Goal: Task Accomplishment & Management: Manage account settings

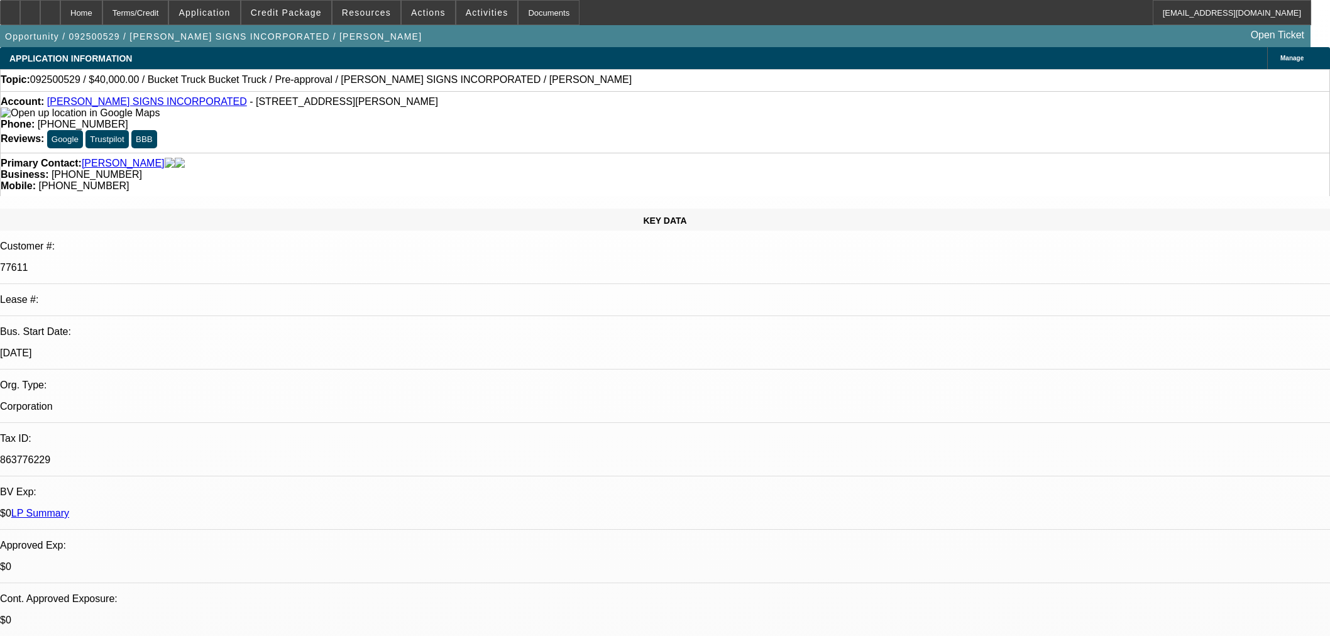
select select "0"
select select "3"
select select "0"
select select "6"
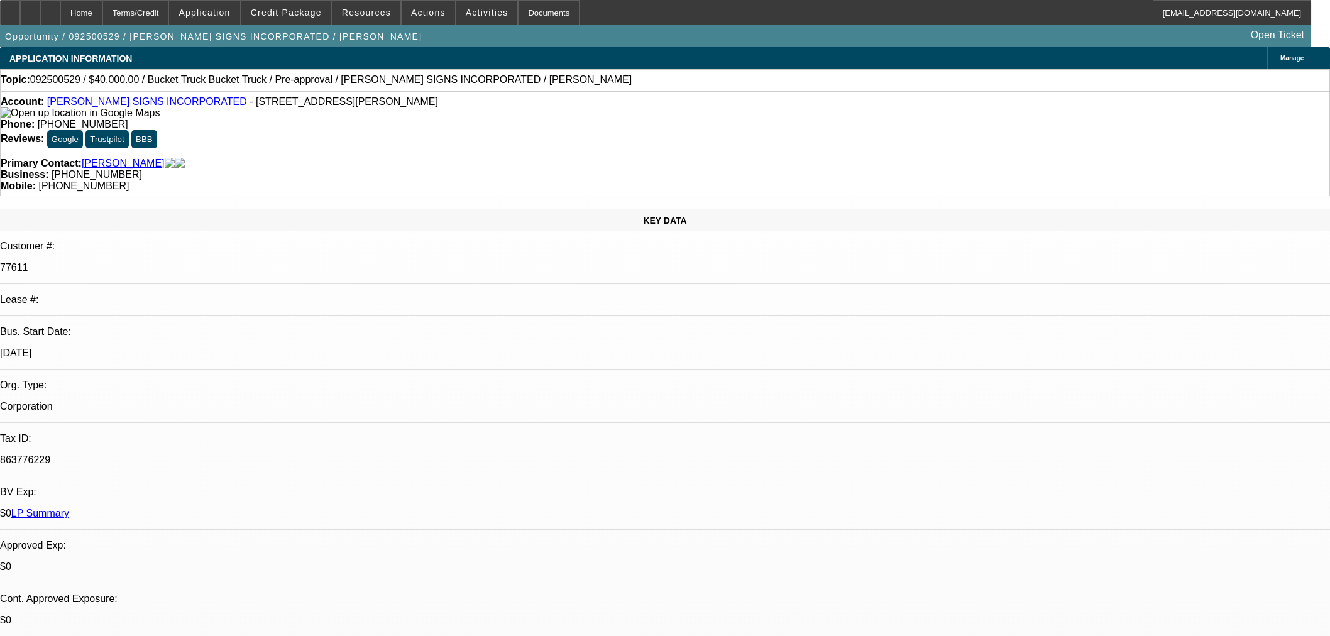
select select "0"
select select "3"
select select "0"
select select "6"
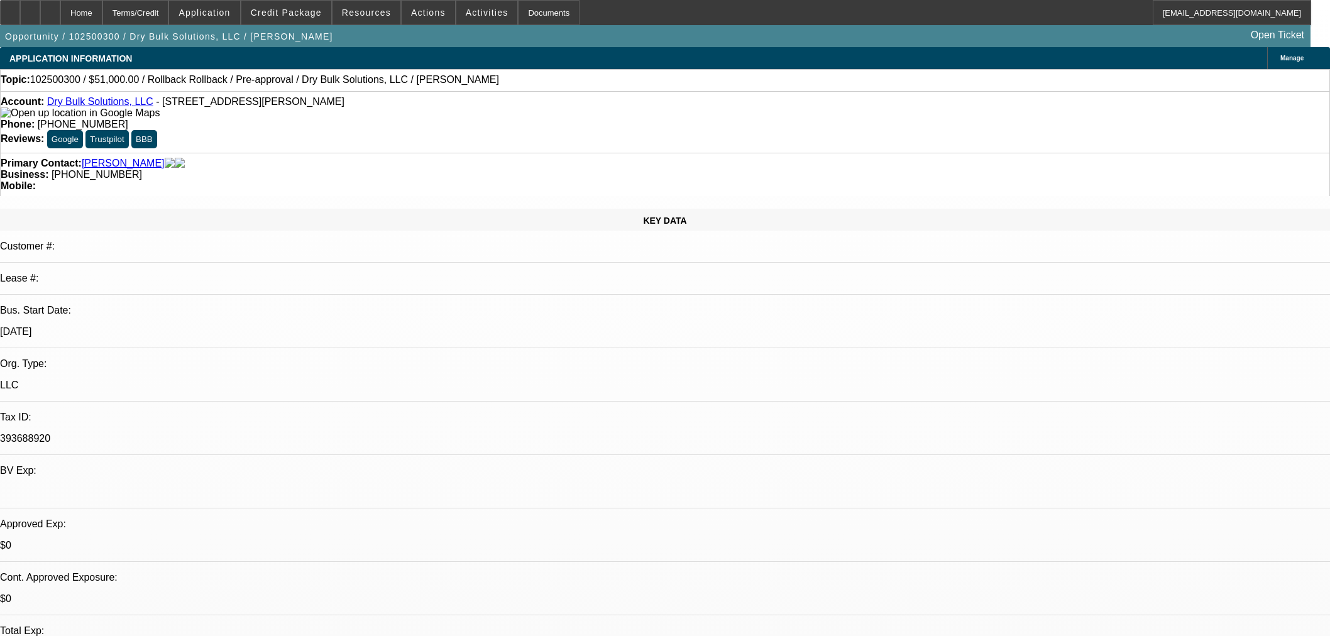
select select "0.15"
select select "0"
select select "2"
select select "0.1"
select select "4"
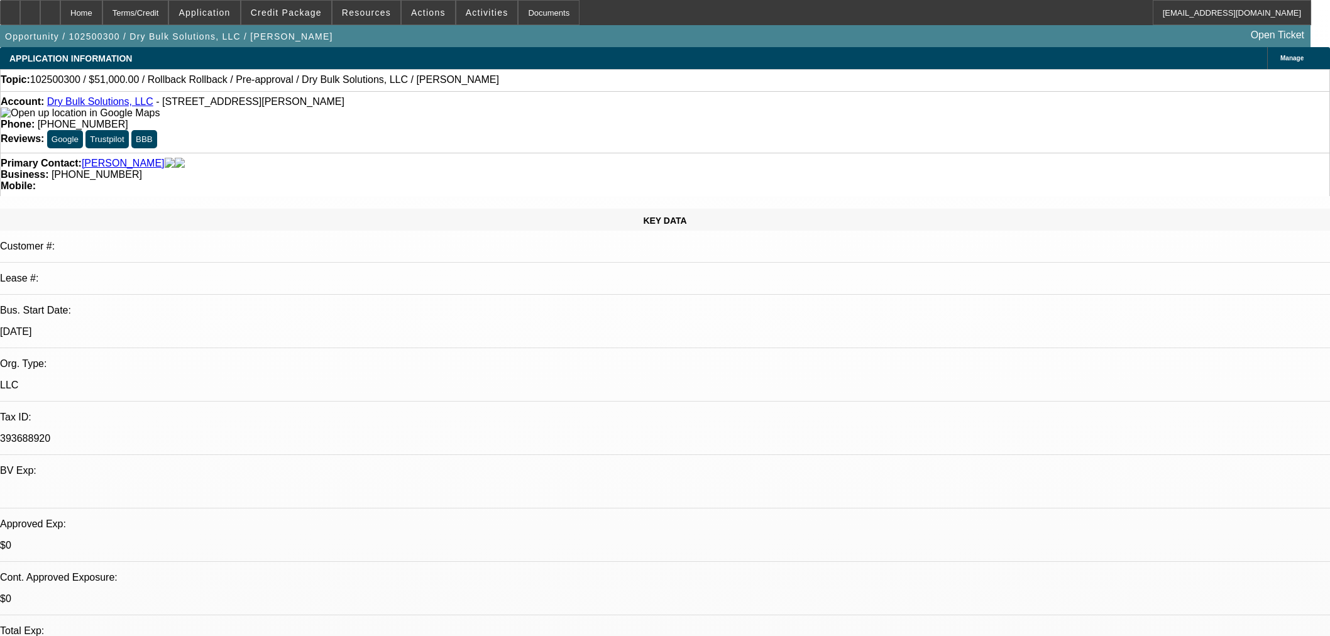
select select "0.15"
select select "0"
select select "2"
select select "0.1"
select select "4"
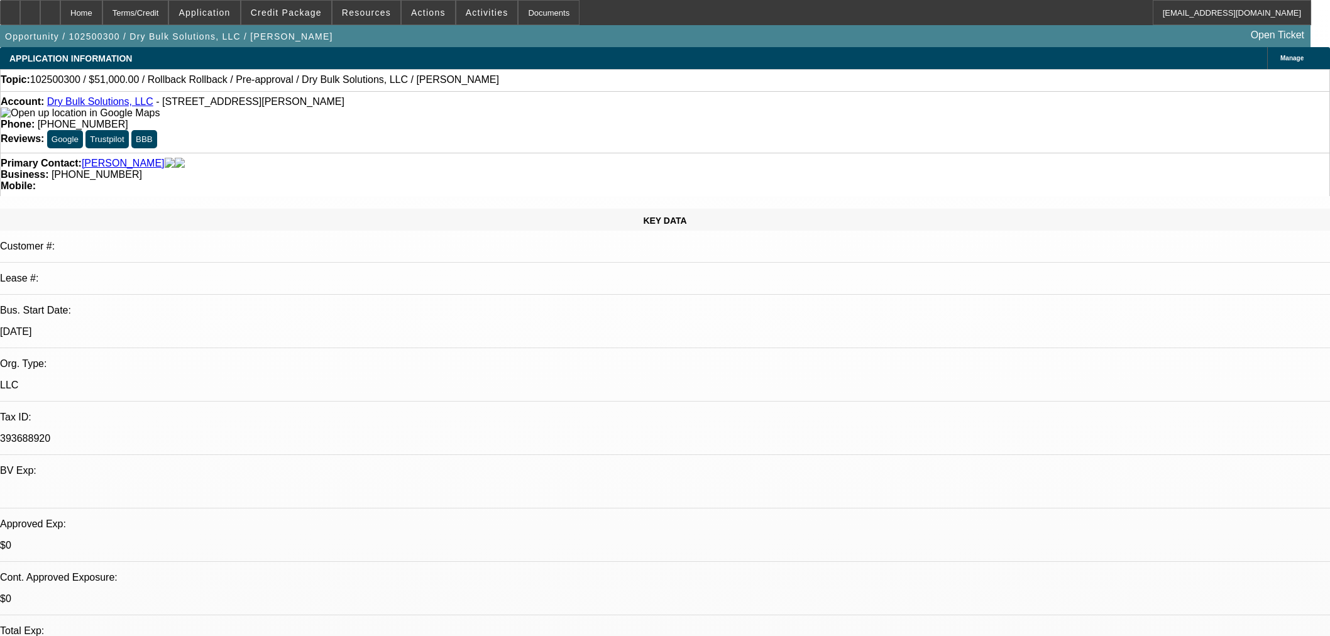
select select "0"
select select "2"
select select "0.1"
select select "4"
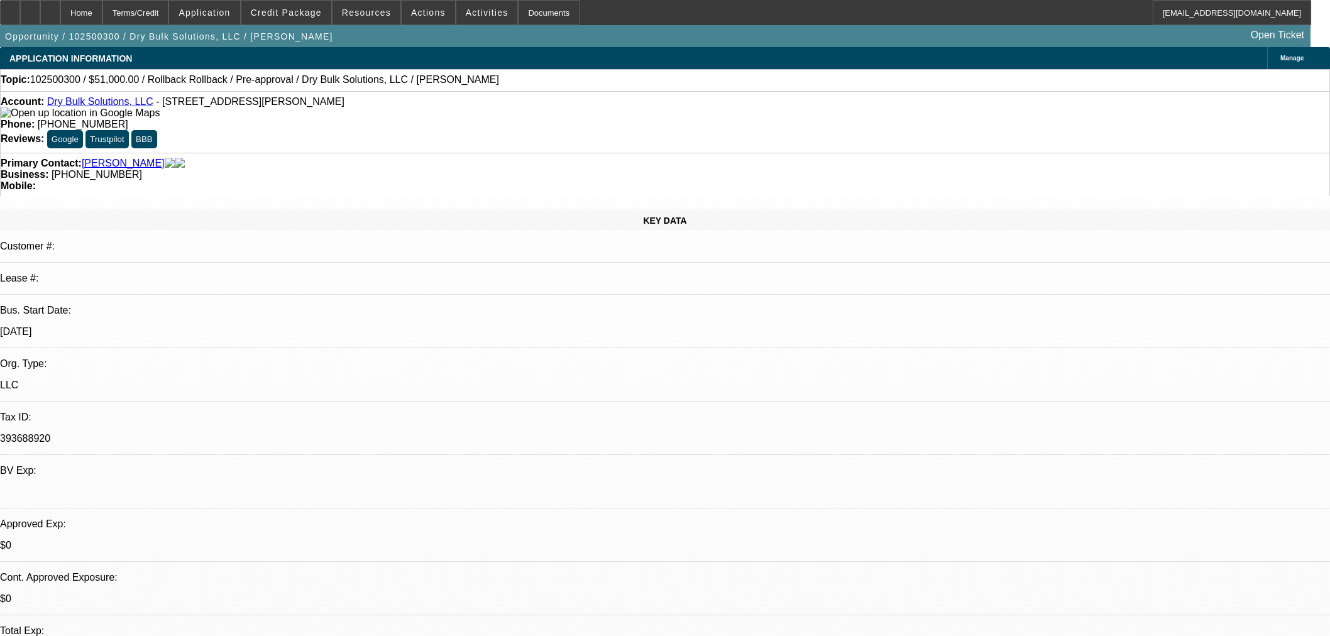
scroll to position [1467, 0]
select select "0"
select select "0.1"
select select "0"
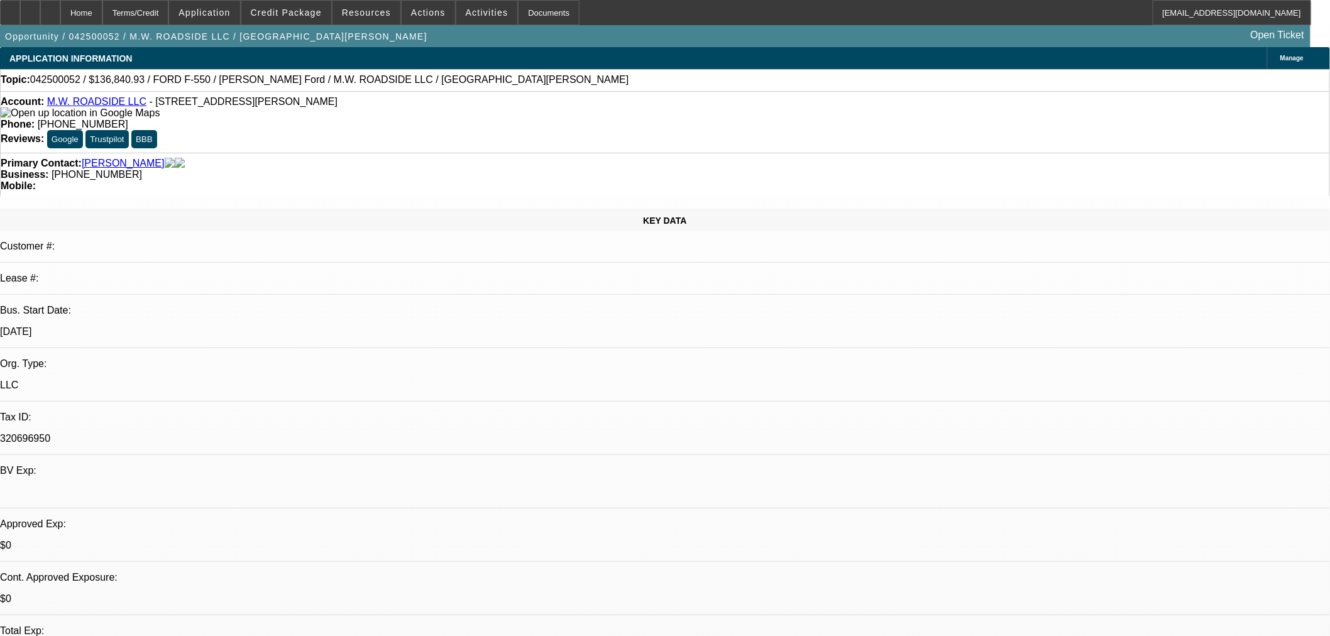
select select "0.1"
select select "0"
select select "0.1"
select select "0"
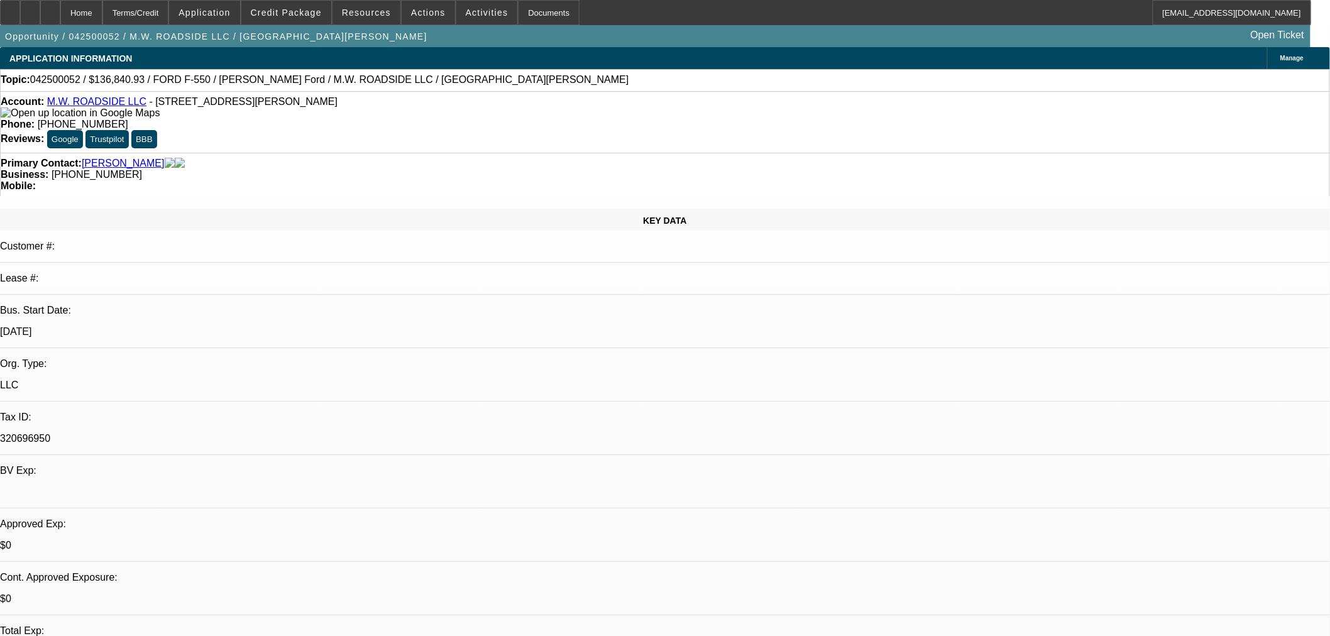
select select "0.1"
select select "1"
select select "2"
select select "1"
select select "2"
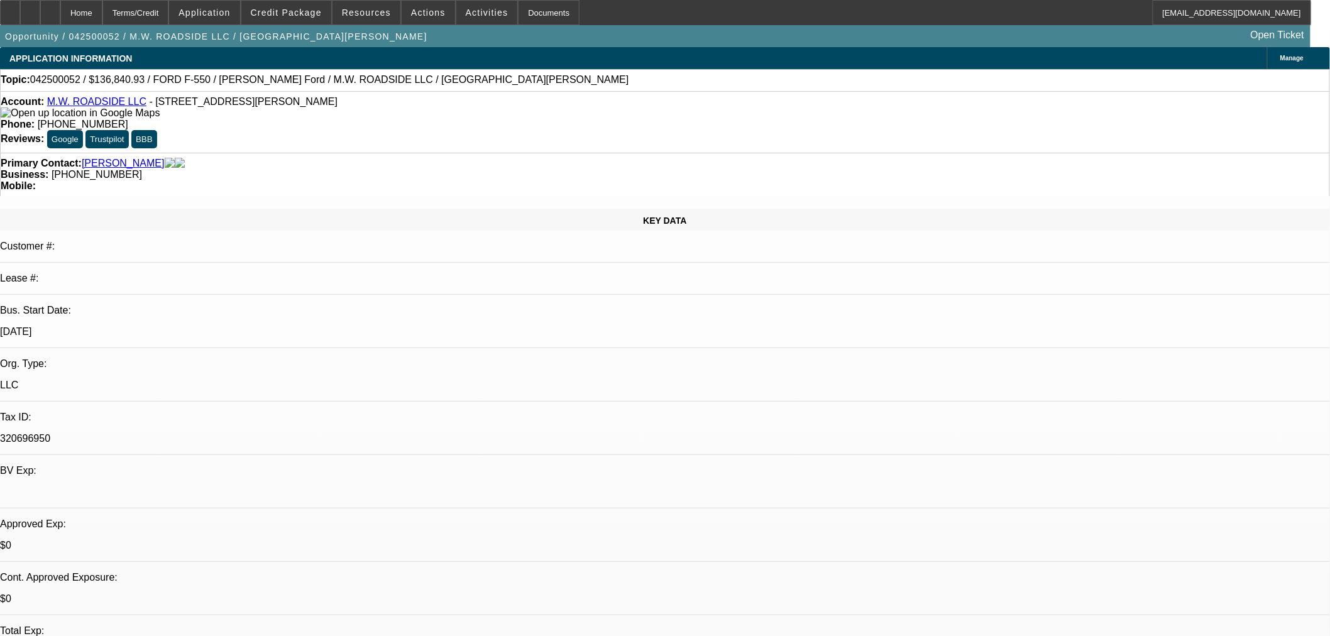
select select "1"
select select "2"
select select "1"
select select "2"
select select "4"
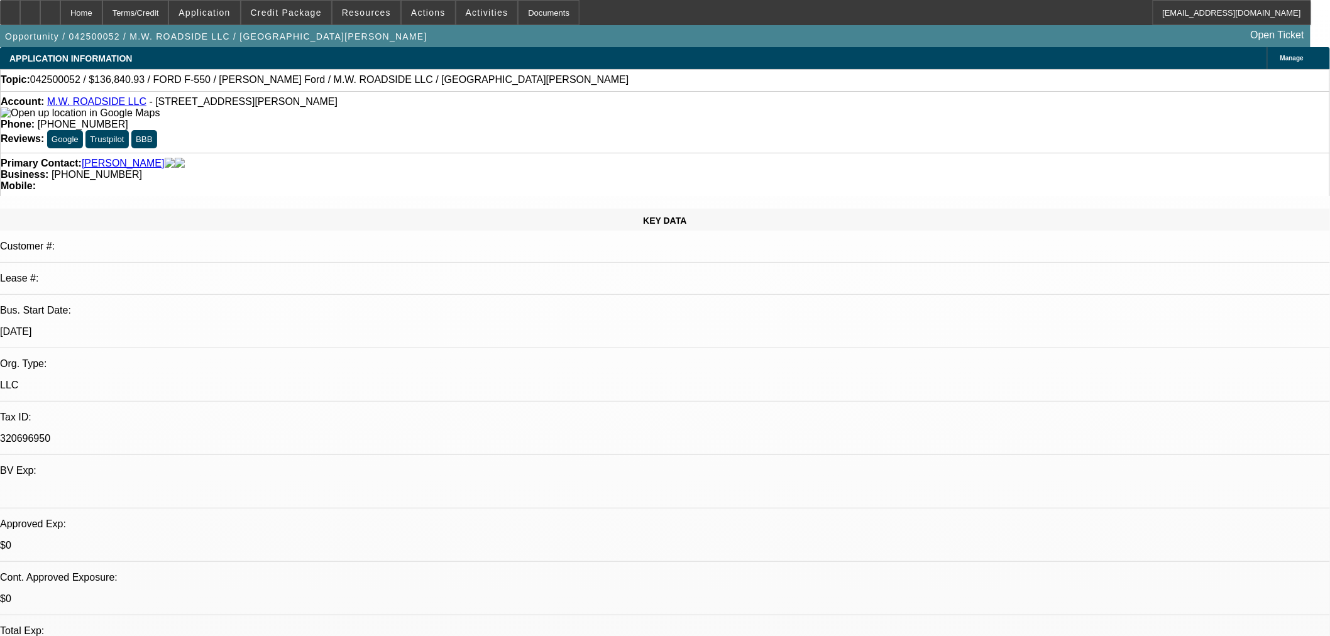
select select "4"
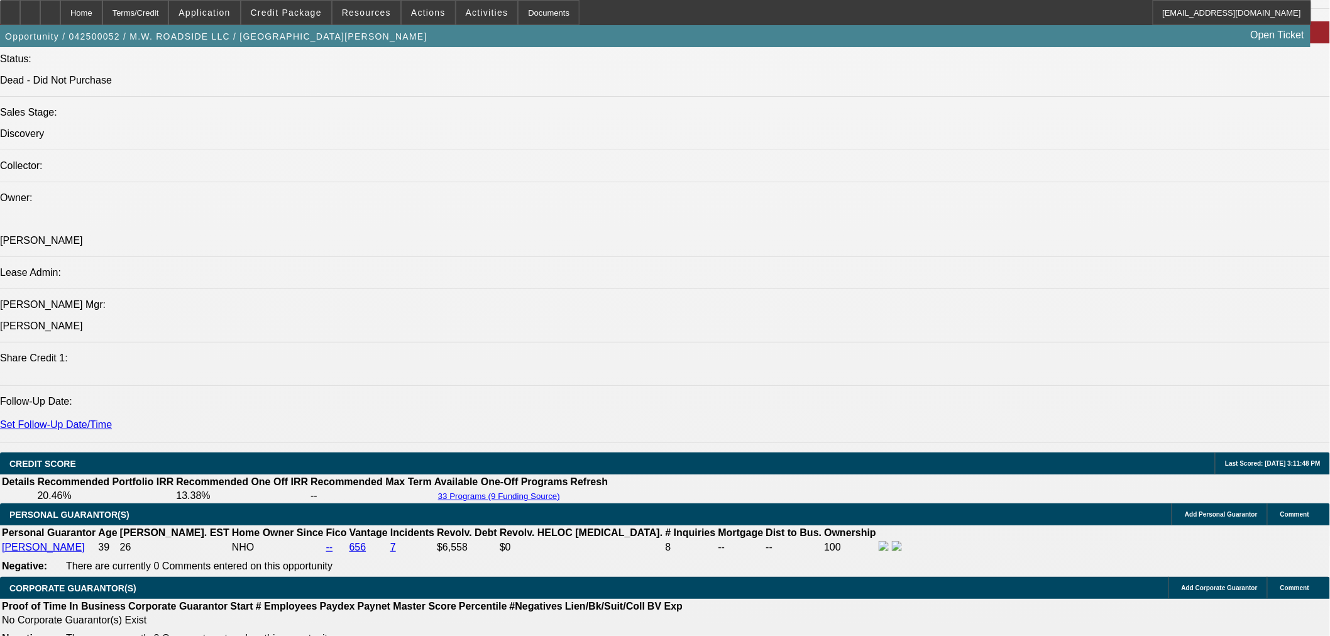
scroll to position [1257, 0]
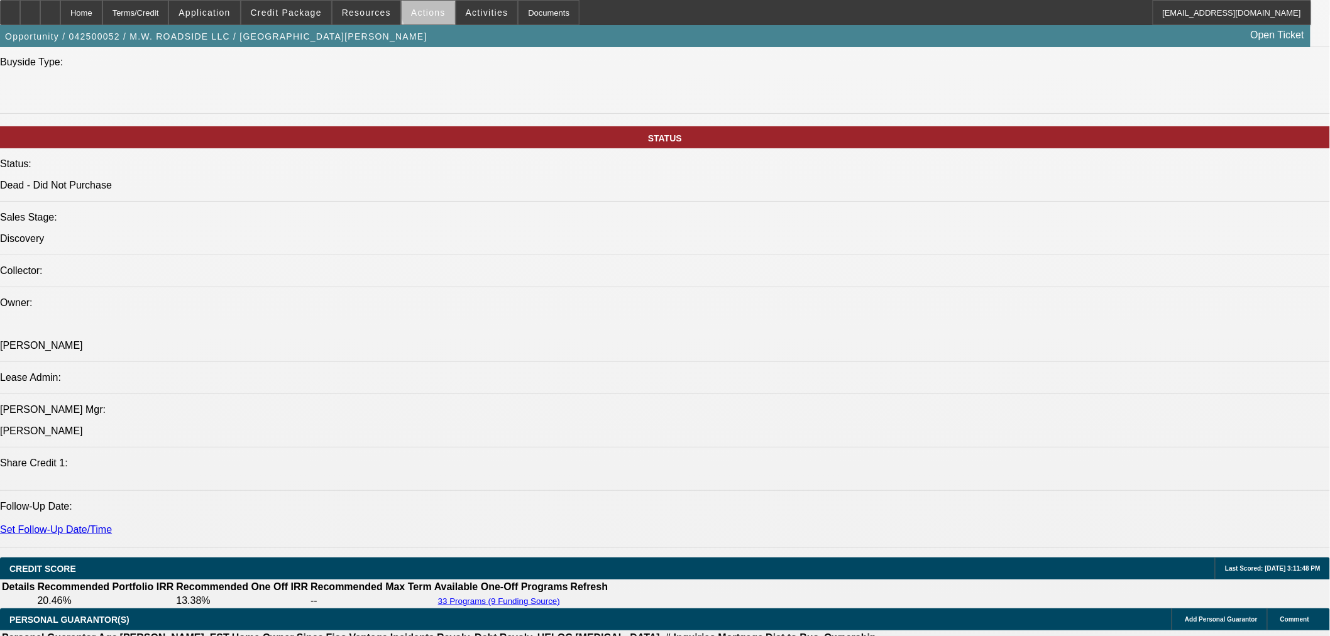
click at [426, 13] on span "Actions" at bounding box center [428, 13] width 35 height 10
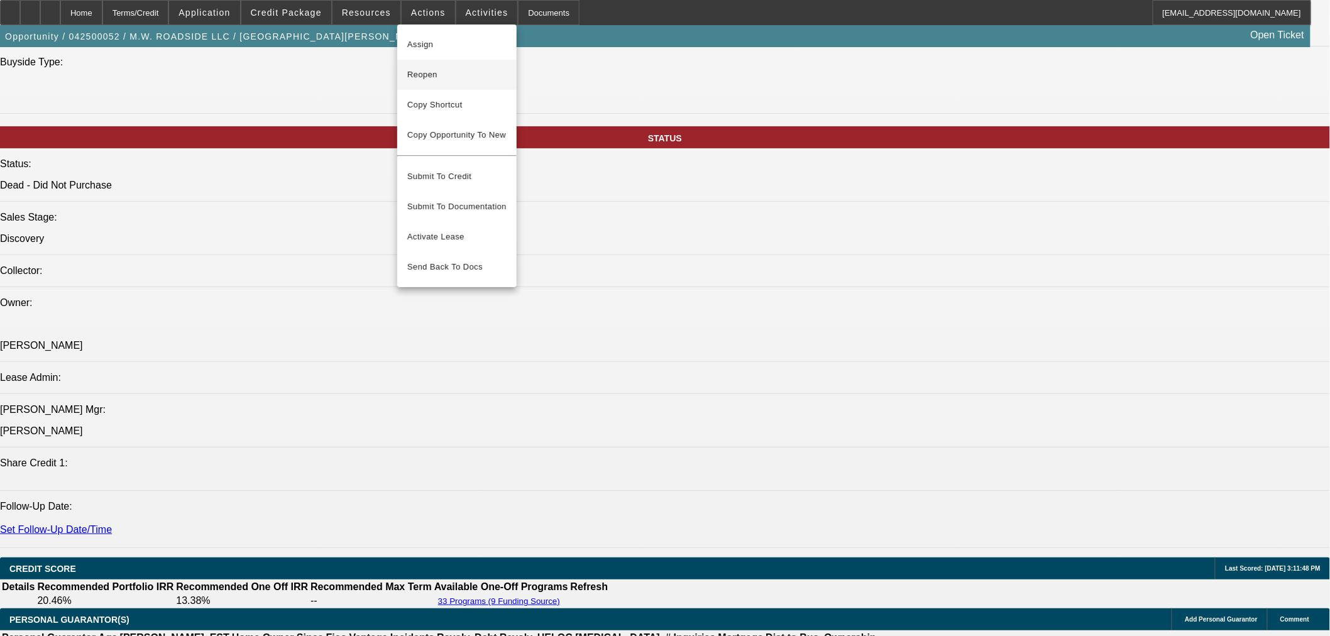
click at [431, 76] on span "Reopen" at bounding box center [456, 74] width 99 height 15
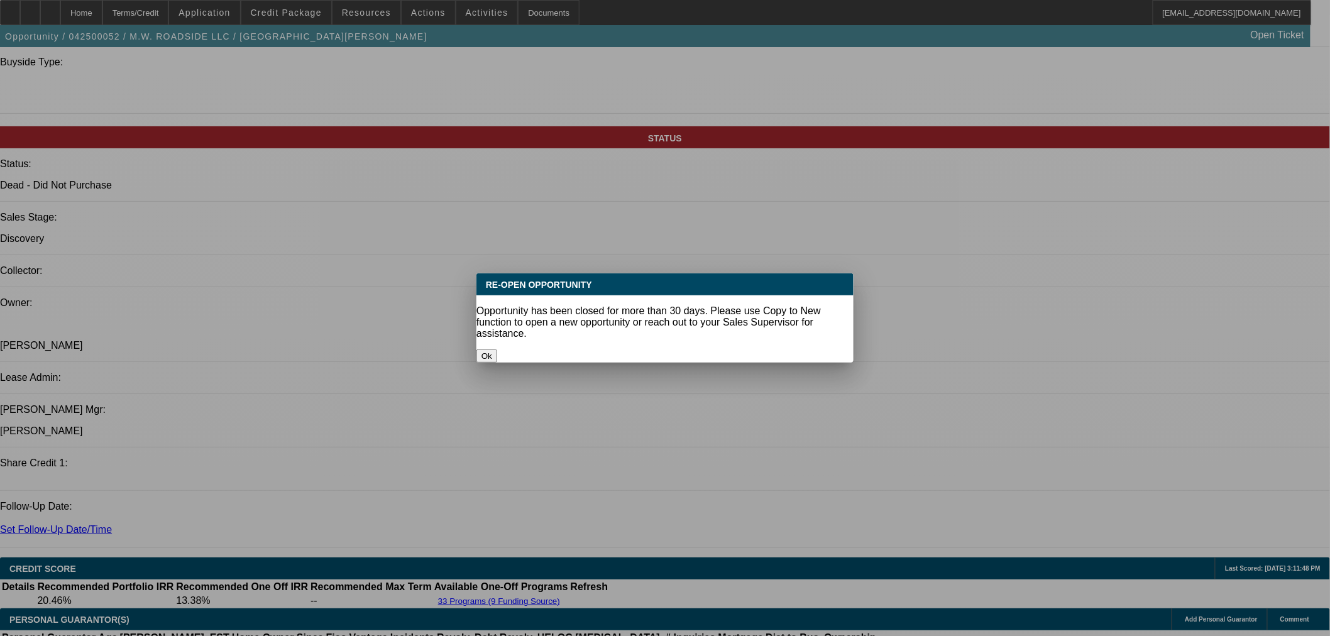
scroll to position [0, 0]
click at [497, 350] on button "Ok" at bounding box center [487, 356] width 21 height 13
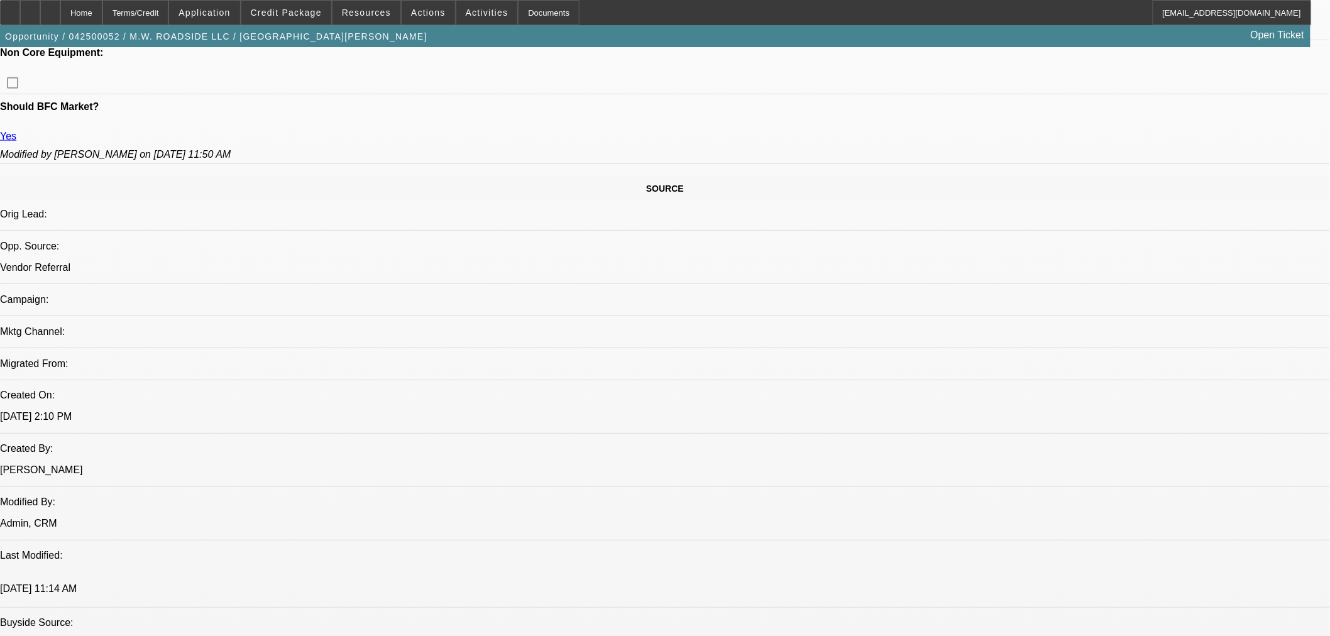
scroll to position [209, 0]
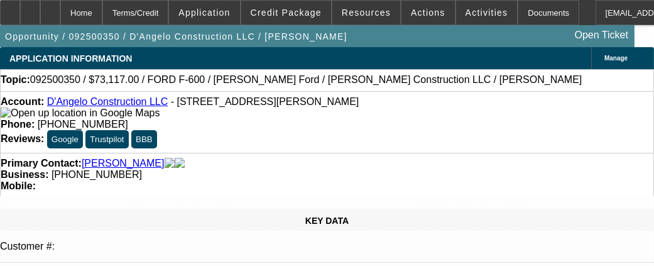
select select "0"
select select "2"
select select "0.1"
select select "0"
select select "2"
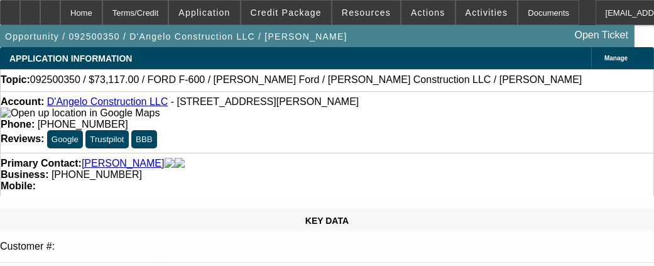
select select "0.1"
select select "0"
select select "2"
select select "0.1"
select select "0"
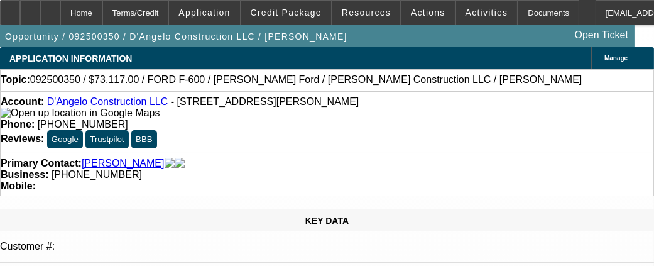
select select "0"
select select "0.1"
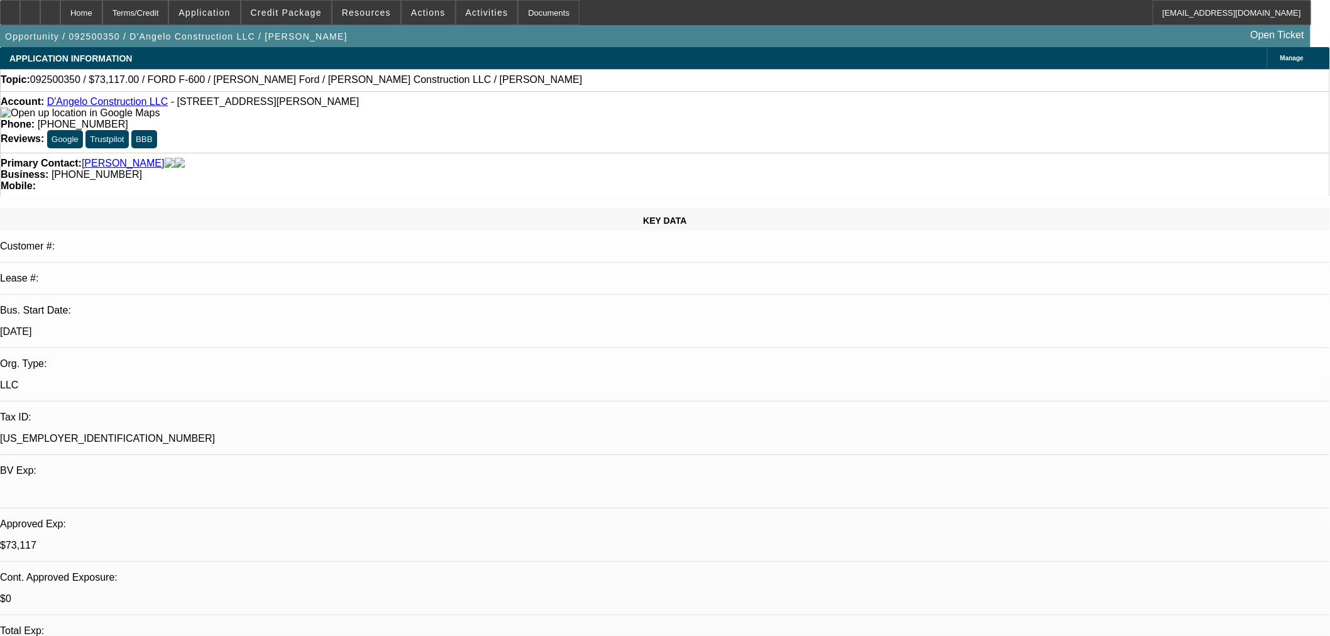
select select "1"
select select "2"
select select "4"
select select "1"
select select "2"
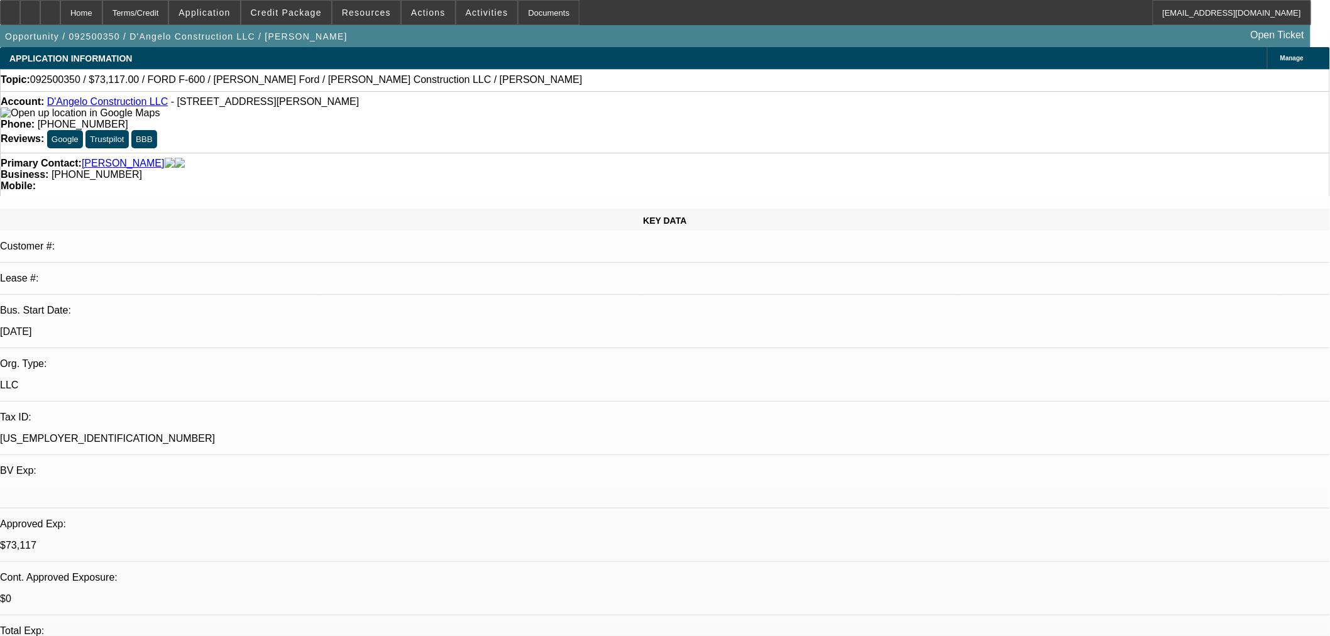
select select "4"
select select "1"
select select "2"
select select "4"
select select "1"
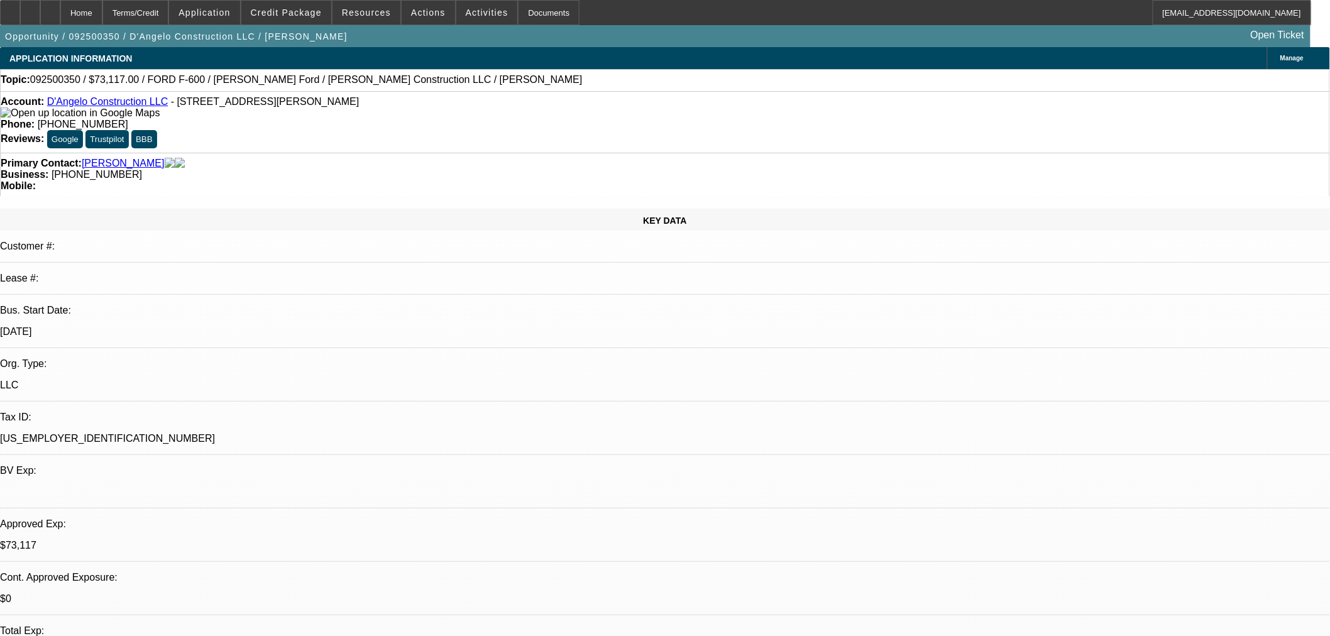
select select "3"
select select "4"
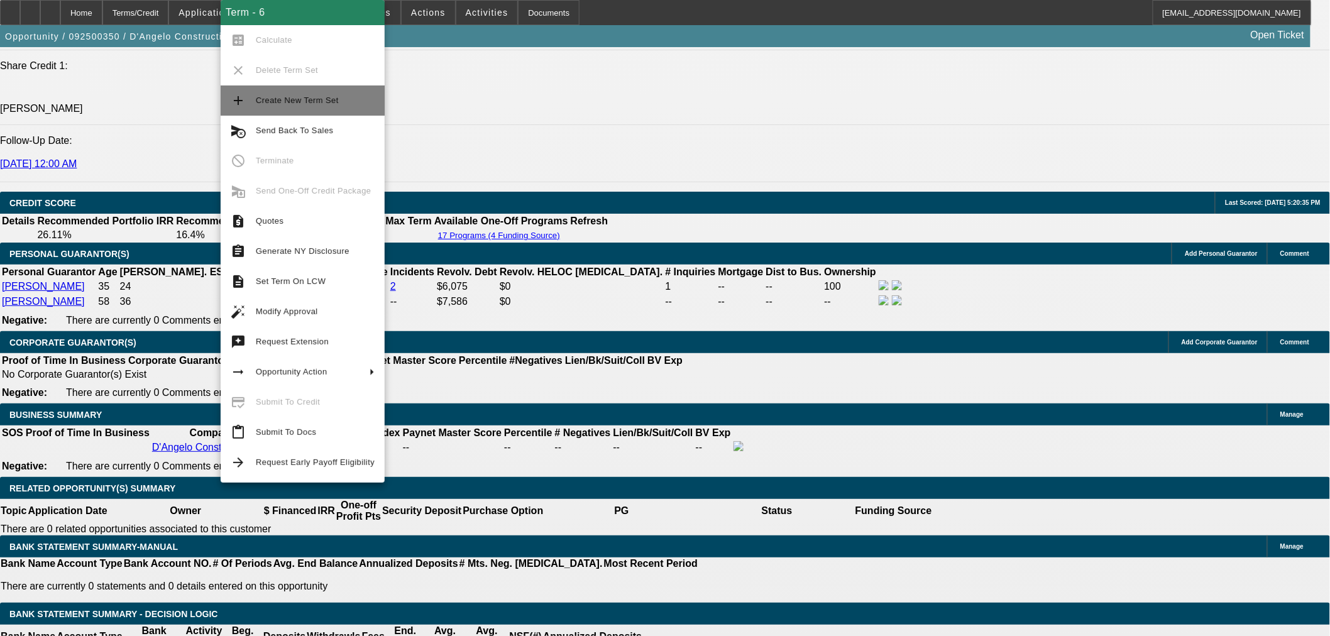
scroll to position [1713, 0]
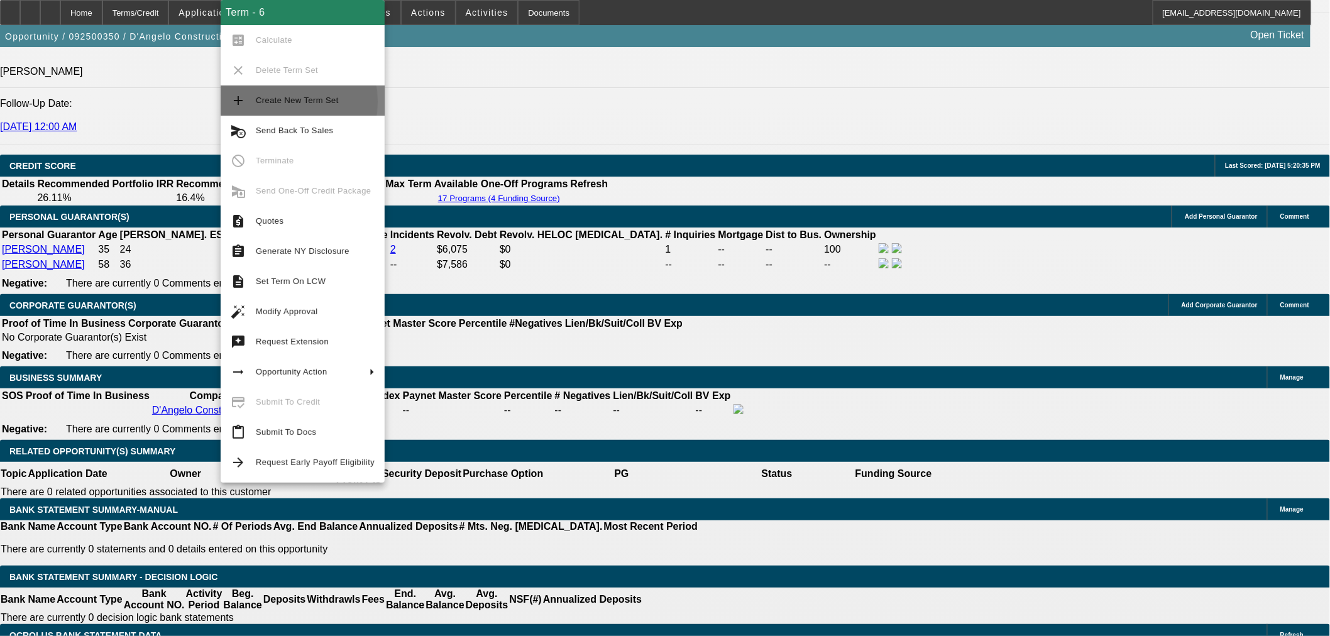
click at [267, 102] on span "Create New Term Set" at bounding box center [297, 100] width 83 height 9
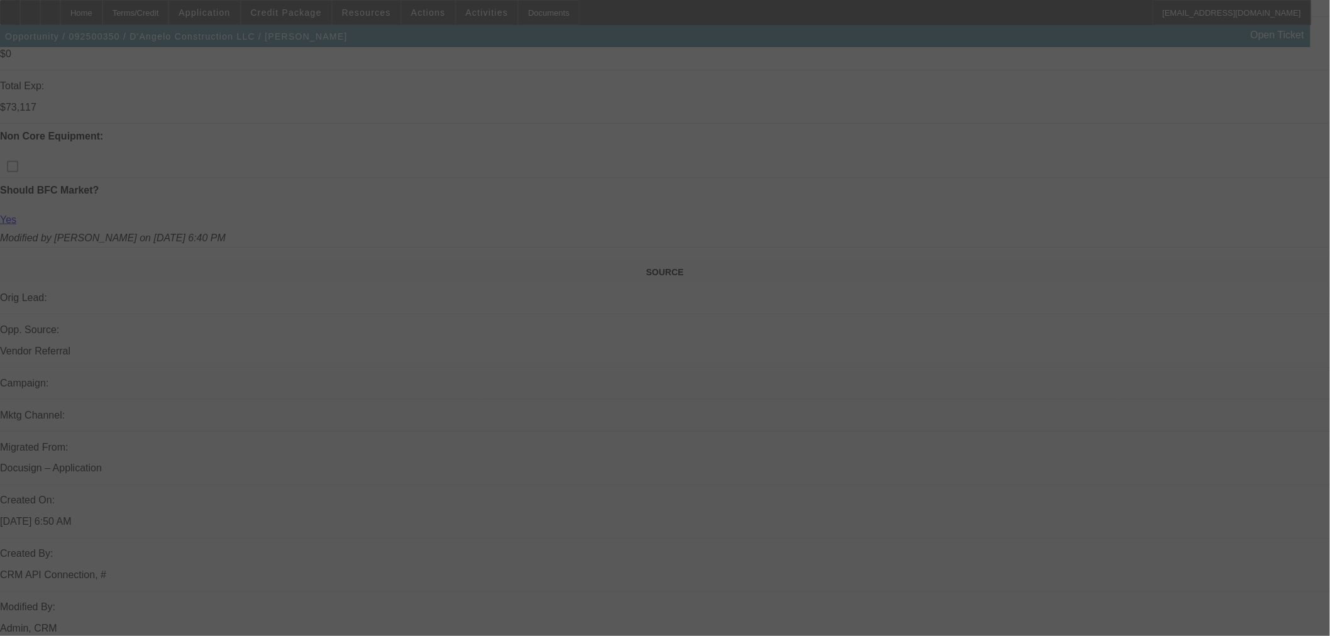
scroll to position [665, 0]
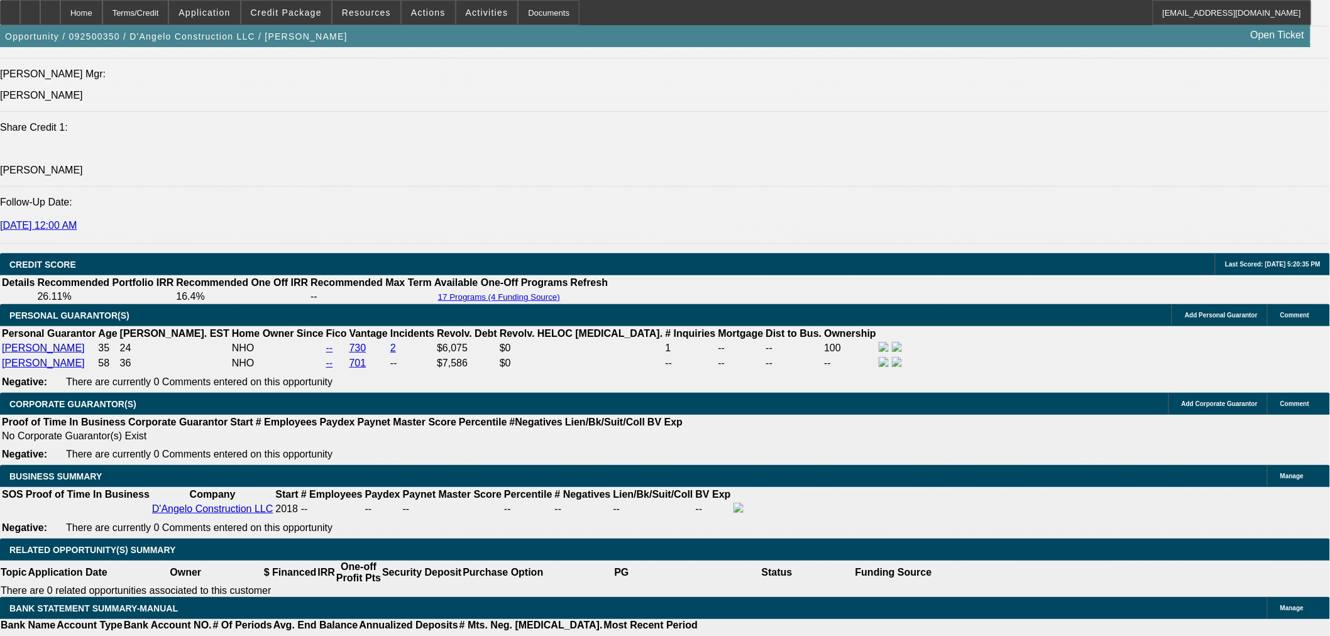
select select "0"
select select "2"
select select "0.1"
select select "4"
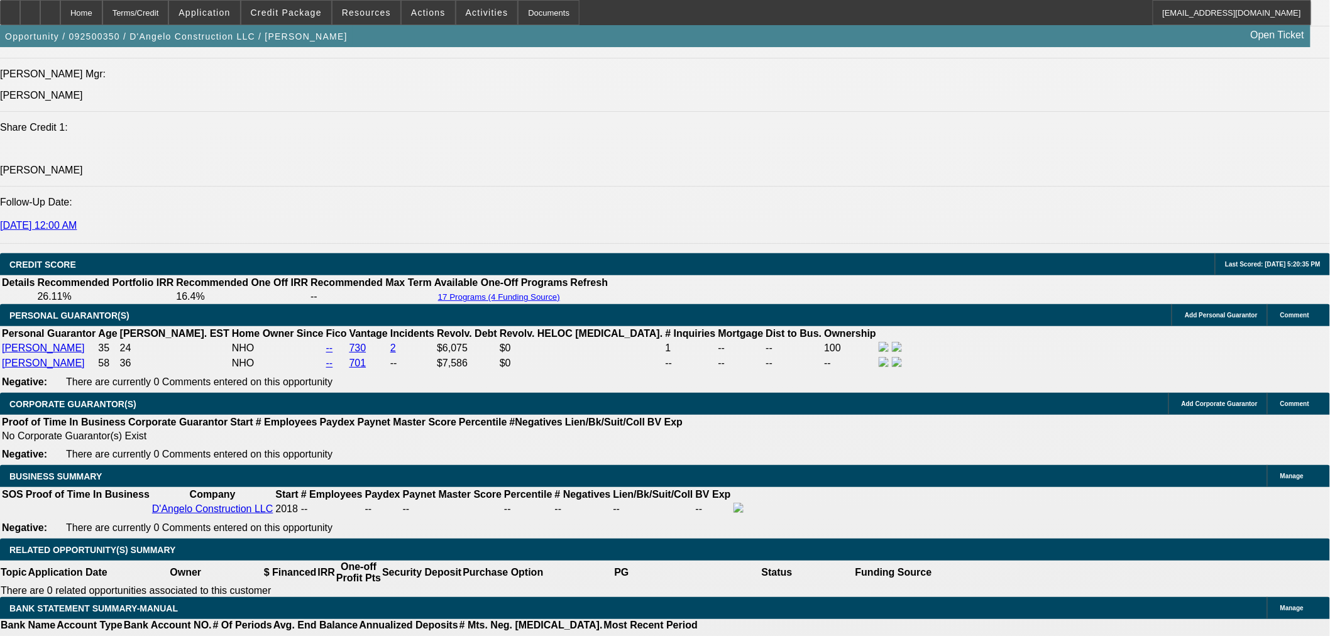
select select "0"
select select "2"
select select "0.1"
select select "4"
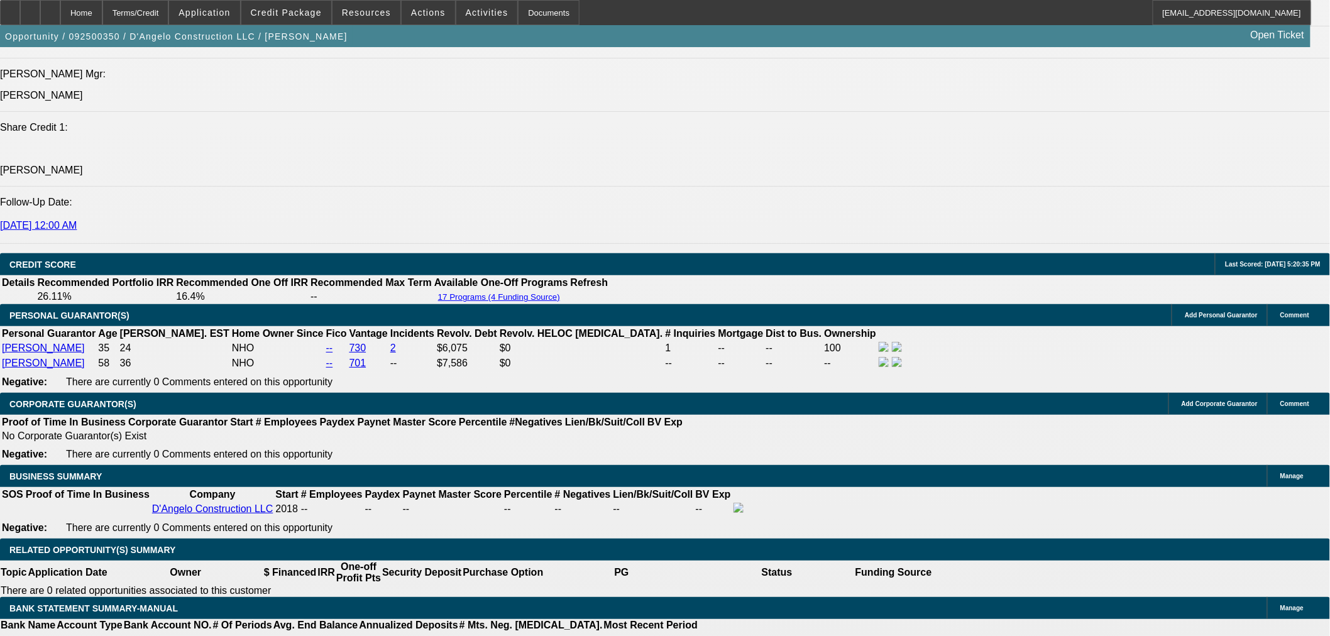
select select "0"
select select "2"
select select "0.1"
select select "4"
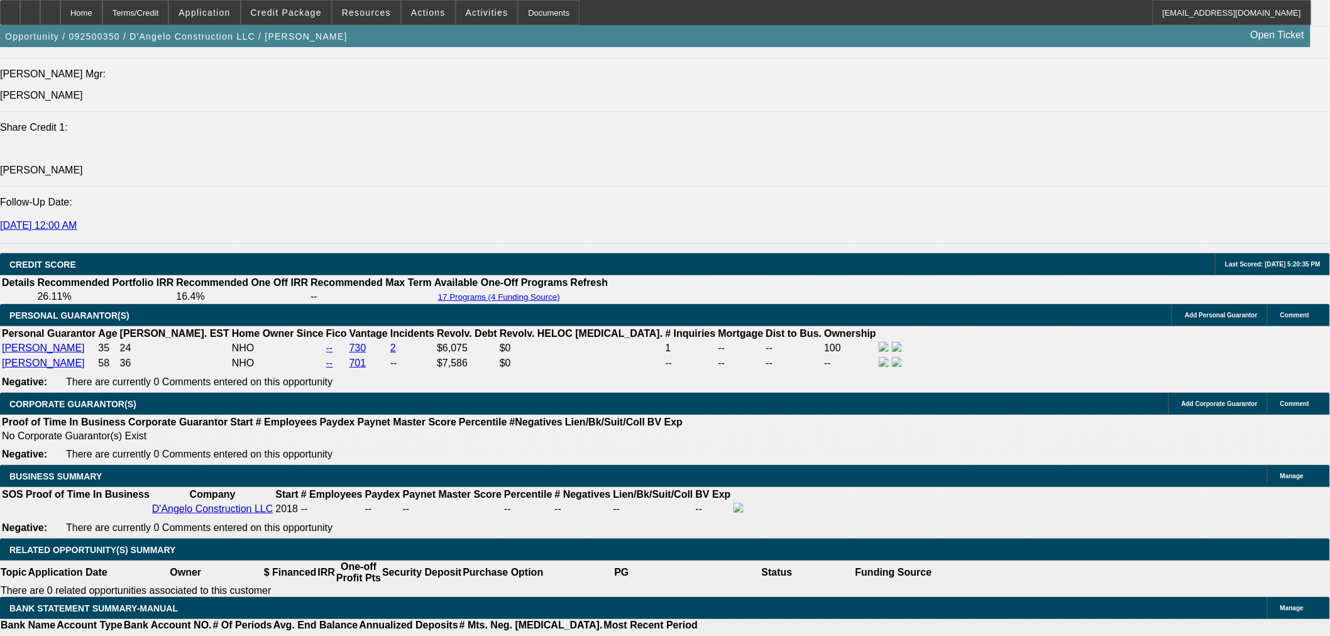
select select "0"
select select "2"
select select "0.1"
select select "4"
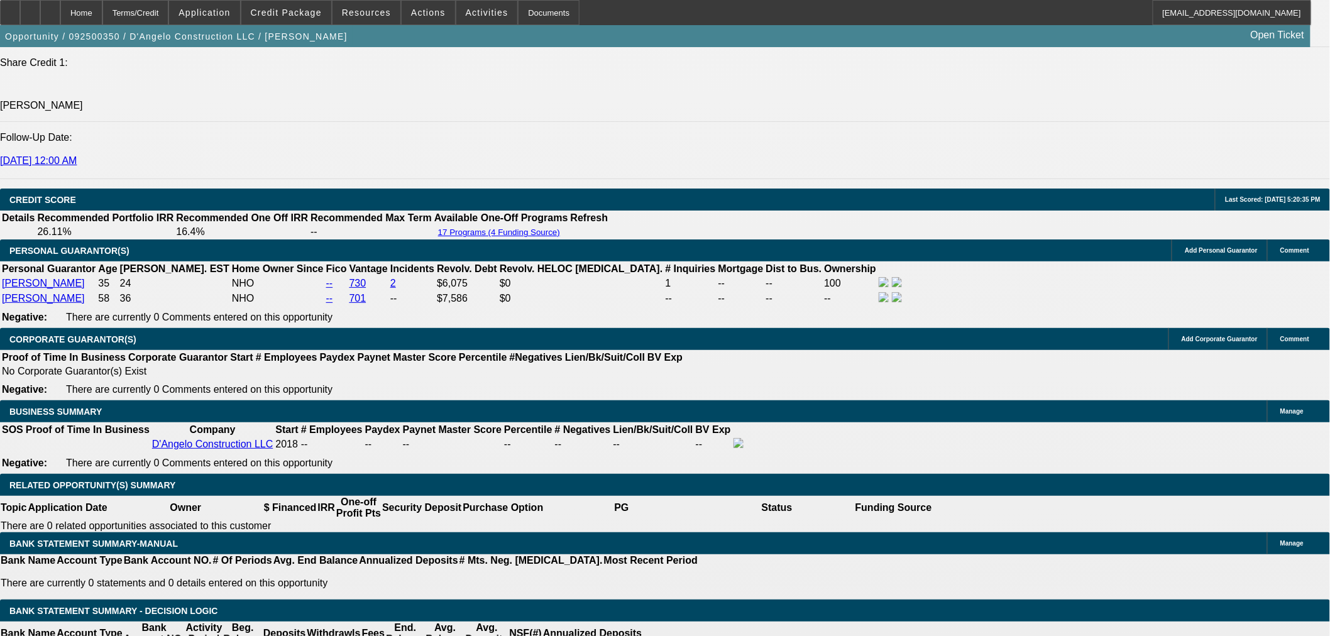
scroll to position [1716, 0]
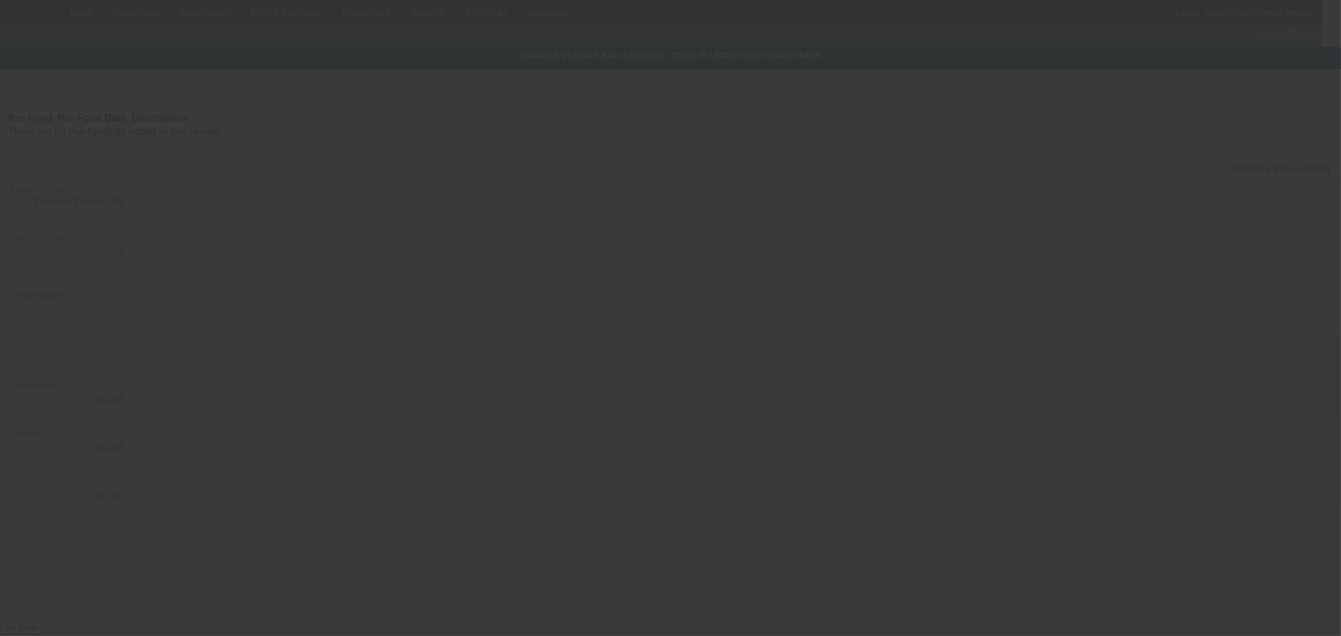
type input "$98,117.00"
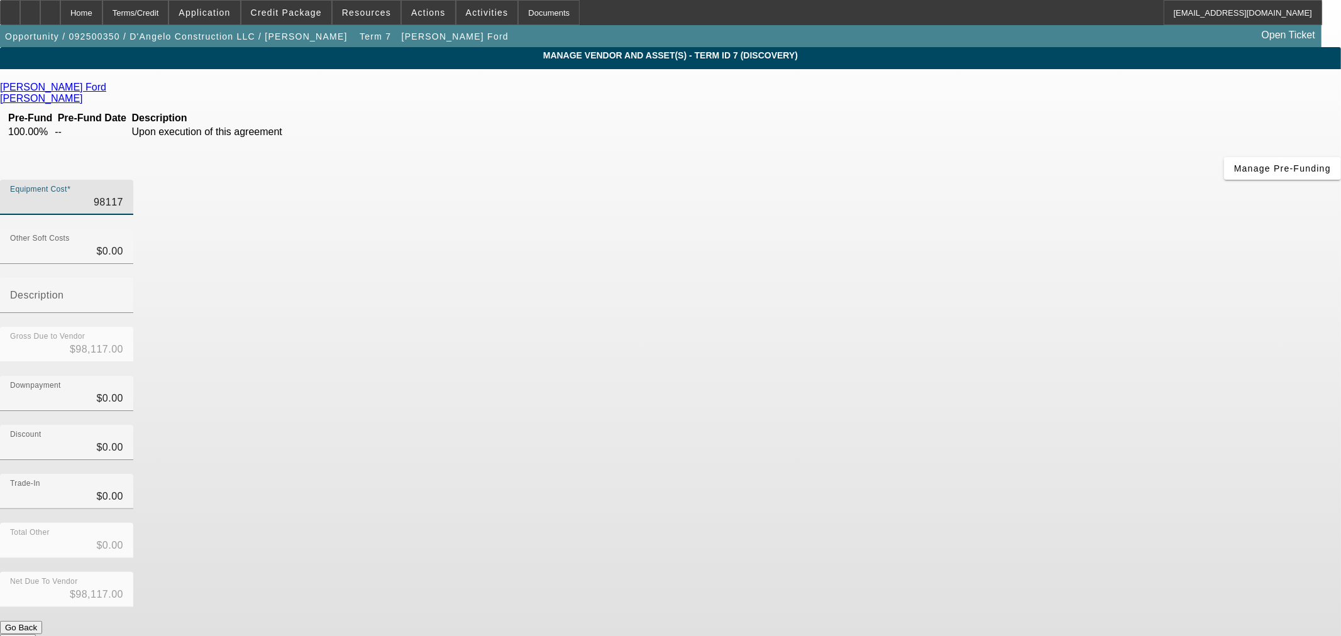
drag, startPoint x: 759, startPoint y: 109, endPoint x: 1188, endPoint y: 108, distance: 429.4
click at [1187, 108] on app-vendor-asset-manage "MANAGE VENDOR AND ASSET(S) - Term ID 7 (Discovery) Remove Vendor Jim Shorkey Fo…" at bounding box center [670, 384] width 1341 height 675
type input "9"
type input "$9.00"
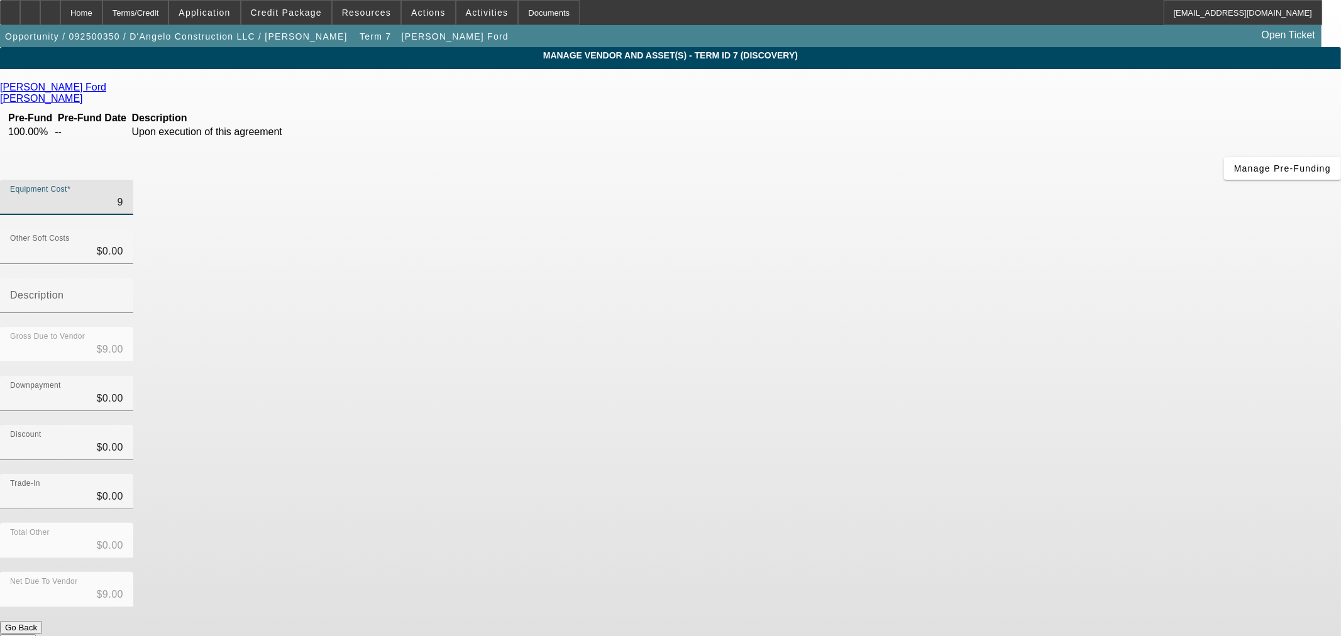
type input "91"
type input "$91.00"
type input "911"
type input "$911.00"
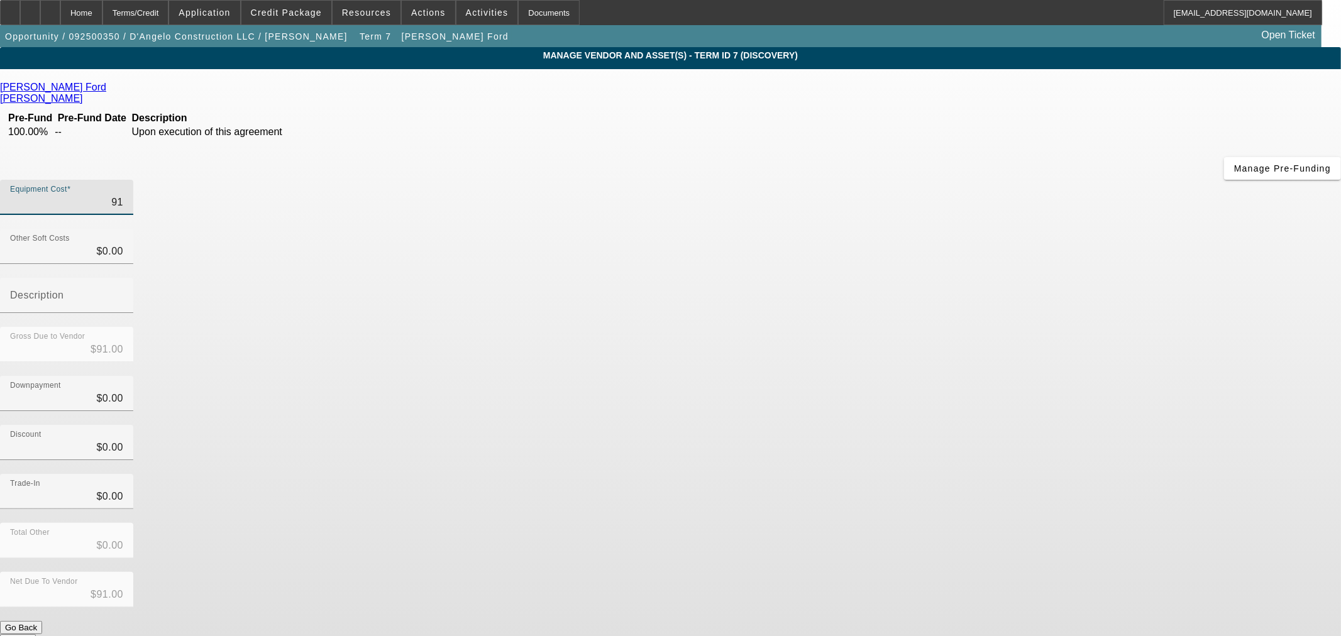
type input "$911.00"
type input "9110"
type input "$9,110.00"
type input "91100"
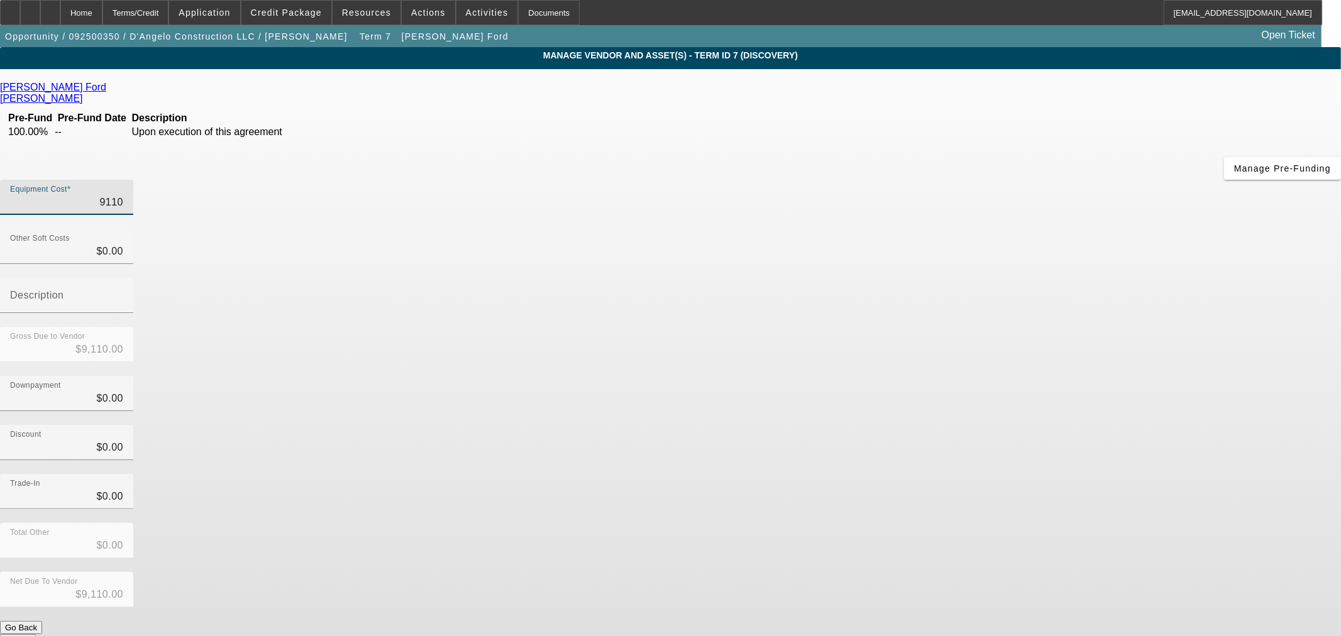
type input "$91,100.00"
type input "9110"
type input "$9,110.00"
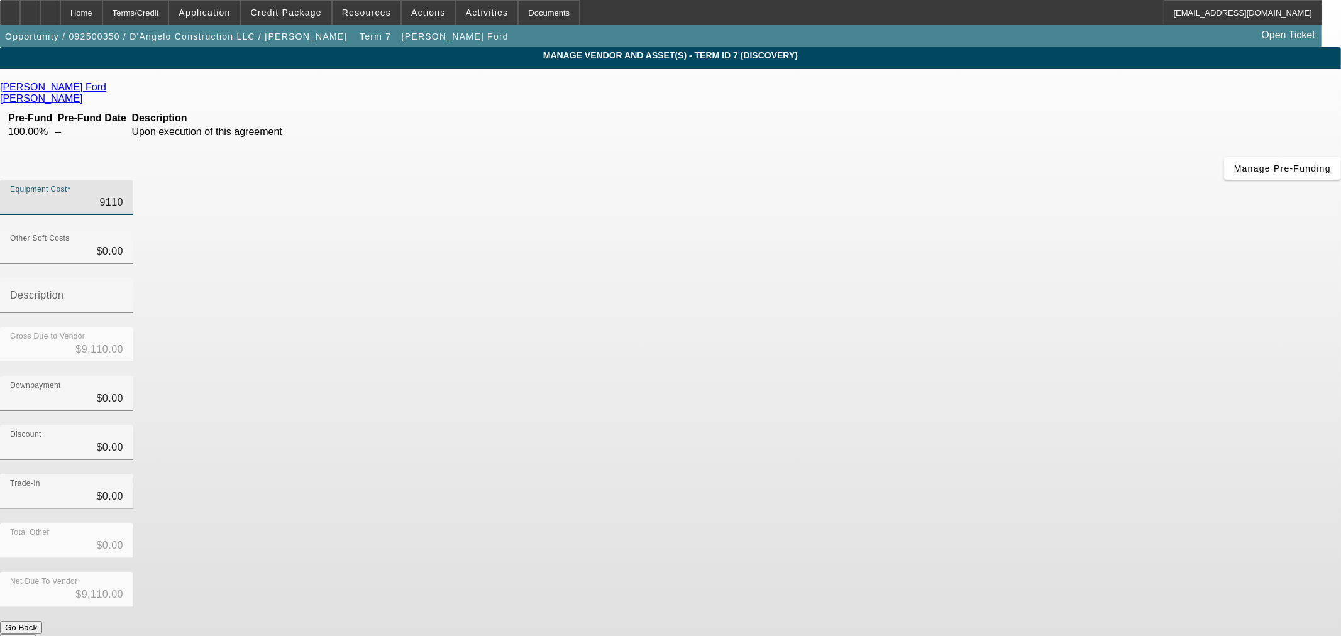
type input "911"
type input "$911.00"
type input "91"
type input "$91.00"
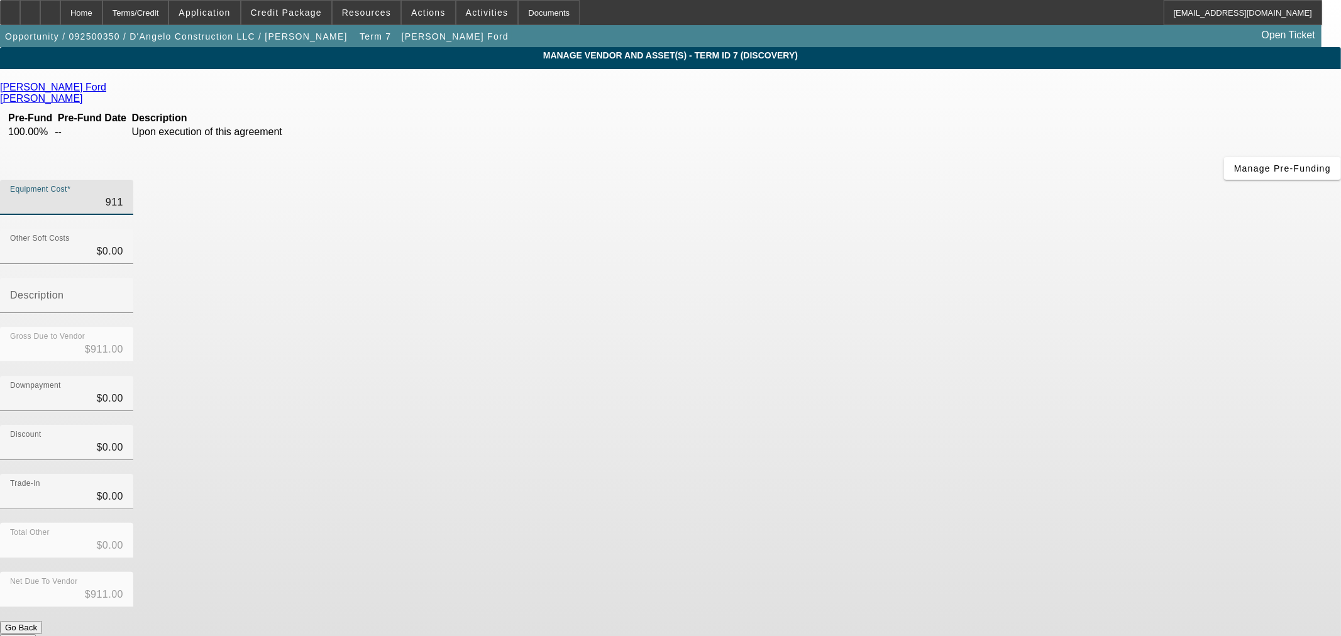
type input "$91.00"
type input "9"
type input "$9.00"
type input "$0.00"
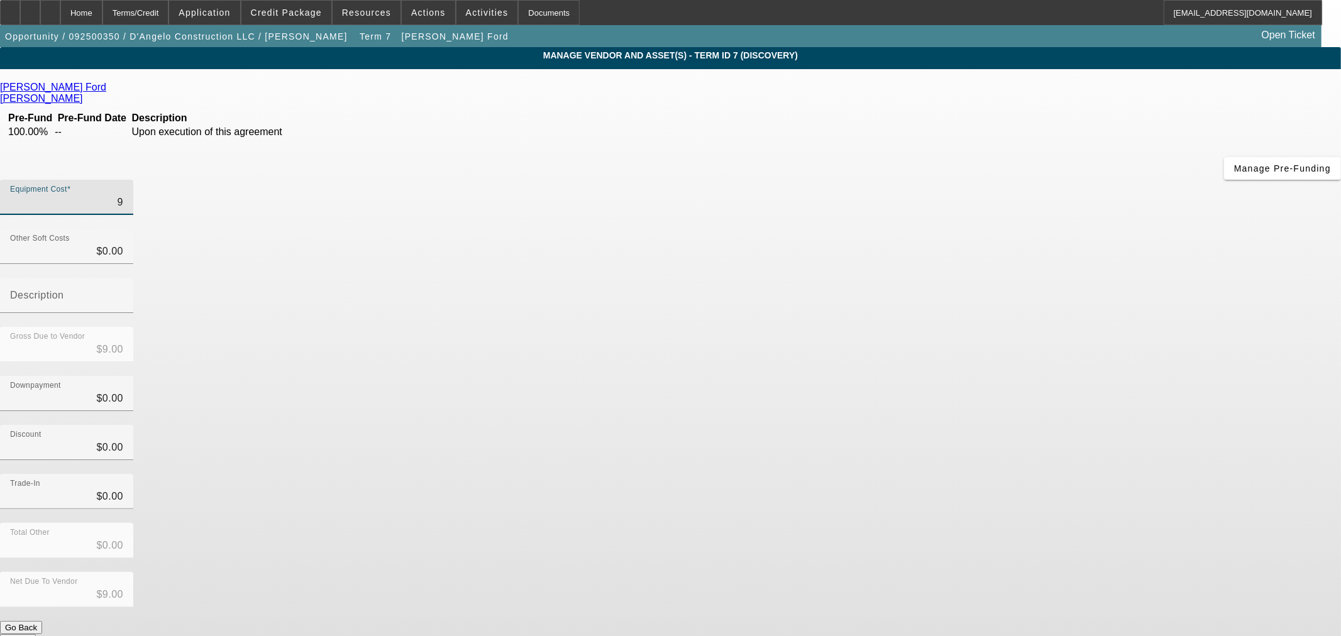
type input "$0.00"
type input "9"
type input "$9.00"
type input "91"
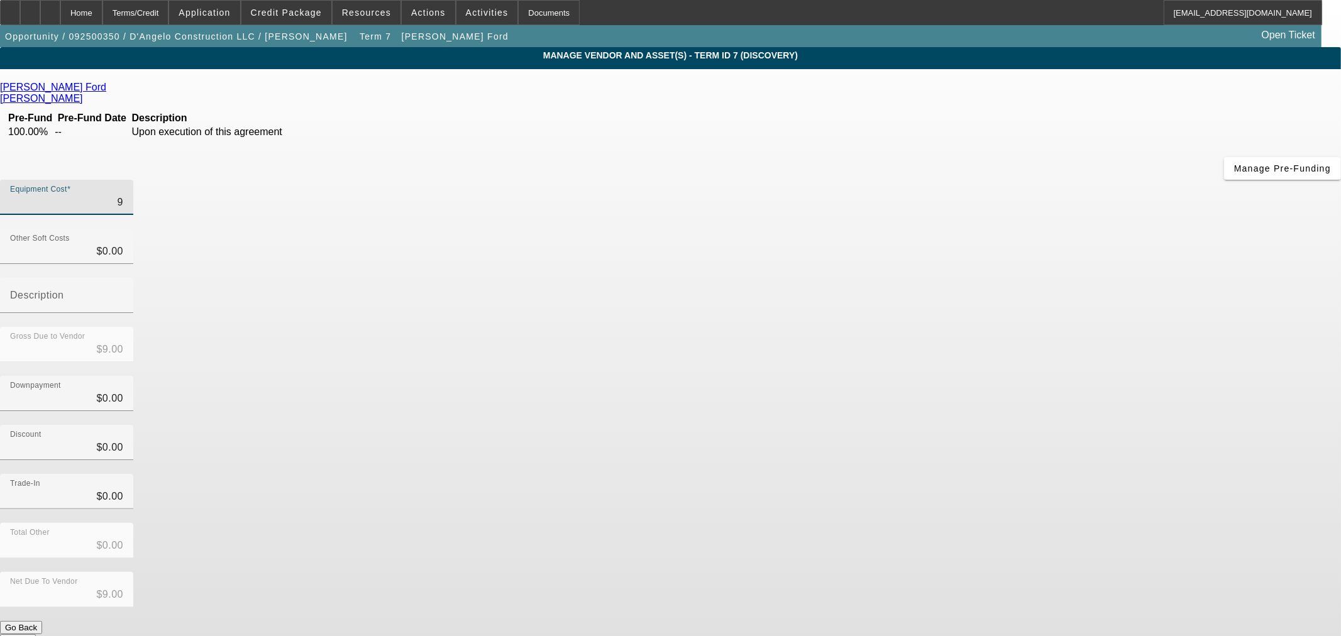
type input "$91.00"
type input "911"
type input "$911.00"
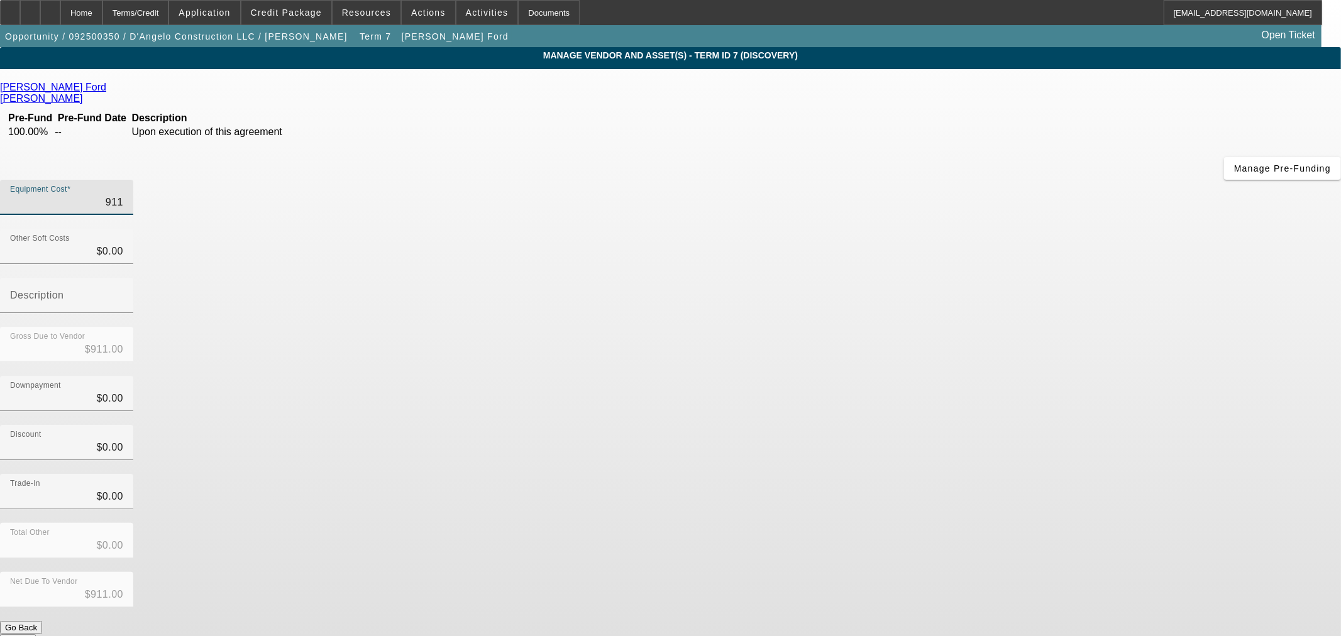
type input "9110"
type input "$9,110.00"
type input "91100"
type input "$91,100.00"
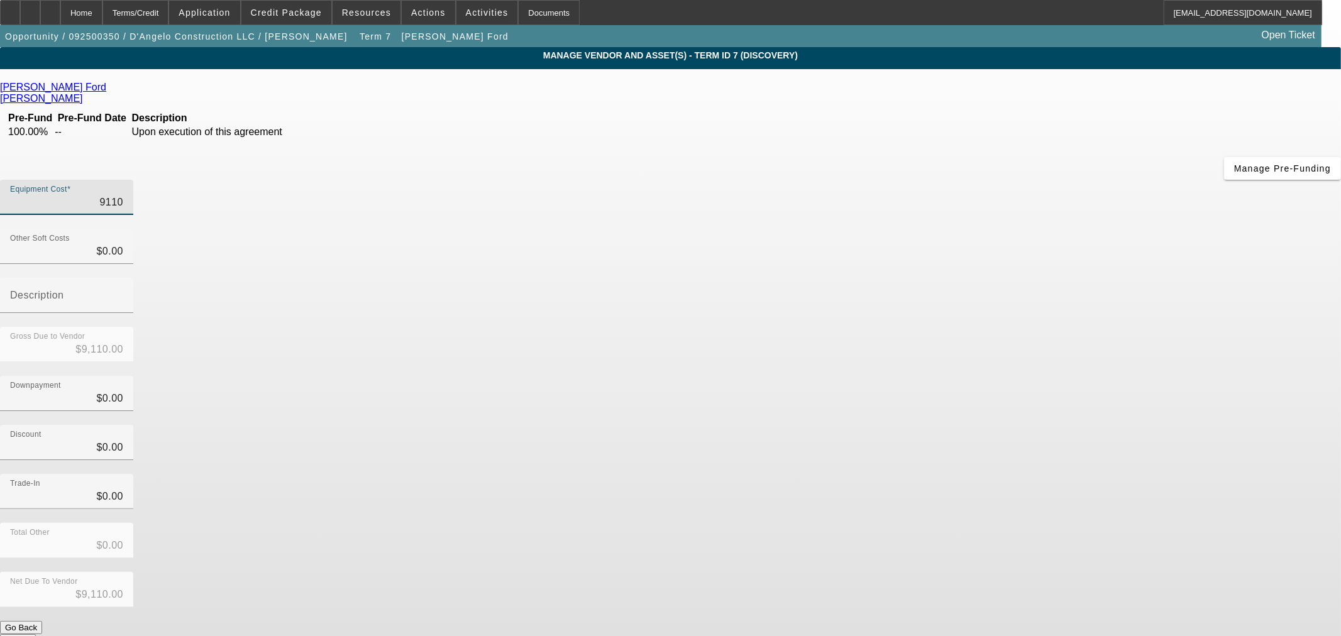
type input "$91,100.00"
type input "9110"
type input "$9,110.00"
type input "911"
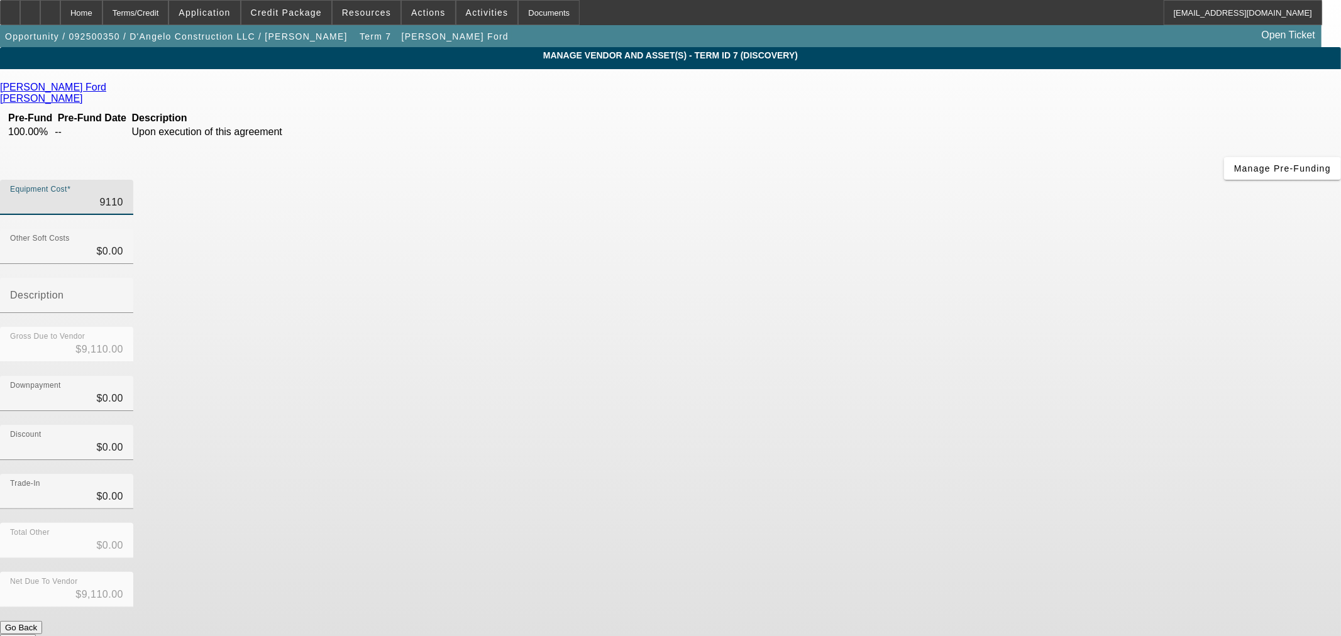
type input "$911.00"
type input "91"
type input "$91.00"
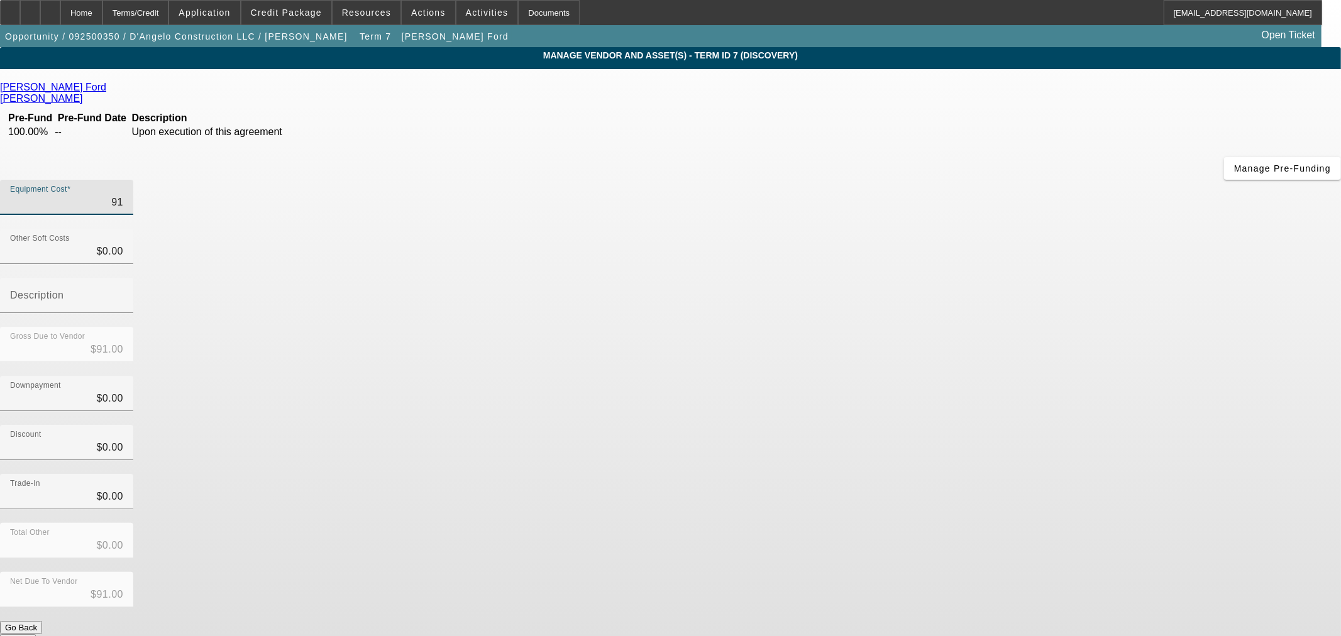
type input "9"
type input "$9.00"
type input "$0.00"
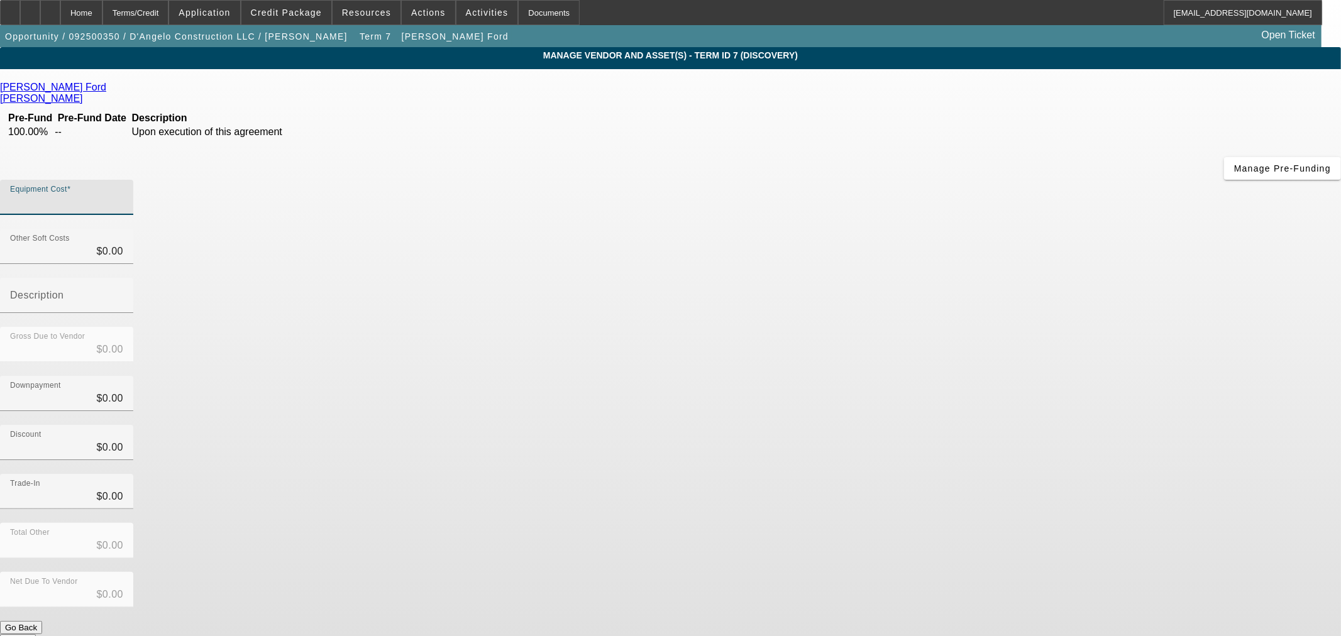
type input "8"
type input "$8.00"
type input "81"
type input "$81.00"
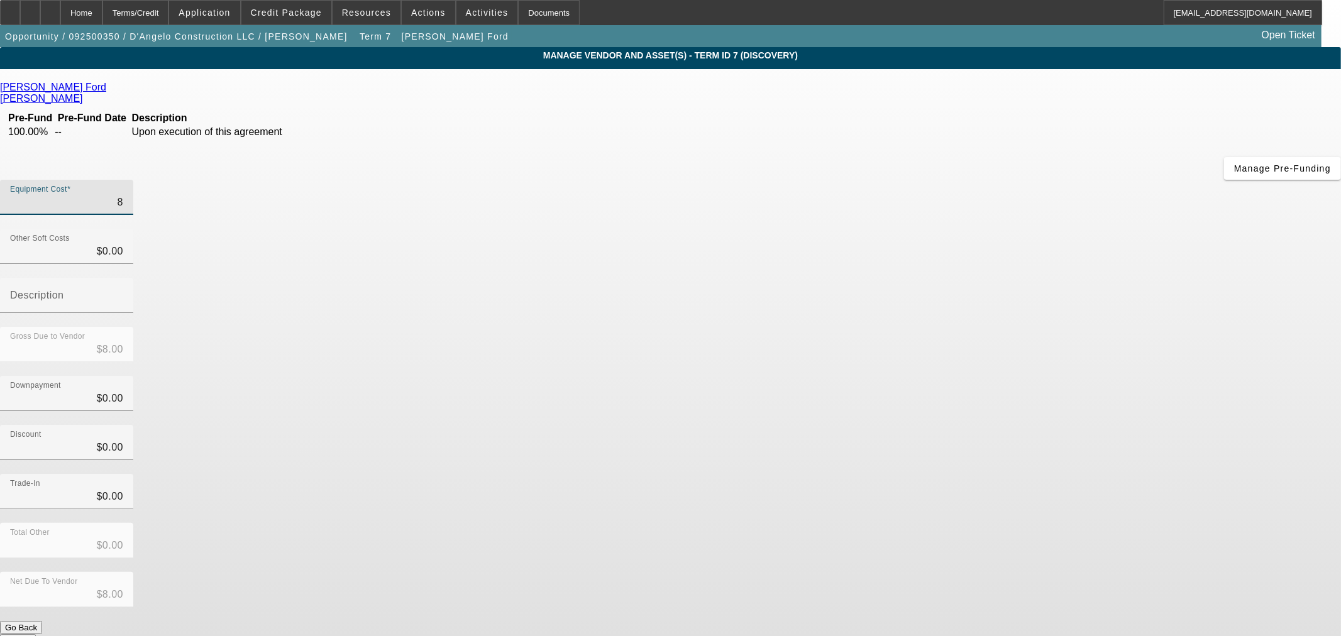
type input "$81.00"
type input "811"
type input "$811.00"
type input "8110"
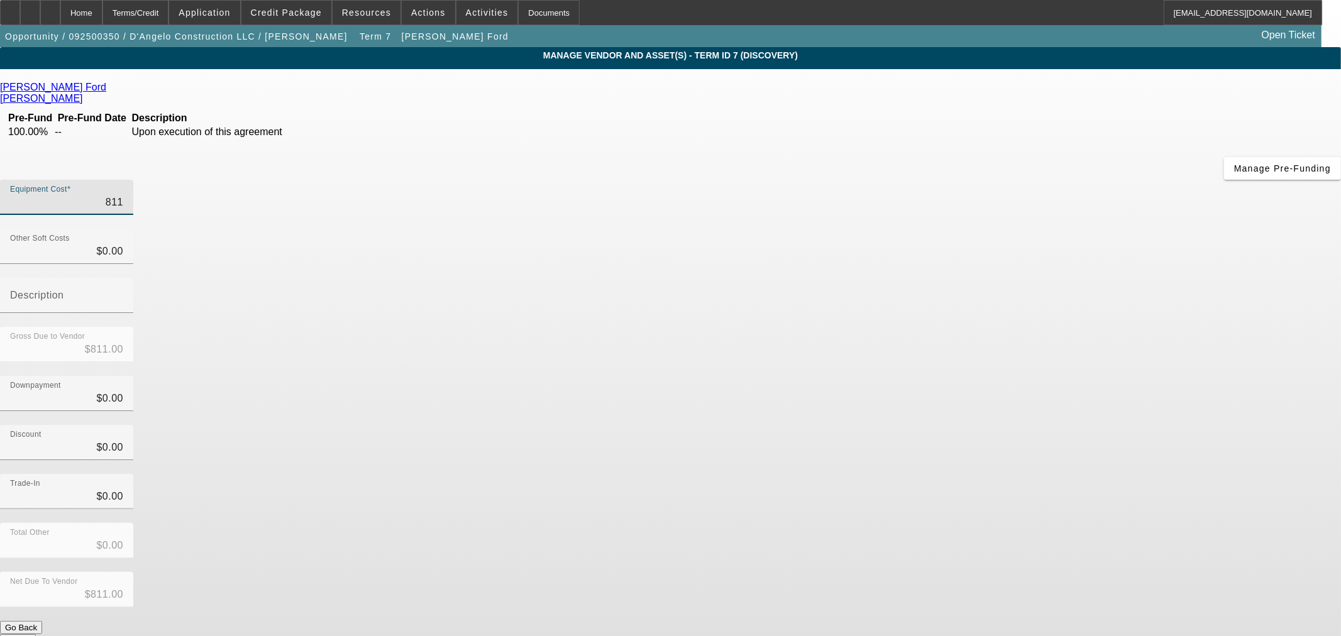
type input "$8,110.00"
type input "81100"
type input "$81,100.00"
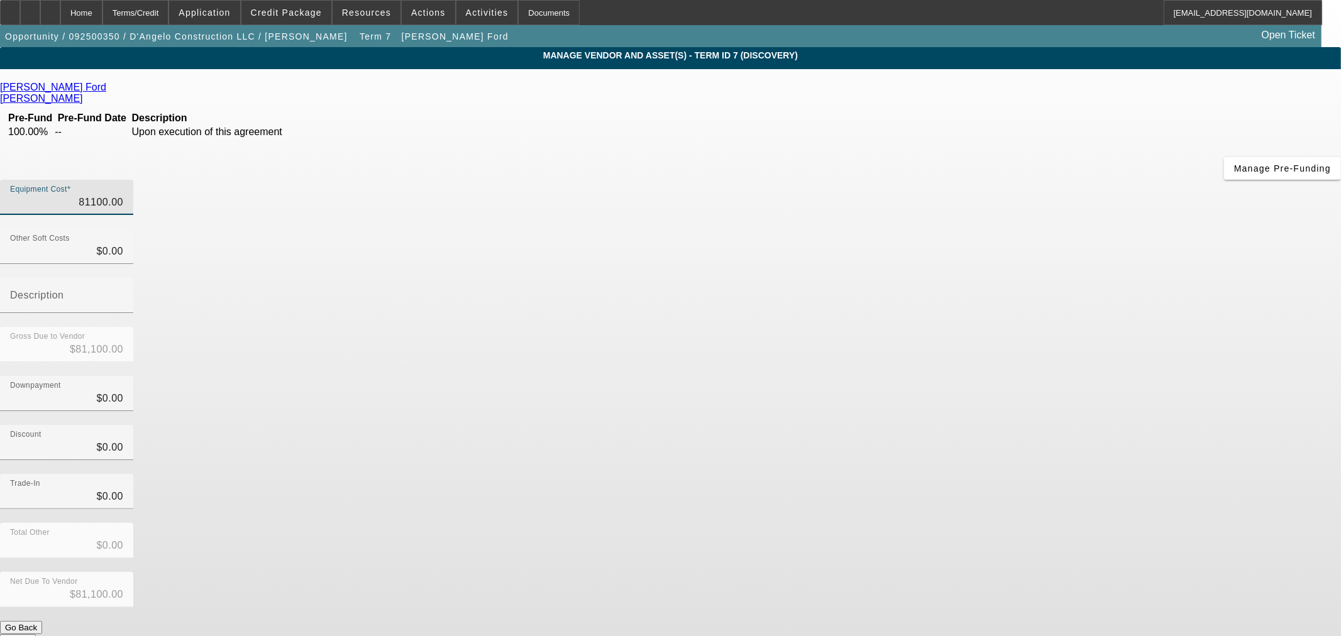
type input "$81,100.00"
click at [978, 523] on div "Total Other $0.00" at bounding box center [670, 547] width 1341 height 49
click at [36, 634] on button "Submit" at bounding box center [18, 640] width 36 height 13
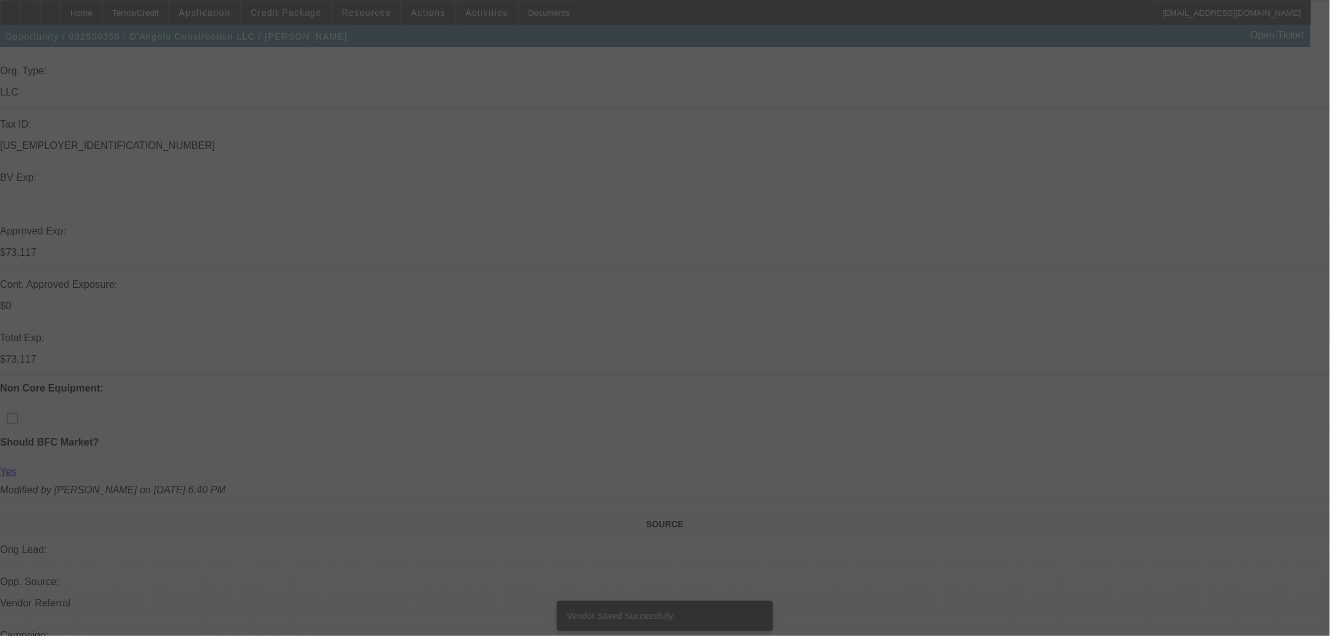
scroll to position [419, 0]
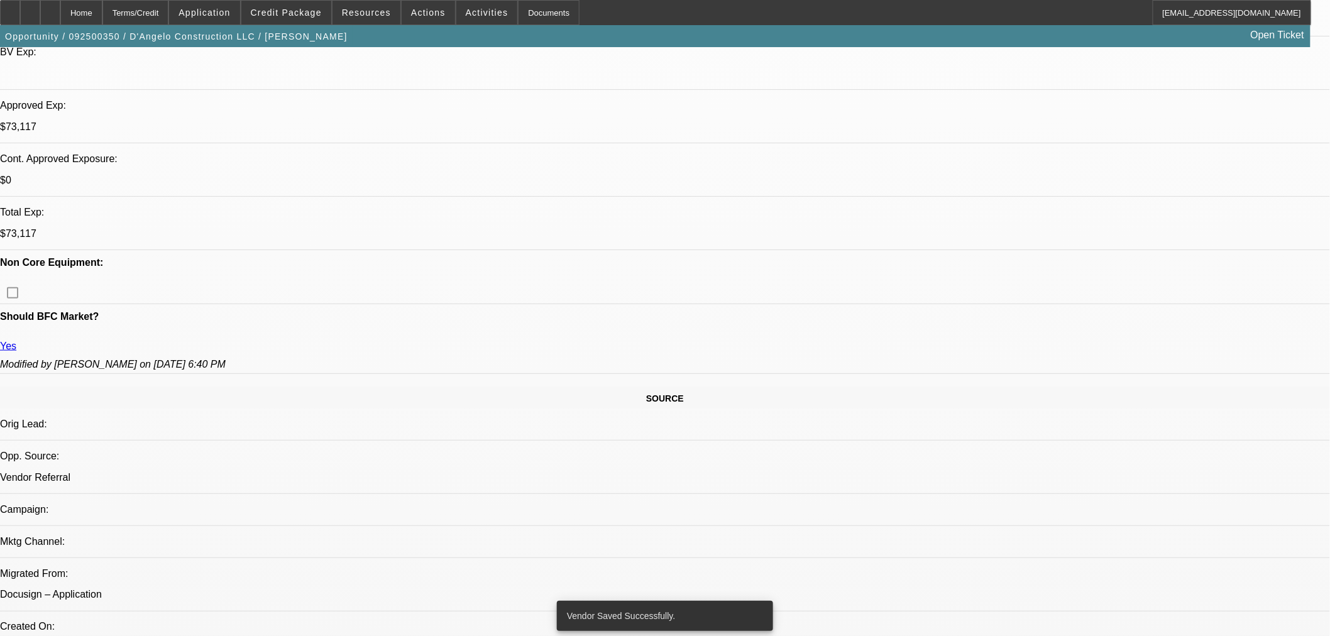
select select "0"
select select "2"
select select "0.1"
select select "4"
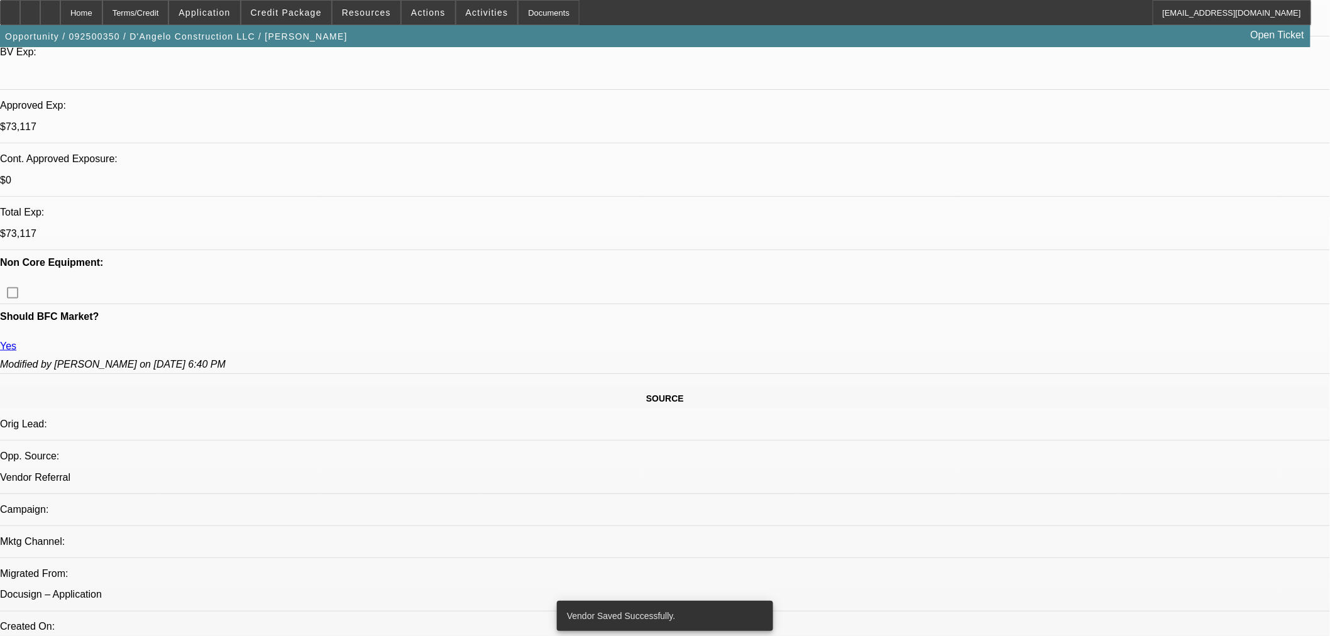
select select "0"
select select "2"
select select "0.1"
select select "4"
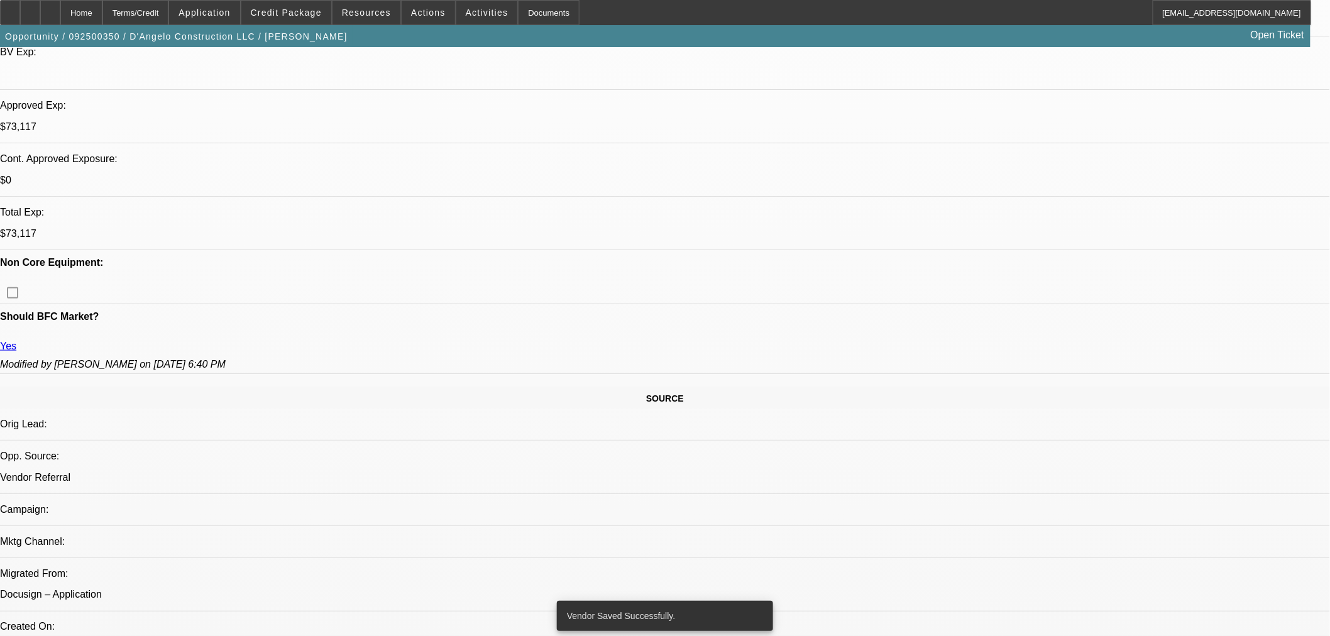
select select "0"
select select "2"
select select "0.1"
select select "4"
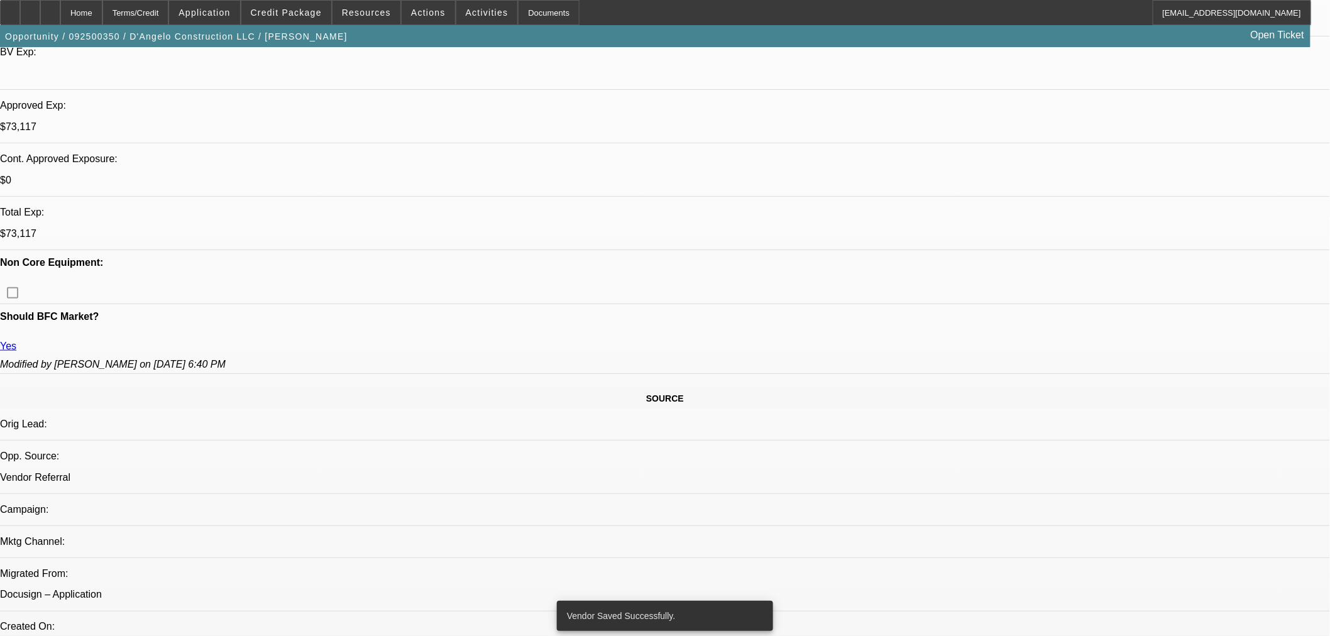
select select "0"
select select "2"
select select "0.1"
select select "4"
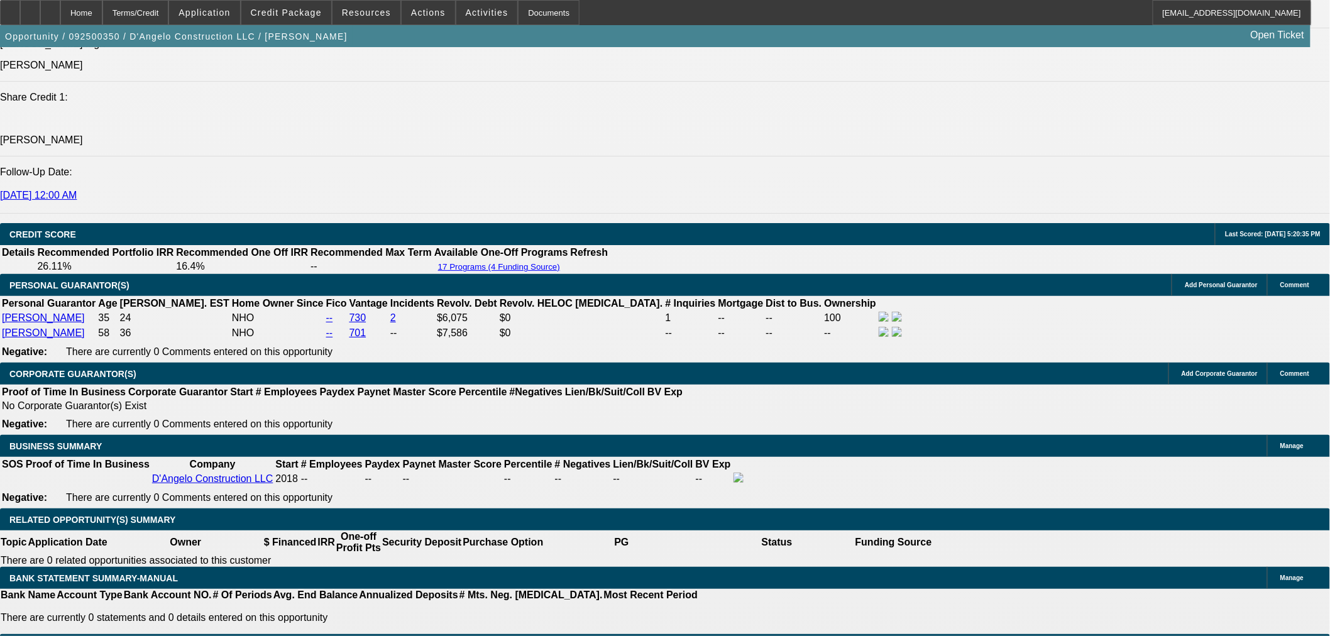
scroll to position [1504, 0]
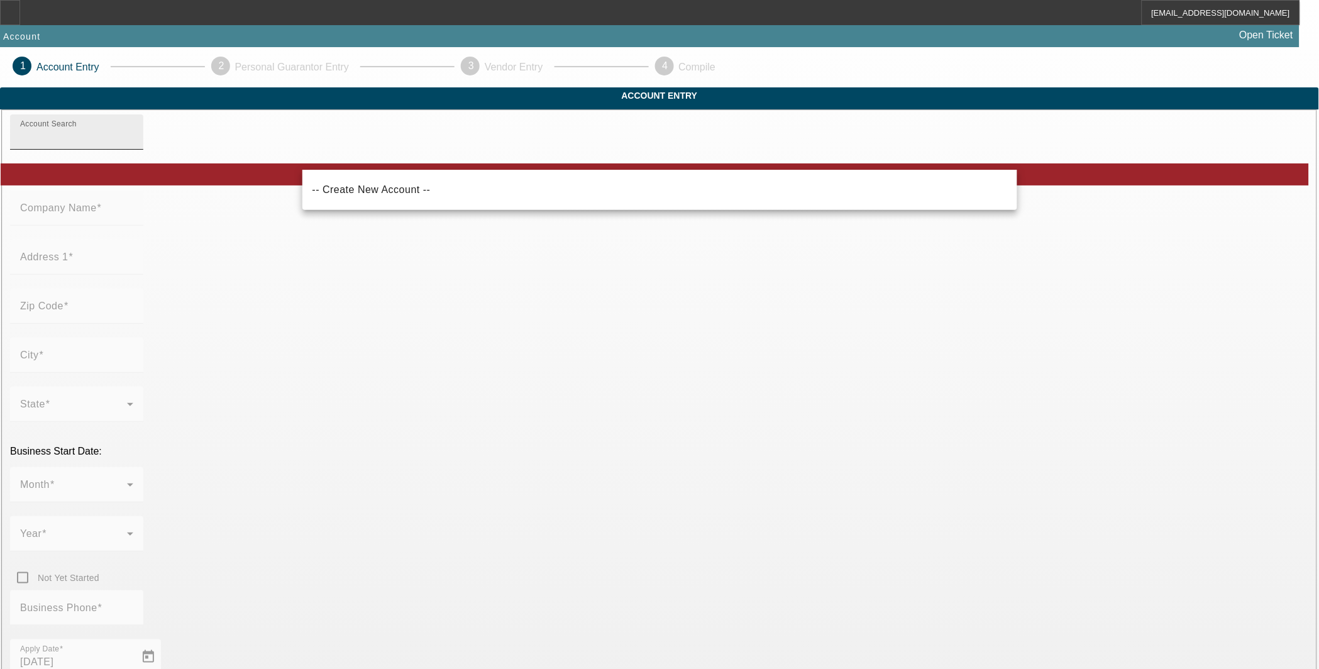
click at [133, 145] on input "Account Search" at bounding box center [76, 137] width 113 height 15
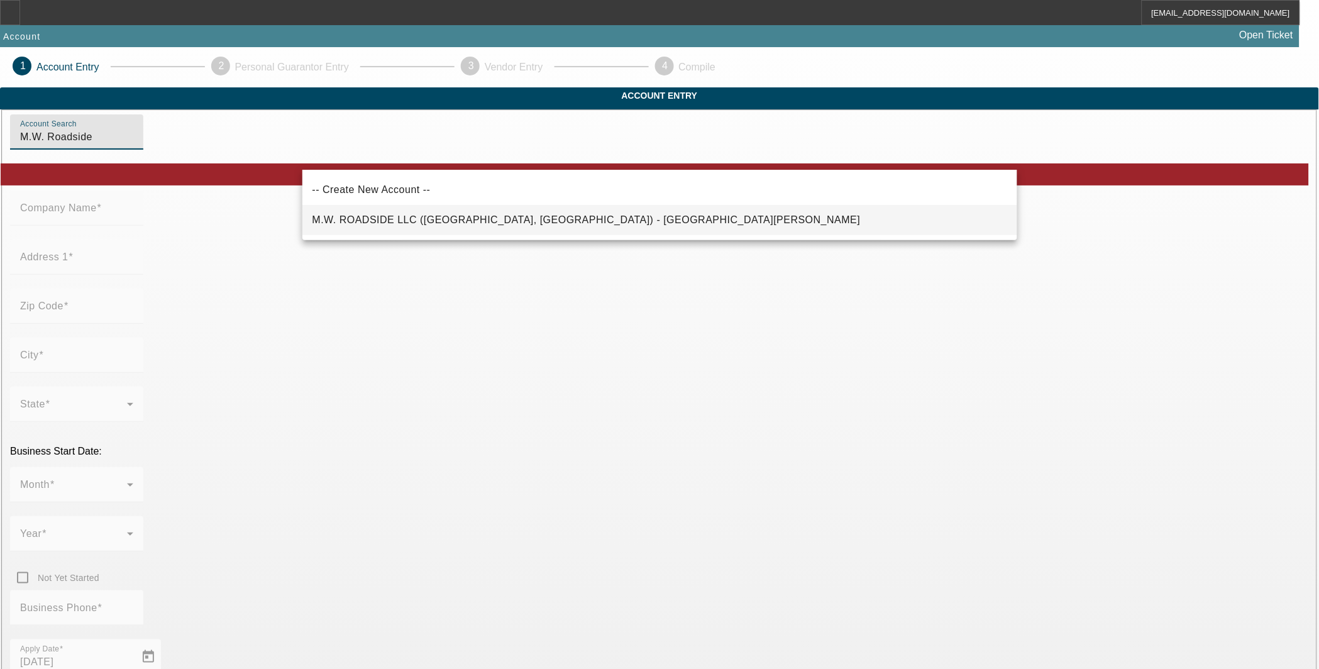
click at [494, 218] on span "M.W. ROADSIDE LLC ([GEOGRAPHIC_DATA], [GEOGRAPHIC_DATA]) - [GEOGRAPHIC_DATA][PE…" at bounding box center [586, 219] width 548 height 11
type input "M.W. ROADSIDE LLC ([GEOGRAPHIC_DATA], [GEOGRAPHIC_DATA]) - [GEOGRAPHIC_DATA][PE…"
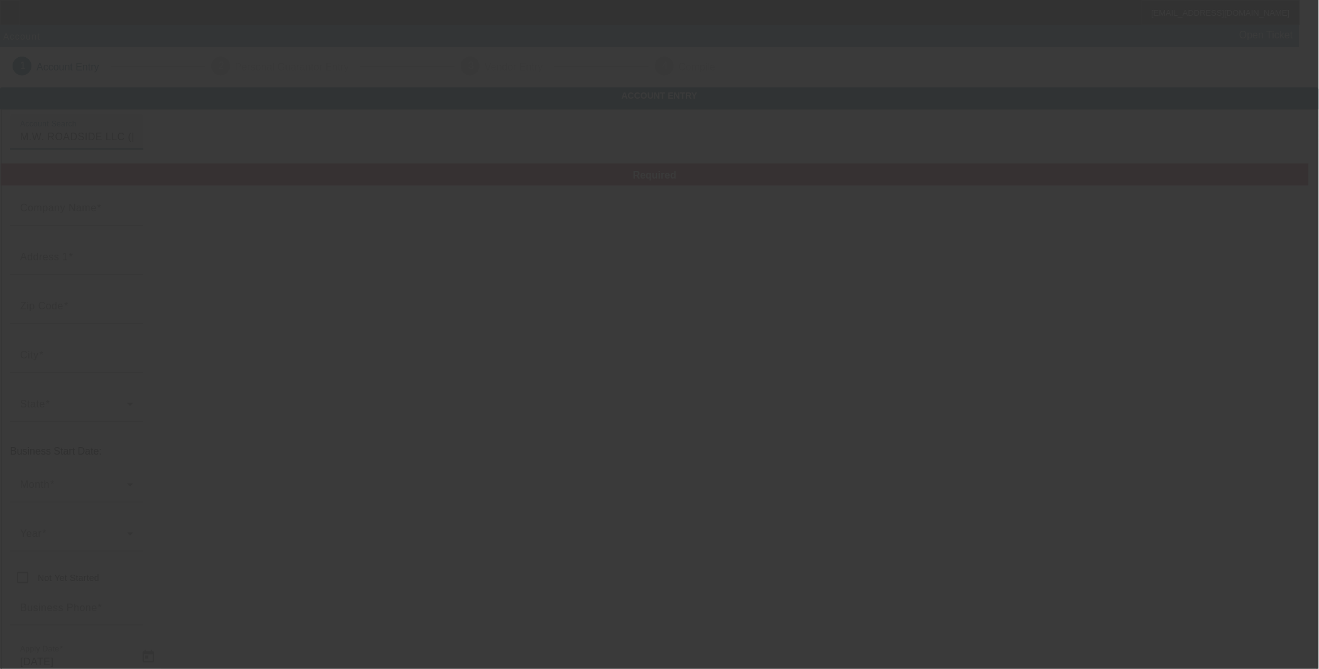
type input "M.W. ROADSIDE LLC"
type input "508 [PERSON_NAME] Dr"
type input "75751"
type input "[GEOGRAPHIC_DATA]"
type input "[PHONE_NUMBER]"
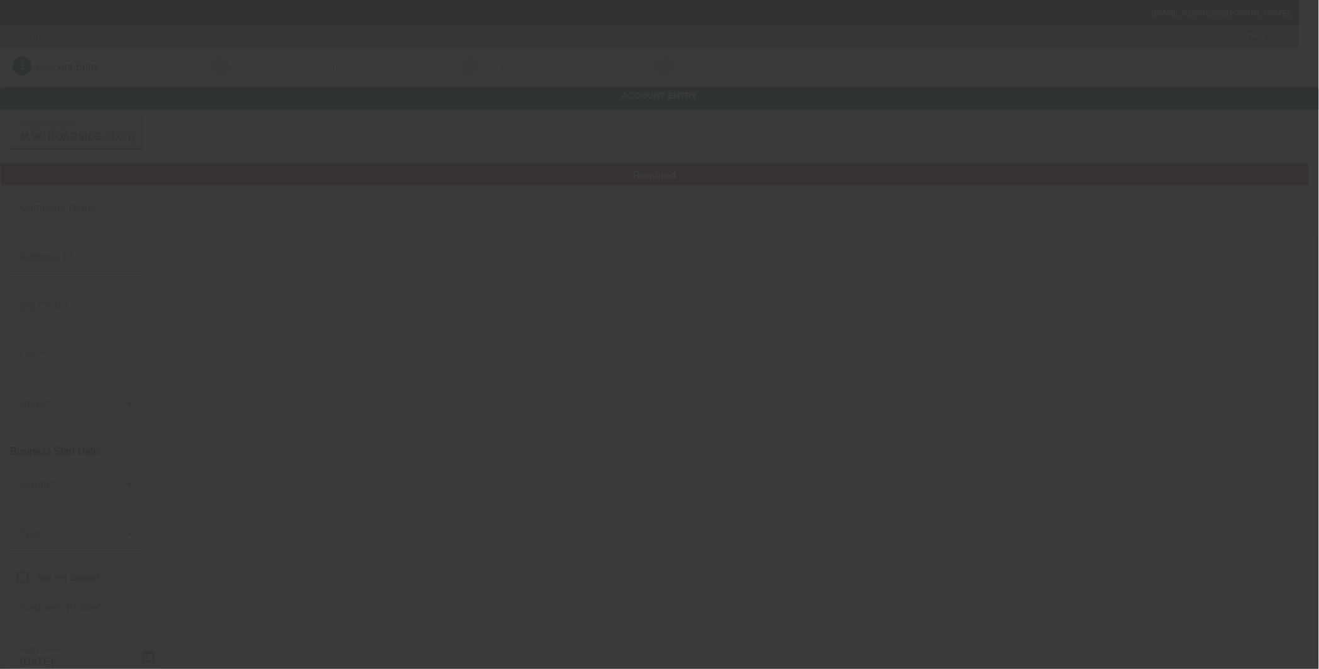
type input "[EMAIL_ADDRESS][DOMAIN_NAME]"
type input "320696950"
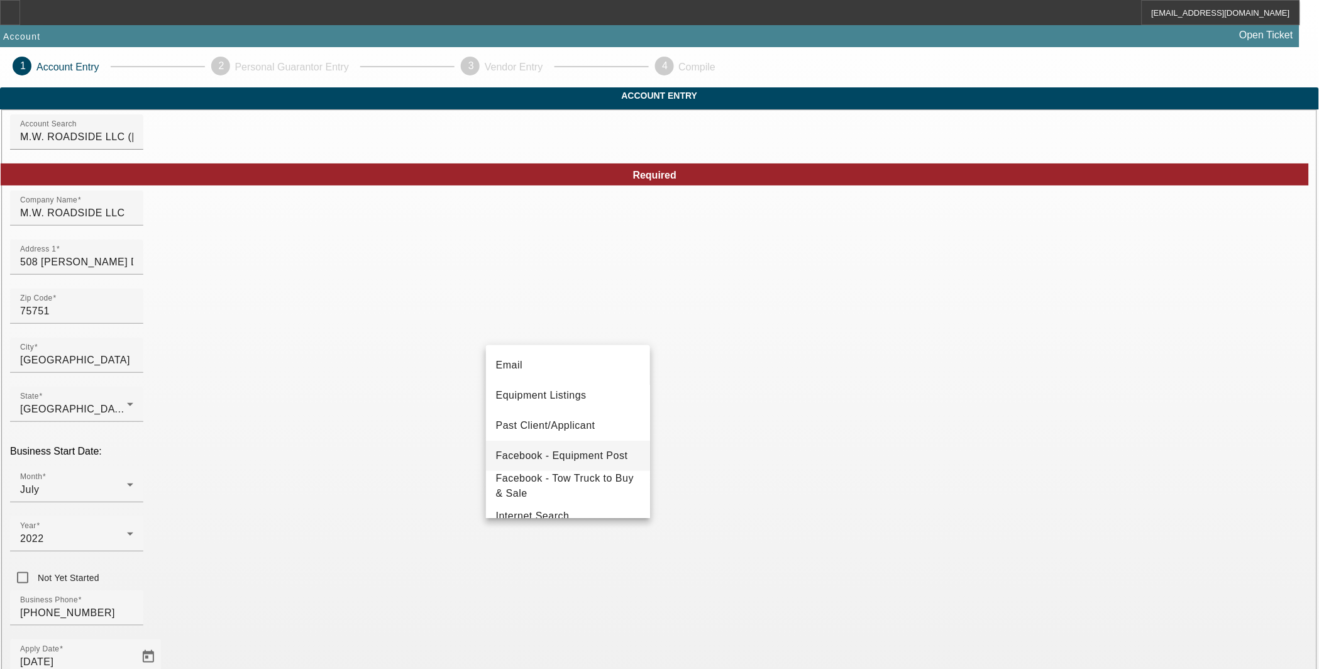
scroll to position [97, 0]
click at [573, 451] on span "Past Client/Applicant" at bounding box center [545, 449] width 99 height 15
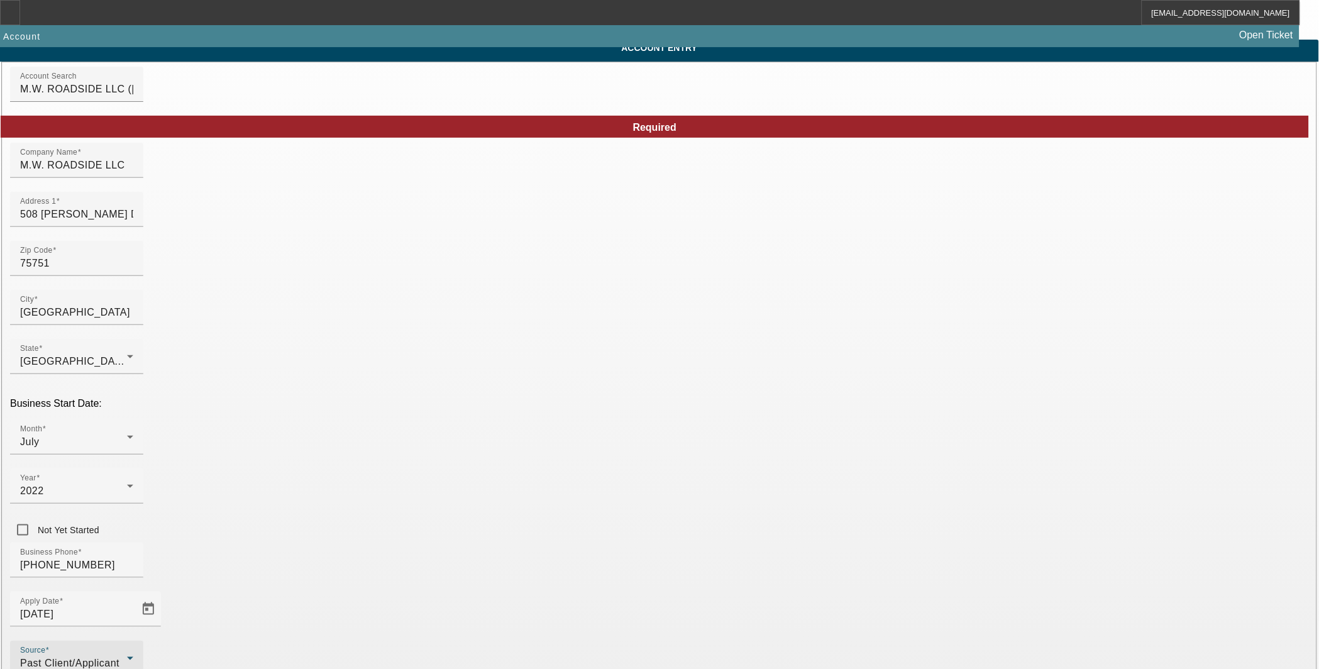
scroll to position [113, 0]
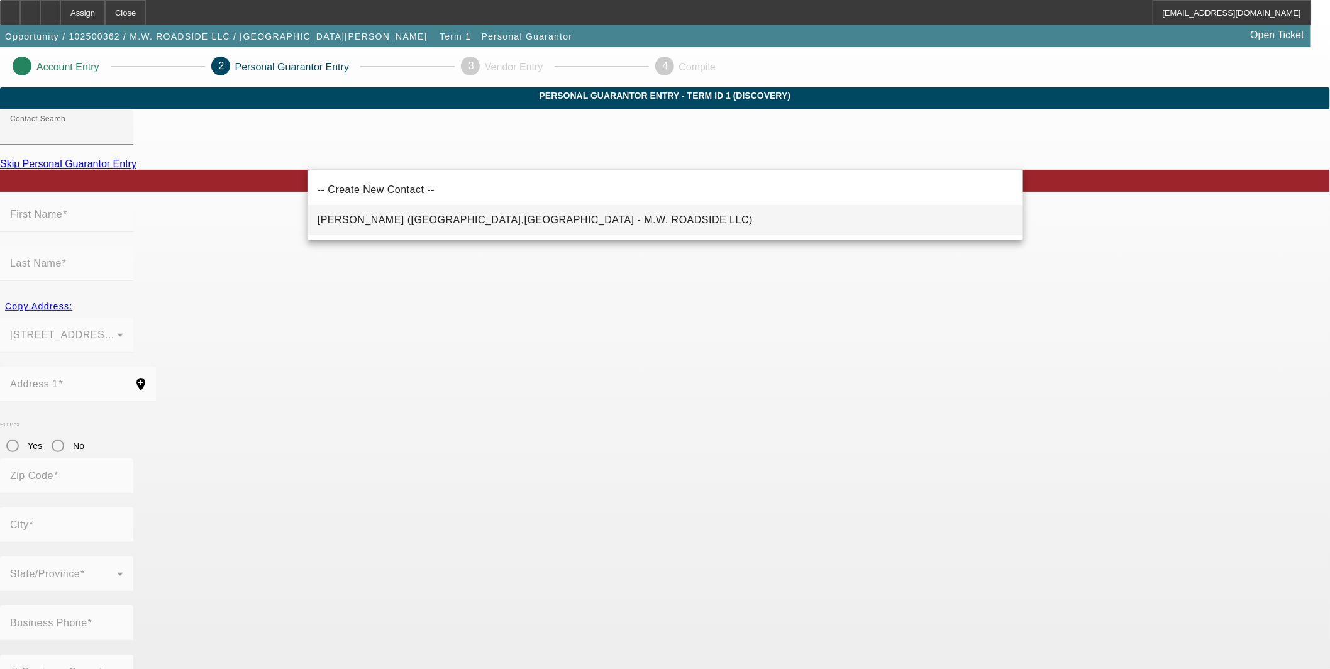
click at [355, 214] on span "Morman, Dustin (Athens,TX - M.W. ROADSIDE LLC)" at bounding box center [534, 219] width 435 height 15
type input "Morman, Dustin (Athens,TX - M.W. ROADSIDE LLC)"
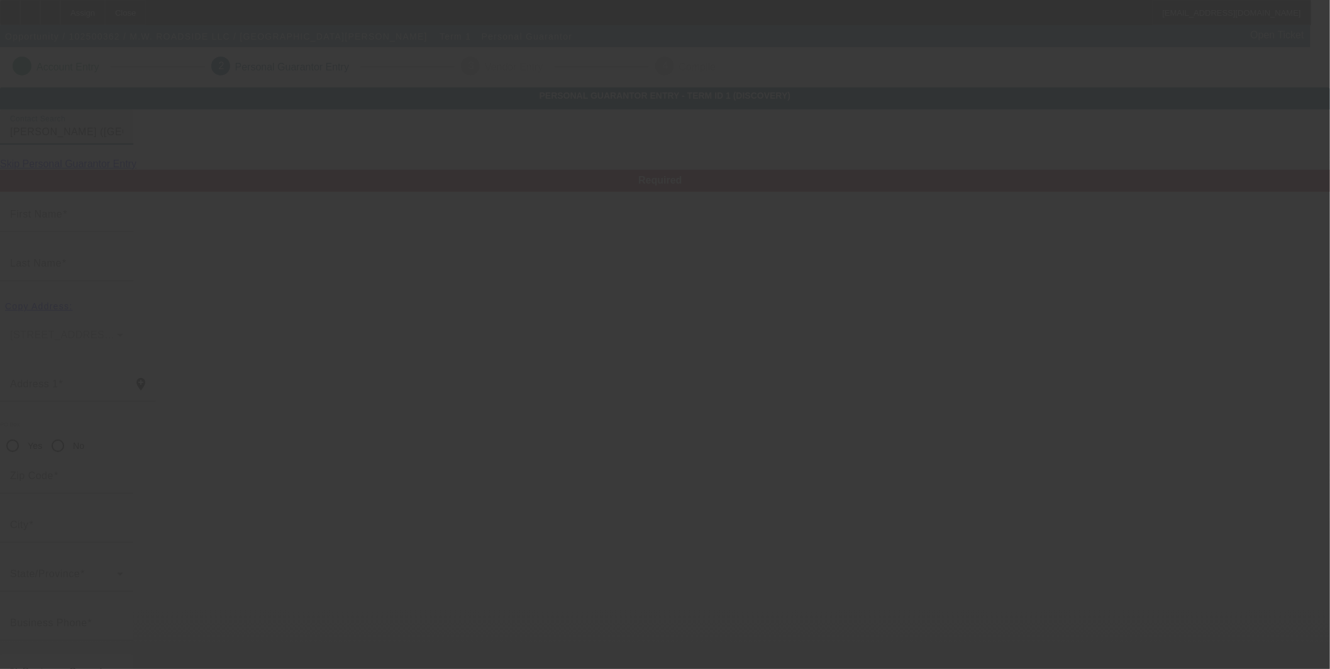
type input "Dustin"
type input "Morman"
type input "508 Davis drive"
radio input "true"
type input "75751"
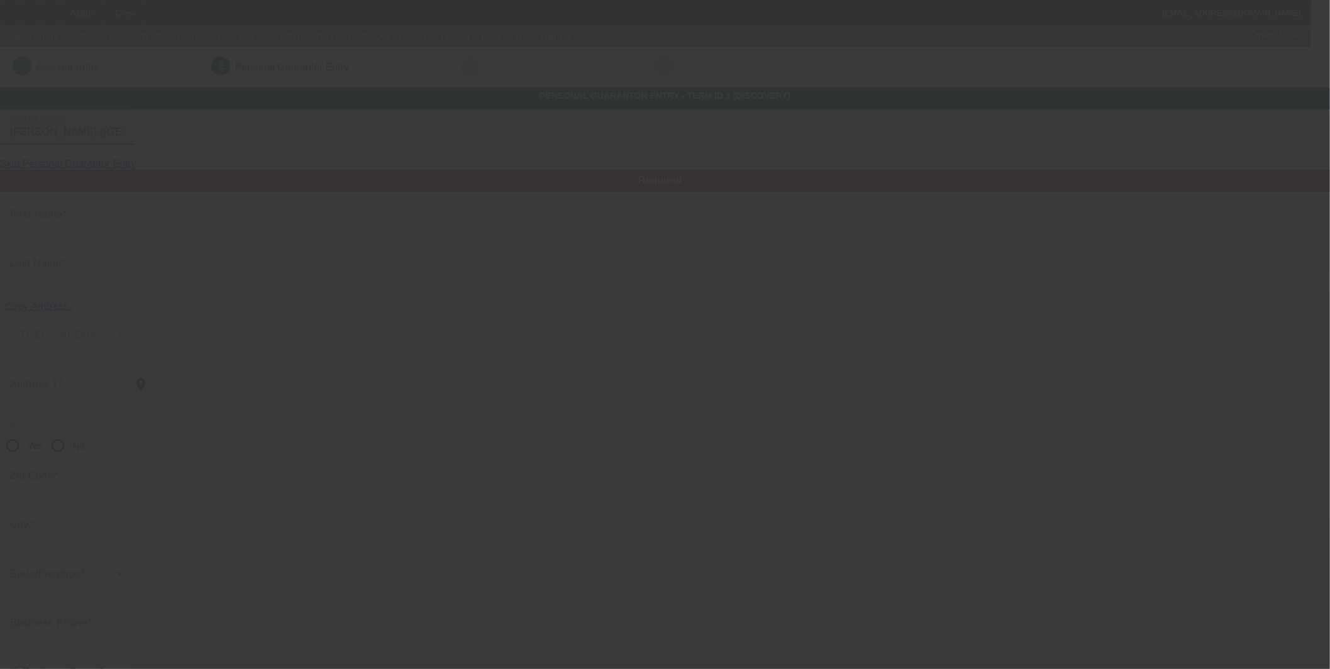
type input "Athens"
type input "[PHONE_NUMBER]"
type input "100"
type input "642-18-9585"
type input "dmorman28@gmail.com"
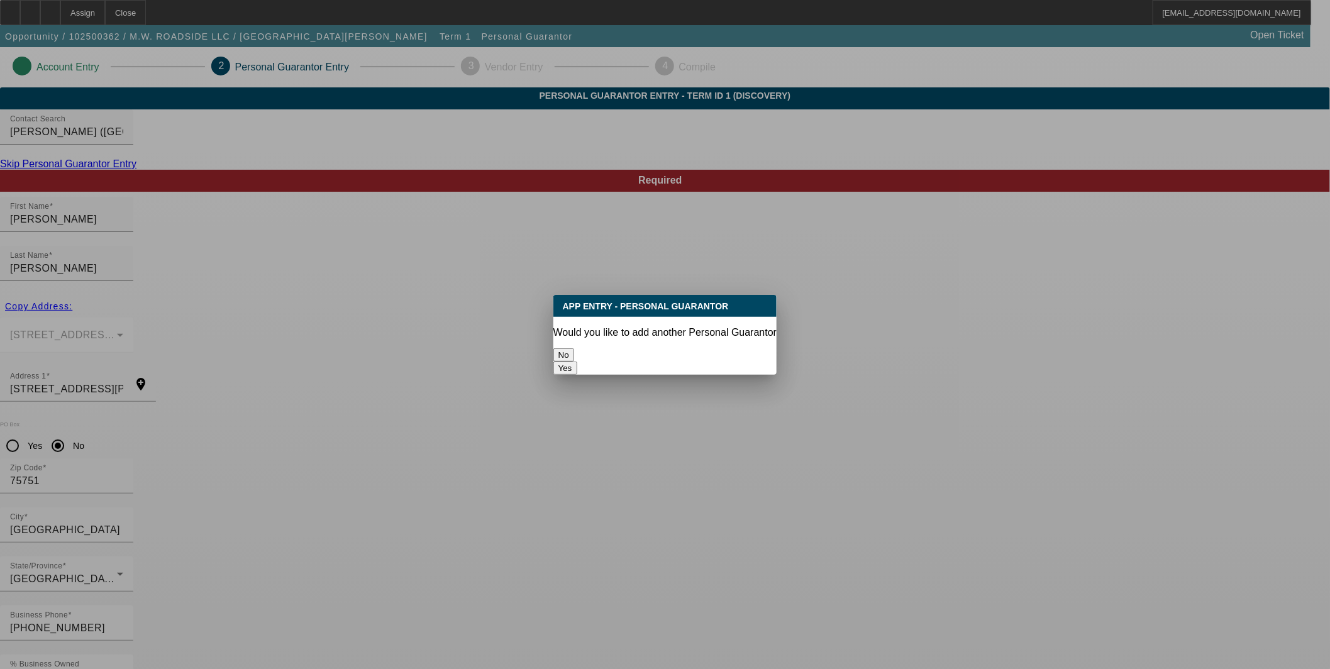
click at [574, 348] on button "No" at bounding box center [563, 354] width 21 height 13
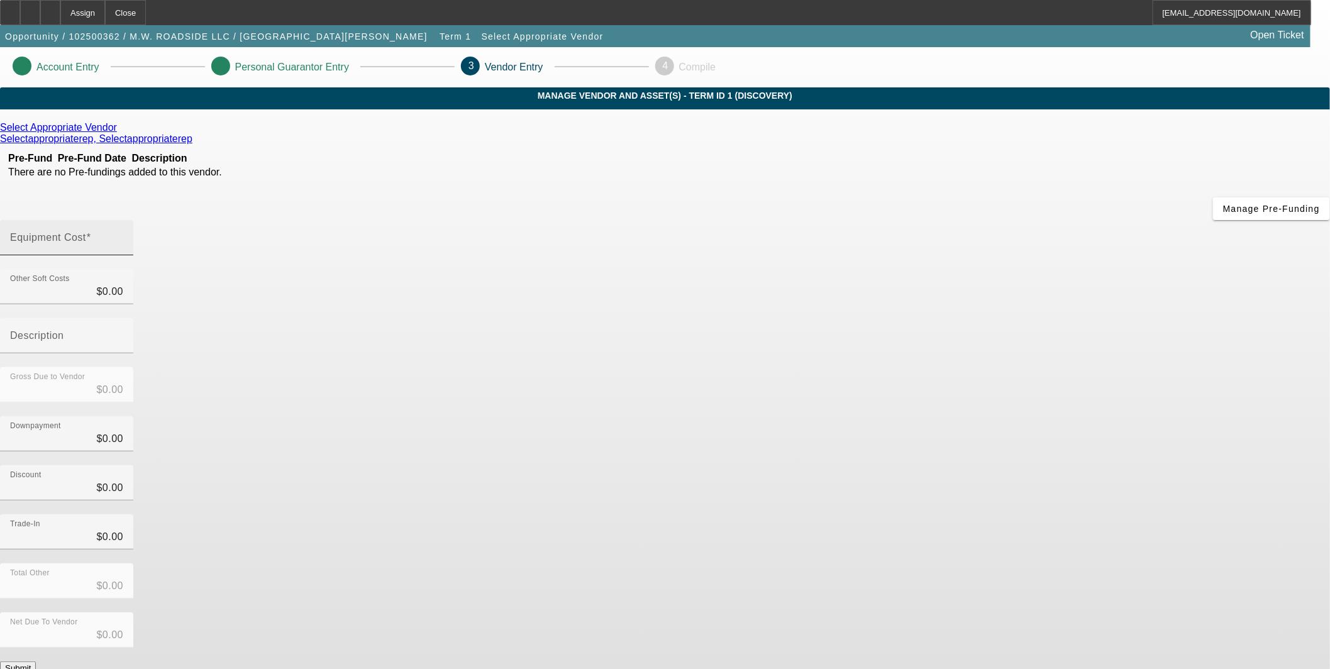
drag, startPoint x: 807, startPoint y: 155, endPoint x: 830, endPoint y: 155, distance: 23.9
click at [123, 235] on input "Equipment Cost" at bounding box center [66, 242] width 113 height 15
type input "8"
type input "$8.00"
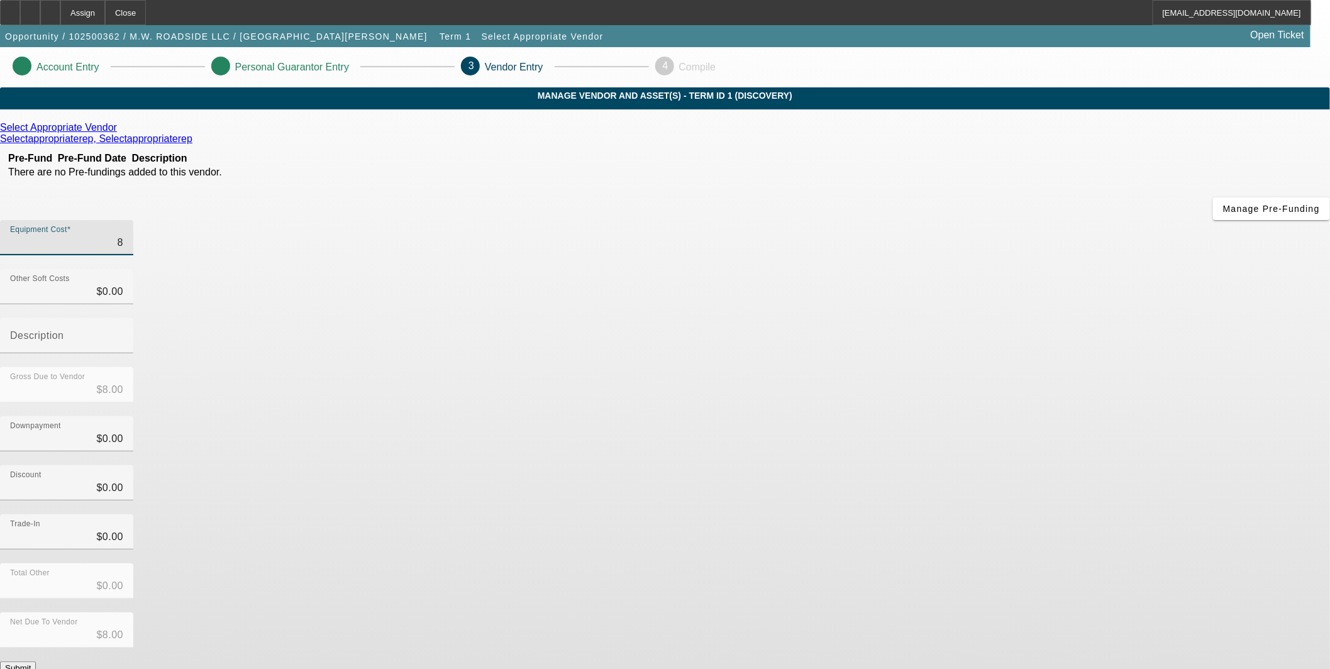
type input "80"
type input "$80.00"
type input "800"
type input "$800.00"
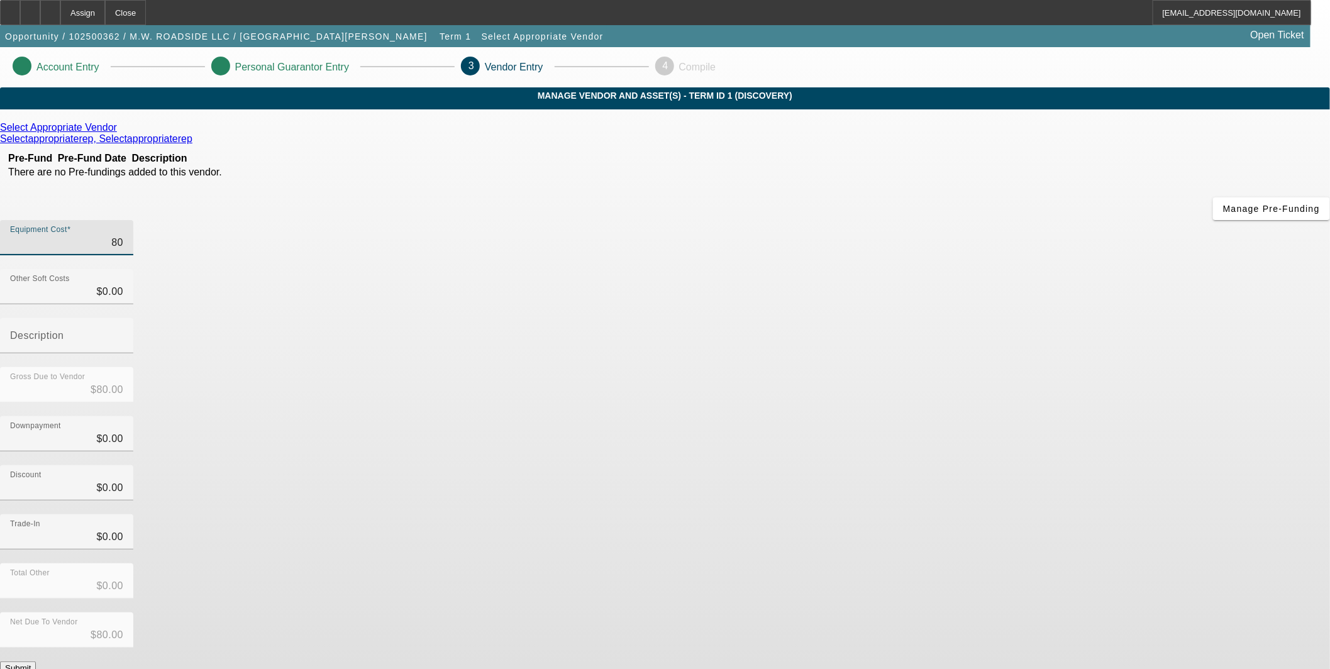
type input "$800.00"
type input "8000"
type input "$8,000.00"
type input "80000"
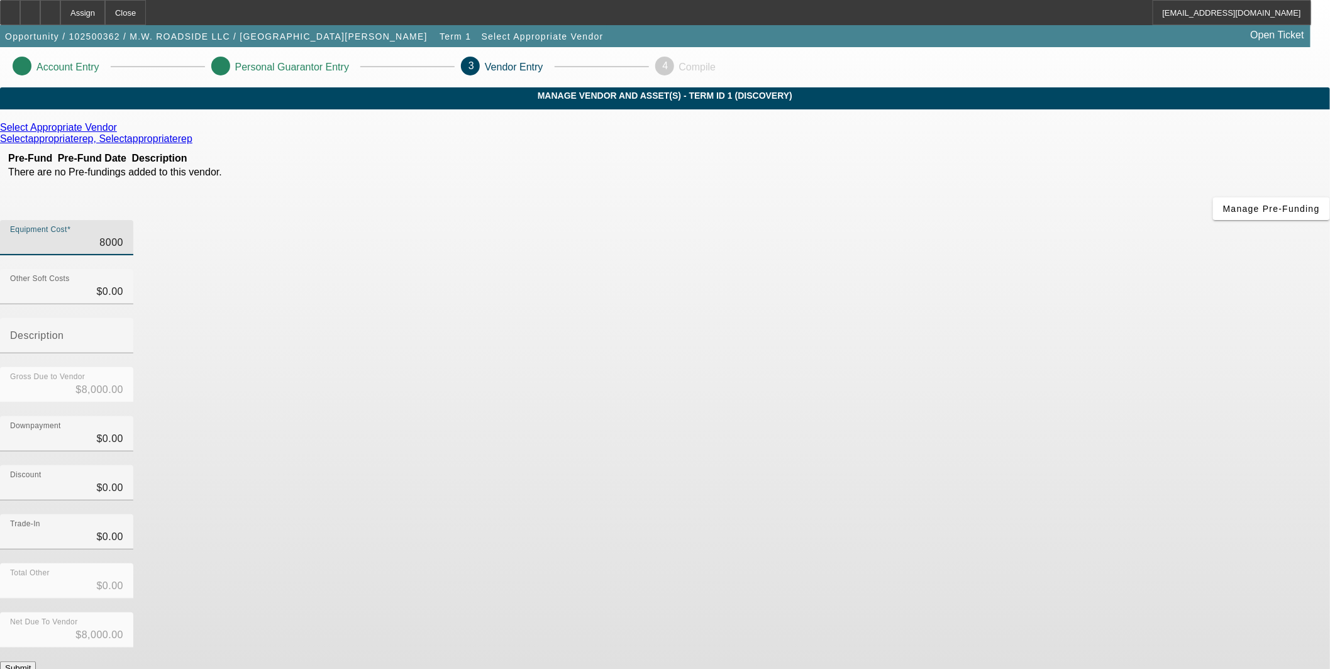
type input "$80,000.00"
drag, startPoint x: 979, startPoint y: 431, endPoint x: 978, endPoint y: 437, distance: 6.4
click at [981, 563] on div "Total Other $0.00" at bounding box center [665, 587] width 1330 height 49
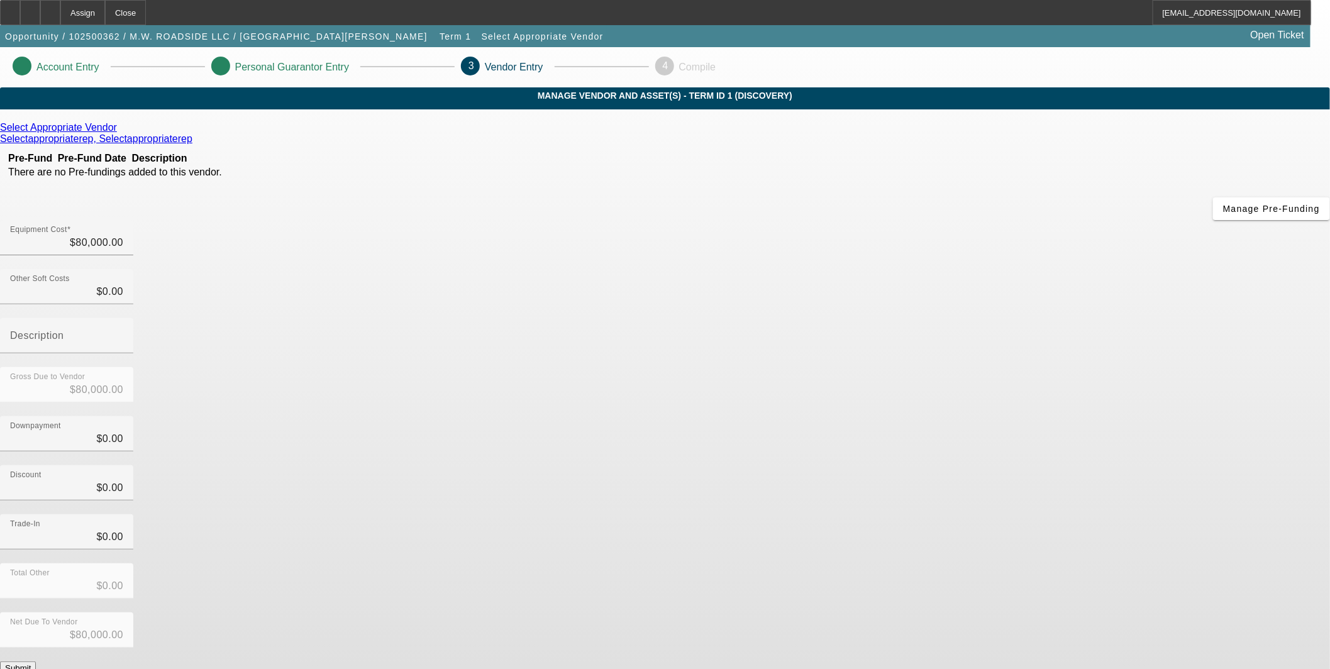
click at [36, 661] on button "Submit" at bounding box center [18, 667] width 36 height 13
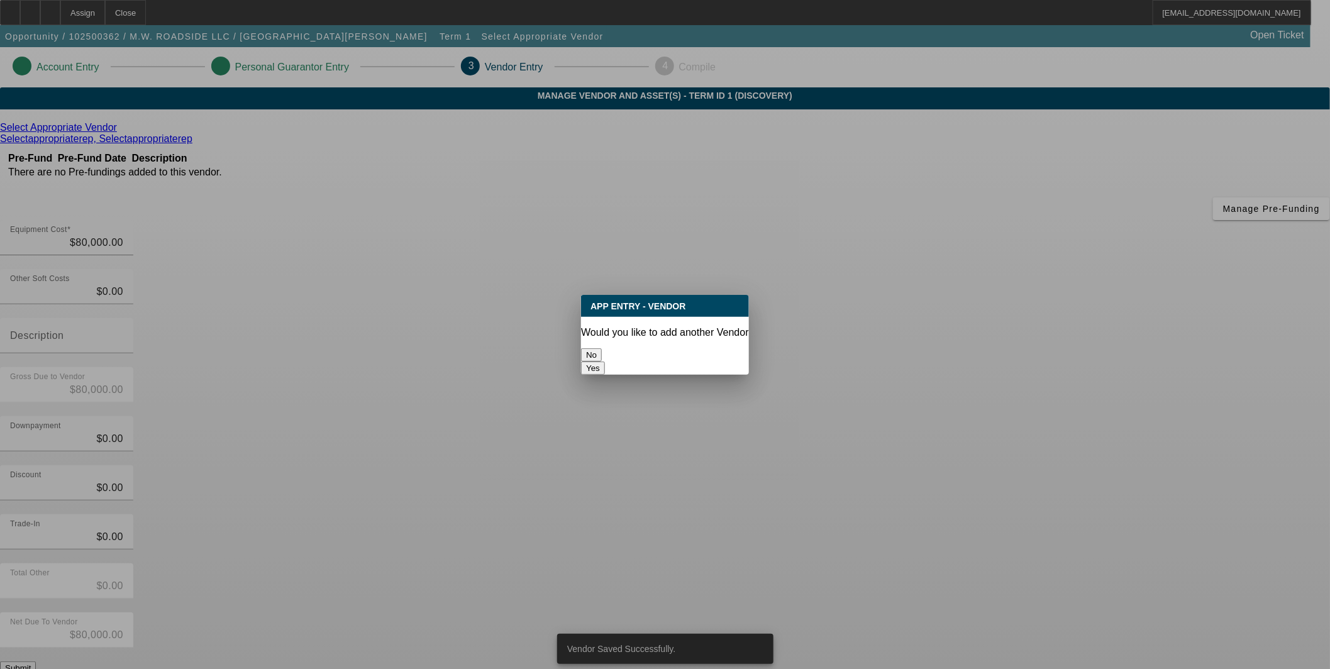
click at [602, 352] on button "No" at bounding box center [591, 354] width 21 height 13
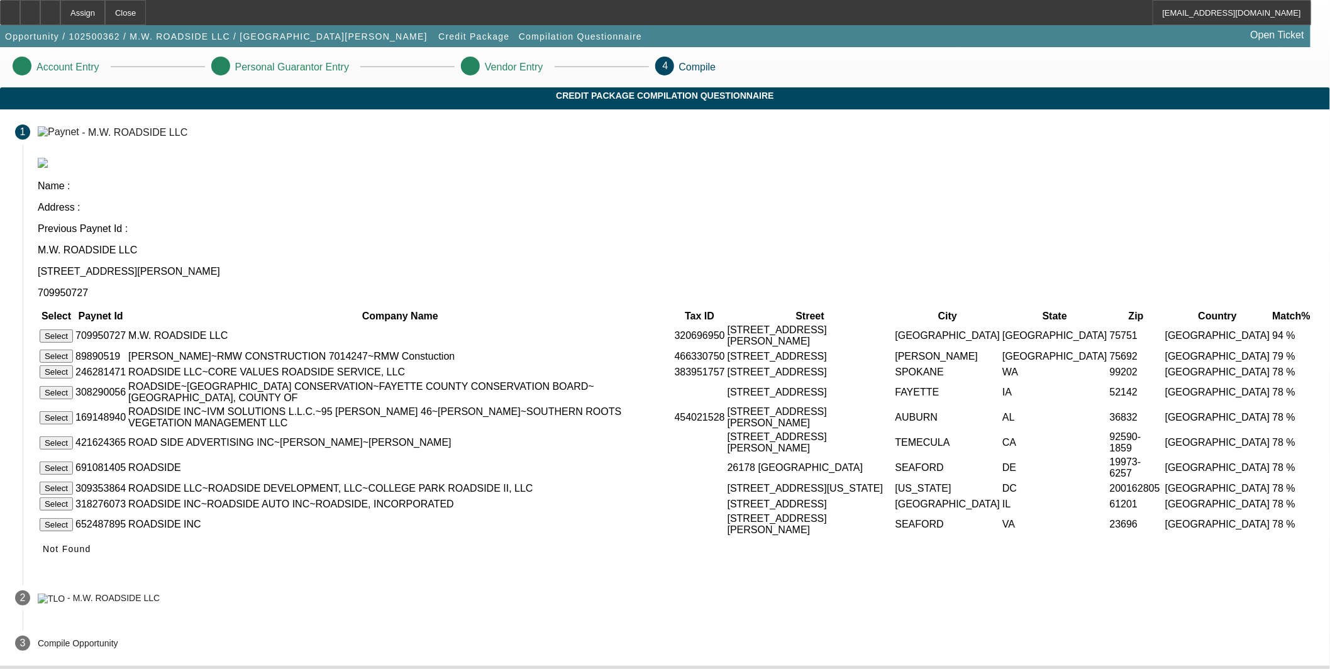
click at [73, 329] on button "Select" at bounding box center [56, 335] width 33 height 13
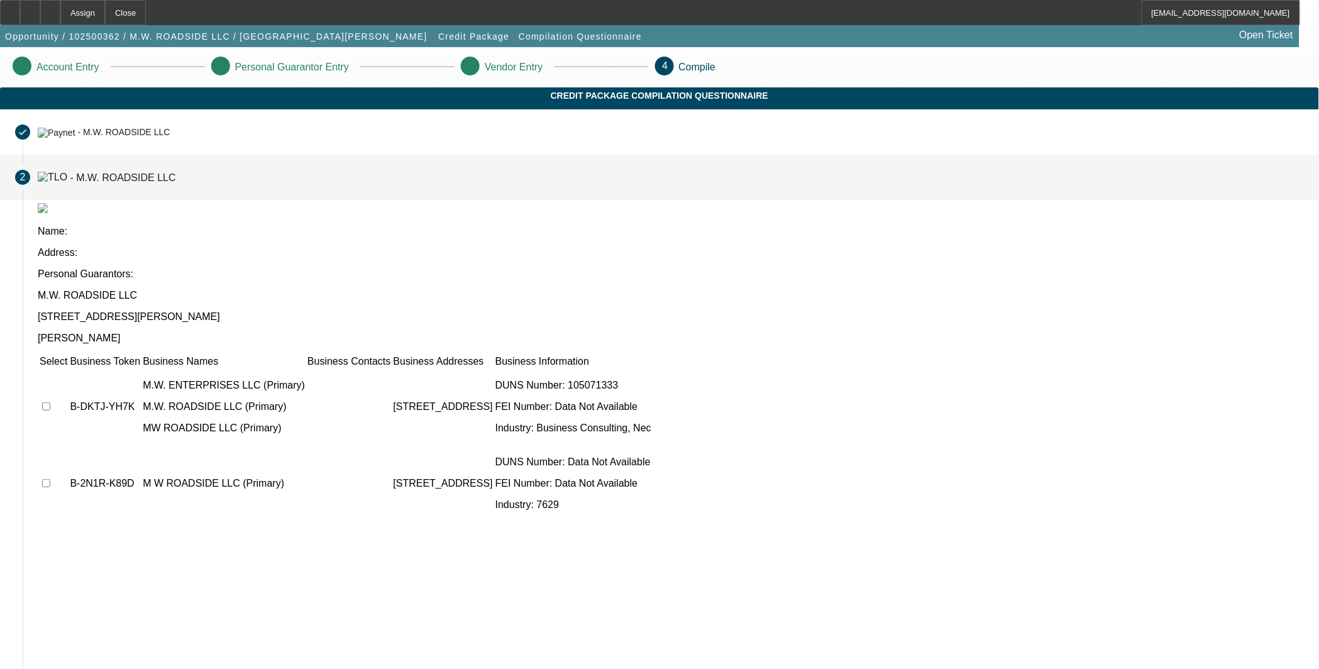
click at [68, 446] on td at bounding box center [53, 483] width 29 height 75
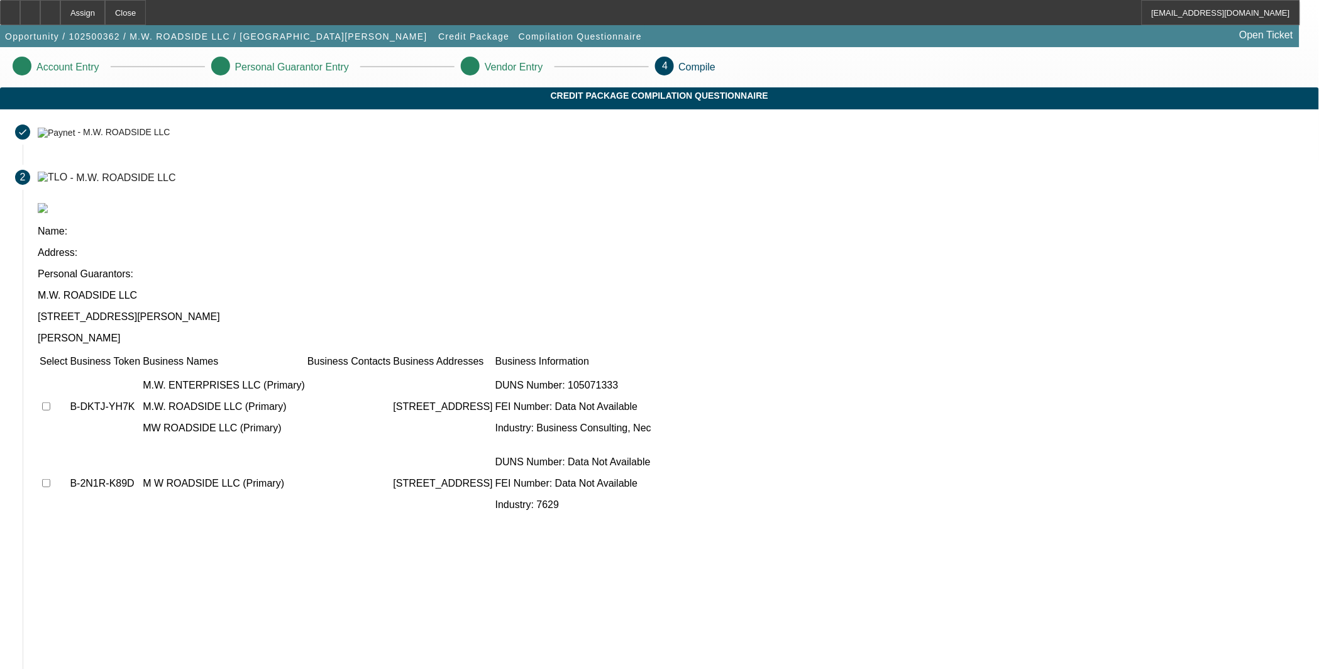
click at [68, 446] on td at bounding box center [53, 483] width 29 height 75
click at [50, 479] on input "checkbox" at bounding box center [46, 483] width 8 height 8
checkbox input "true"
click at [50, 402] on input "checkbox" at bounding box center [46, 406] width 8 height 8
checkbox input "true"
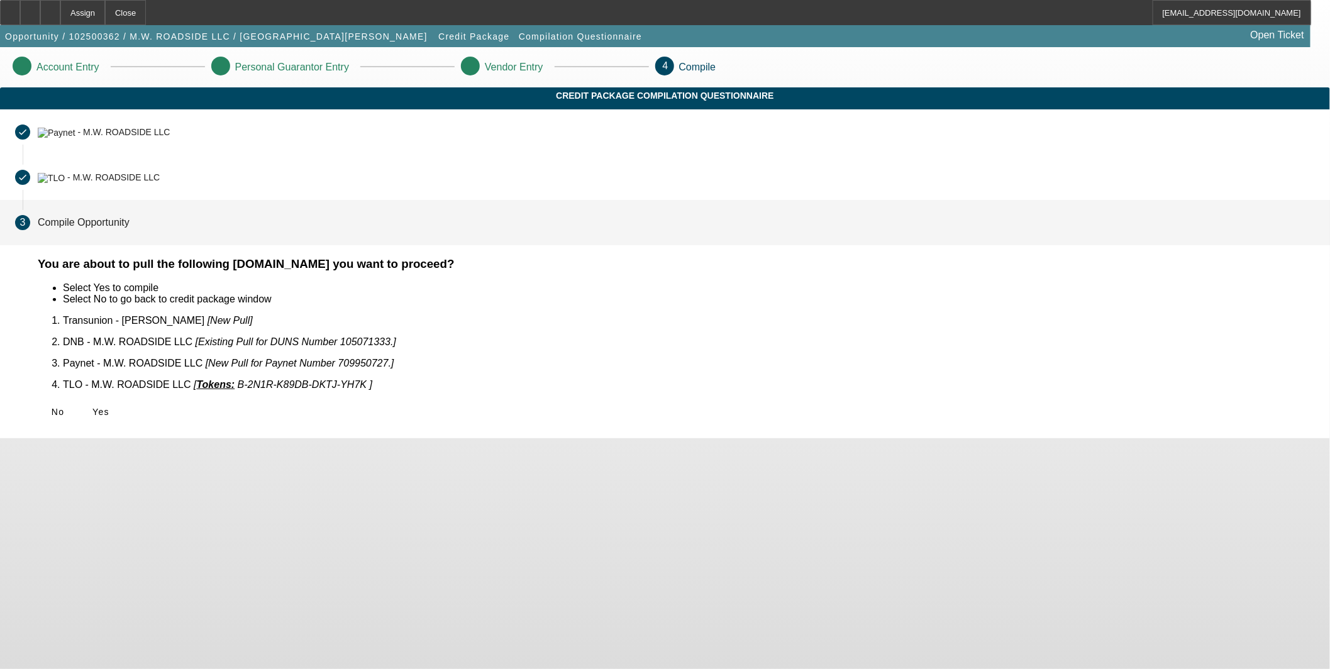
click at [121, 402] on span at bounding box center [100, 412] width 40 height 30
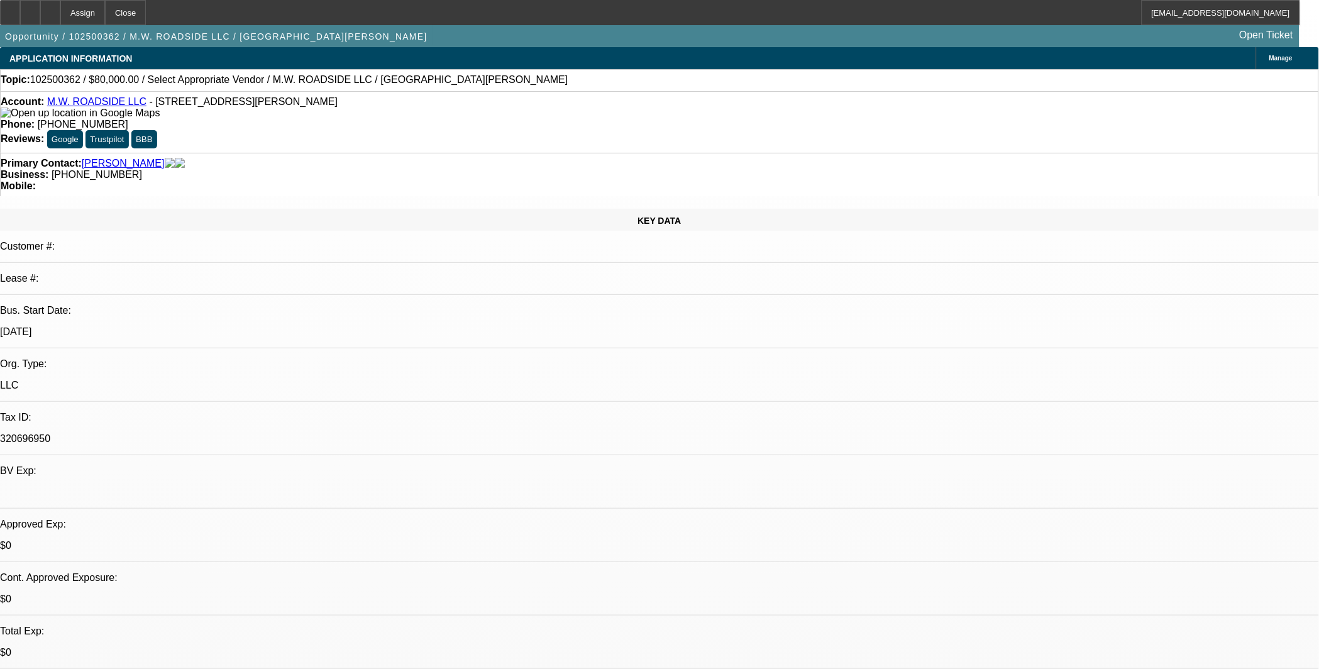
select select "0"
select select "2"
select select "0.1"
select select "4"
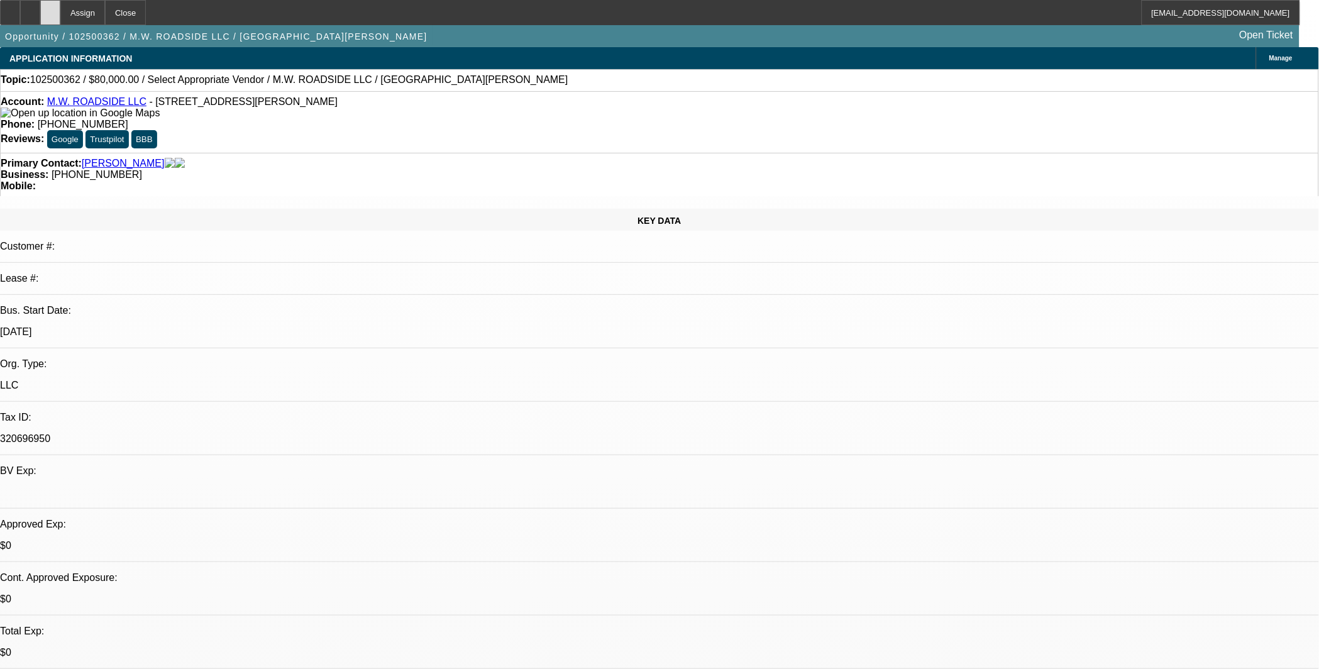
click at [50, 8] on icon at bounding box center [50, 8] width 0 height 0
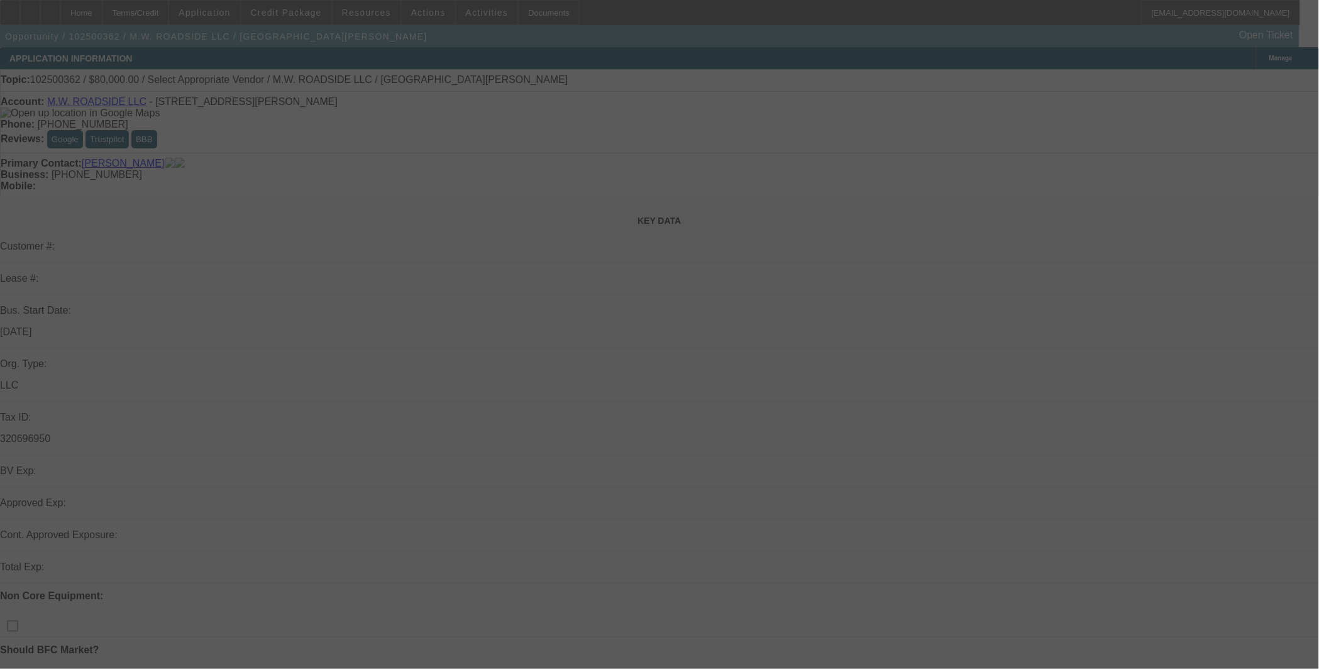
select select "0"
select select "2"
select select "0.1"
select select "4"
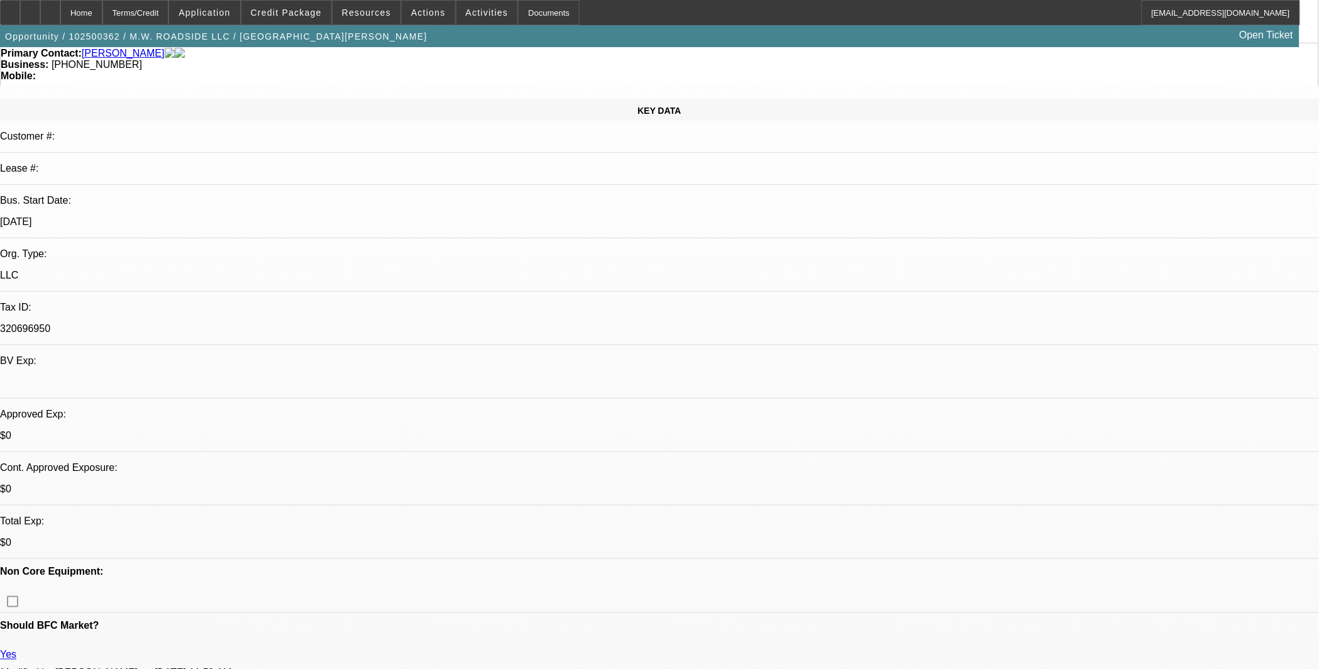
scroll to position [349, 0]
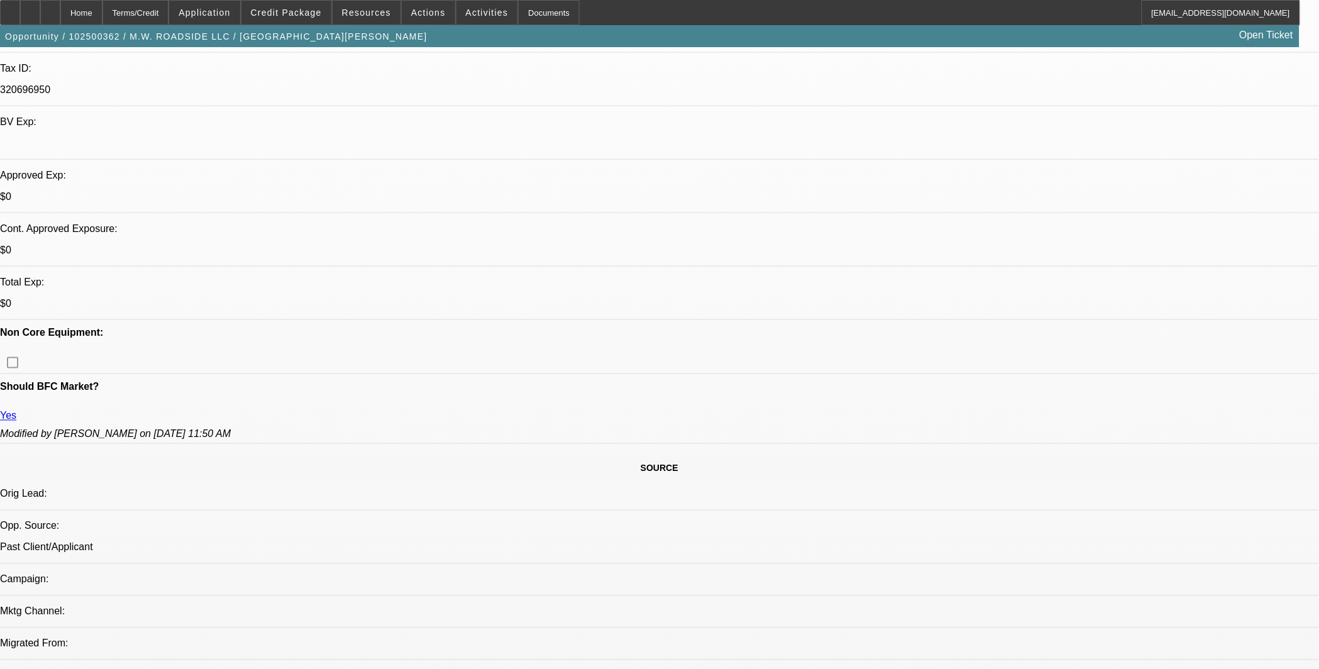
click at [285, 13] on span "Credit Package" at bounding box center [286, 13] width 71 height 10
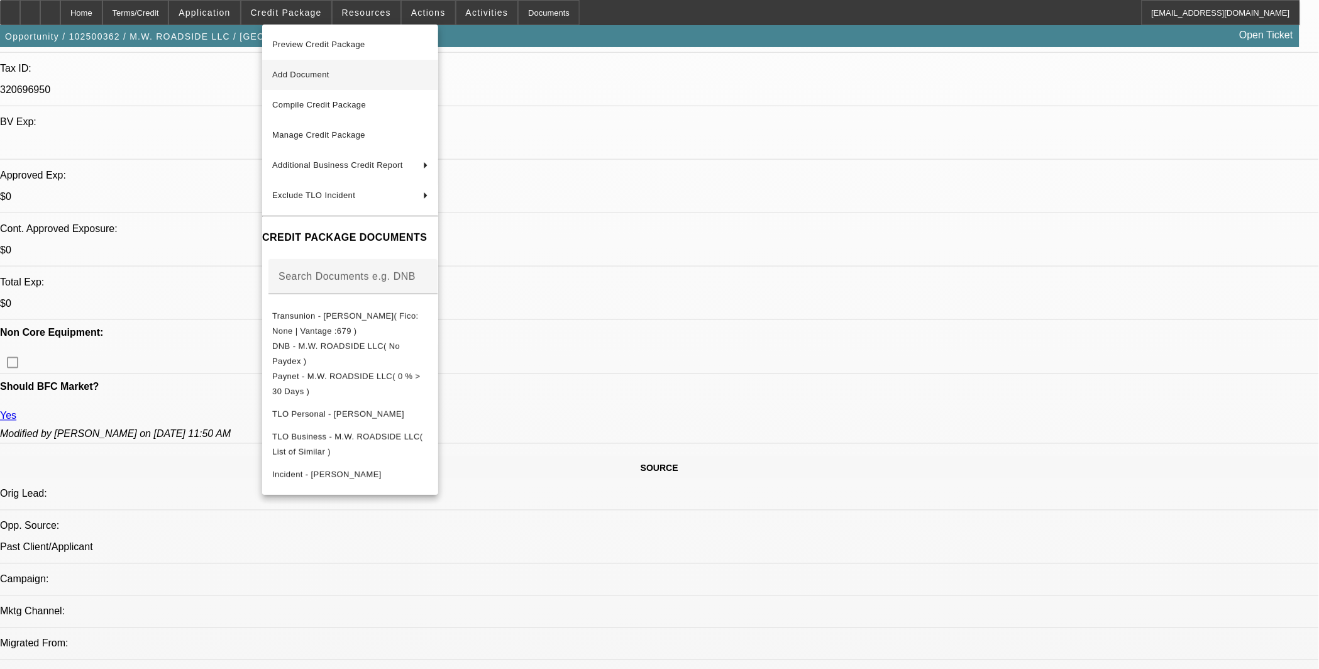
click at [291, 80] on span "Add Document" at bounding box center [350, 74] width 156 height 15
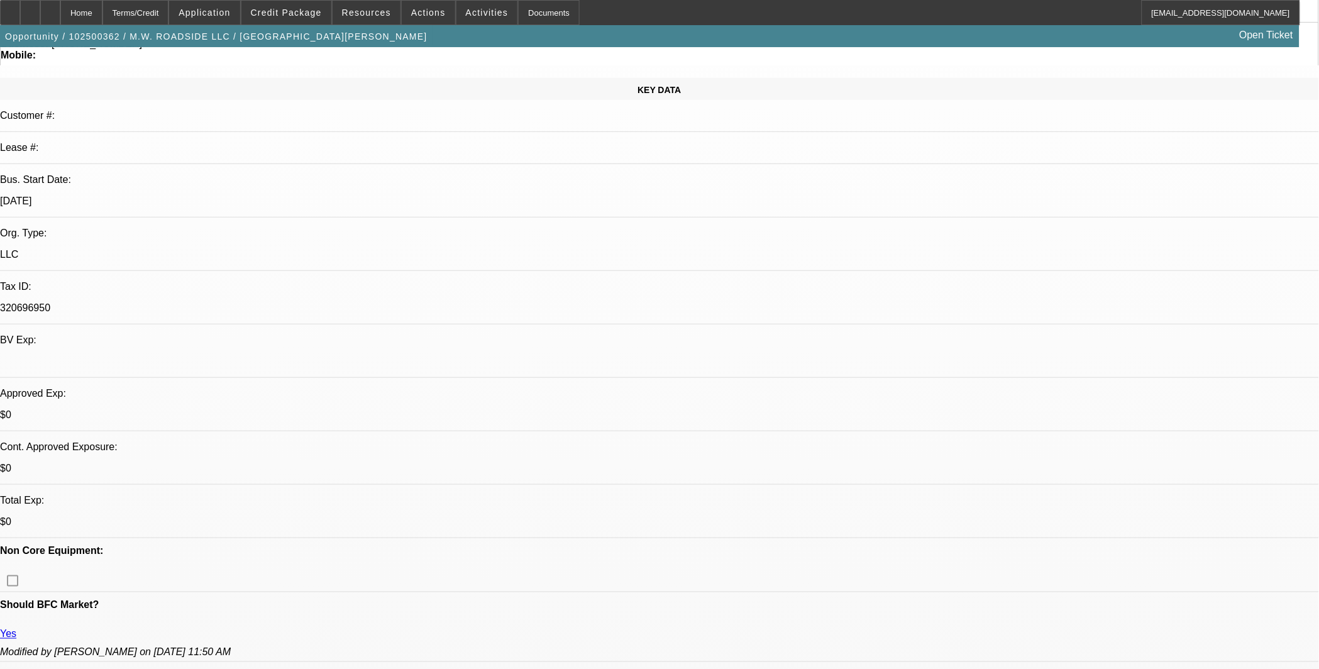
scroll to position [0, 0]
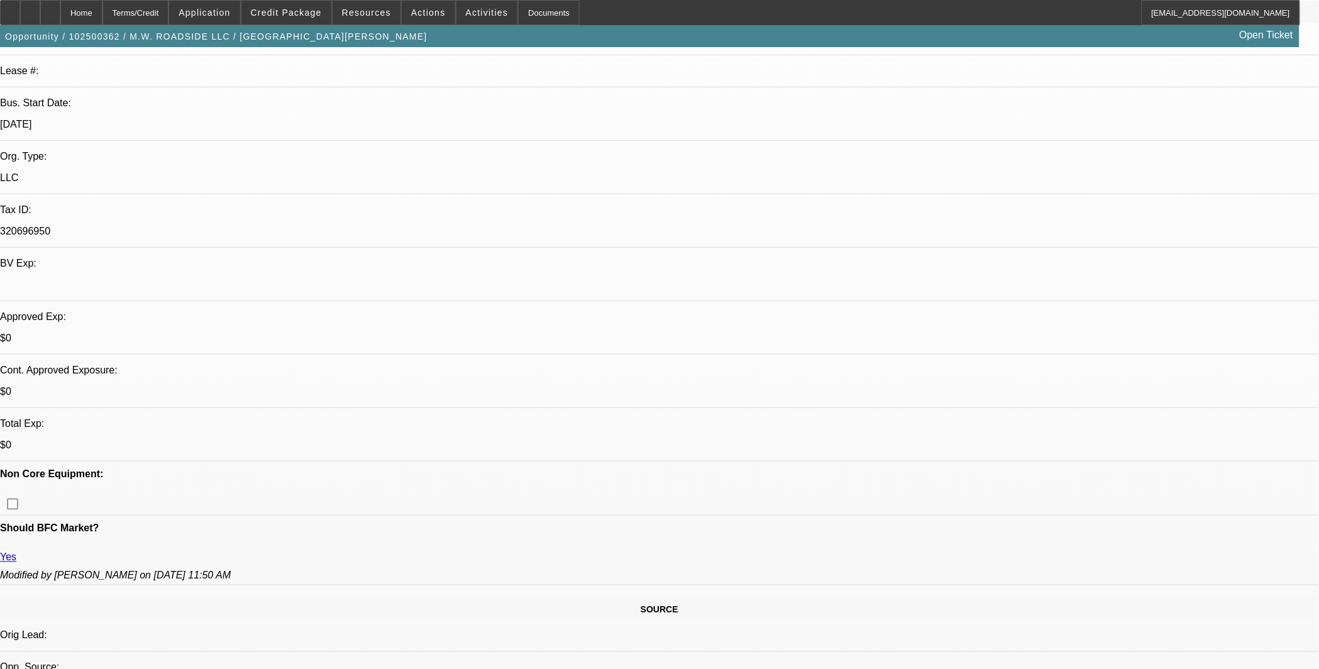
scroll to position [0, 0]
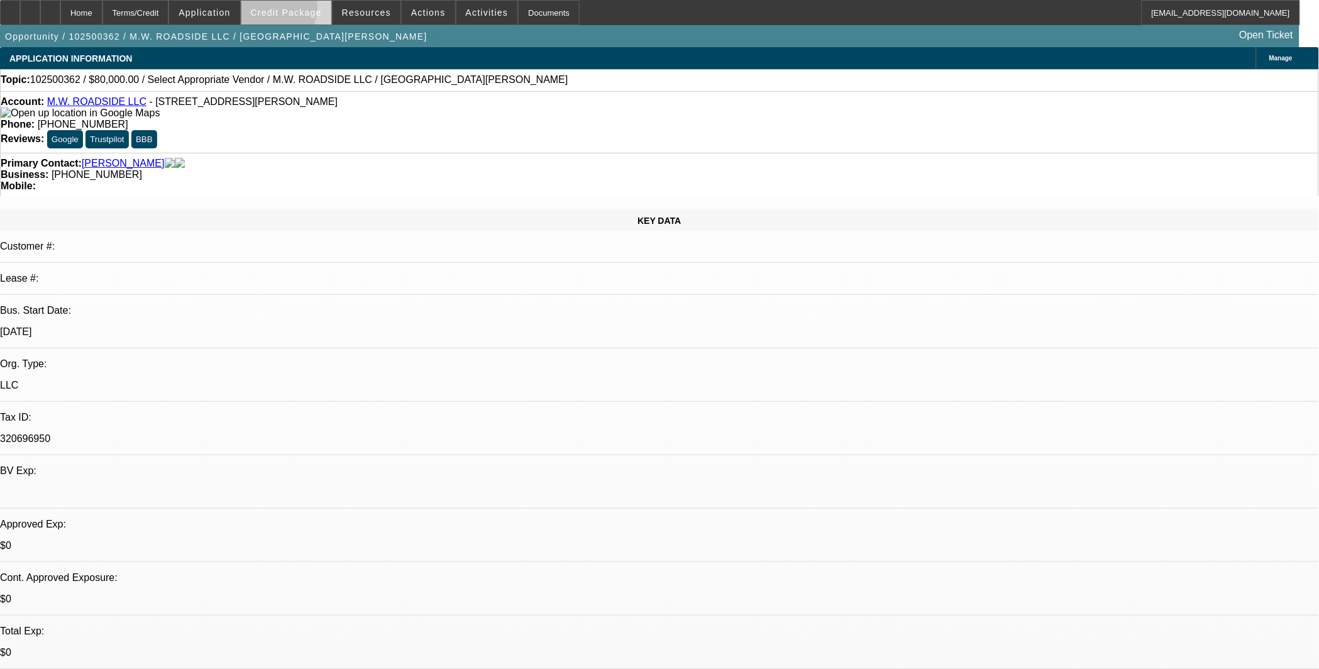
click at [289, 10] on span "Credit Package" at bounding box center [286, 13] width 71 height 10
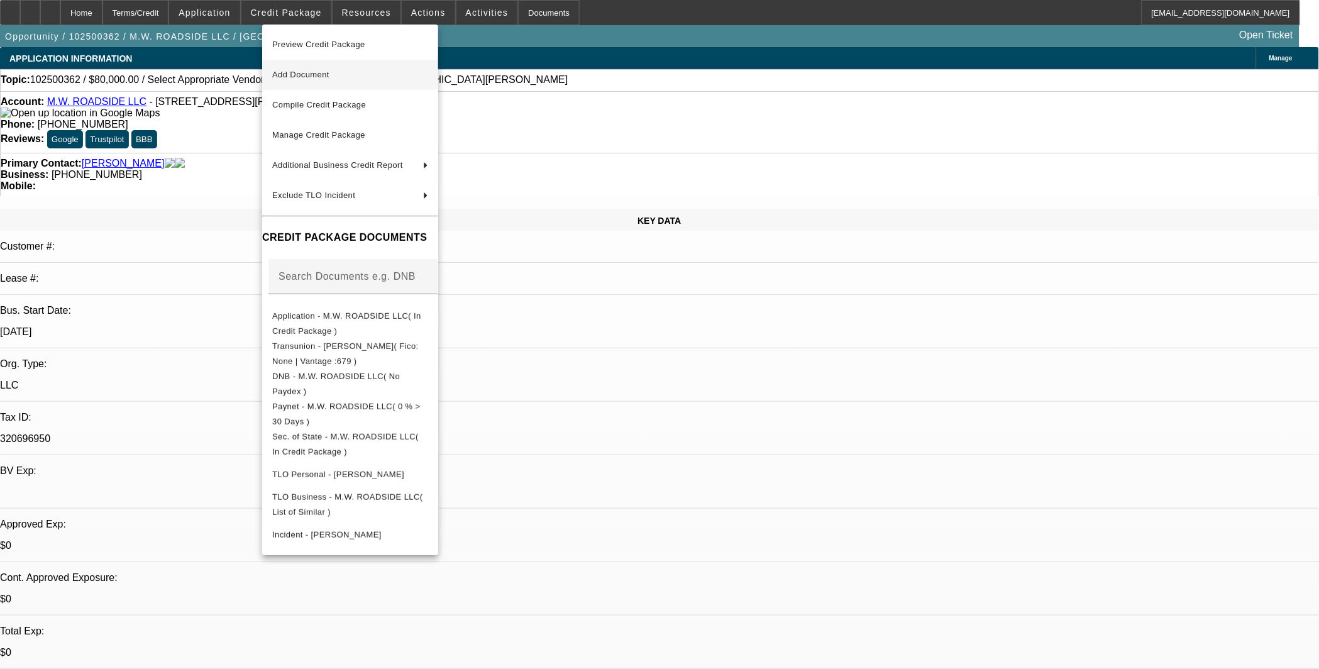
click at [286, 74] on span "Add Document" at bounding box center [300, 74] width 57 height 9
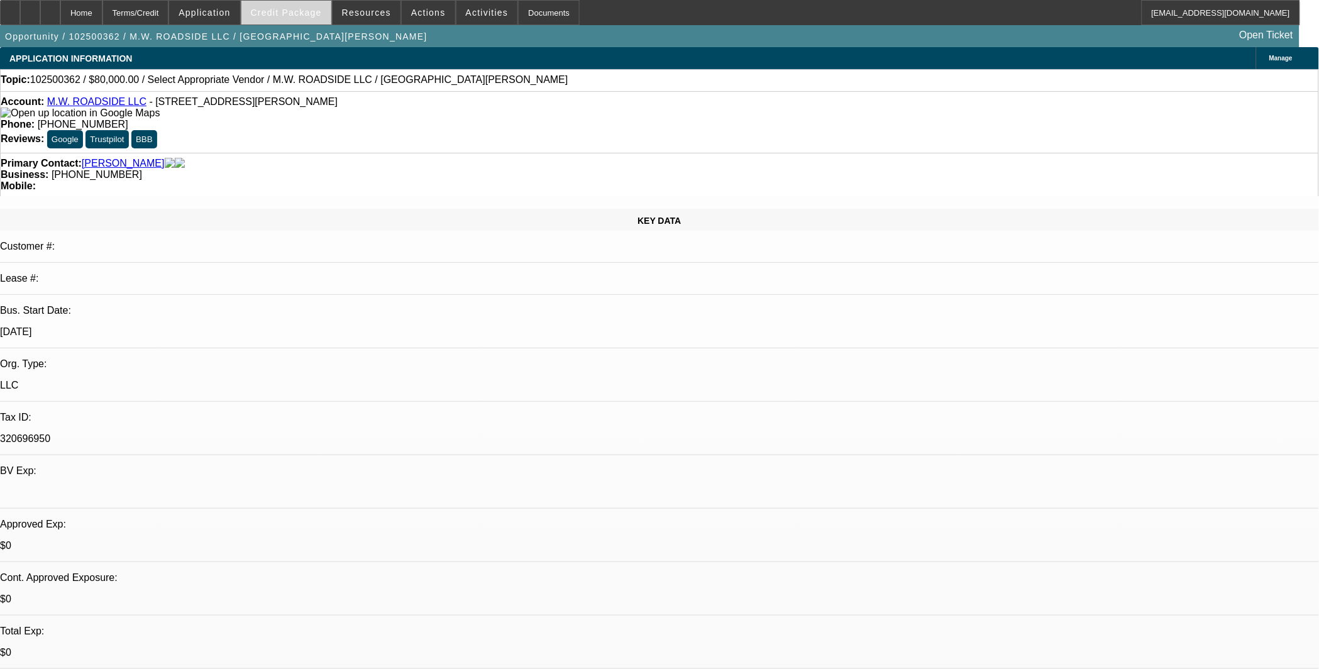
click at [292, 10] on span "Credit Package" at bounding box center [286, 13] width 71 height 10
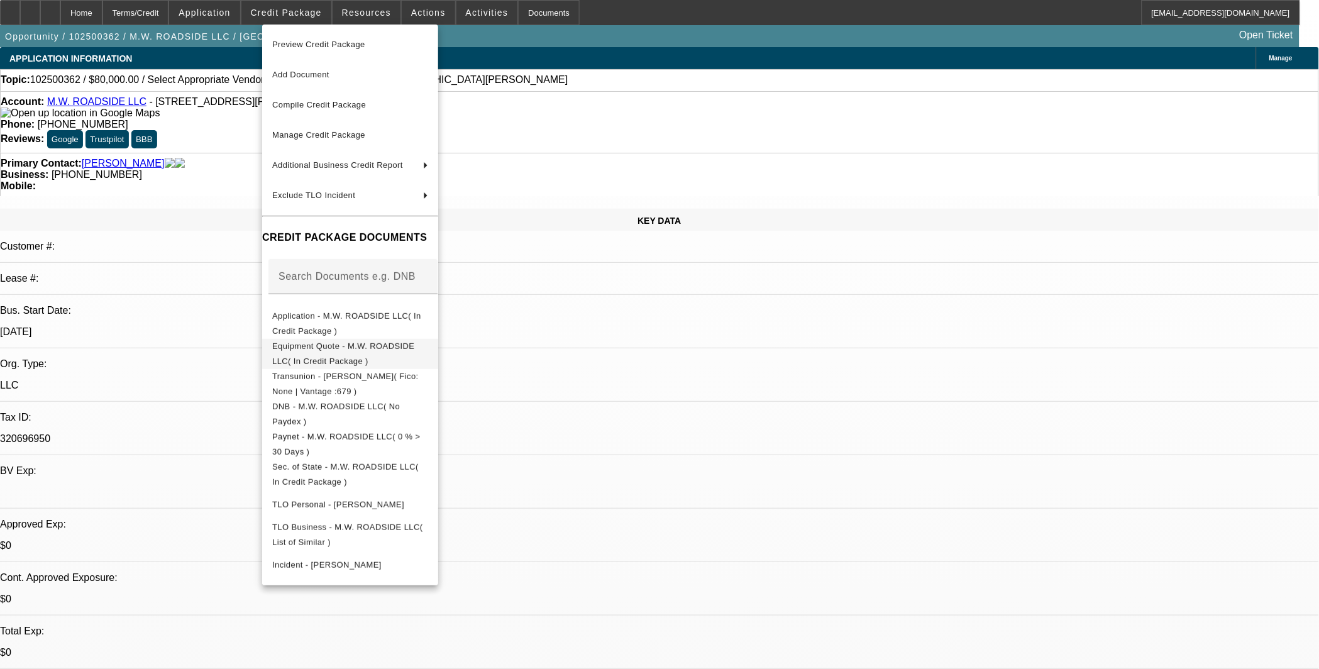
click at [315, 361] on button "Equipment Quote - M.W. ROADSIDE LLC( In Credit Package )" at bounding box center [350, 353] width 176 height 30
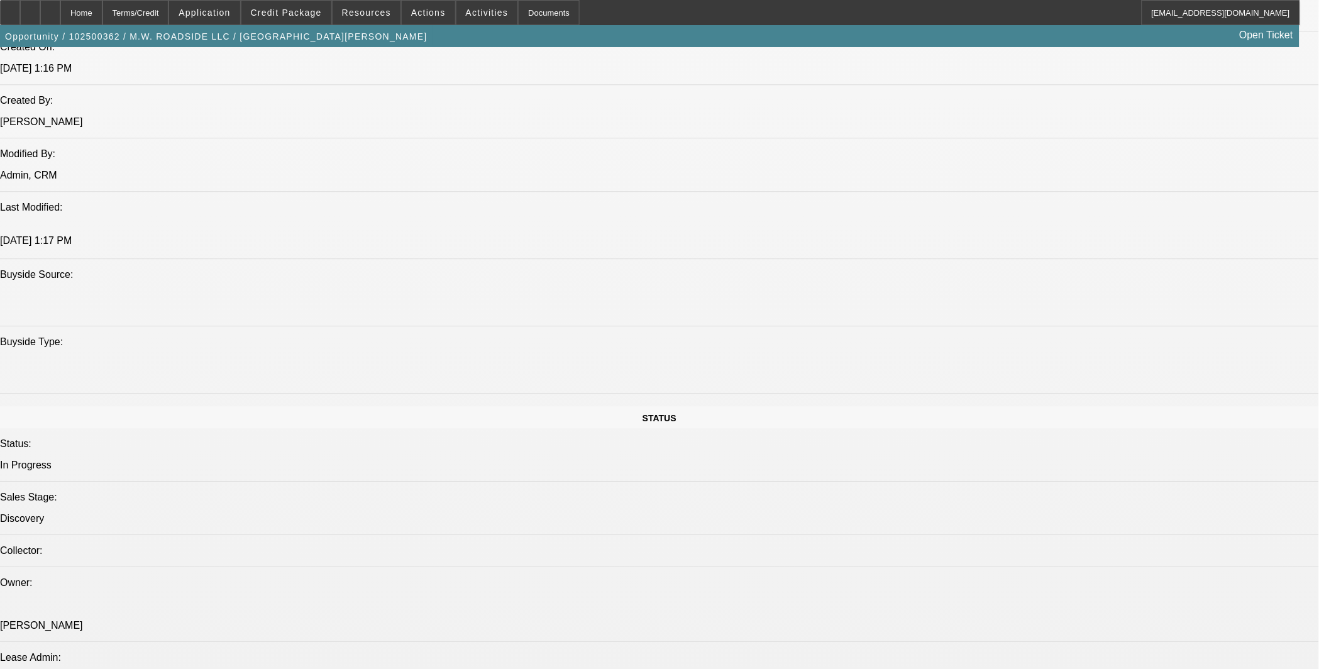
scroll to position [1536, 0]
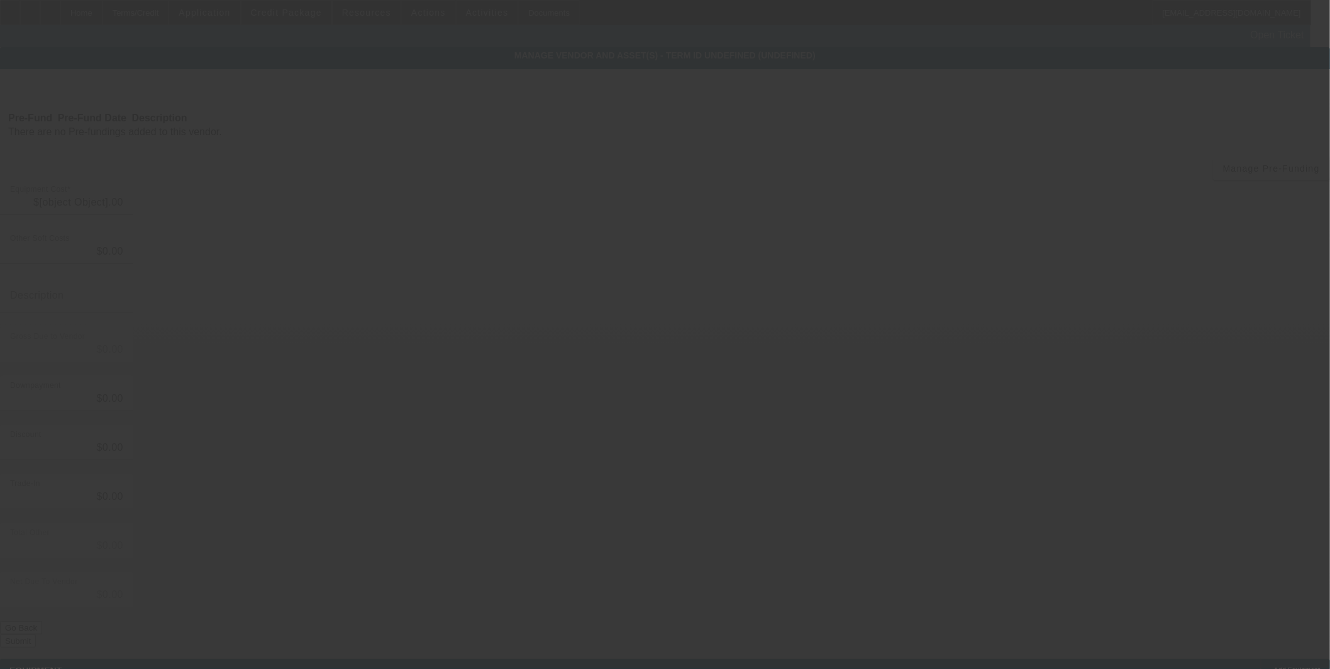
type input "$80,000.00"
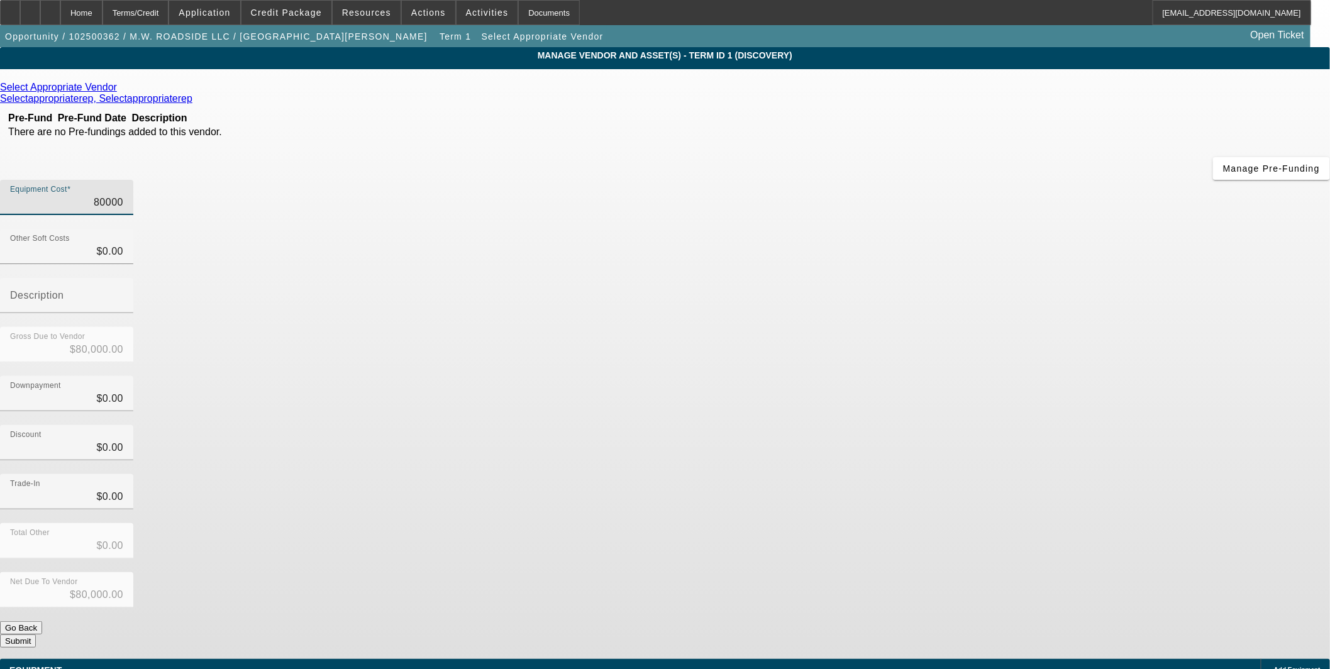
drag, startPoint x: 766, startPoint y: 106, endPoint x: 1222, endPoint y: 116, distance: 455.9
click at [1216, 115] on app-vendor-asset-manage "MANAGE VENDOR AND ASSET(S) - Term ID 1 (Discovery) Remove Vendor Select Appropr…" at bounding box center [665, 384] width 1330 height 675
type input "5"
type input "$5.00"
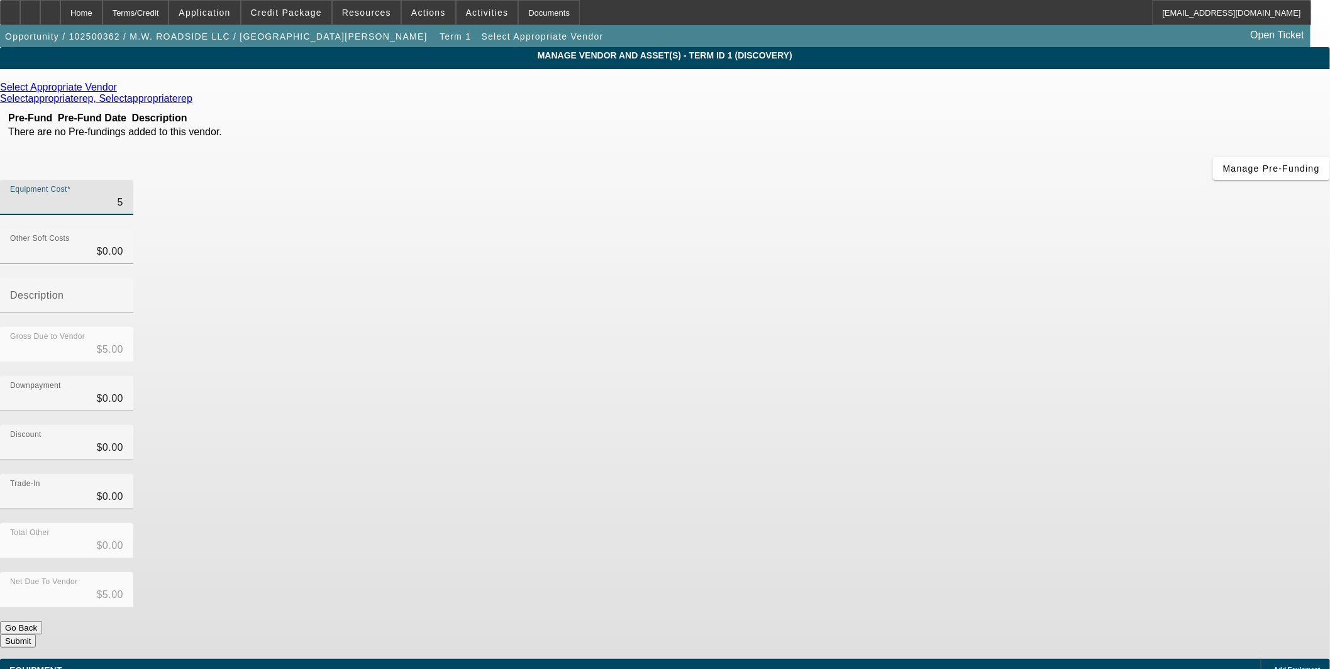
type input "59"
type input "$59.00"
type input "599"
type input "$599.00"
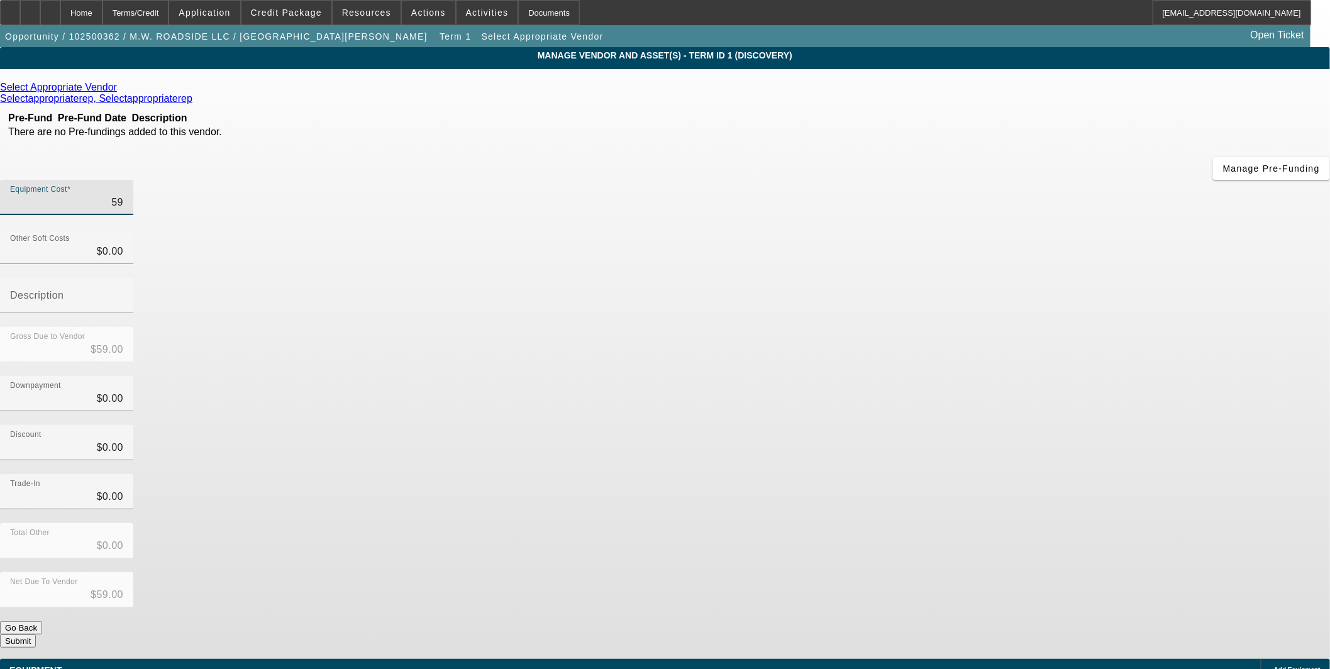
type input "$599.00"
type input "5999"
type input "$5,999.00"
type input "59995"
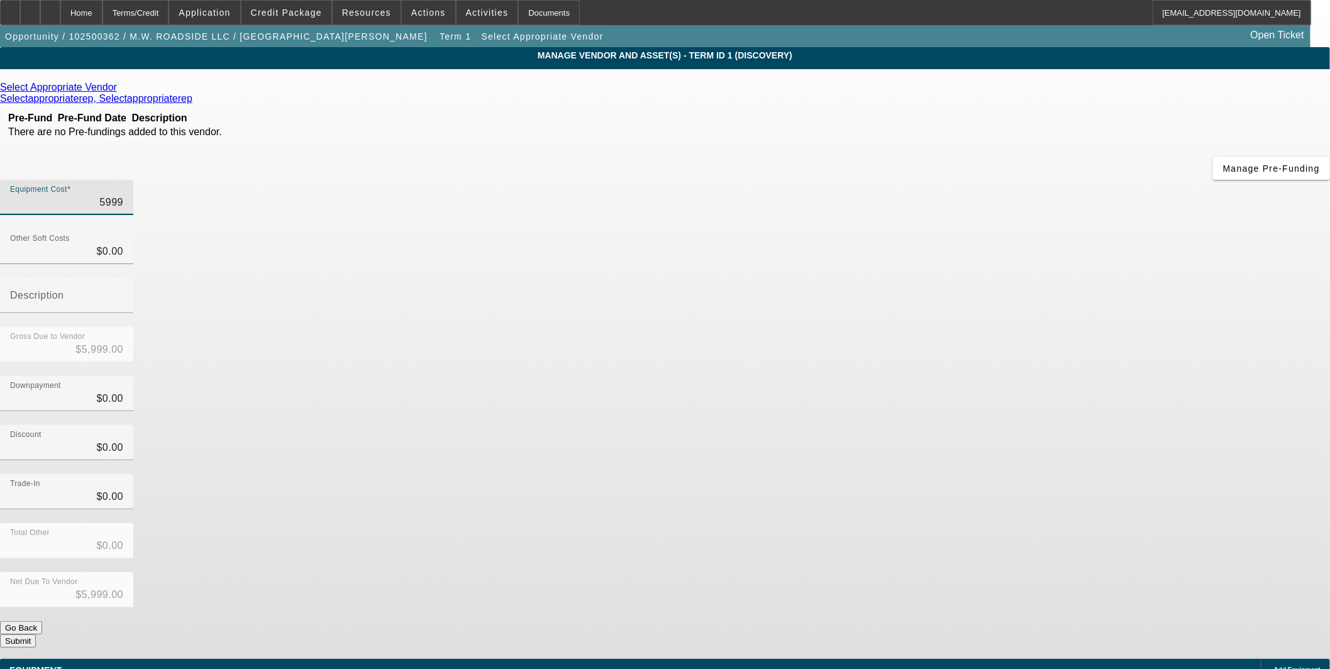
type input "$59,995.00"
click at [617, 361] on div "Select Appropriate Vendor Selectappropriaterep, Selectappropriaterep Pre-Fund P…" at bounding box center [665, 365] width 1330 height 566
click at [120, 89] on icon at bounding box center [120, 87] width 0 height 11
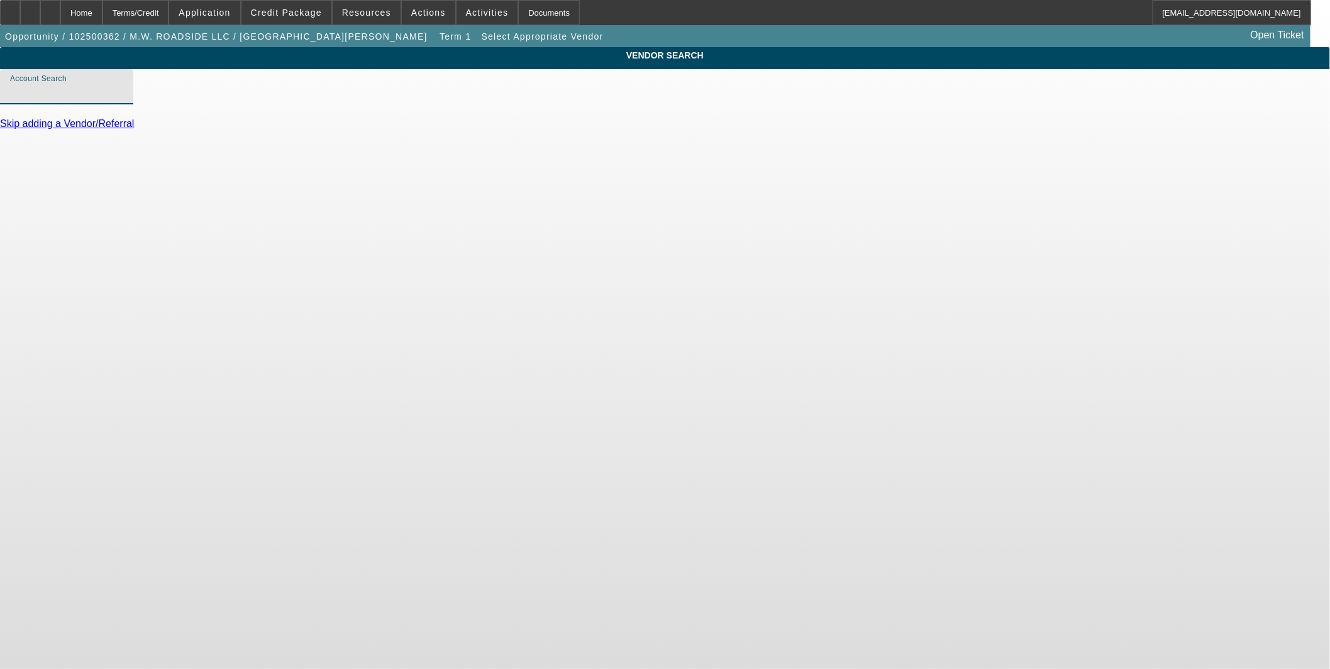
click at [123, 99] on input "Account Search" at bounding box center [66, 91] width 113 height 15
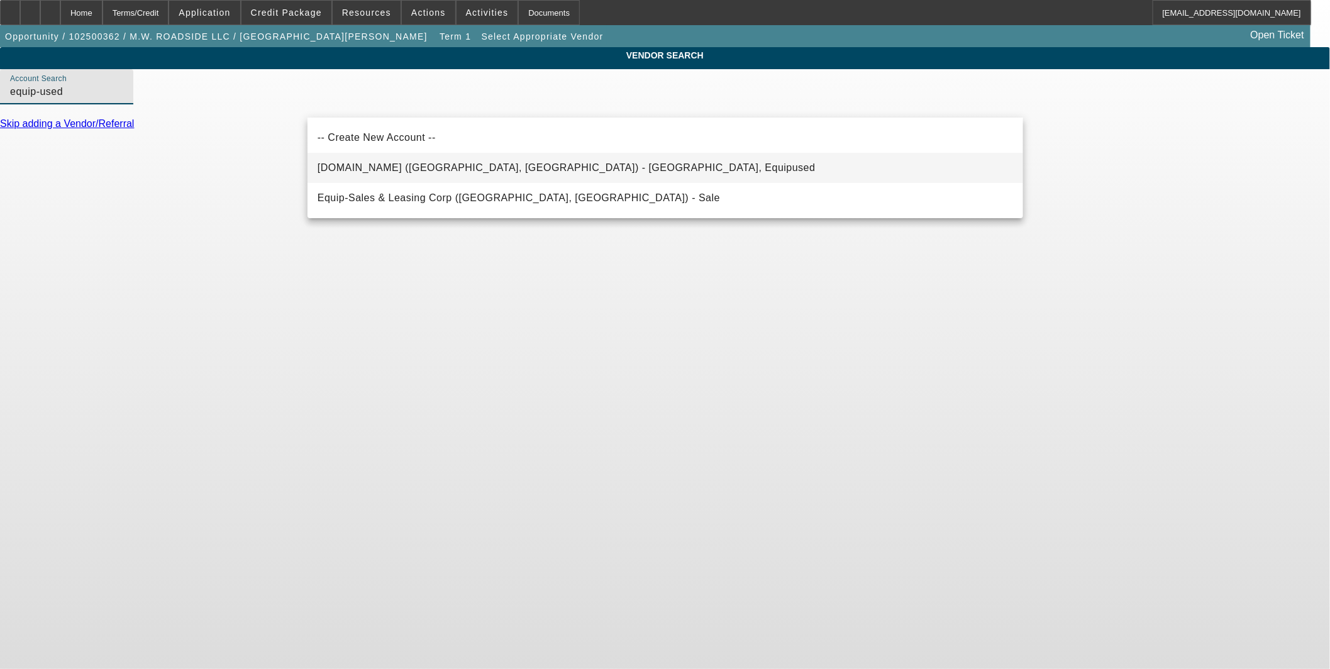
click at [461, 163] on span "Equip-Used.com (Northbrook, IL) - Equipused, Equipused" at bounding box center [566, 167] width 498 height 11
type input "Equip-Used.com (Northbrook, IL) - Equipused, Equipused"
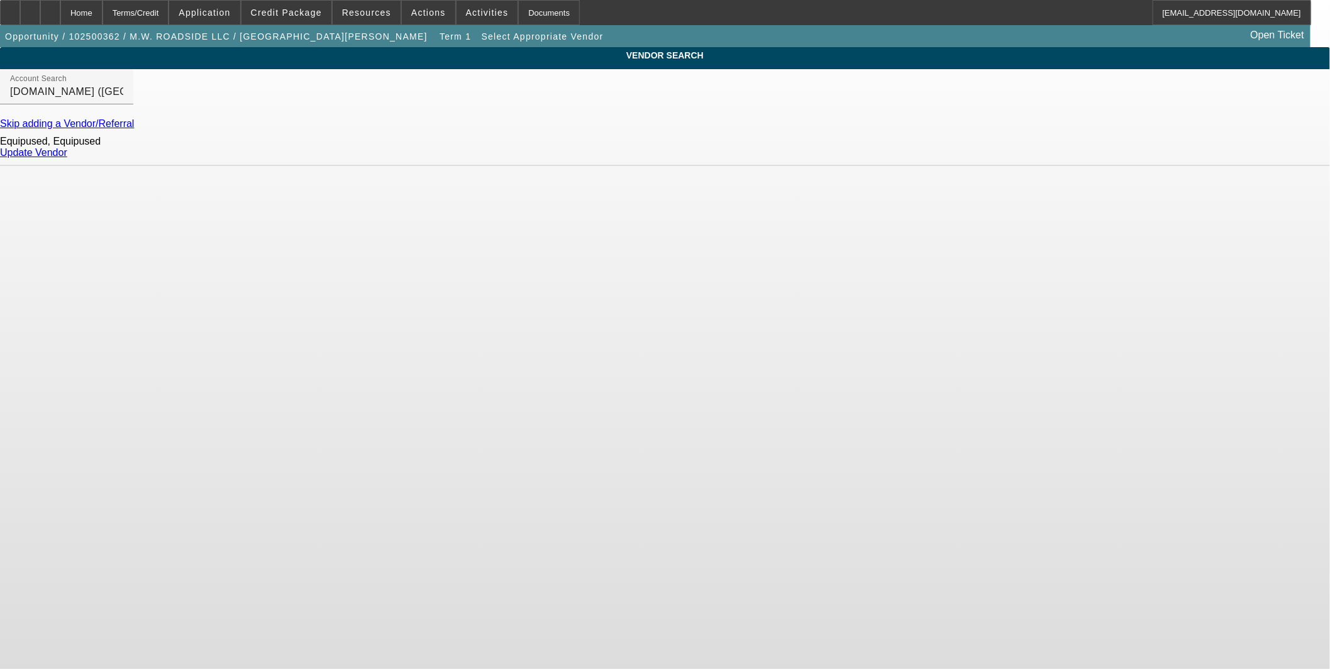
click at [998, 153] on div "Update Vendor" at bounding box center [665, 152] width 1330 height 11
click at [67, 158] on link "Update Vendor" at bounding box center [33, 152] width 67 height 11
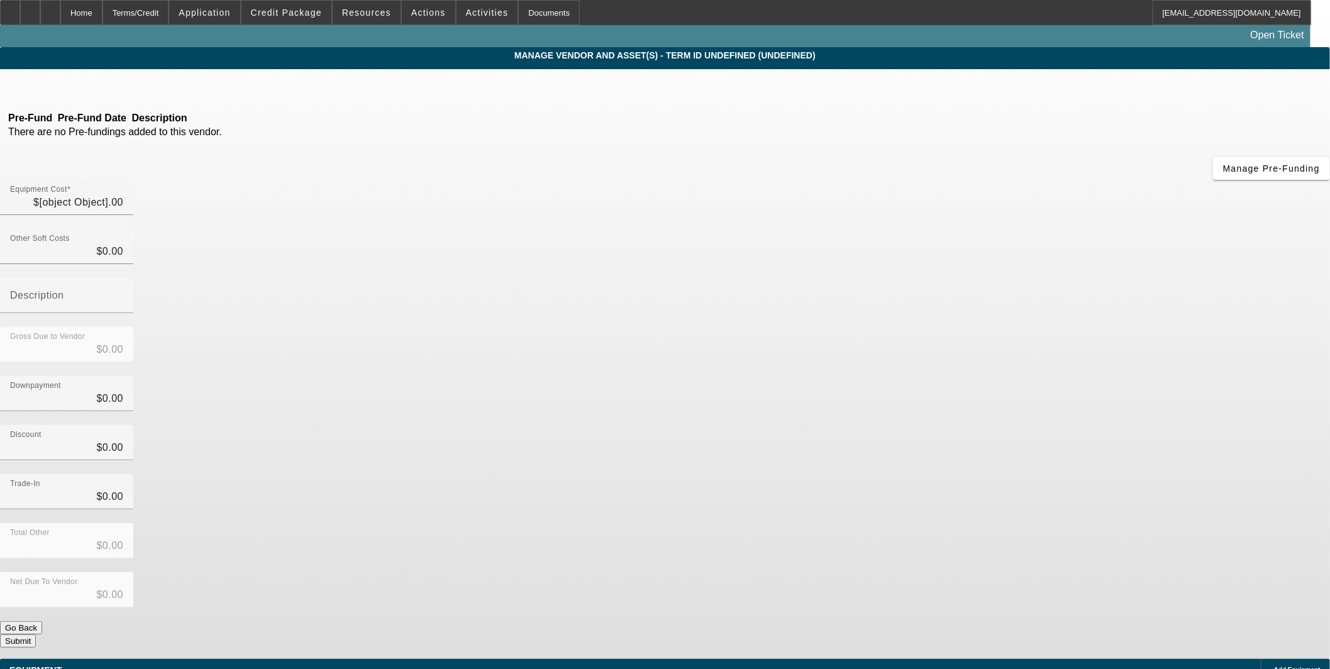
type input "$59,995.00"
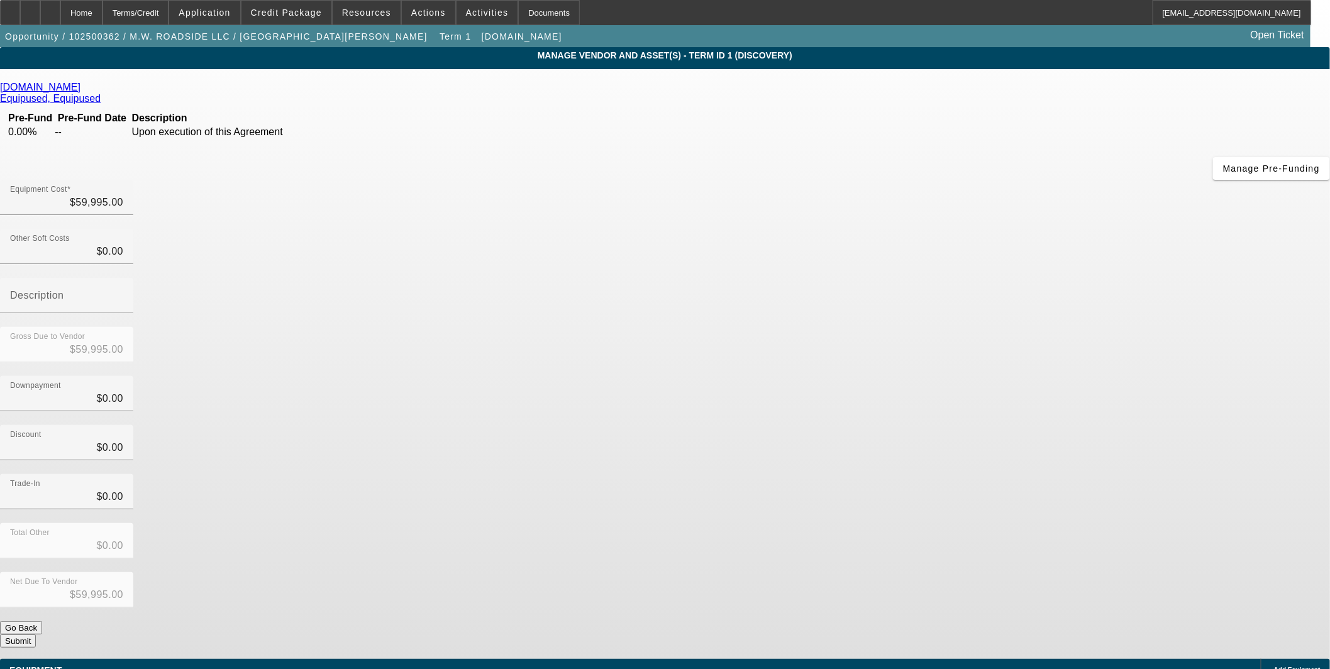
click at [1274, 666] on span "Add Equipment" at bounding box center [1297, 669] width 47 height 7
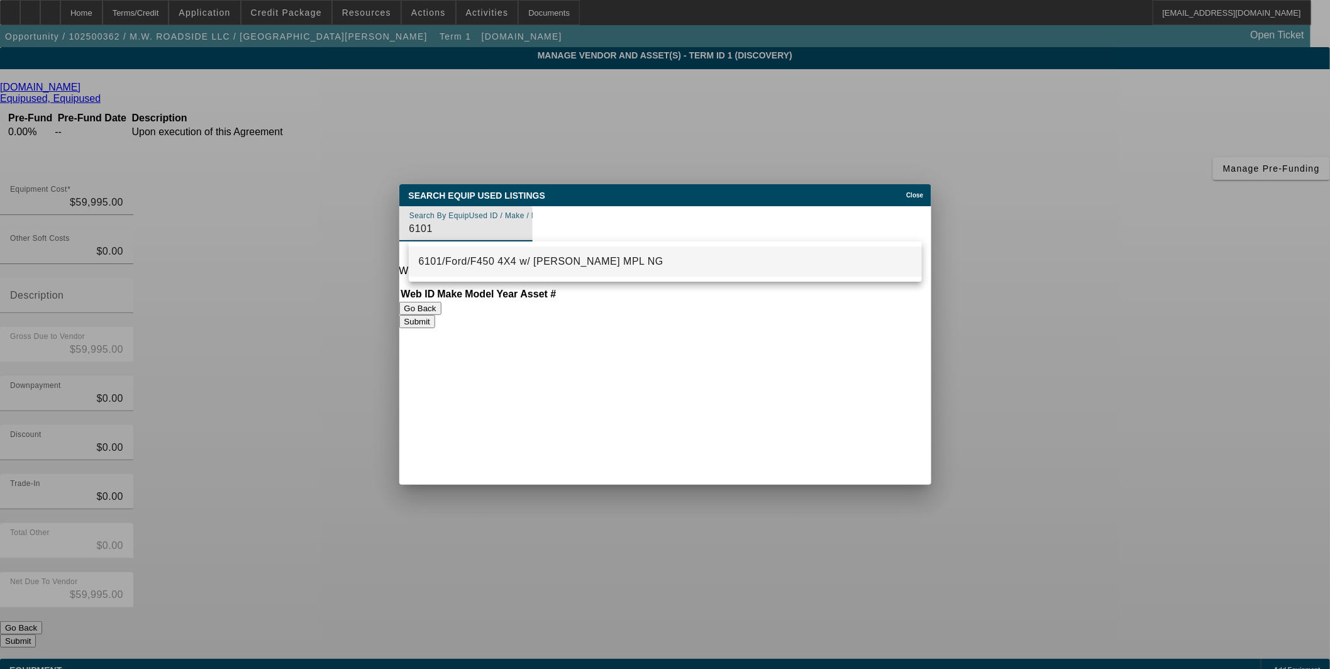
click at [510, 250] on mat-option "6101/Ford/F450 4X4 w/ Jerr-Dan MPL NG" at bounding box center [665, 261] width 513 height 30
type input "6101/Ford/F450 4X4 w/ Jerr-Dan MPL NG"
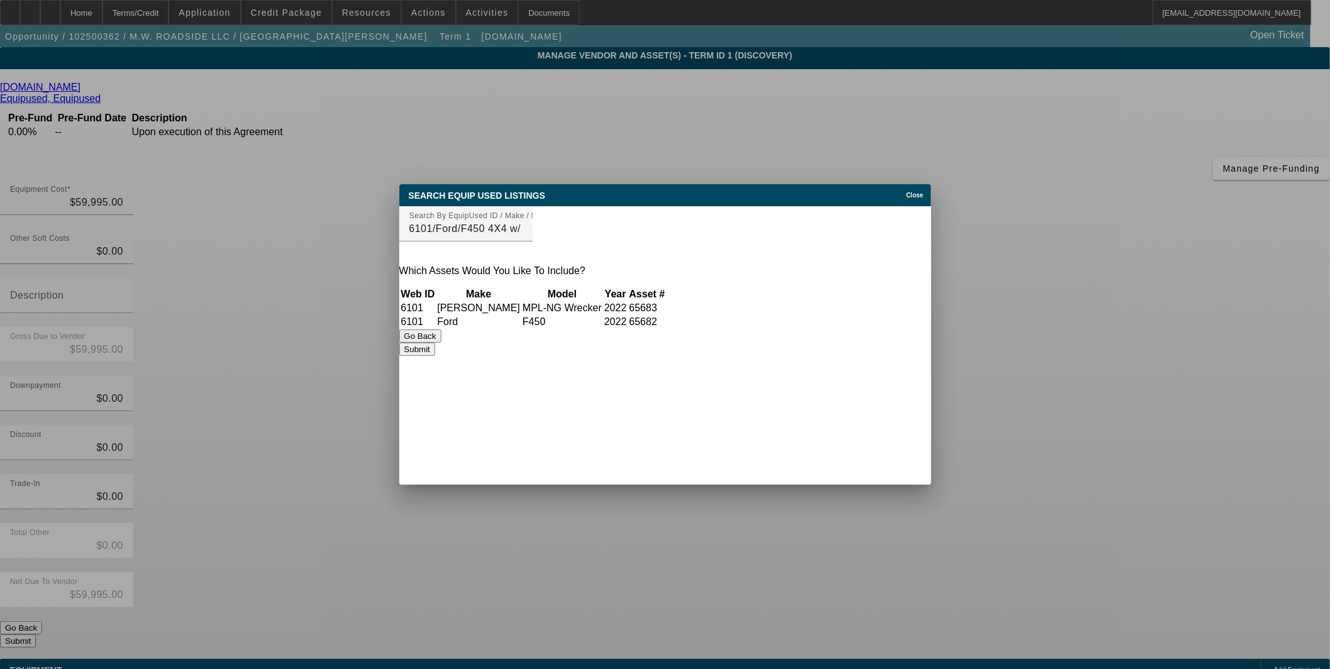
click at [881, 345] on div "Search Equip Used Listings Close Search By EquipUsed ID / Make / Model 6101/For…" at bounding box center [665, 270] width 532 height 172
click at [435, 352] on button "Submit" at bounding box center [417, 349] width 36 height 13
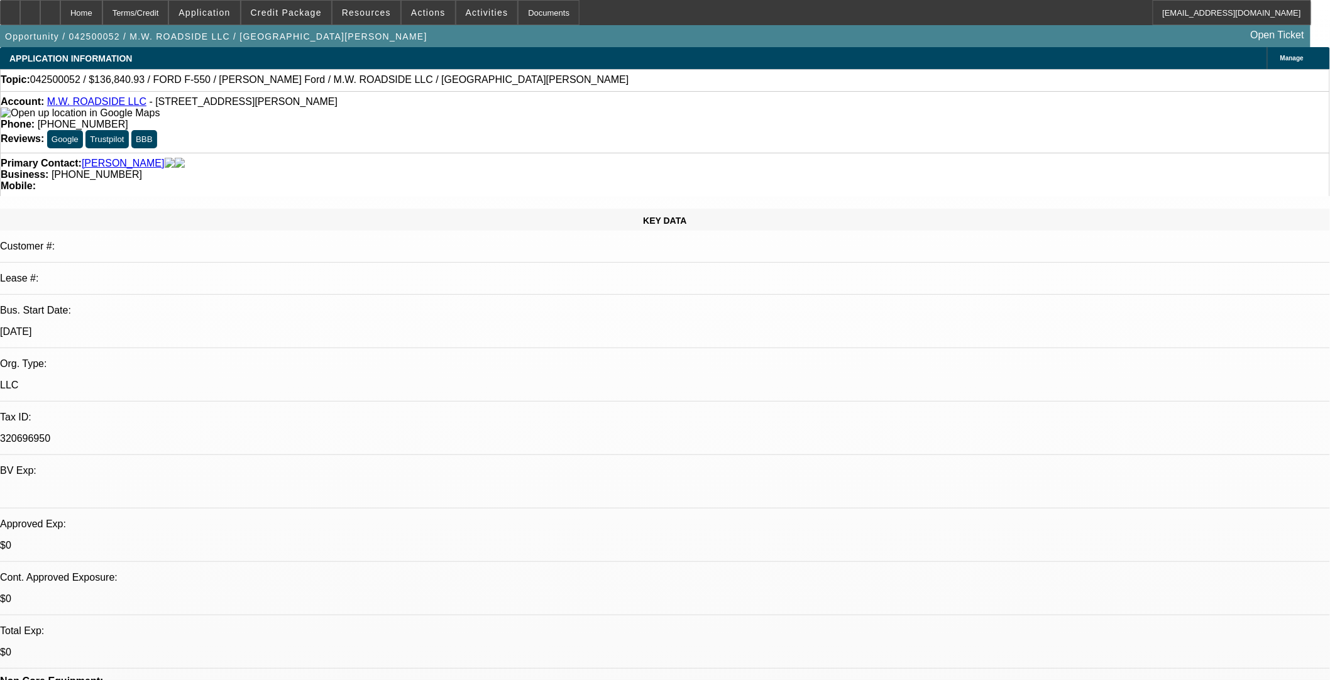
select select "0"
select select "2"
select select "0.1"
select select "4"
select select "0"
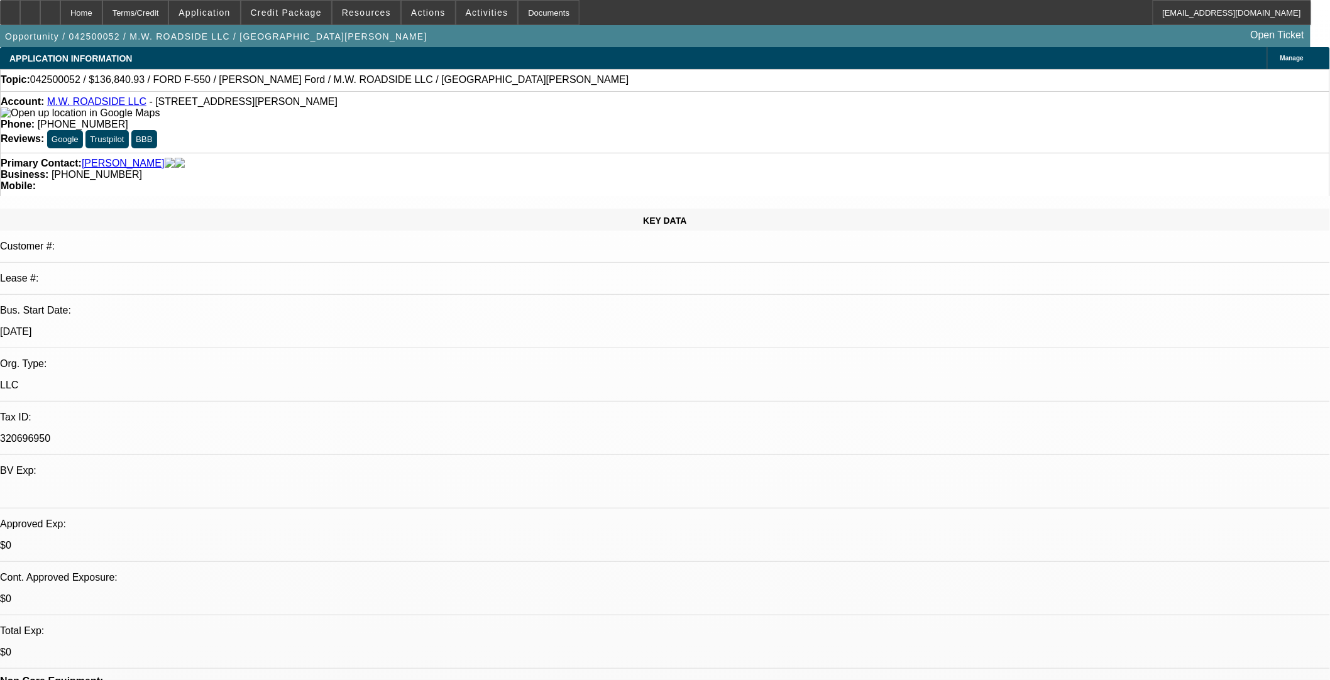
select select "0"
select select "2"
select select "0.1"
select select "4"
select select "0"
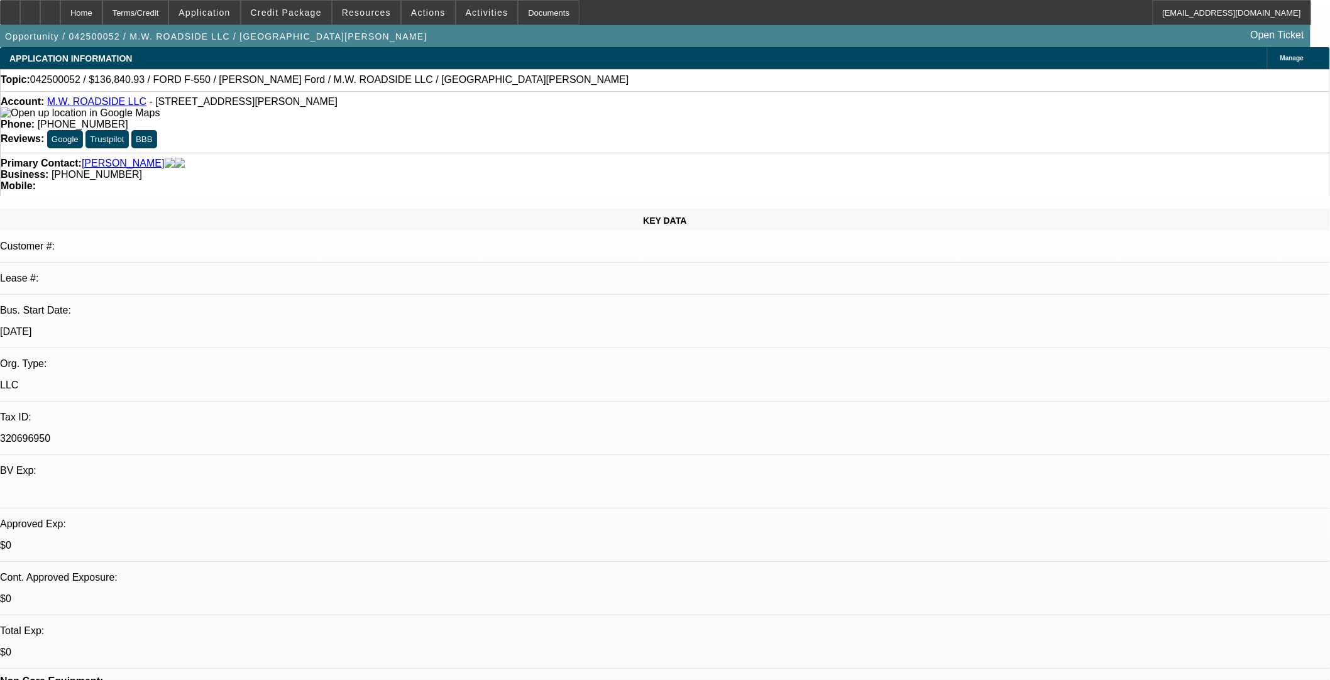
select select "0"
select select "2"
select select "0.1"
select select "4"
select select "0"
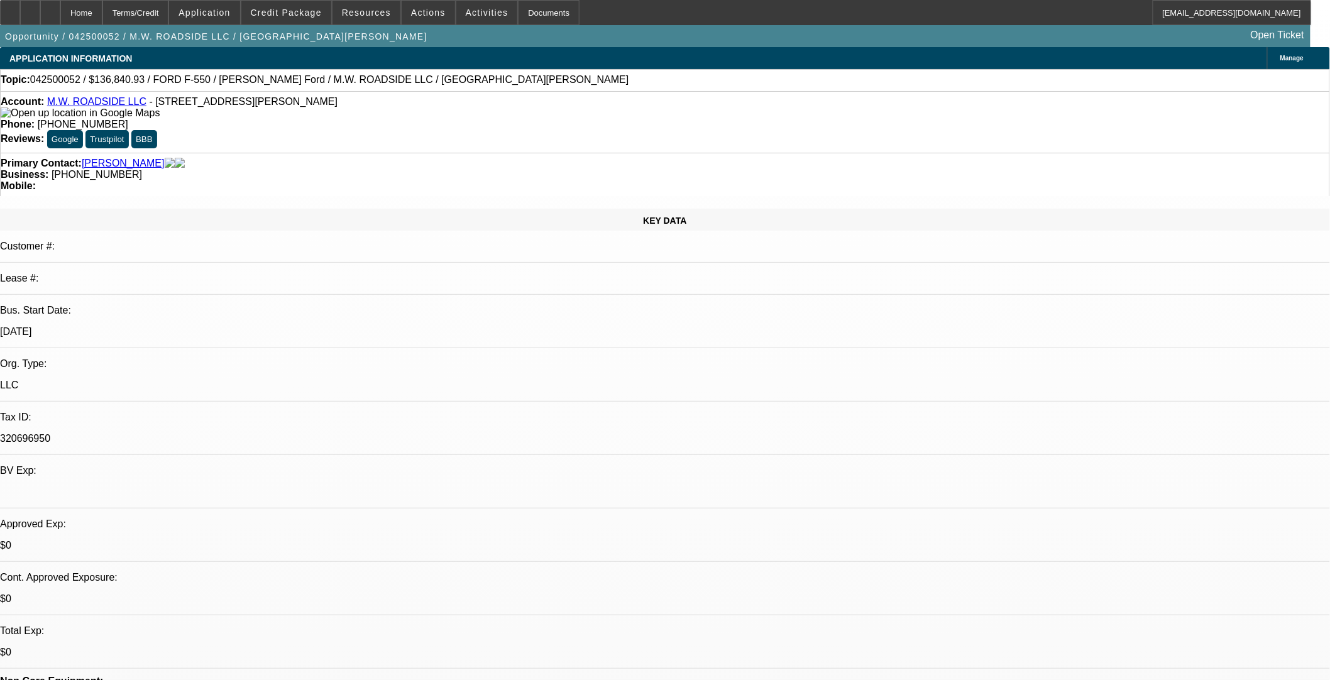
select select "2"
select select "0.1"
select select "4"
click at [309, 13] on span "Credit Package" at bounding box center [286, 13] width 71 height 10
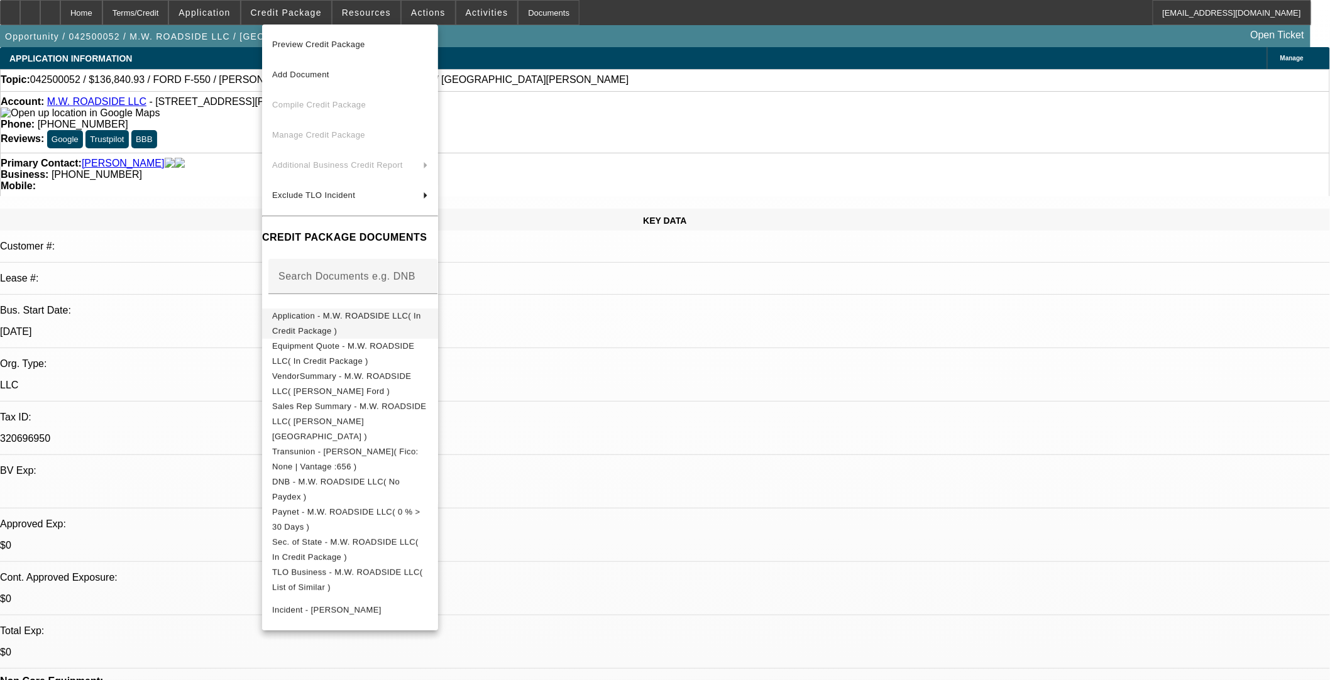
click at [285, 308] on button "Application - M.W. ROADSIDE LLC( In Credit Package )" at bounding box center [350, 323] width 176 height 30
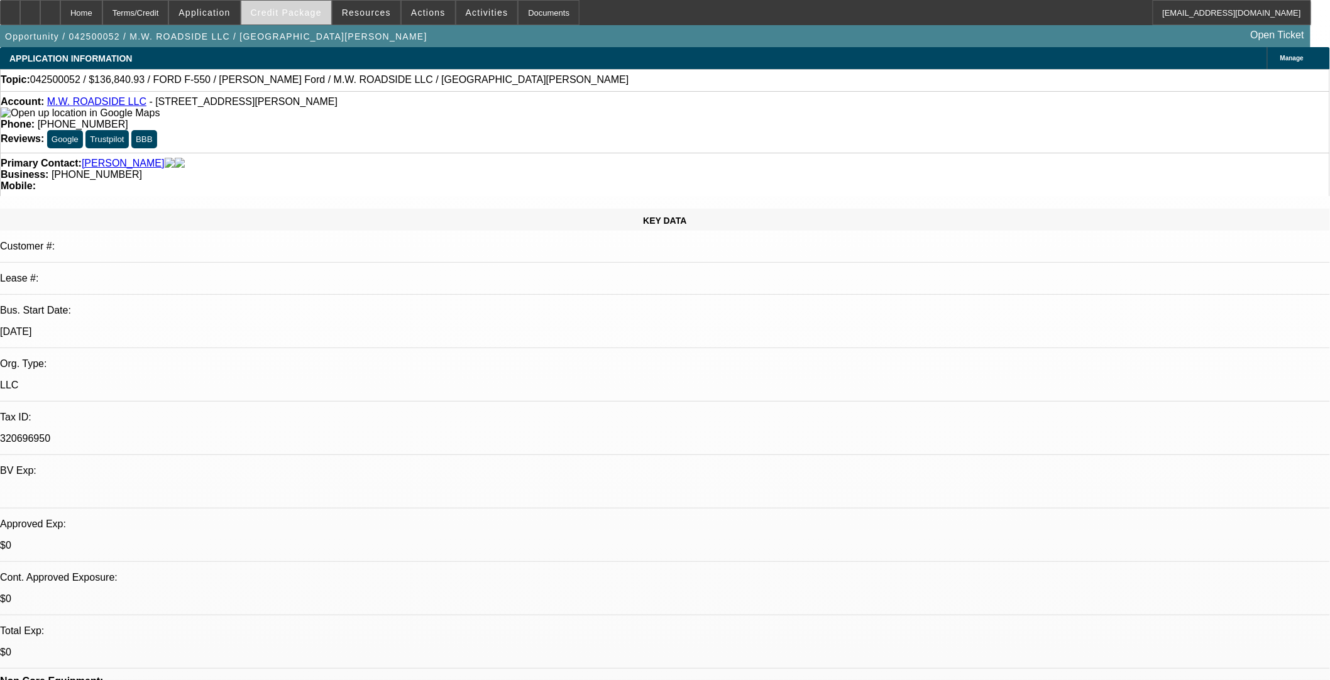
click at [292, 16] on span "Credit Package" at bounding box center [286, 13] width 71 height 10
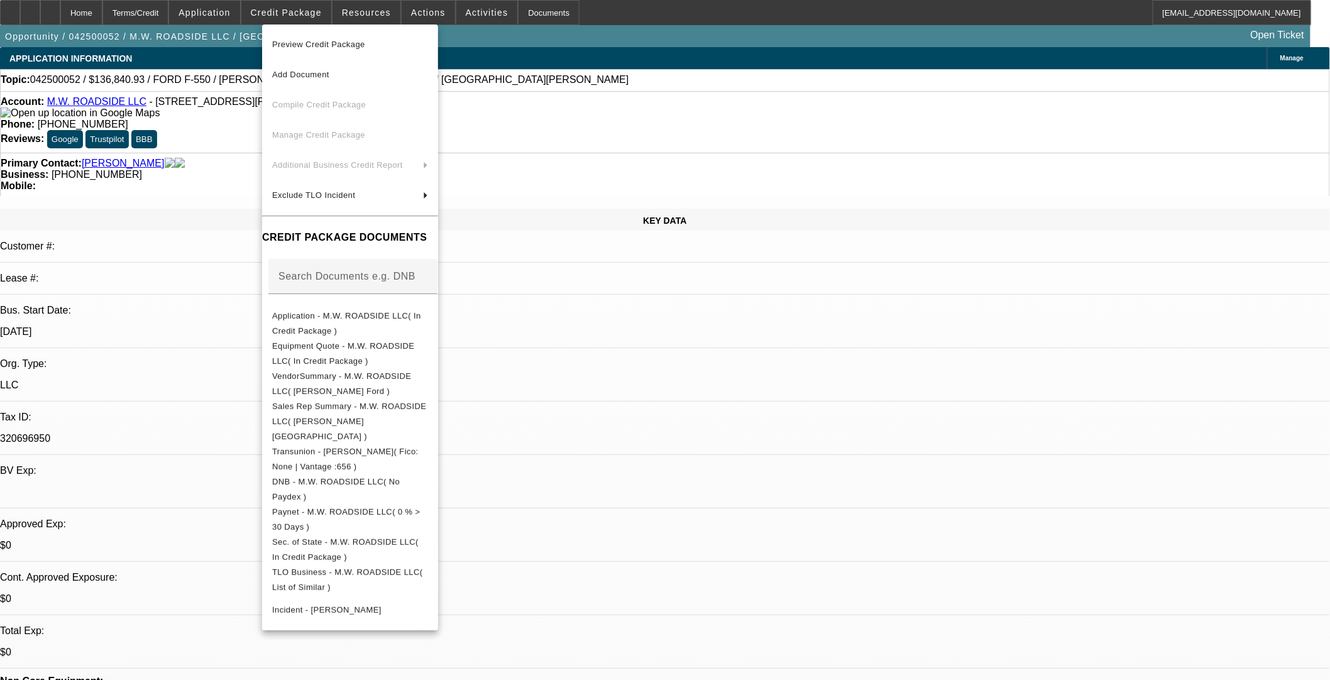
click at [558, 378] on div at bounding box center [665, 340] width 1330 height 680
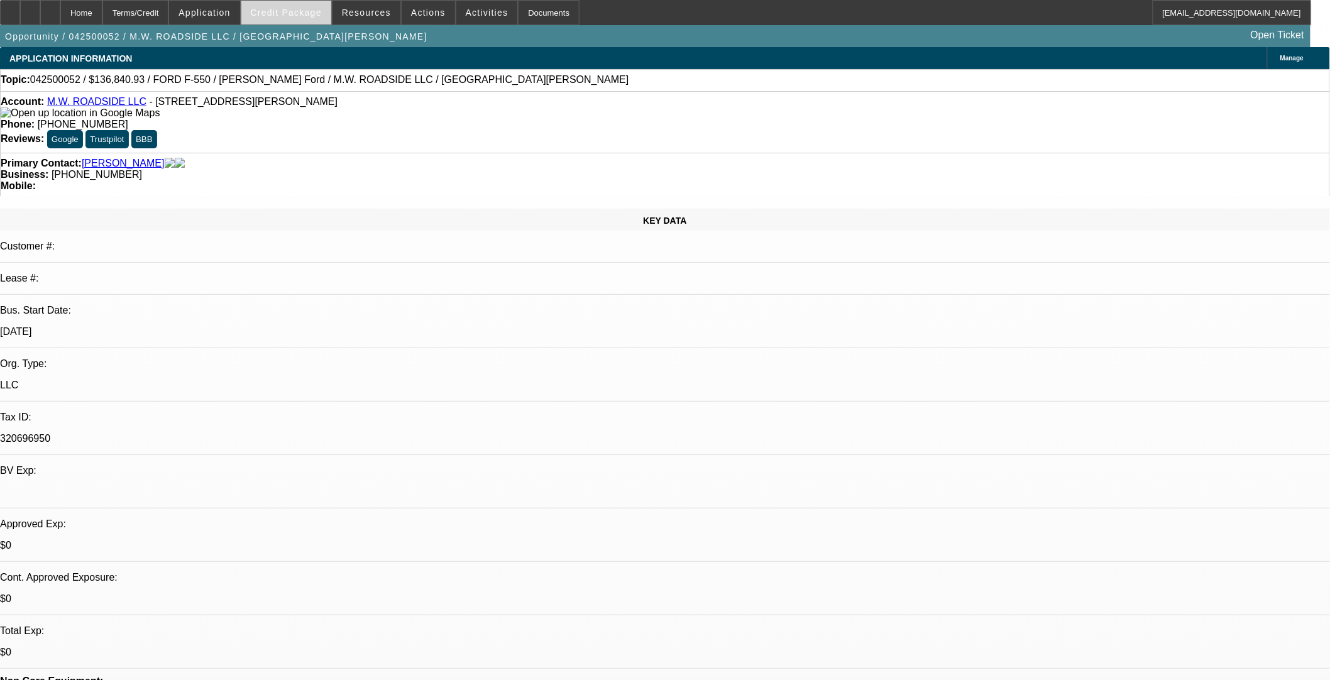
click at [321, 16] on span "Credit Package" at bounding box center [286, 13] width 71 height 10
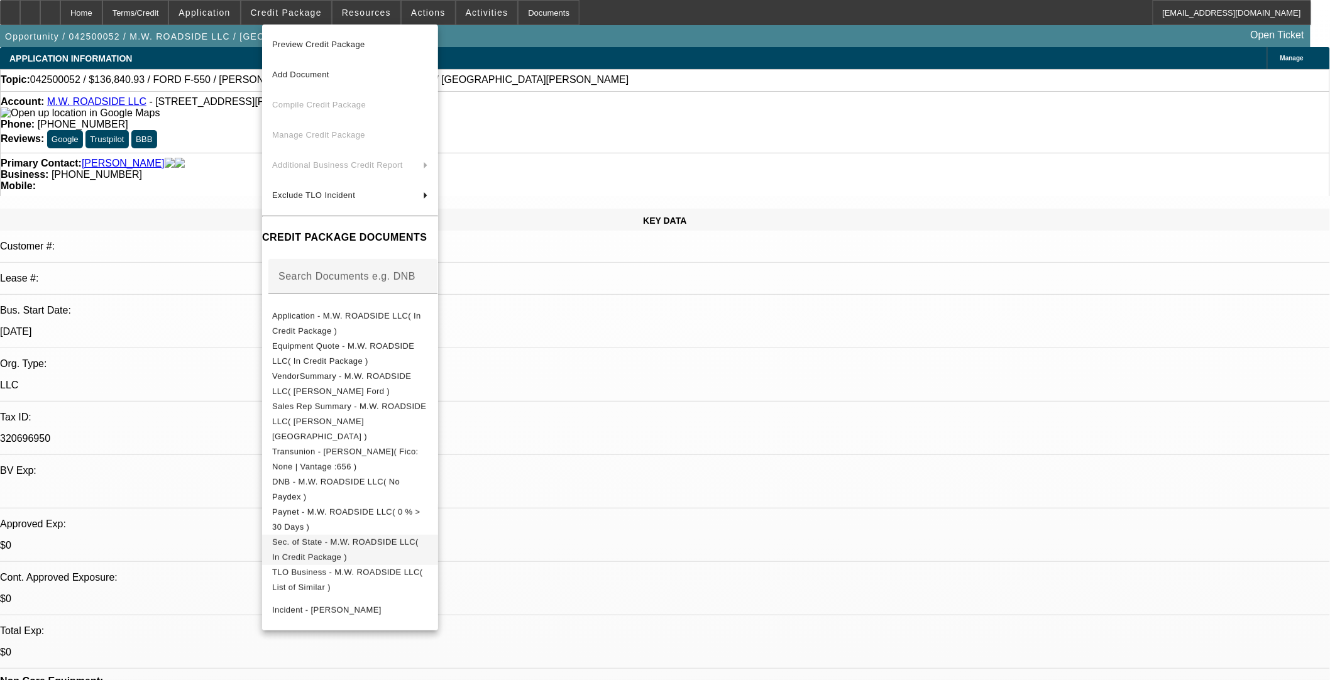
click at [355, 537] on span "Sec. of State - M.W. ROADSIDE LLC( In Credit Package )" at bounding box center [345, 549] width 146 height 25
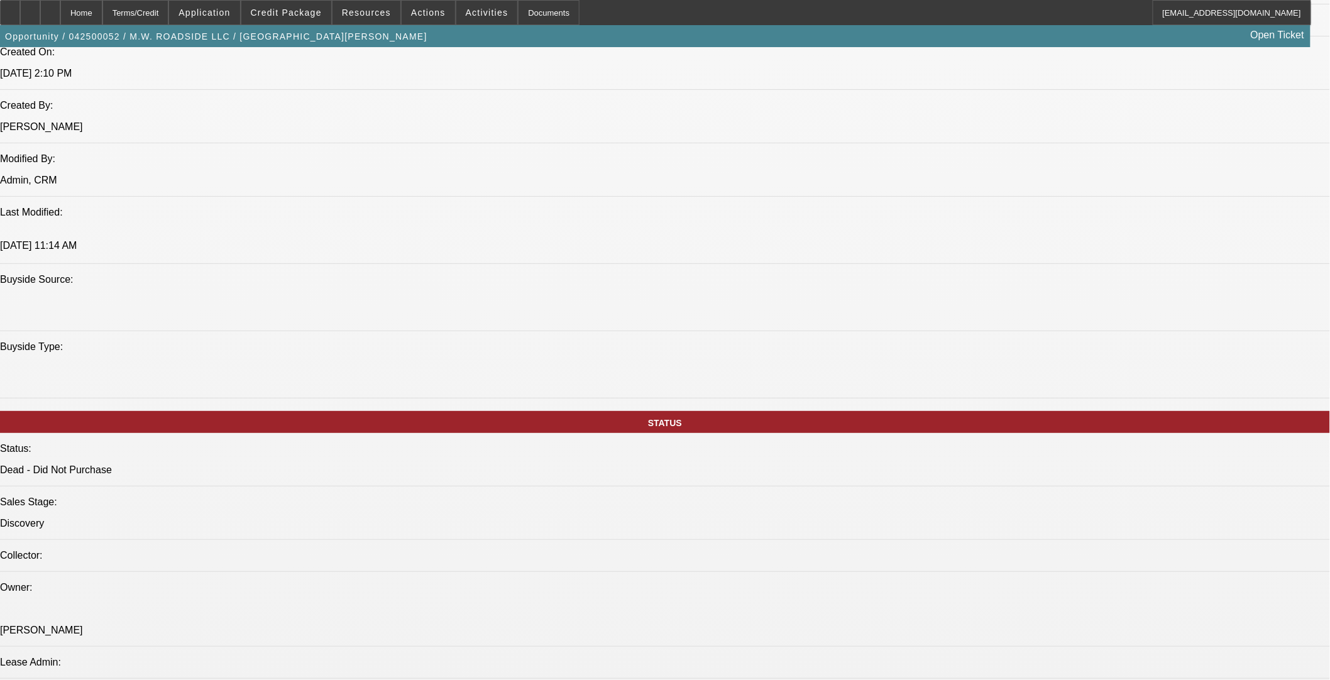
select select "0"
select select "2"
select select "0.1"
select select "4"
select select "0"
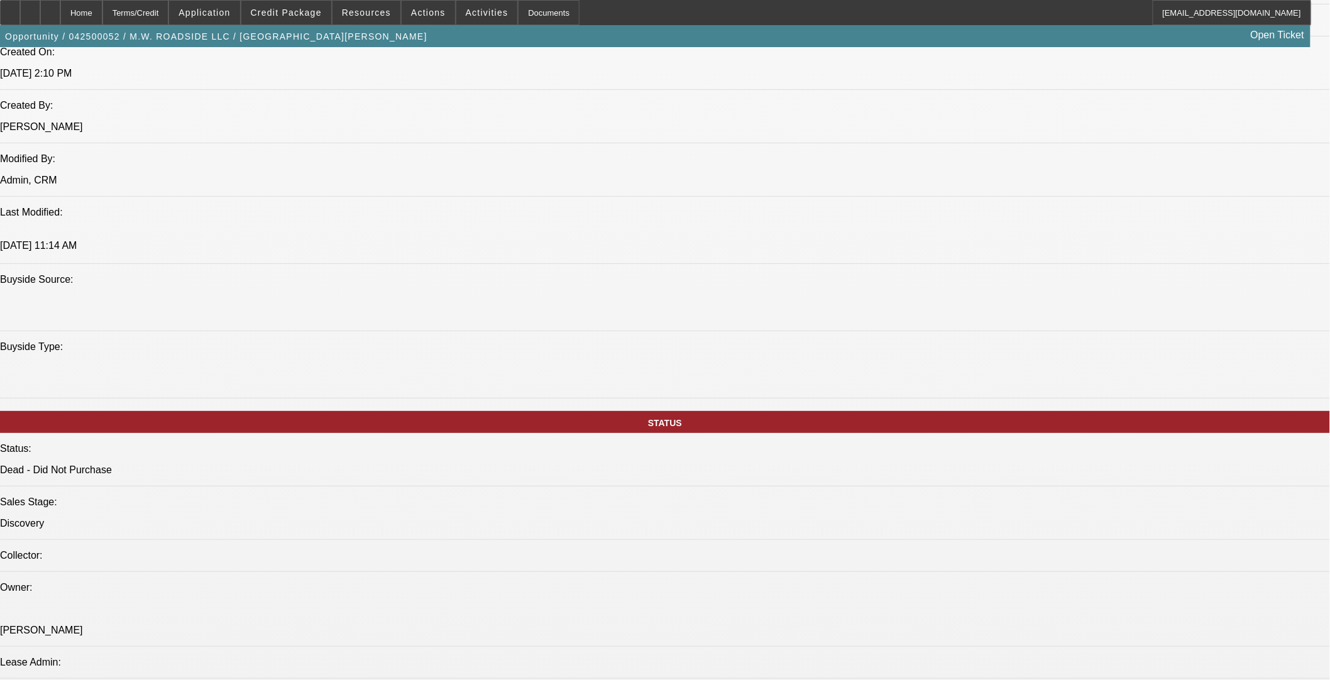
select select "0"
select select "2"
select select "0.1"
select select "4"
select select "0"
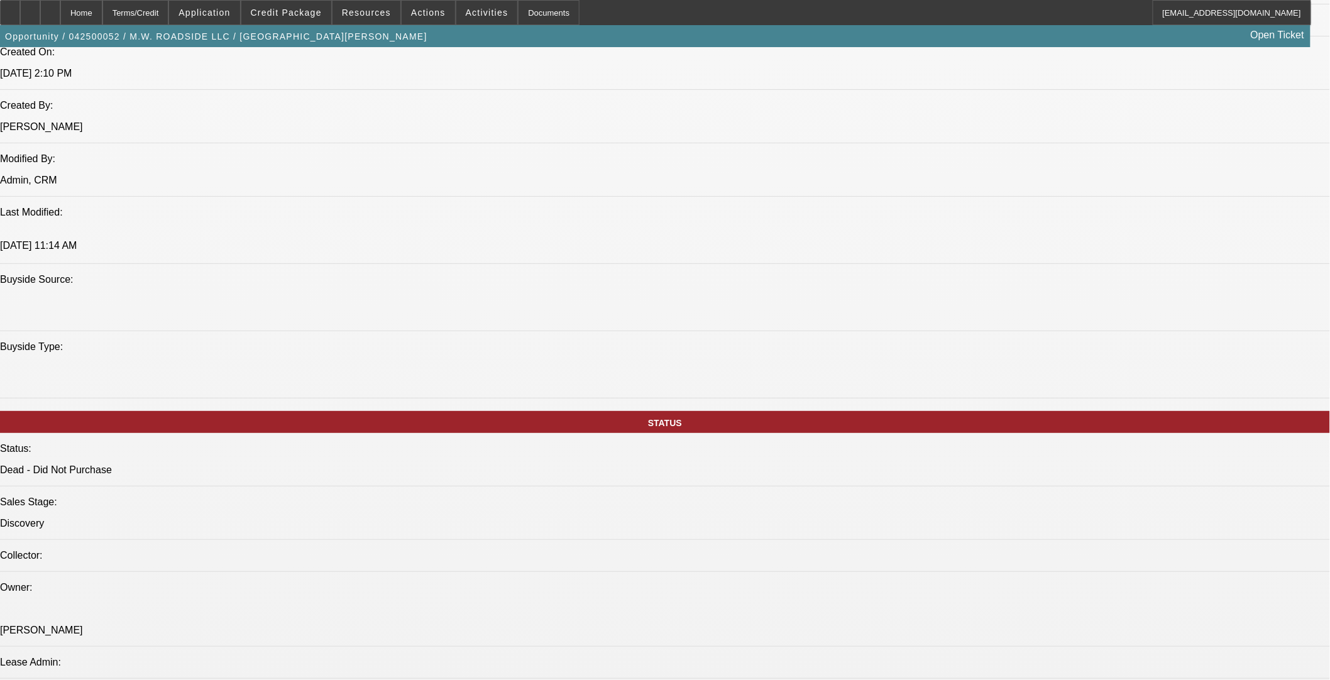
select select "0"
select select "2"
select select "0.1"
select select "4"
select select "0"
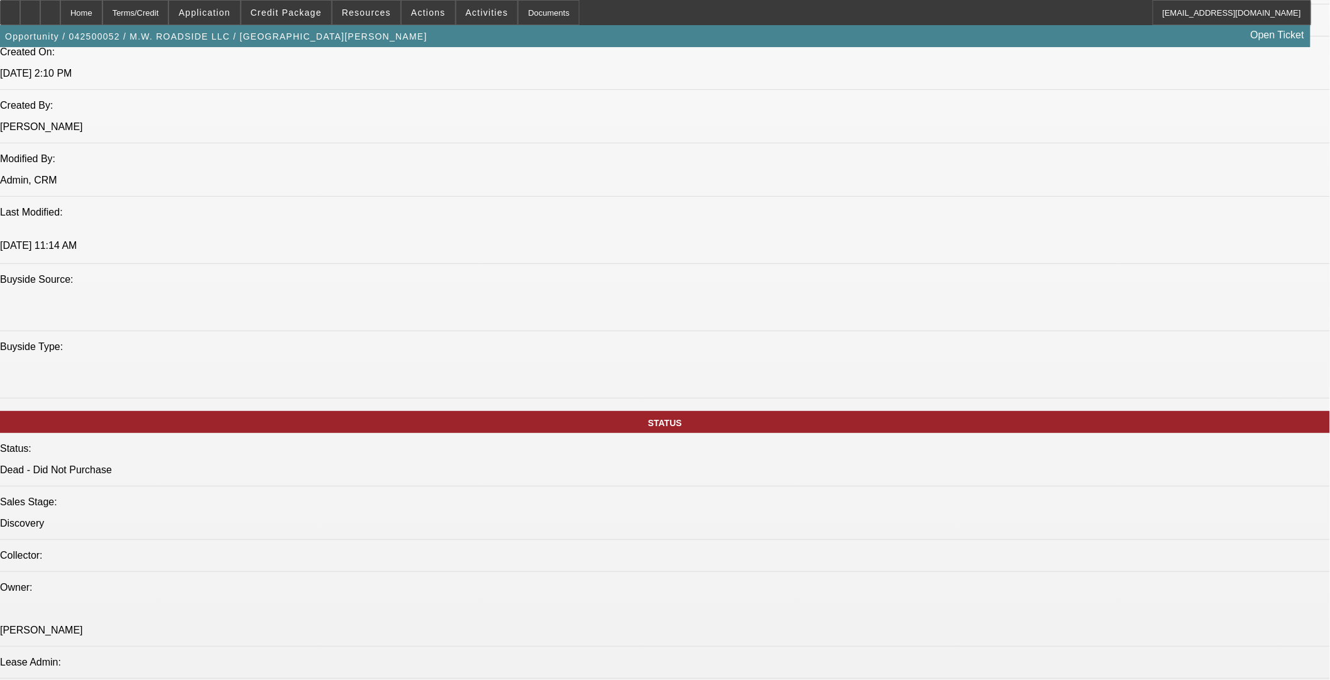
select select "2"
select select "0.1"
select select "4"
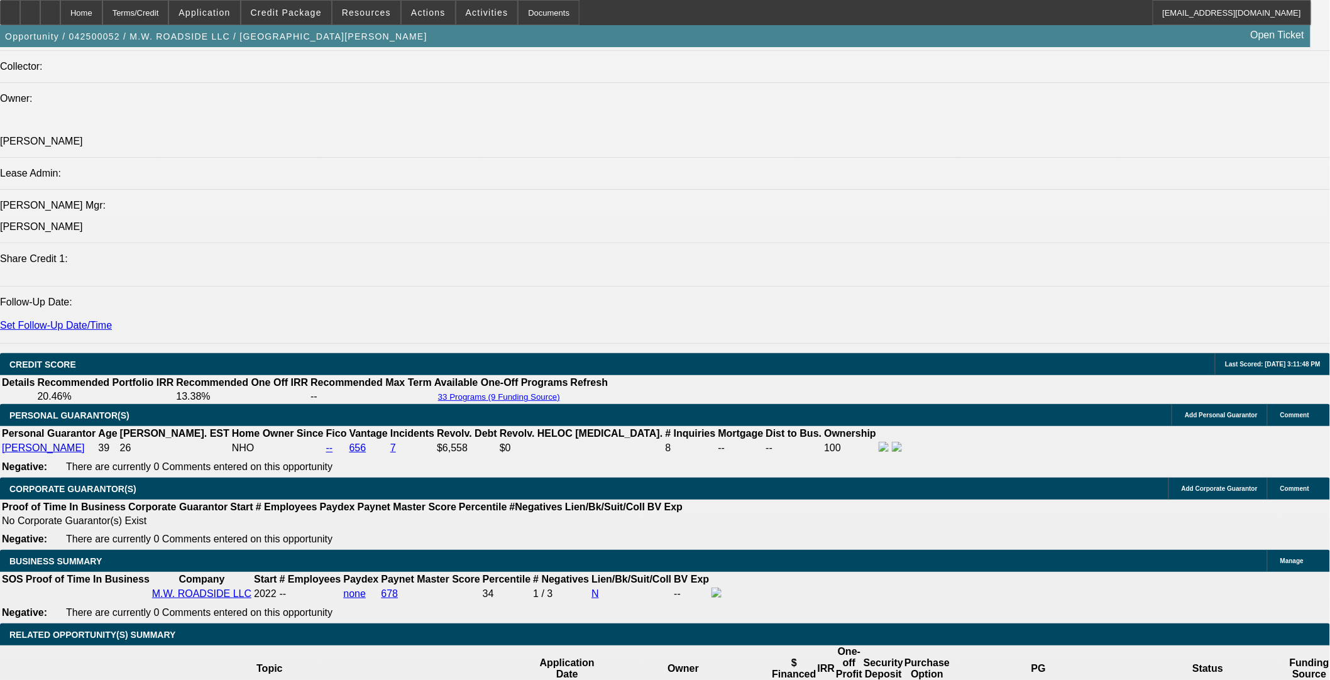
drag, startPoint x: 1084, startPoint y: 240, endPoint x: 1077, endPoint y: 265, distance: 26.3
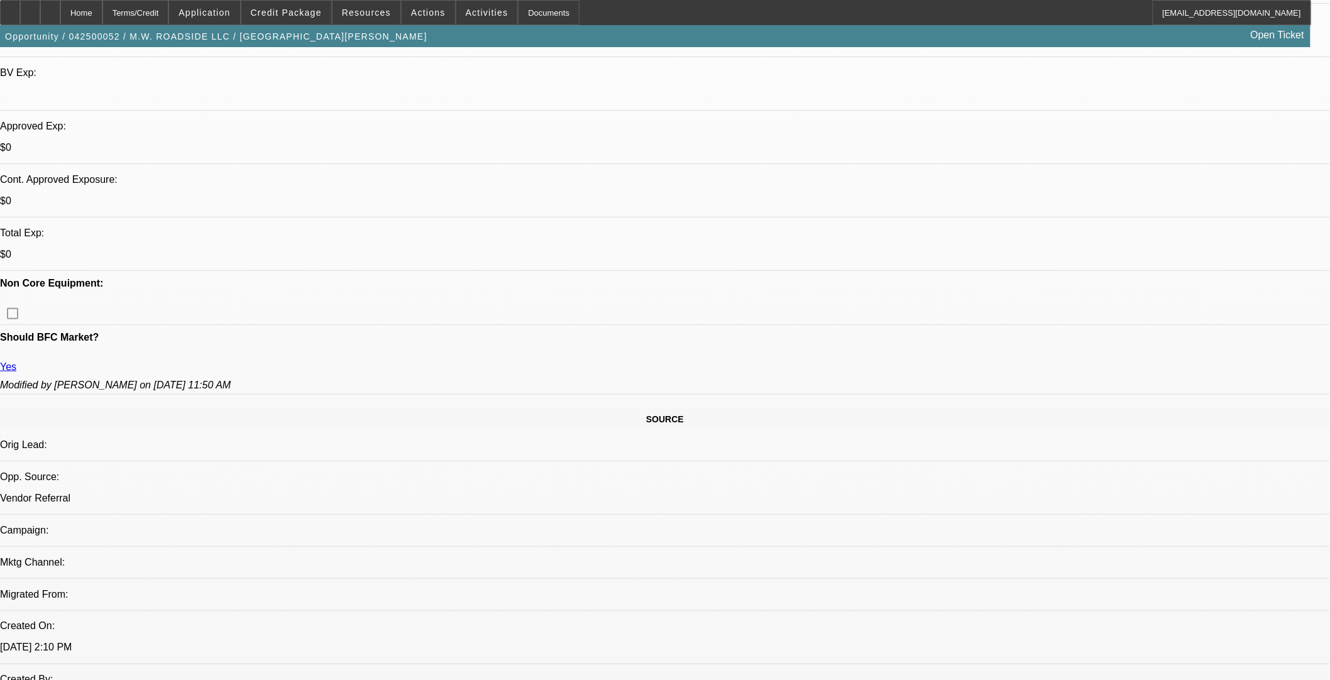
scroll to position [311, 0]
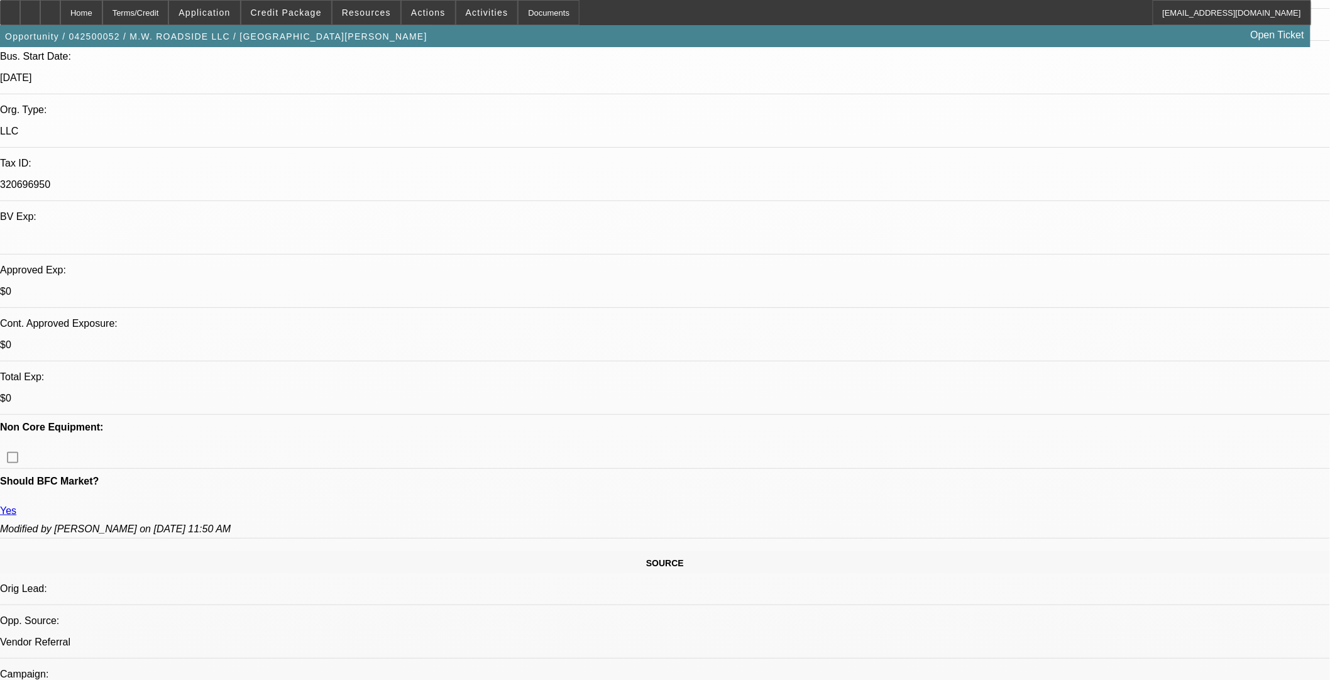
scroll to position [172, 0]
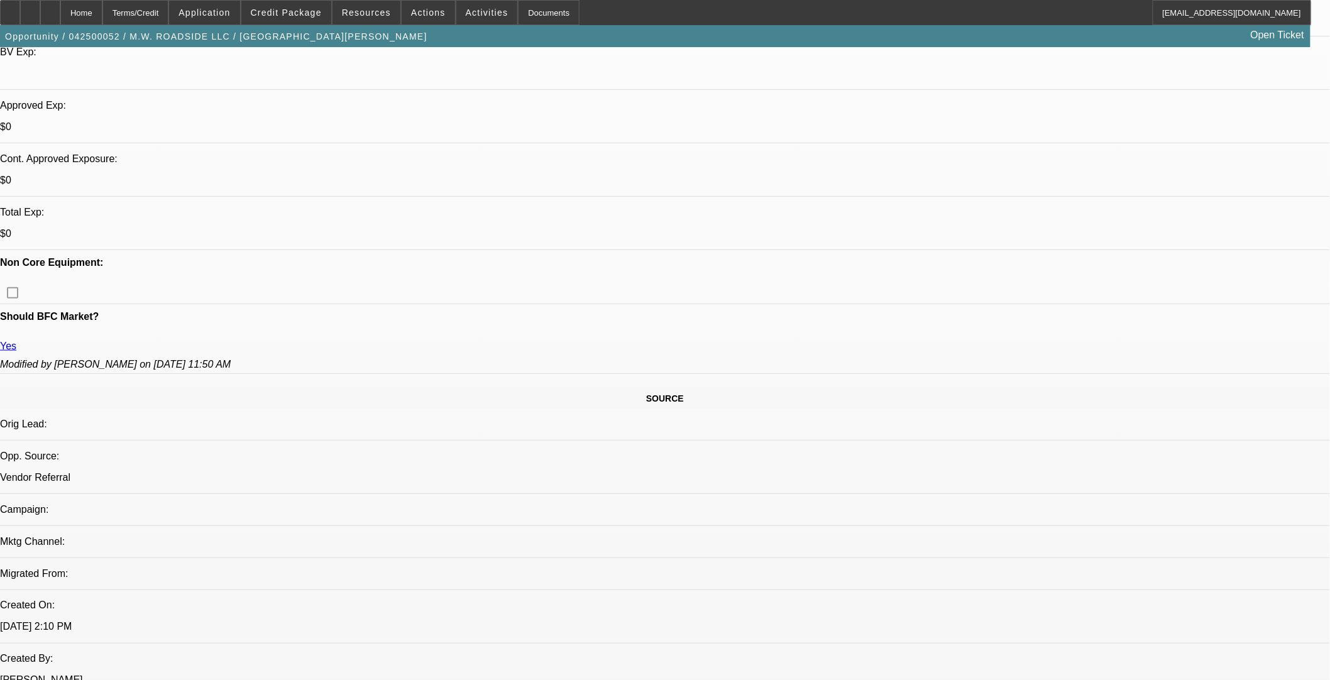
select select "0"
select select "2"
select select "0.1"
select select "4"
select select "0"
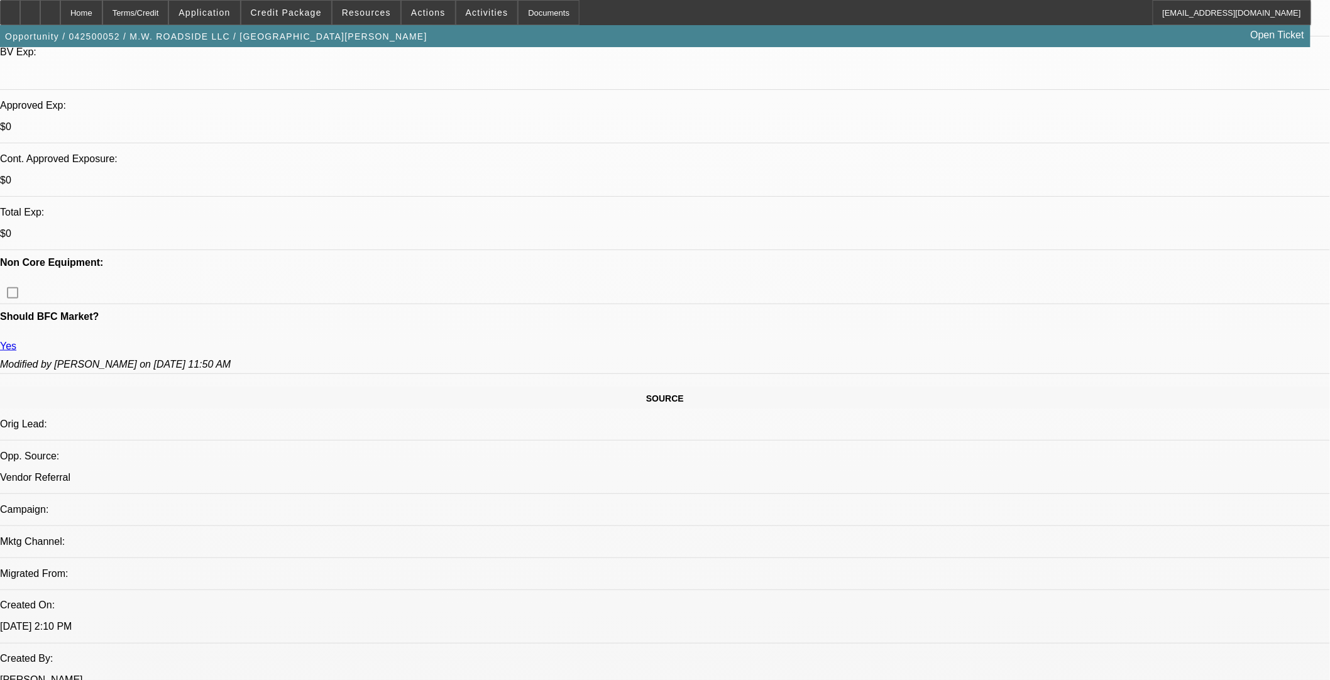
select select "0"
select select "2"
select select "0.1"
select select "4"
select select "0"
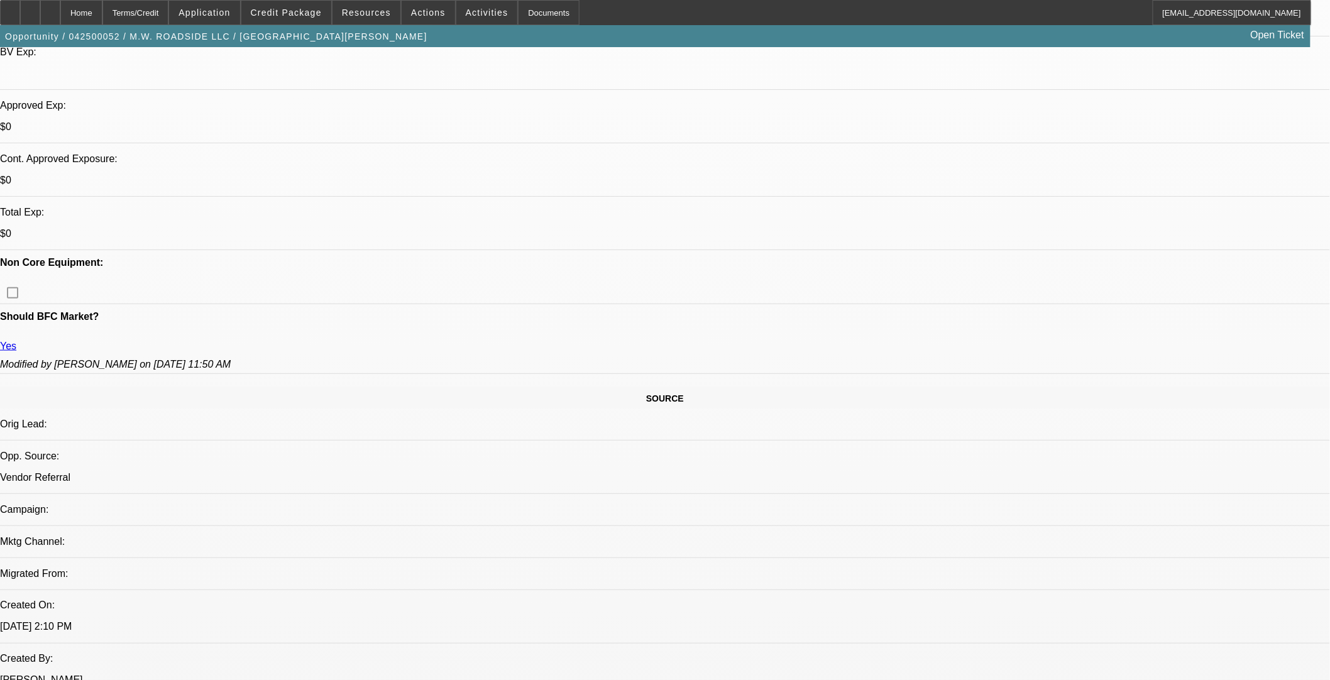
select select "0"
select select "2"
select select "0.1"
select select "4"
select select "0"
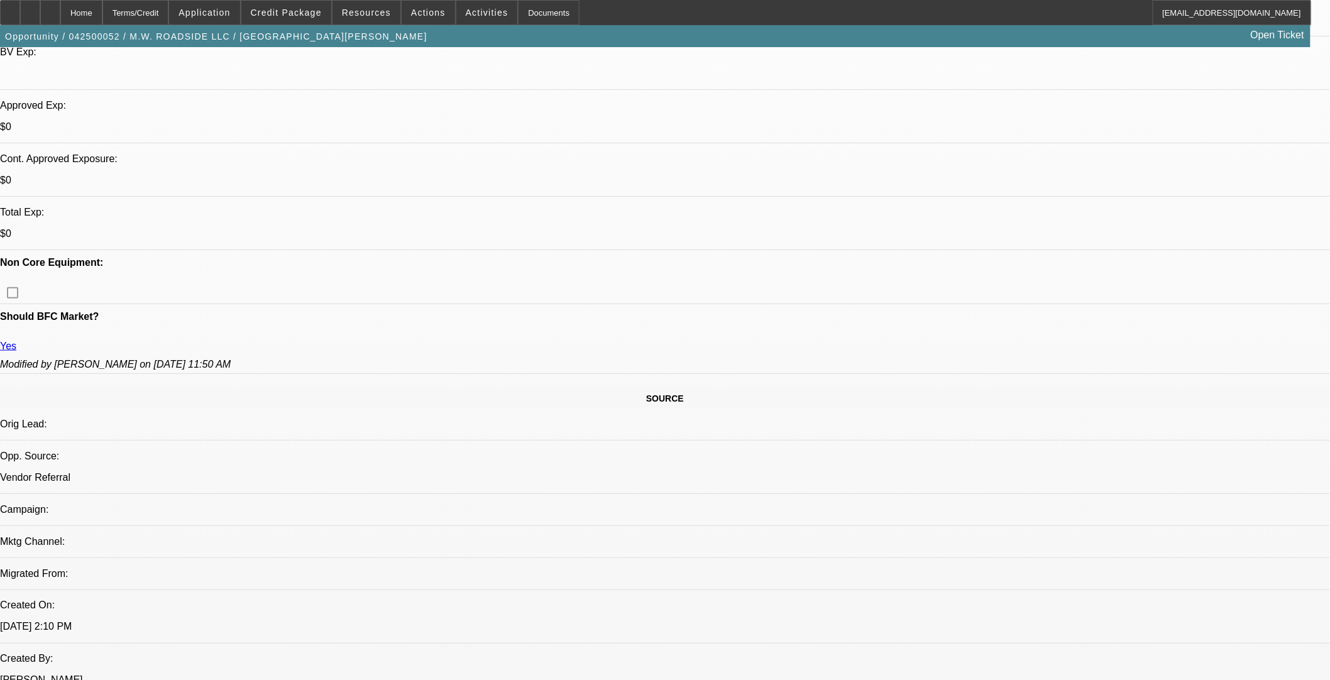
select select "2"
select select "0.1"
select select "4"
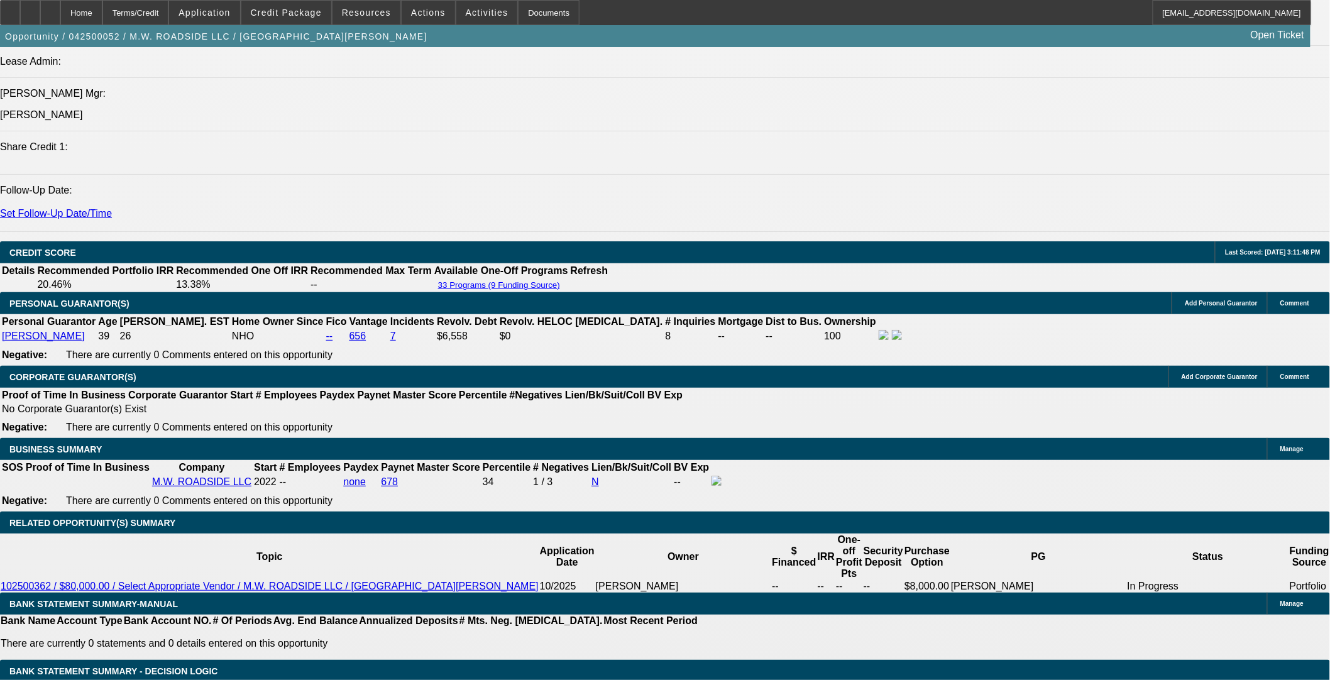
scroll to position [70, 0]
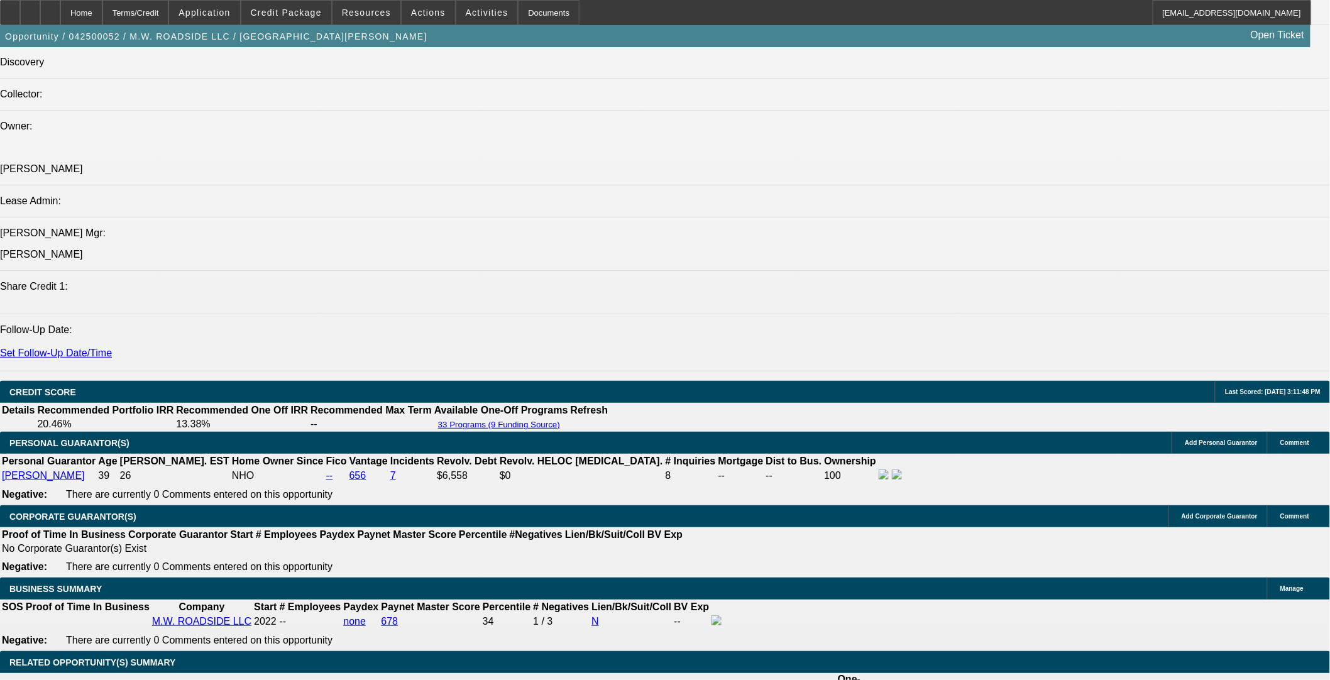
select select "0"
select select "2"
select select "0.1"
select select "4"
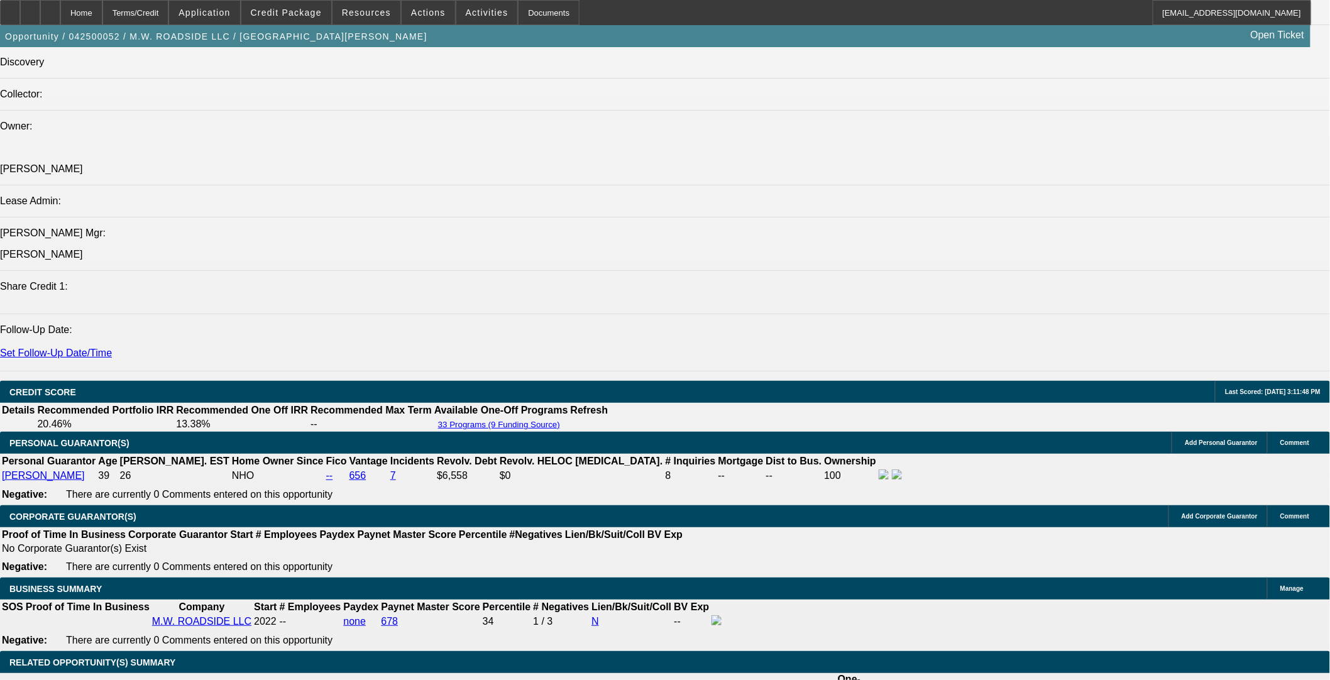
select select "0"
select select "2"
select select "0.1"
select select "4"
select select "0"
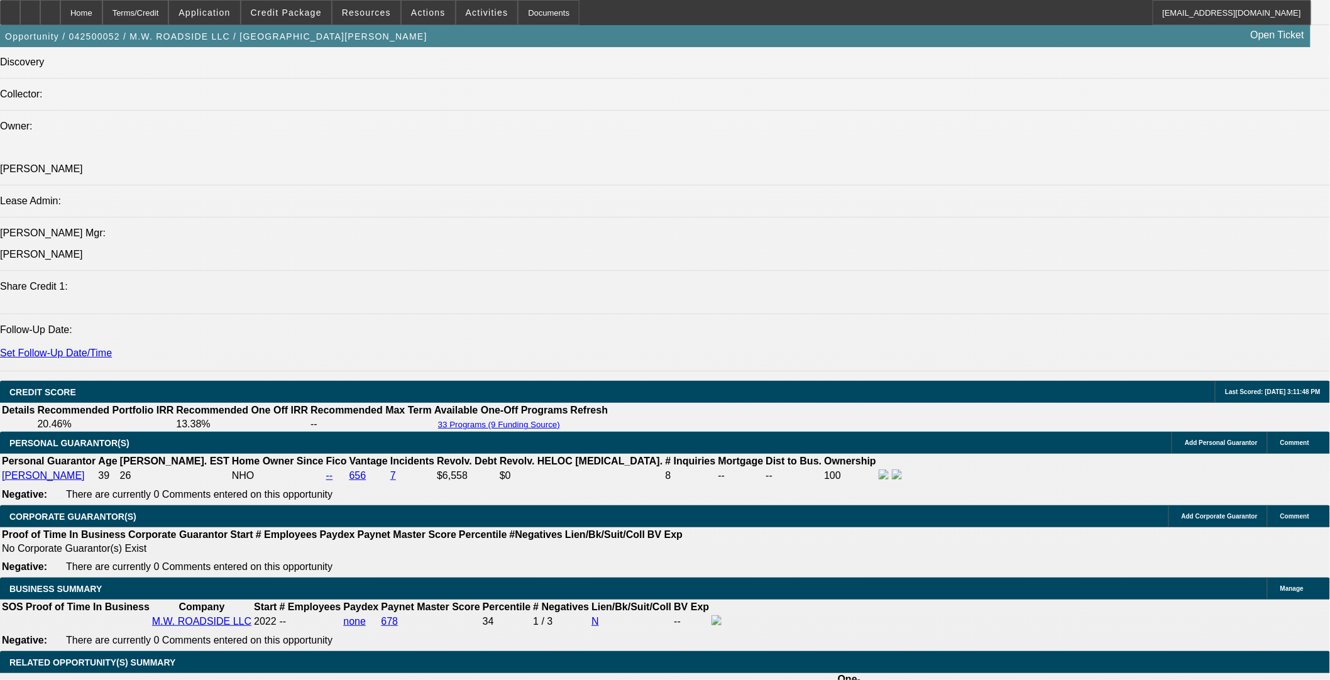
select select "3"
select select "0.1"
select select "4"
select select "0.1"
select select "0"
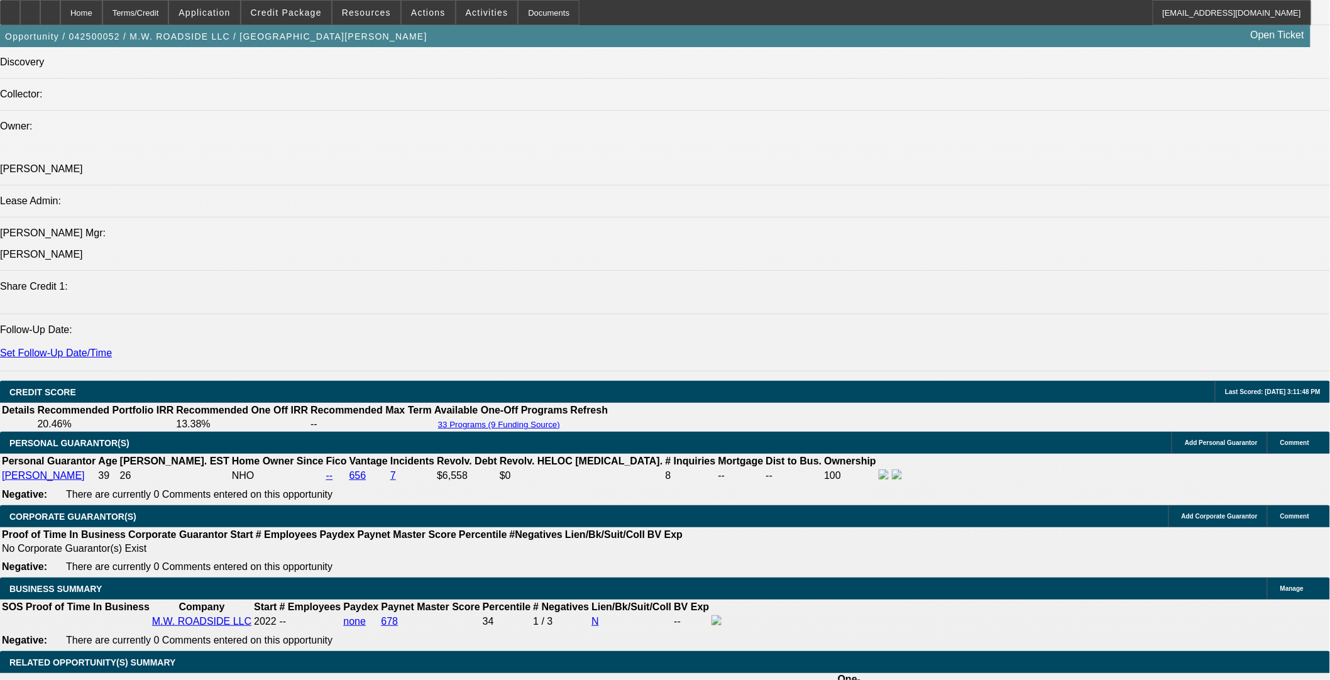
select select "3"
select select "0.1"
select select "4"
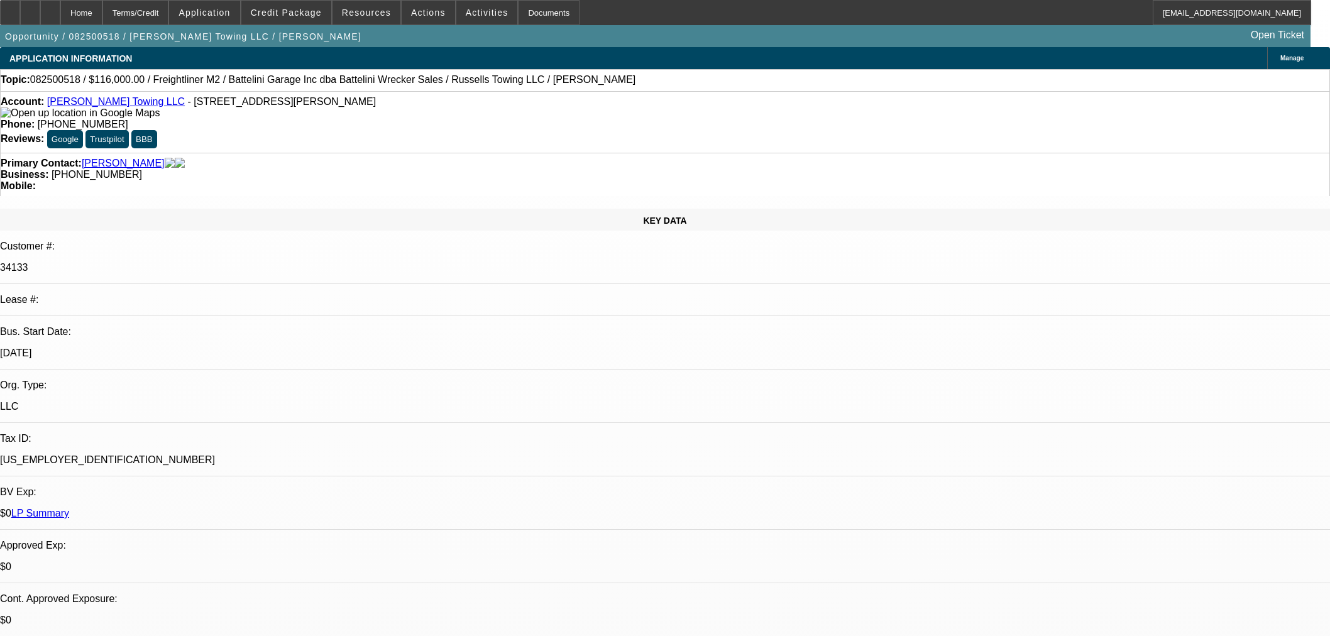
select select "0"
select select "3"
select select "0"
select select "6"
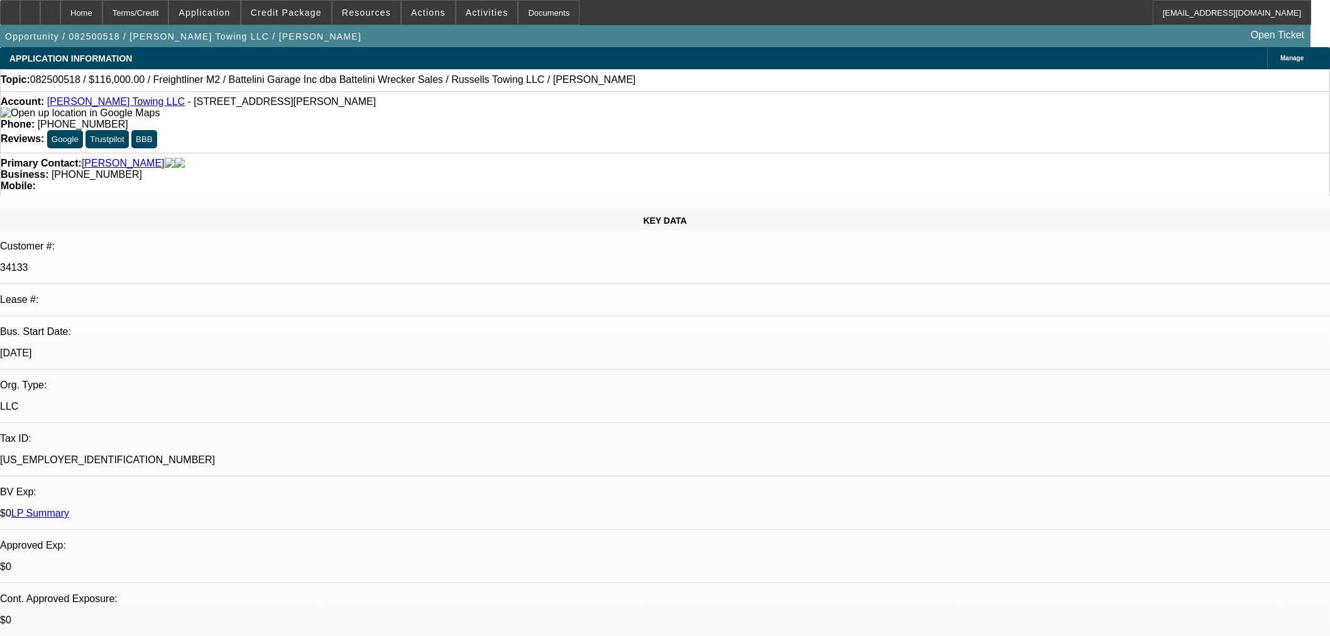
select select "0"
select select "3"
select select "0"
select select "6"
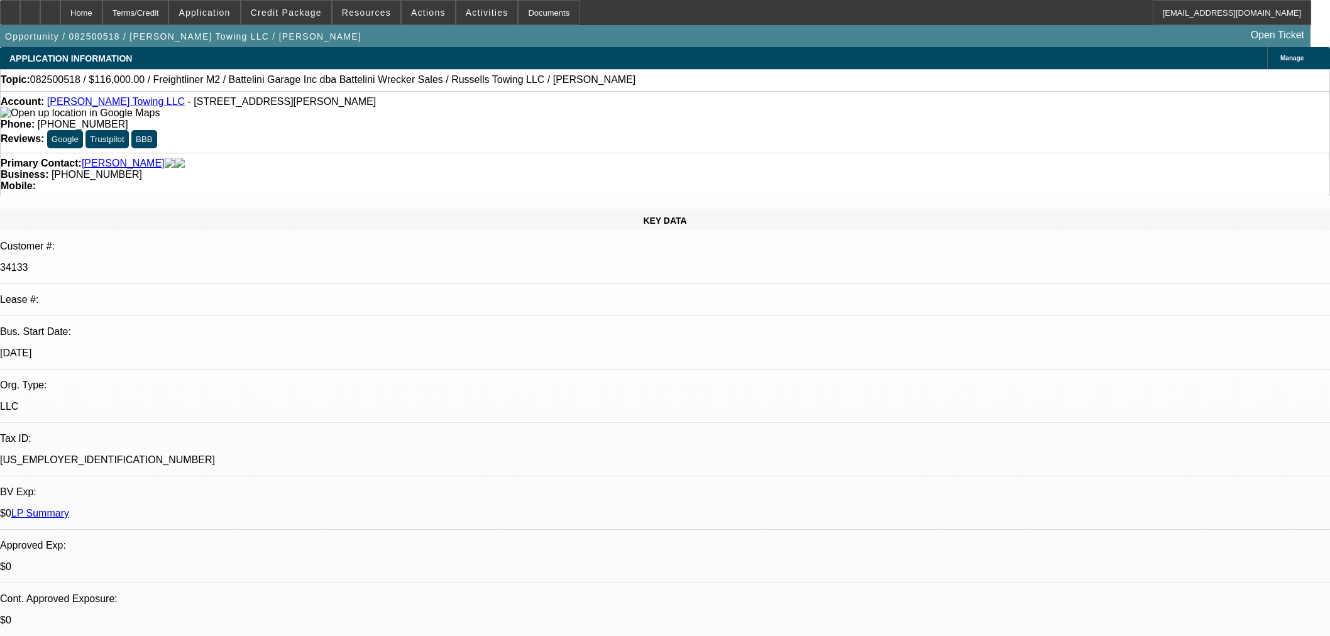
select select "0"
select select "3"
select select "0"
select select "6"
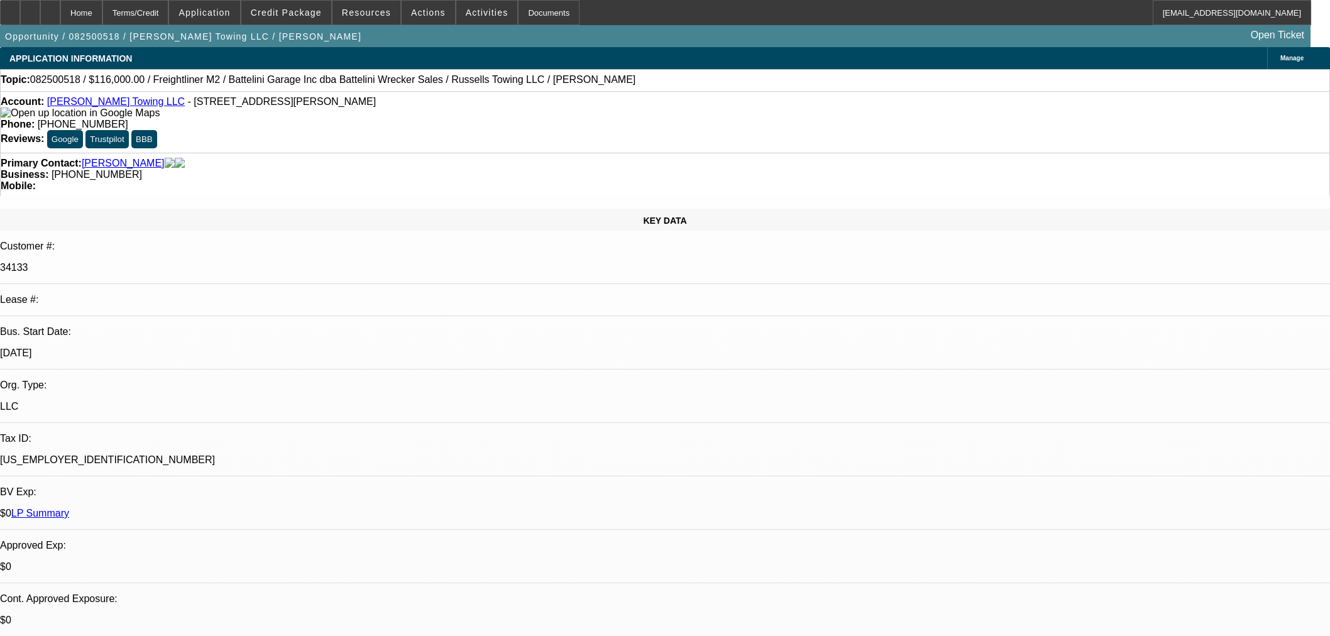
select select "0"
select select "3"
select select "0"
select select "6"
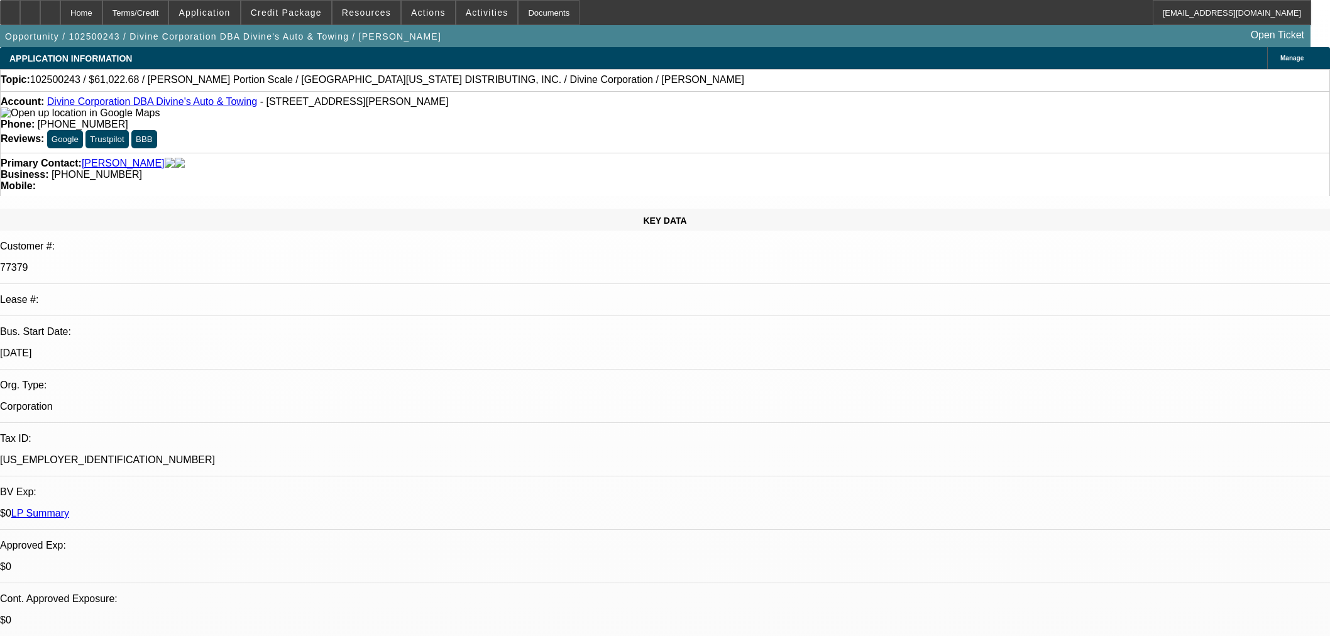
select select "0"
select select "3"
select select "0"
select select "6"
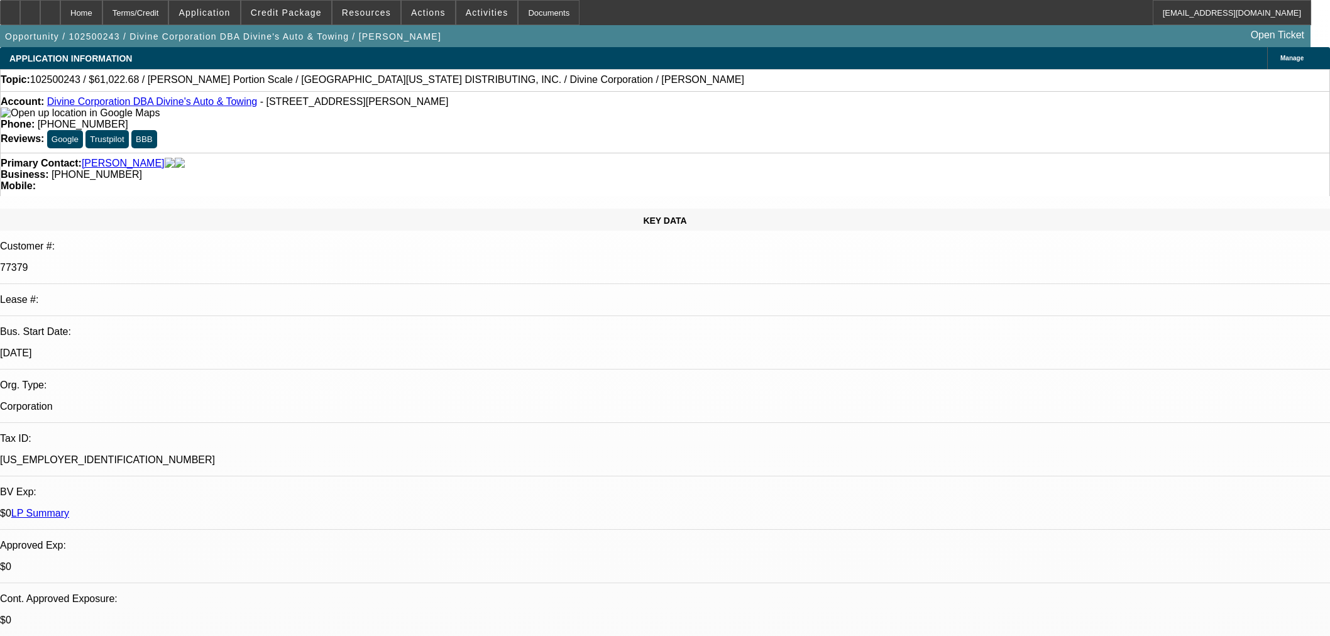
select select "0"
select select "3"
select select "0"
select select "6"
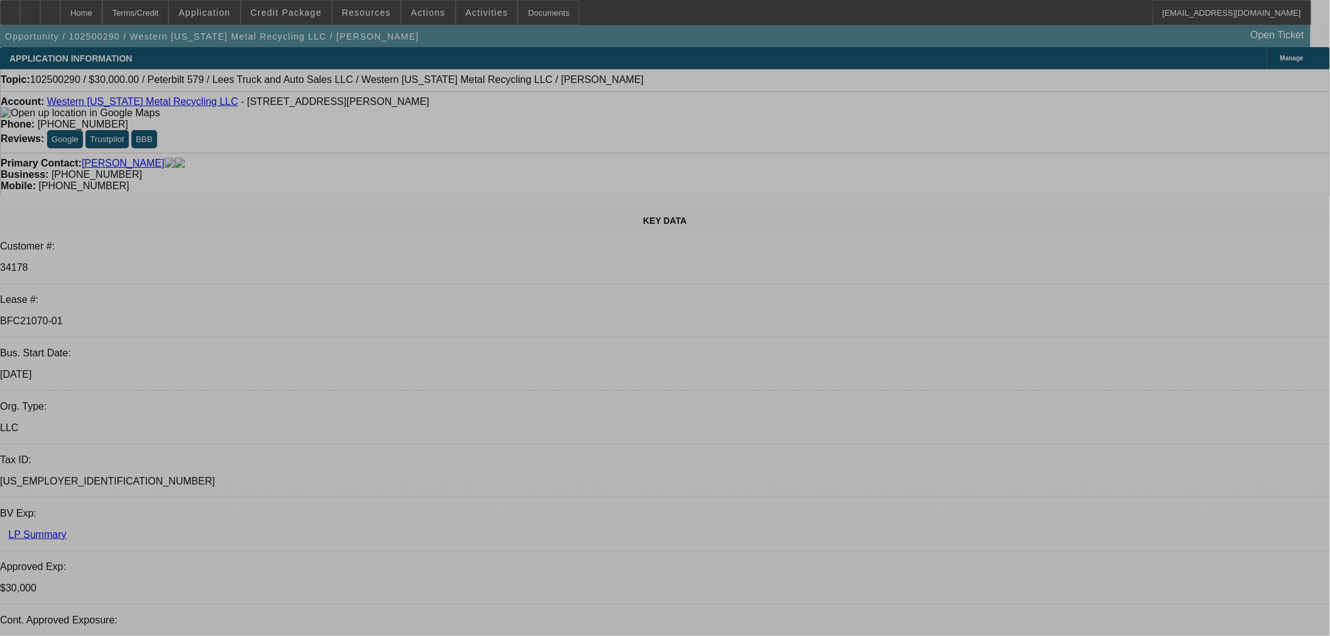
select select "0"
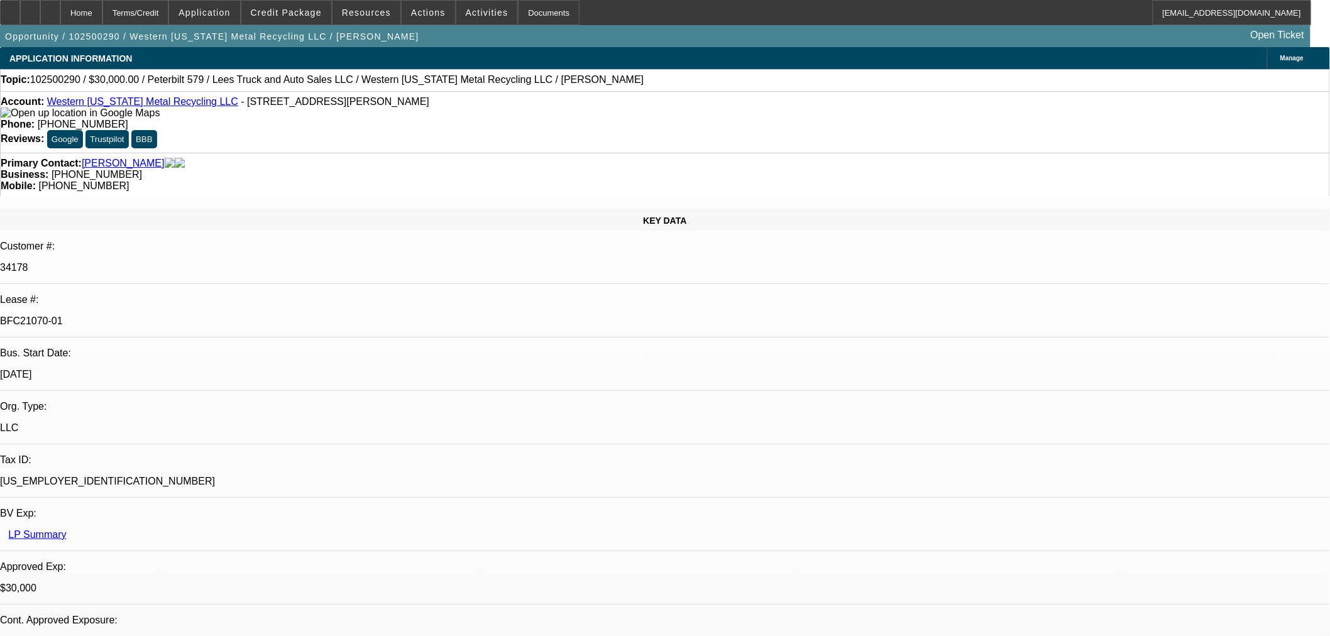
select select "0"
select select "3"
select select "0"
select select "6"
select select "0"
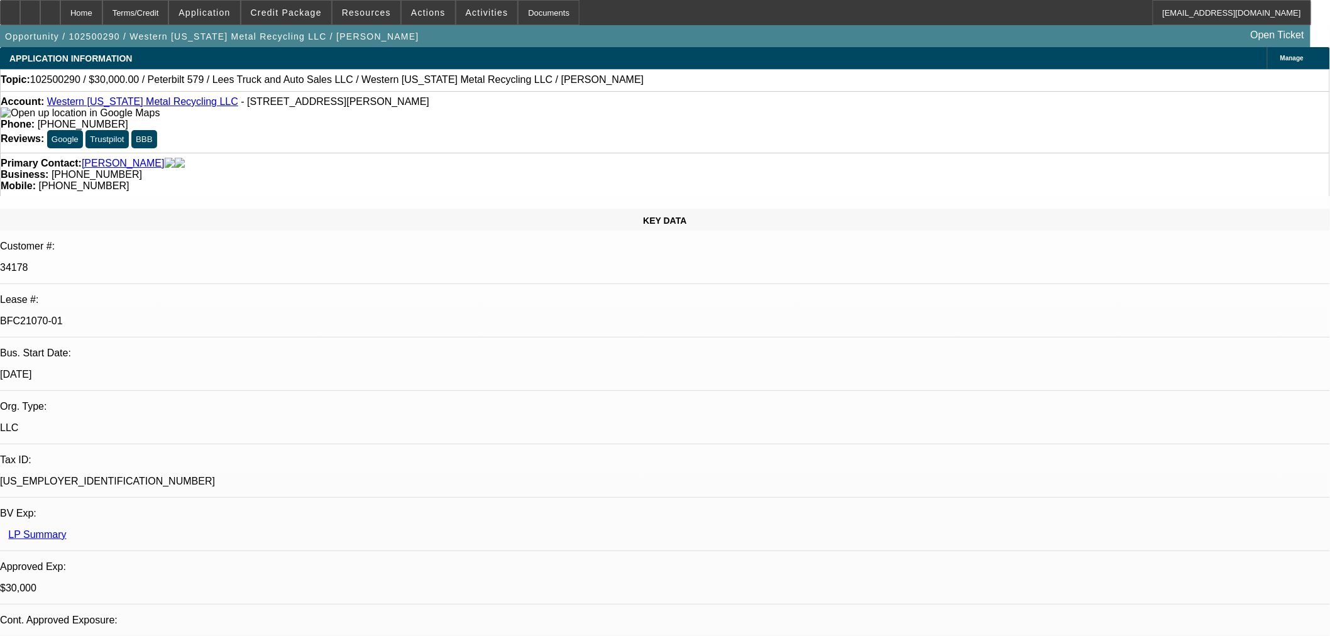
select select "0"
select select "3"
select select "0"
select select "6"
select select "0"
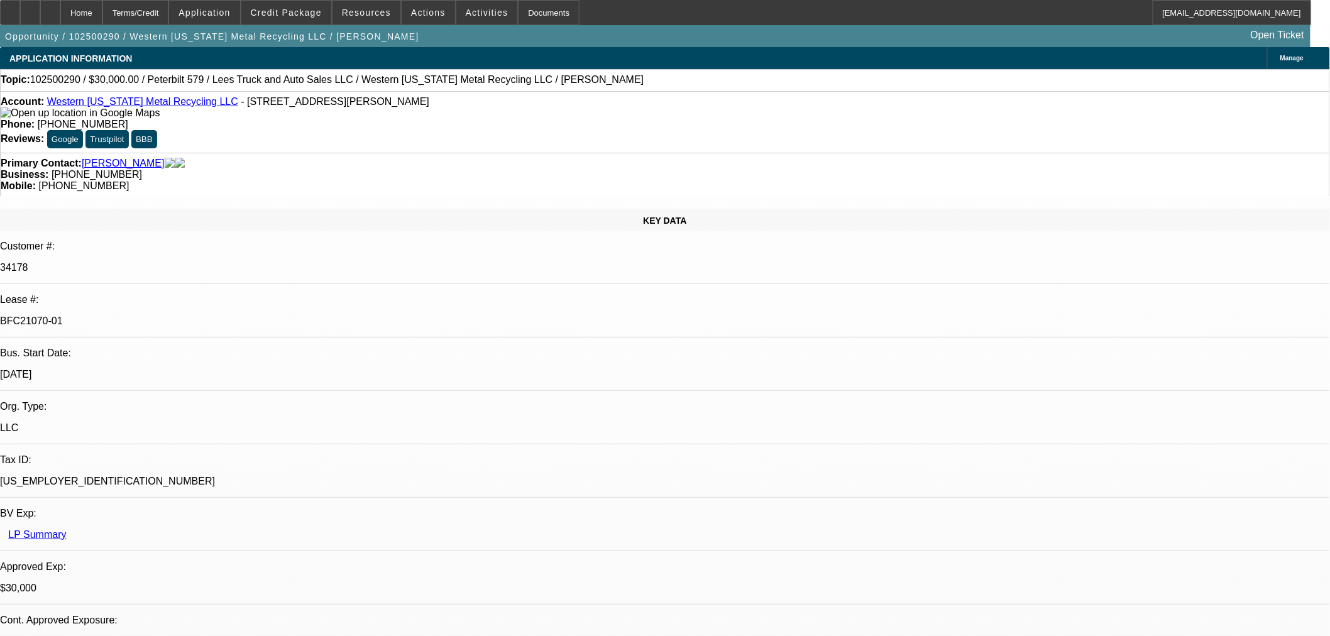
select select "0"
select select "3"
select select "0"
select select "6"
select select "0"
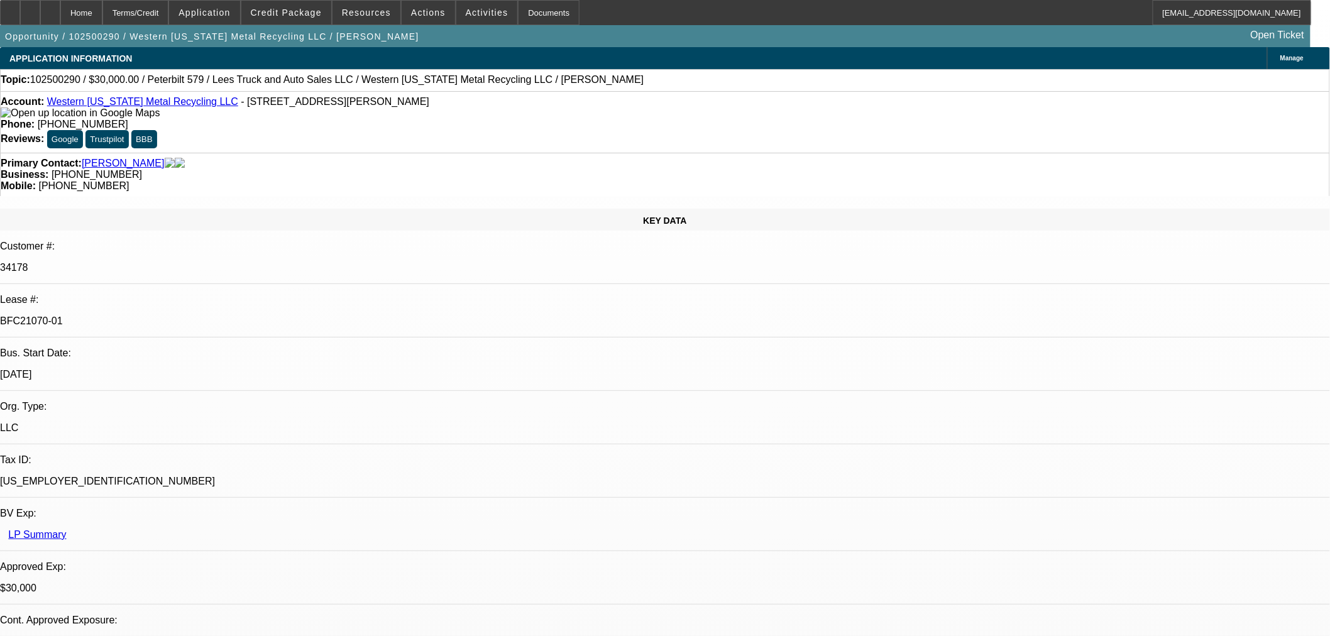
select select "0"
select select "3"
select select "0"
select select "6"
click at [10, 8] on icon at bounding box center [10, 8] width 0 height 0
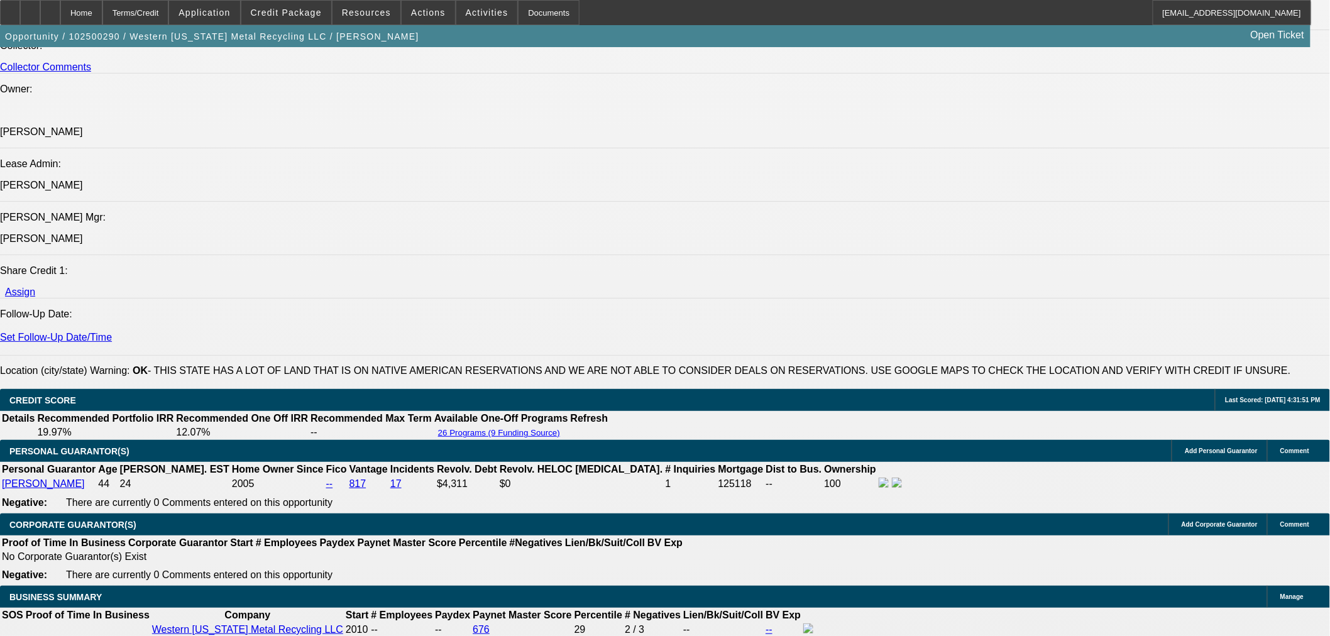
scroll to position [1816, 0]
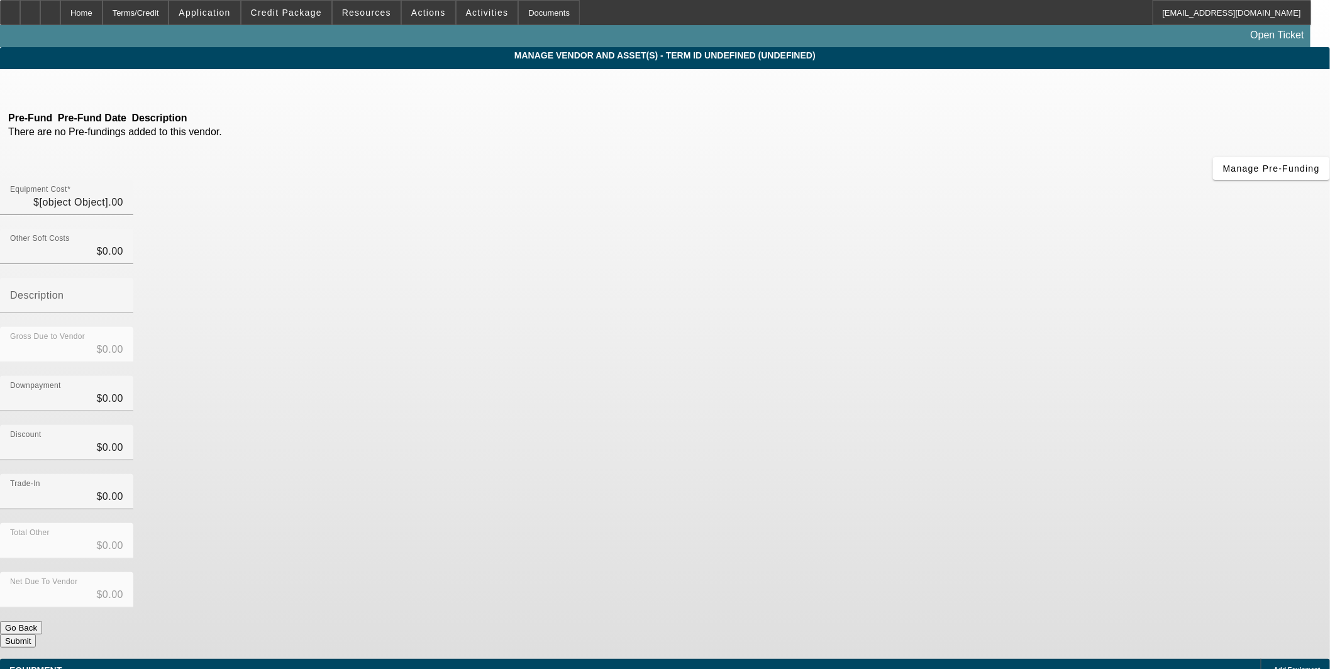
type input "$59,995.00"
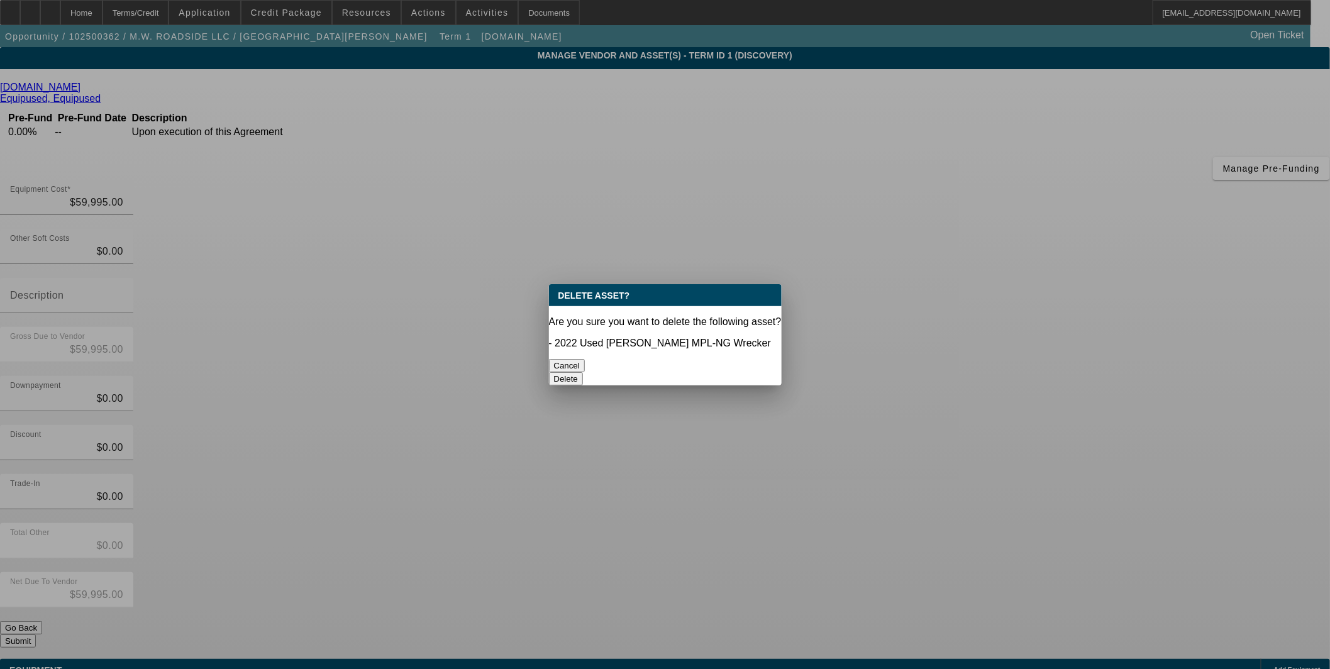
click at [583, 372] on button "Delete" at bounding box center [566, 378] width 35 height 13
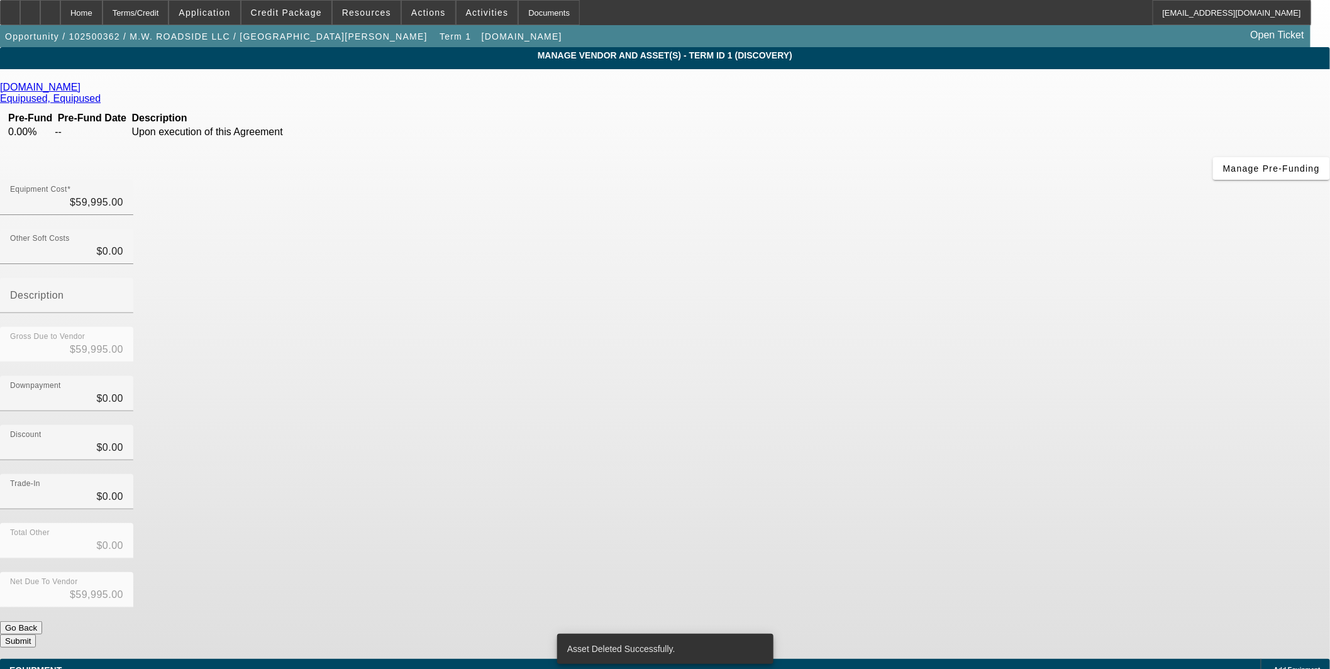
click at [1274, 666] on span "Add Equipment" at bounding box center [1297, 669] width 47 height 7
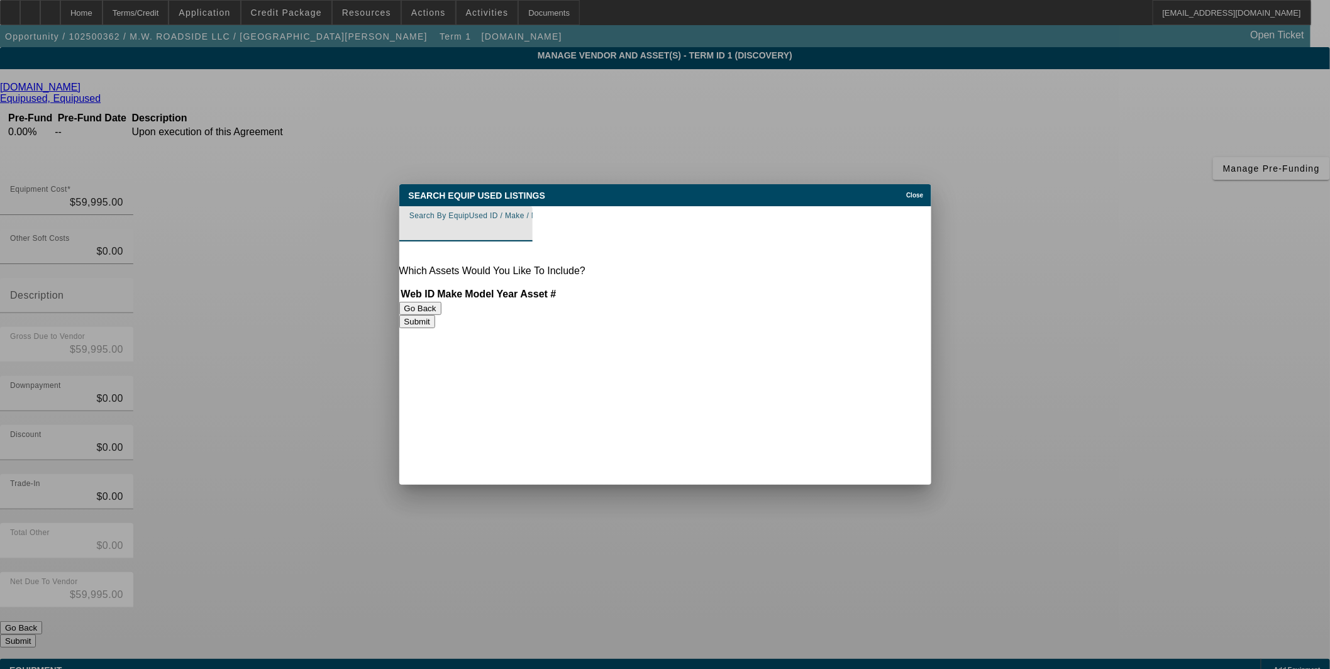
click at [908, 195] on span "Close" at bounding box center [914, 195] width 17 height 7
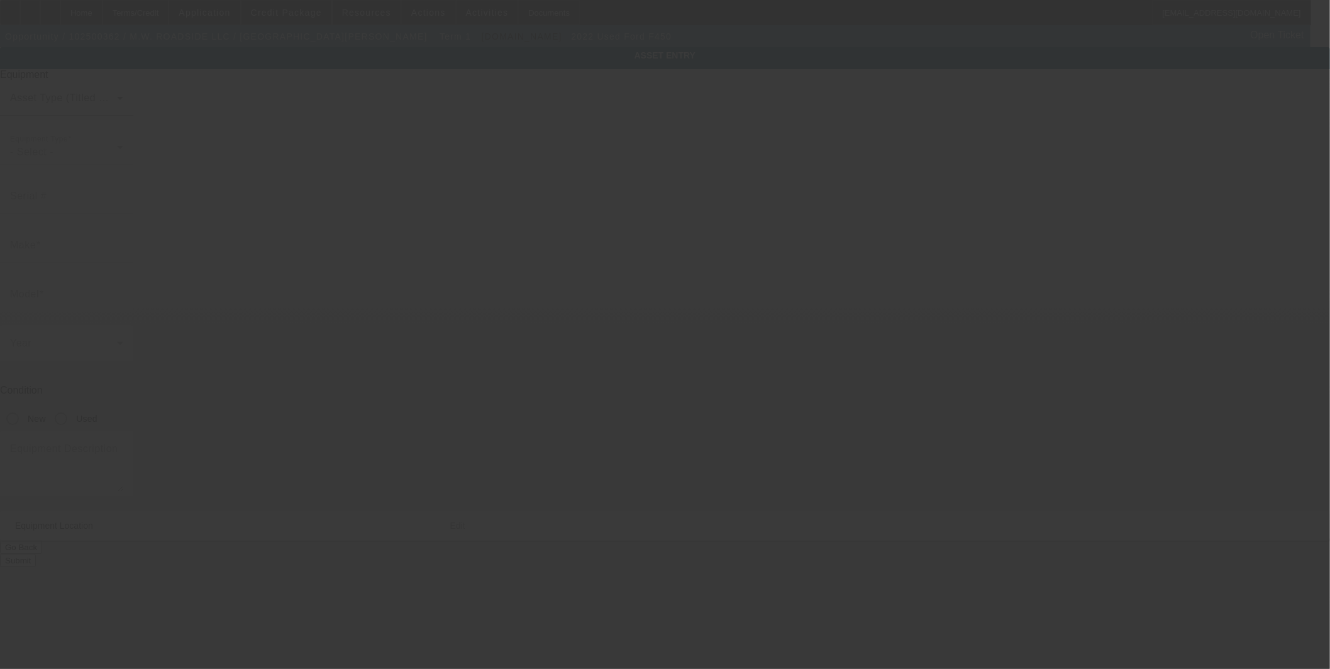
type input "[US_VEHICLE_IDENTIFICATION_NUMBER]"
type input "Ford"
type input "F450"
radio input "true"
type textarea "Ford F450"
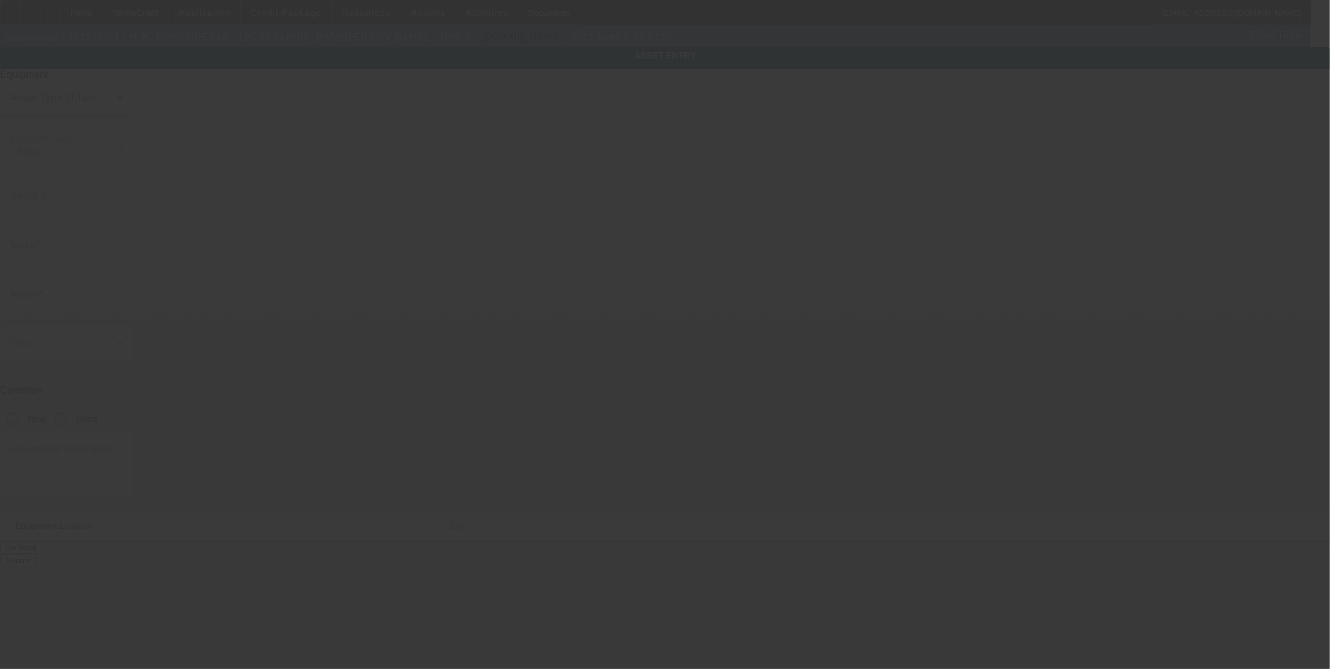
type input "508 Davis Dr"
type input "Athens"
type input "75751"
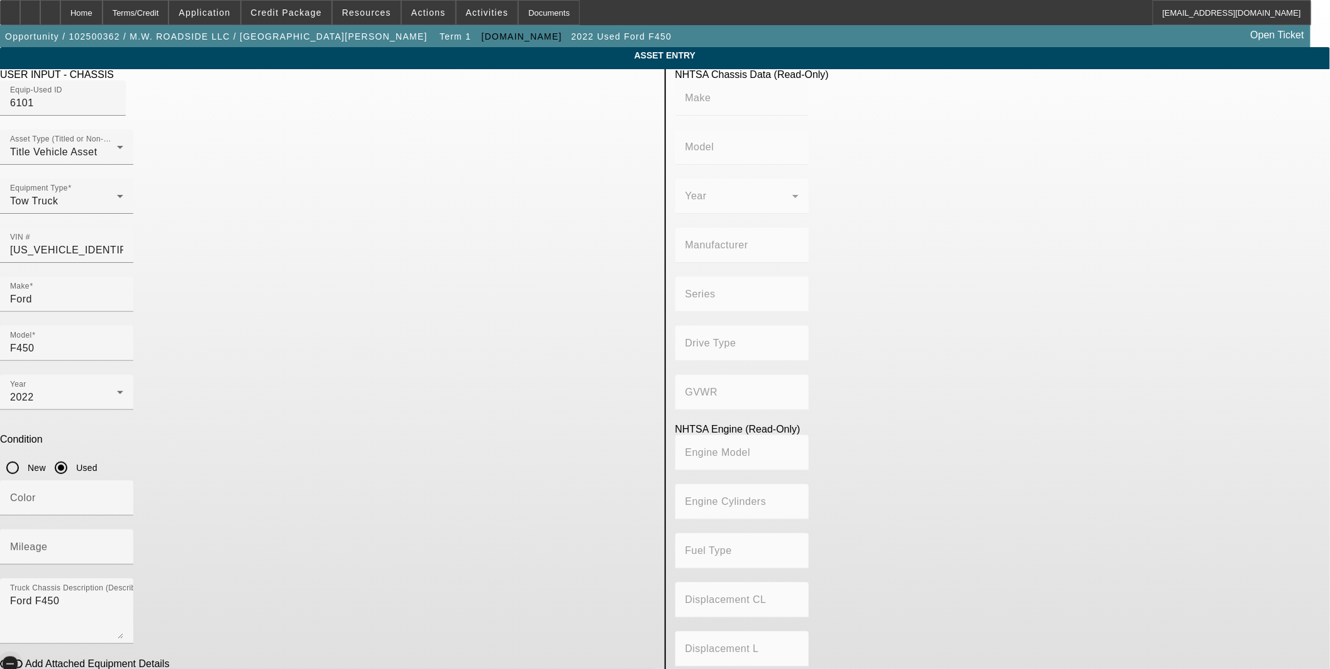
click at [23, 651] on span "button" at bounding box center [9, 663] width 25 height 25
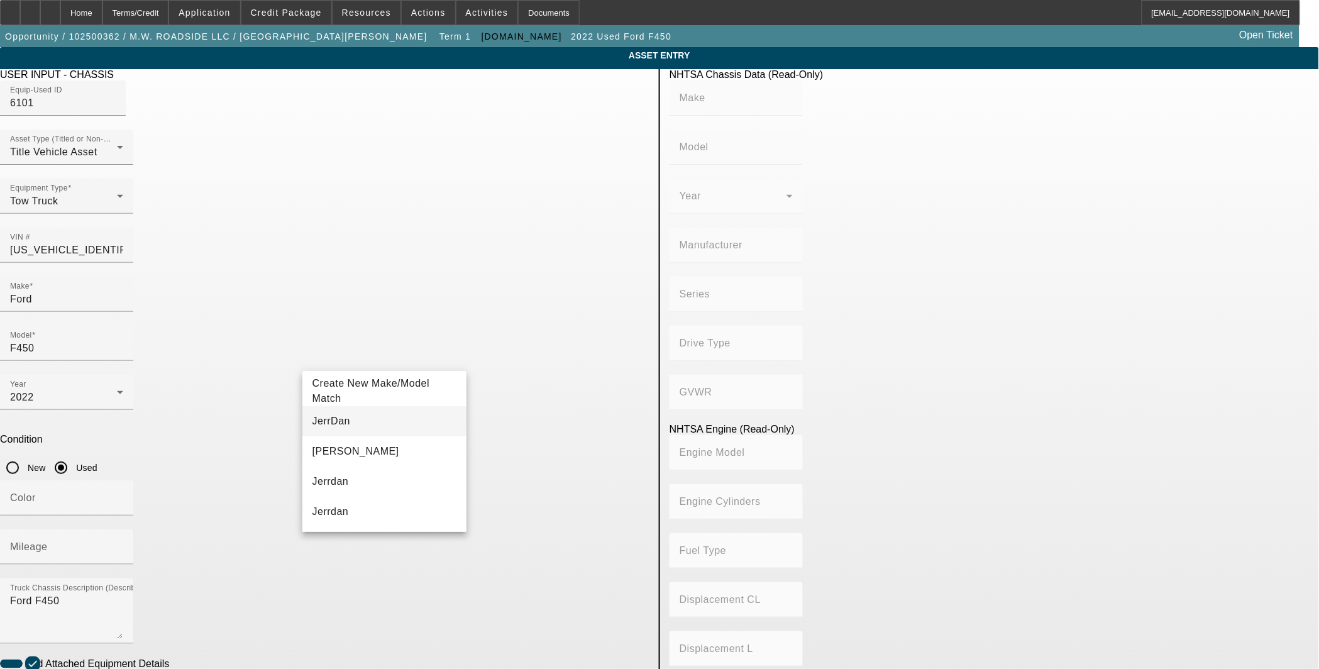
type input "JerrDan"
click at [356, 416] on mat-option "JerrDan" at bounding box center [384, 421] width 164 height 30
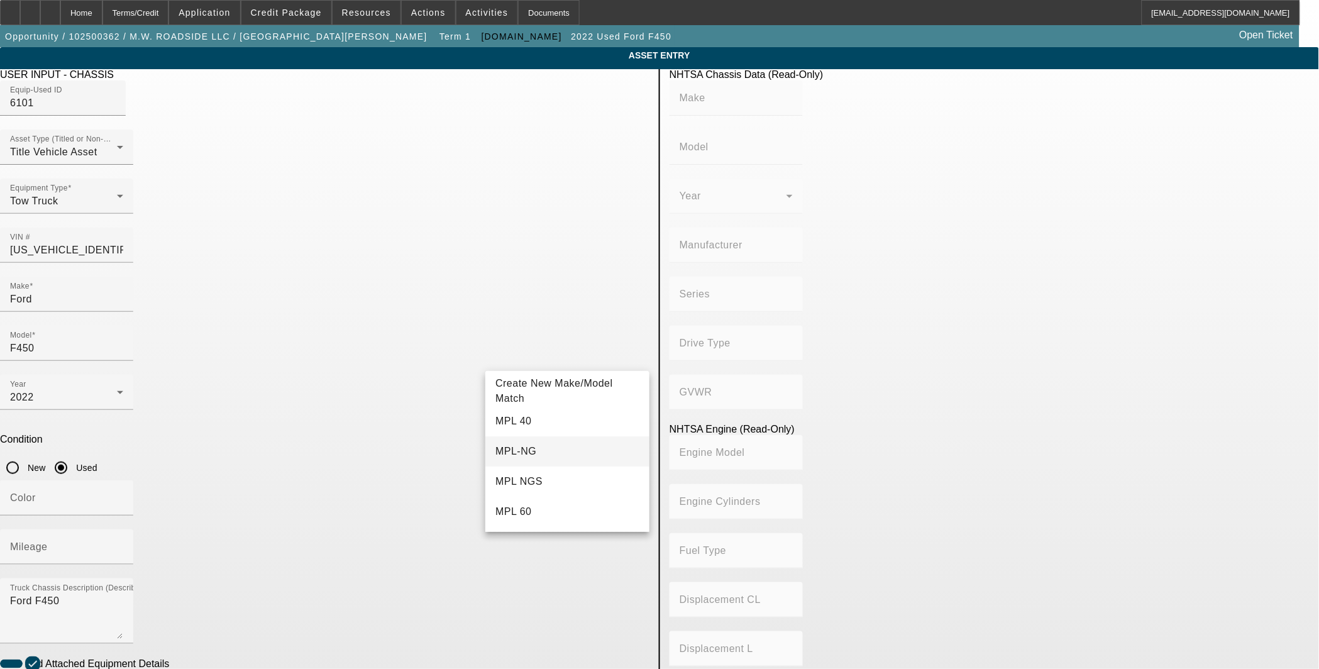
click at [552, 451] on mat-option "MPL-NG" at bounding box center [567, 451] width 164 height 30
type input "MPL-NG"
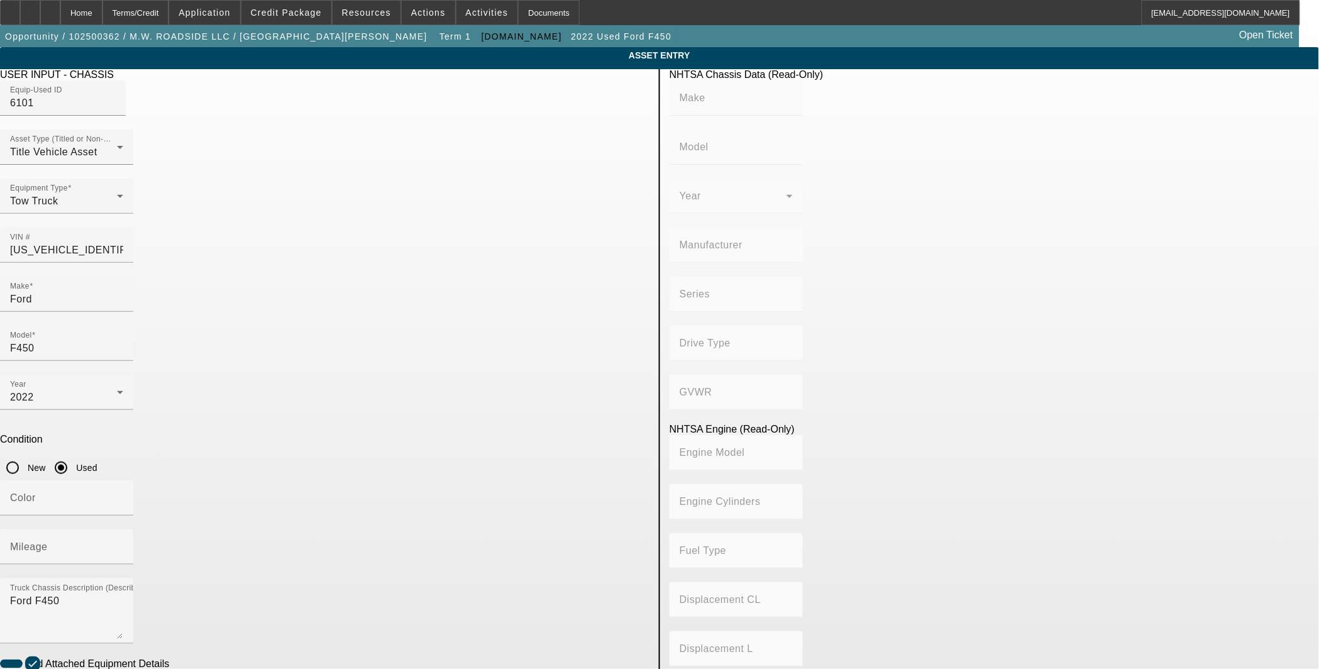
radio input "true"
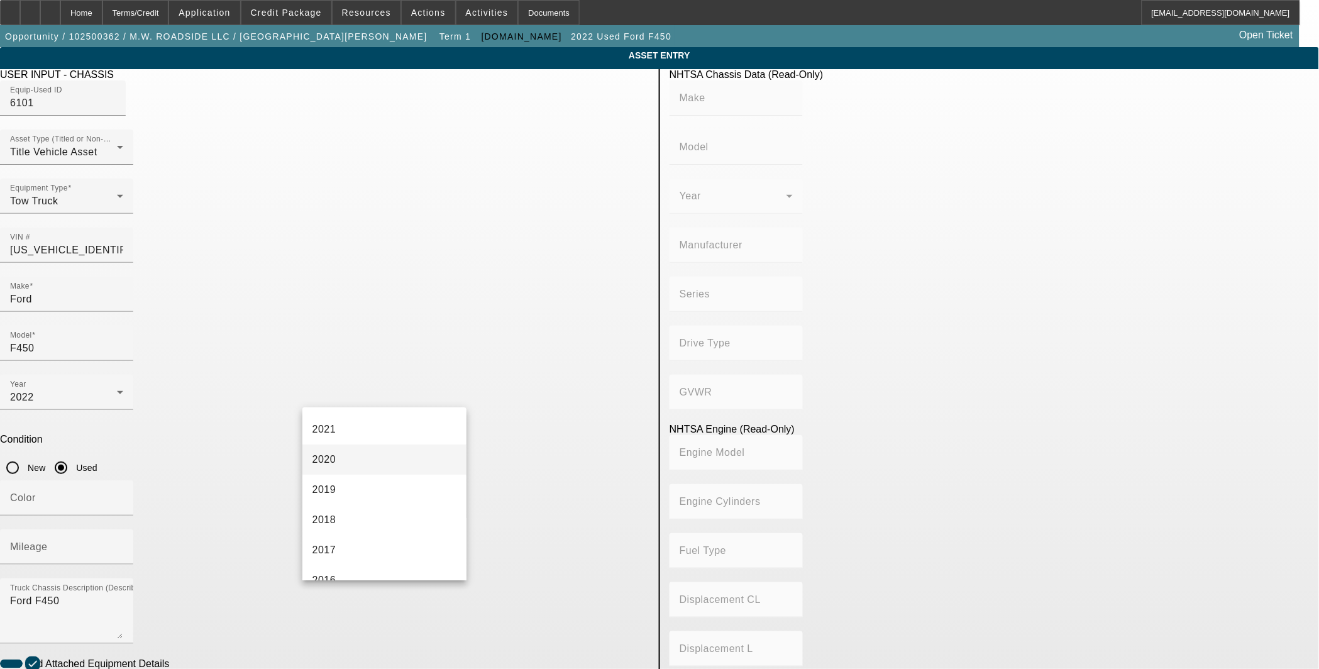
scroll to position [140, 0]
click at [353, 472] on mat-option "2022" at bounding box center [384, 469] width 164 height 30
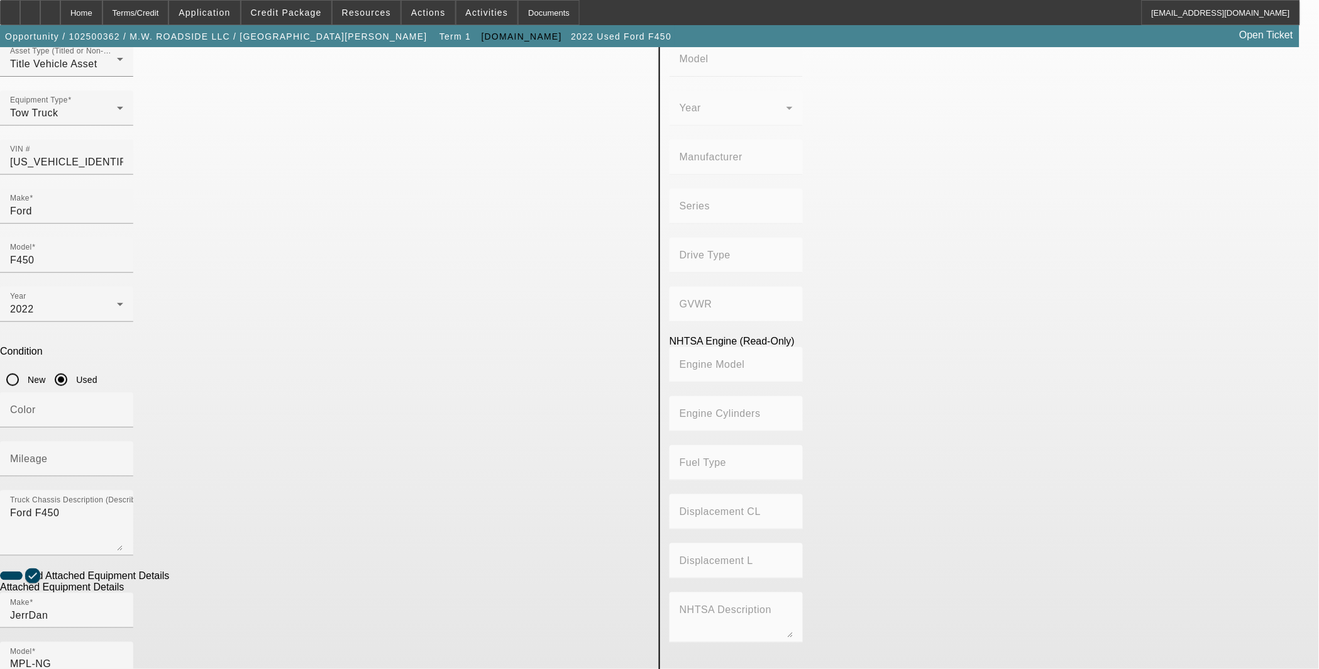
scroll to position [181, 0]
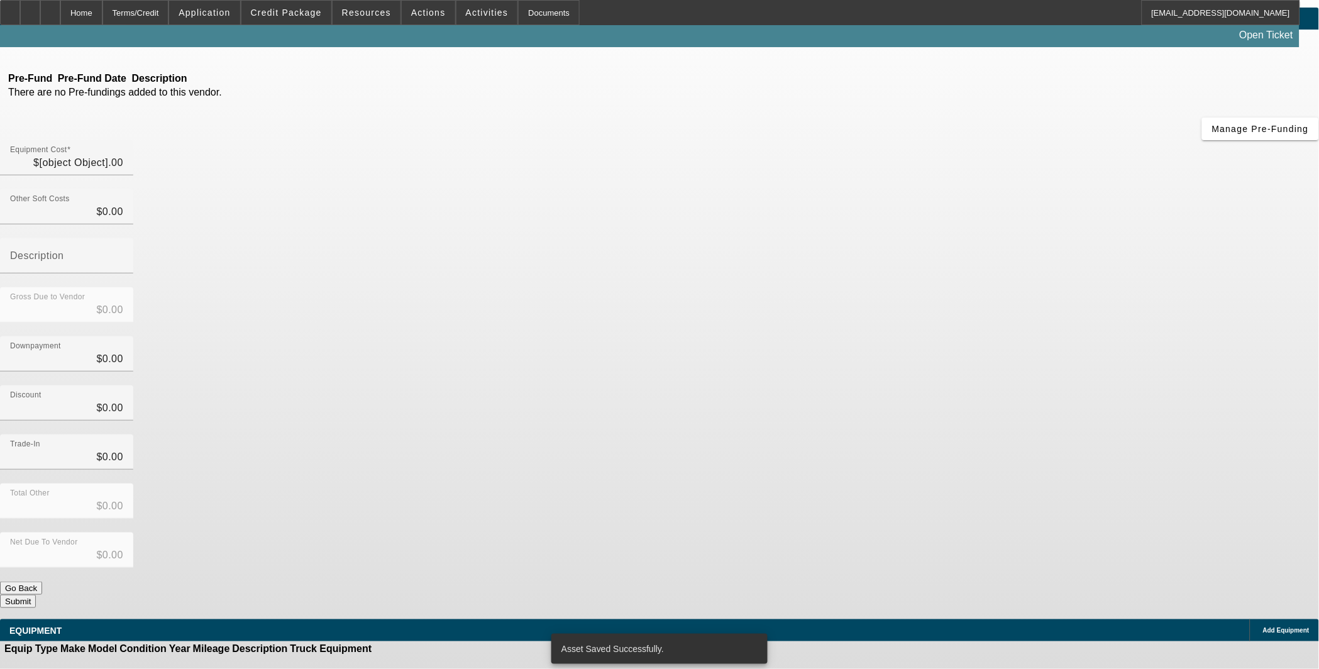
type input "$59,995.00"
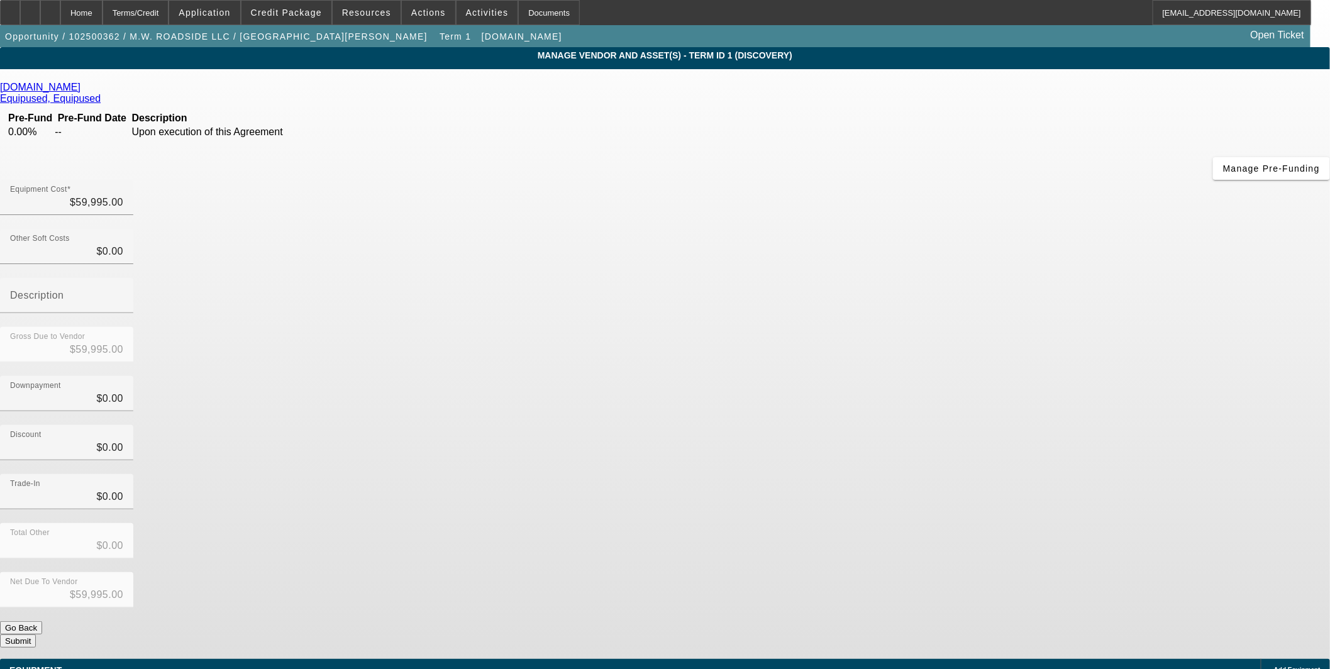
click at [36, 634] on button "Submit" at bounding box center [18, 640] width 36 height 13
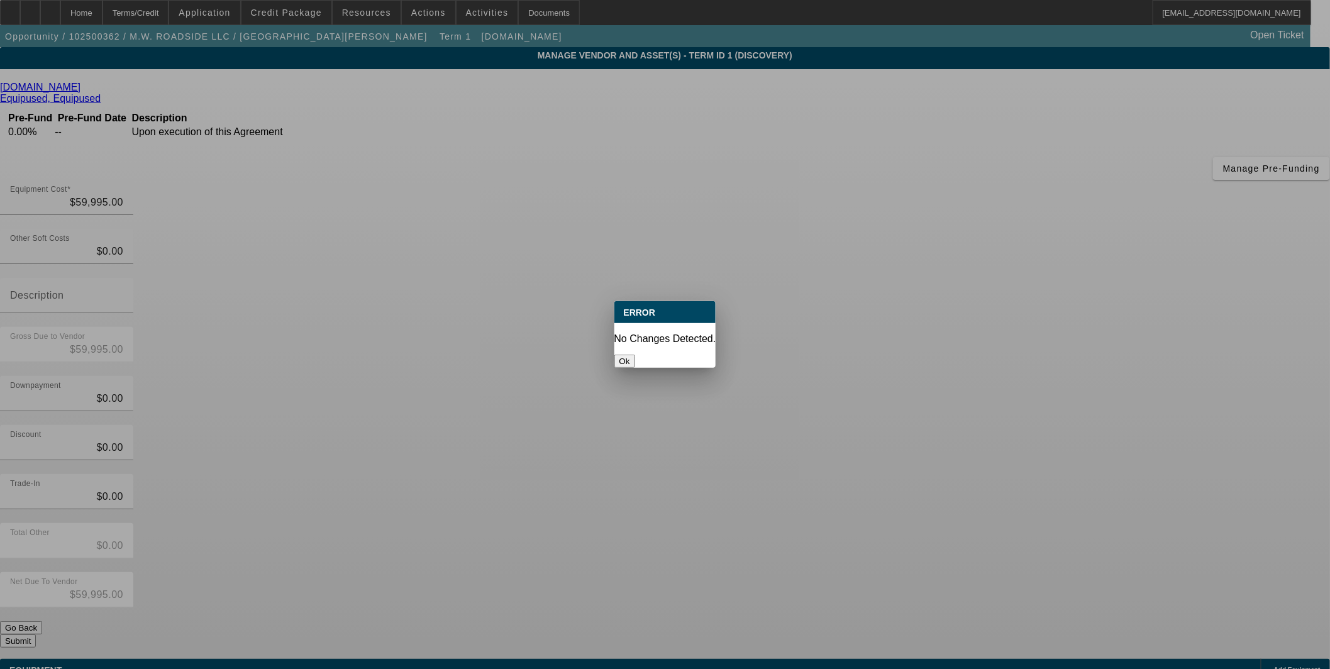
click at [635, 355] on button "Ok" at bounding box center [624, 361] width 21 height 13
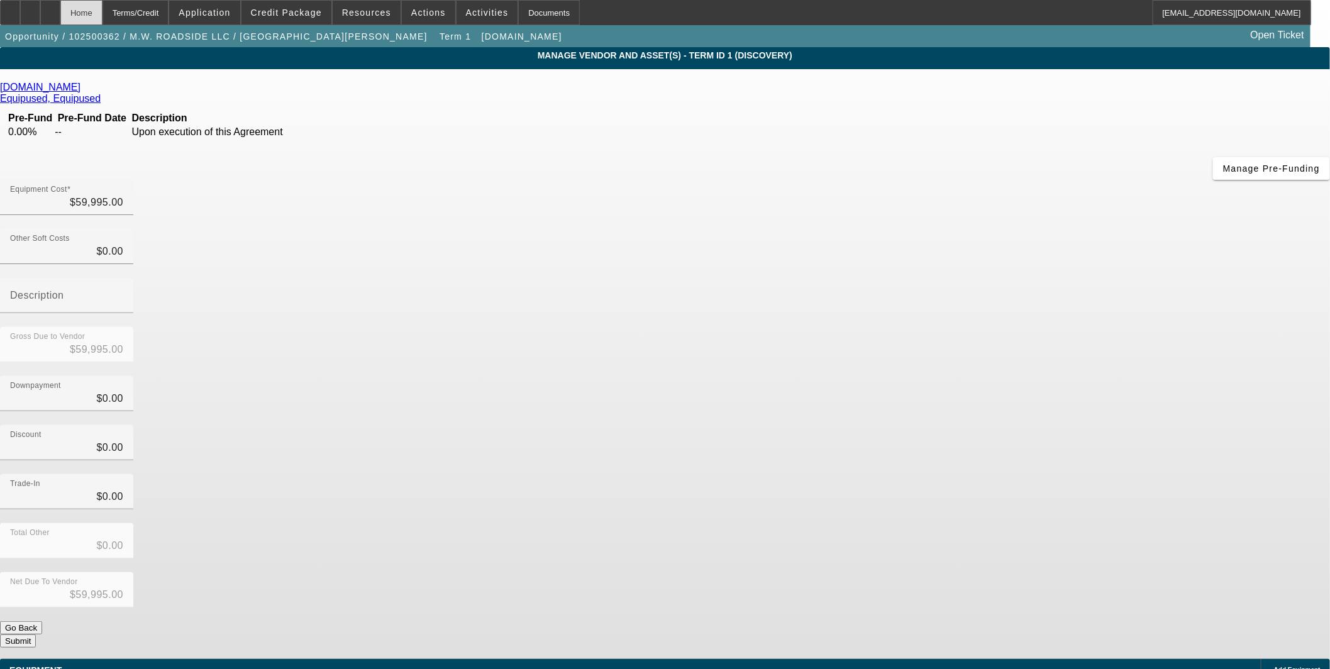
click at [102, 14] on div "Home" at bounding box center [81, 12] width 42 height 25
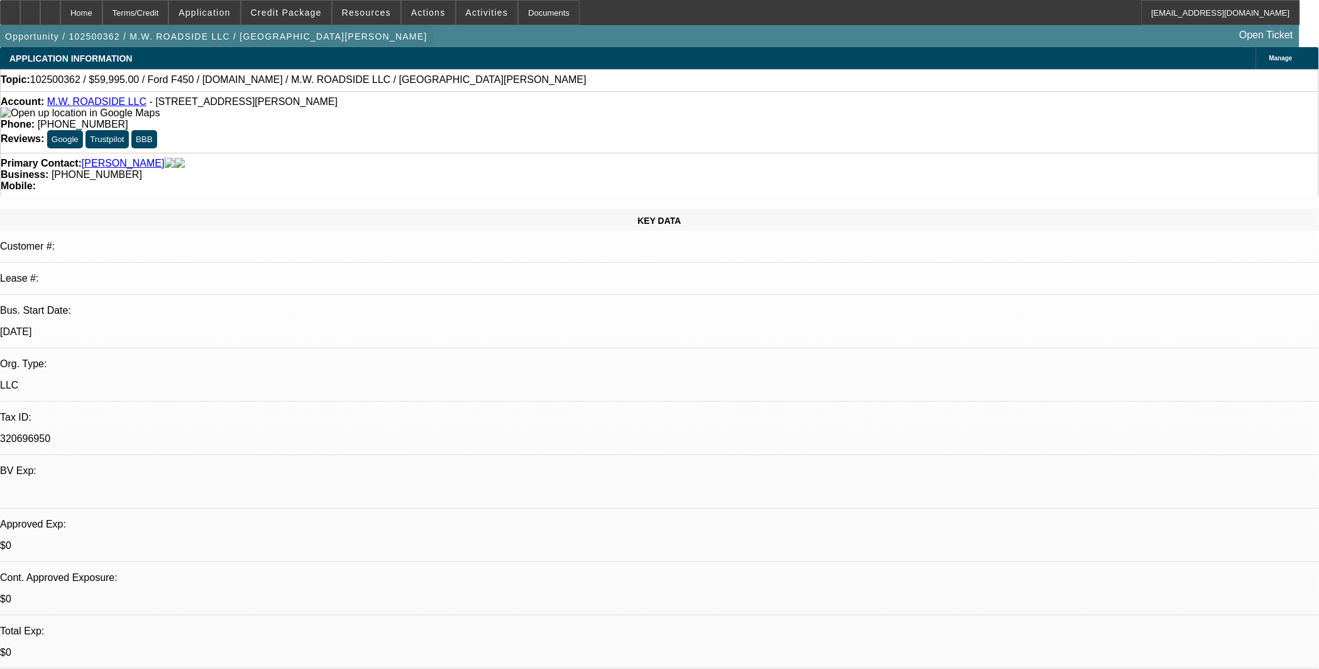
select select "0"
select select "2"
select select "0.1"
select select "4"
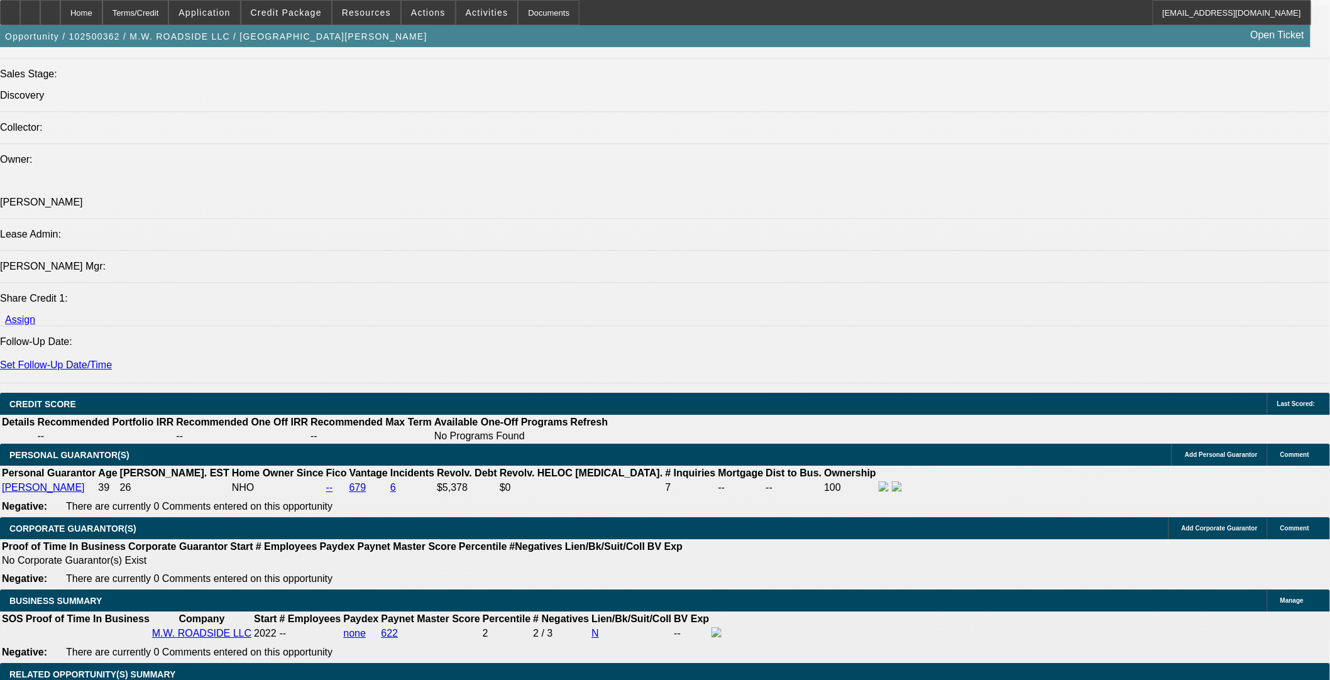
scroll to position [1536, 0]
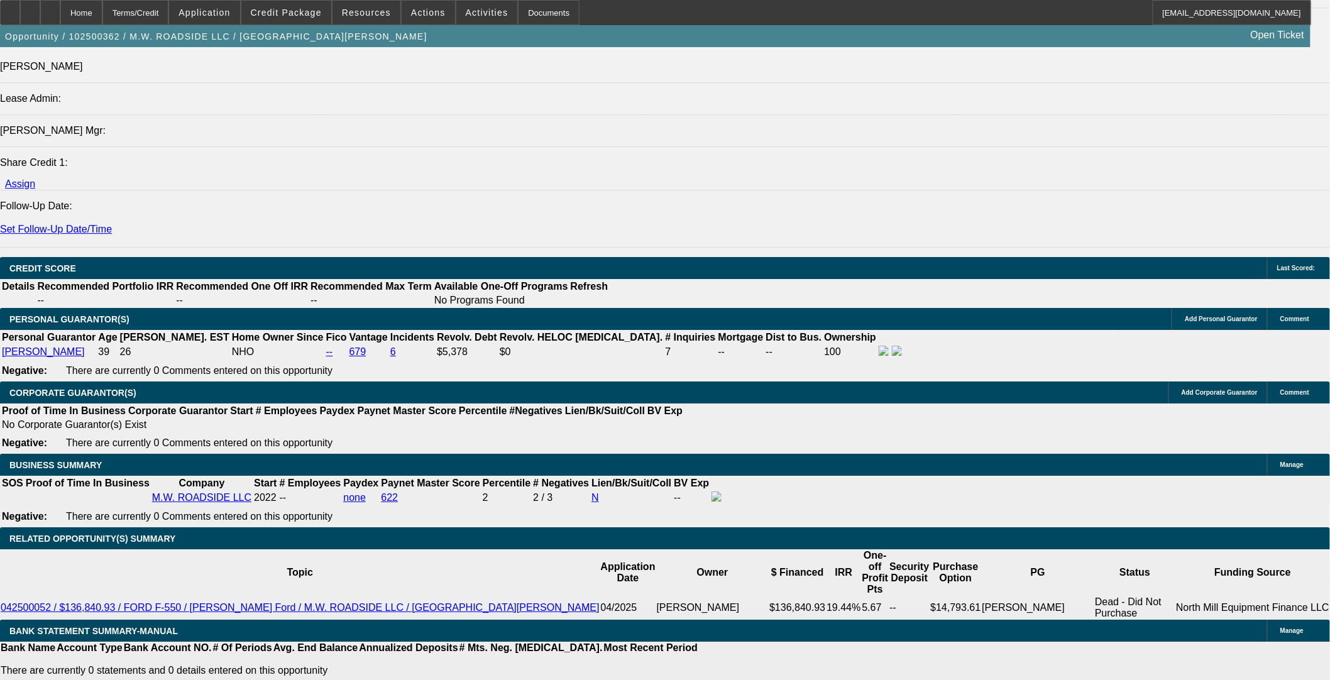
type input "$0.00"
type input "40"
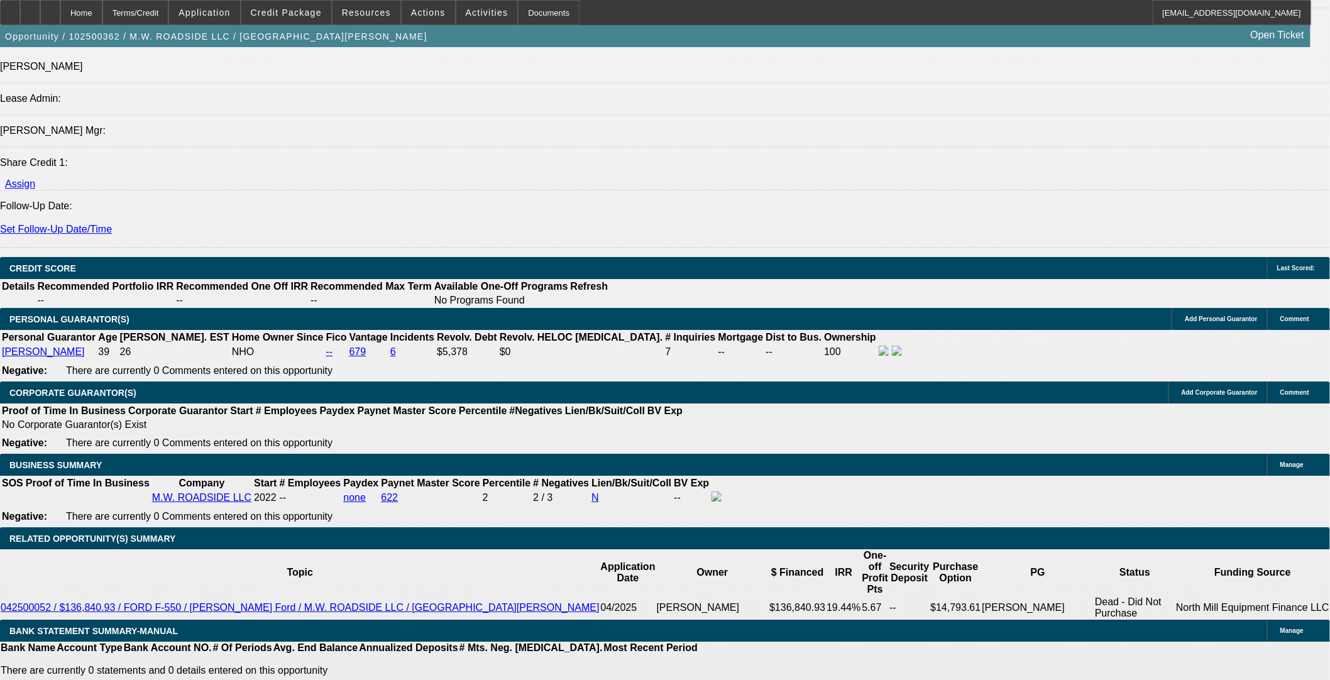
type input "14"
type input "$1,525.64"
type input "$3,051.28"
type input "$1,885.54"
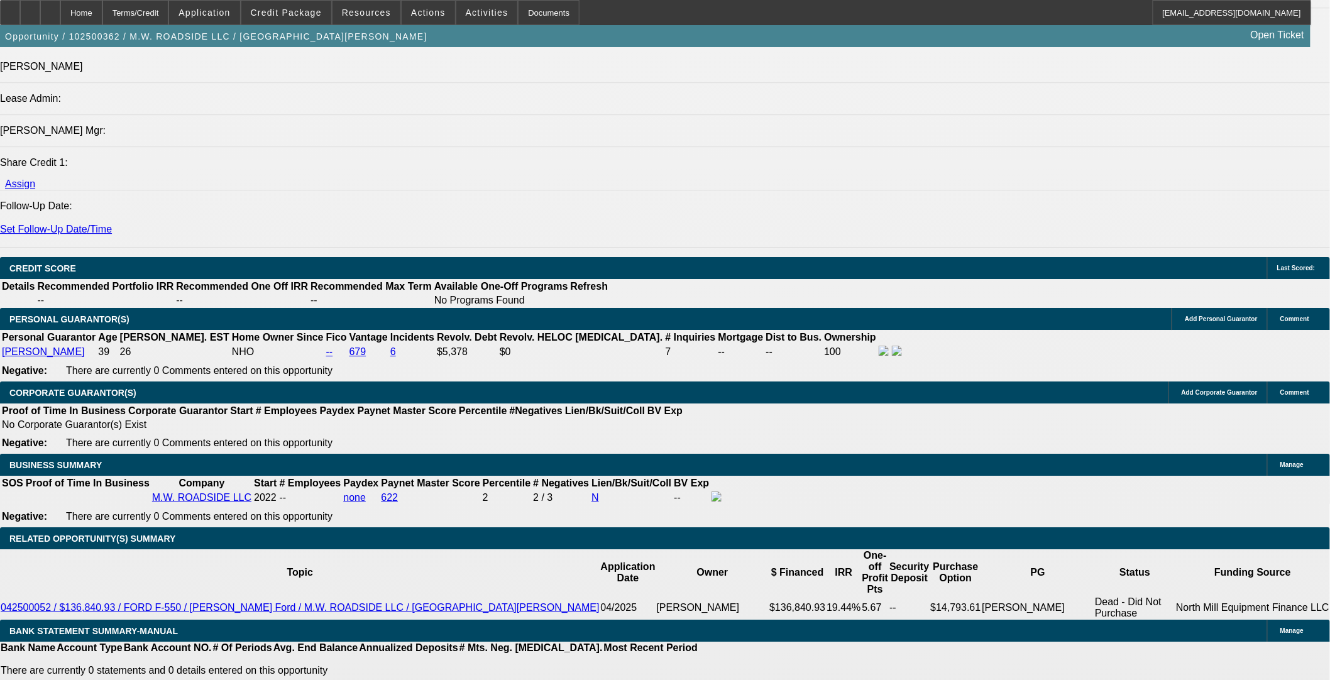
type input "$3,771.08"
type input "14"
select select "3"
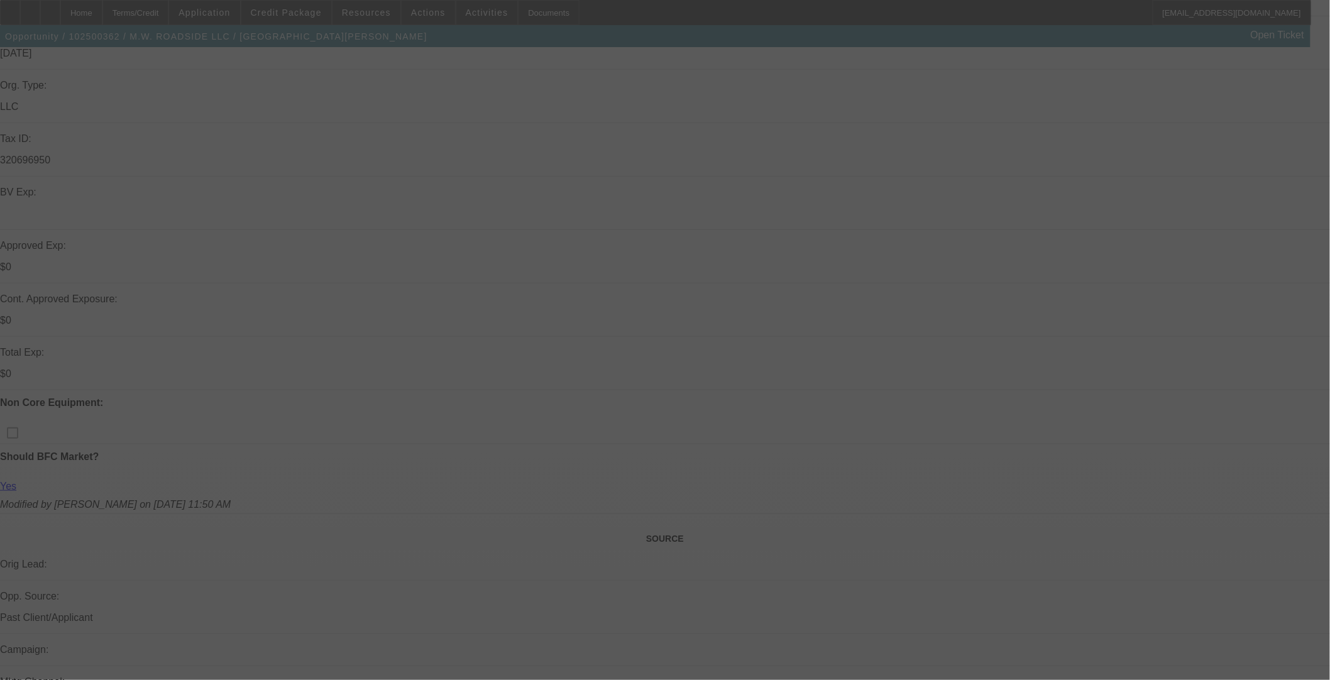
scroll to position [209, 0]
select select "0"
select select "2"
select select "3"
select select "0.1"
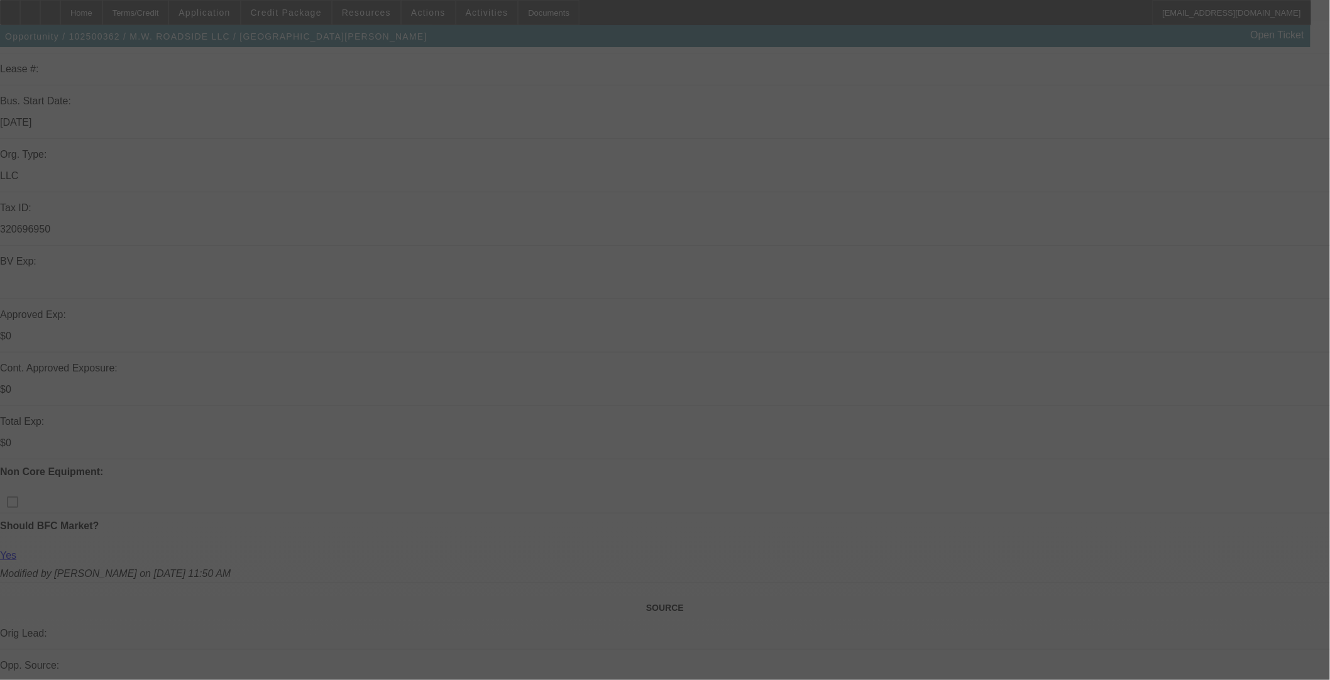
select select "4"
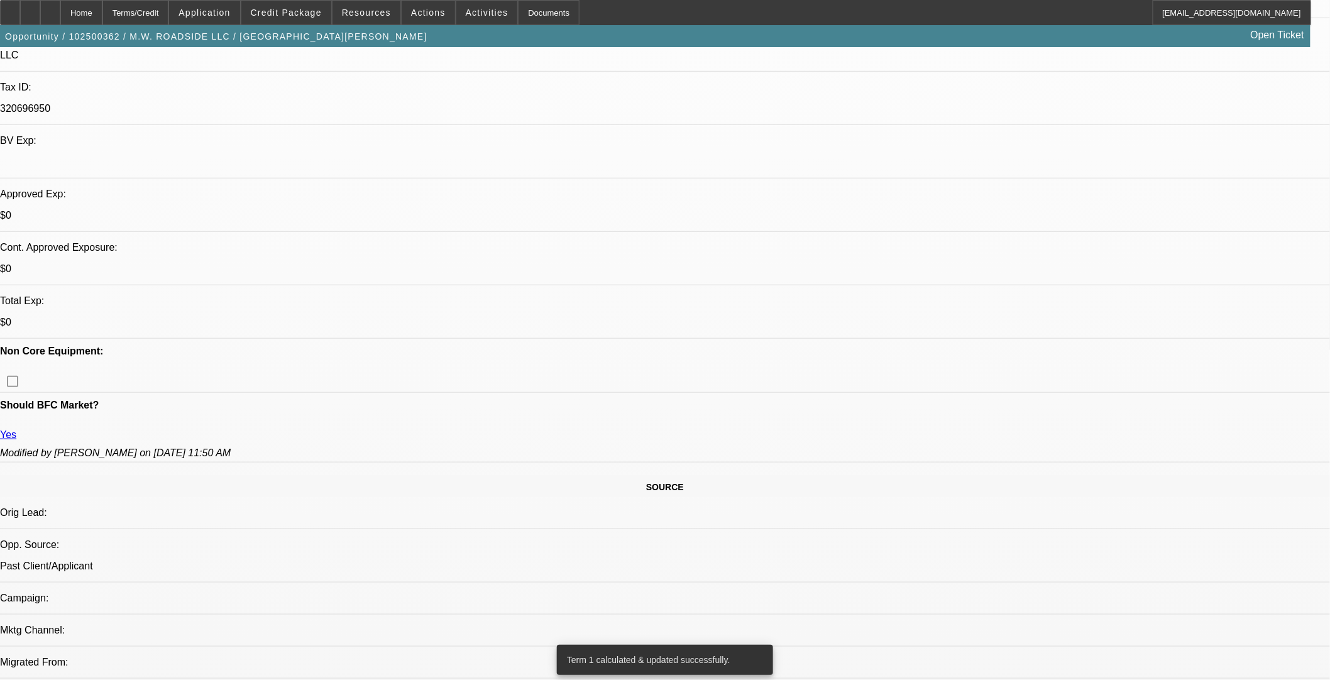
scroll to position [488, 0]
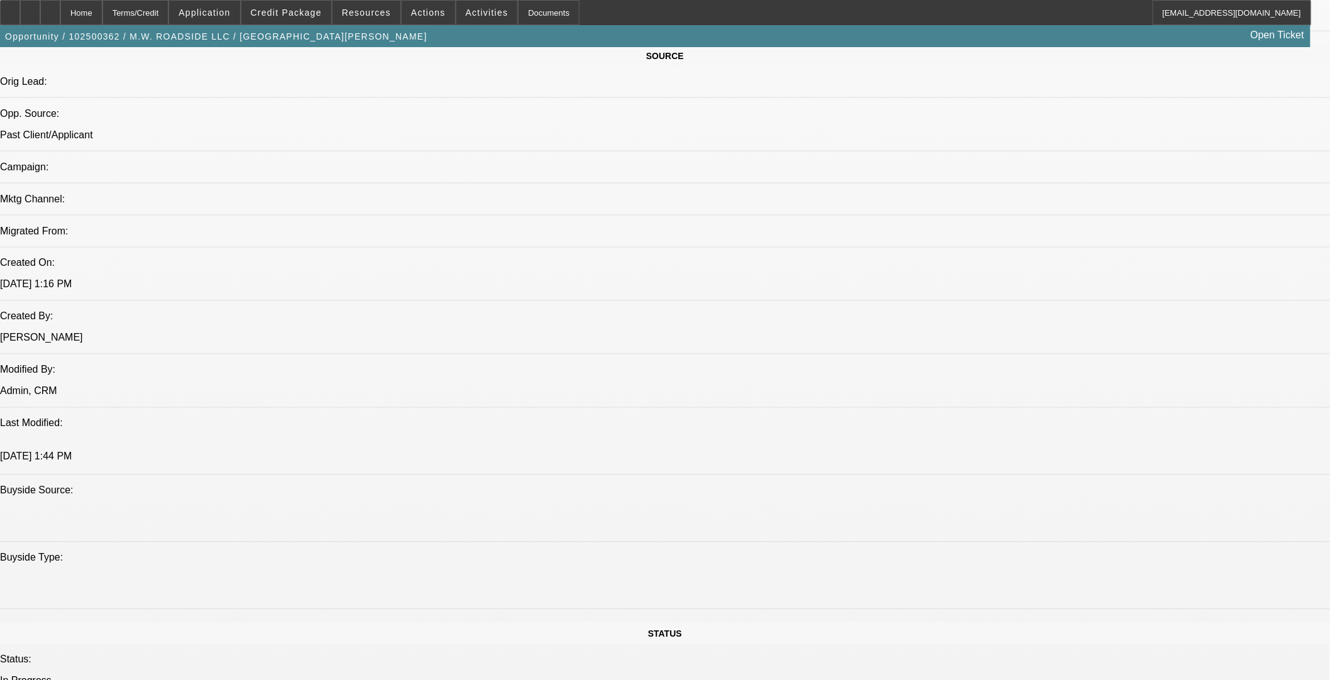
scroll to position [908, 0]
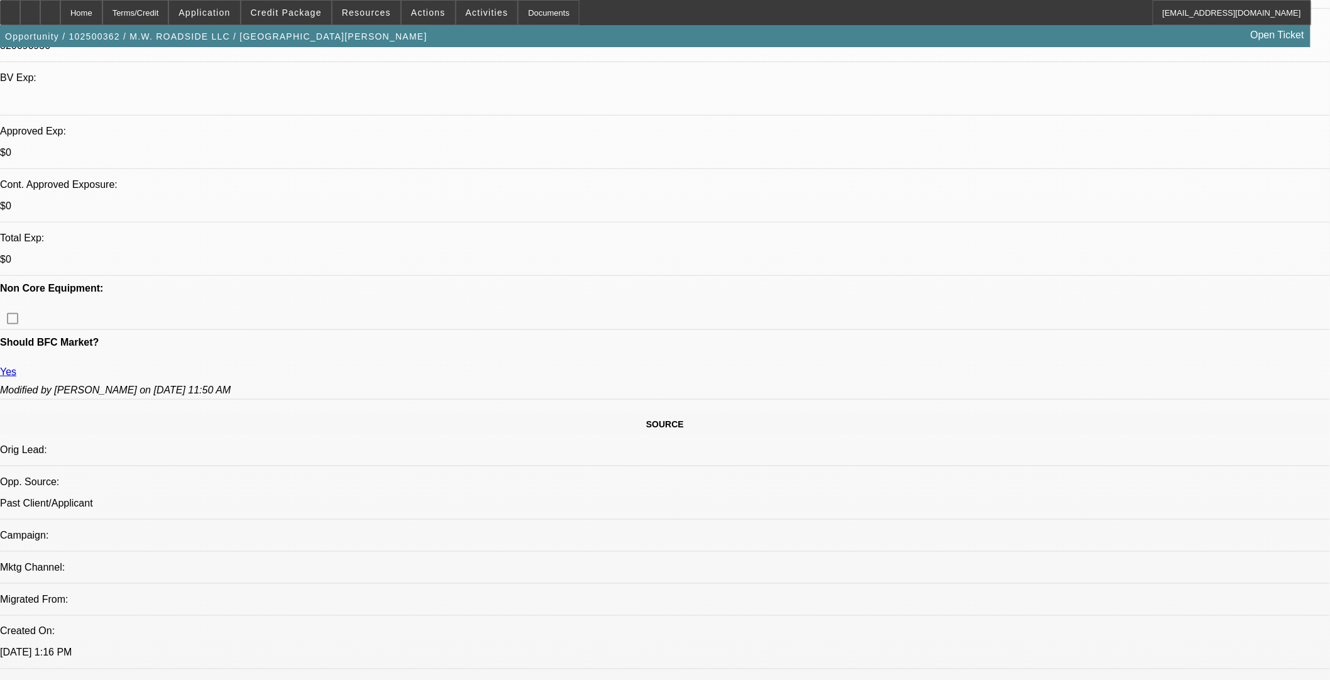
scroll to position [70, 0]
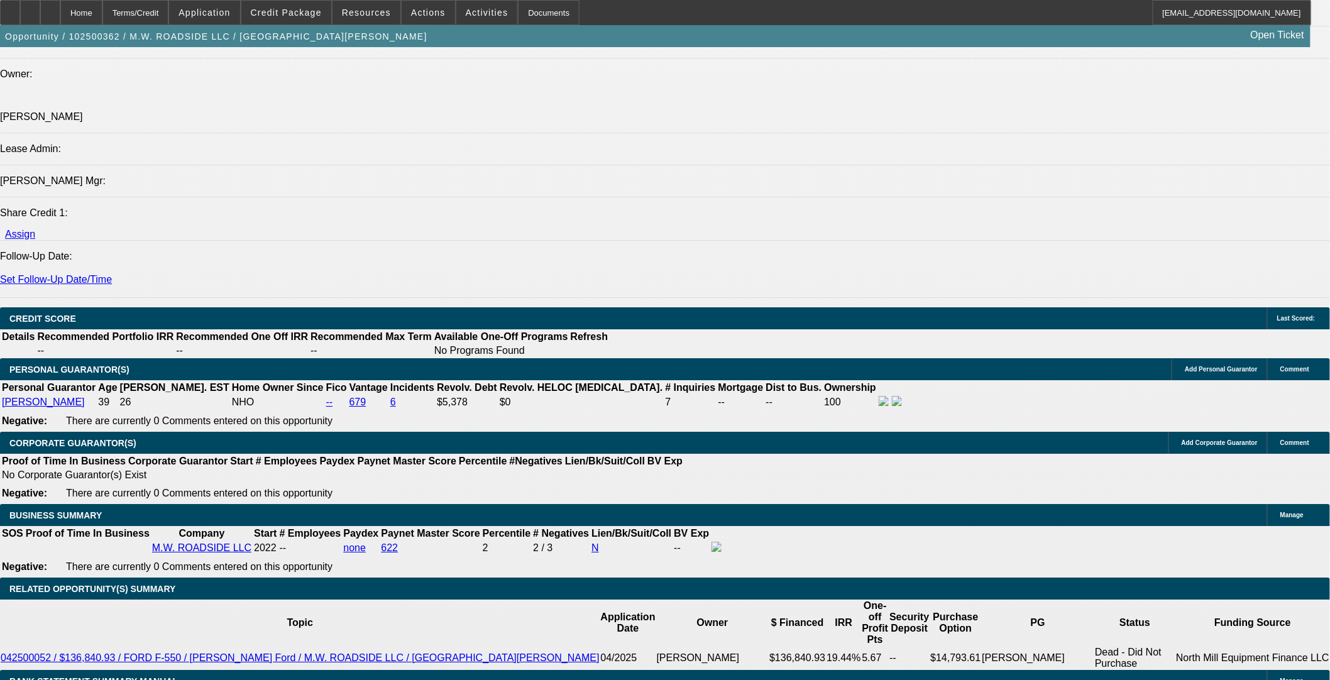
scroll to position [1676, 0]
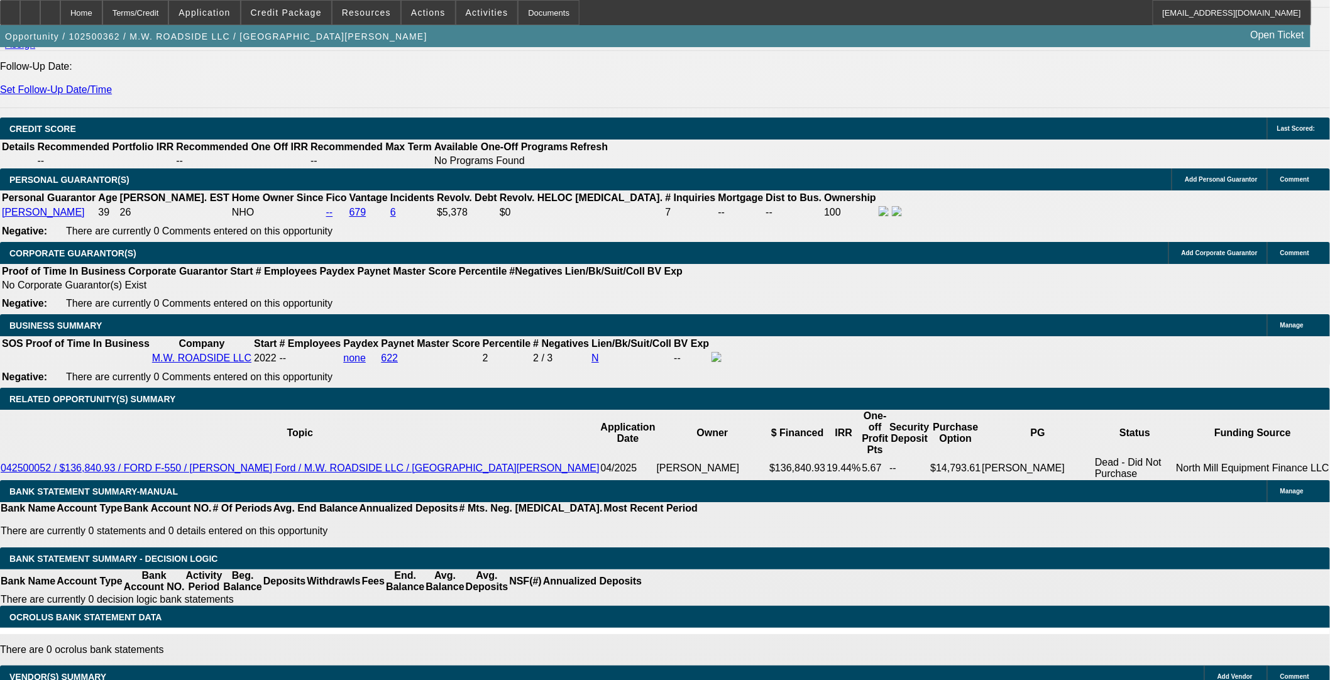
select select "0"
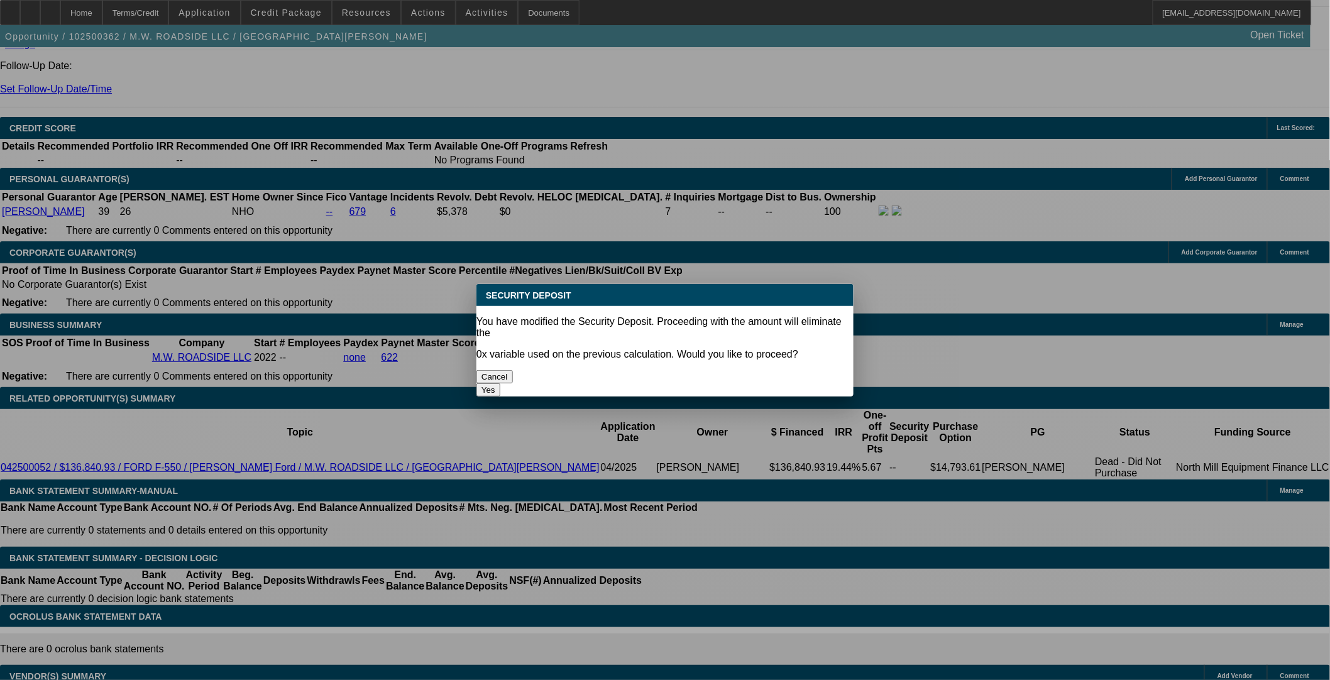
click at [500, 383] on button "Yes" at bounding box center [489, 389] width 24 height 13
type input "$0.00"
type input "UNKNOWN"
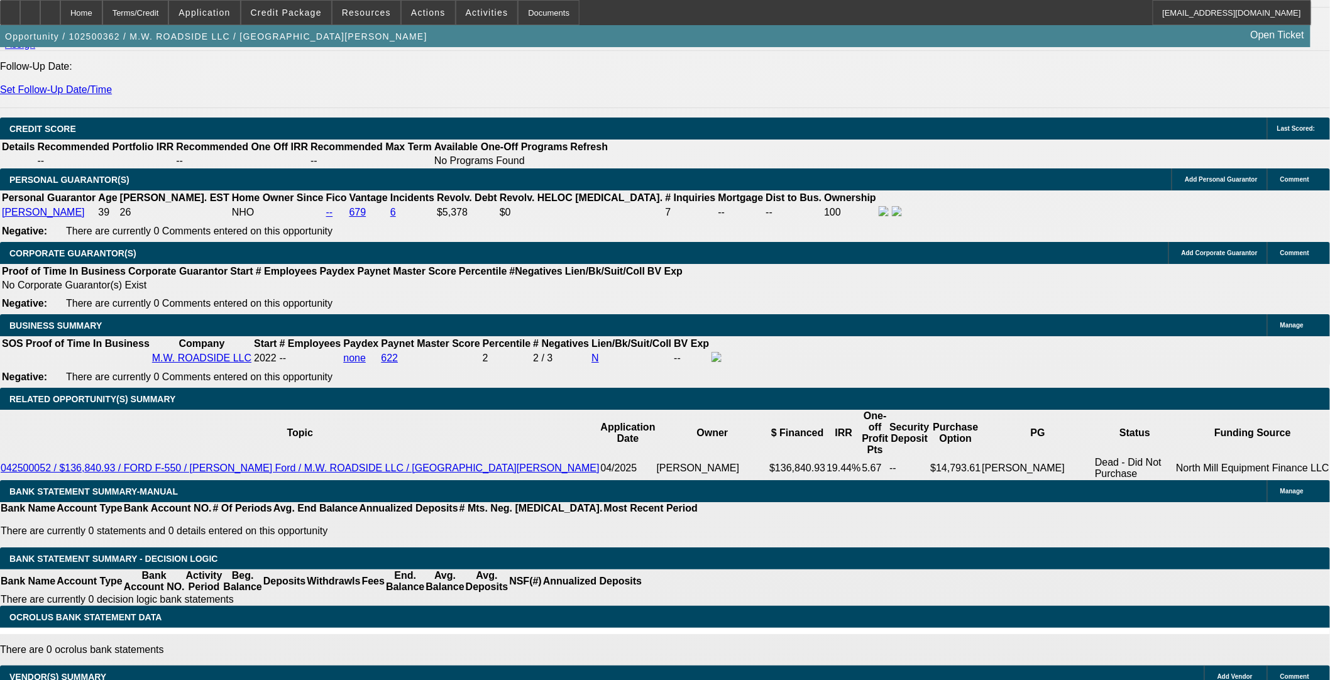
scroll to position [1327, 0]
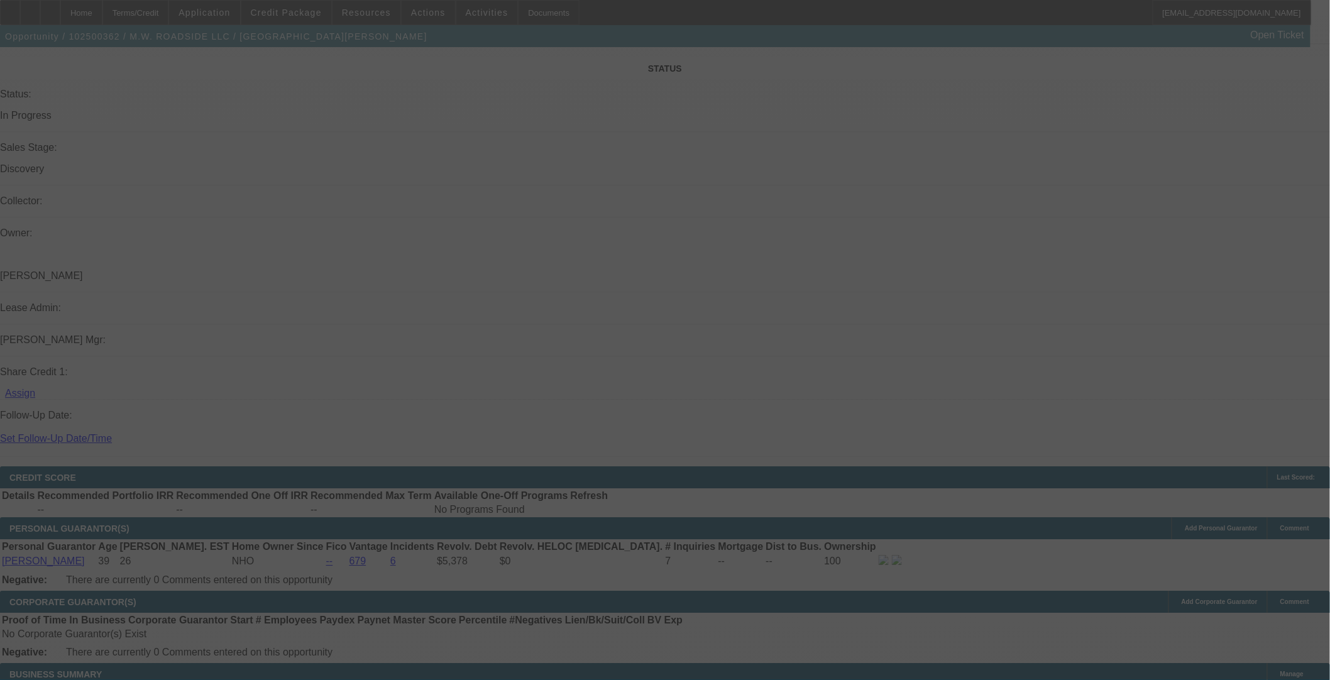
select select "0"
select select "3"
select select "0.1"
select select "4"
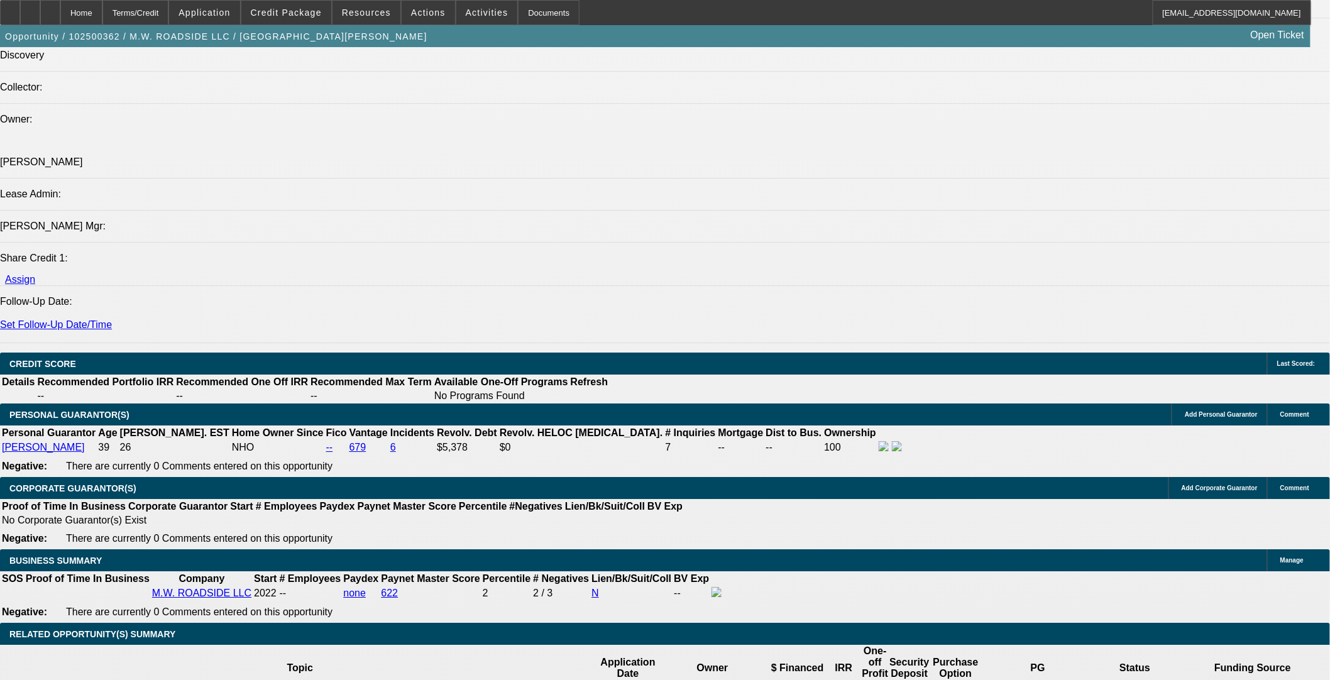
scroll to position [1257, 0]
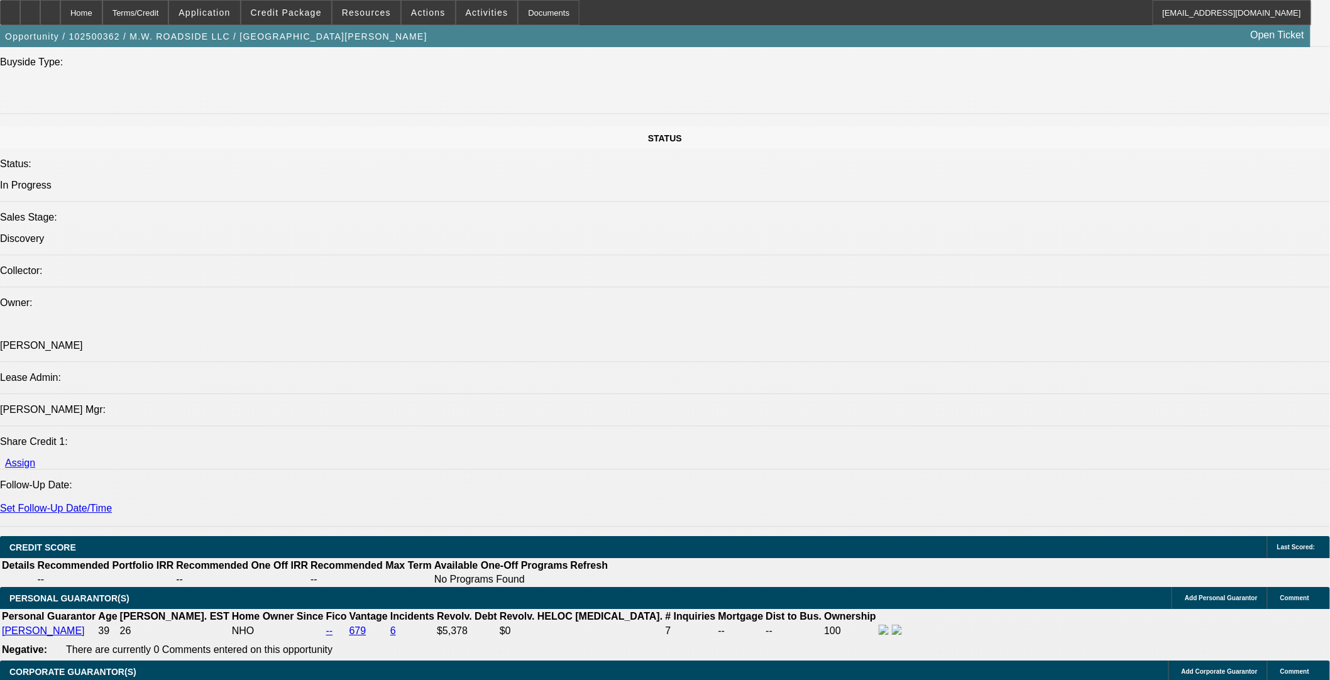
click at [60, 9] on div at bounding box center [50, 12] width 20 height 25
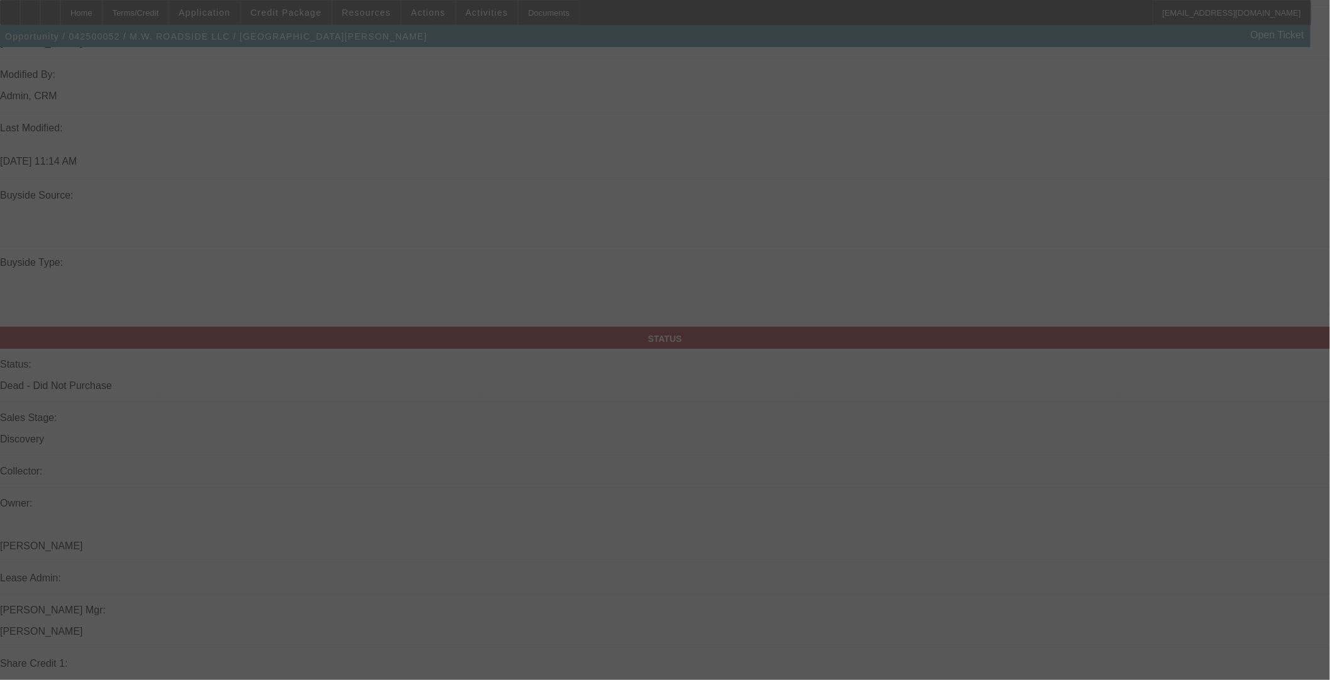
scroll to position [1142, 0]
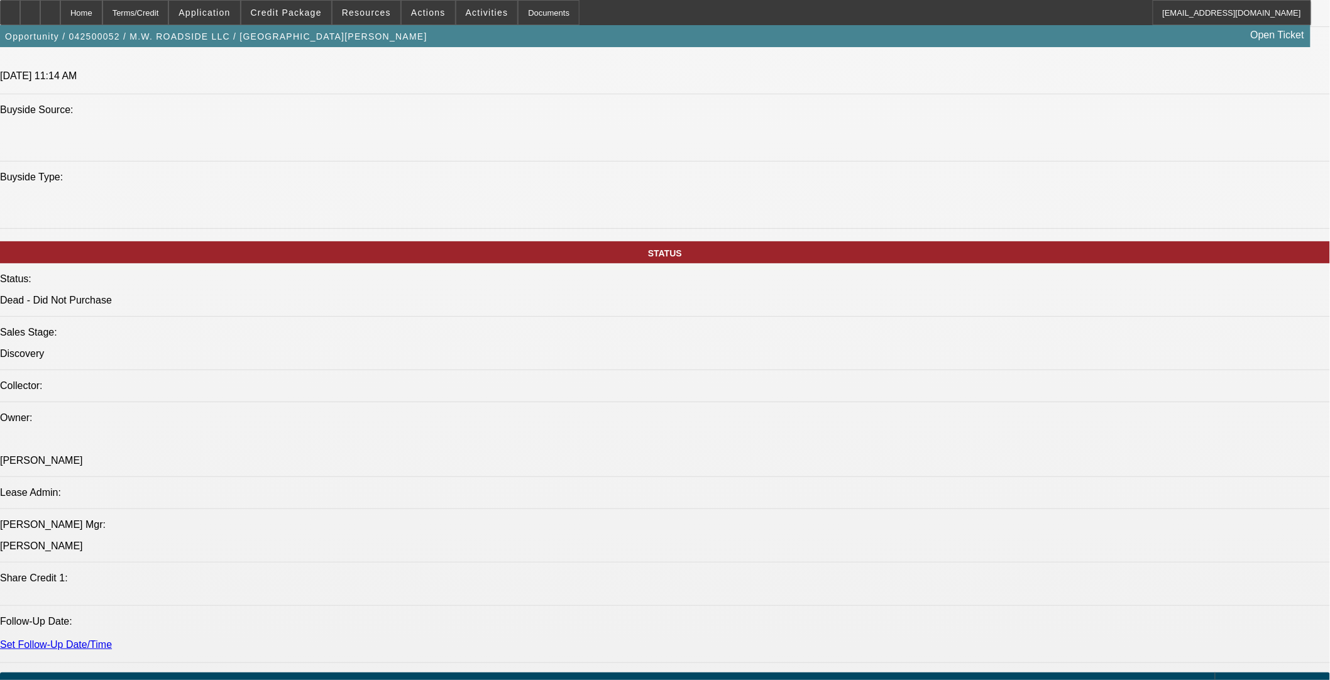
select select "0"
select select "2"
select select "0.1"
select select "4"
select select "0"
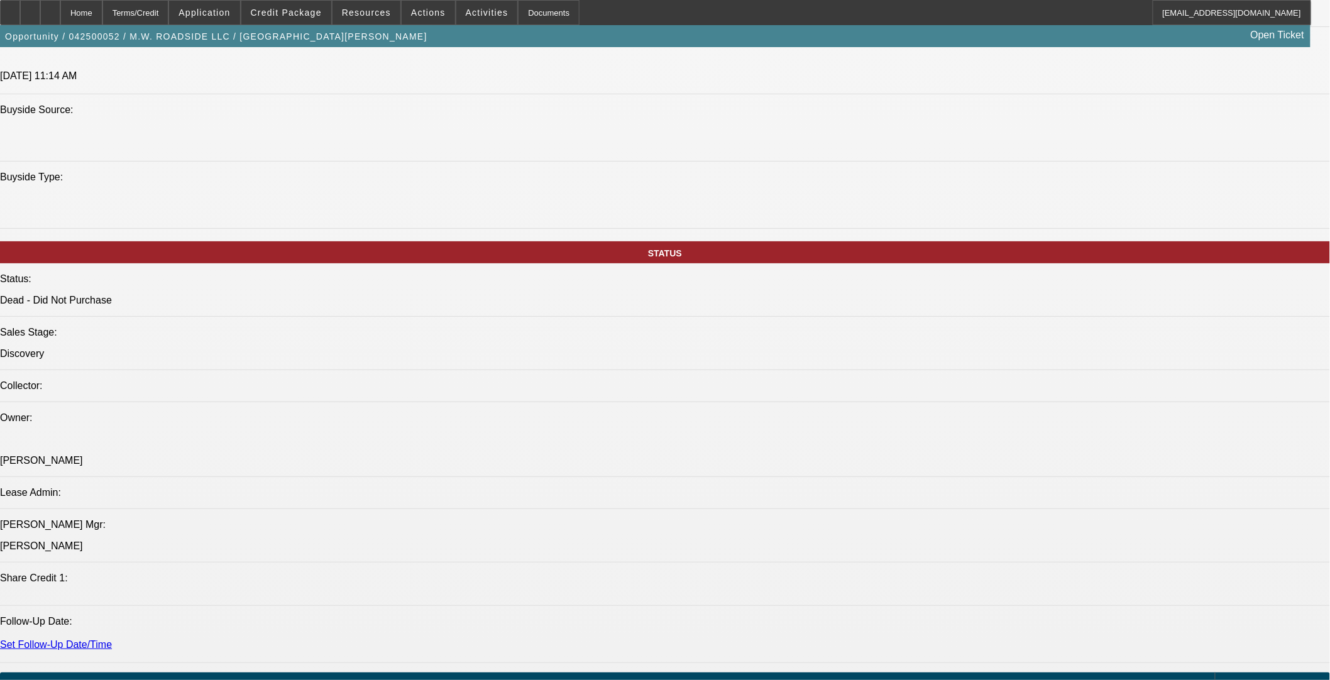
select select "0"
select select "2"
select select "0.1"
select select "4"
select select "0"
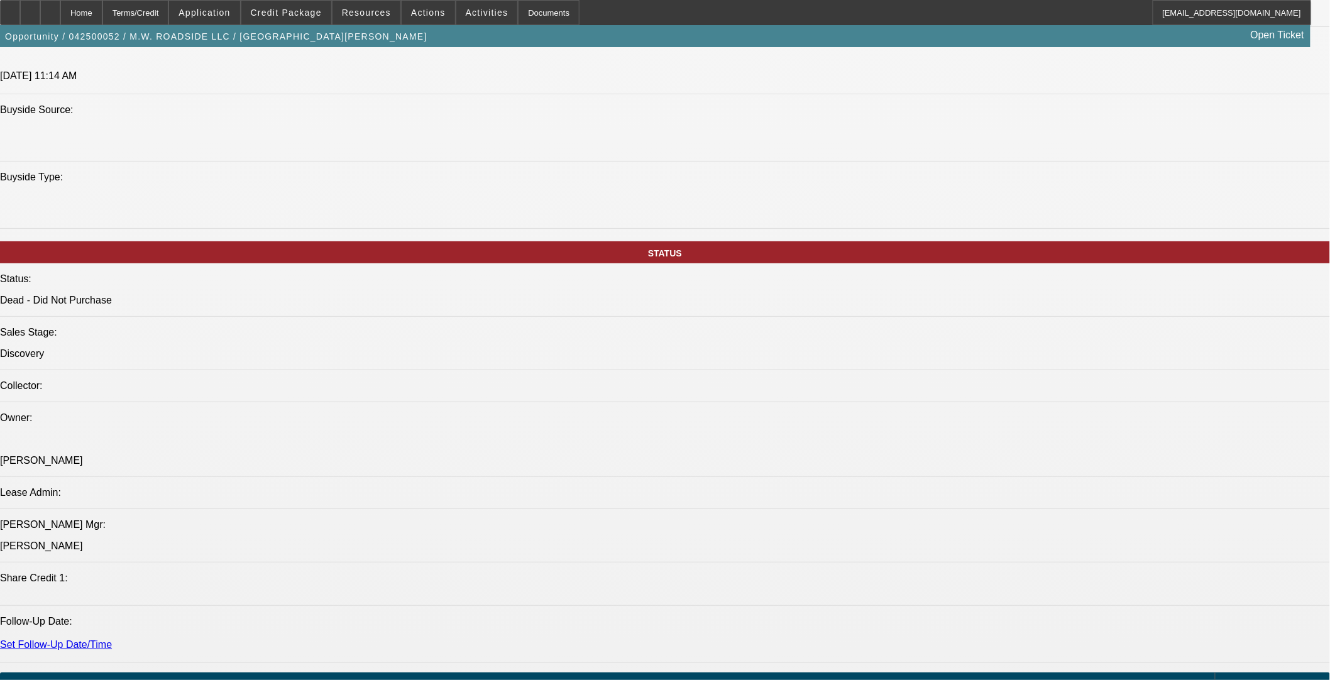
select select "0"
select select "2"
select select "0.1"
select select "4"
select select "0"
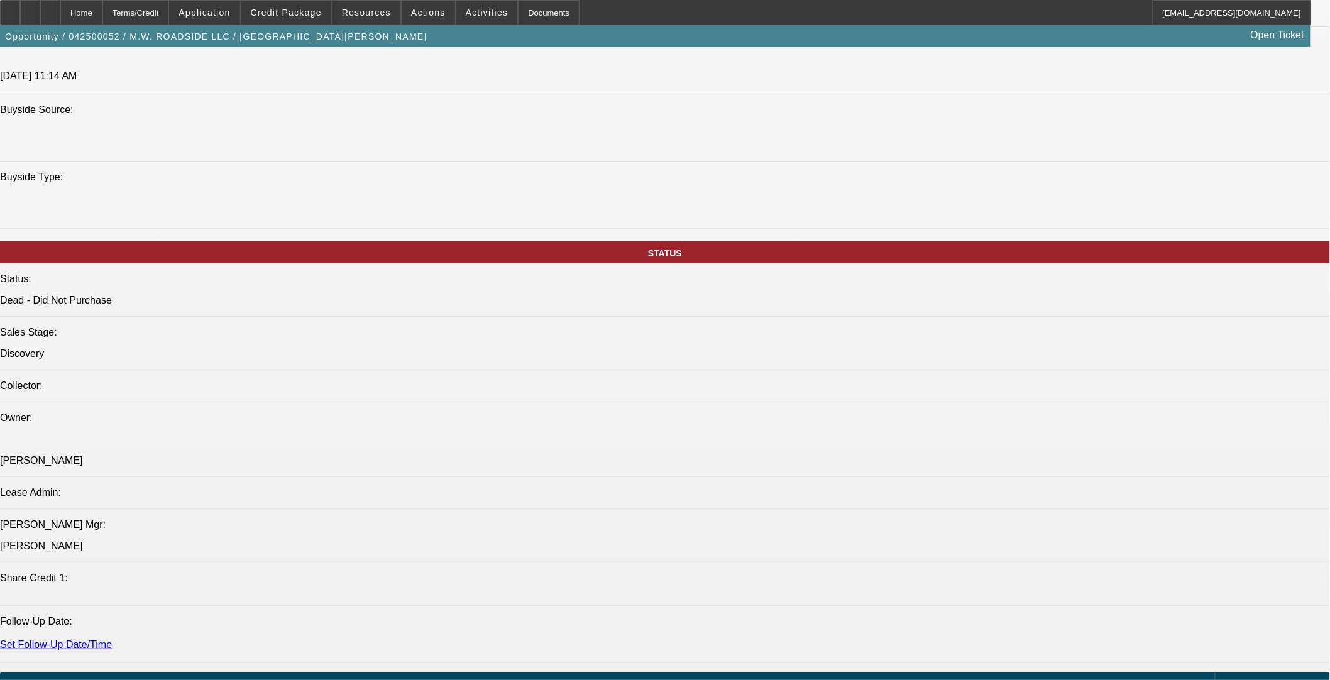
select select "2"
select select "0.1"
select select "4"
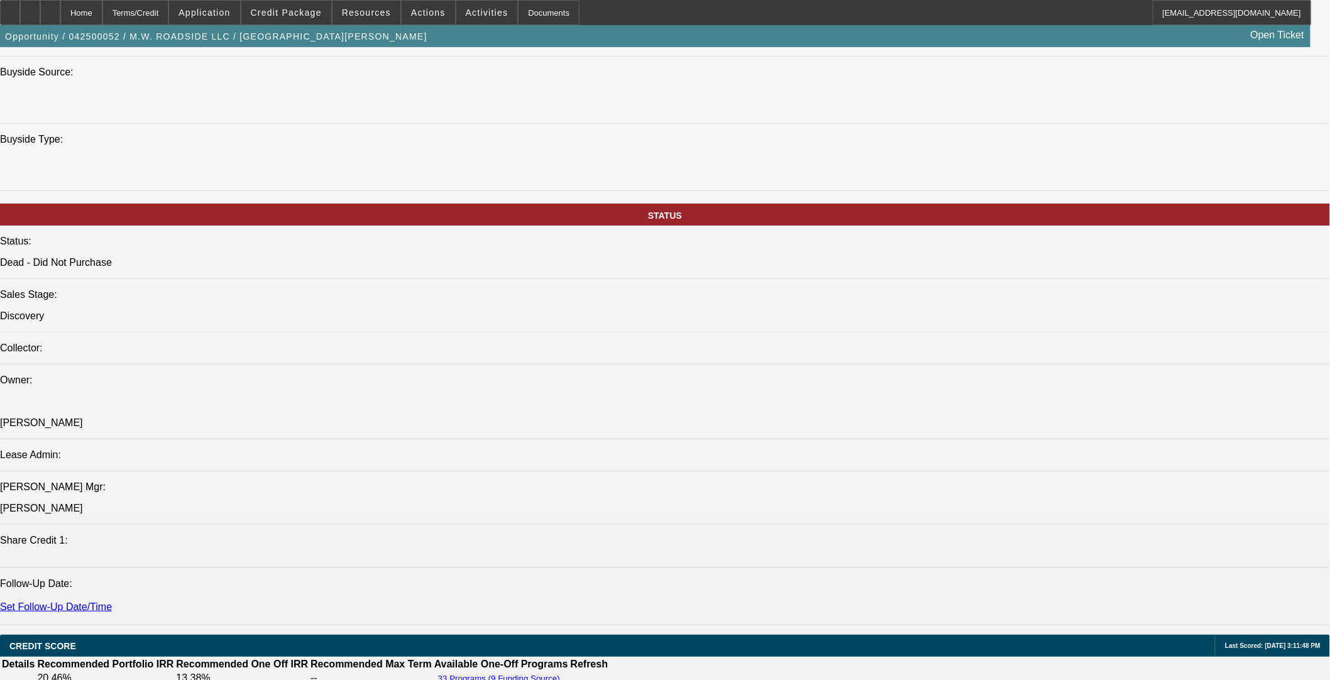
drag, startPoint x: 475, startPoint y: 306, endPoint x: 78, endPoint y: 302, distance: 397.3
copy span "THis customer had 15 years of experience in the automotive industry before star…"
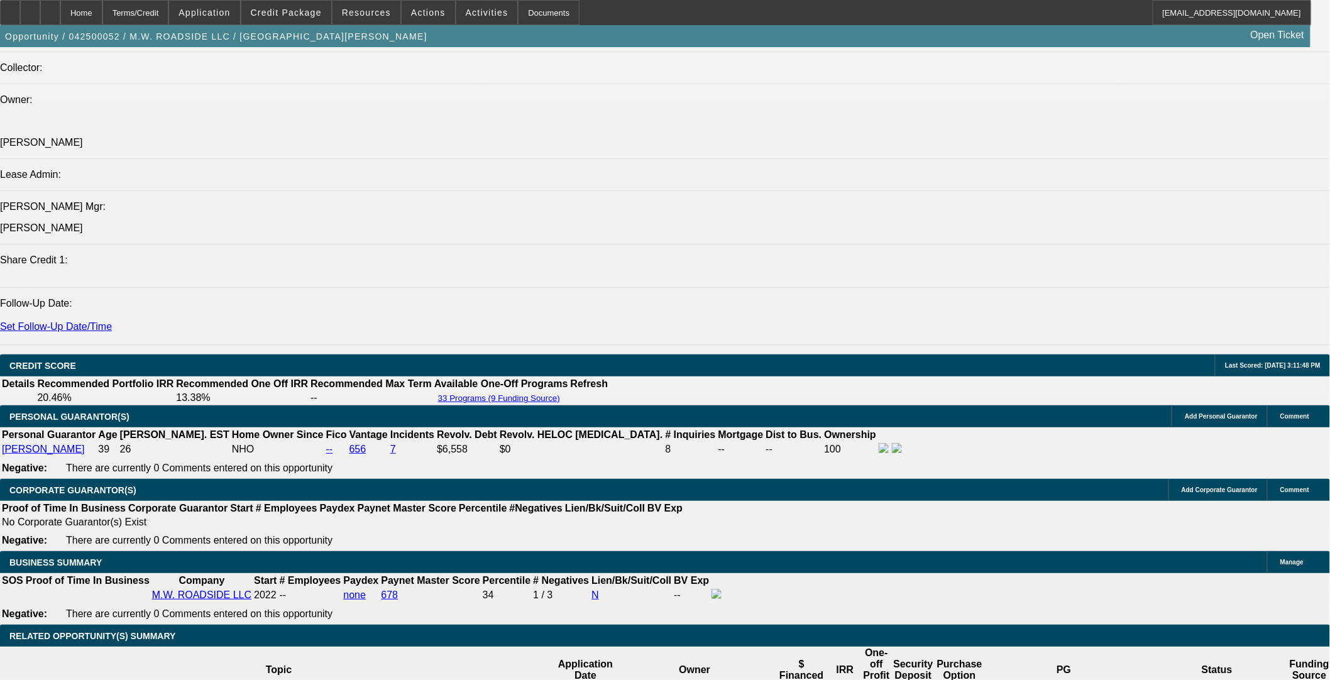
scroll to position [1669, 0]
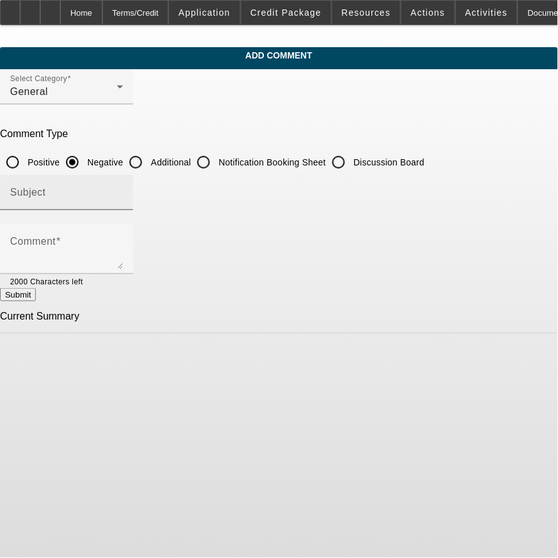
drag, startPoint x: 190, startPoint y: 158, endPoint x: 184, endPoint y: 177, distance: 20.3
click at [148, 158] on input "Additional" at bounding box center [135, 162] width 25 height 25
radio input "true"
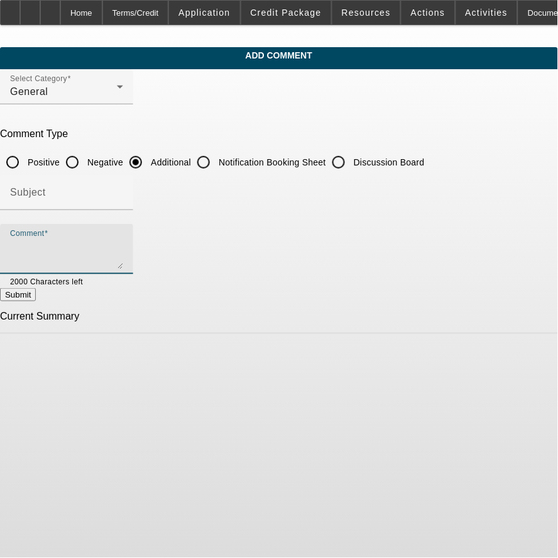
click at [123, 242] on textarea "Comment" at bounding box center [66, 254] width 113 height 30
paste textarea "THis customer had 15 years of experience in the automotive industry before star…"
type textarea "THis customer had 15 years of experience in the automotive industry before star…"
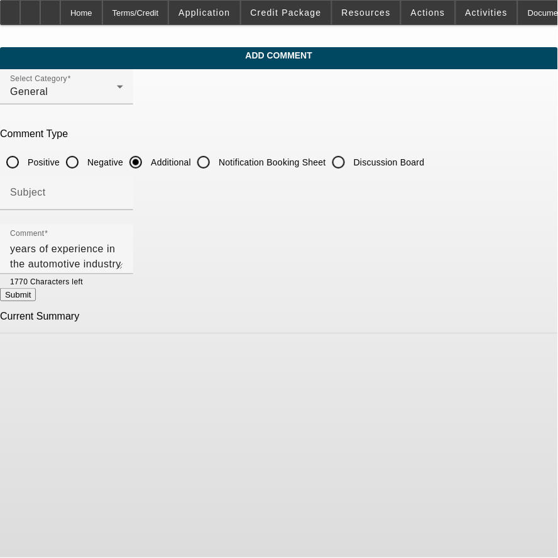
click at [36, 288] on button "Submit" at bounding box center [18, 294] width 36 height 13
radio input "true"
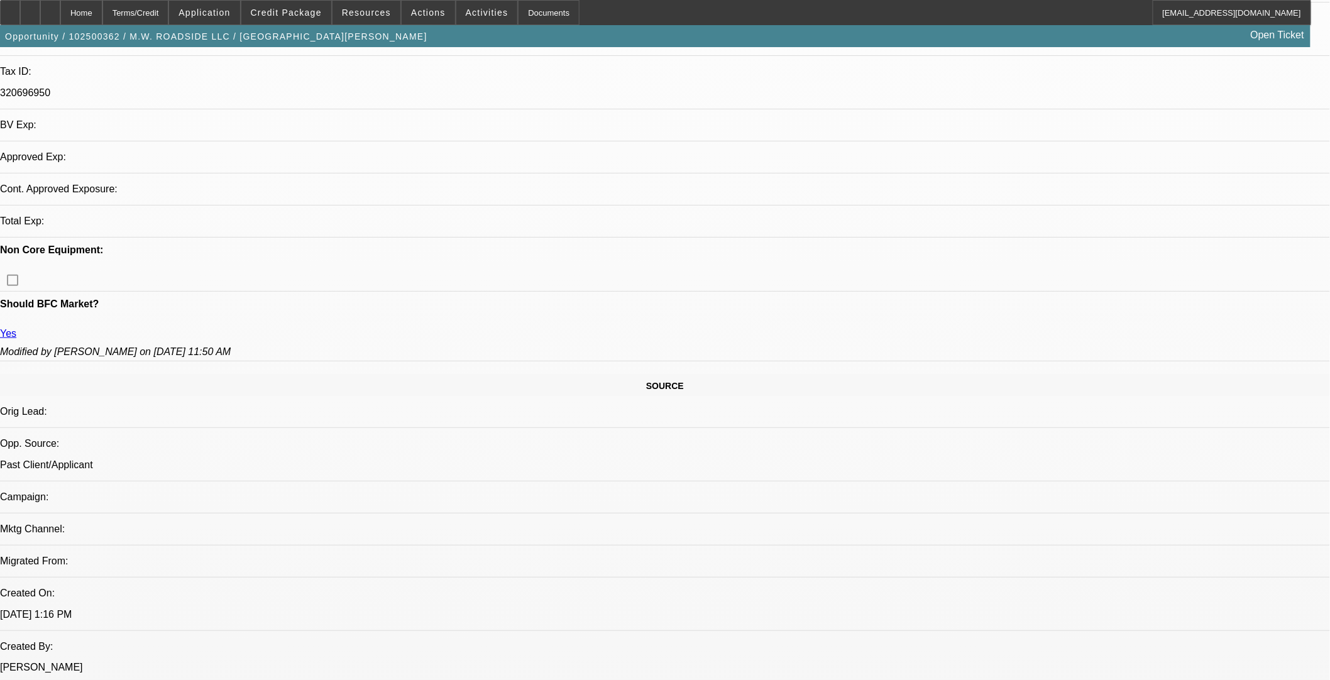
select select "0"
select select "3"
select select "0.1"
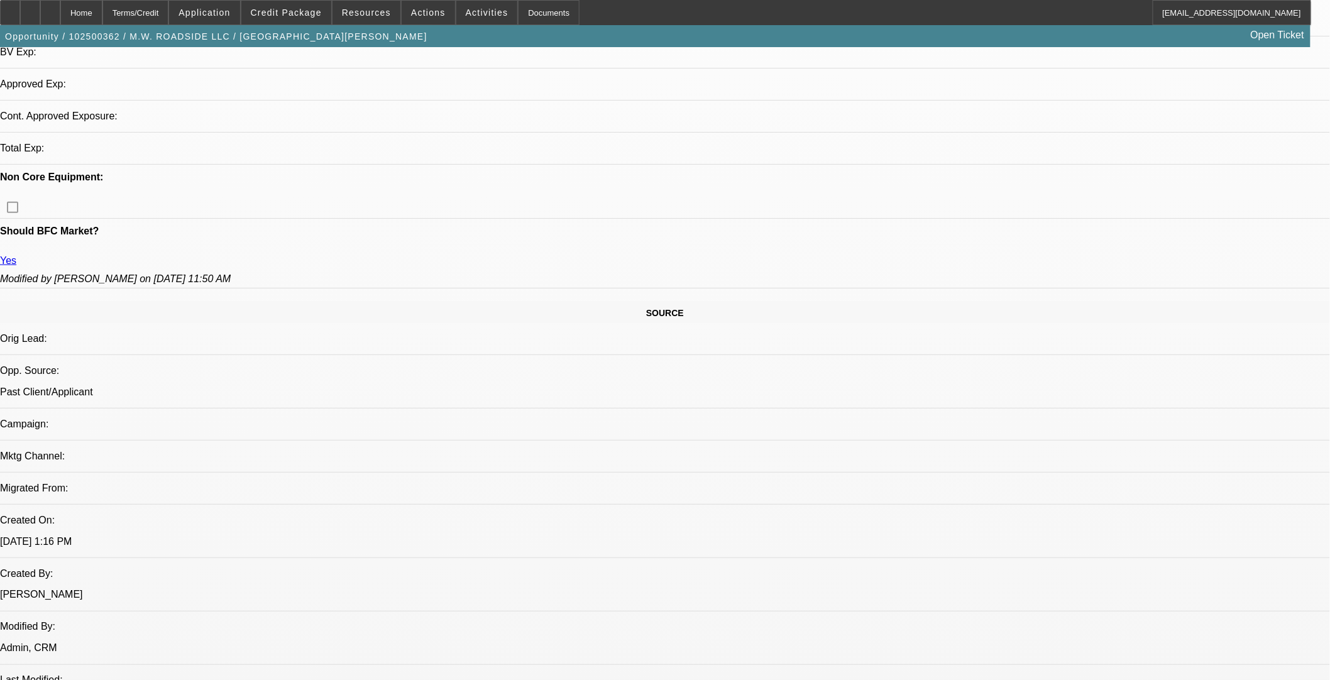
select select "4"
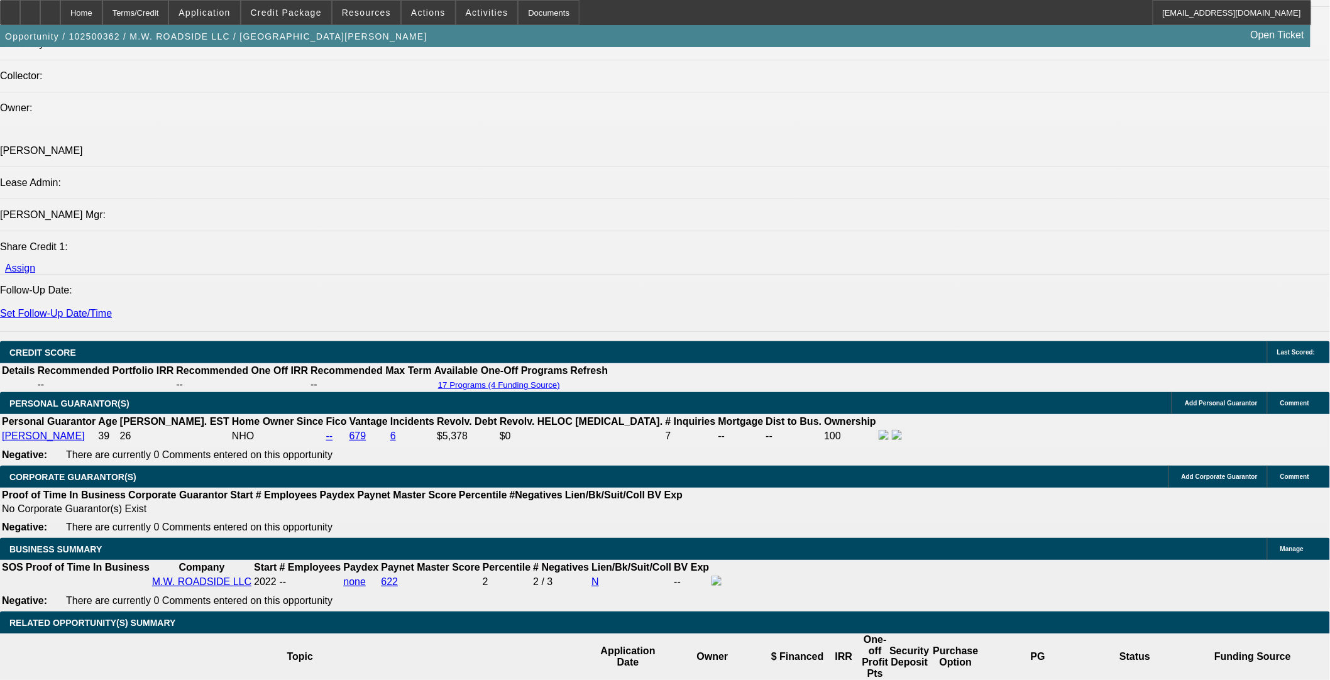
scroll to position [1394, 0]
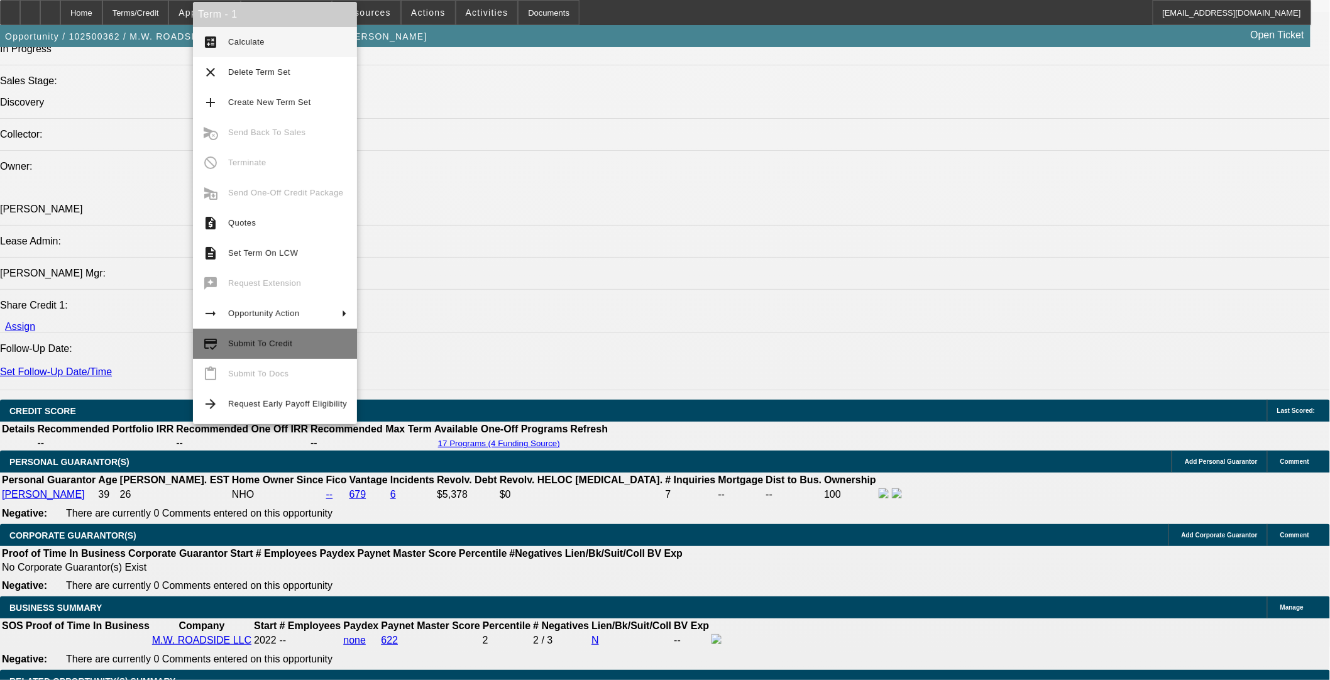
click at [262, 349] on span "Submit To Credit" at bounding box center [287, 343] width 119 height 15
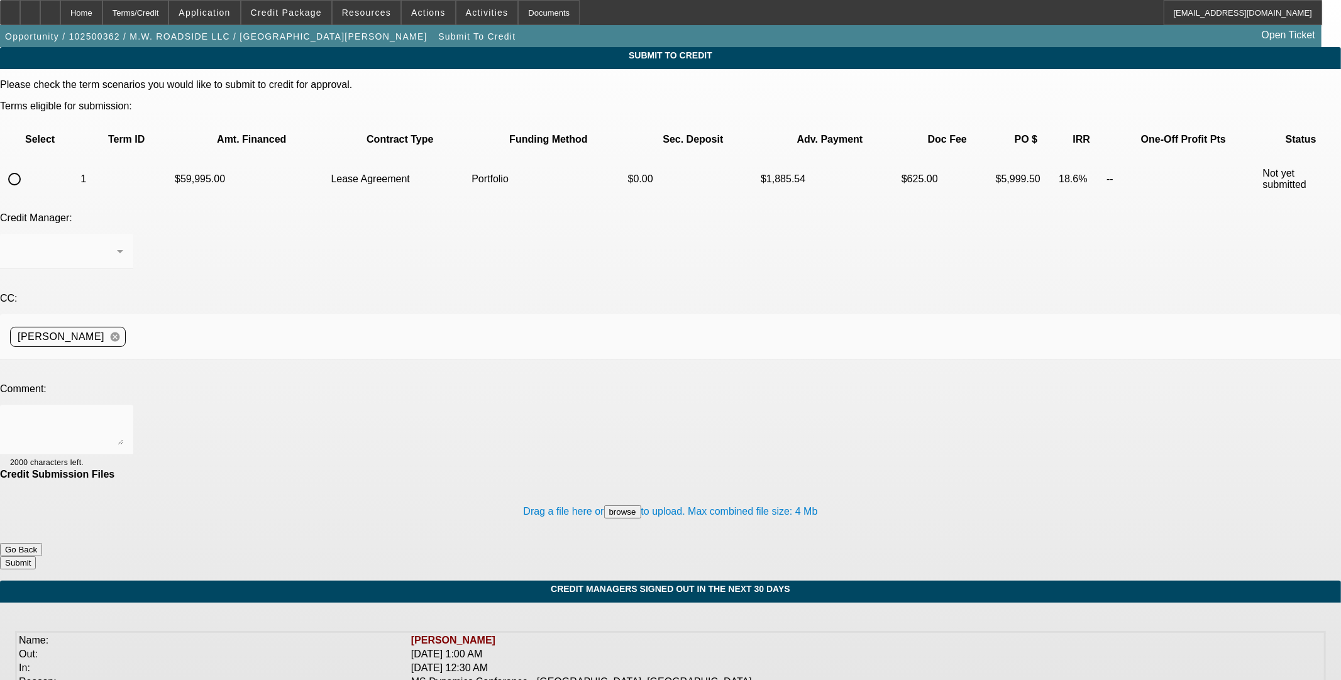
click at [27, 167] on input "radio" at bounding box center [14, 179] width 25 height 25
radio input "true"
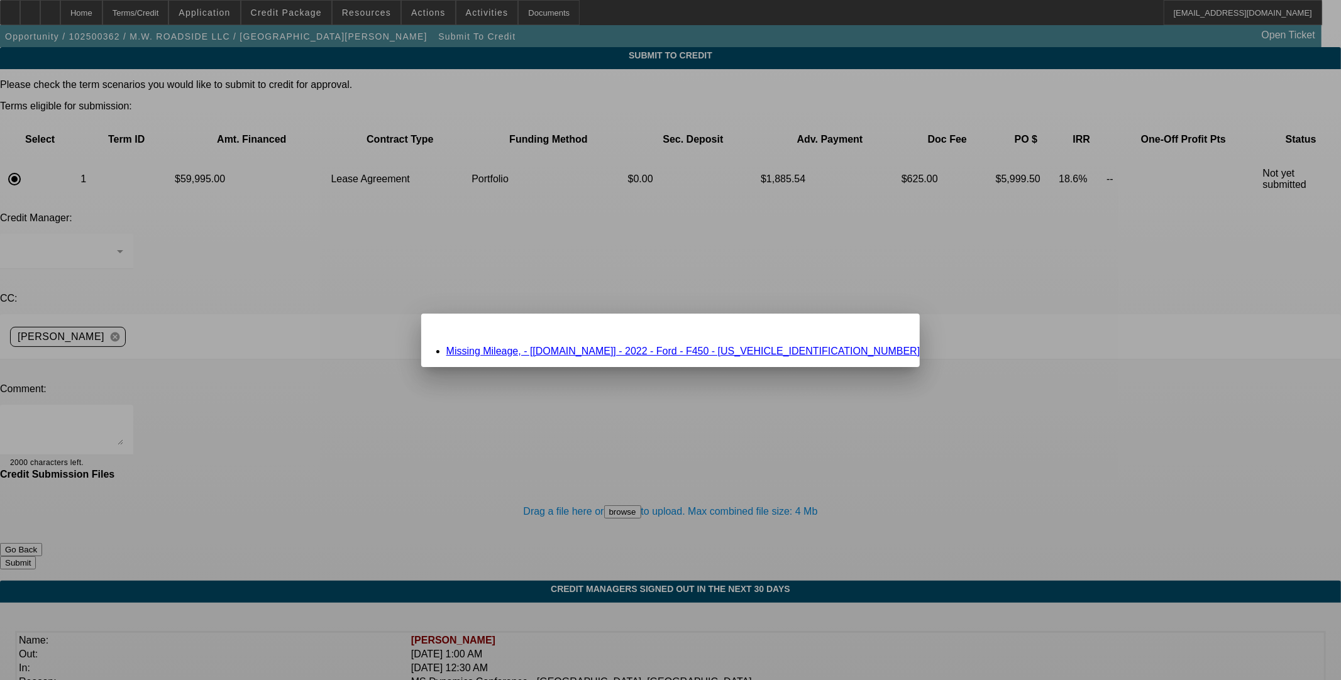
click at [558, 348] on link "Missing Mileage, - [Equip-Used.com] - 2022 - Ford - F450 - 1FDUF4HT5NDA03557" at bounding box center [683, 351] width 474 height 11
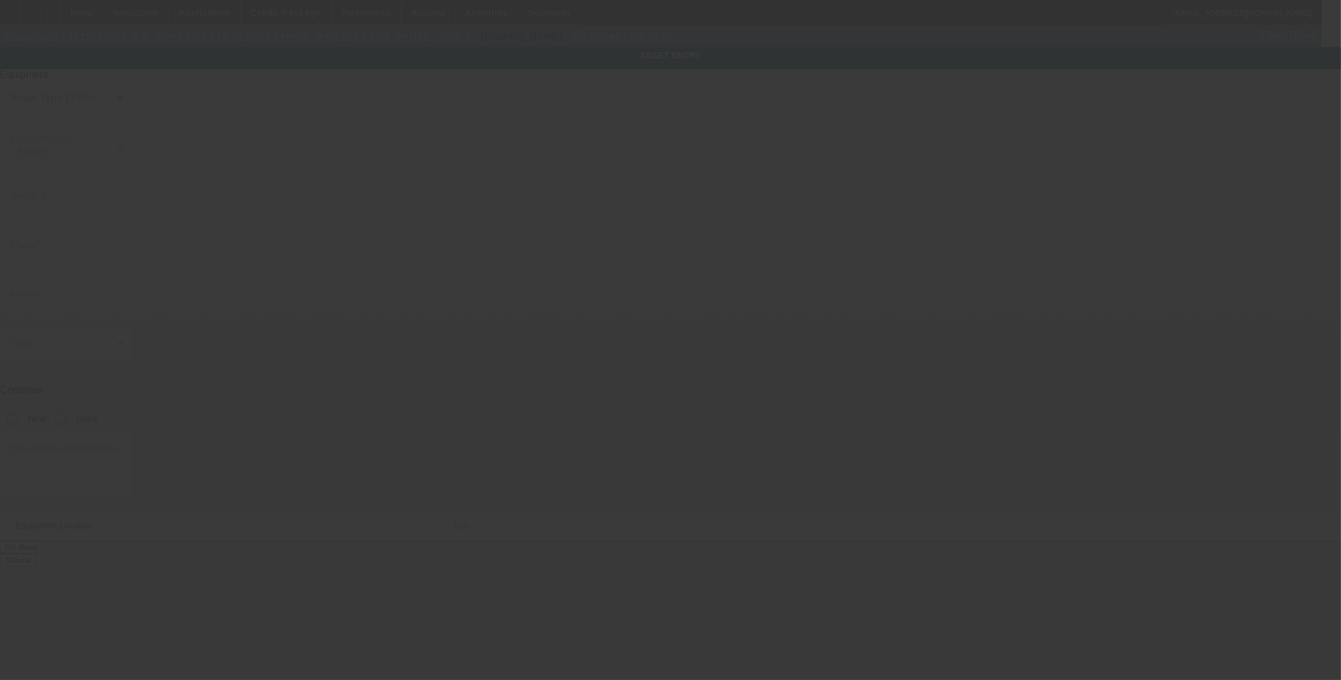
type input "1FDUF4HT5NDA03557"
type input "Ford"
type input "F450"
radio input "true"
type textarea "Ford F450"
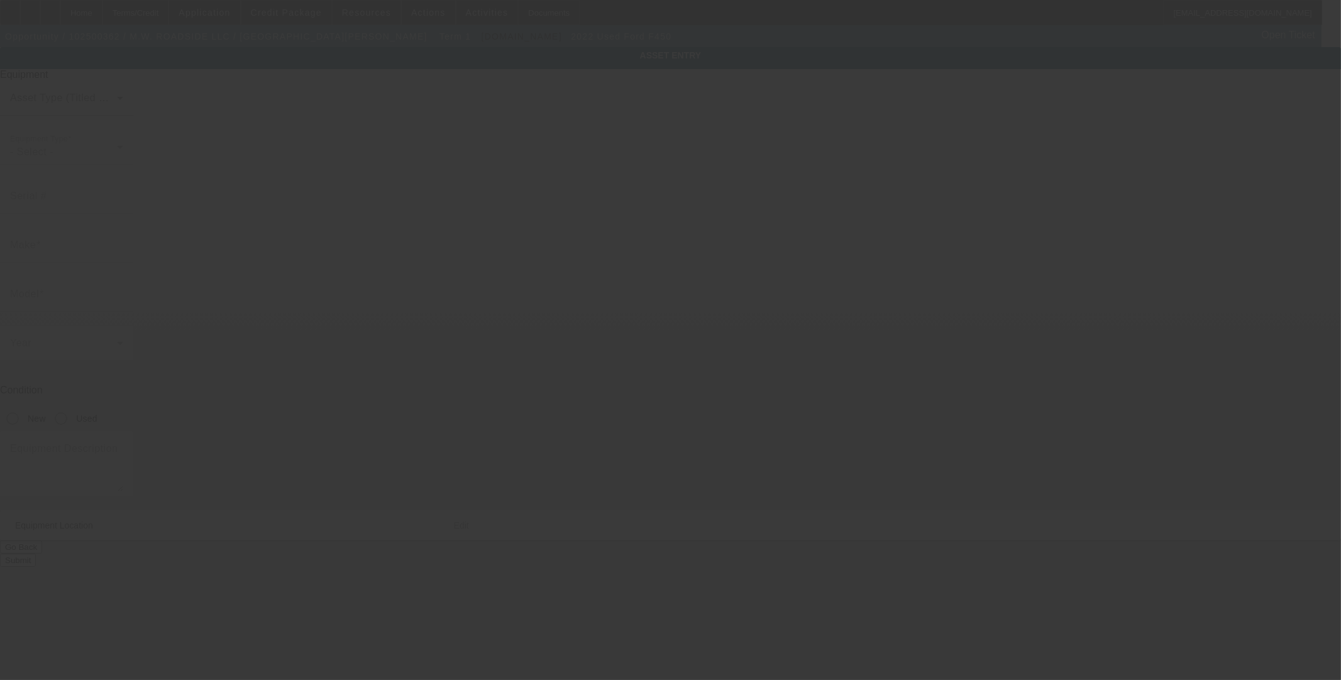
type input "508 Davis Dr"
type input "Athens"
type input "75751"
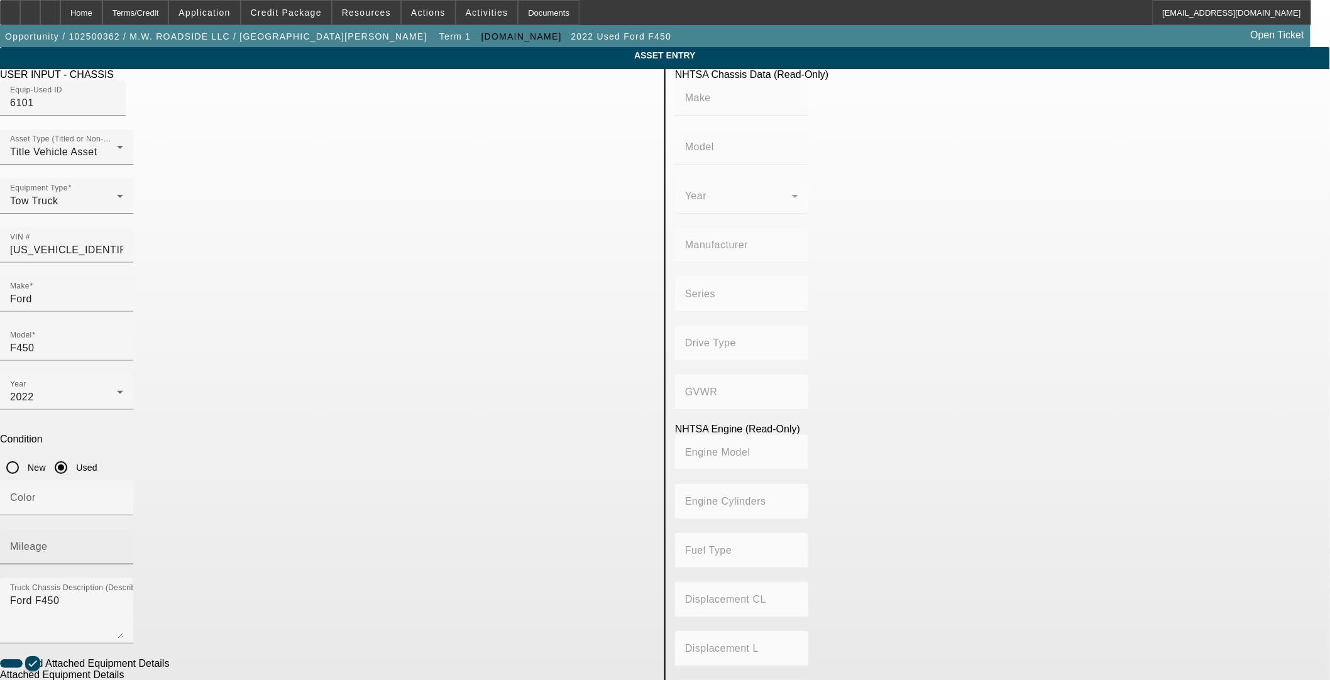
click at [48, 541] on mat-label "Mileage" at bounding box center [29, 546] width 38 height 11
click at [123, 544] on input "Mileage" at bounding box center [66, 551] width 113 height 15
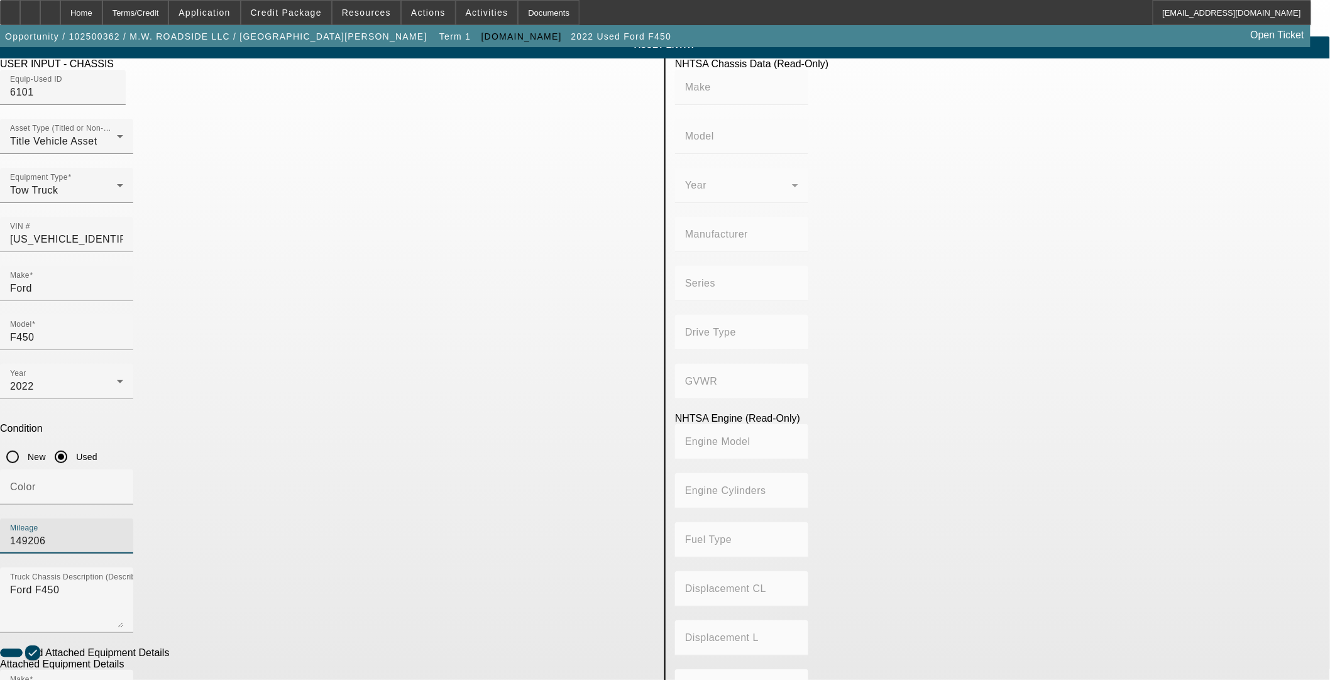
scroll to position [170, 0]
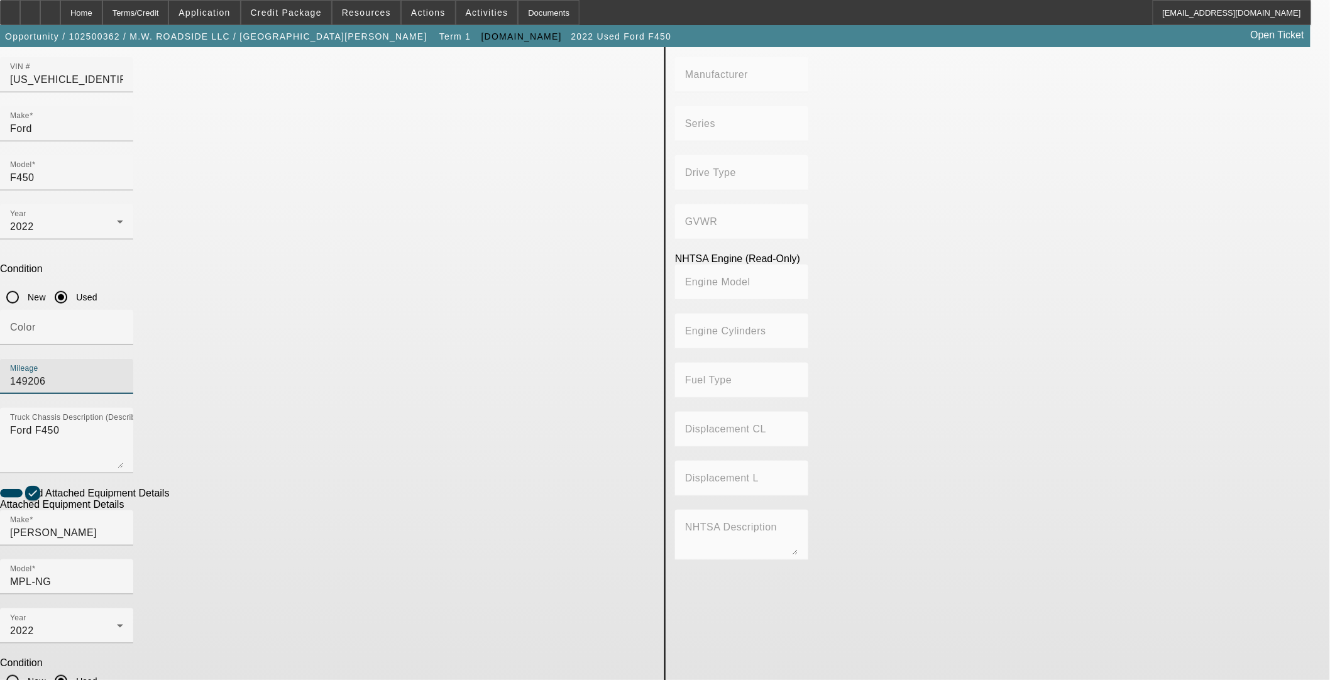
type input "149206"
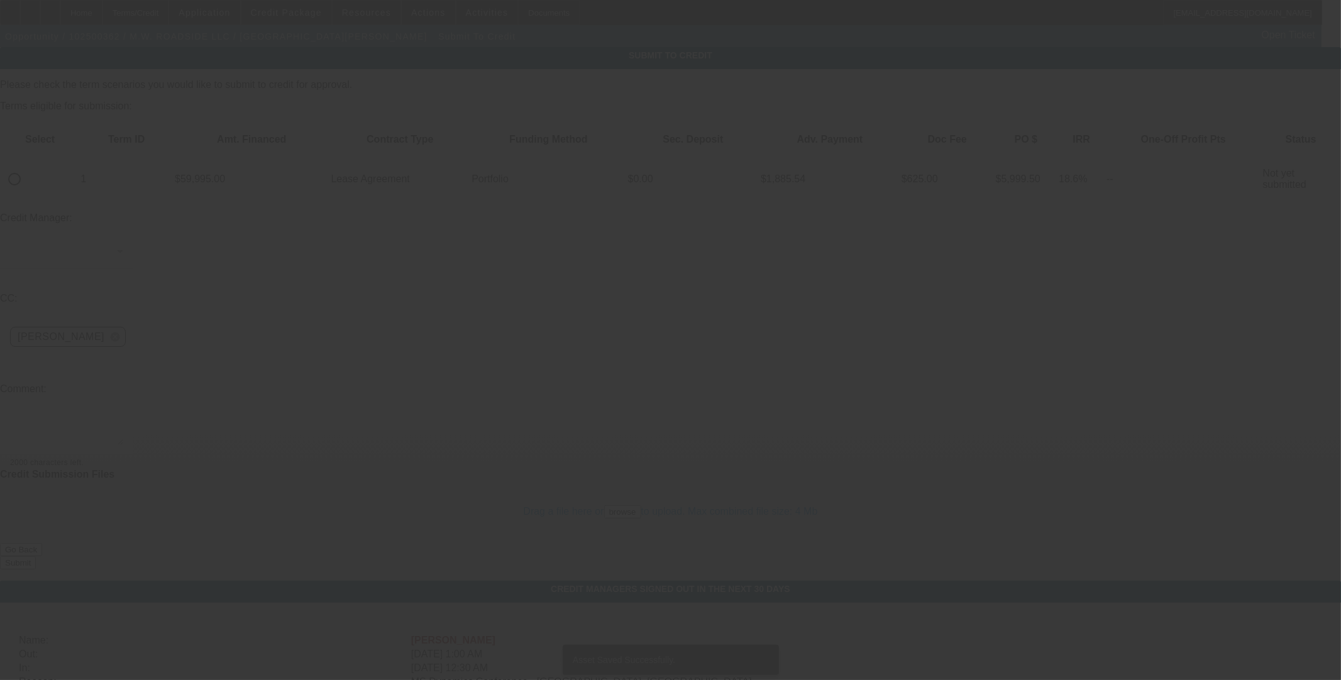
click at [27, 167] on input "radio" at bounding box center [14, 179] width 25 height 25
radio input "true"
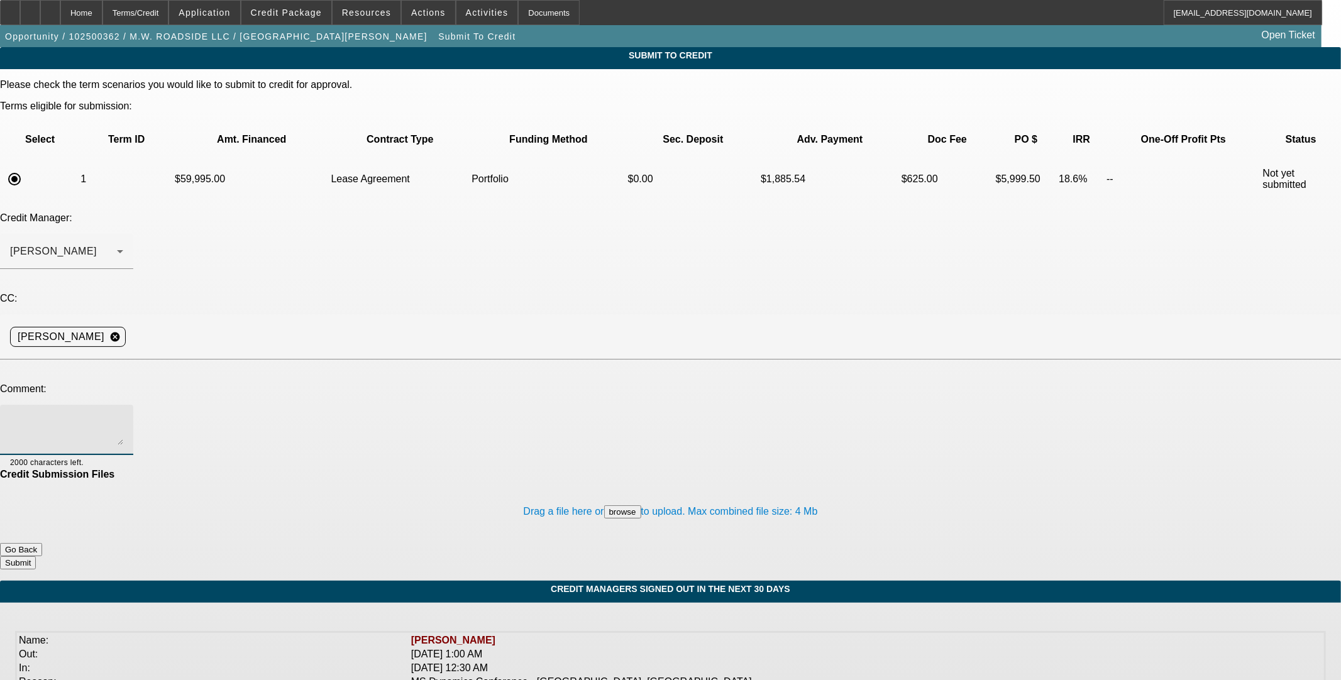
click at [123, 415] on textarea at bounding box center [66, 430] width 113 height 30
click at [102, 14] on div "Home" at bounding box center [81, 12] width 42 height 25
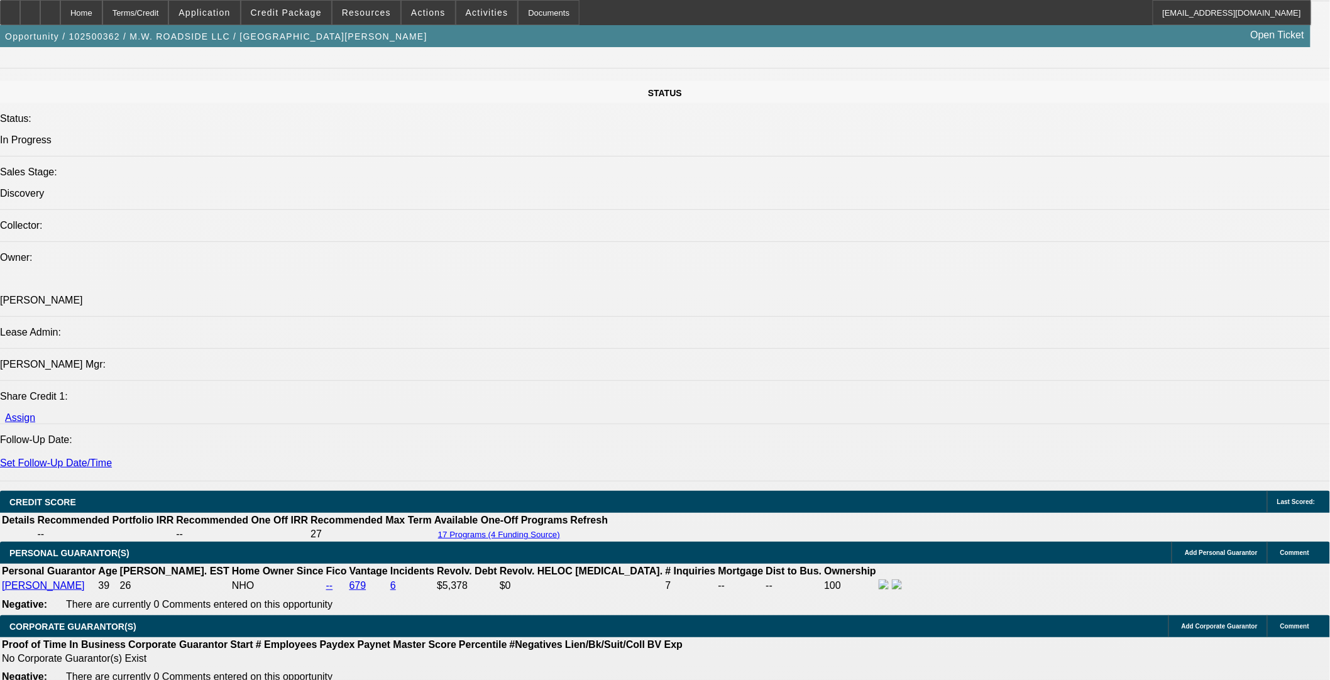
select select "0"
select select "3"
select select "0.1"
select select "4"
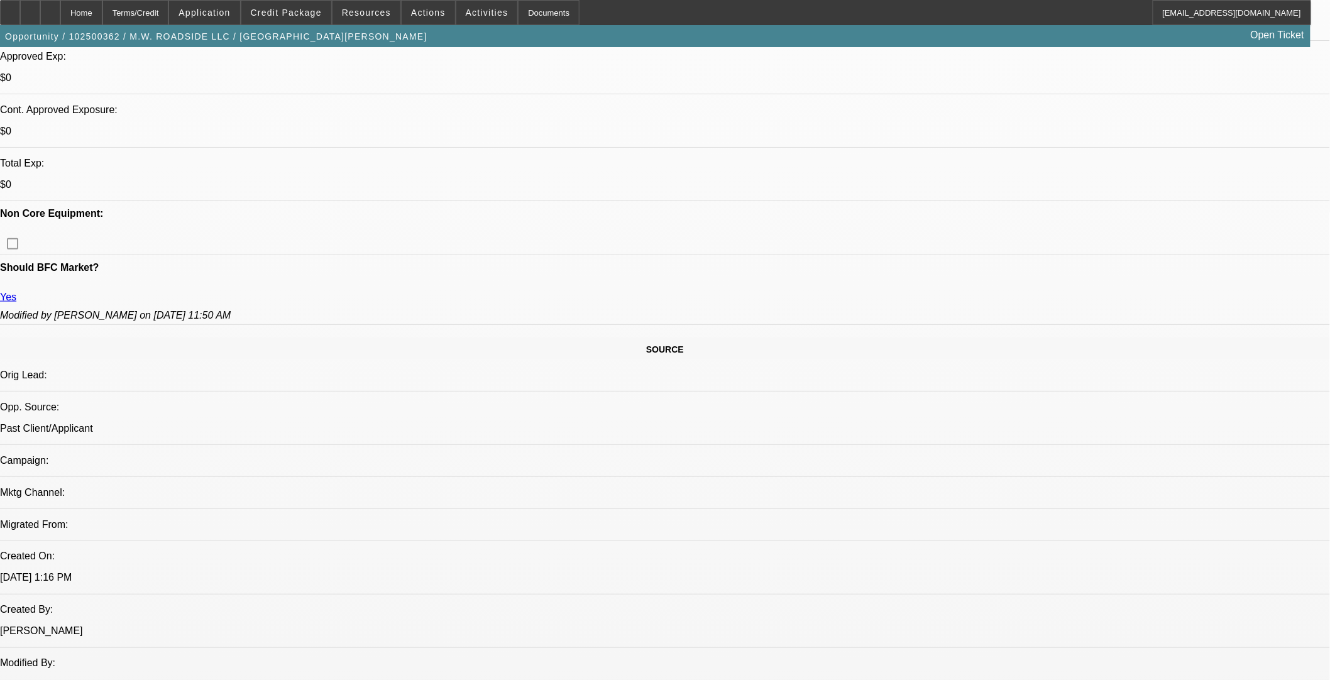
scroll to position [464, 0]
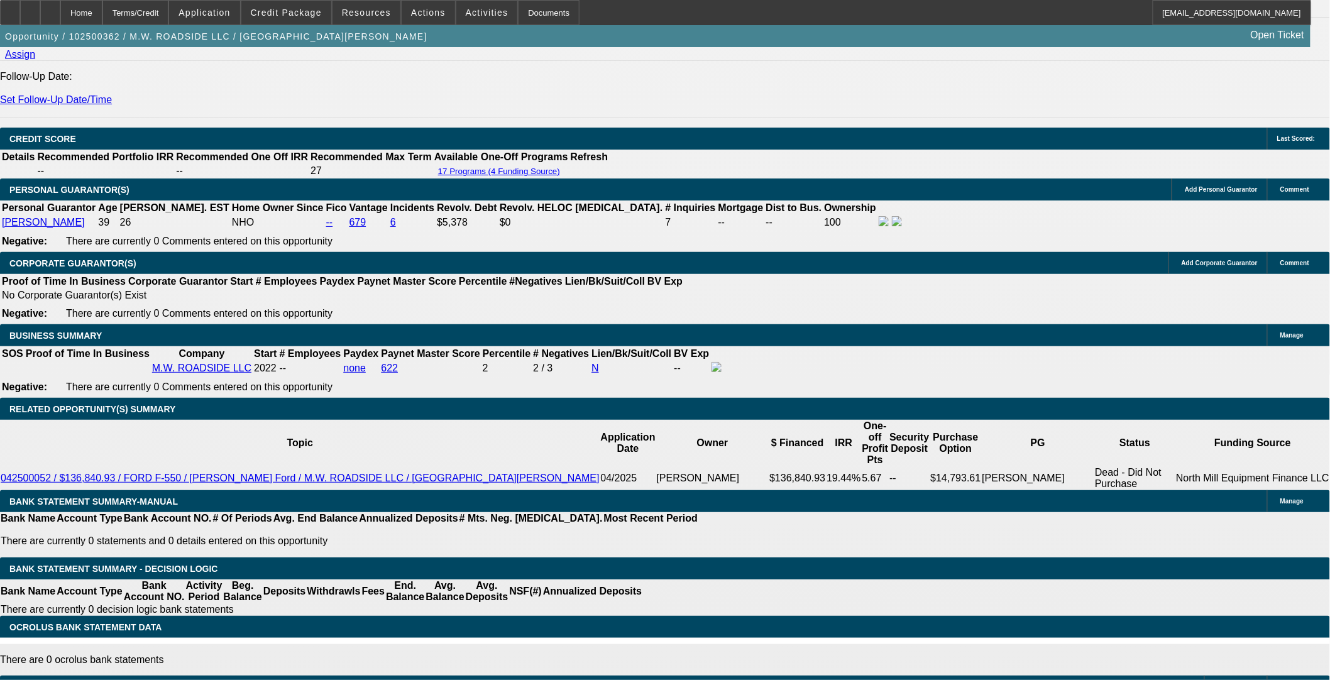
scroll to position [1582, 0]
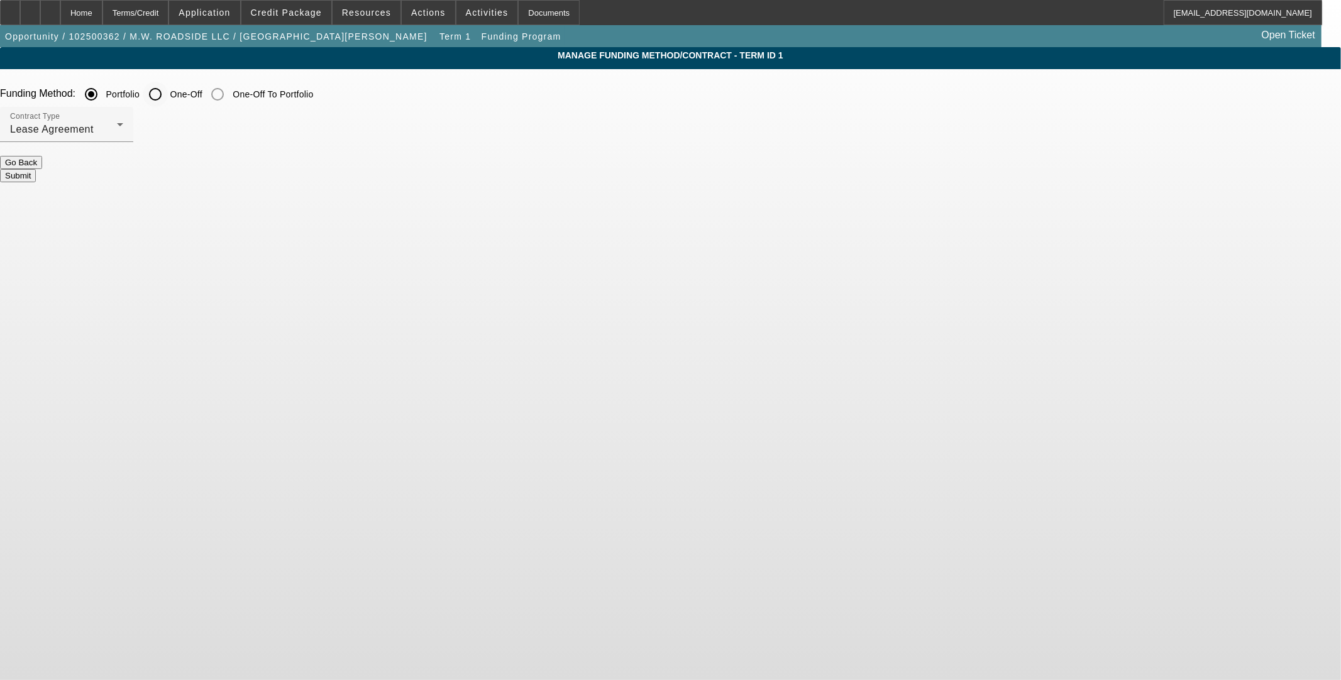
click at [168, 95] on input "One-Off" at bounding box center [155, 94] width 25 height 25
radio input "true"
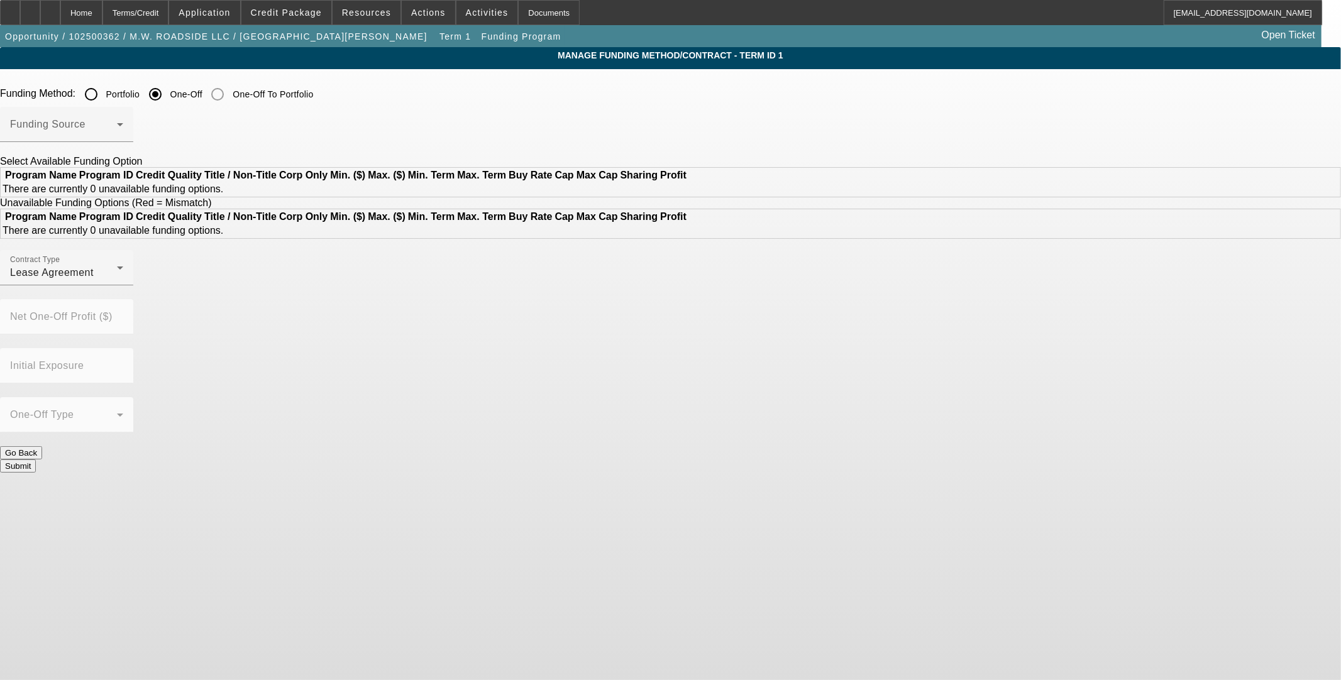
click at [117, 128] on span at bounding box center [63, 129] width 107 height 15
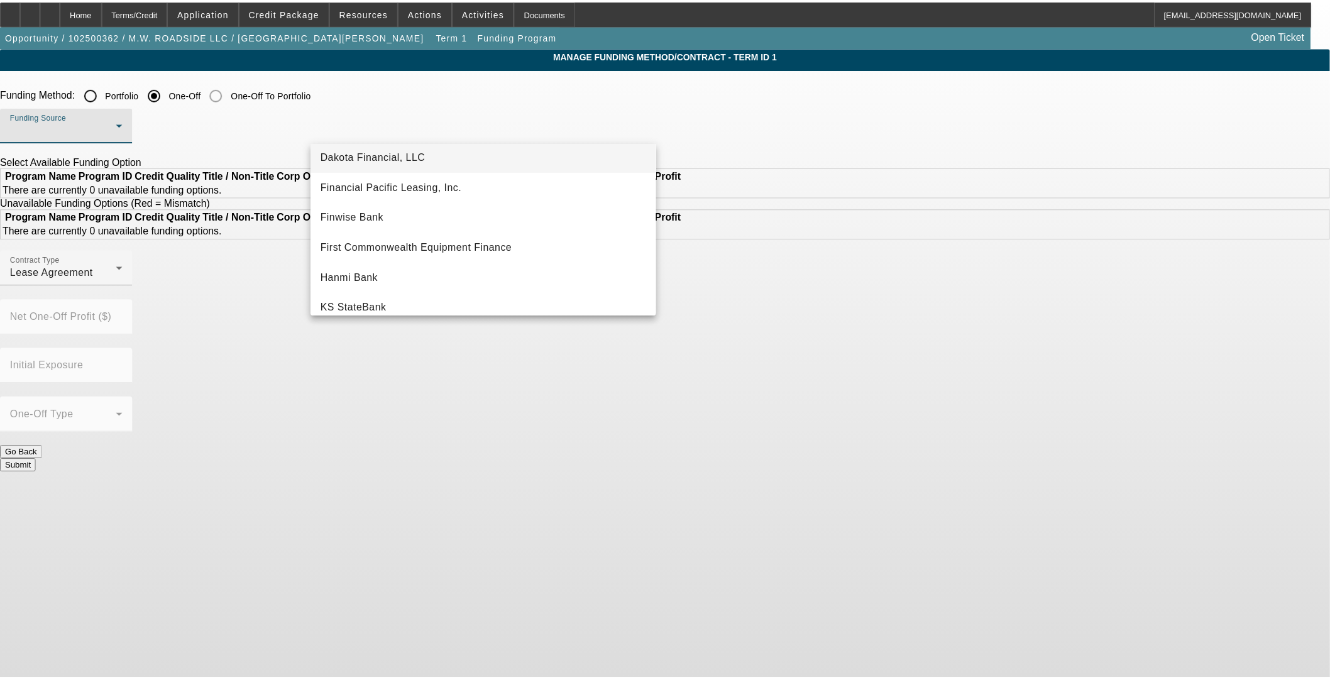
scroll to position [140, 0]
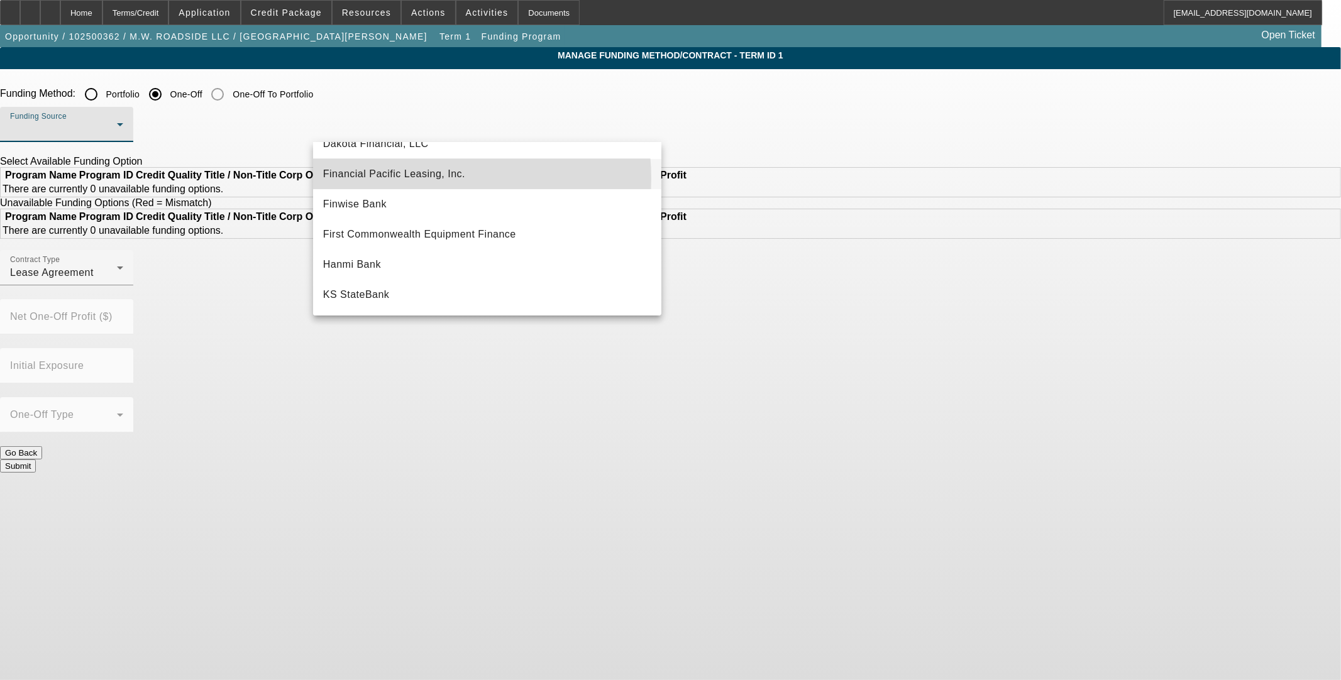
click at [430, 178] on span "Financial Pacific Leasing, Inc." at bounding box center [394, 174] width 142 height 15
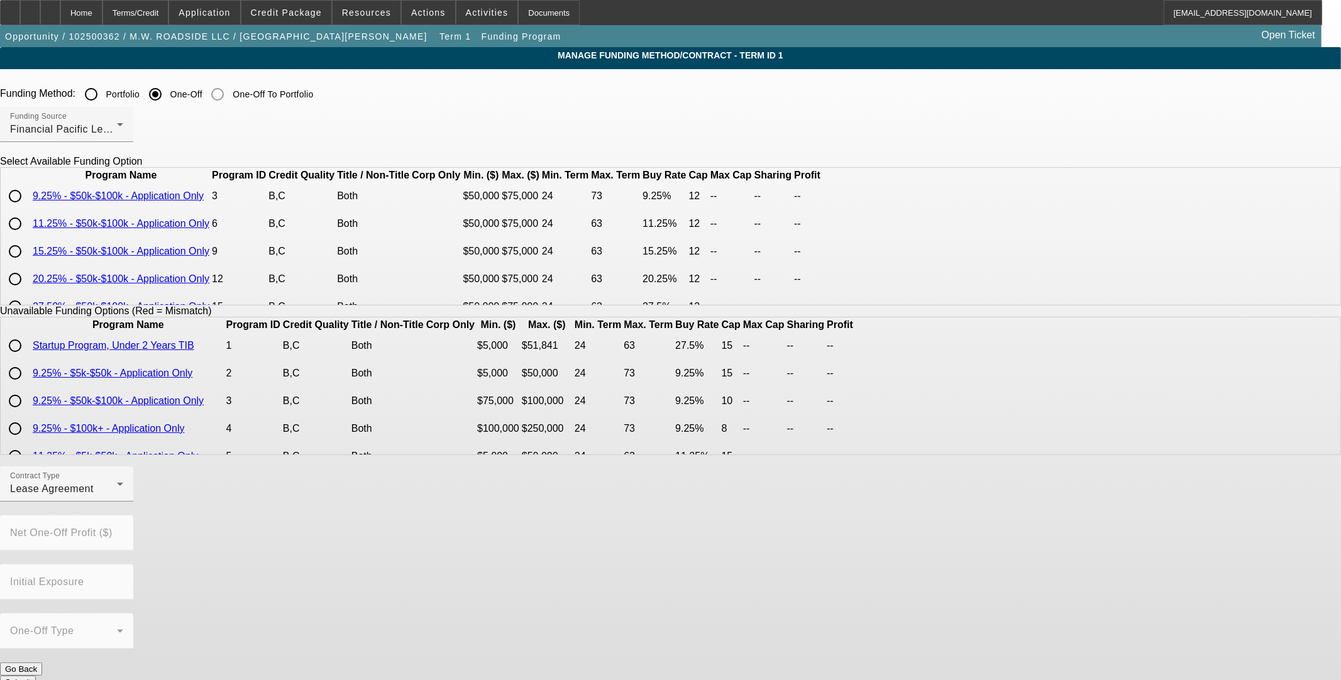
click at [28, 209] on input "radio" at bounding box center [15, 196] width 25 height 25
radio input "true"
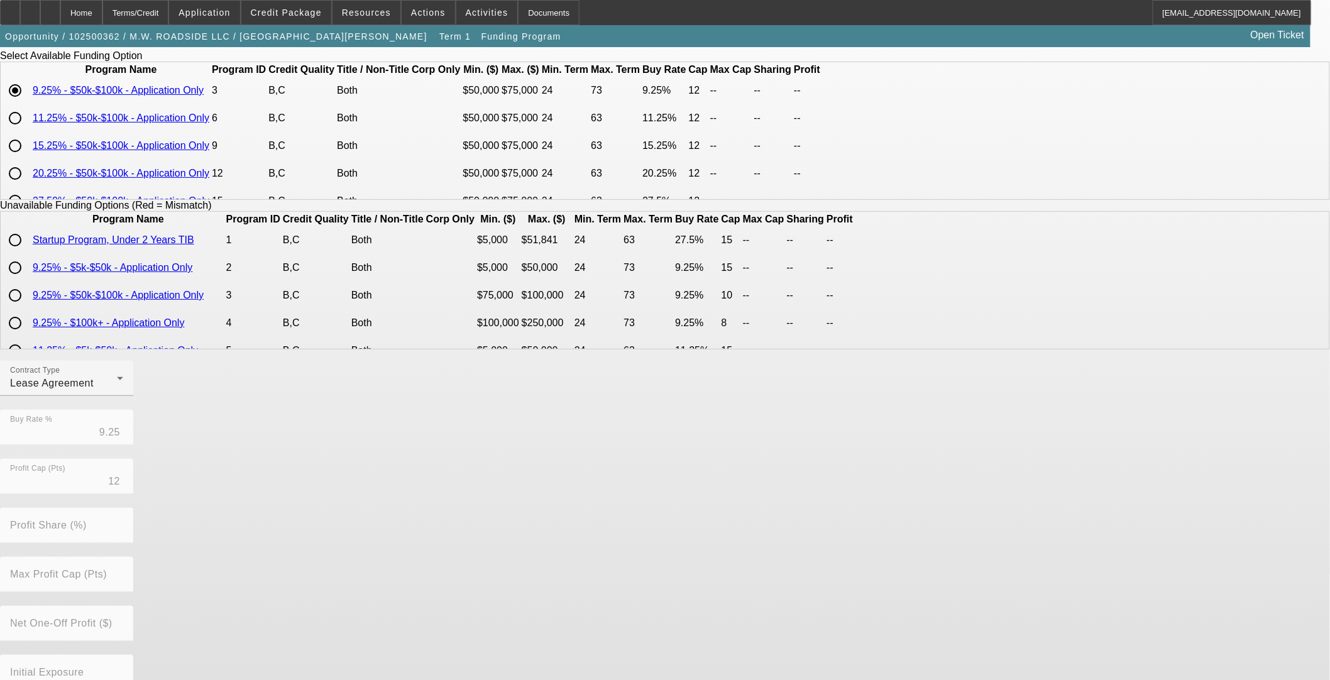
scroll to position [170, 0]
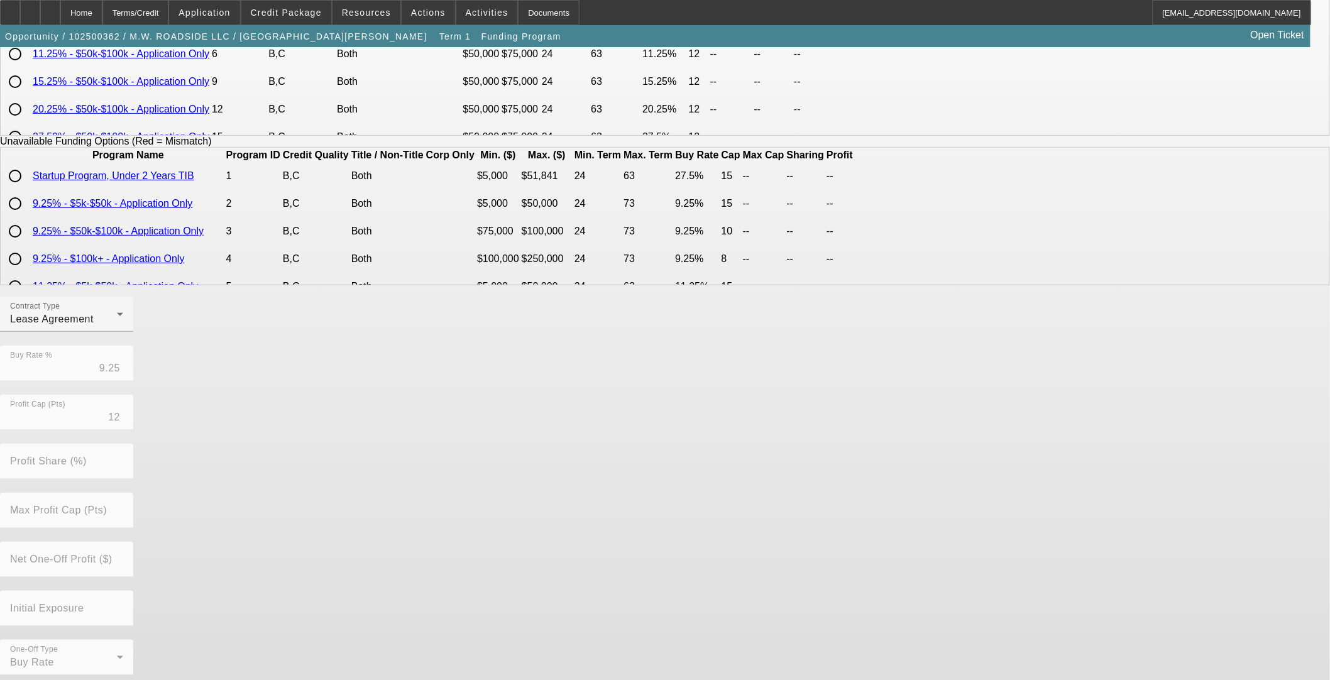
drag, startPoint x: 604, startPoint y: 638, endPoint x: 604, endPoint y: 645, distance: 6.9
click at [604, 639] on div "Contract Type Lease Agreement Buy Rate % 9.25 Profit Cap (Pts) 12 Profit Share …" at bounding box center [665, 493] width 1330 height 392
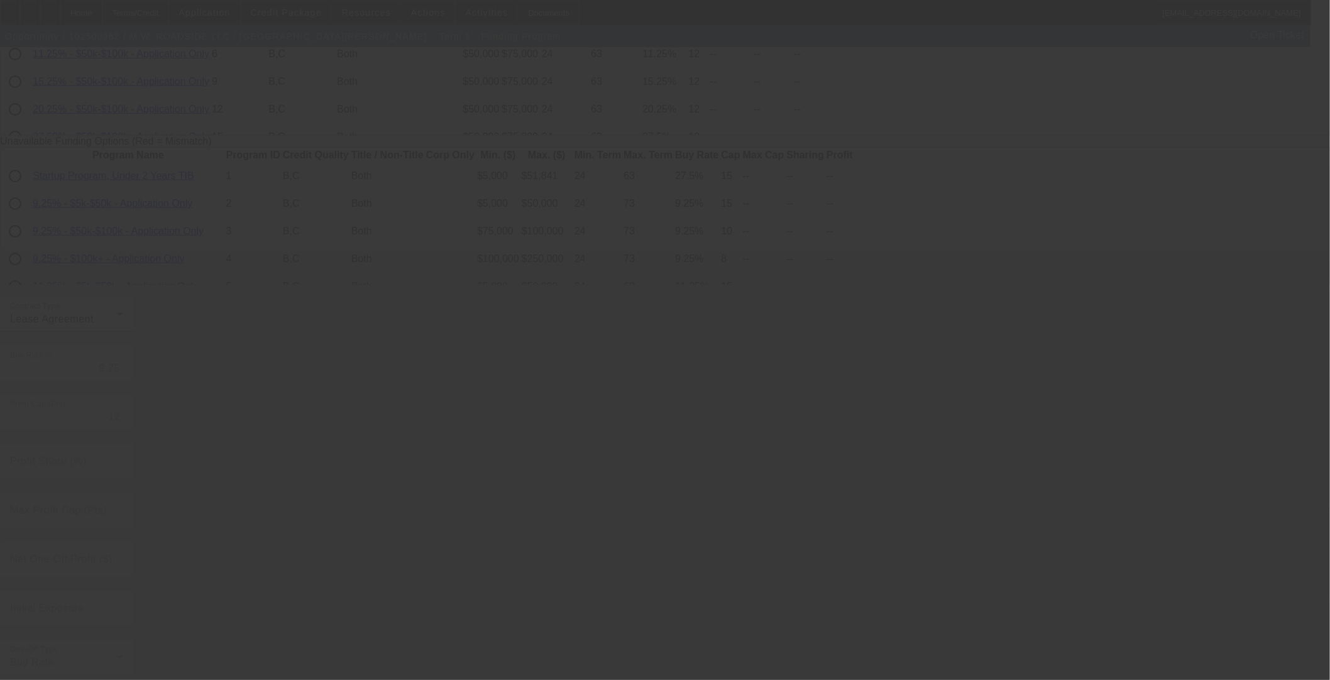
radio input "true"
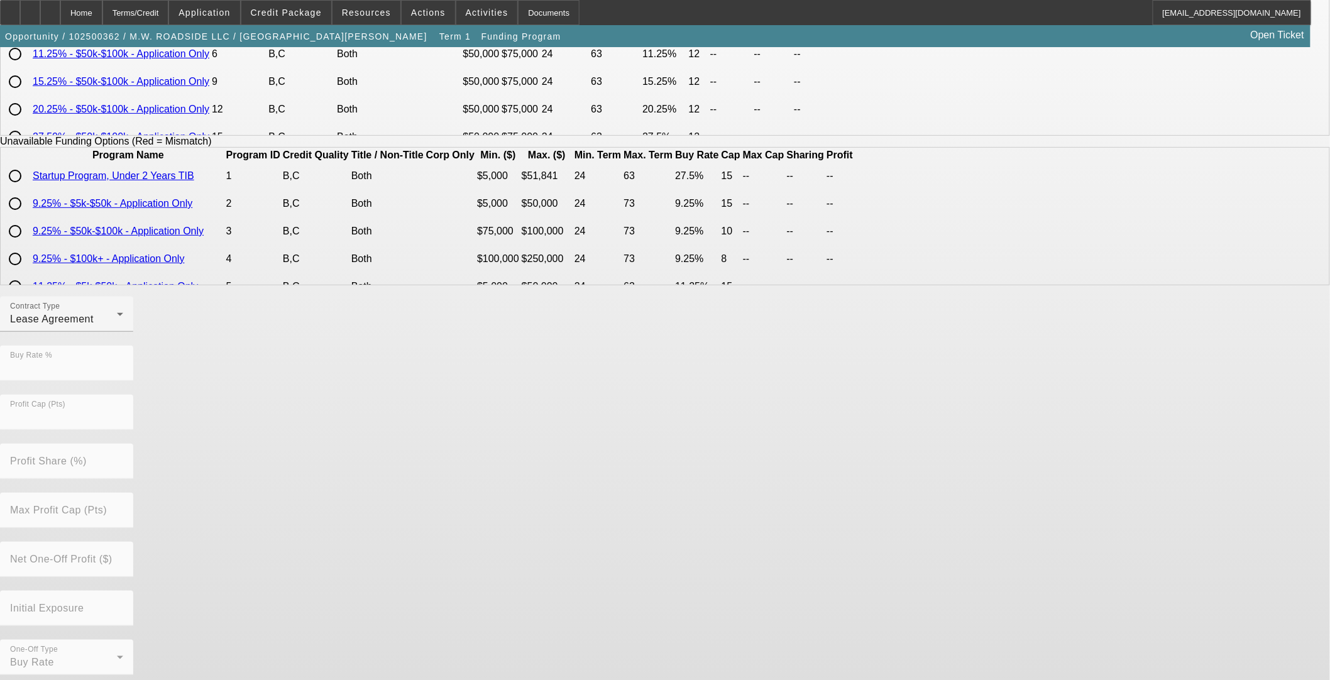
scroll to position [0, 0]
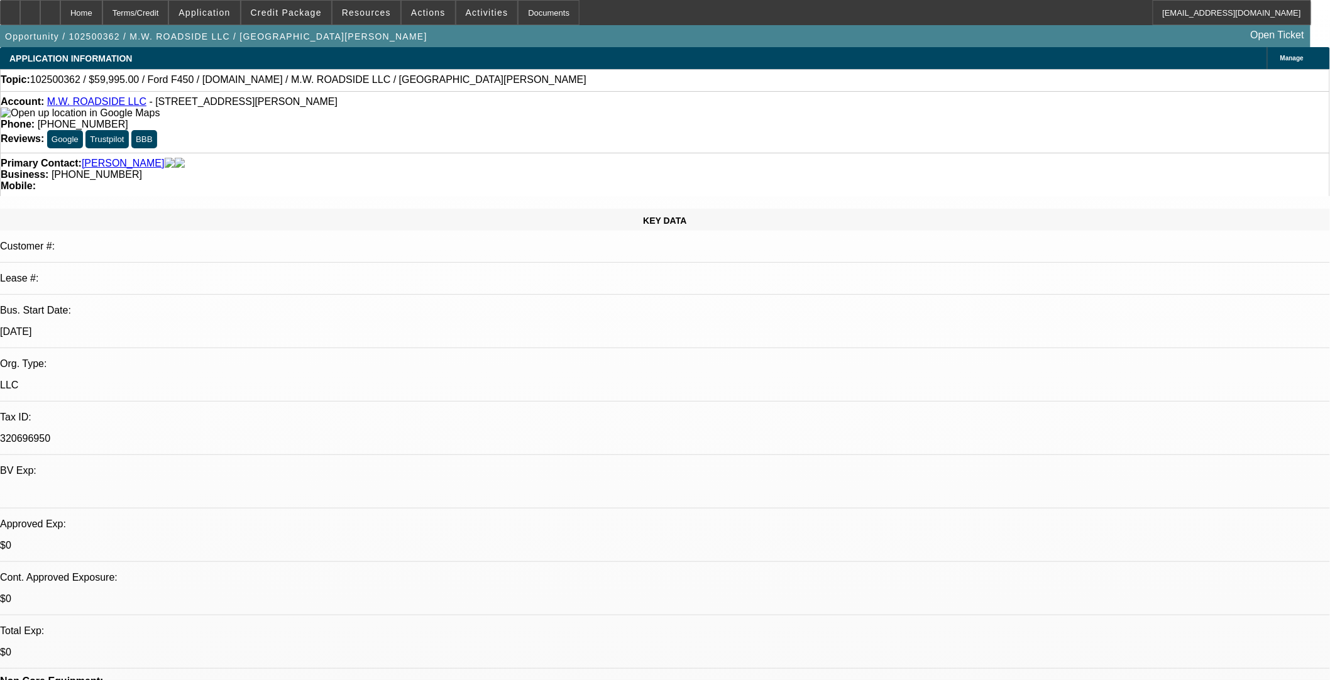
select select "0"
select select "3"
select select "0.1"
select select "4"
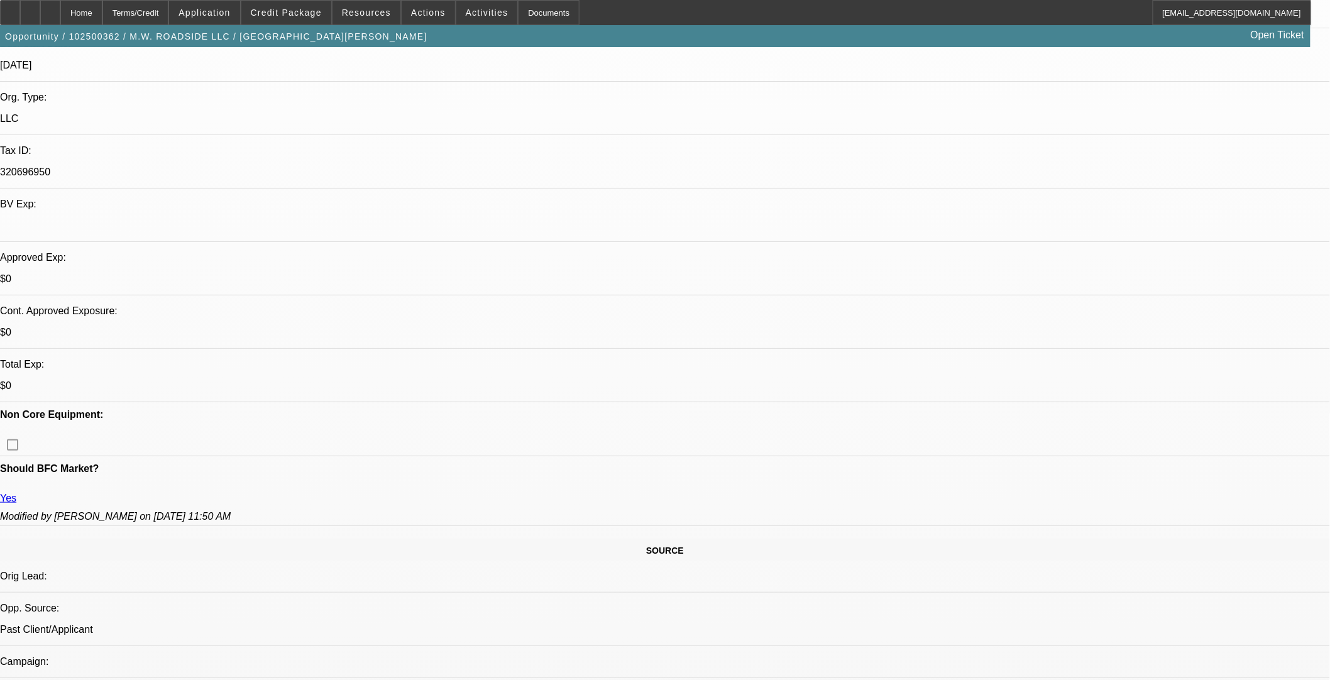
scroll to position [488, 0]
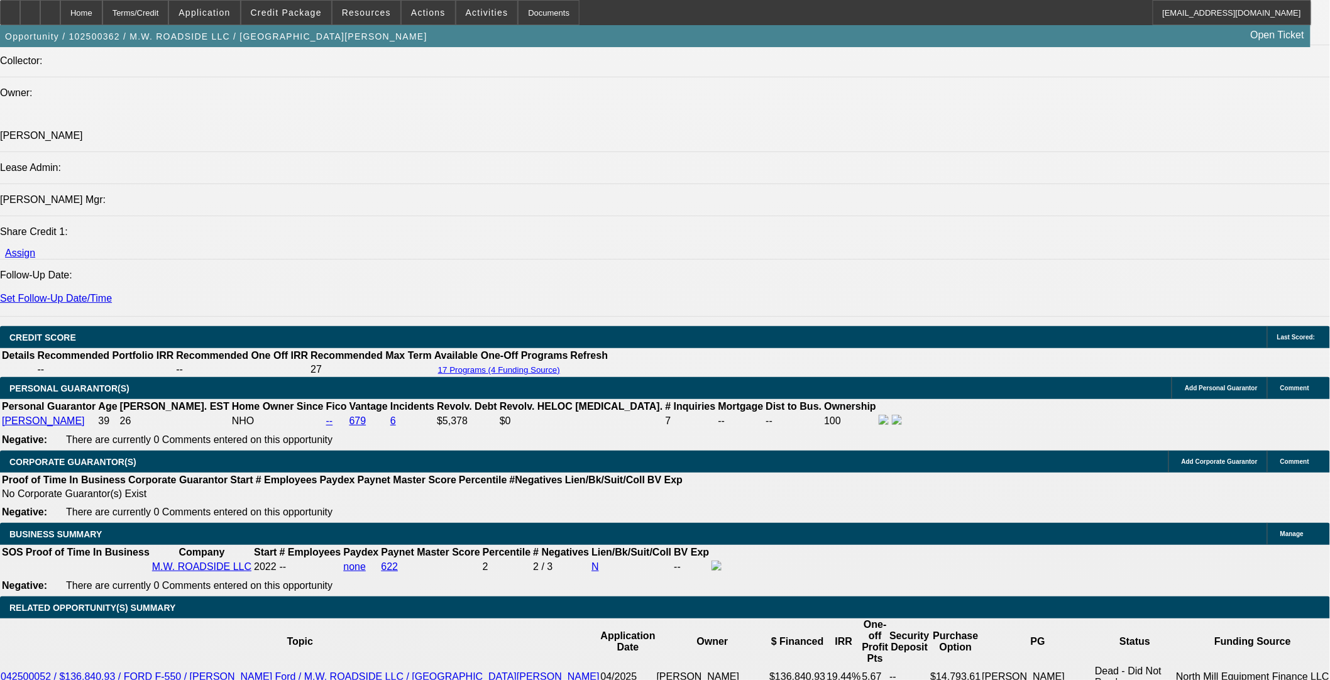
scroll to position [1467, 0]
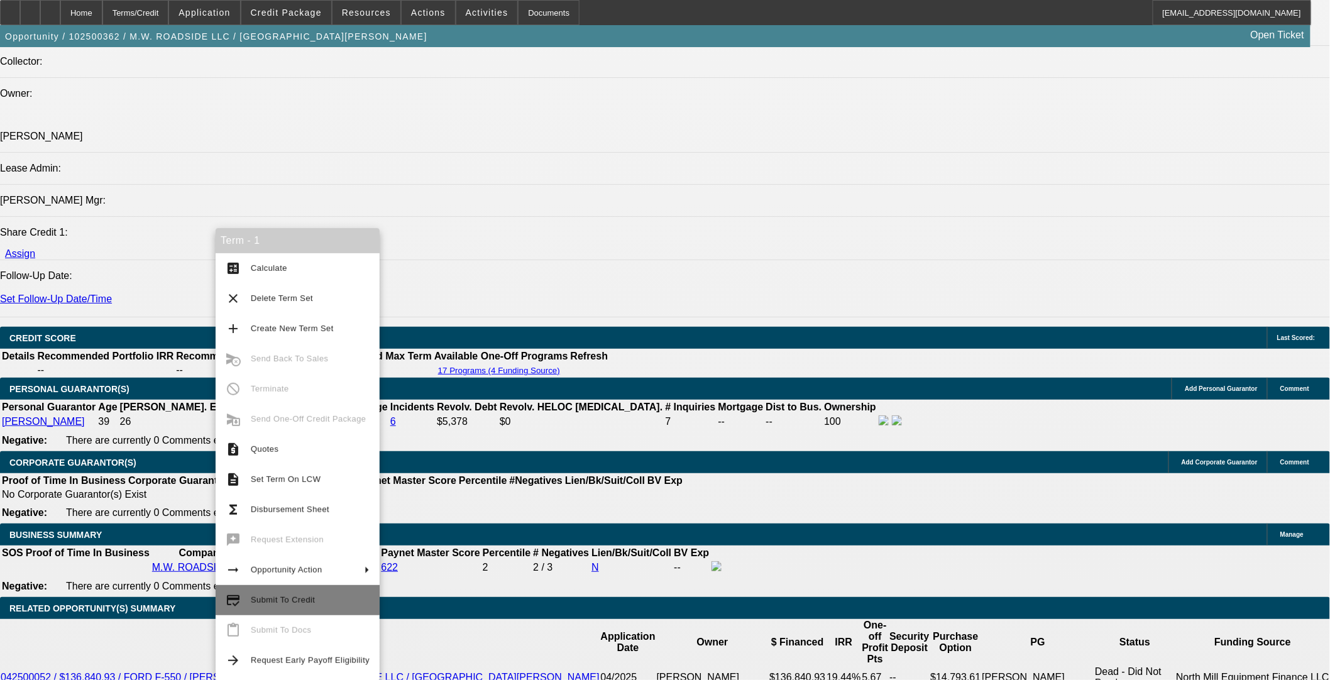
click at [284, 604] on span "Submit To Credit" at bounding box center [283, 599] width 64 height 9
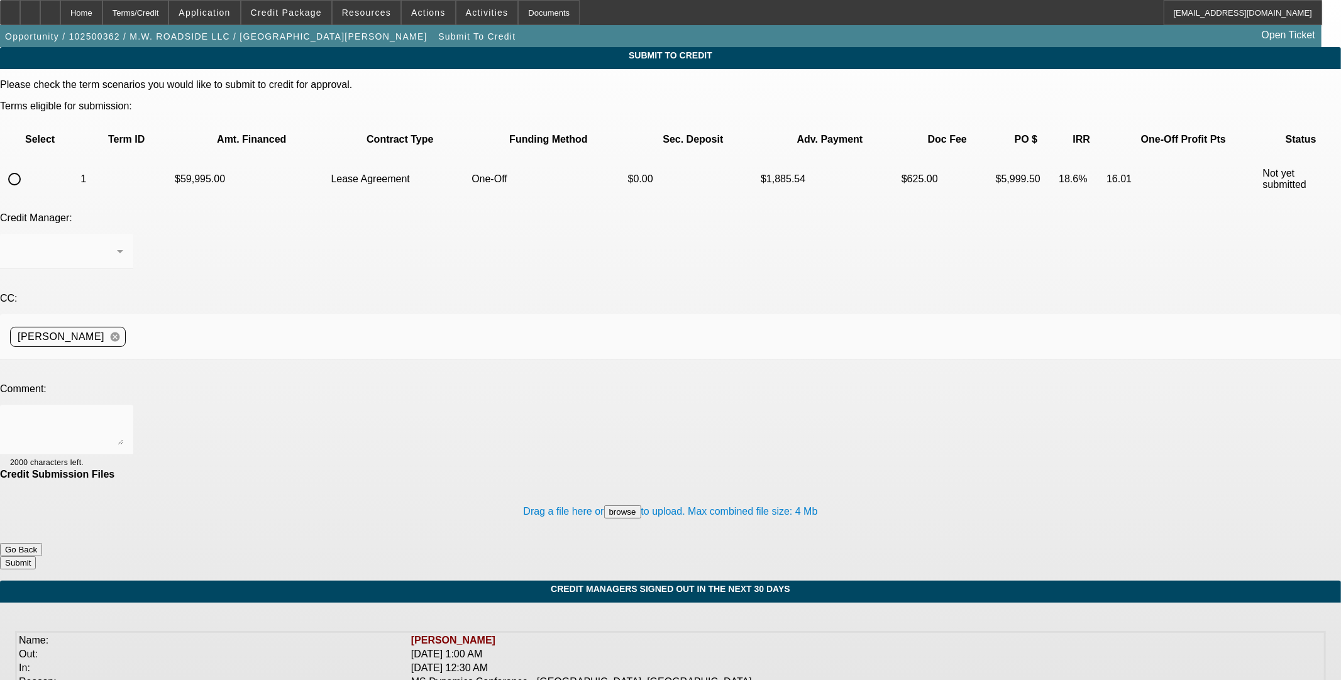
click at [27, 167] on input "radio" at bounding box center [14, 179] width 25 height 25
radio input "true"
click at [123, 415] on textarea at bounding box center [66, 430] width 113 height 30
type textarea "Please ok to Finpac. Thanks"
click at [36, 556] on button "Submit" at bounding box center [18, 562] width 36 height 13
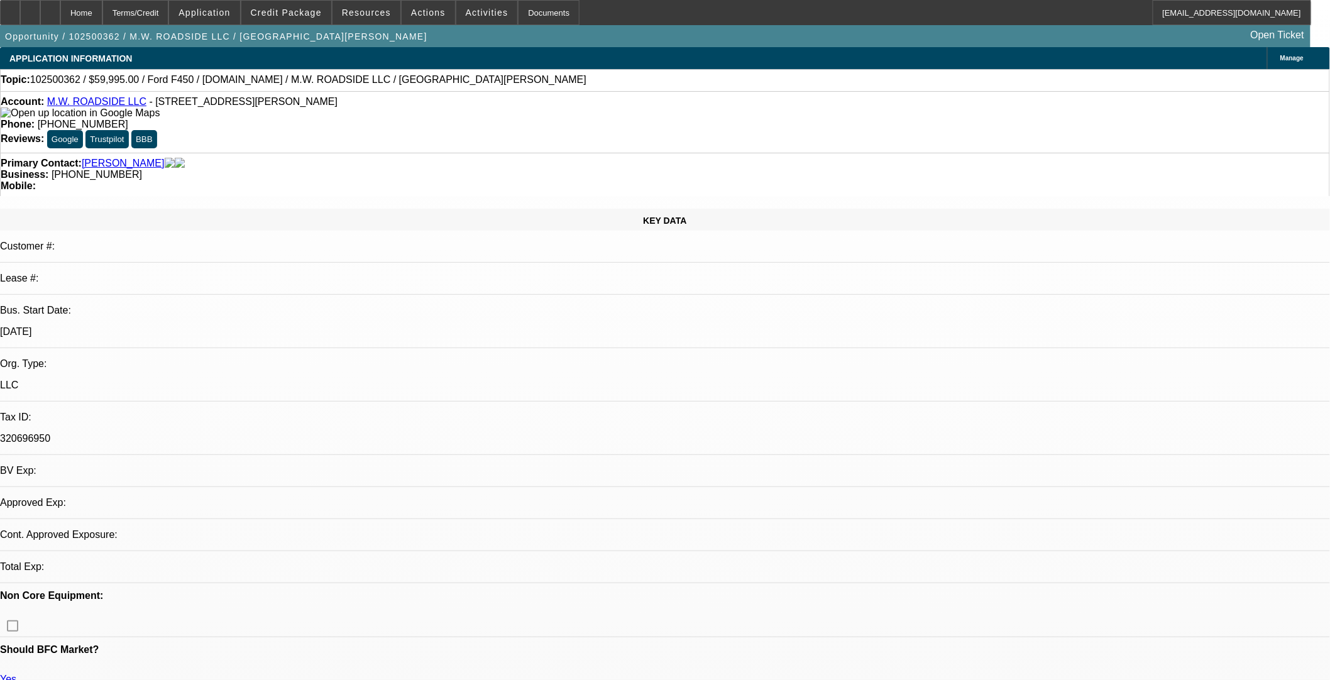
select select "0"
select select "3"
select select "0.1"
select select "4"
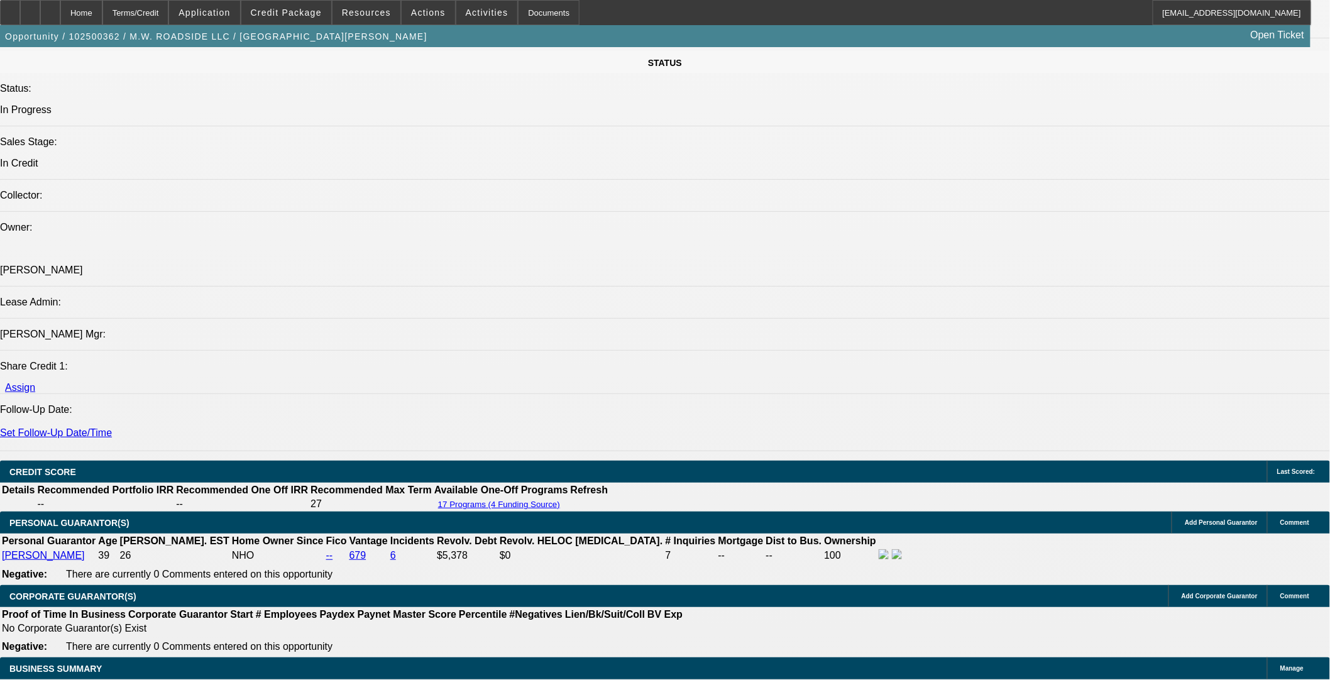
scroll to position [1467, 0]
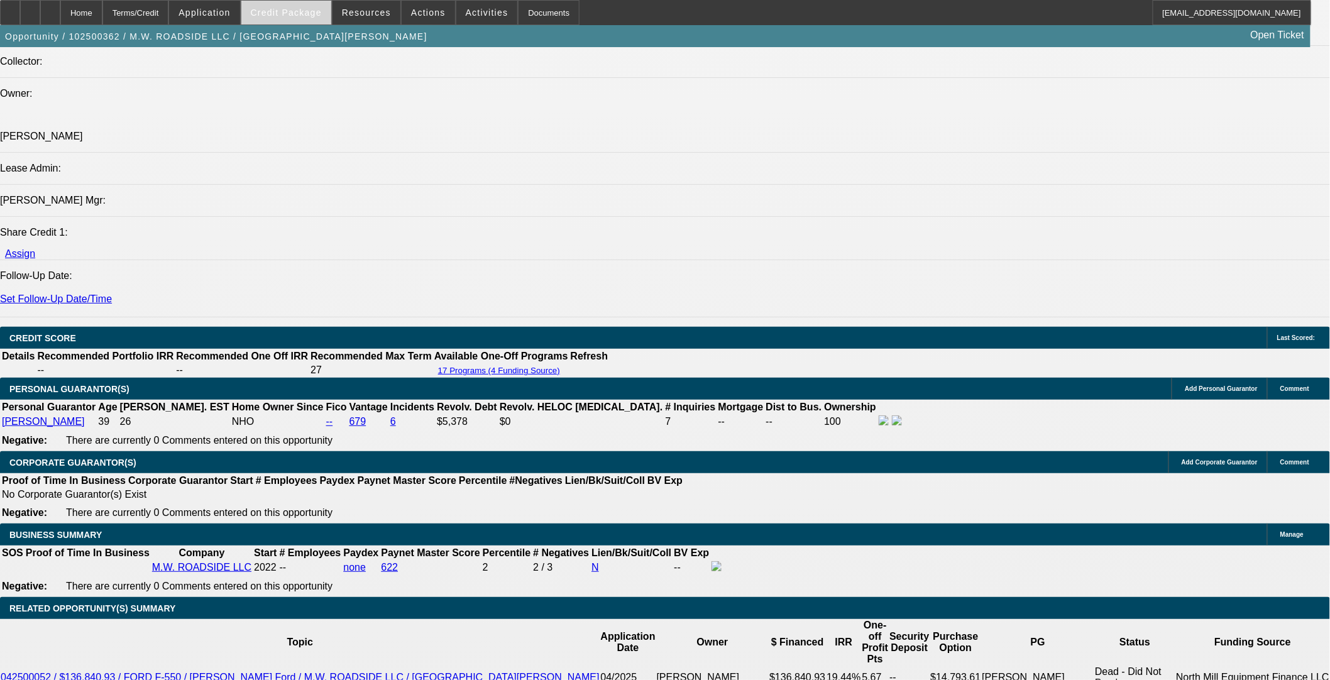
click at [322, 13] on span "Credit Package" at bounding box center [286, 13] width 71 height 10
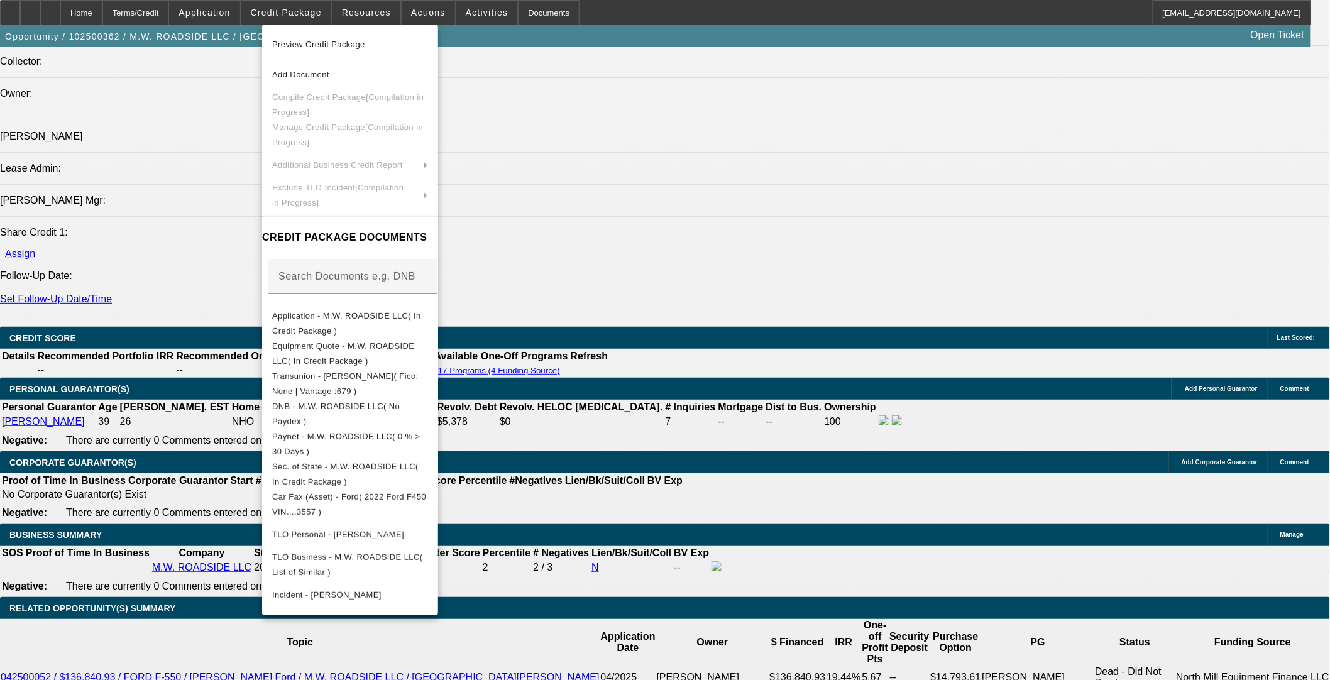
click at [727, 531] on div at bounding box center [665, 340] width 1330 height 680
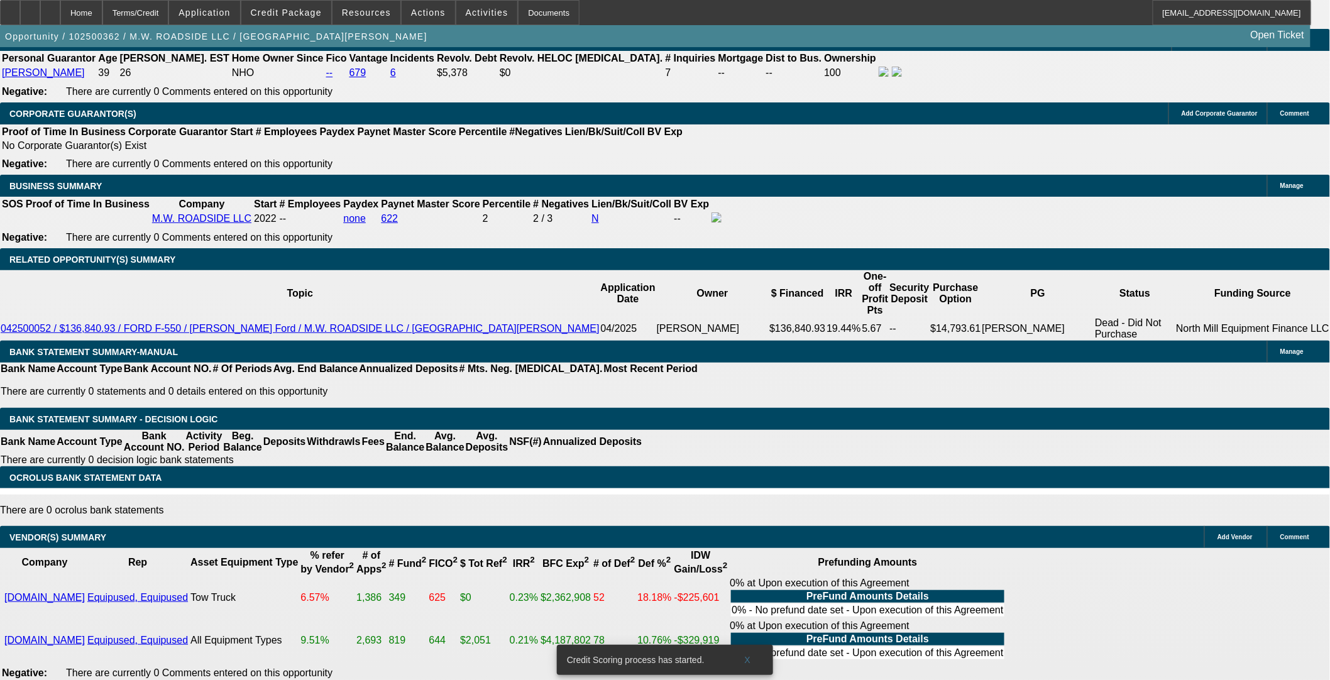
scroll to position [1841, 0]
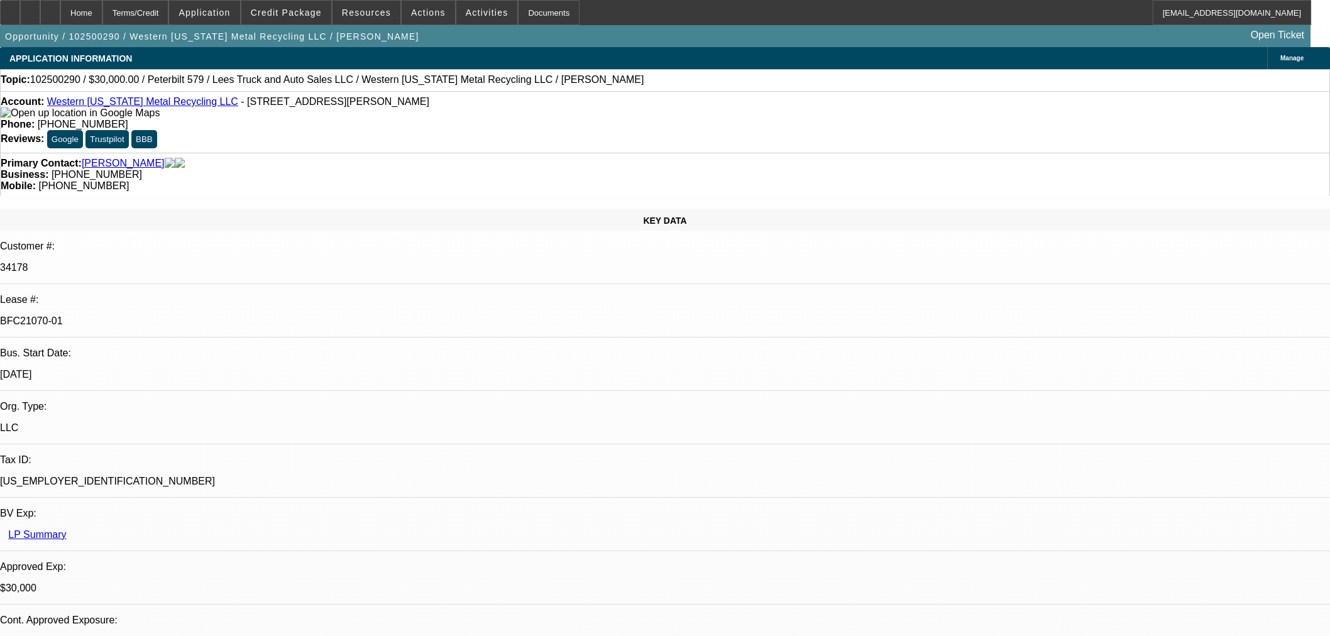
select select "0"
select select "3"
select select "0"
select select "6"
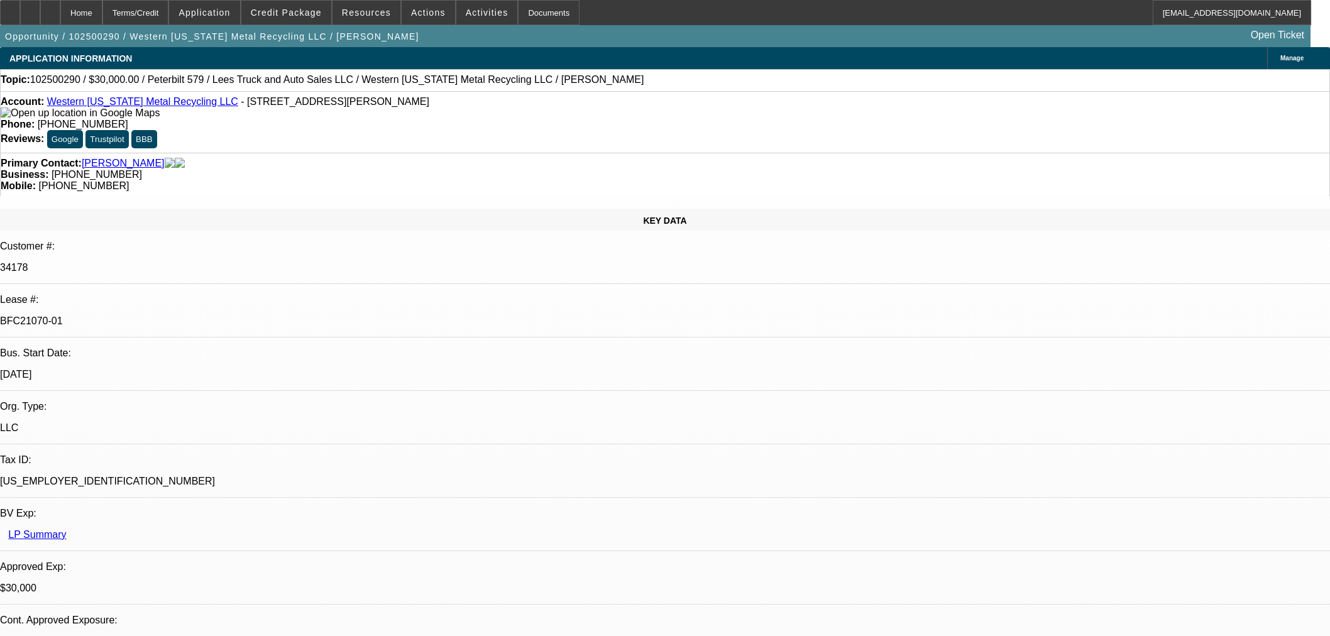
select select "0"
select select "3"
select select "0"
select select "6"
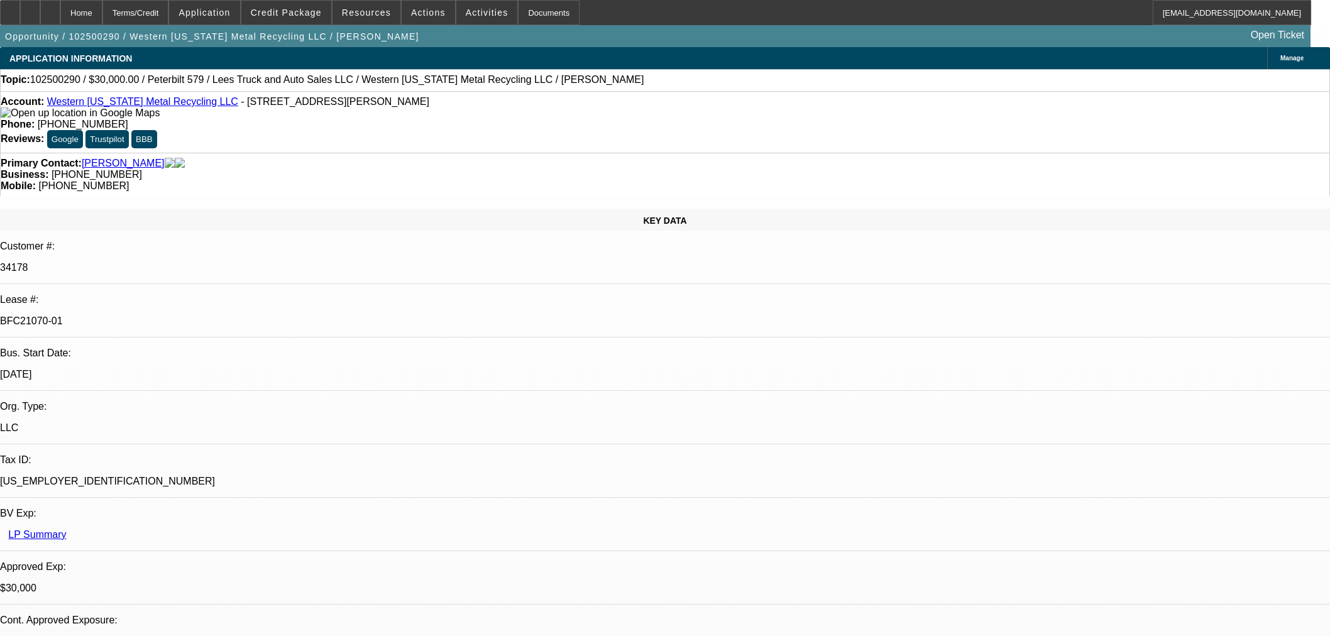
select select "0"
select select "3"
select select "0"
select select "6"
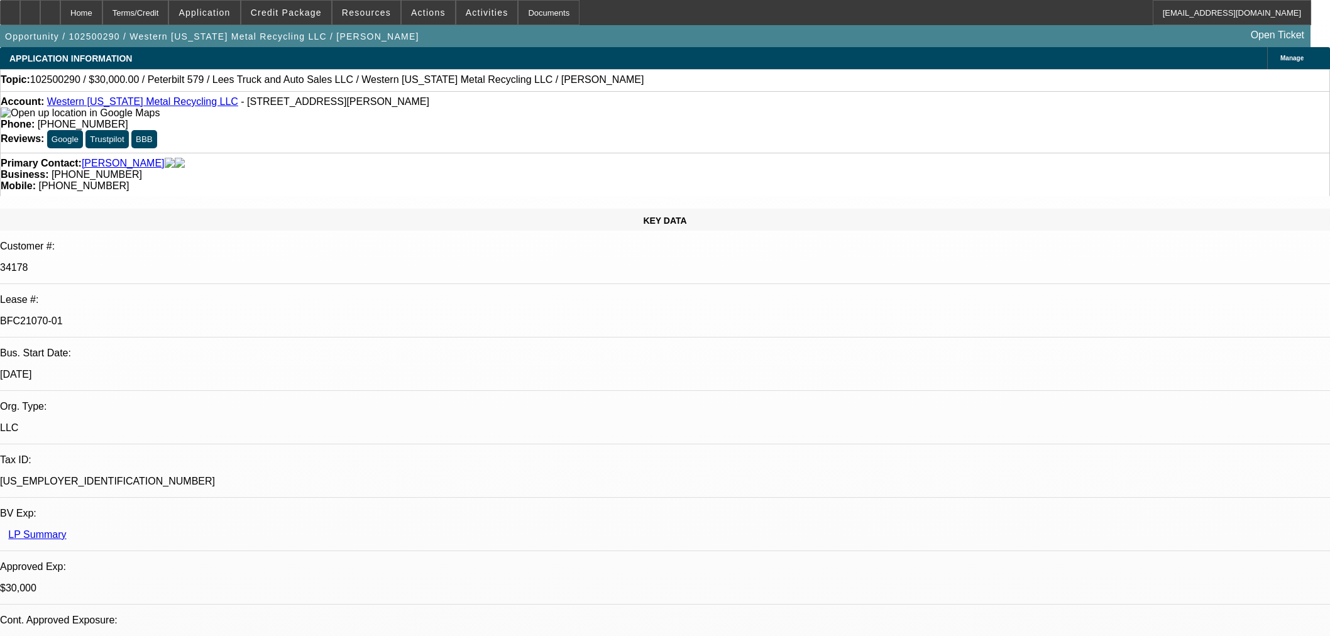
select select "0"
select select "3"
select select "0"
select select "6"
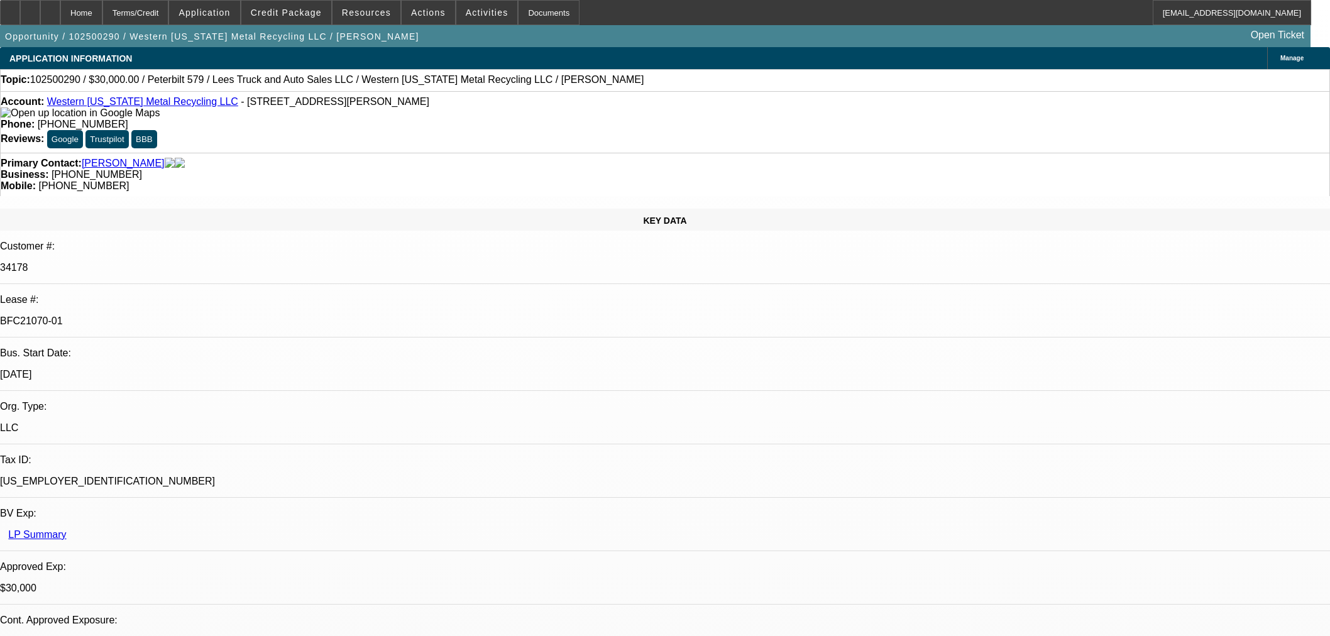
scroll to position [1536, 0]
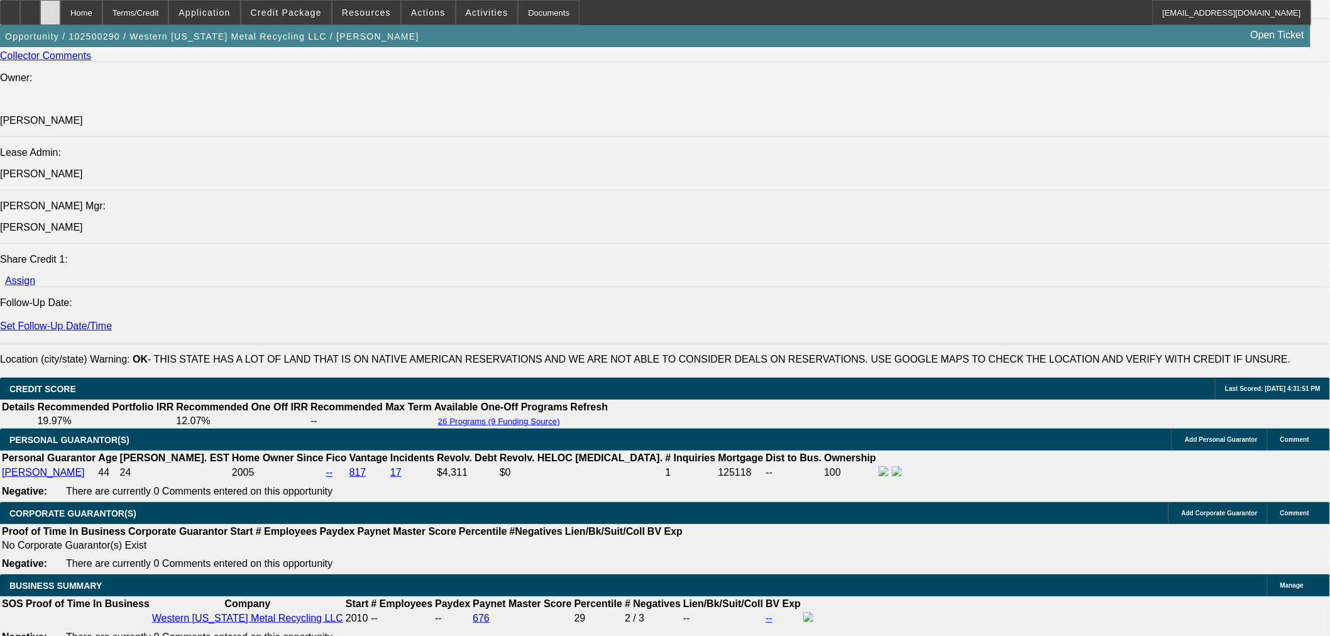
click at [50, 8] on icon at bounding box center [50, 8] width 0 height 0
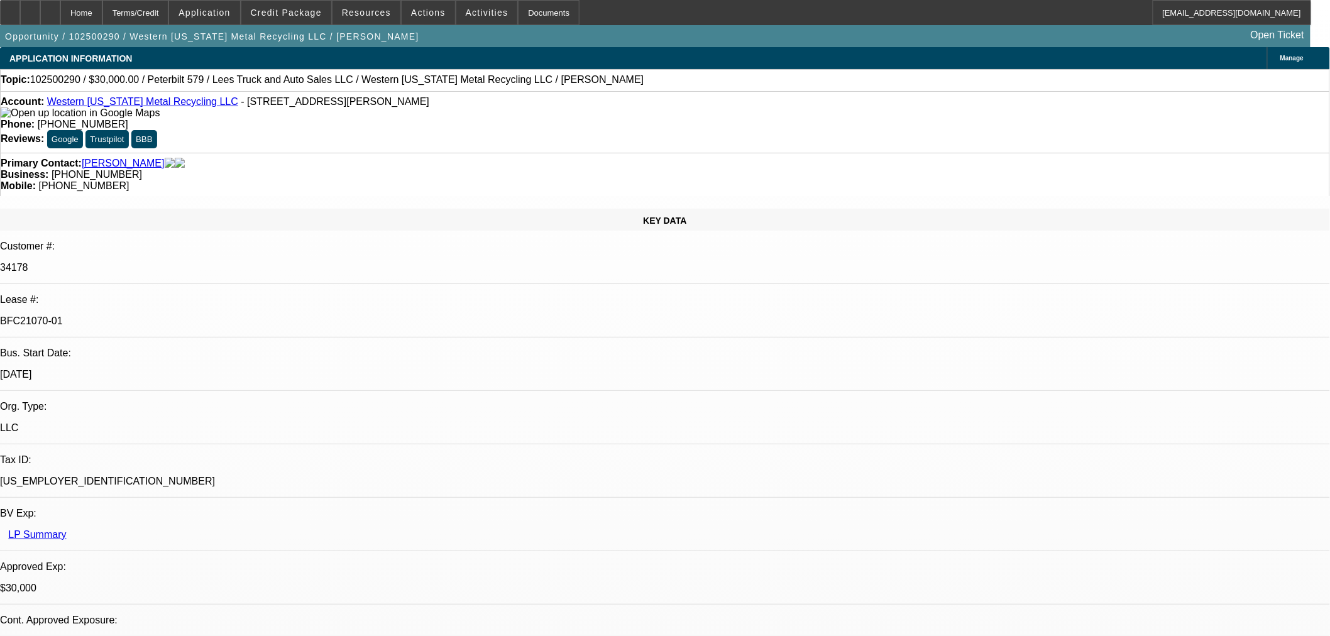
select select "0"
select select "3"
select select "0"
select select "6"
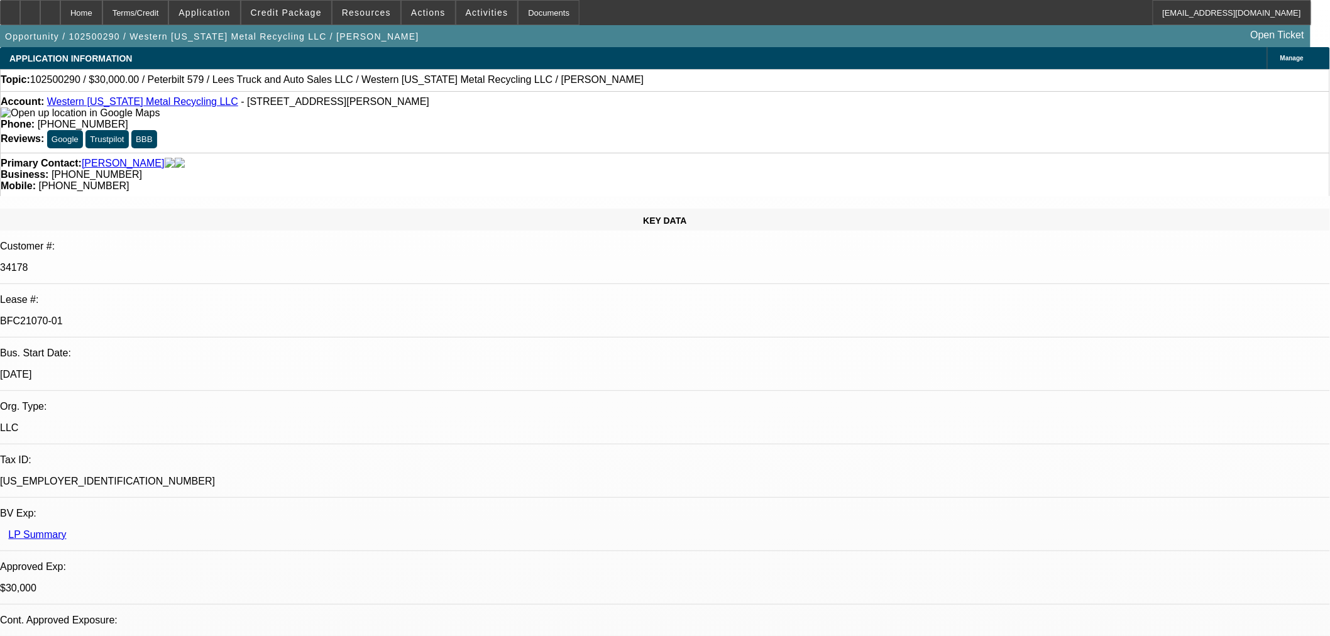
select select "0"
select select "3"
select select "0"
select select "6"
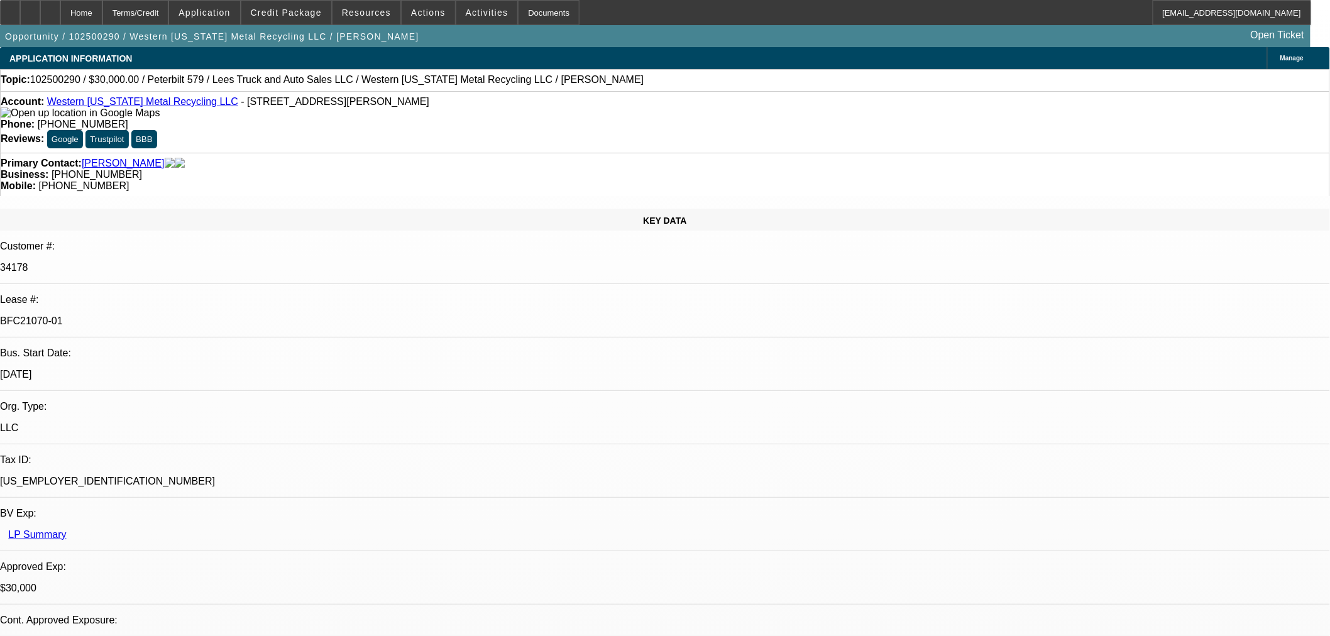
select select "0"
select select "3"
select select "0"
select select "6"
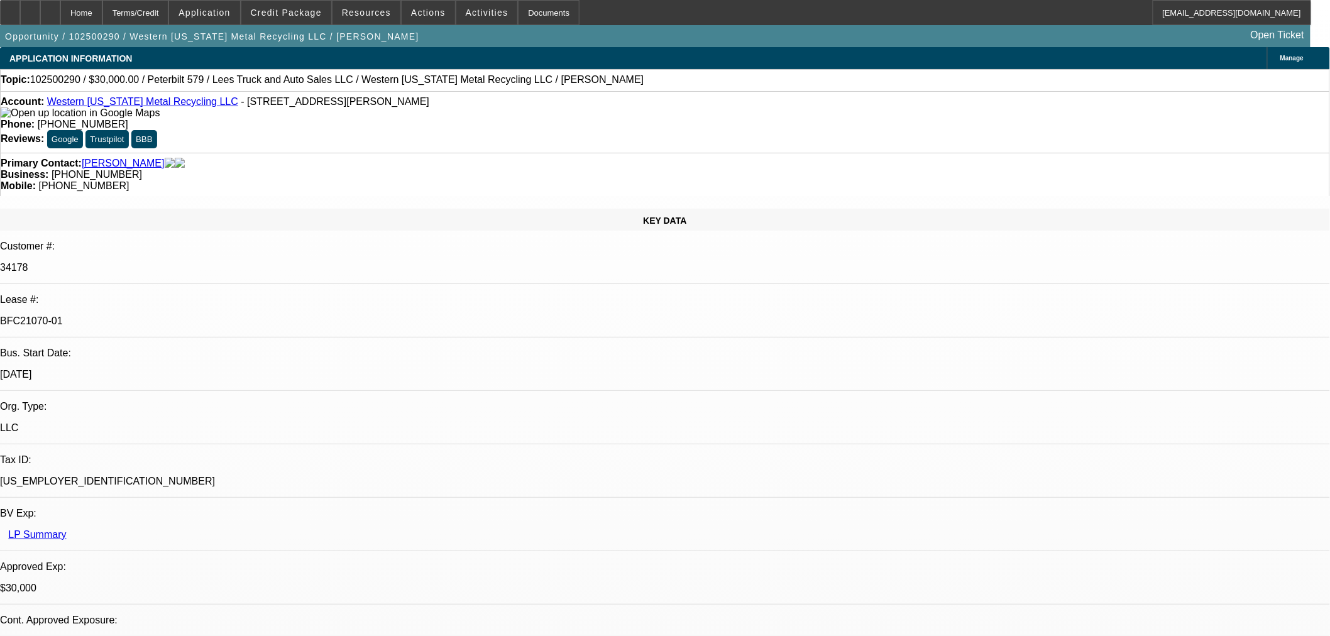
select select "0"
select select "3"
select select "0"
select select "6"
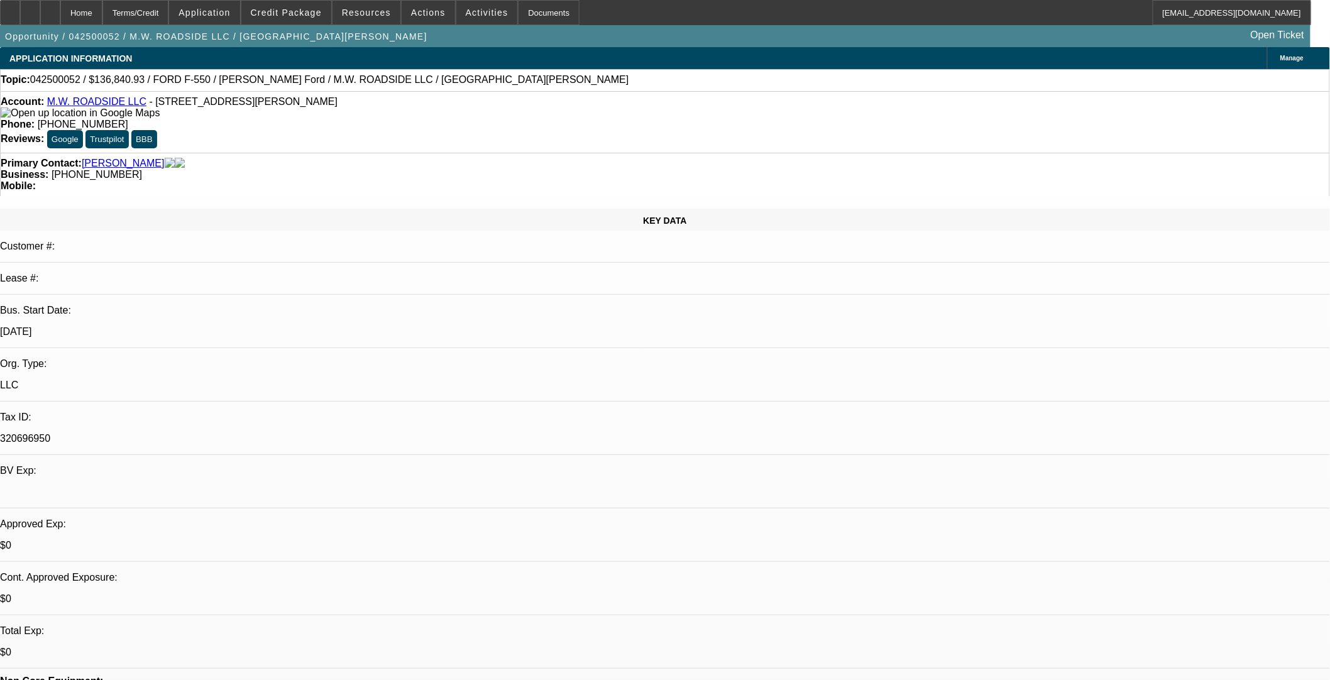
select select "0"
select select "2"
select select "0.1"
select select "4"
select select "0"
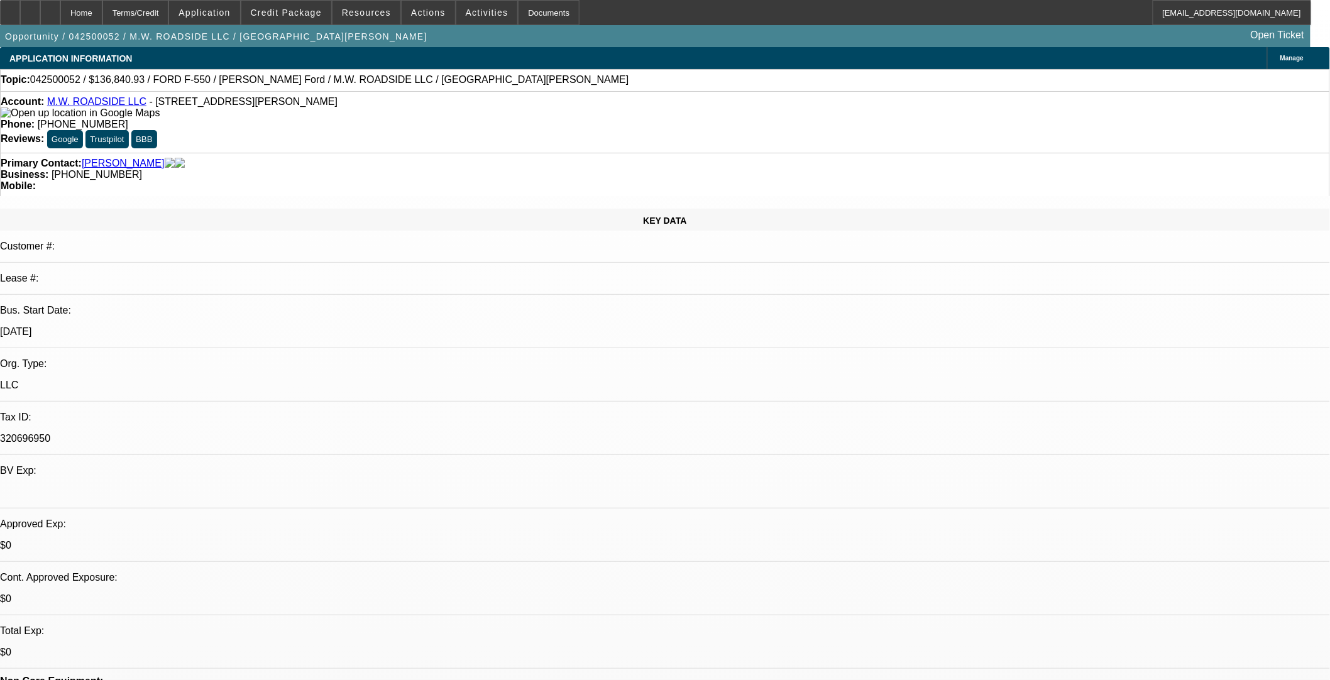
select select "0"
select select "2"
select select "0.1"
select select "4"
select select "0"
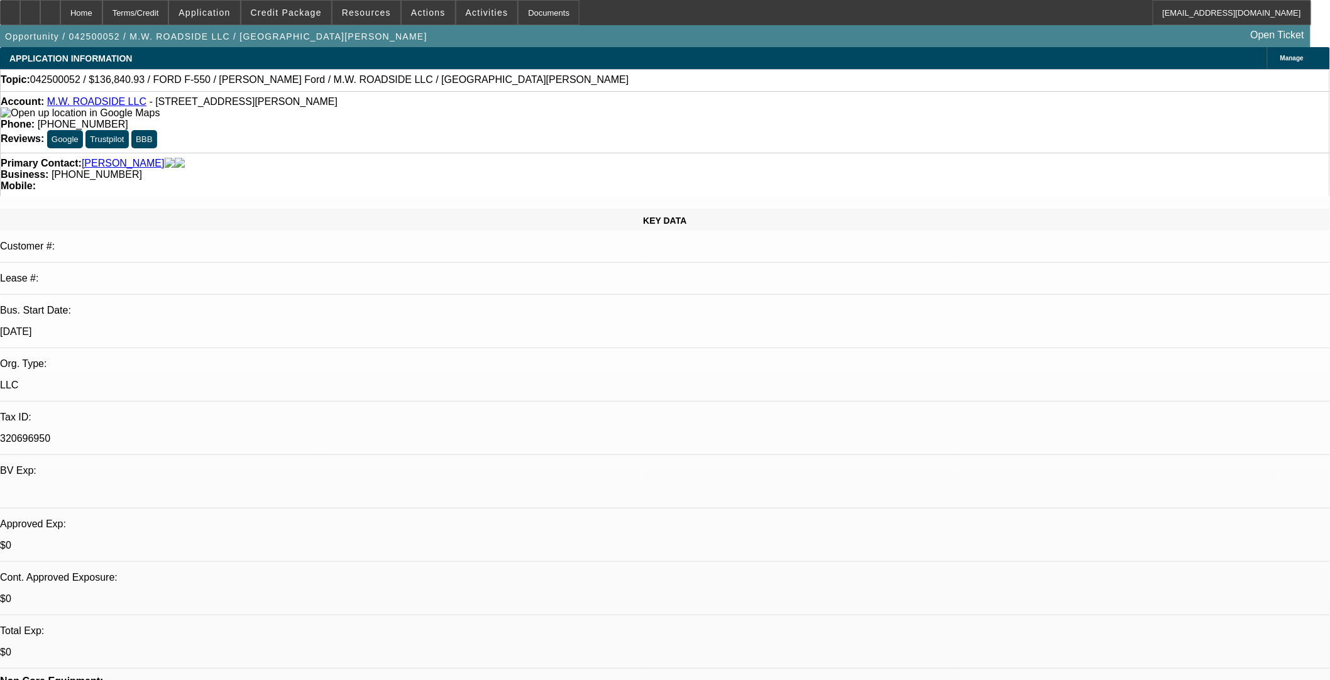
select select "0"
select select "2"
select select "0.1"
select select "4"
select select "0"
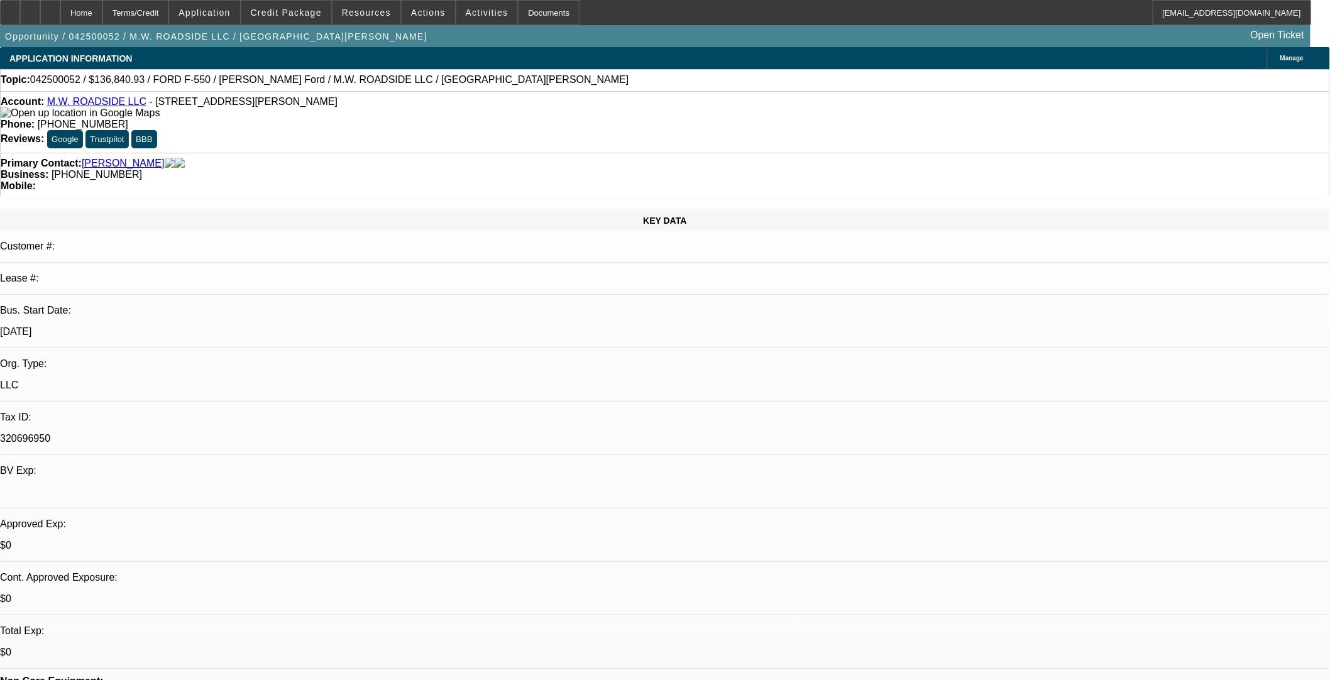
select select "2"
select select "0.1"
select select "4"
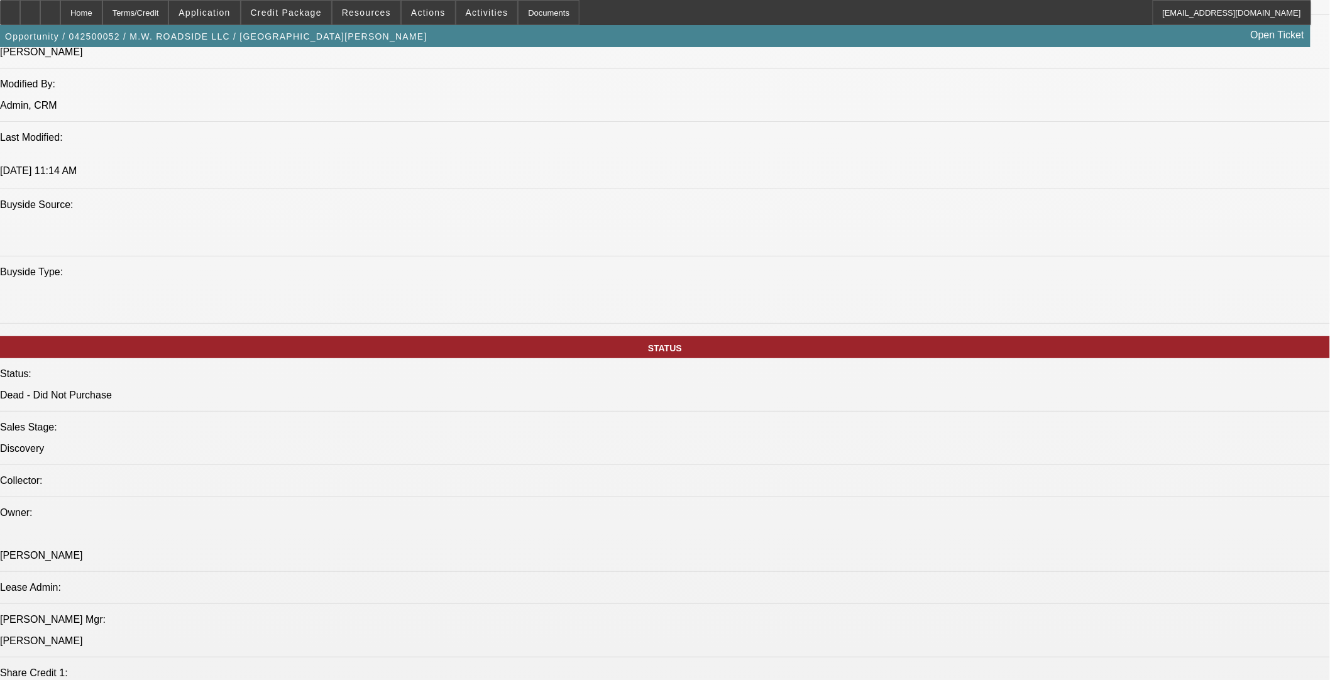
scroll to position [140, 0]
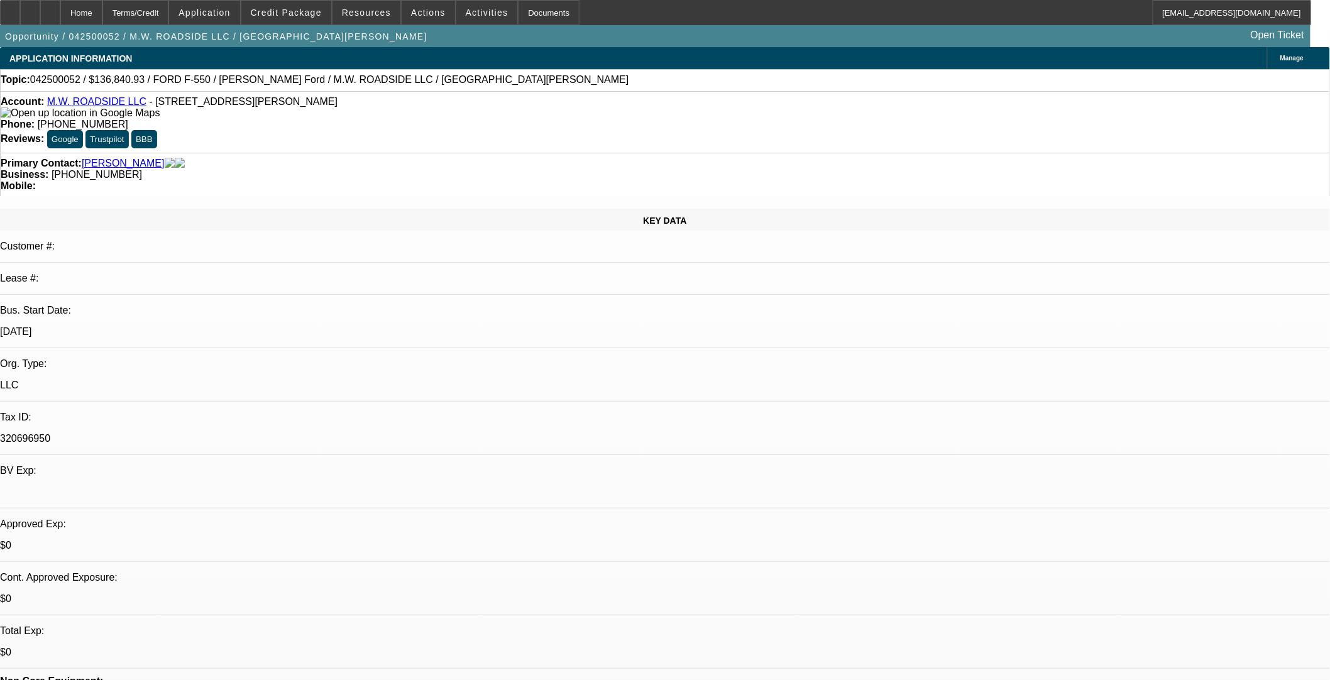
select select "0"
select select "2"
select select "0.1"
select select "4"
select select "0"
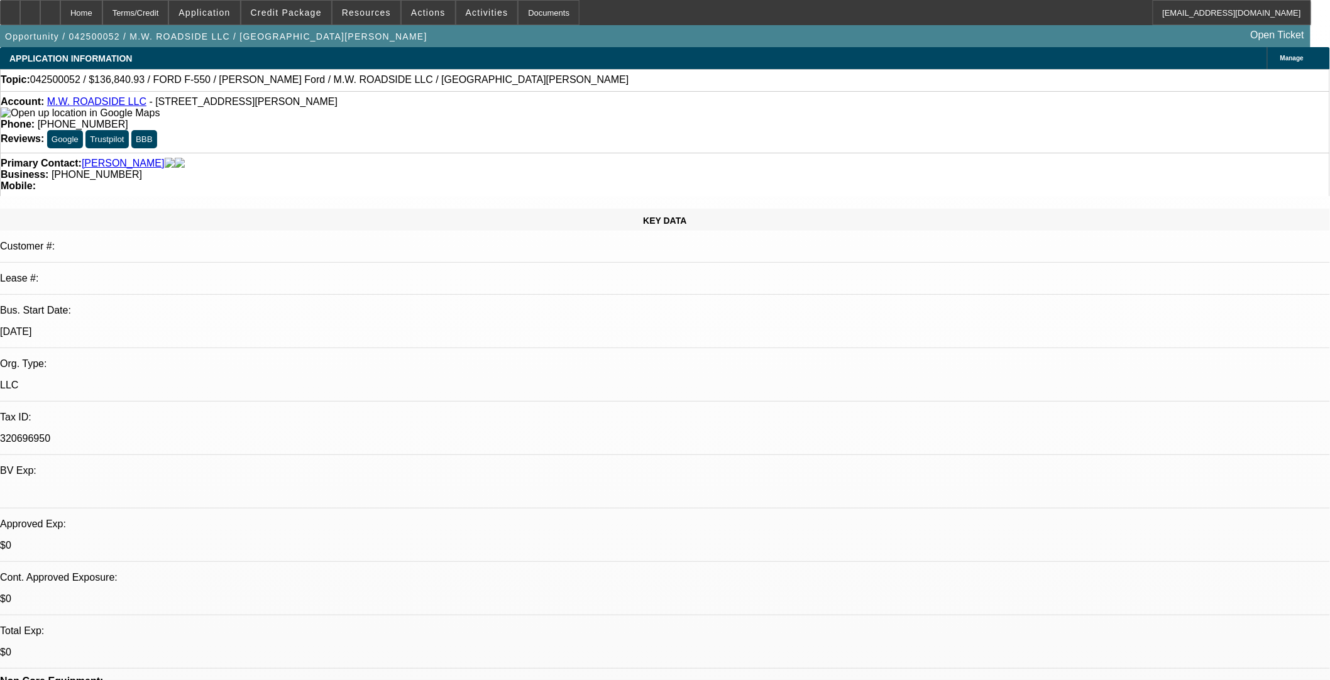
select select "0"
select select "2"
select select "0.1"
select select "4"
select select "0"
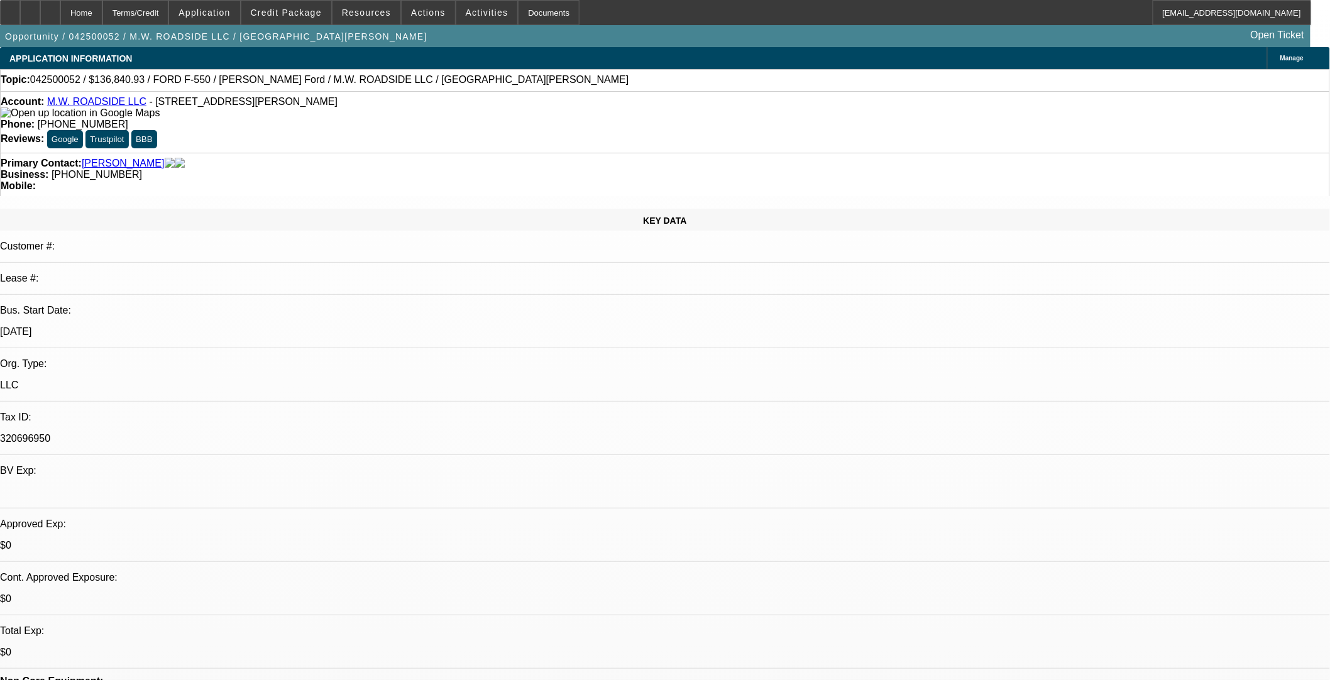
select select "0"
select select "2"
select select "0.1"
select select "4"
select select "0"
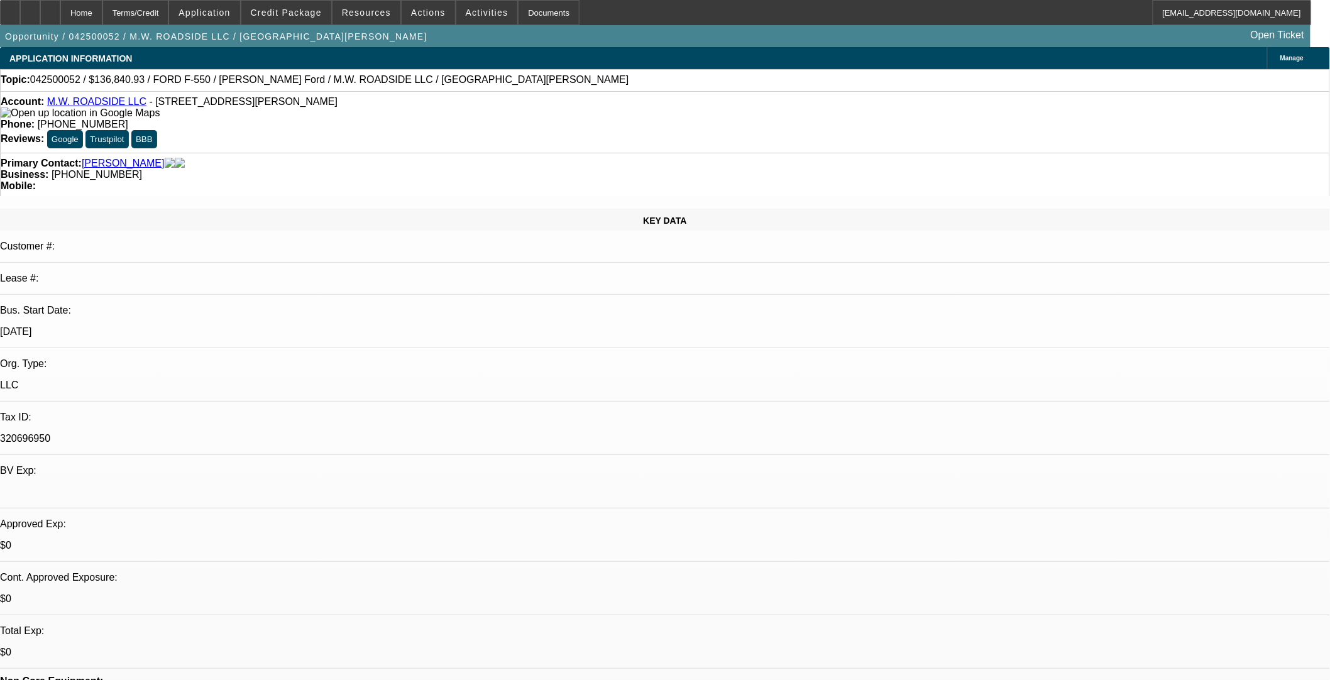
select select "2"
select select "0.1"
select select "4"
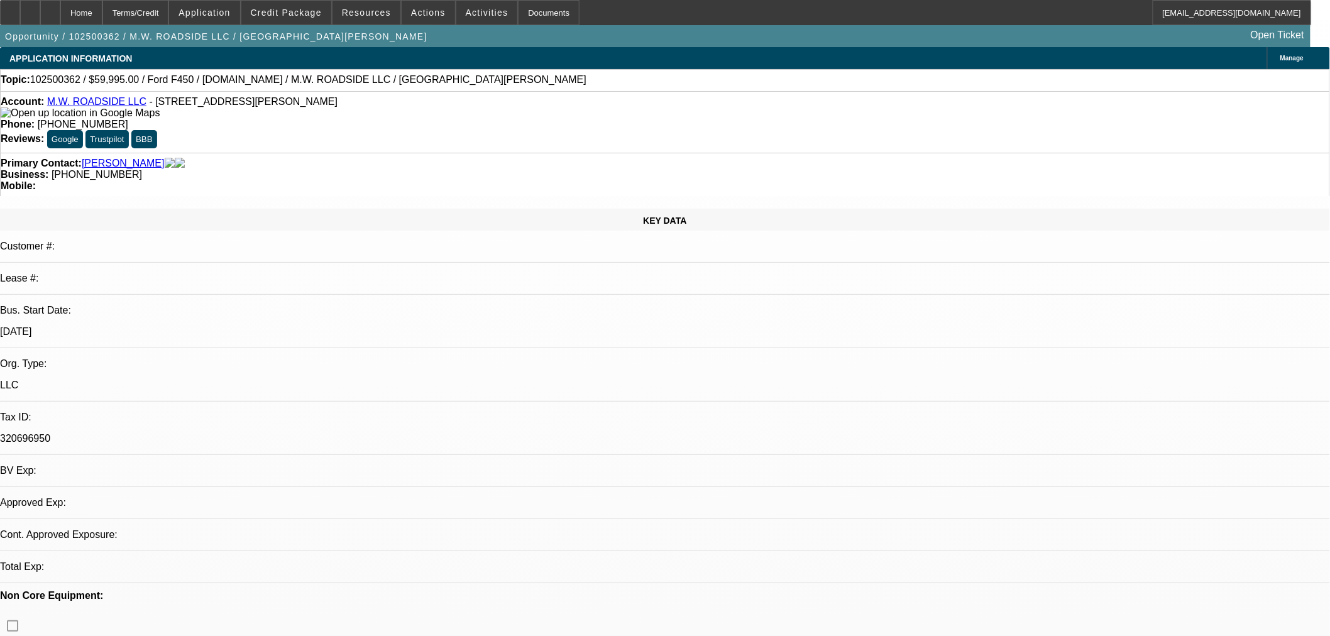
select select "0"
select select "0.1"
select select "1"
select select "3"
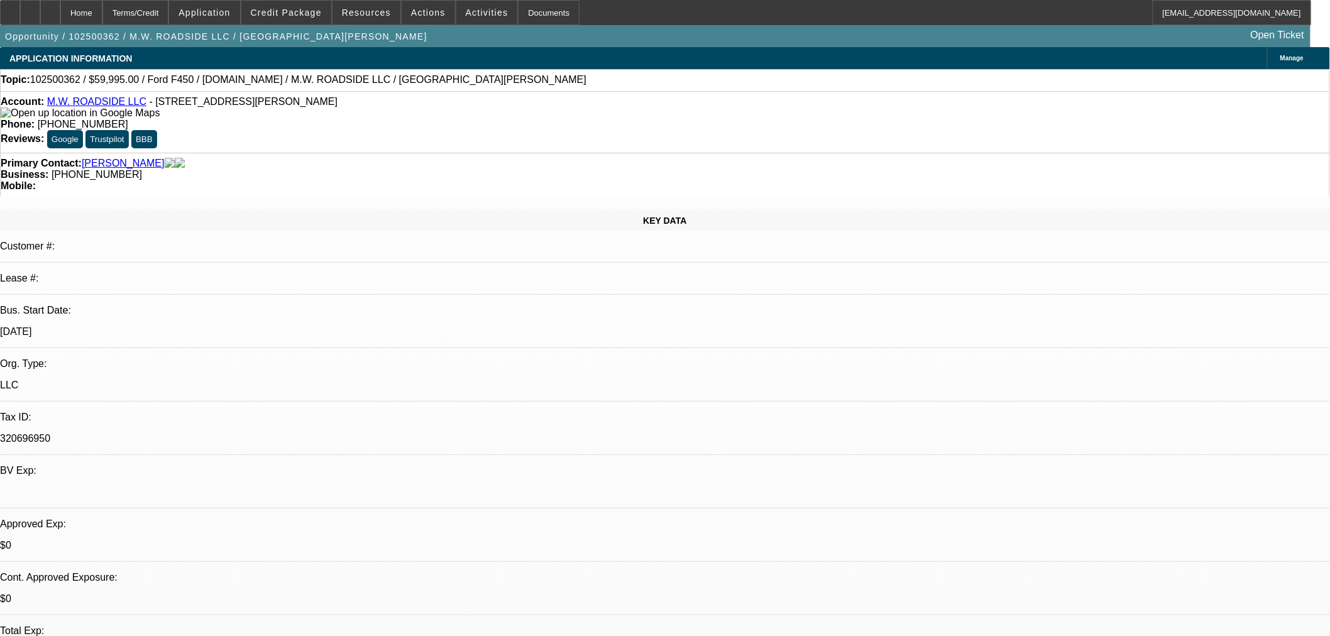
select select "4"
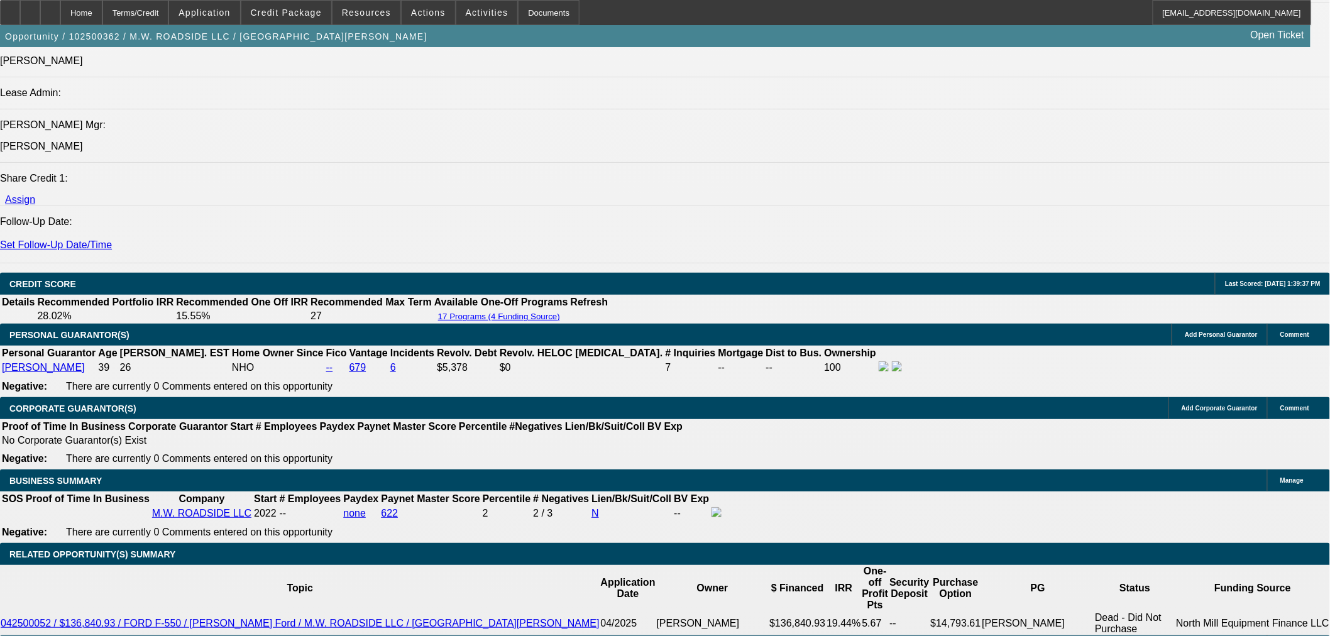
scroll to position [1536, 0]
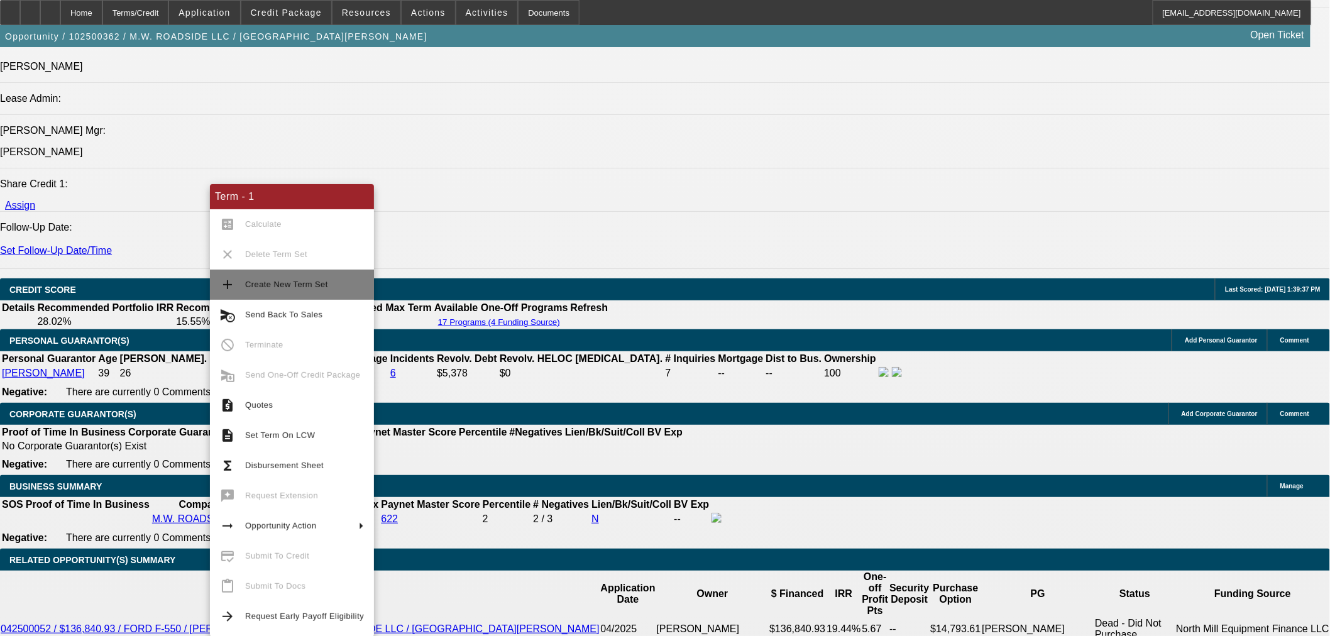
click at [279, 286] on span "Create New Term Set" at bounding box center [286, 284] width 83 height 9
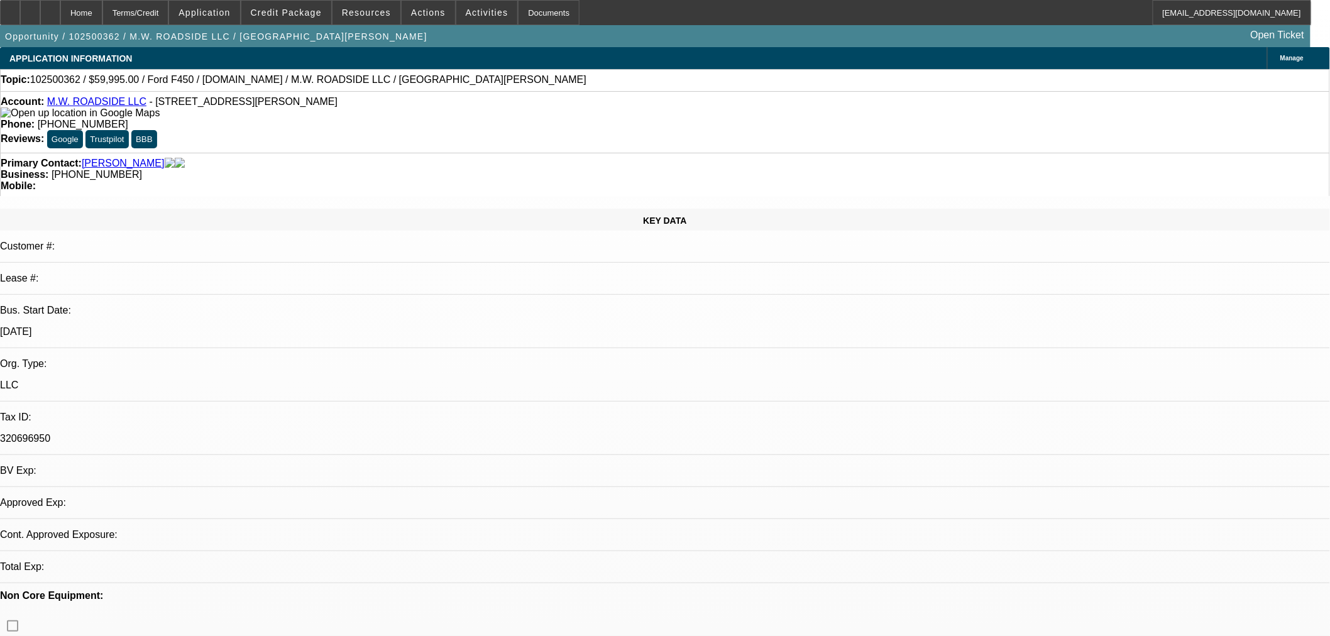
select select "0"
select select "3"
select select "0.1"
select select "4"
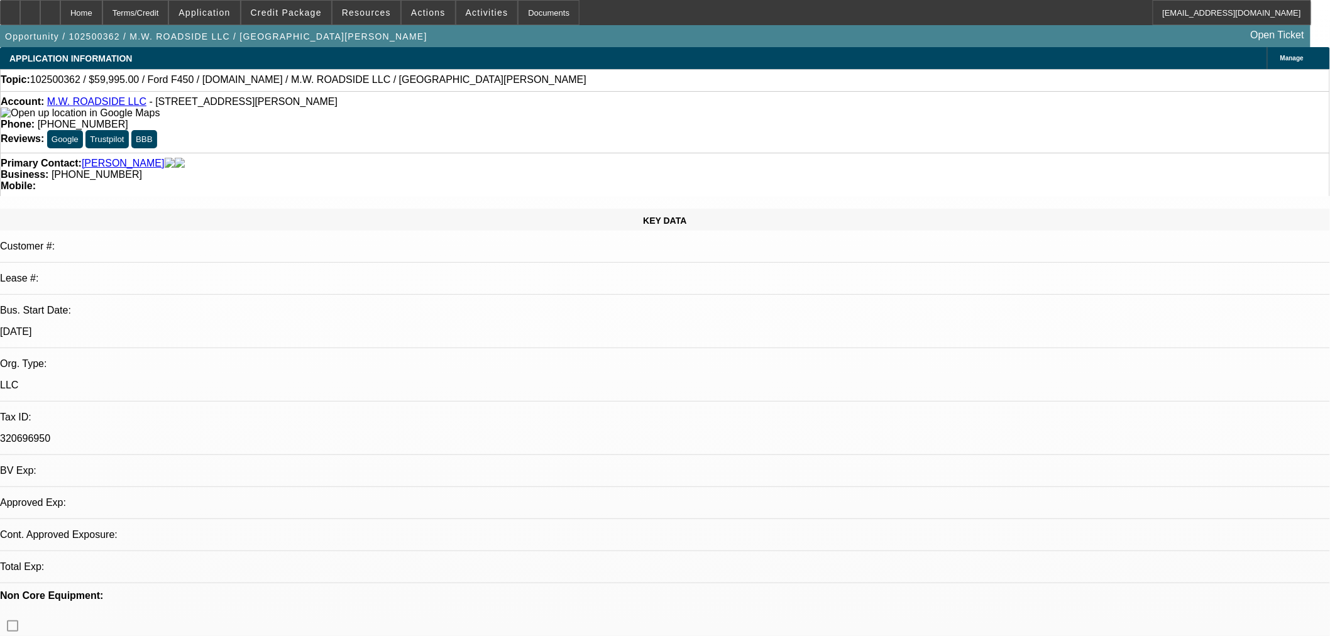
select select "0"
select select "3"
select select "0.1"
select select "4"
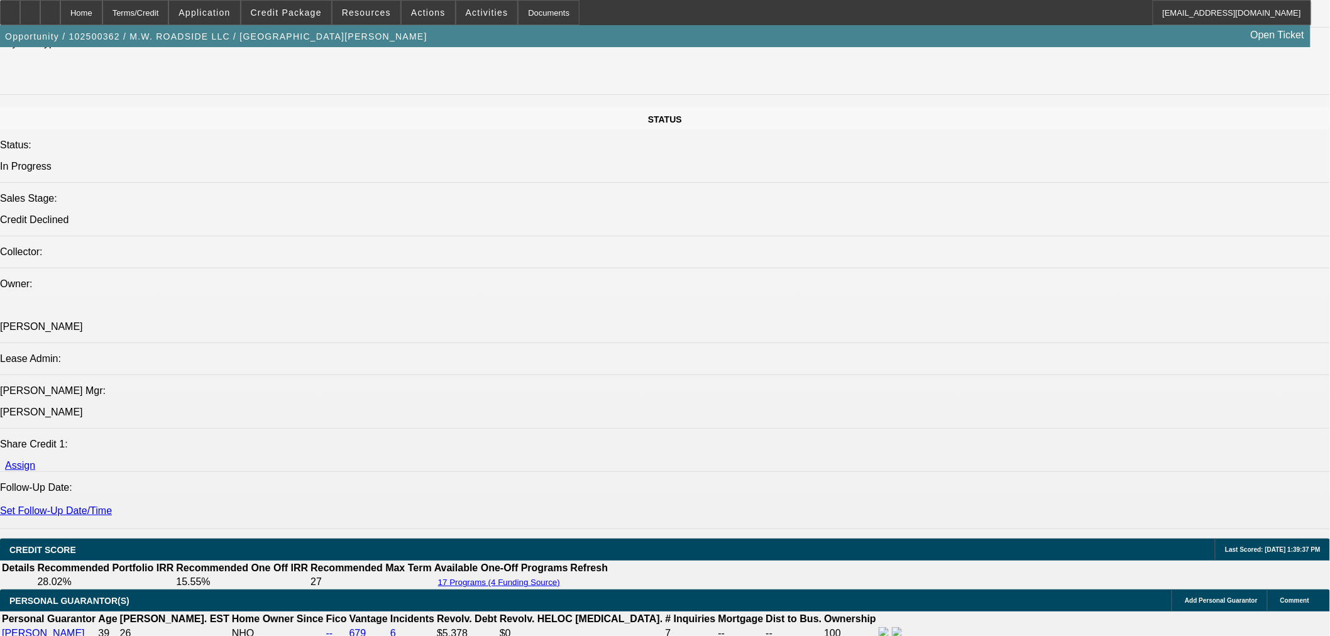
scroll to position [1397, 0]
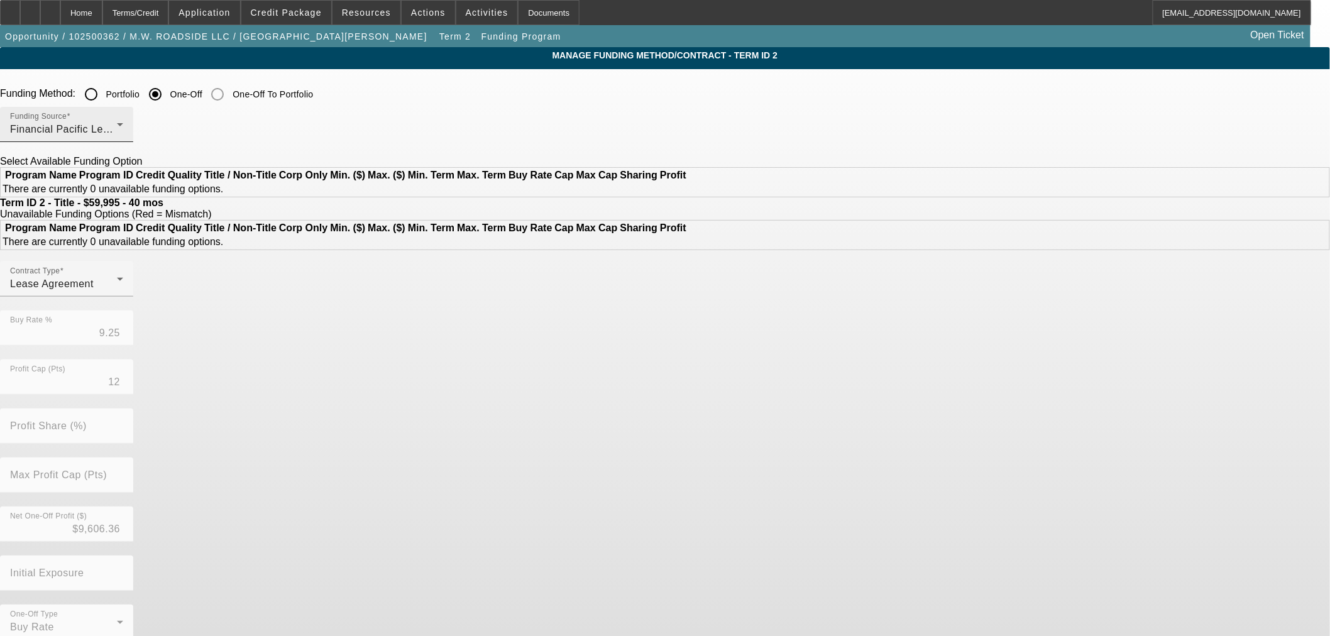
click at [117, 130] on div "Financial Pacific Leasing, Inc." at bounding box center [63, 129] width 107 height 15
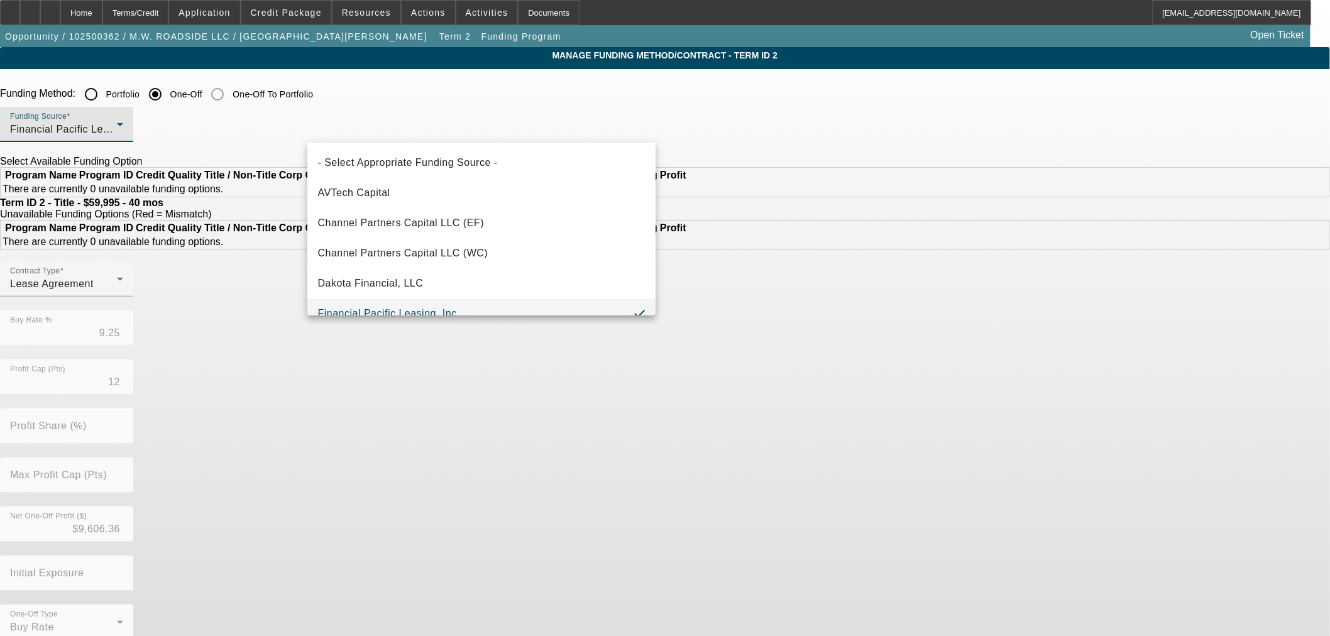
scroll to position [13, 0]
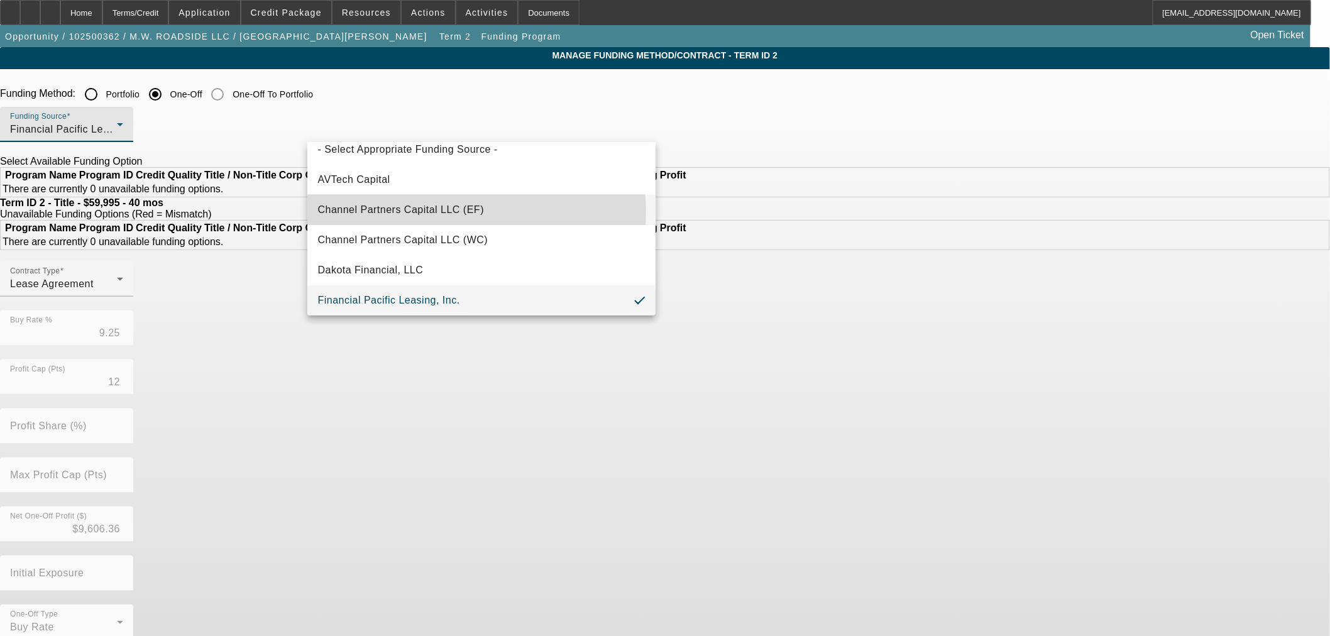
click at [440, 212] on span "Channel Partners Capital LLC (EF)" at bounding box center [400, 209] width 167 height 15
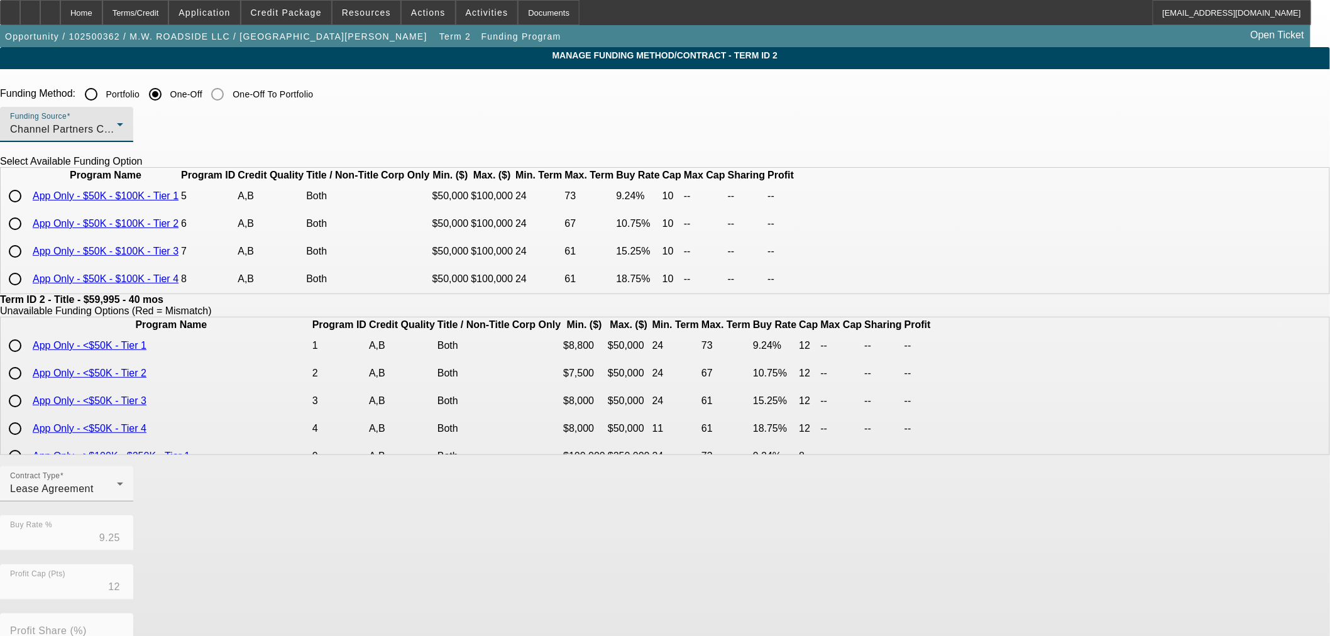
click at [179, 201] on link "App Only - $50K - $100K - Tier 1" at bounding box center [106, 195] width 146 height 11
click at [28, 209] on input "radio" at bounding box center [15, 196] width 25 height 25
radio input "true"
type input "9.24"
type input "10"
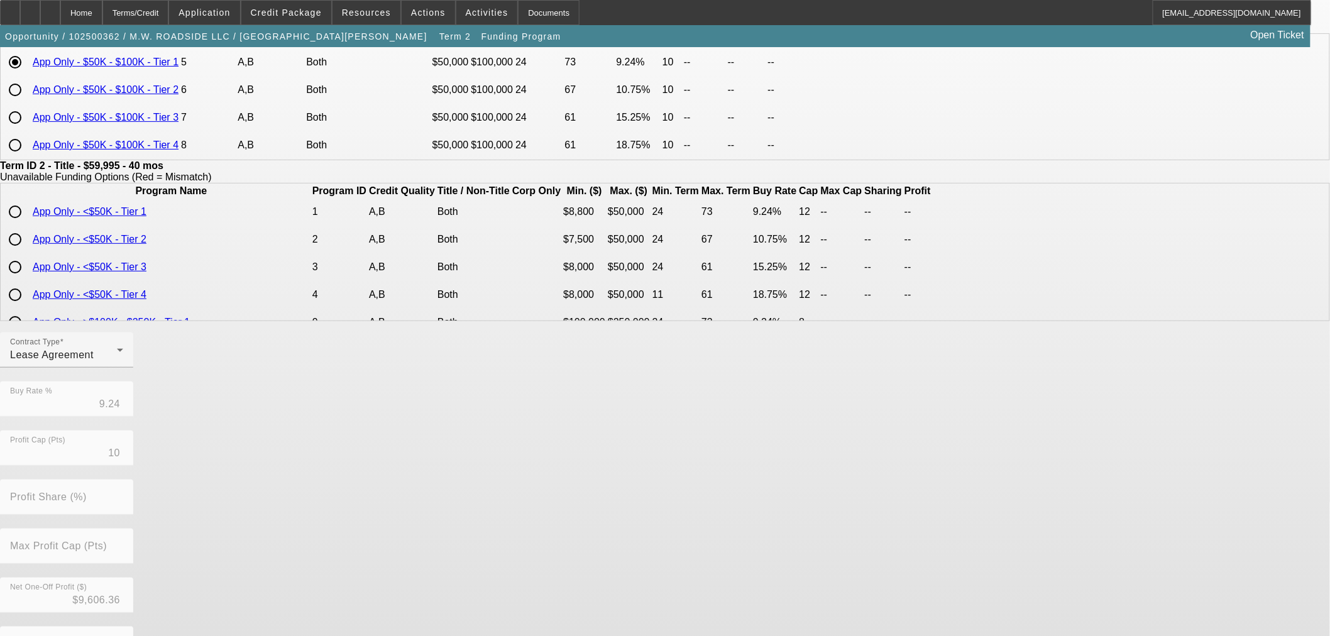
scroll to position [224, 0]
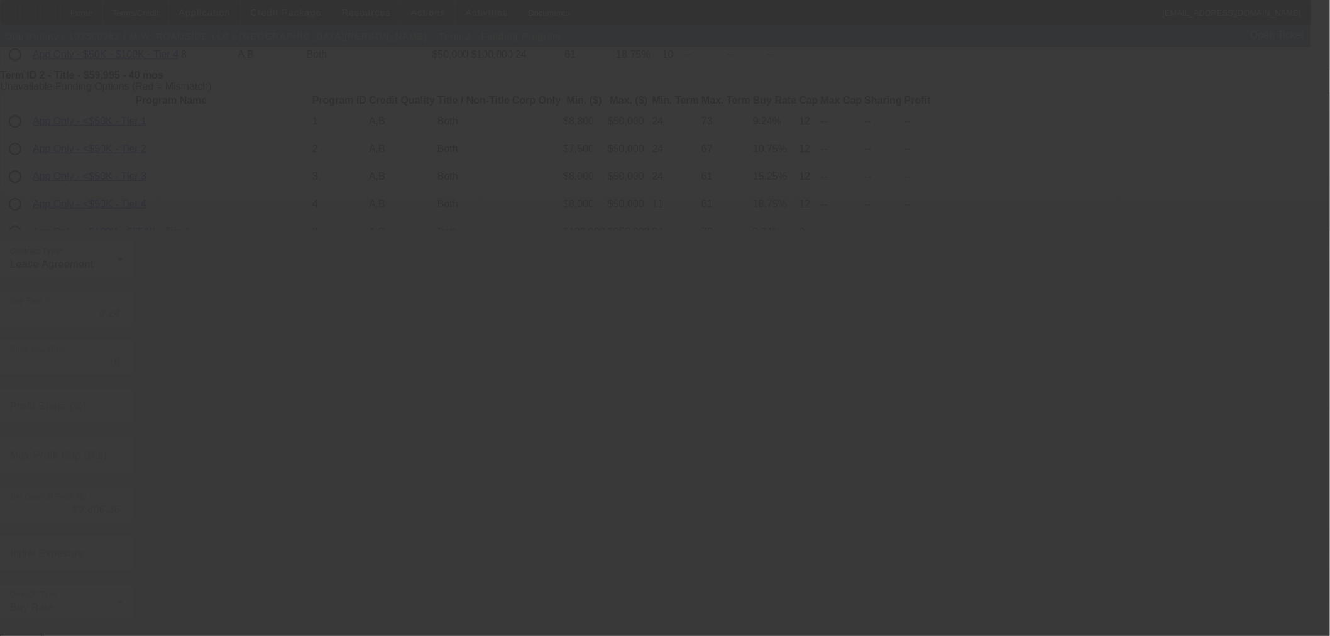
type input "9.25"
type input "12"
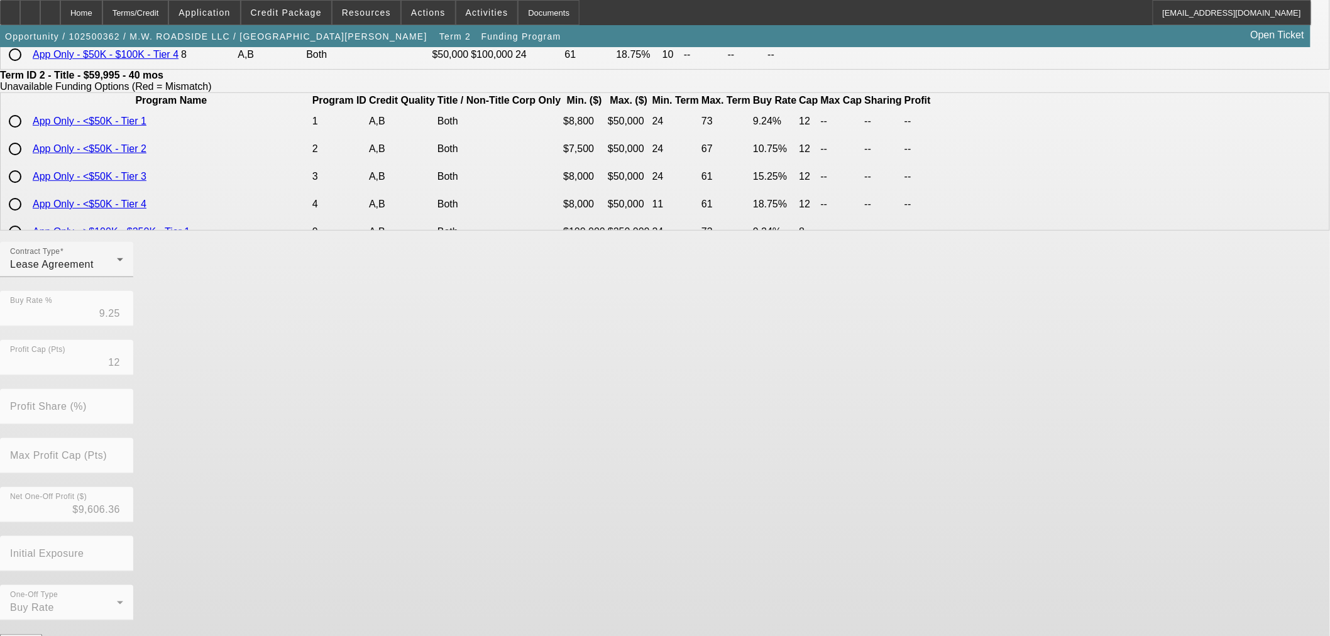
scroll to position [0, 0]
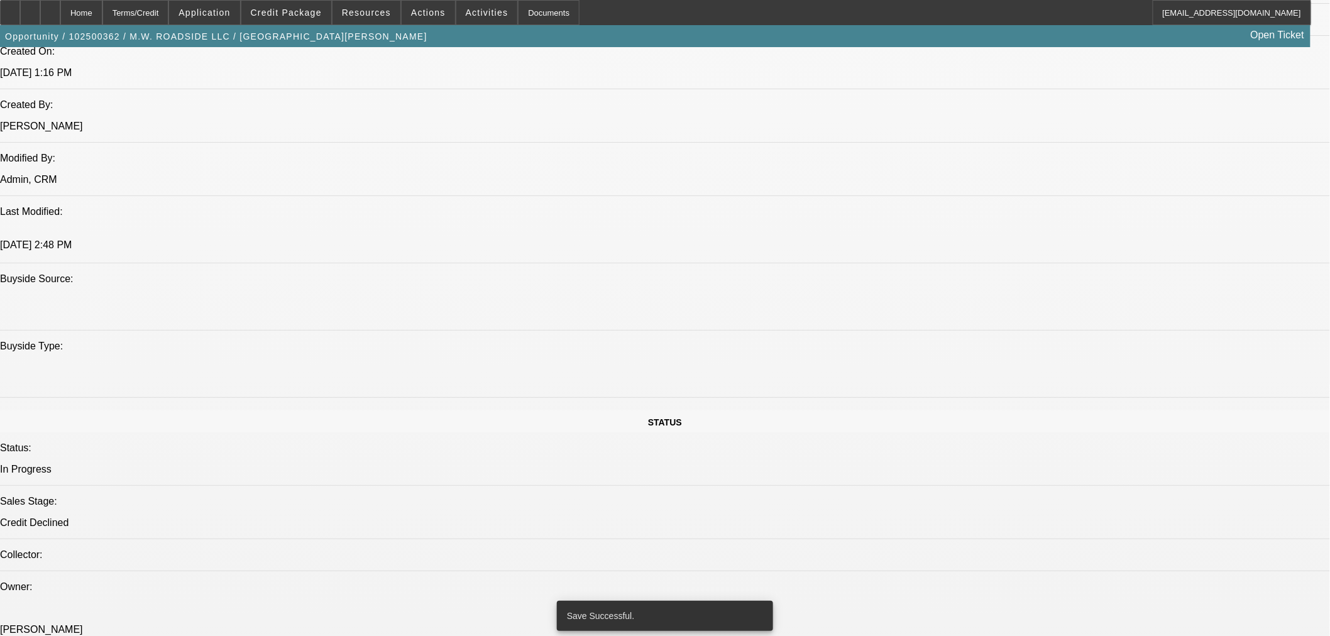
select select "0"
select select "3"
select select "0.1"
select select "4"
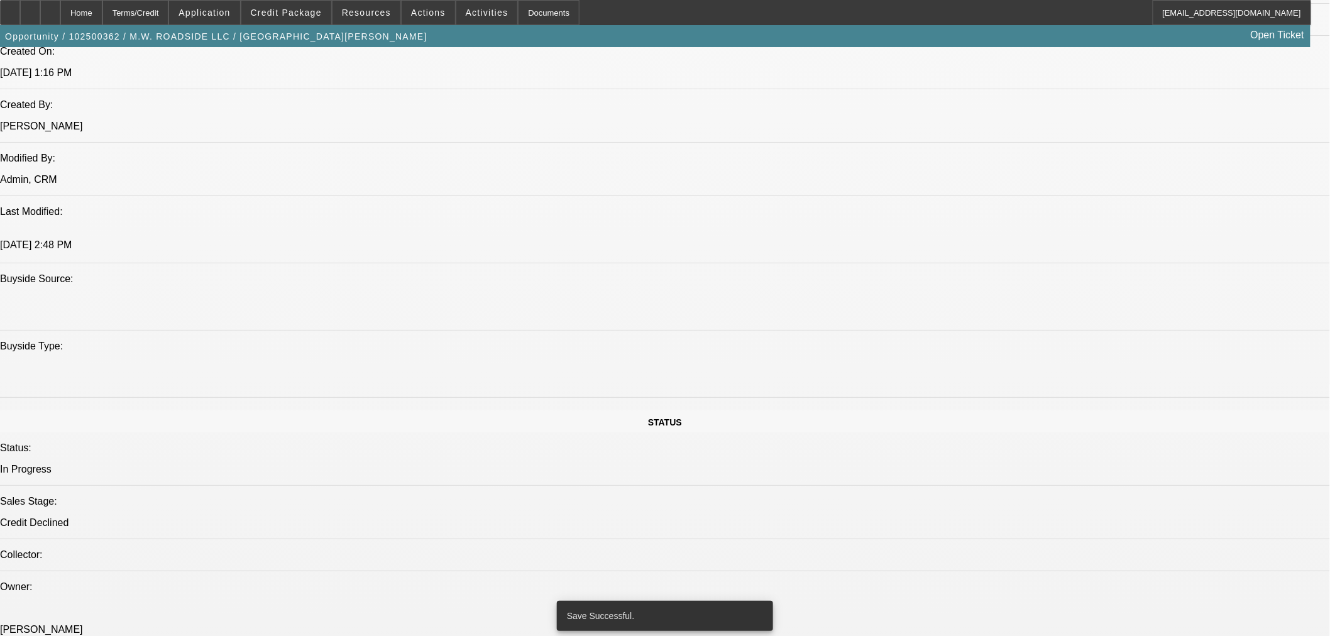
select select "0"
select select "3"
select select "0.1"
select select "4"
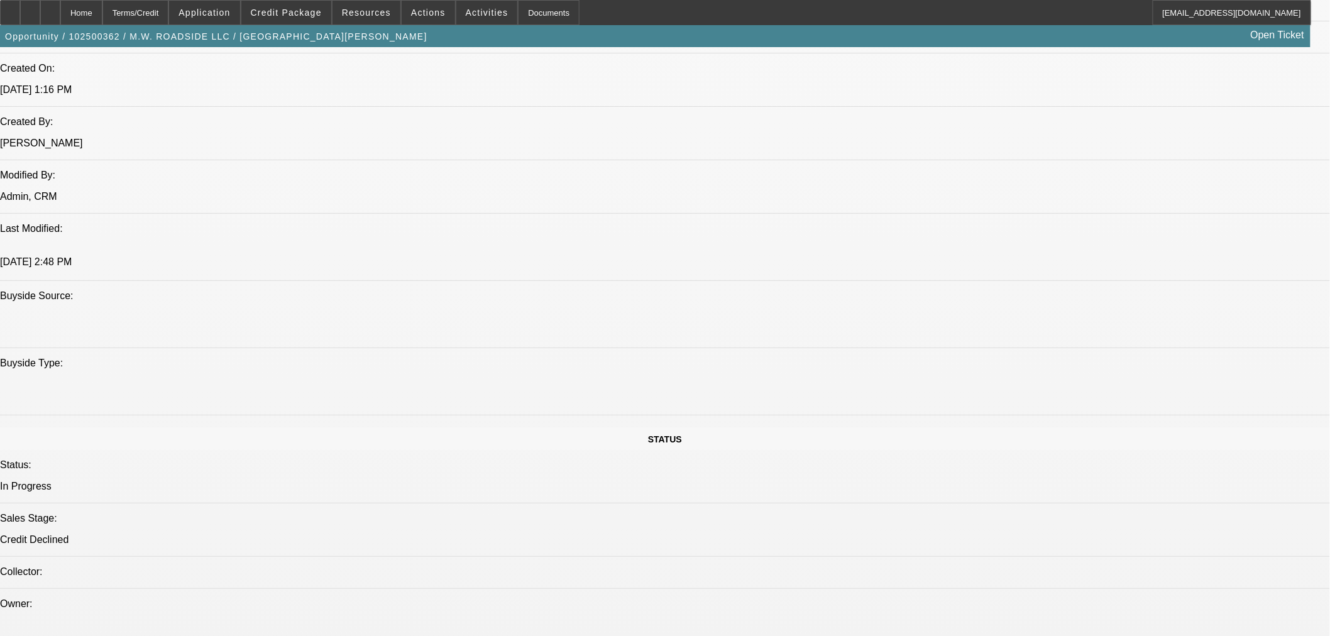
scroll to position [606, 0]
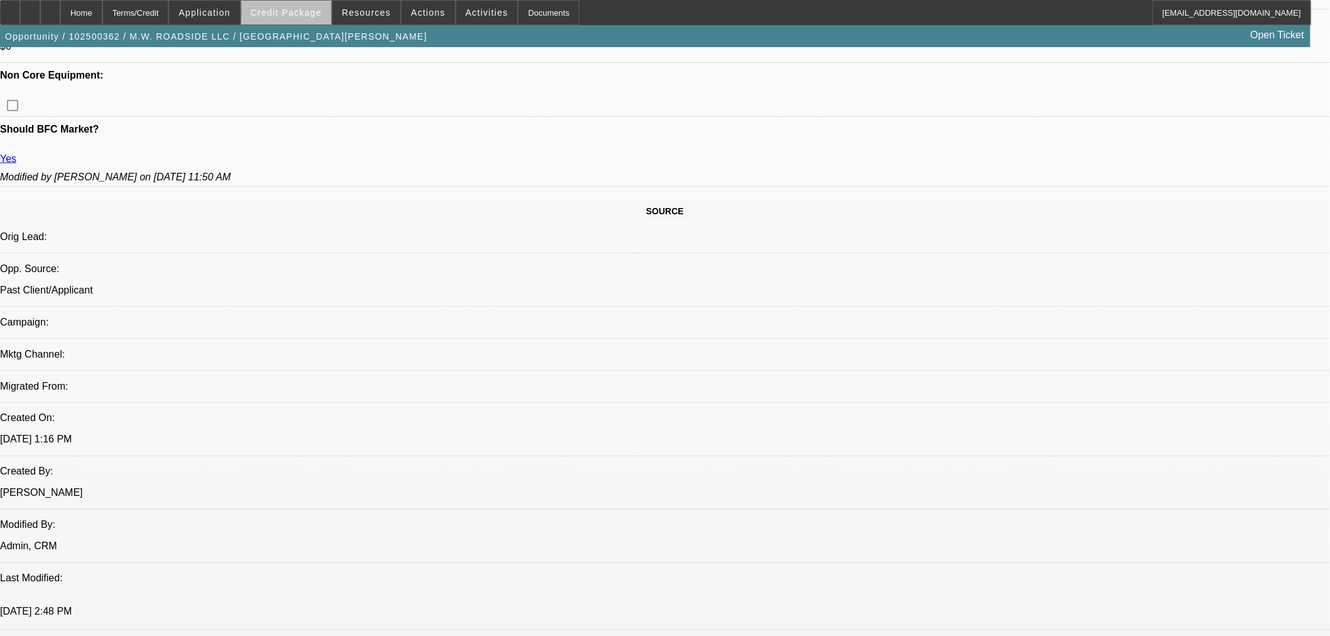
click at [309, 13] on span "Credit Package" at bounding box center [286, 13] width 71 height 10
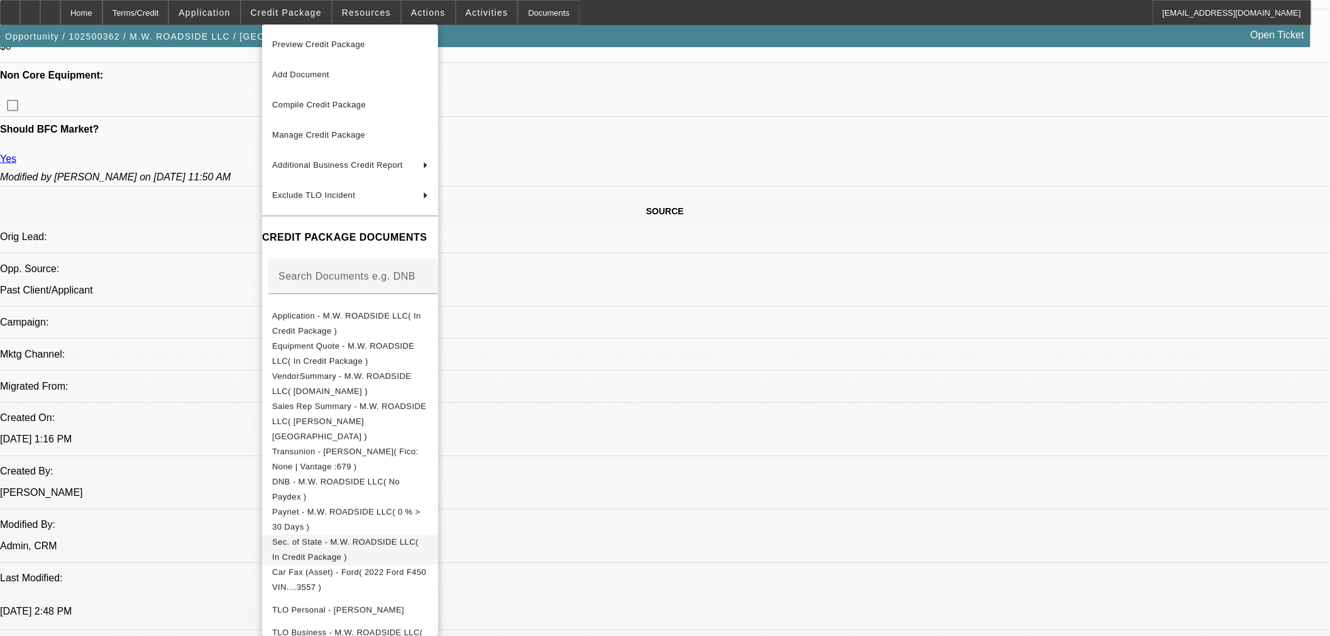
click at [359, 537] on span "Sec. of State - M.W. ROADSIDE LLC( In Credit Package )" at bounding box center [345, 549] width 146 height 25
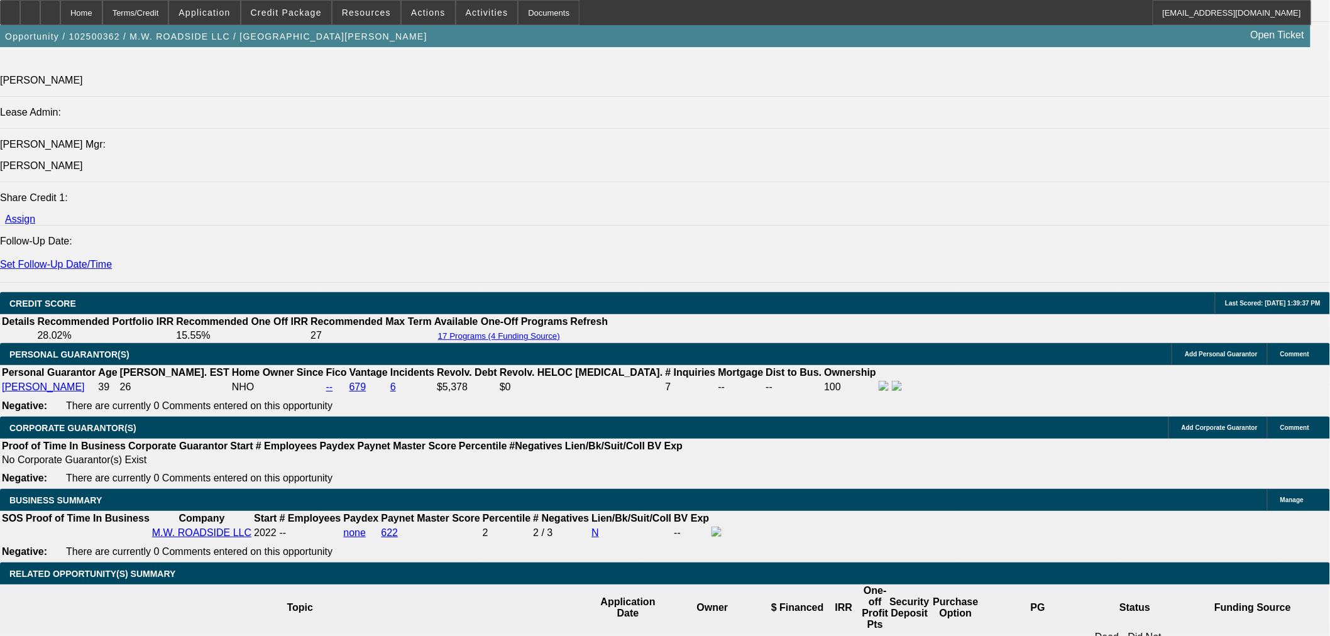
scroll to position [1514, 0]
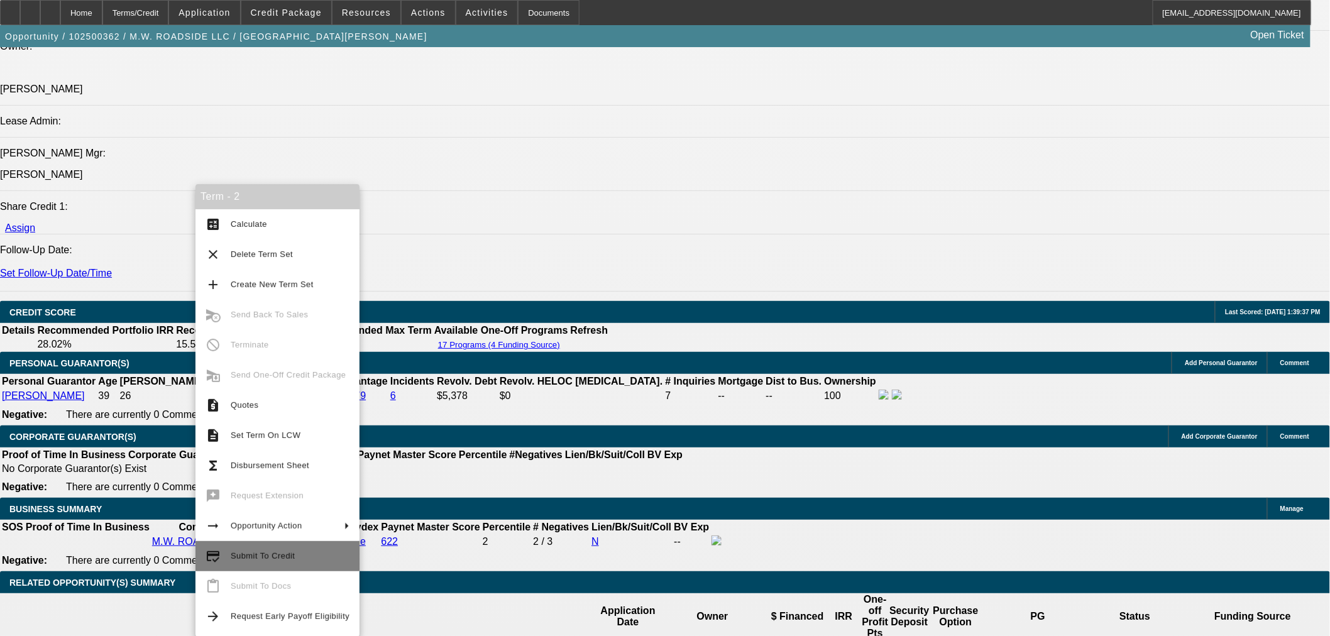
click at [262, 548] on button "credit_score Submit To Credit" at bounding box center [278, 556] width 164 height 30
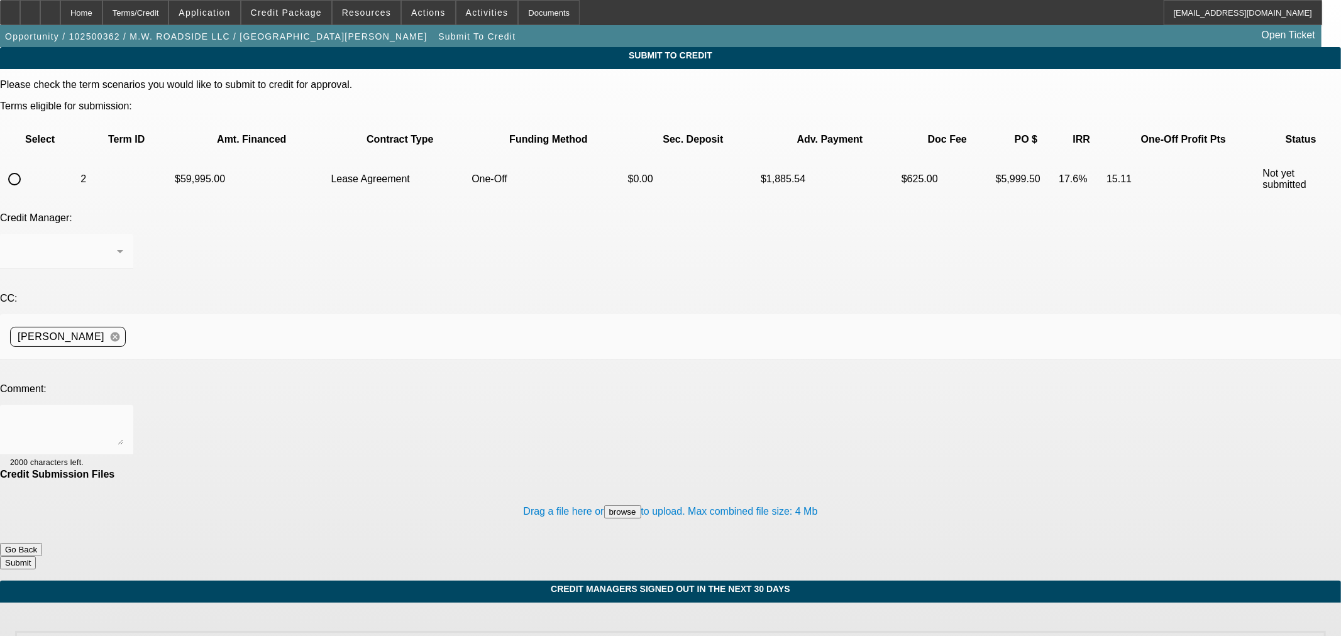
click at [27, 167] on input "radio" at bounding box center [14, 179] width 25 height 25
radio input "true"
click at [123, 415] on textarea at bounding box center [66, 430] width 113 height 30
type textarea "Please ok to CPEF. Thanks"
click at [36, 556] on button "Submit" at bounding box center [18, 562] width 36 height 13
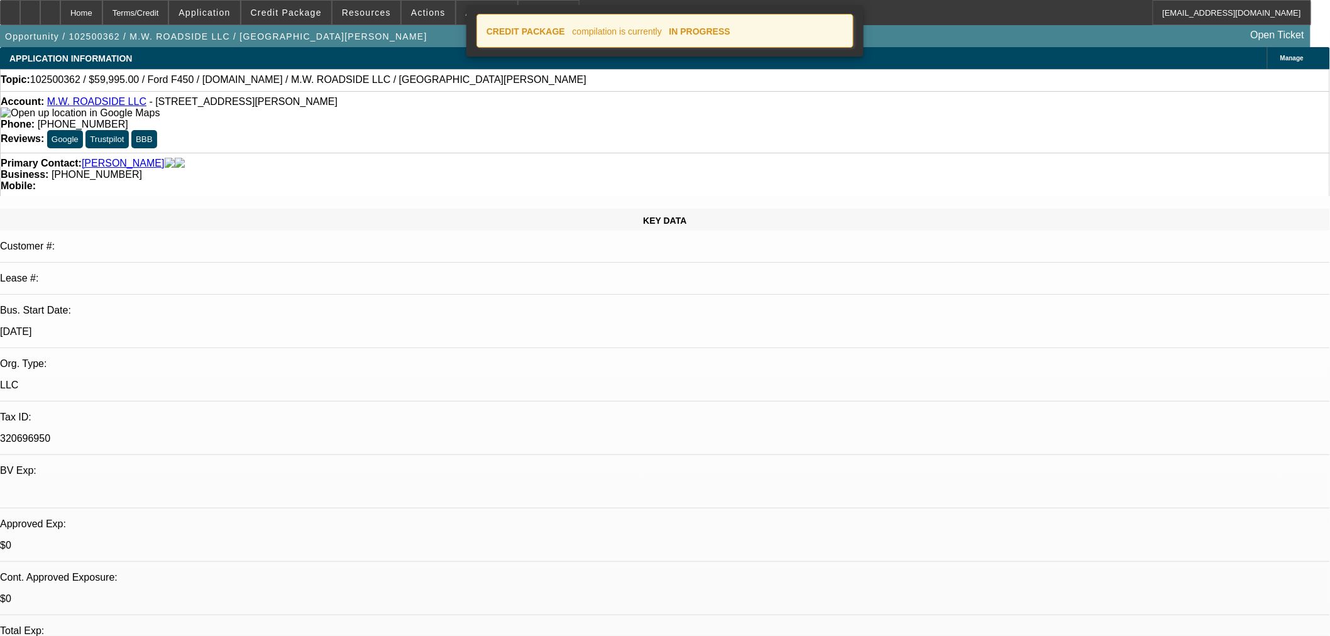
select select "0"
select select "3"
select select "0.1"
select select "4"
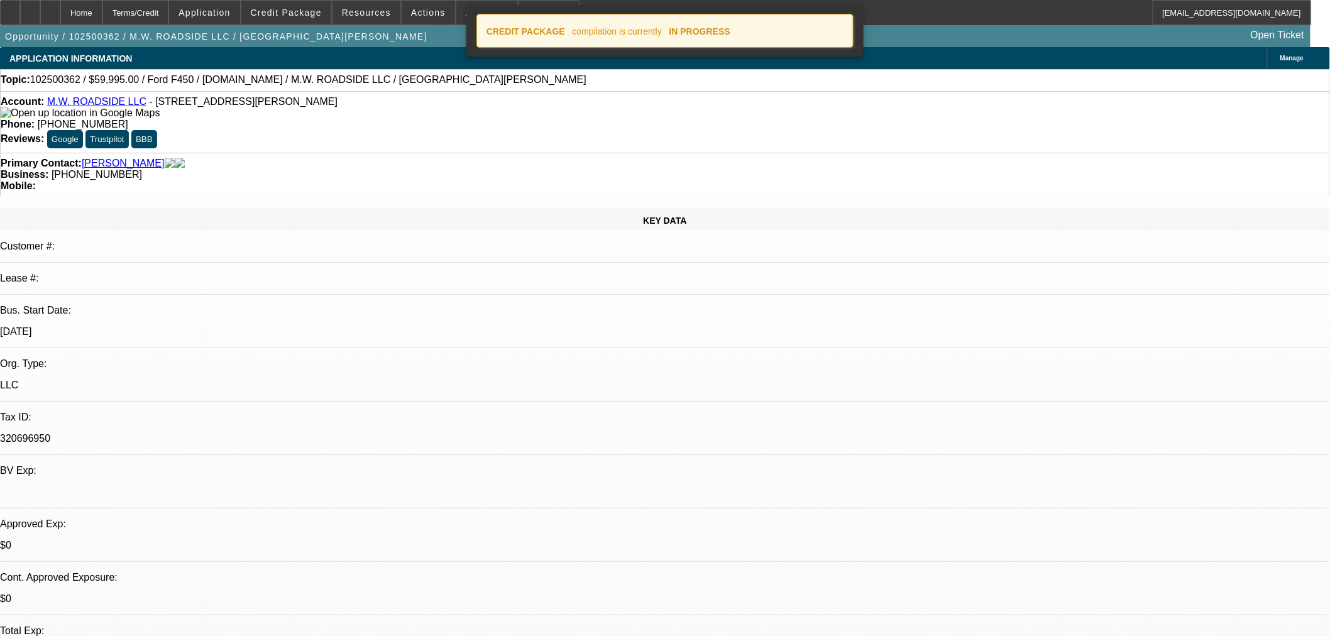
select select "0"
select select "3"
select select "0.1"
select select "4"
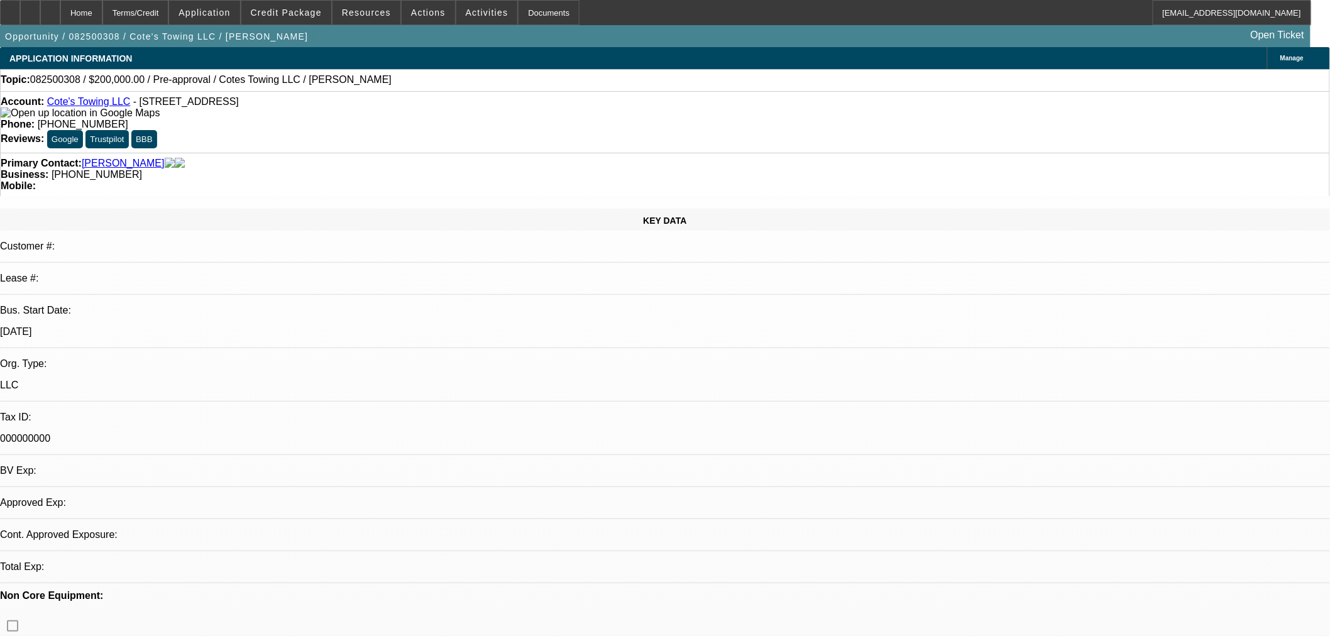
select select "0"
select select "3"
select select "0"
select select "6"
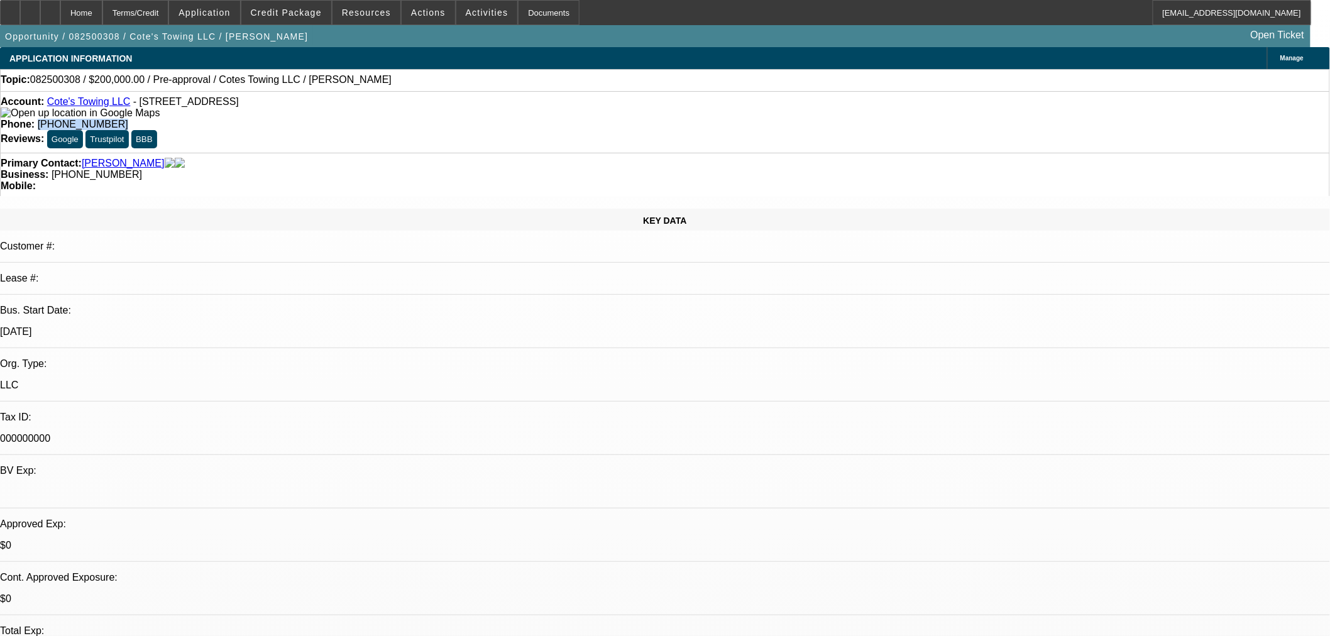
drag, startPoint x: 542, startPoint y: 104, endPoint x: 482, endPoint y: 104, distance: 59.7
click at [482, 119] on div "Phone: [PHONE_NUMBER]" at bounding box center [665, 124] width 1329 height 11
copy span "[PHONE_NUMBER]"
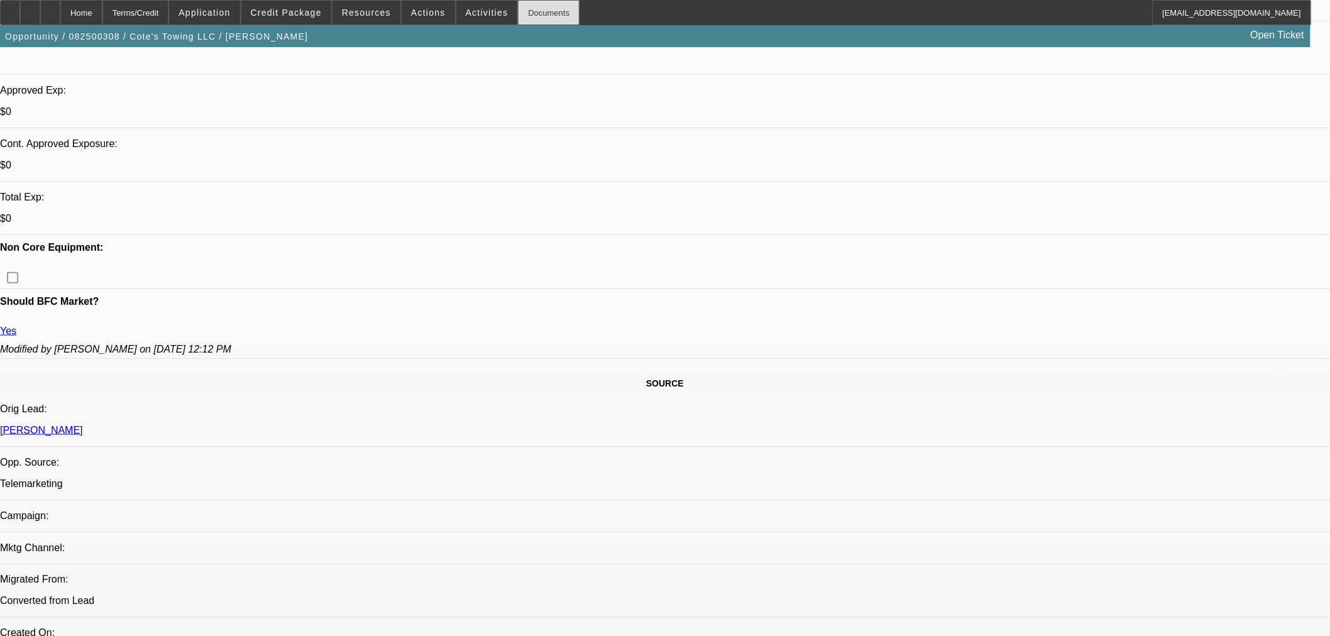
scroll to position [558, 0]
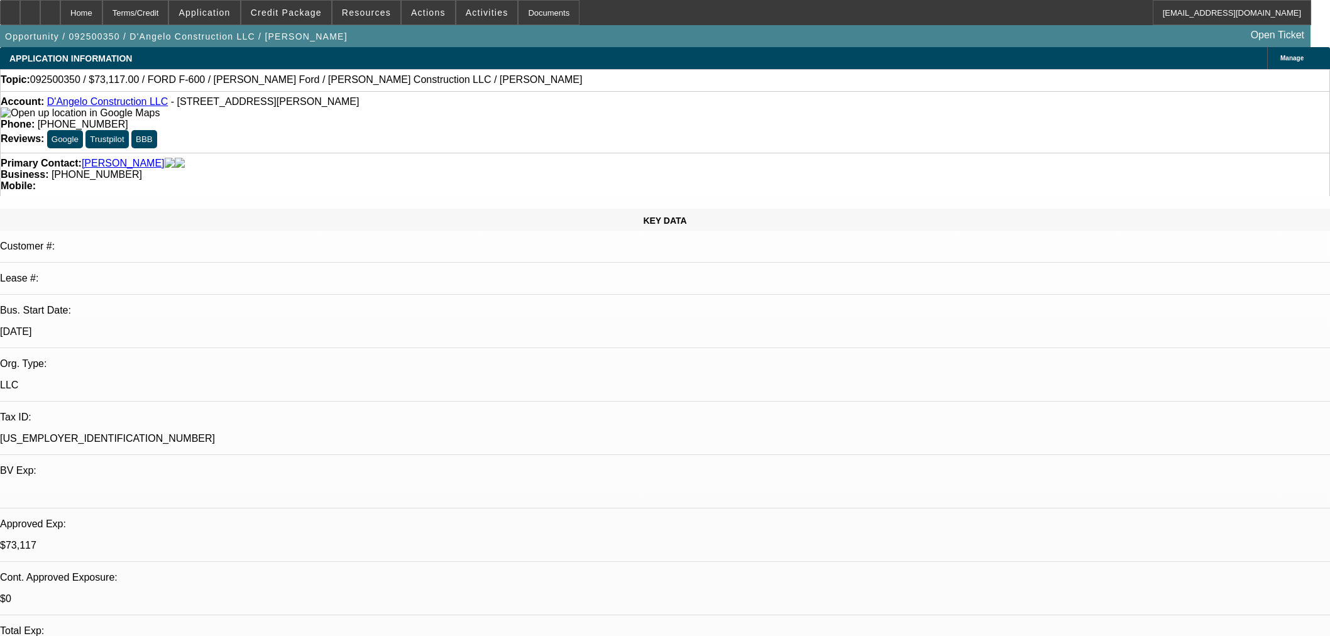
select select "0"
select select "2"
select select "0.1"
select select "4"
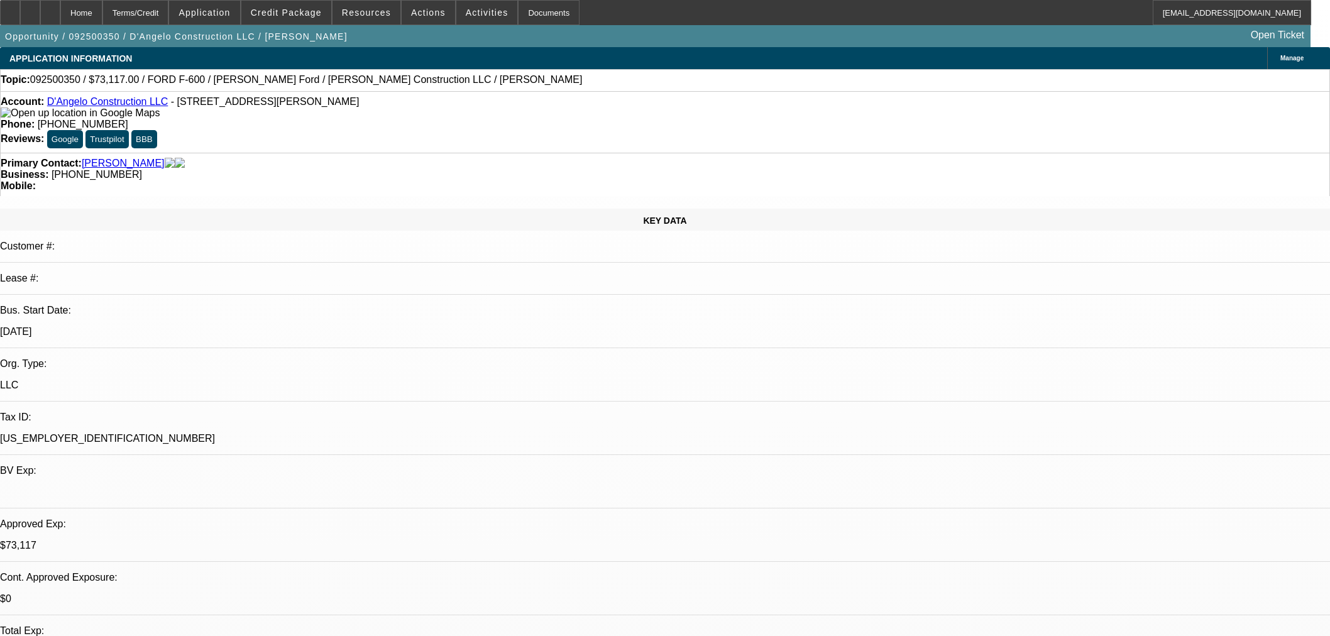
select select "0"
select select "2"
select select "0.1"
select select "4"
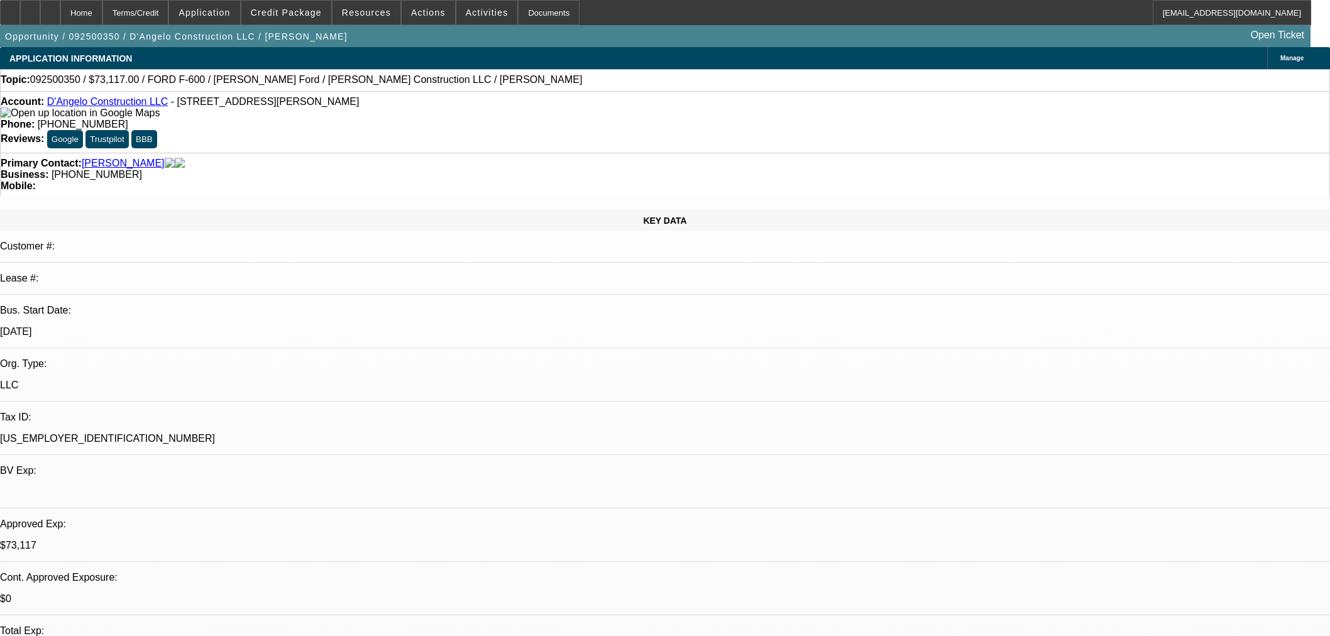
select select "0"
select select "2"
select select "0.1"
select select "4"
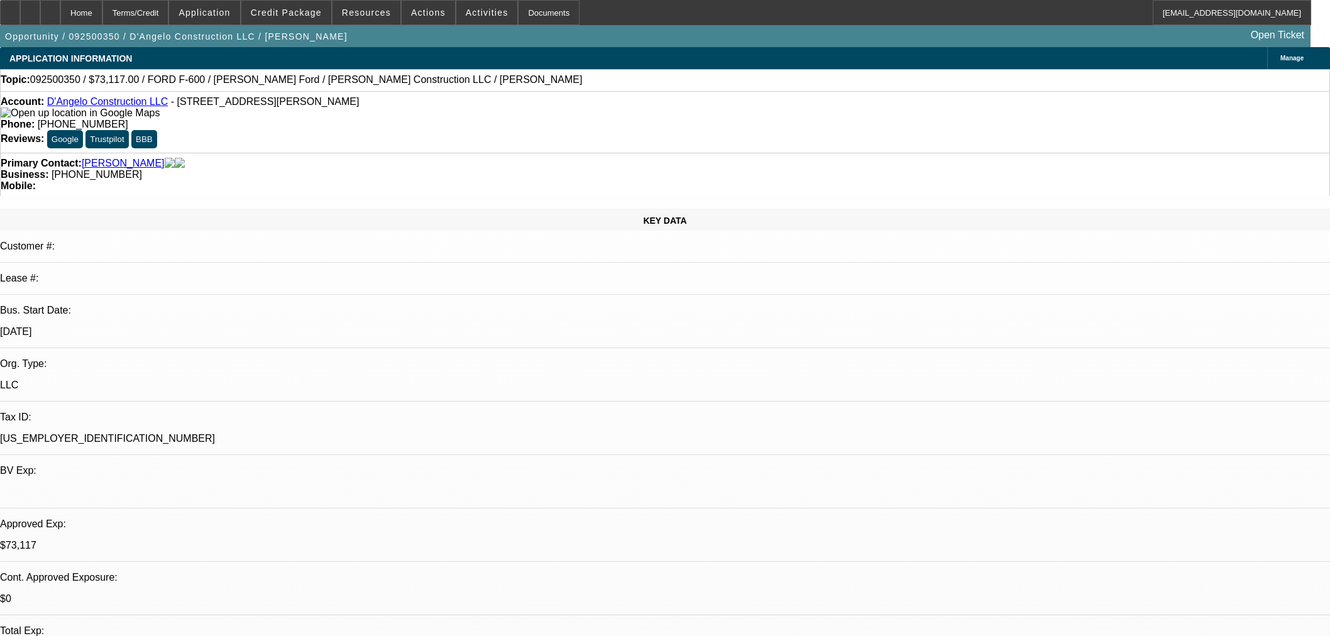
select select "0"
select select "2"
select select "0.1"
select select "4"
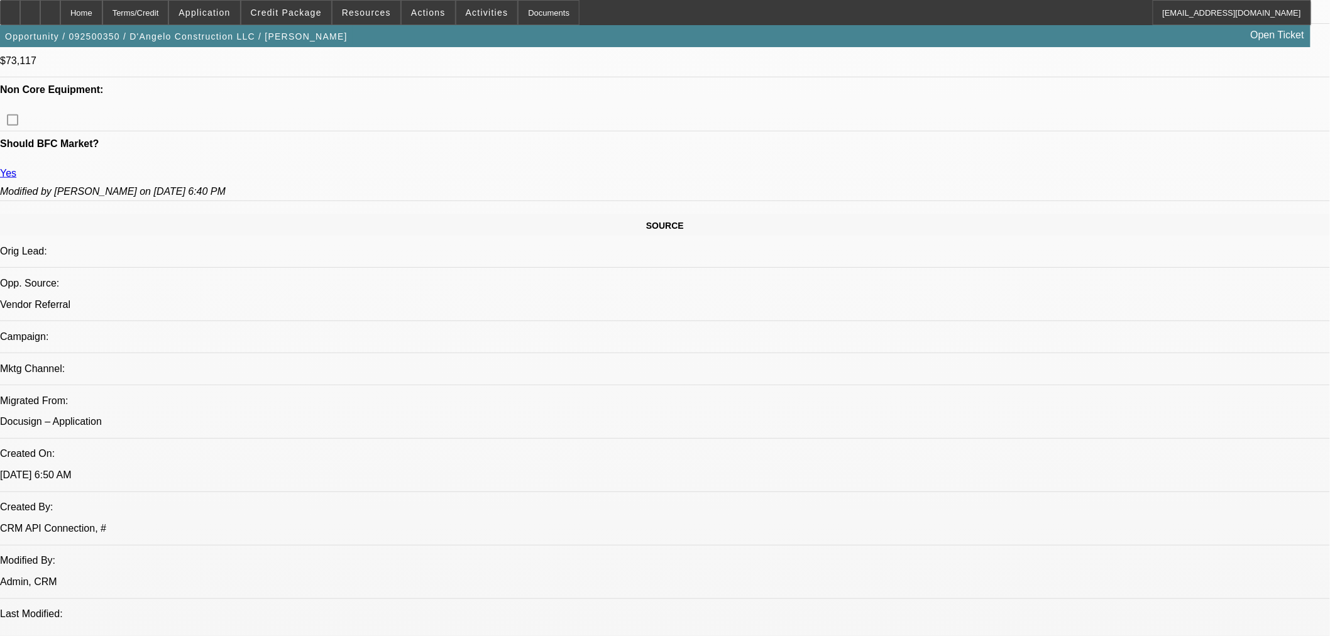
scroll to position [768, 0]
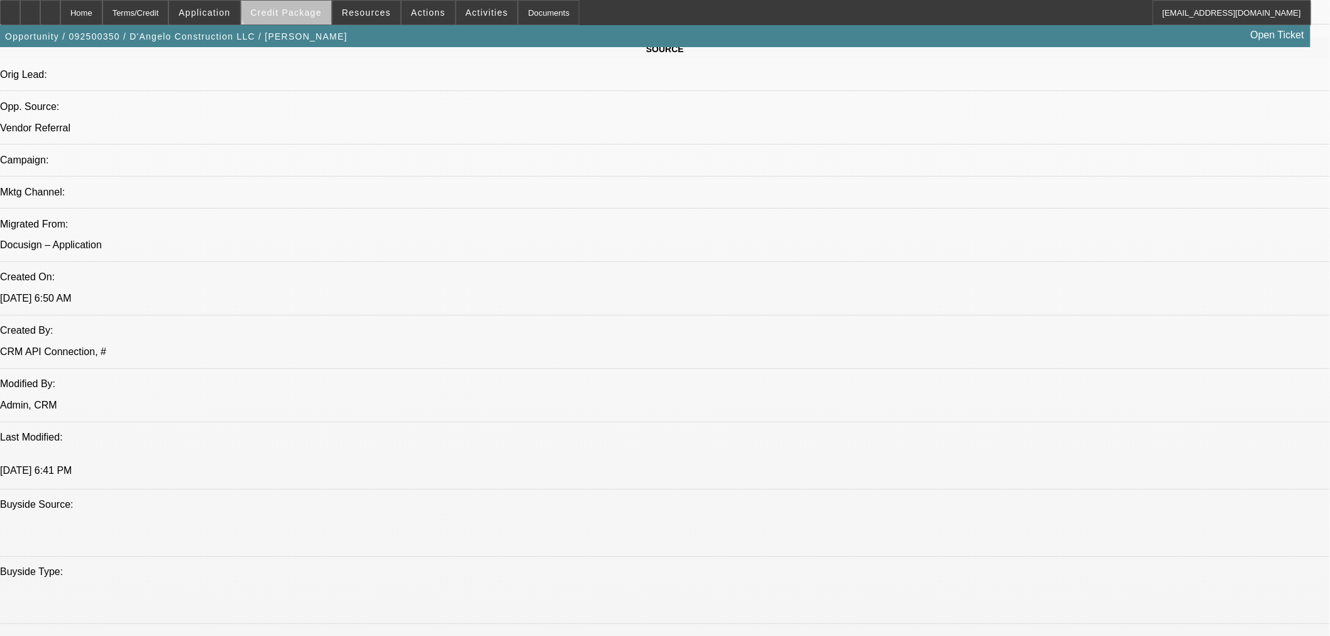
click at [311, 2] on span at bounding box center [286, 12] width 90 height 30
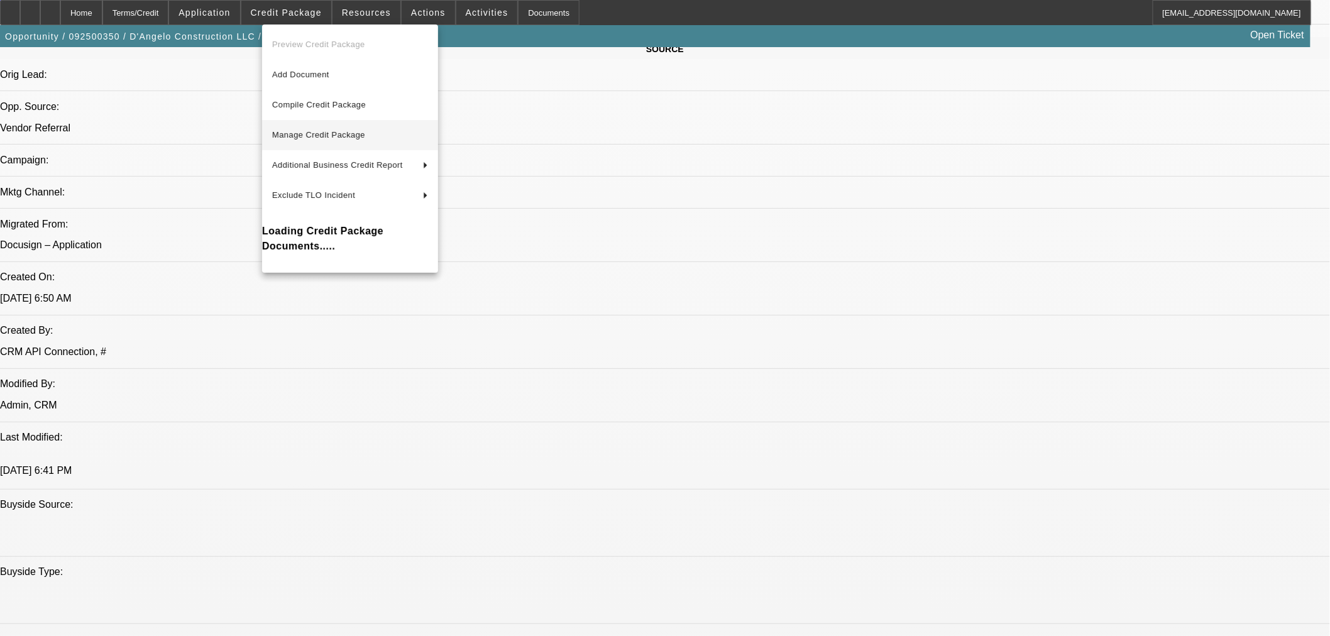
click at [286, 133] on span "Manage Credit Package" at bounding box center [318, 134] width 93 height 9
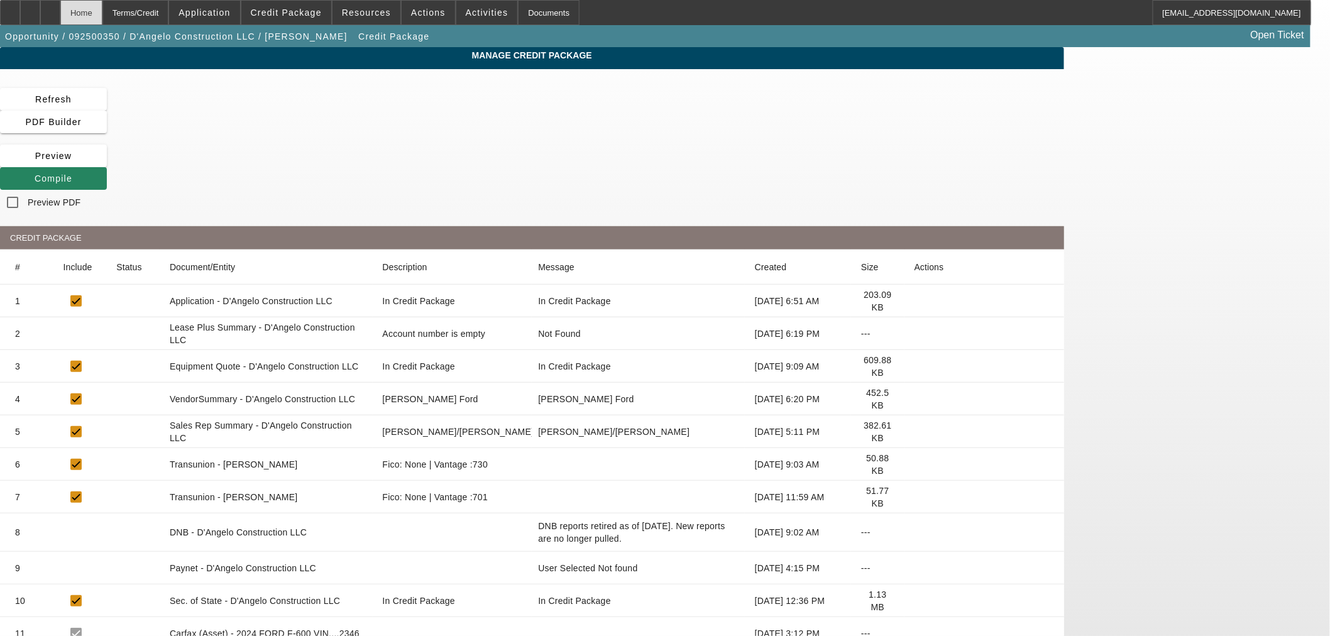
click at [102, 11] on div "Home" at bounding box center [81, 12] width 42 height 25
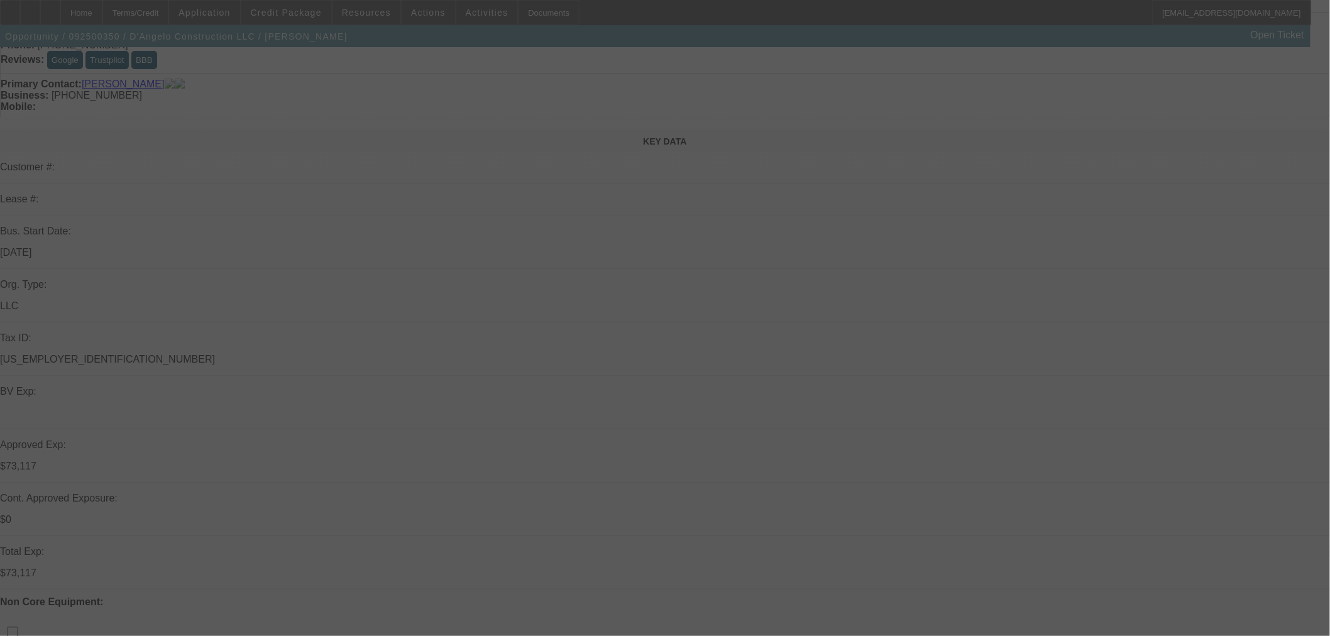
scroll to position [209, 0]
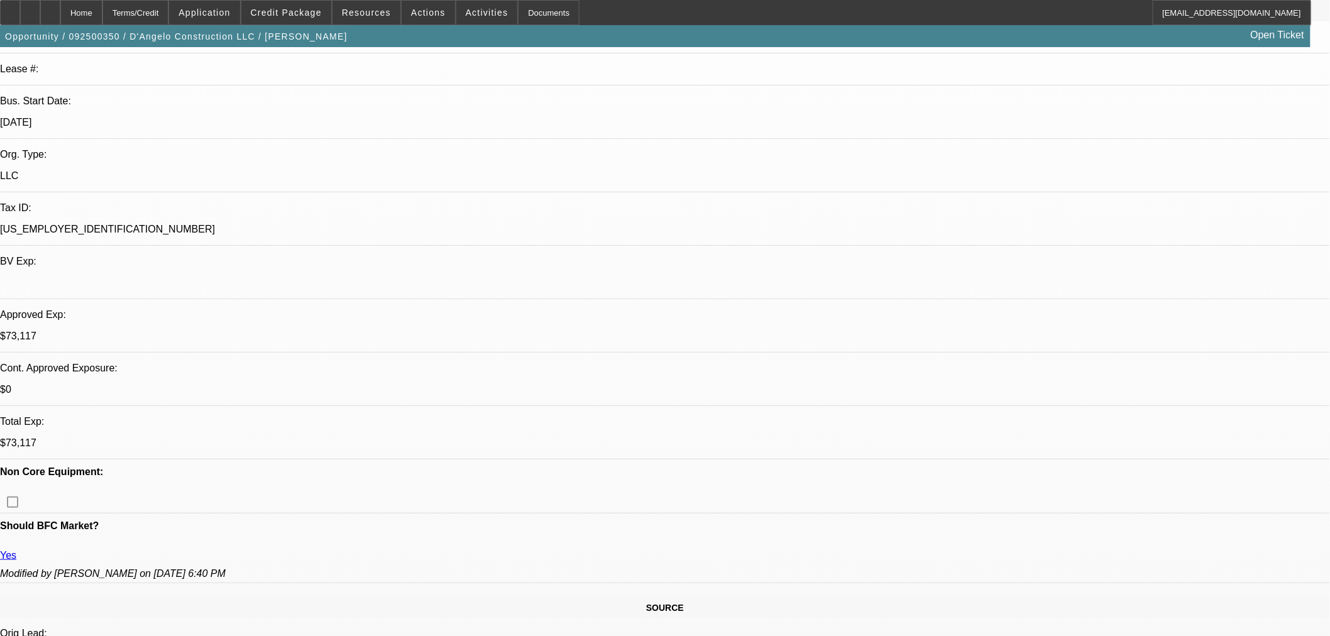
select select "0"
select select "2"
select select "0.1"
select select "4"
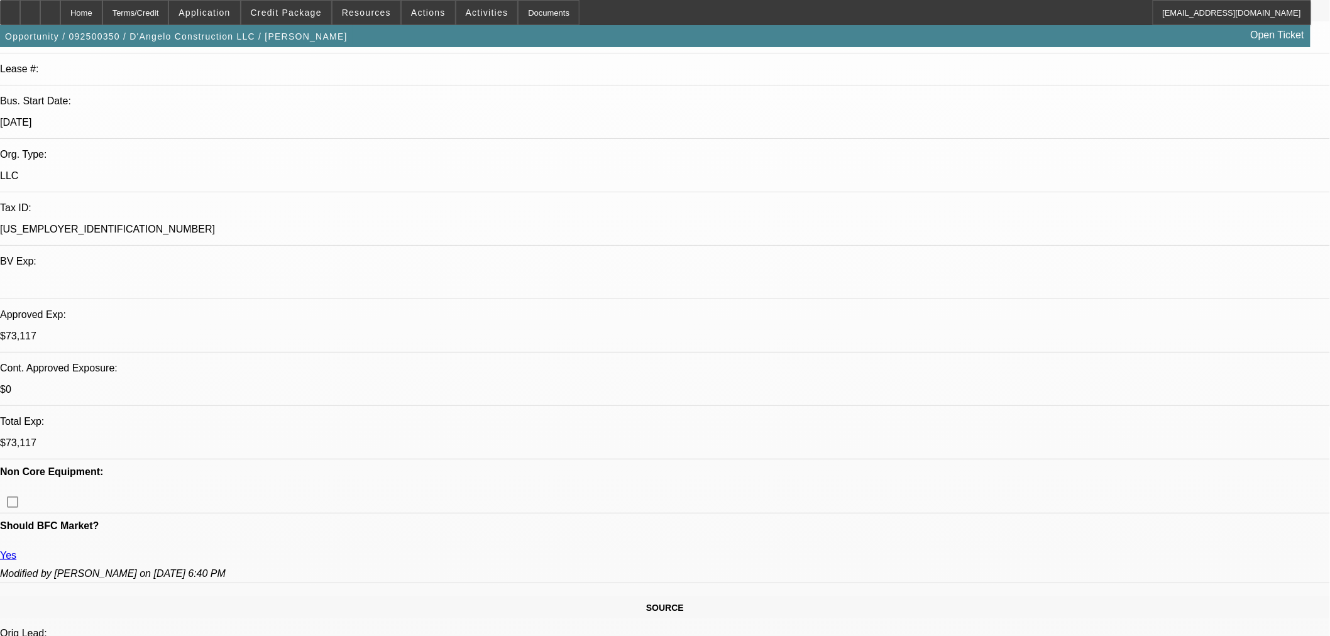
select select "0"
select select "2"
select select "0.1"
select select "4"
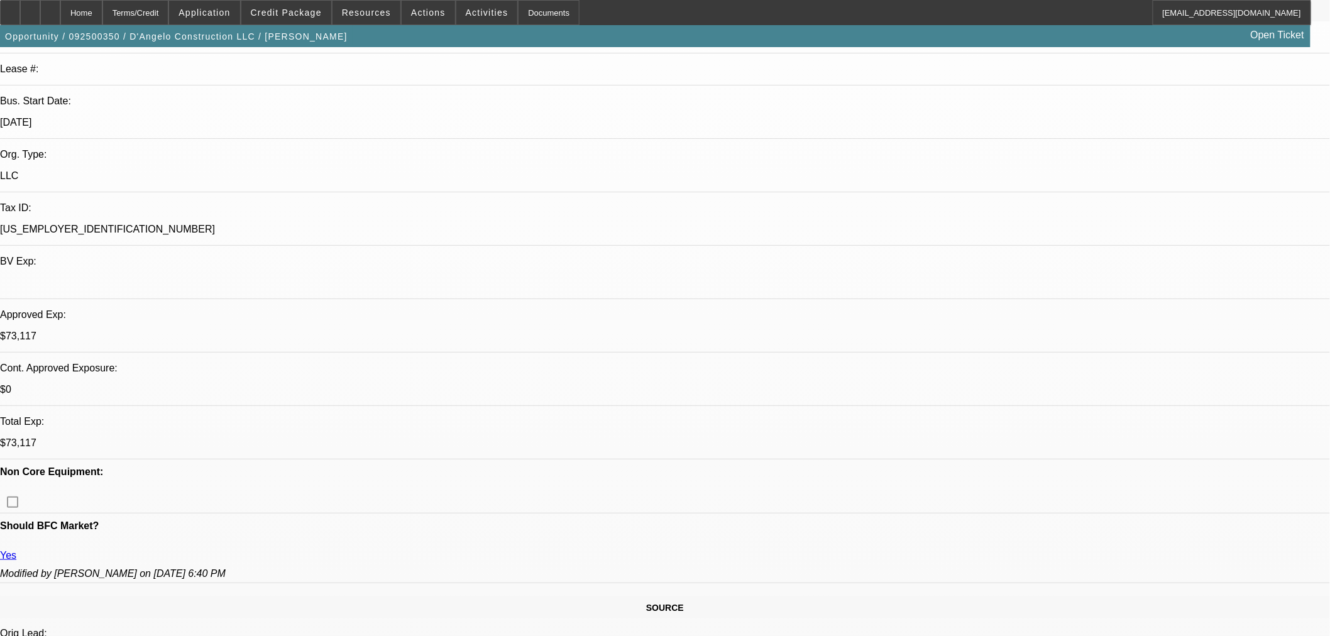
select select "0"
select select "2"
select select "0.1"
select select "4"
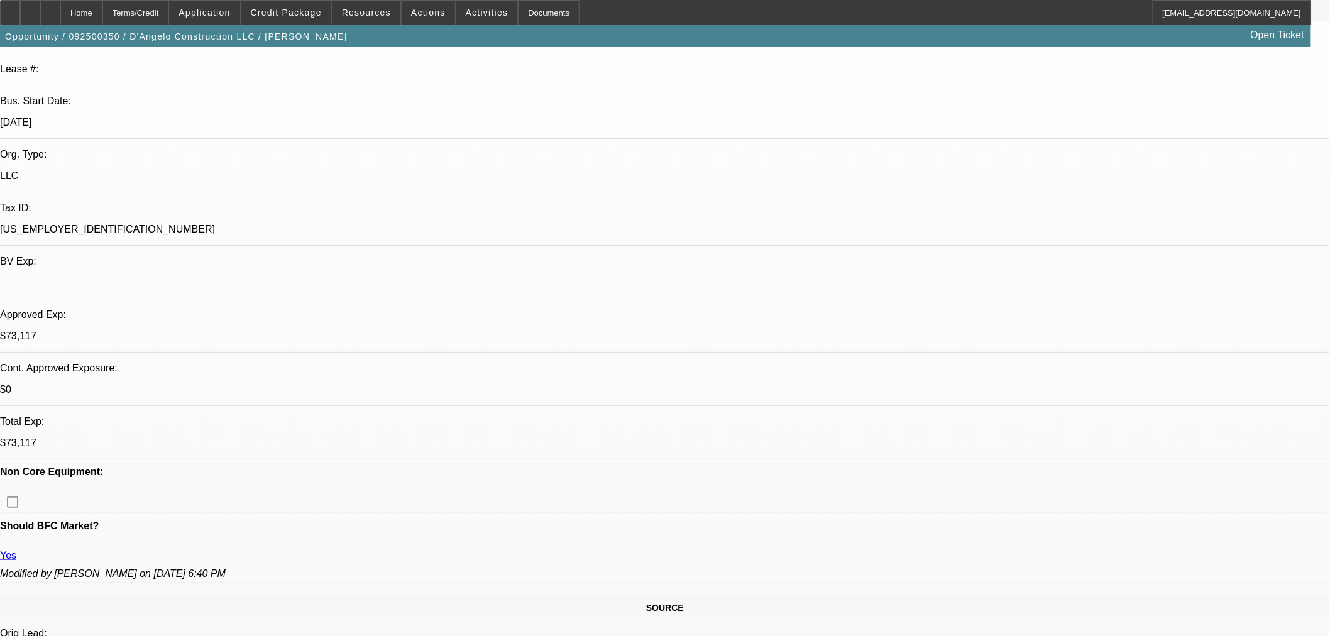
select select "0"
select select "2"
select select "0.1"
select select "4"
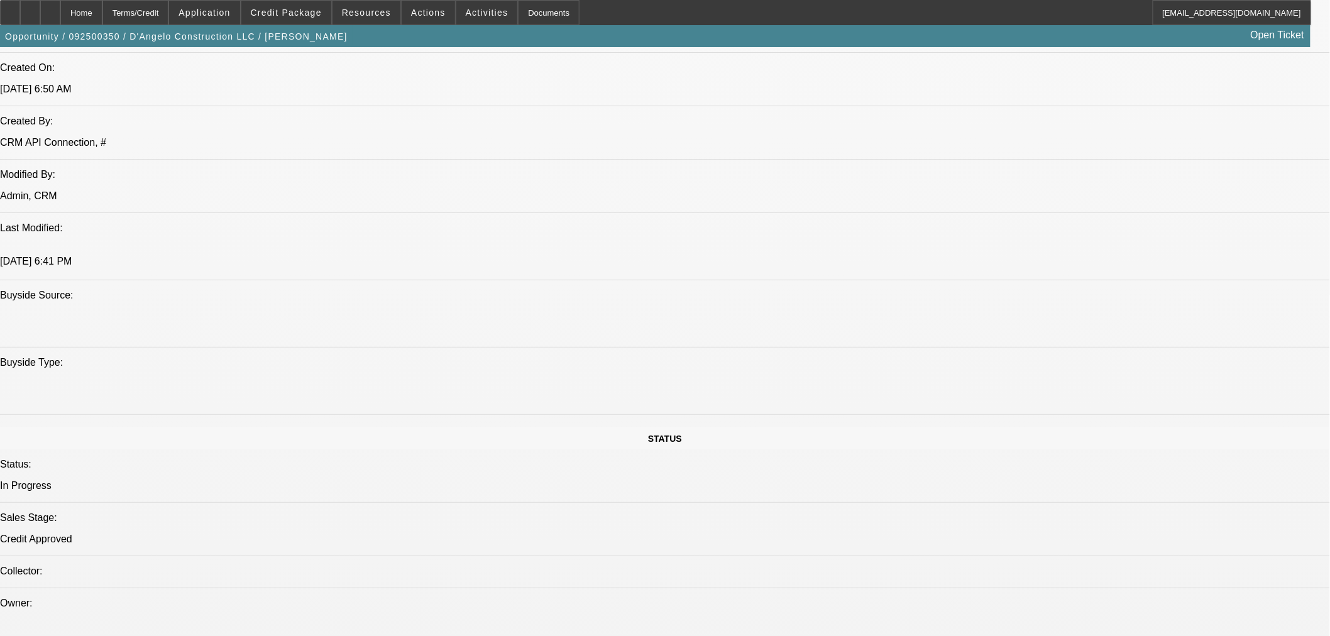
scroll to position [1397, 0]
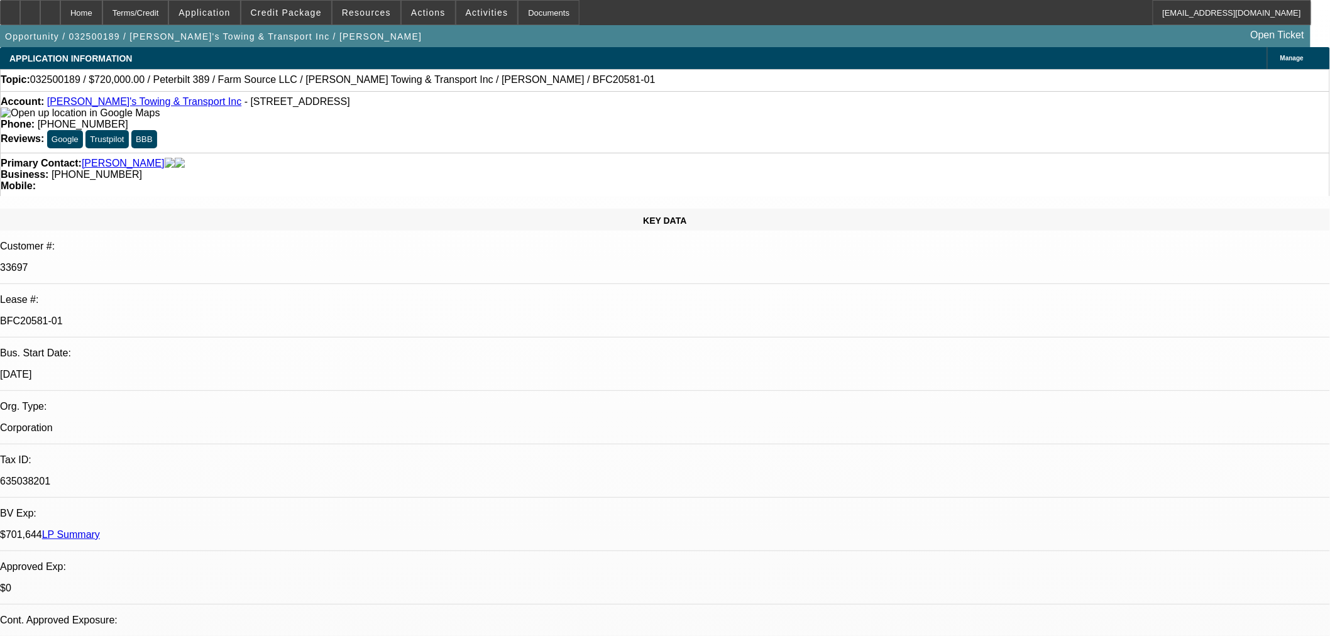
select select "0"
select select "2"
select select "0"
select select "6"
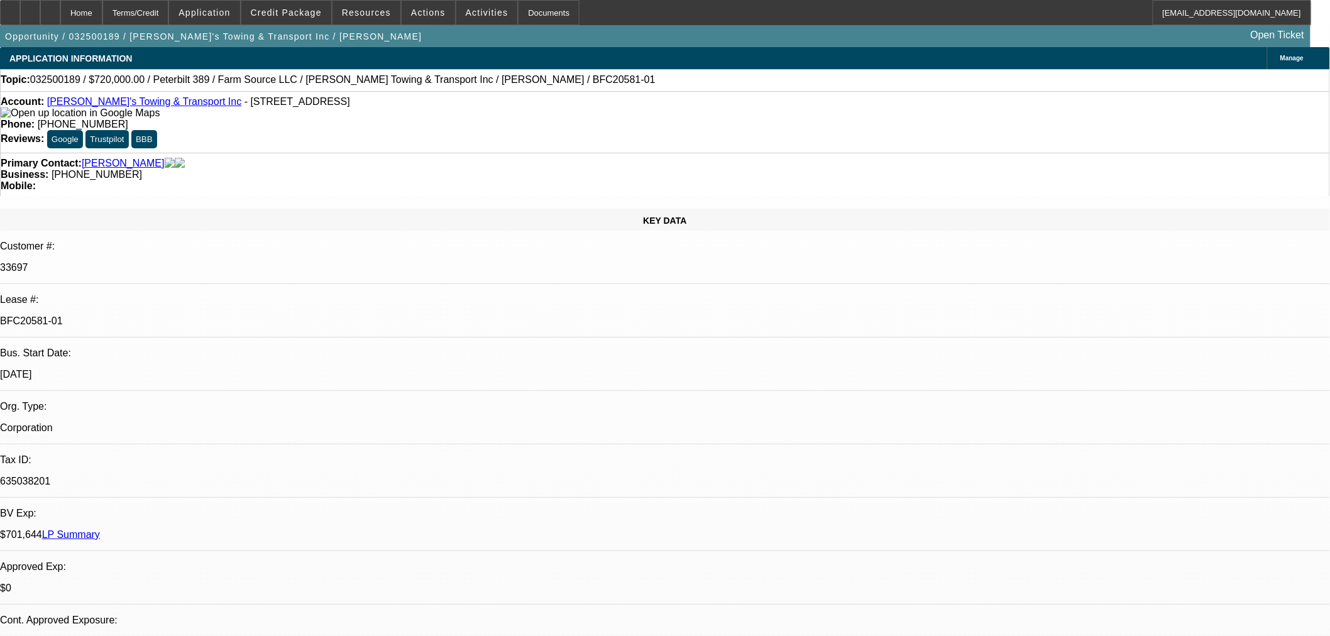
select select "0"
select select "2"
select select "0"
select select "6"
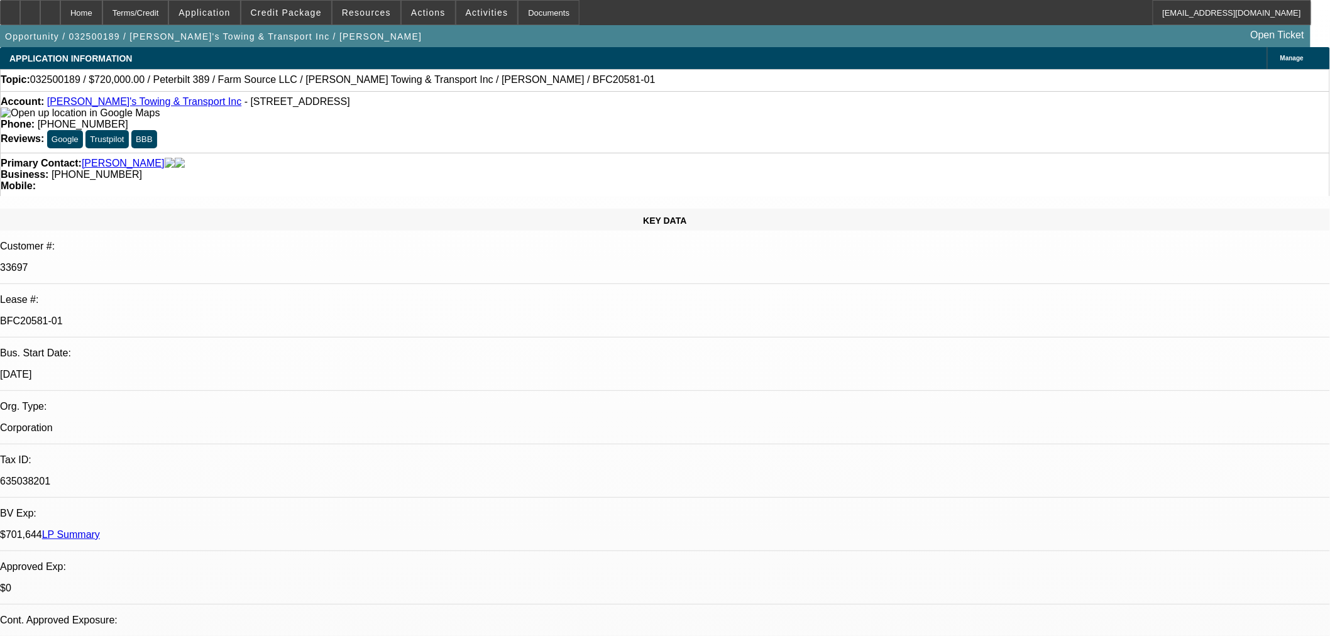
select select "0"
select select "2"
select select "0"
select select "6"
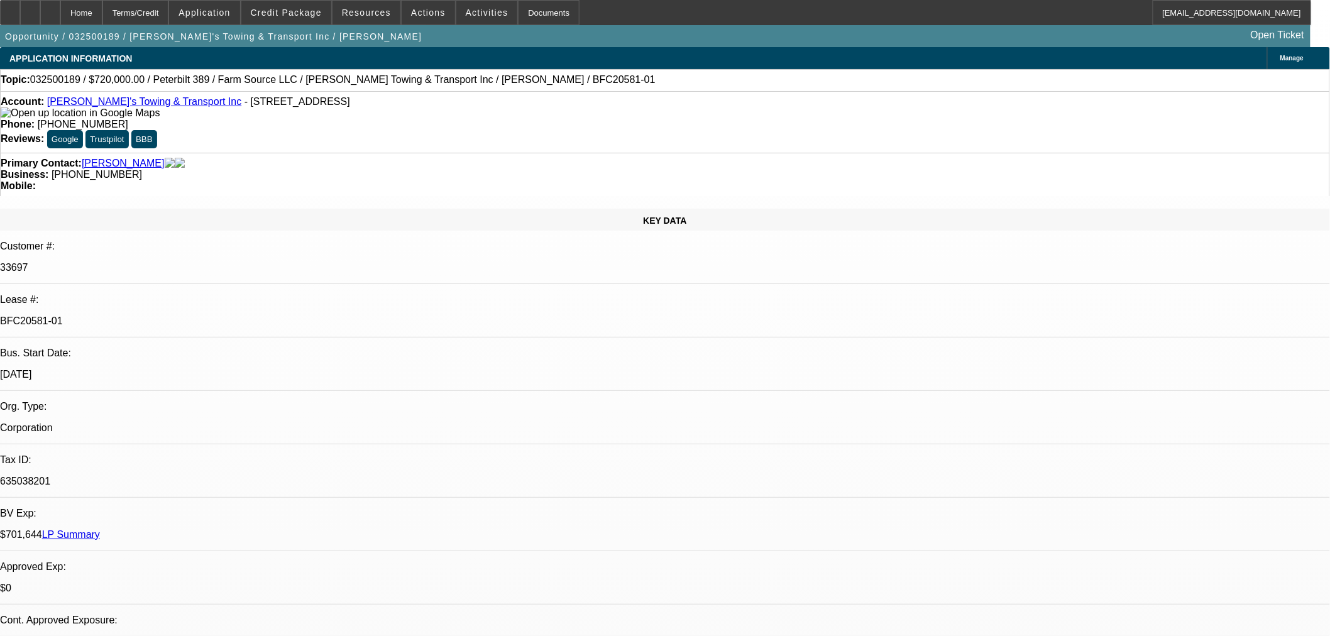
select select "0"
select select "2"
select select "0"
select select "6"
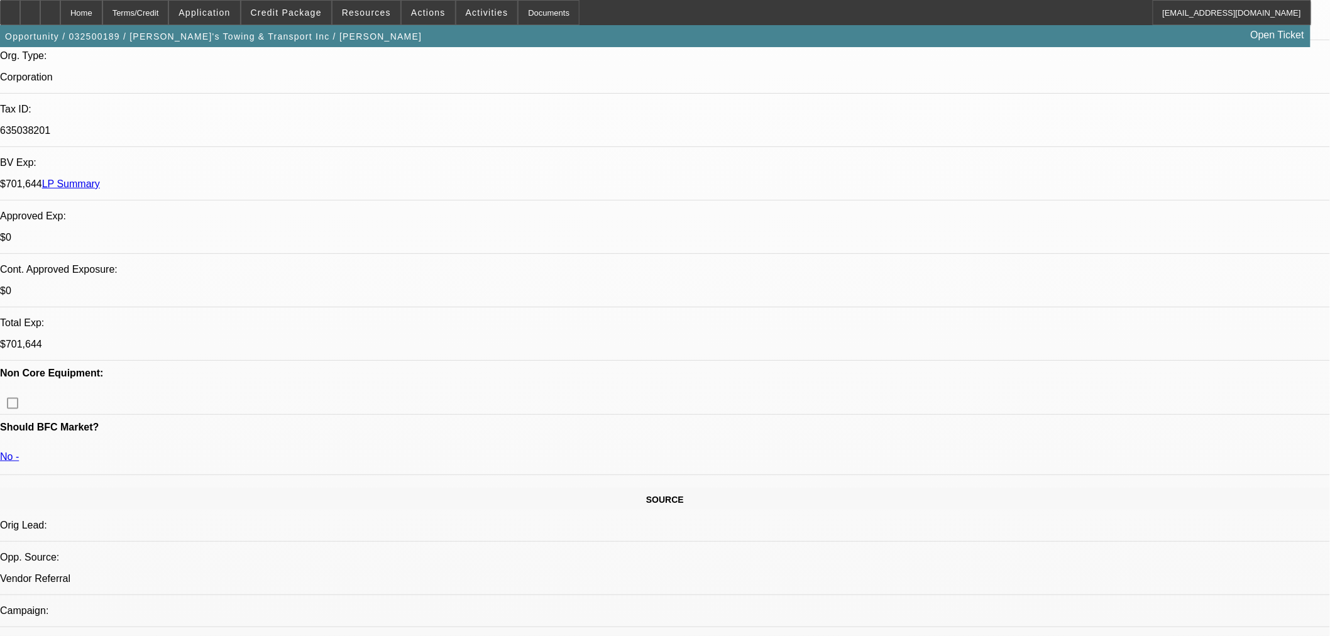
scroll to position [419, 0]
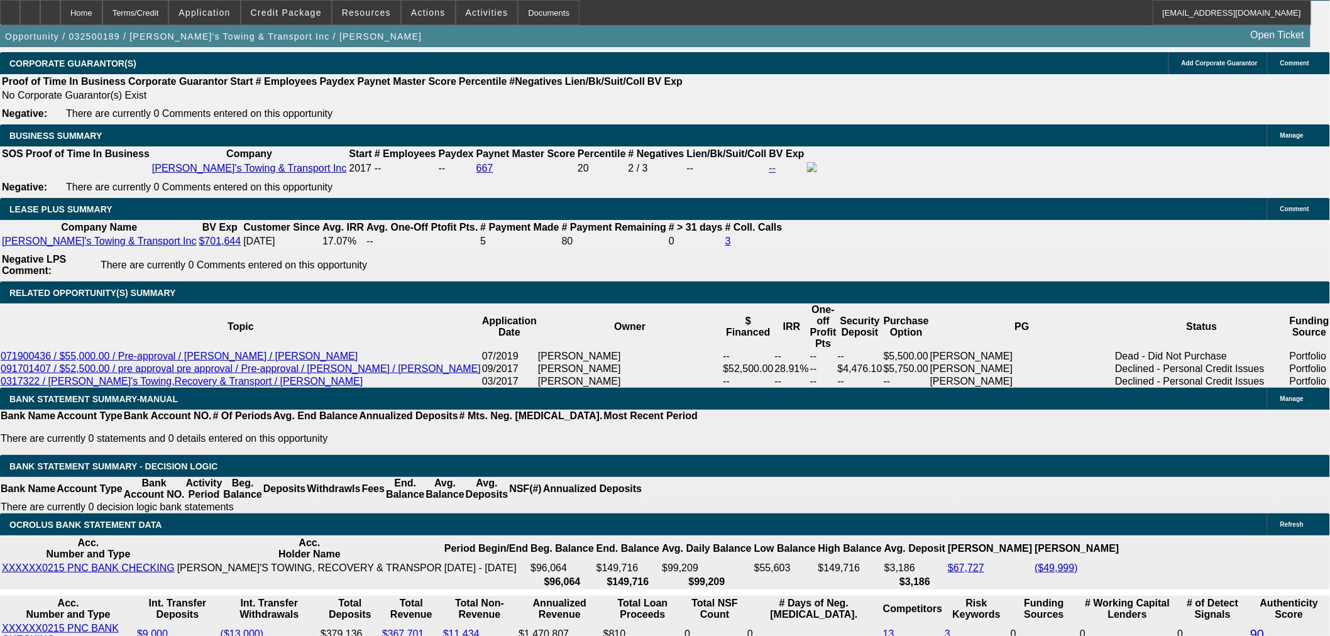
scroll to position [2165, 0]
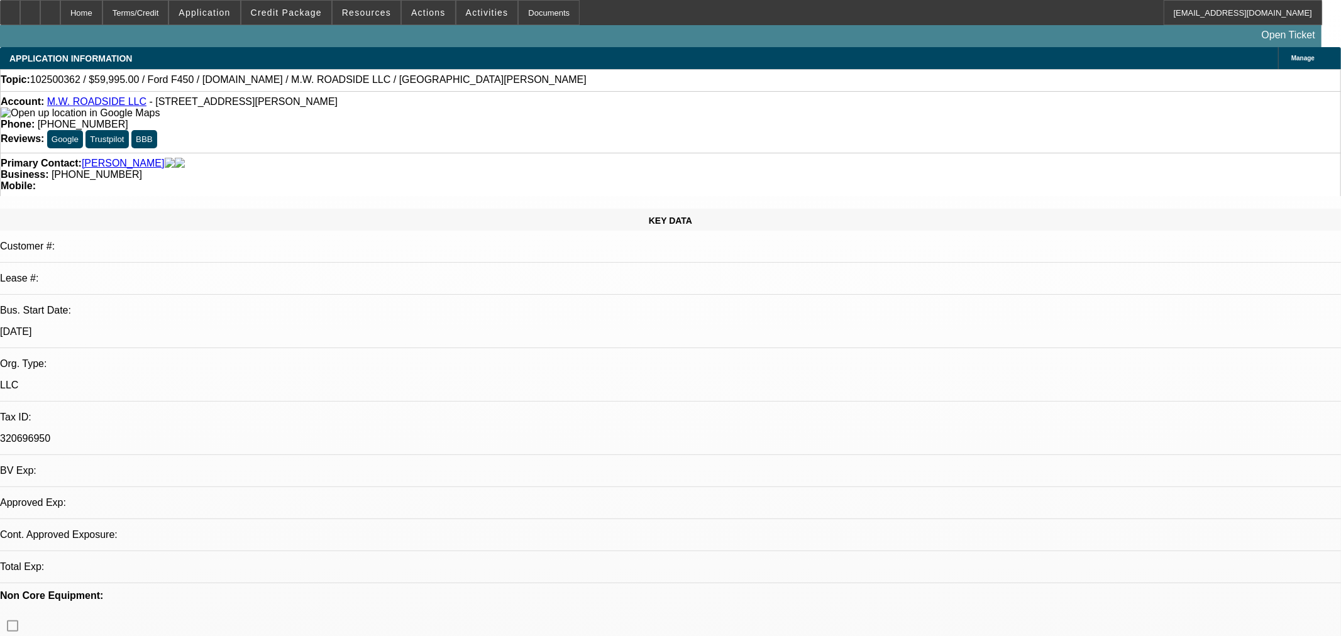
select select "0"
select select "3"
select select "0.1"
select select "4"
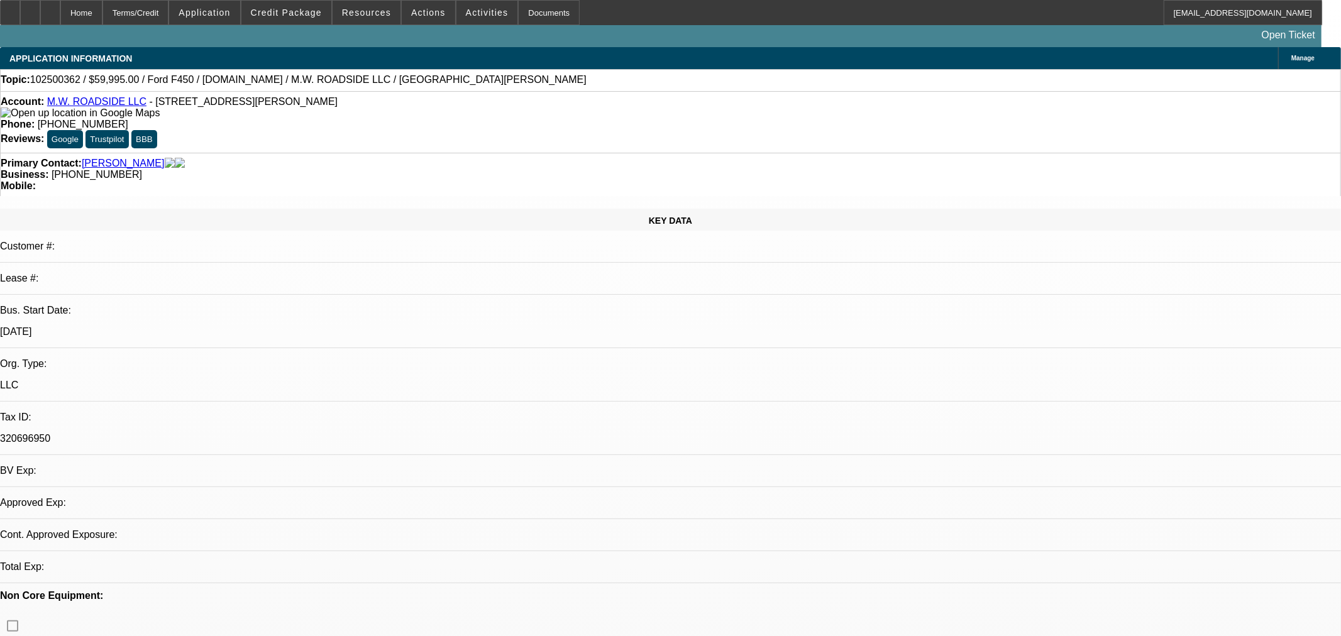
select select "0"
select select "3"
select select "0.1"
select select "4"
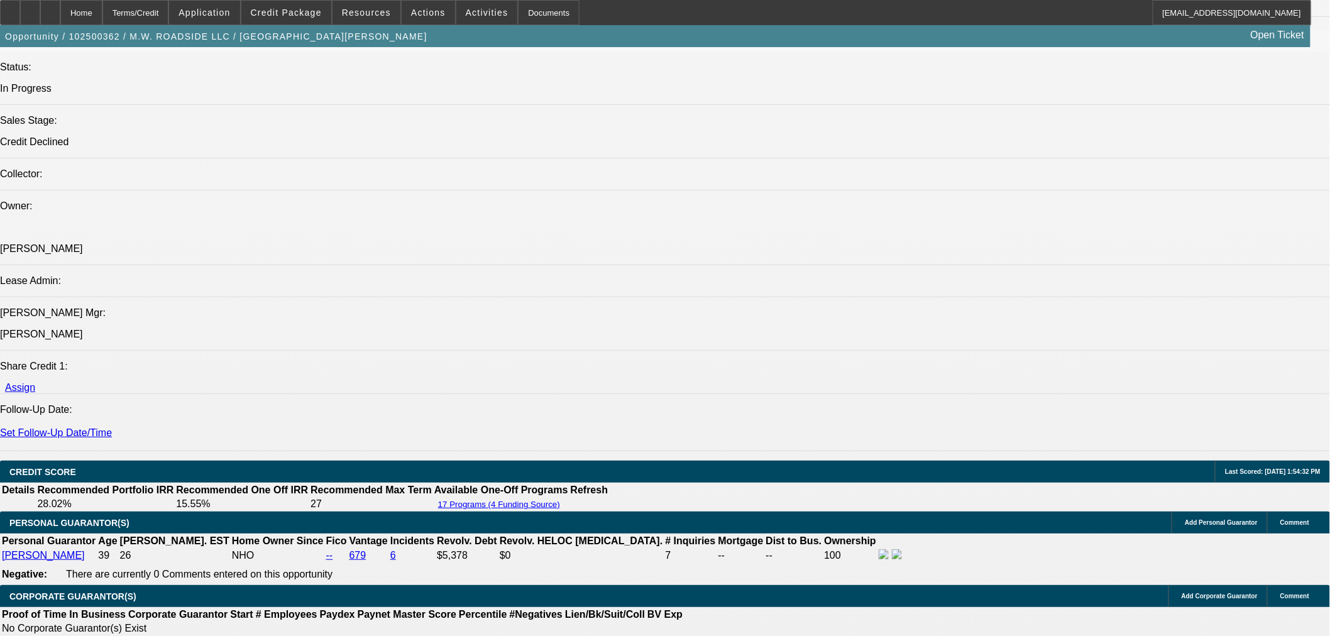
scroll to position [1467, 0]
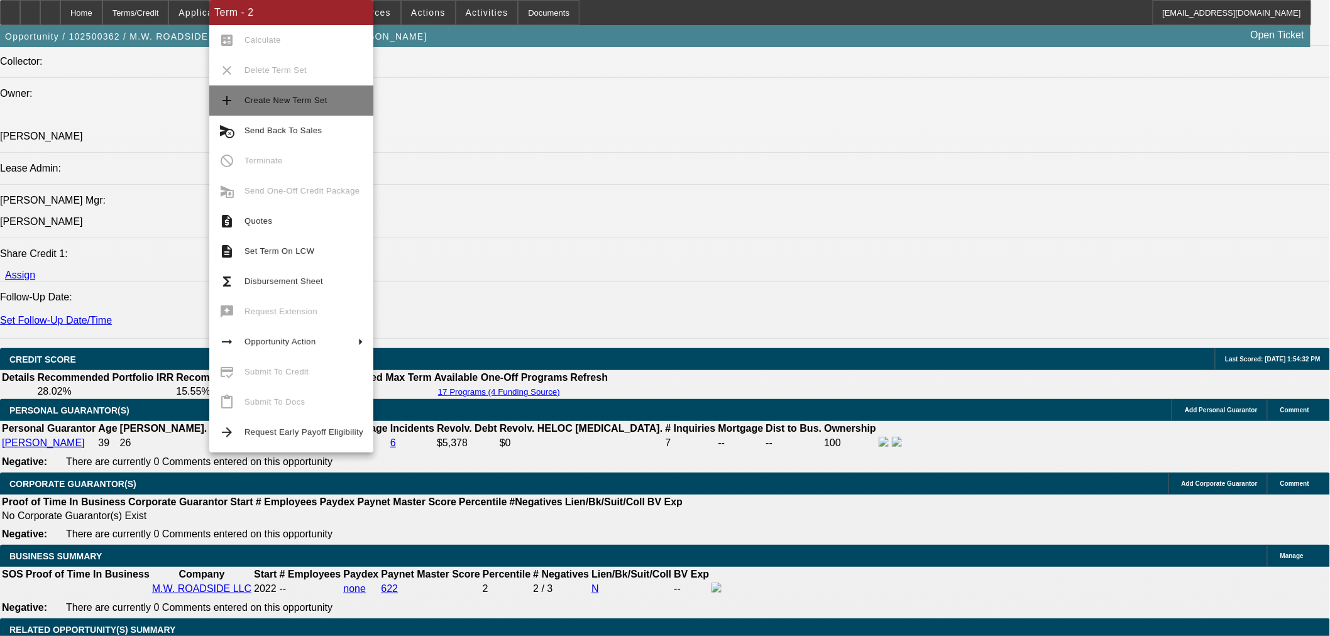
click at [246, 98] on span "Create New Term Set" at bounding box center [286, 100] width 83 height 9
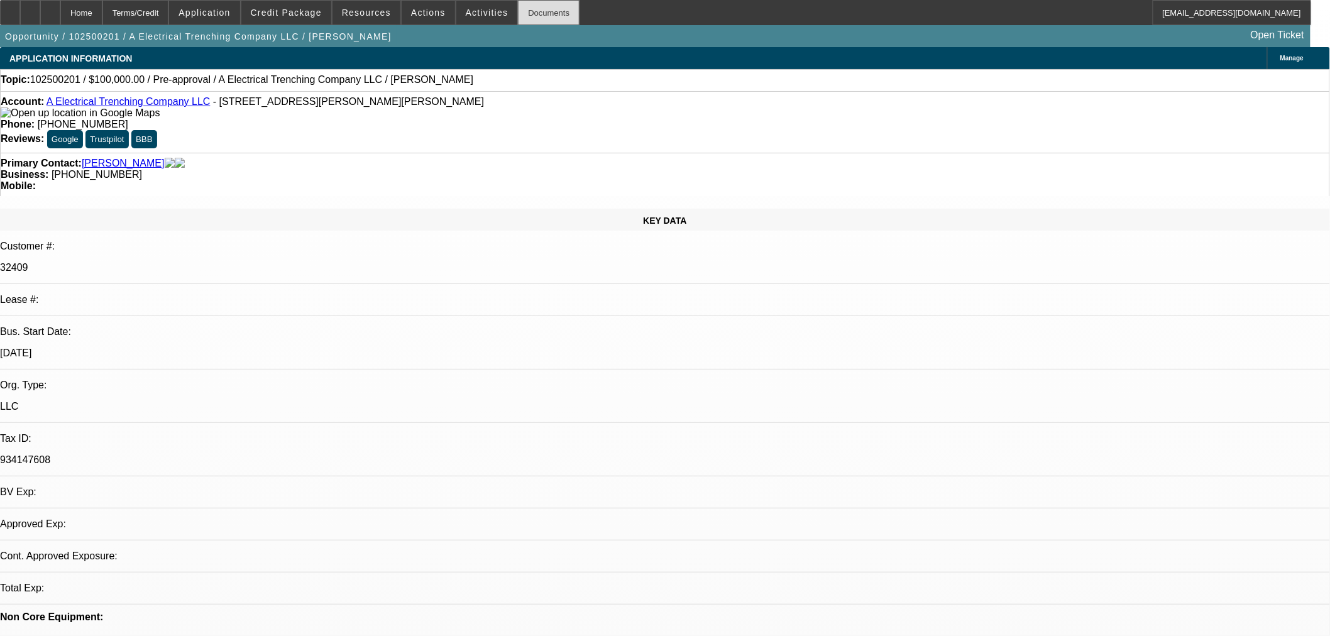
select select "0"
select select "2"
select select "0.1"
select select "1"
select select "2"
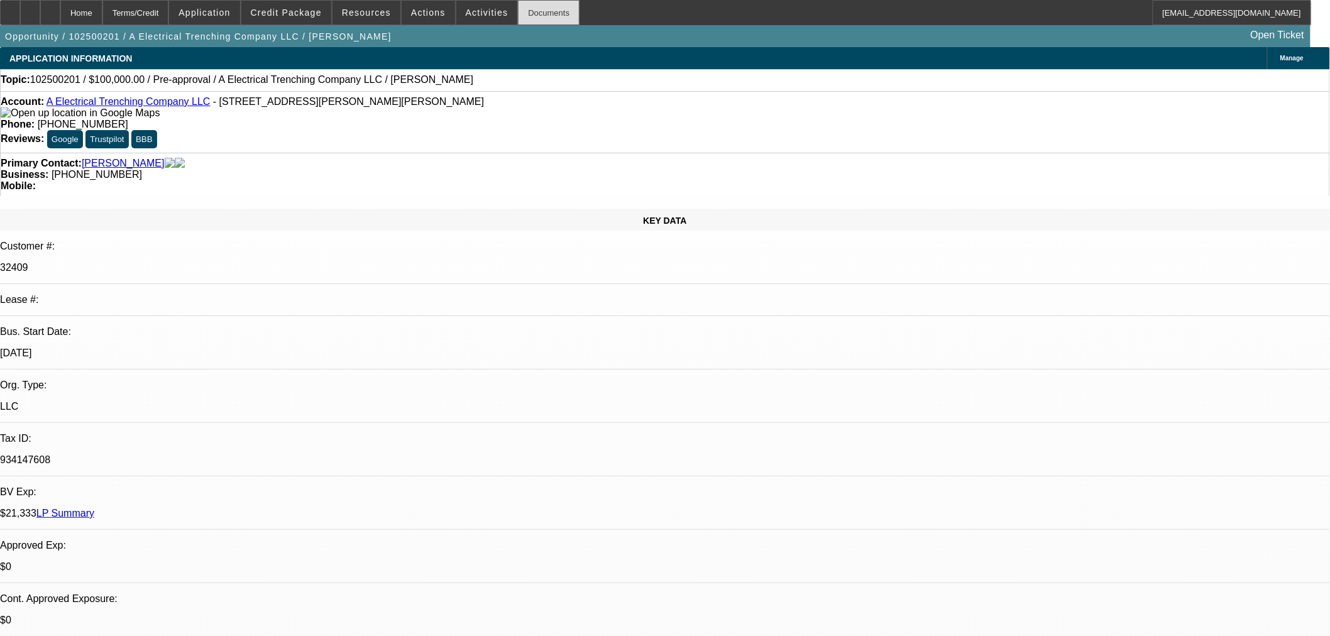
select select "4"
click at [411, 10] on span "Actions" at bounding box center [428, 13] width 35 height 10
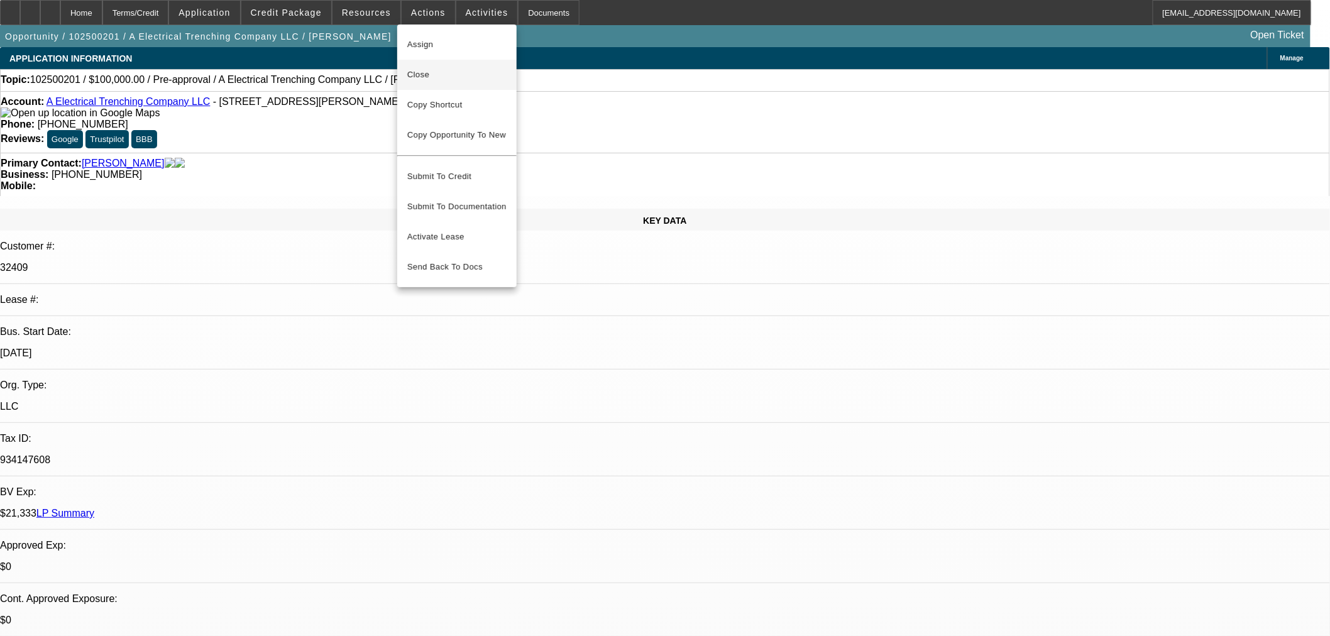
click at [417, 69] on span "Close" at bounding box center [456, 74] width 99 height 15
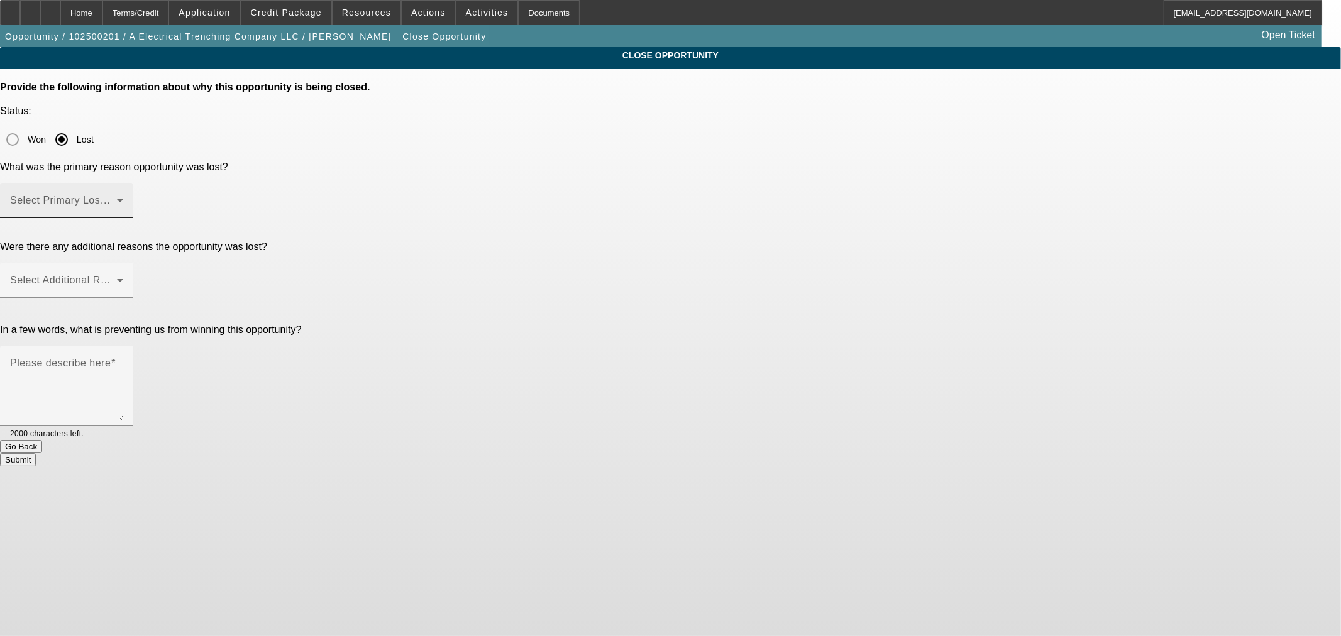
click at [123, 183] on div "Select Primary Lost Reason" at bounding box center [66, 200] width 113 height 35
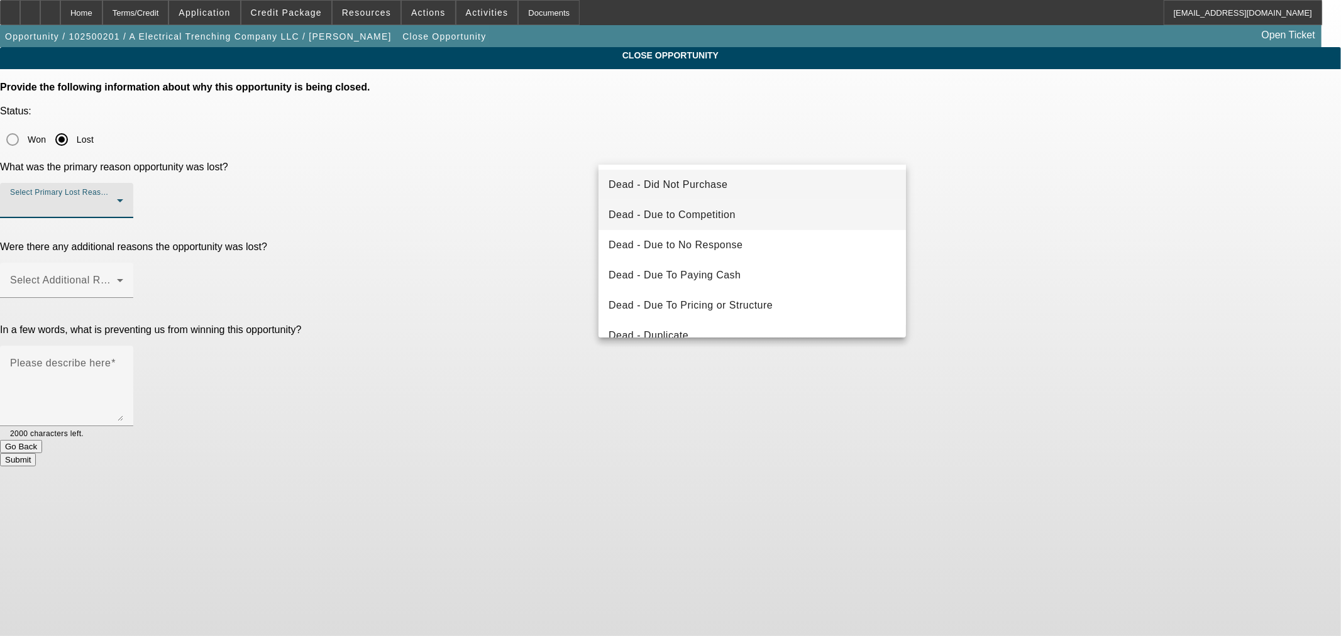
click at [764, 209] on mat-option "Dead - Due to Competition" at bounding box center [751, 215] width 307 height 30
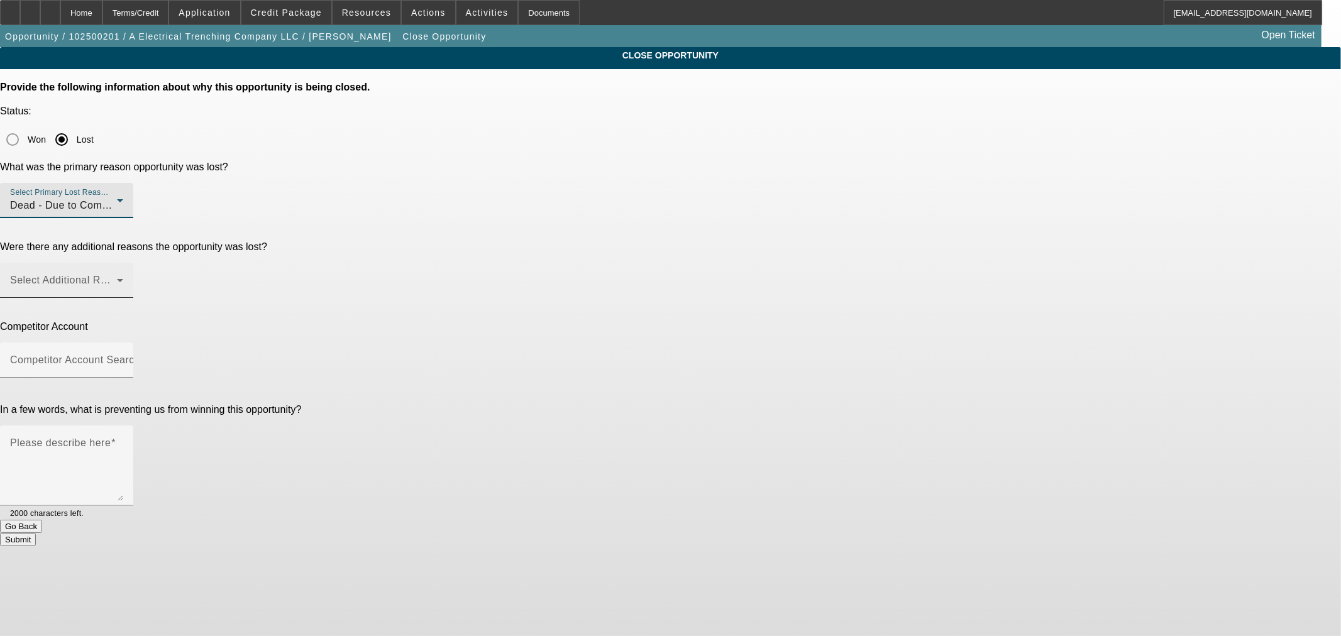
click at [117, 278] on span at bounding box center [63, 285] width 107 height 15
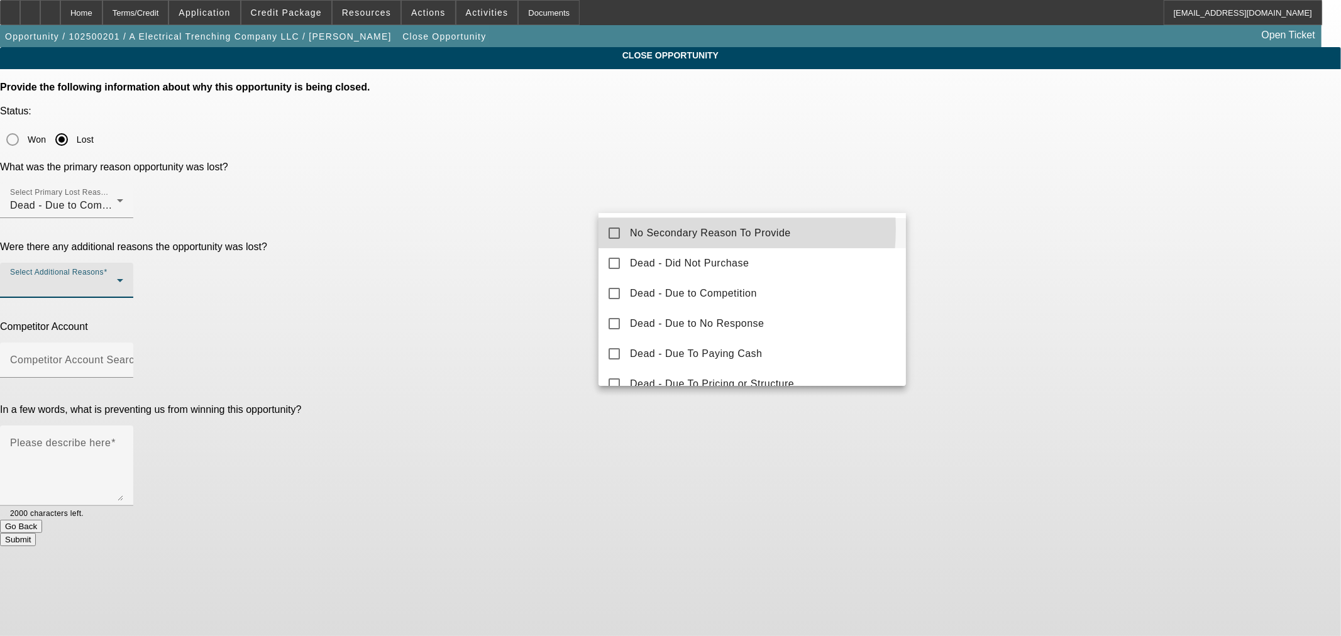
drag, startPoint x: 665, startPoint y: 229, endPoint x: 497, endPoint y: 231, distance: 167.9
click at [664, 229] on span "No Secondary Reason To Provide" at bounding box center [710, 233] width 161 height 15
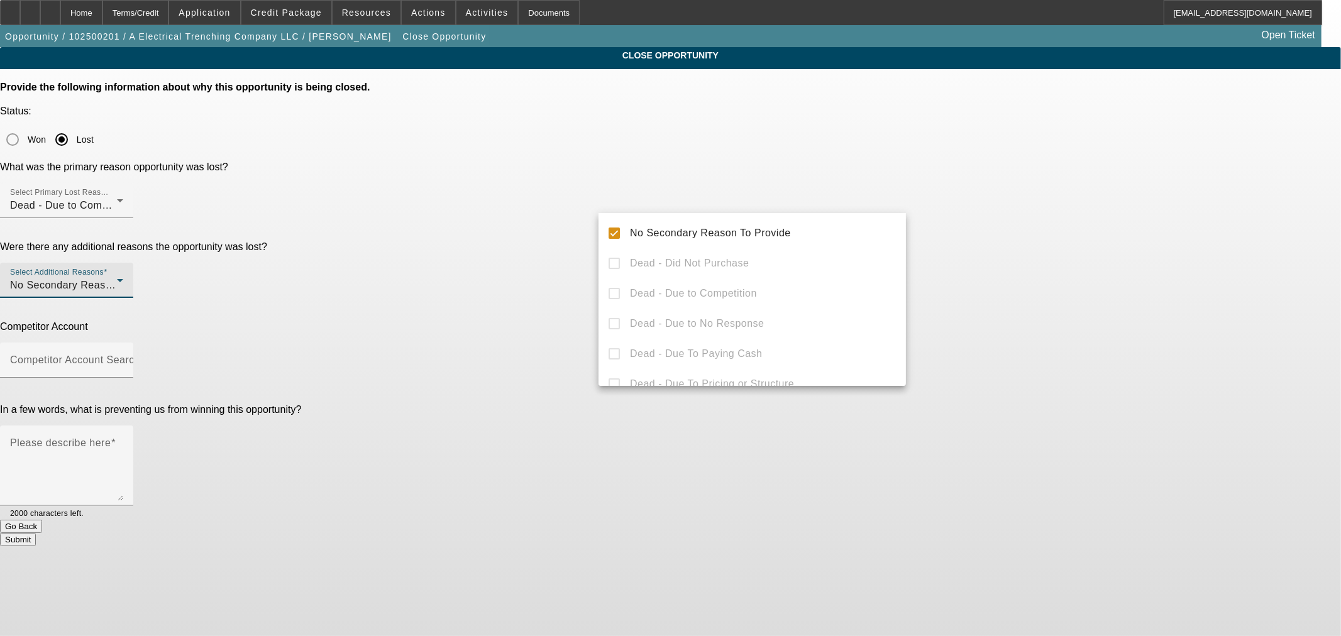
click at [497, 231] on div at bounding box center [670, 318] width 1341 height 636
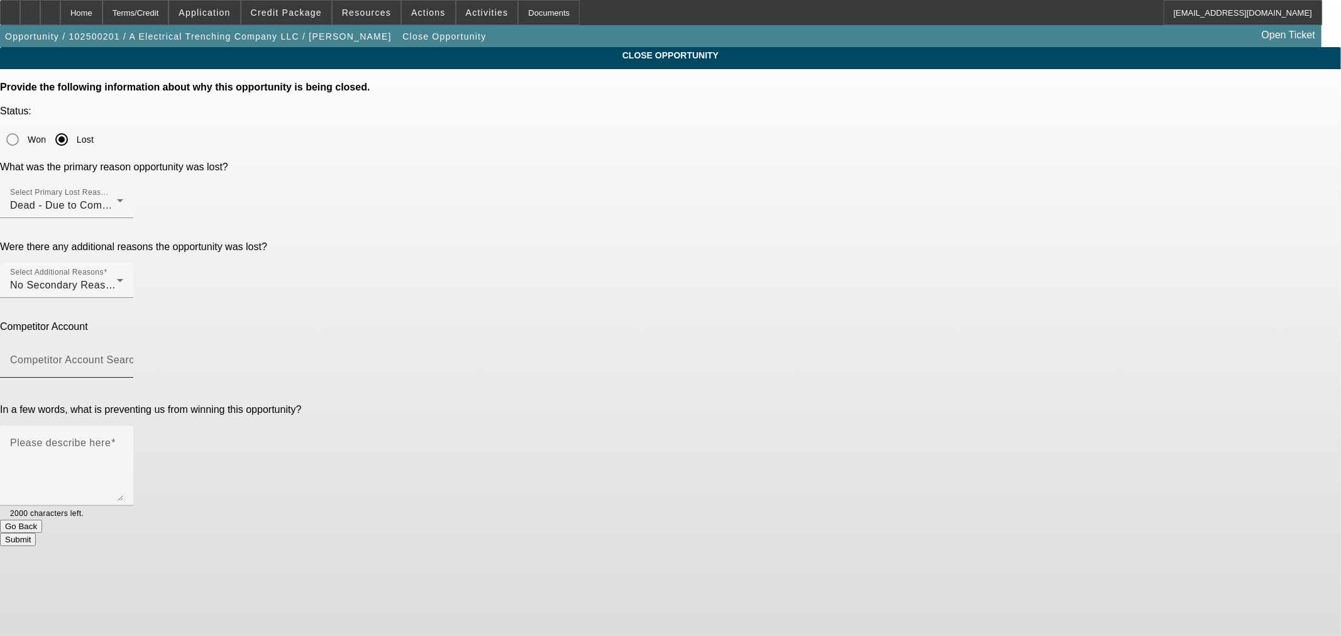
click at [140, 355] on mat-label "Competitor Account Search" at bounding box center [75, 360] width 130 height 11
click at [123, 358] on input "Competitor Account Search" at bounding box center [66, 365] width 113 height 15
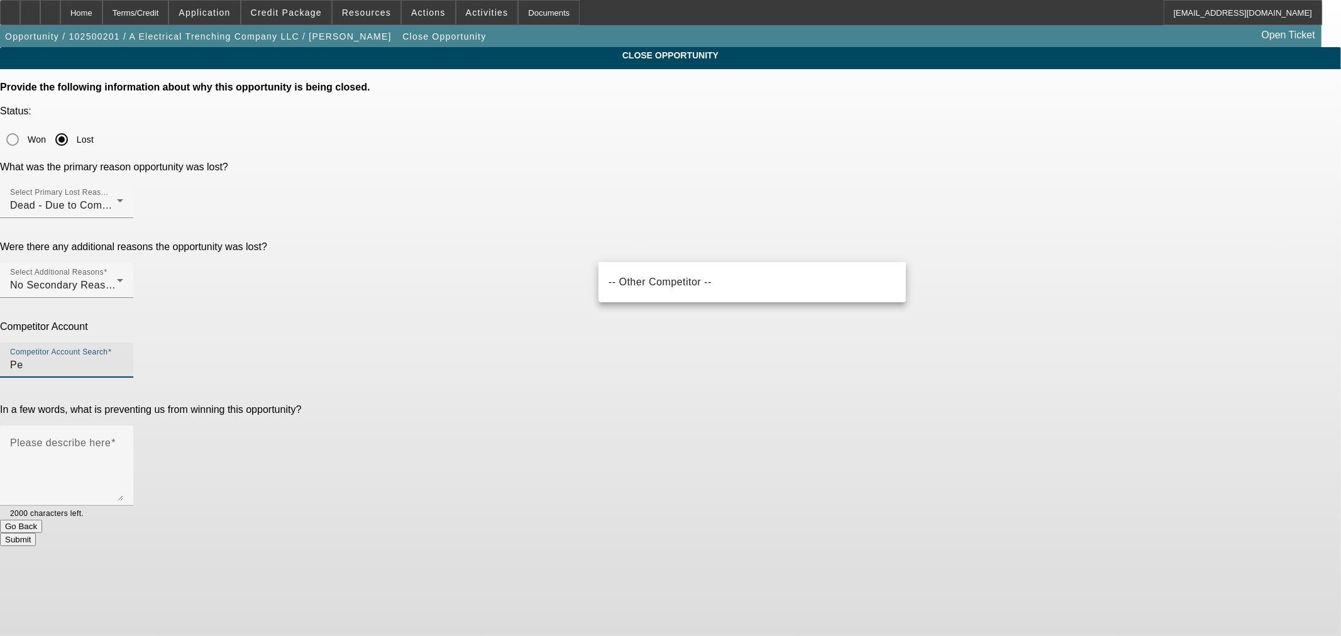
type input "P"
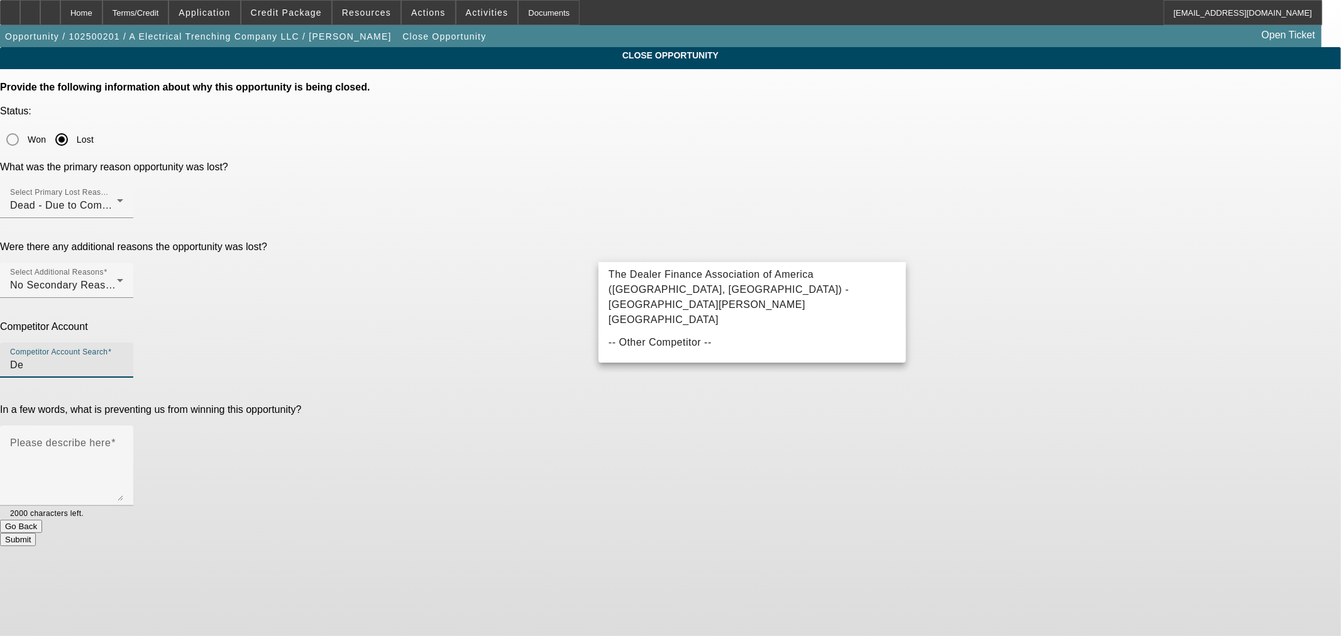
type input "D"
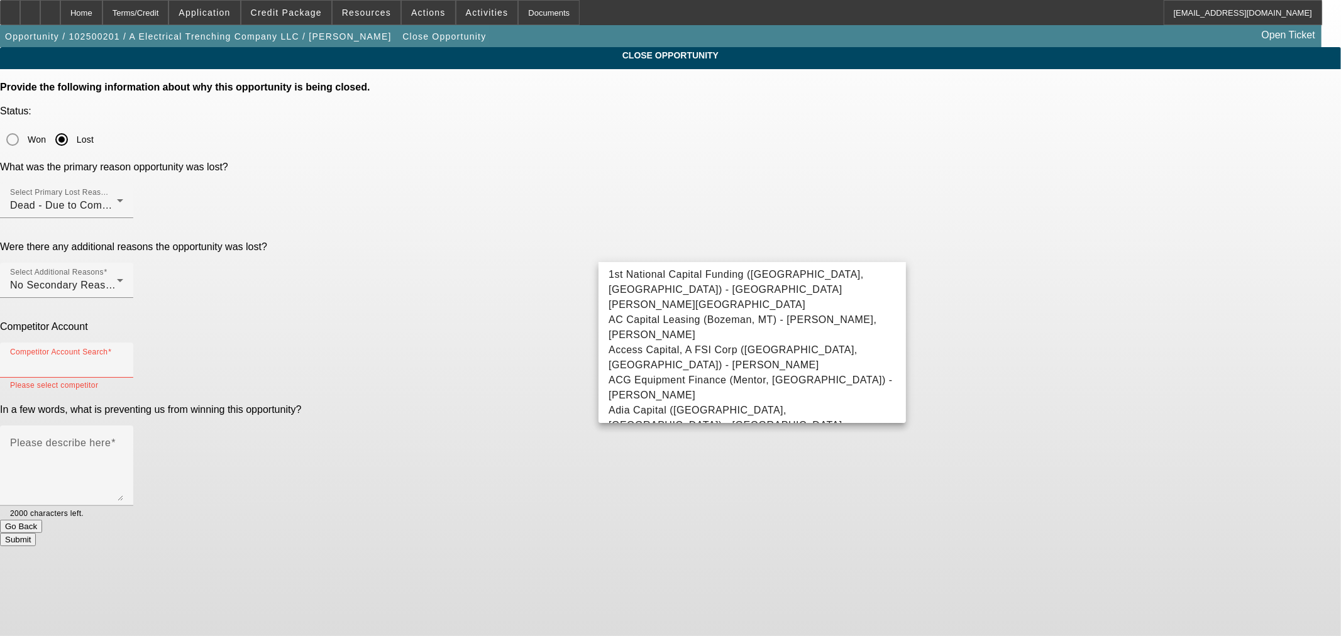
click at [548, 321] on div "Competitor Account Competitor Account Search Please select competitor" at bounding box center [670, 356] width 1341 height 70
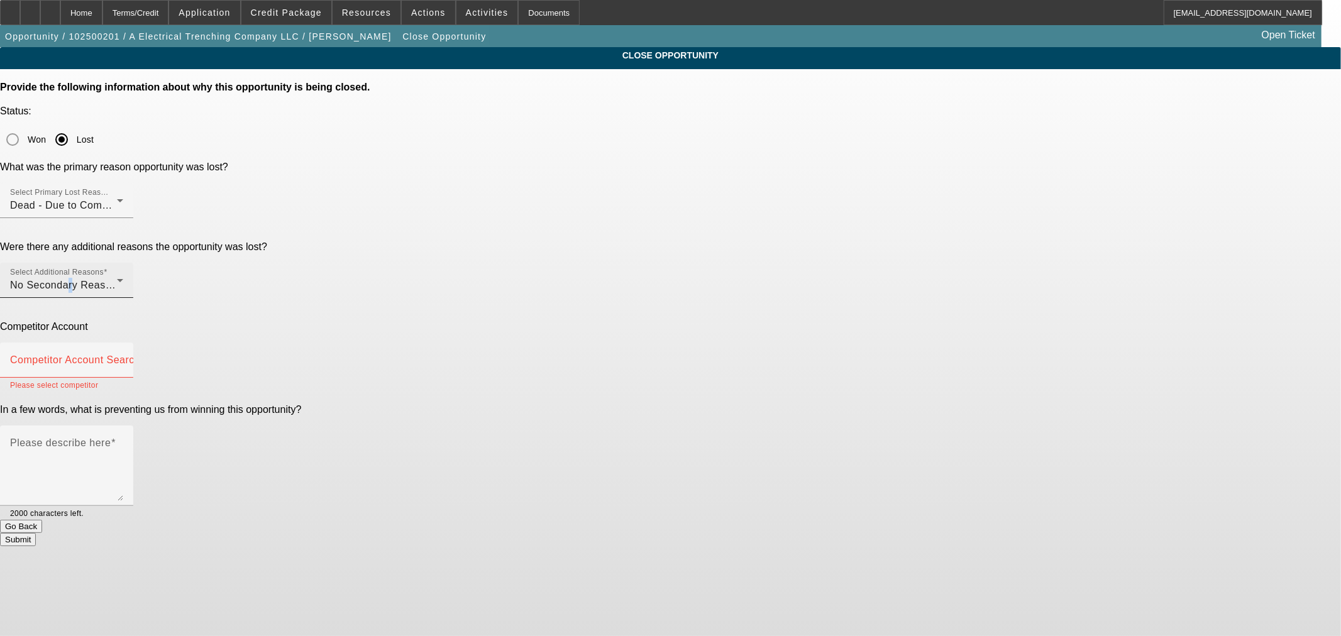
click at [117, 278] on div "No Secondary Reason To Provide" at bounding box center [63, 285] width 107 height 15
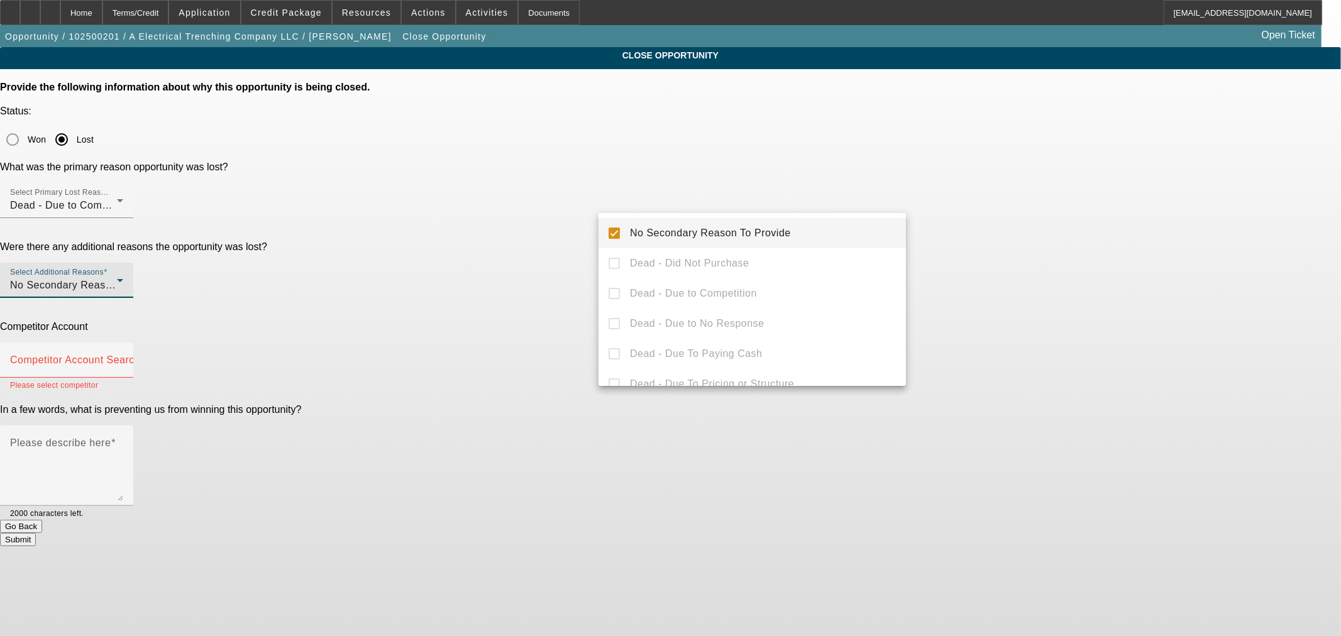
click at [586, 242] on div at bounding box center [670, 318] width 1341 height 636
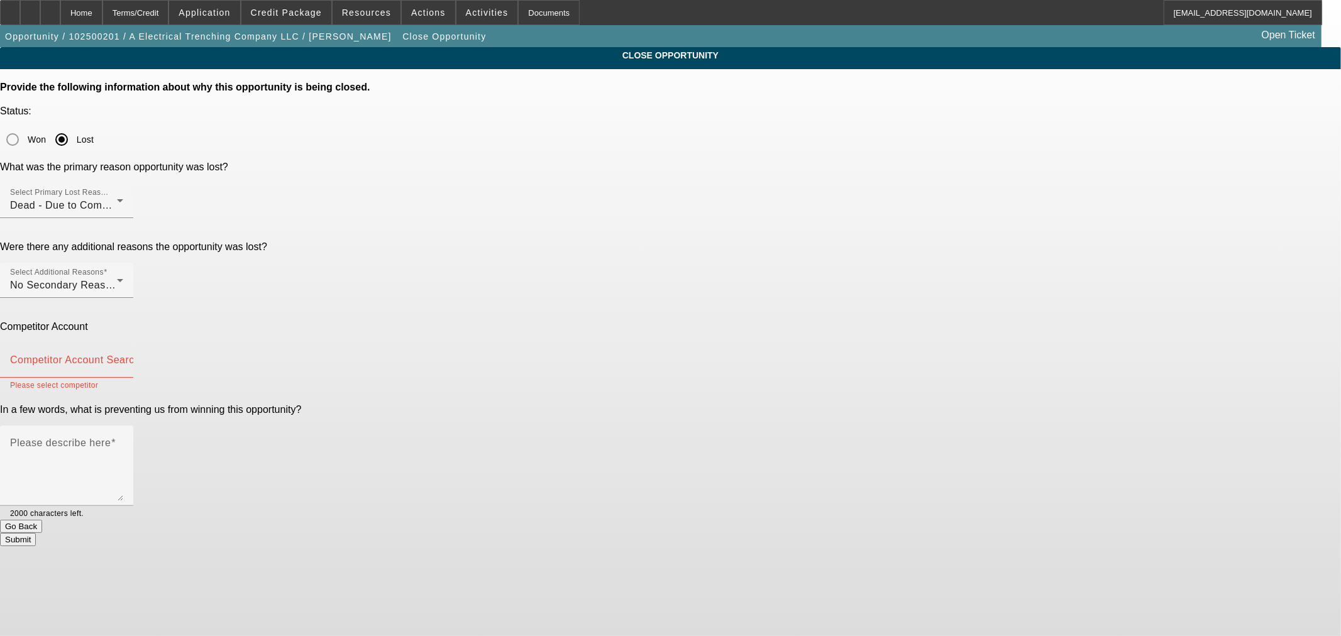
click at [140, 355] on mat-label "Competitor Account Search" at bounding box center [75, 360] width 130 height 11
click at [123, 358] on input "Competitor Account Search" at bounding box center [66, 365] width 113 height 15
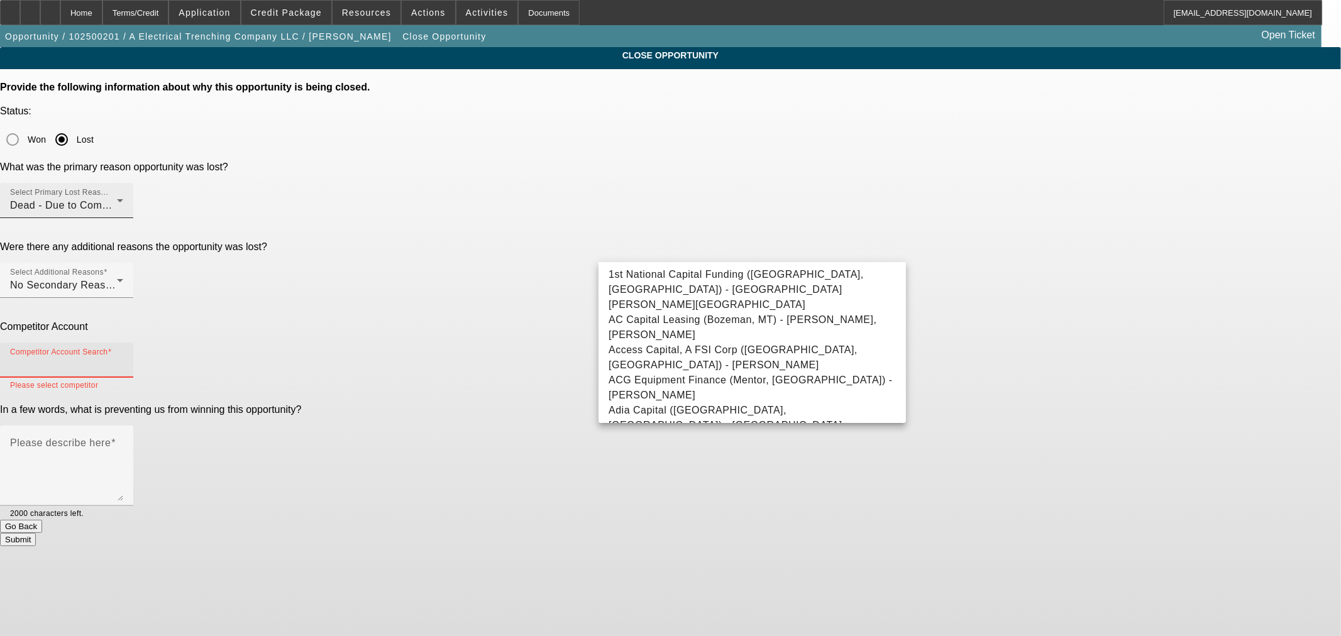
click at [117, 198] on div "Dead - Due to Competition" at bounding box center [63, 205] width 107 height 15
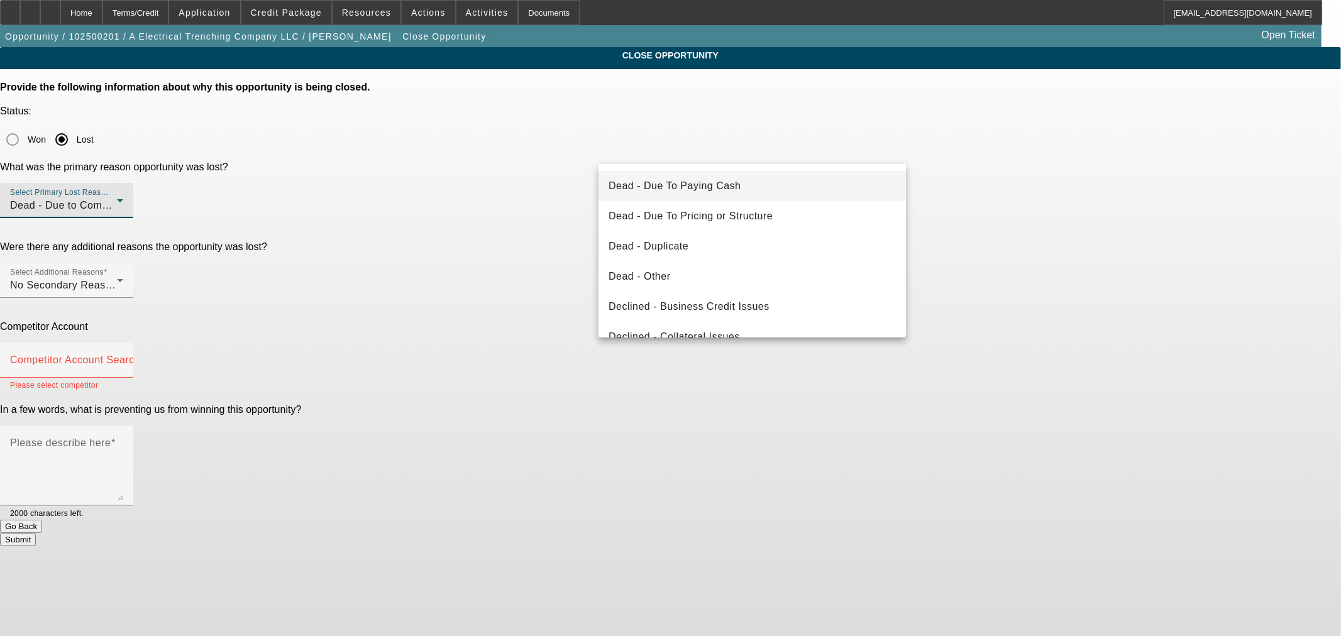
scroll to position [168, 0]
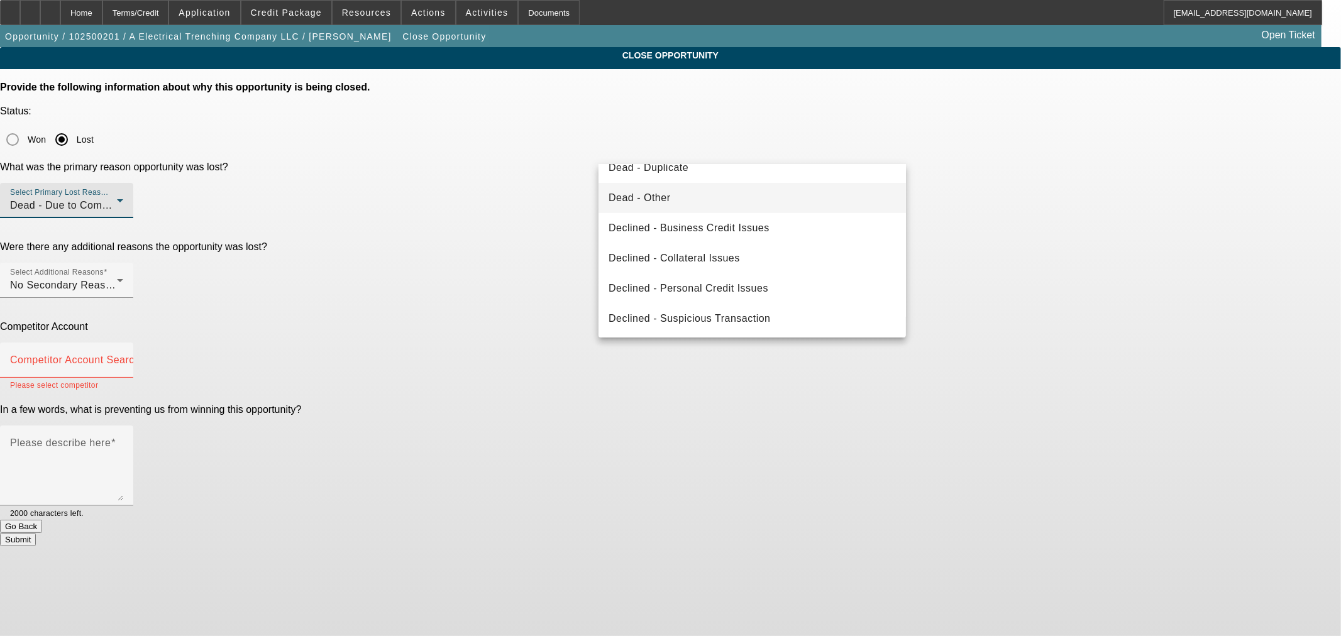
click at [698, 189] on mat-option "Dead - Other" at bounding box center [751, 198] width 307 height 30
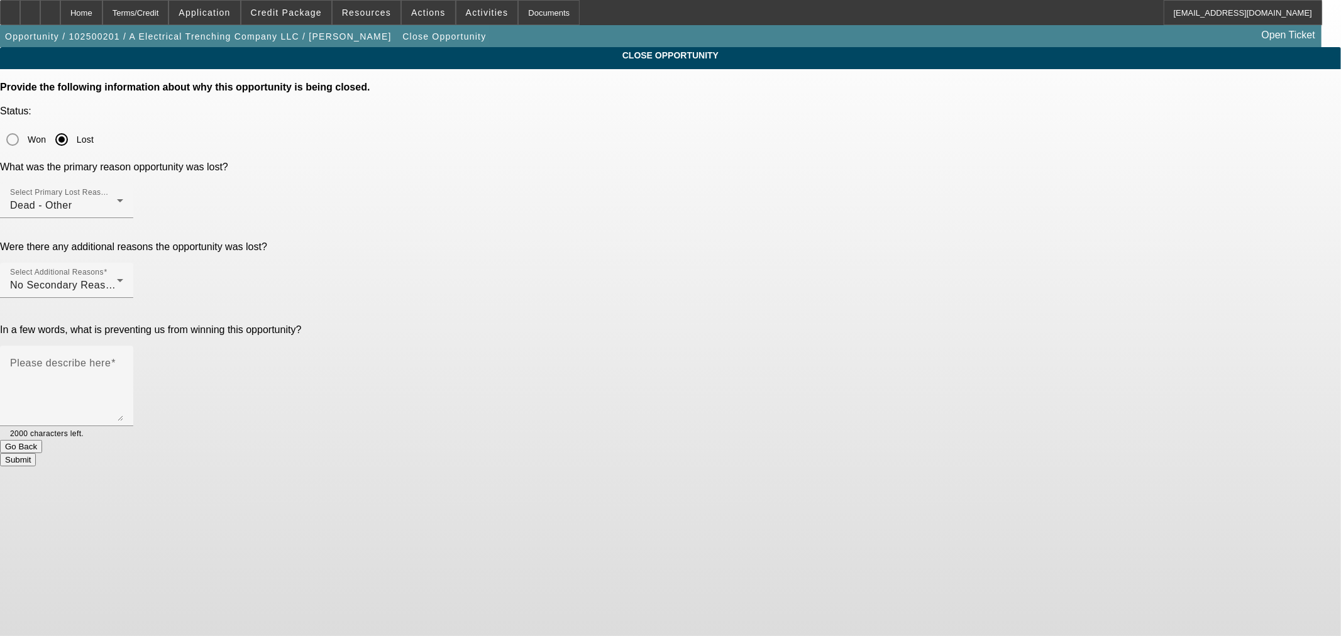
click at [497, 324] on div "In a few words, what is preventing us from winning this opportunity? Please des…" at bounding box center [670, 382] width 1341 height 116
click at [123, 361] on textarea "Please describe here" at bounding box center [66, 391] width 113 height 60
type textarea "J"
type textarea "j"
type textarea "J"
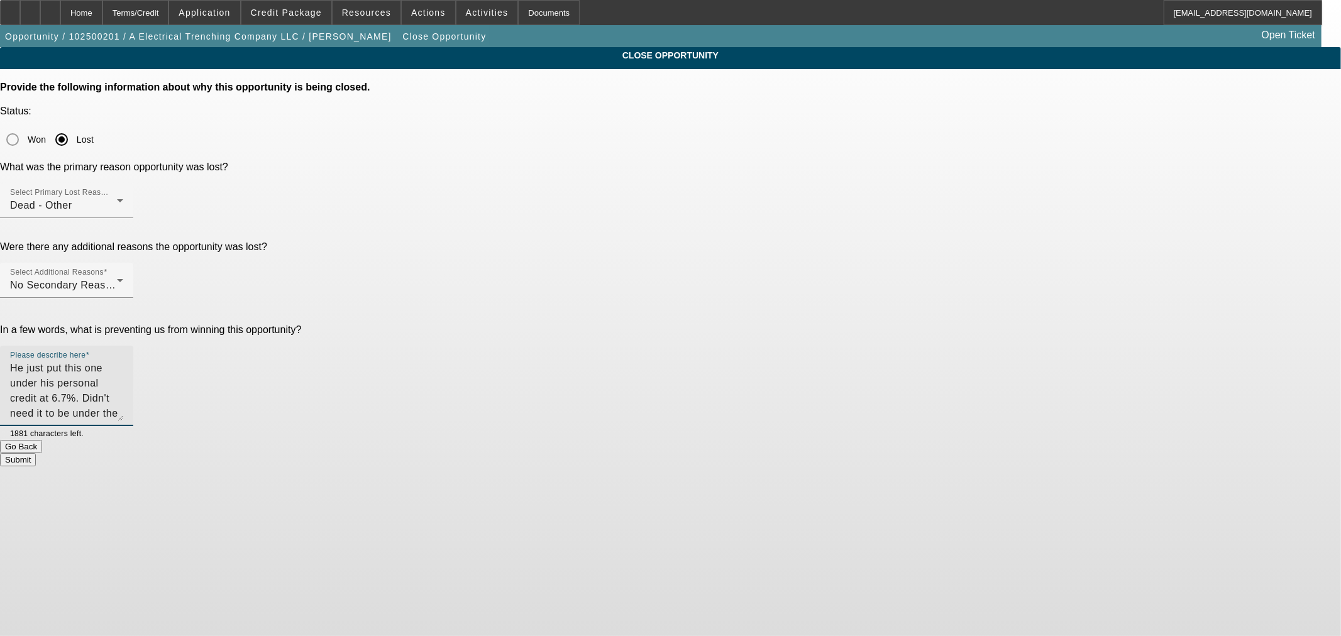
drag, startPoint x: 742, startPoint y: 262, endPoint x: 681, endPoint y: 258, distance: 60.5
click at [123, 361] on textarea "He just put this one under his personal credit at 6.7%. Didn't need it to be un…" at bounding box center [66, 391] width 113 height 60
type textarea "He just put this one under his personal credit at 6.7%. Didn't need it to be un…"
click at [36, 453] on button "Submit" at bounding box center [18, 459] width 36 height 13
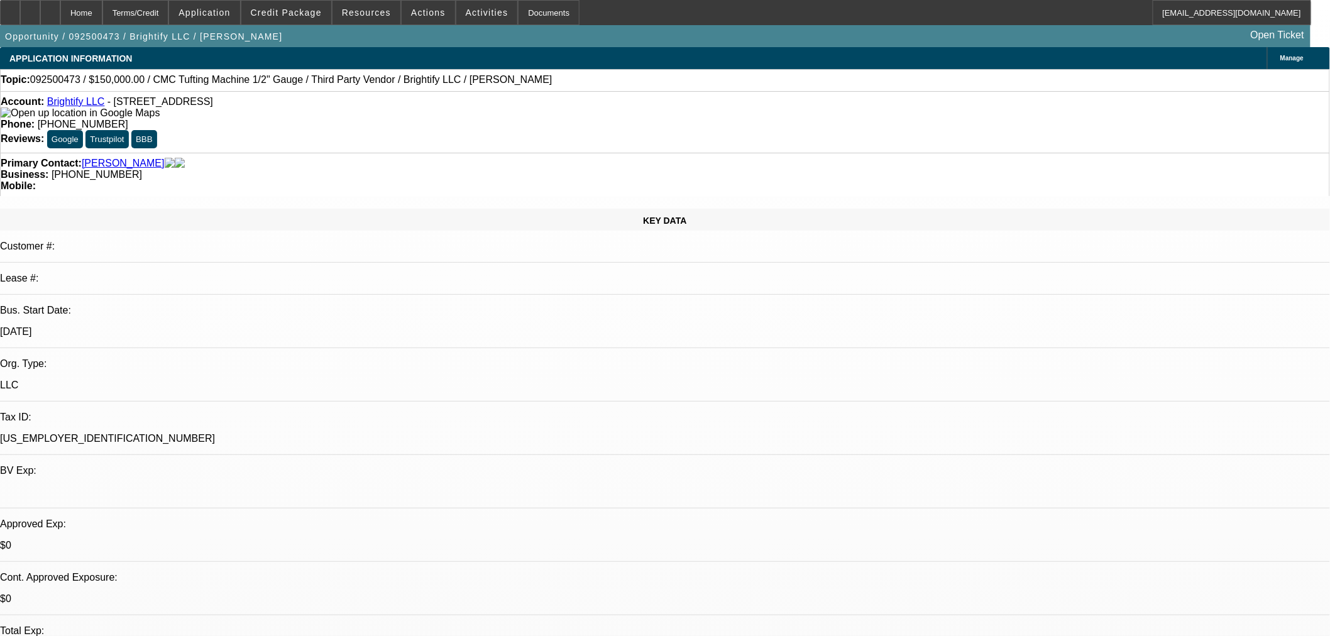
select select "0"
select select "0.1"
select select "0"
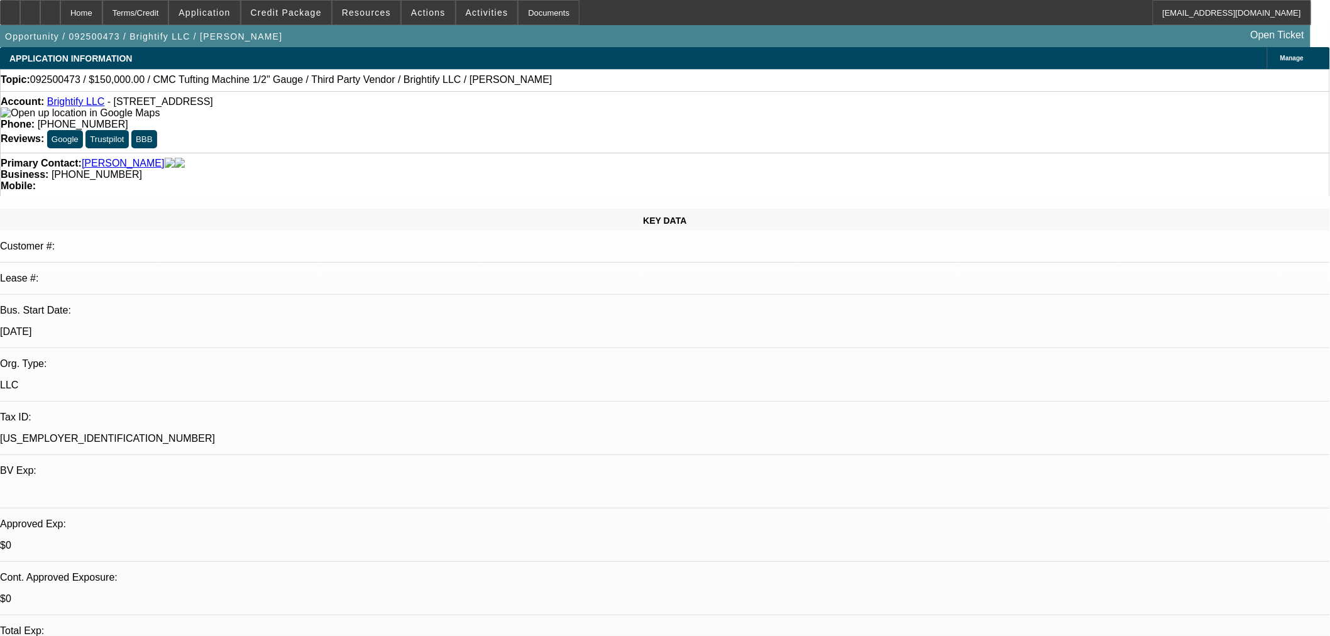
select select "0.1"
select select "0"
select select "0.1"
select select "0"
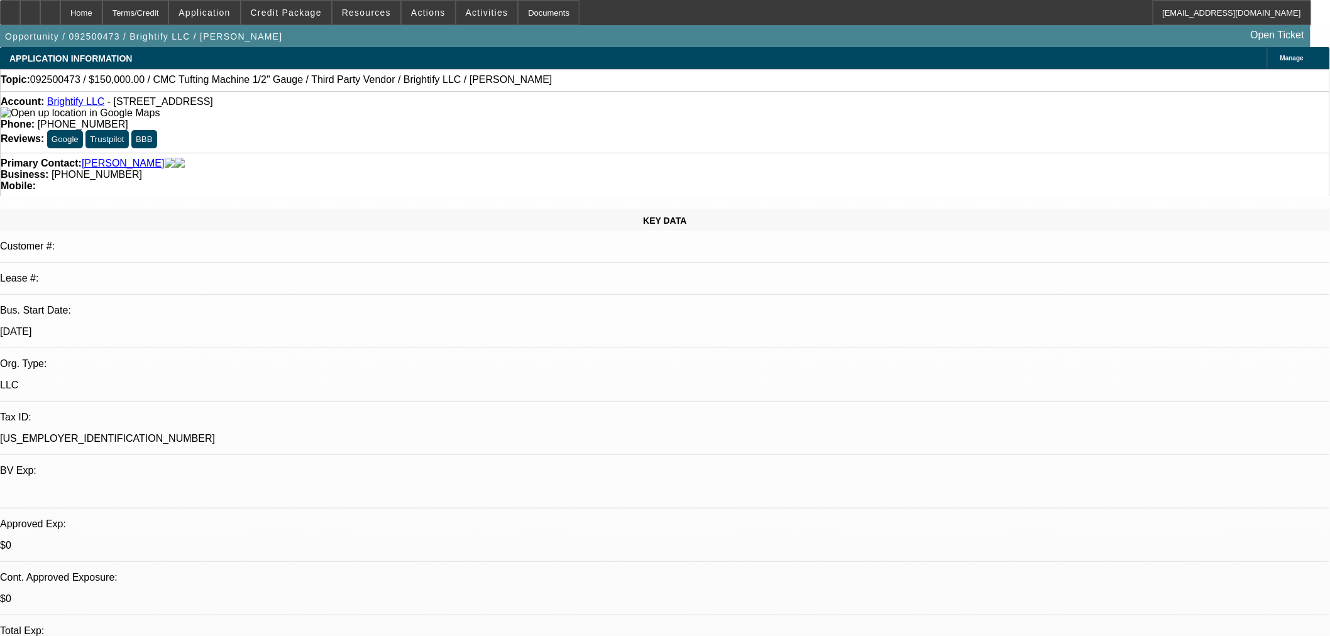
select select "0"
select select "0.1"
select select "1"
select select "3"
select select "4"
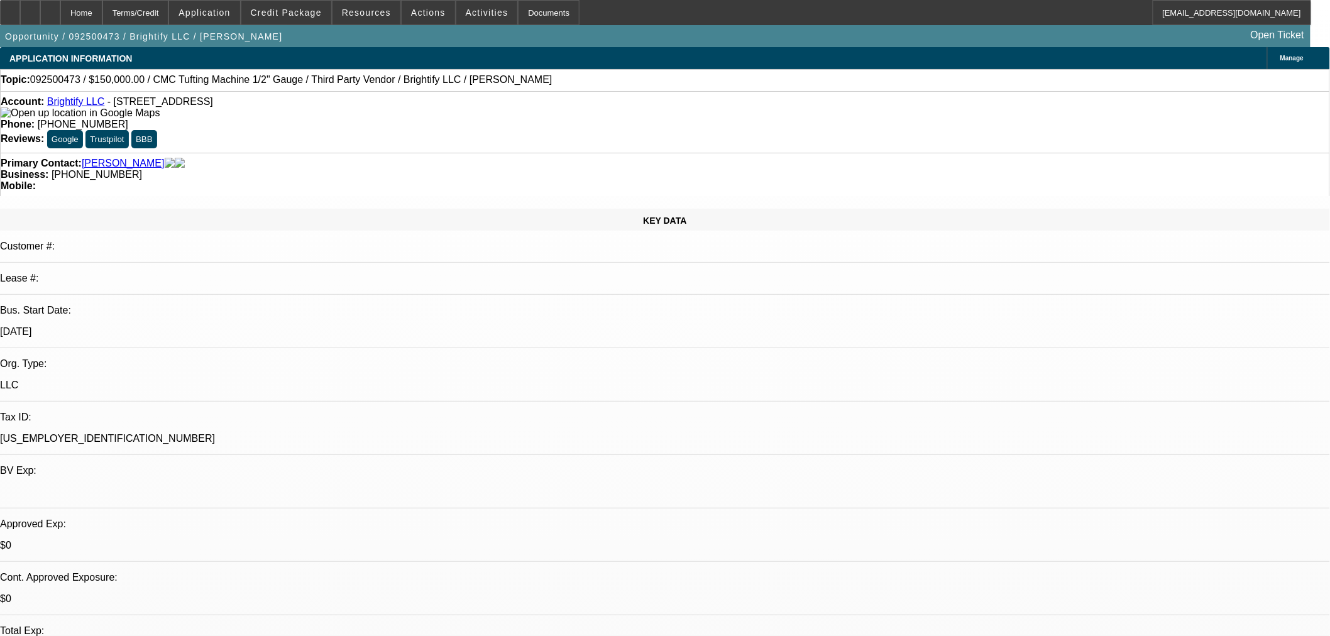
select select "1"
select select "3"
select select "4"
select select "1"
select select "3"
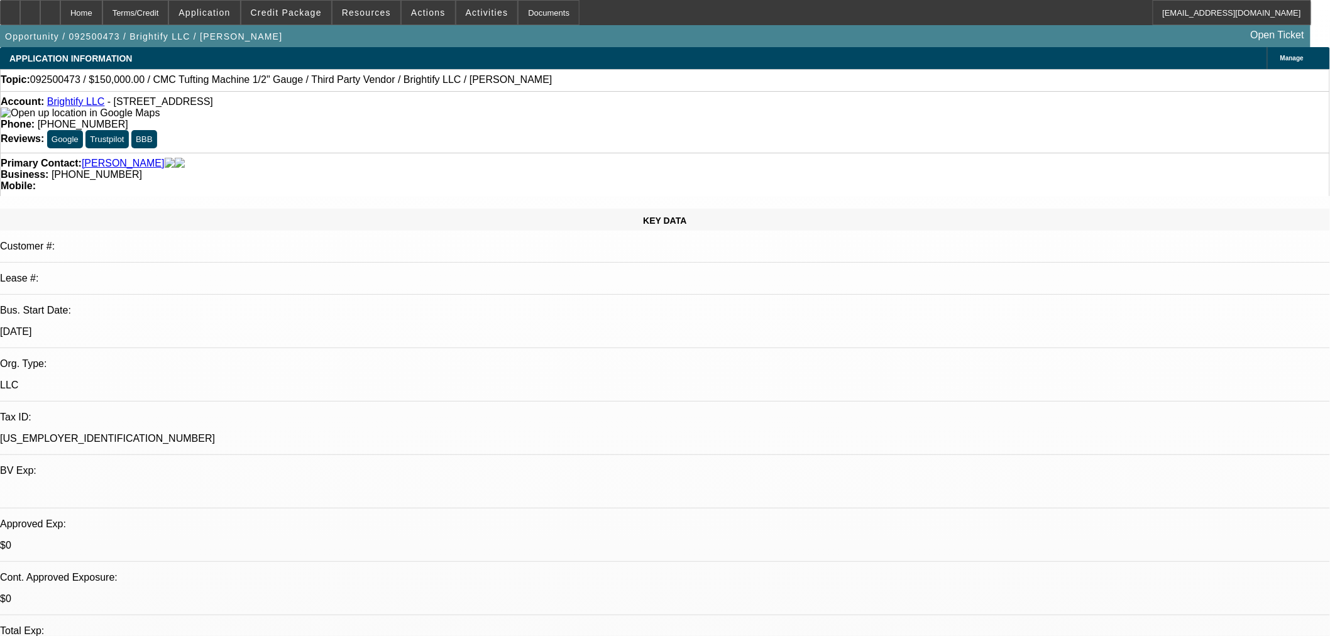
select select "4"
select select "1"
select select "3"
select select "4"
click at [421, 3] on span at bounding box center [428, 12] width 53 height 30
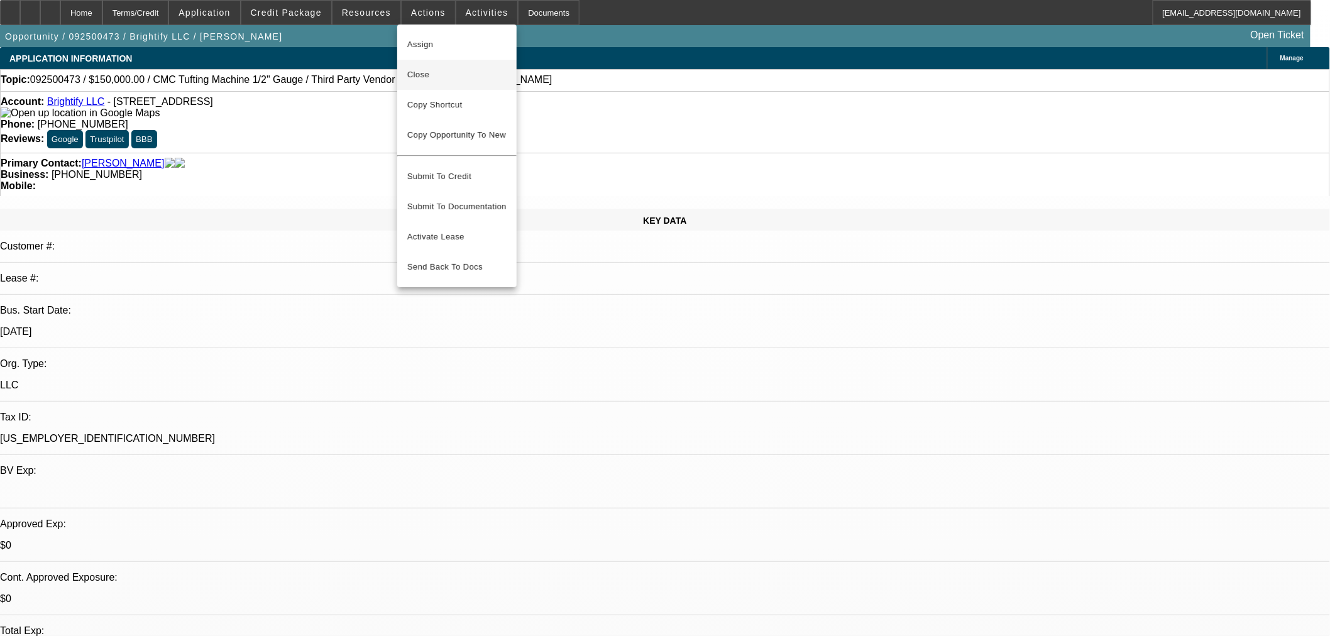
click at [430, 68] on span "Close" at bounding box center [456, 74] width 99 height 15
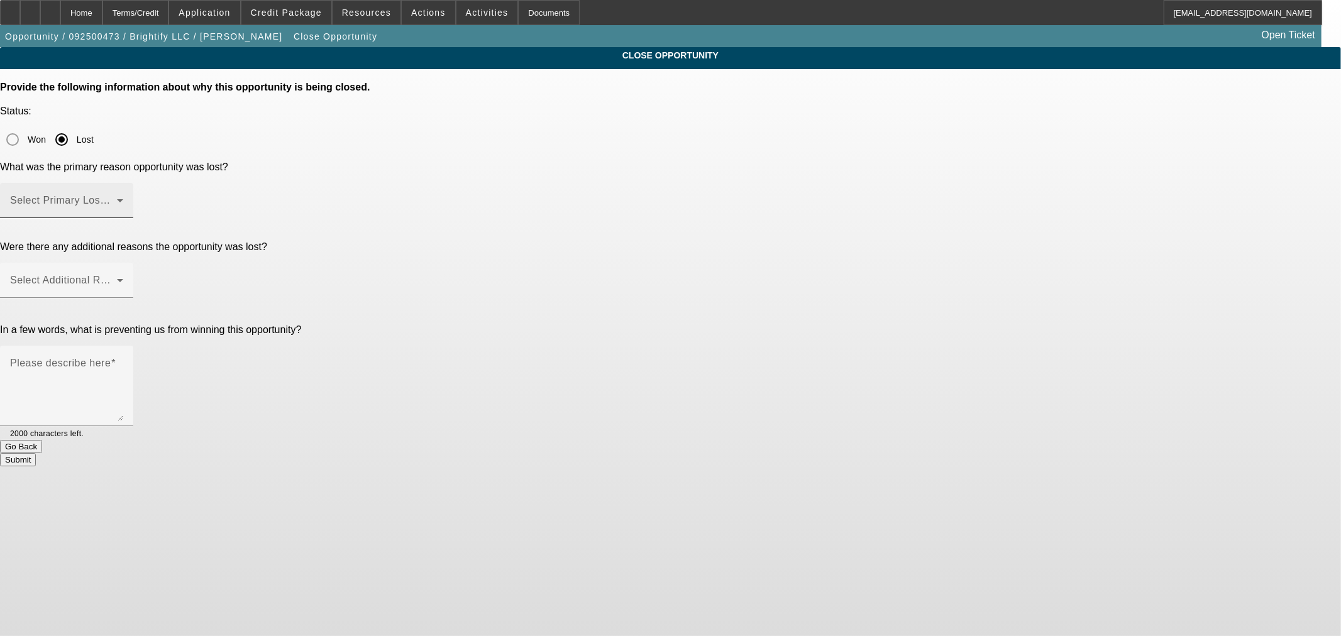
click at [123, 183] on div "Select Primary Lost Reason" at bounding box center [66, 200] width 113 height 35
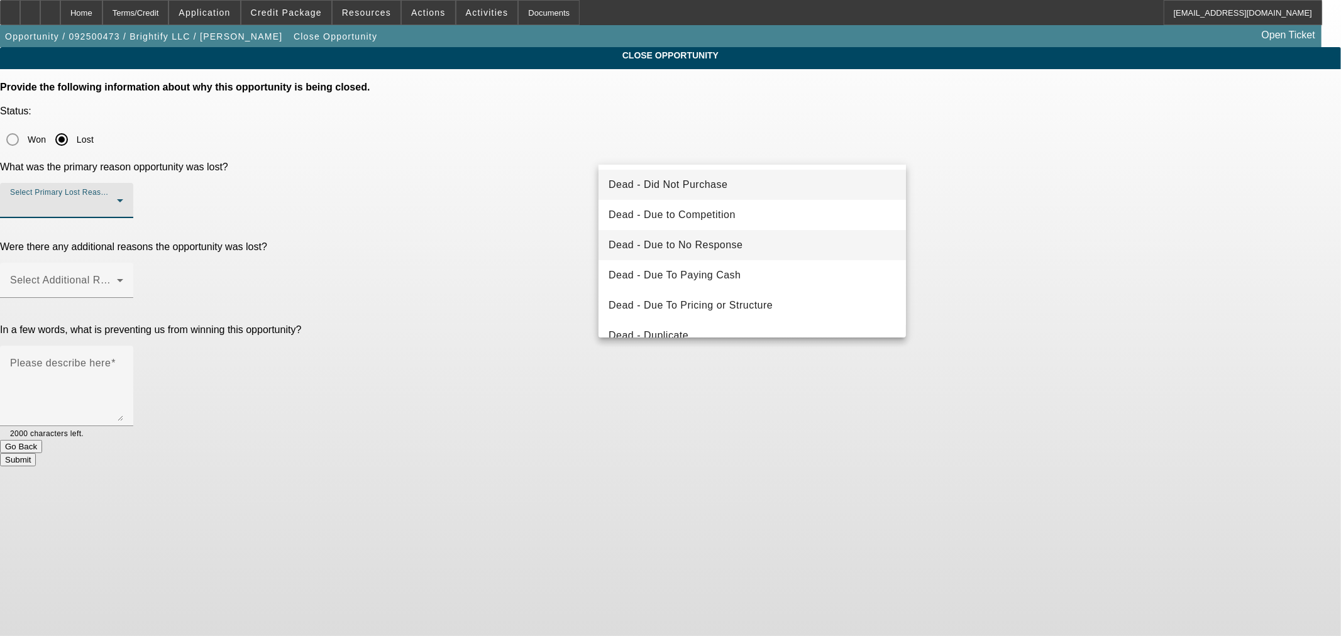
click at [744, 240] on mat-option "Dead - Due to No Response" at bounding box center [751, 245] width 307 height 30
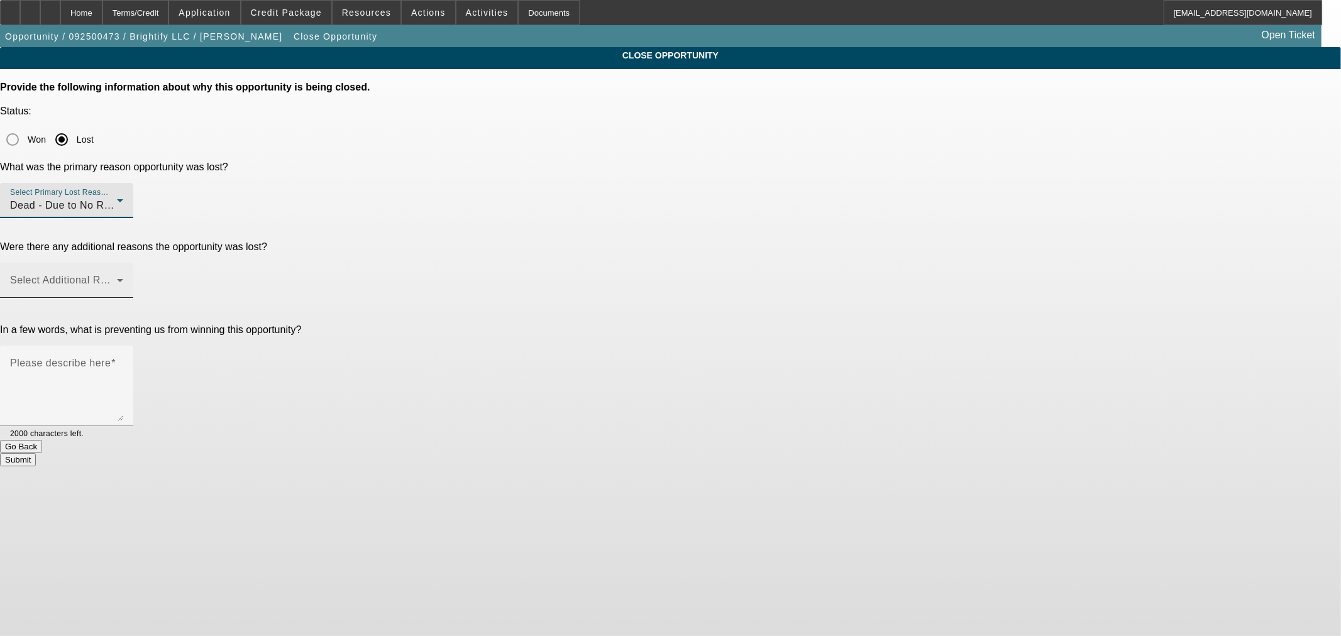
click at [117, 278] on span at bounding box center [63, 285] width 107 height 15
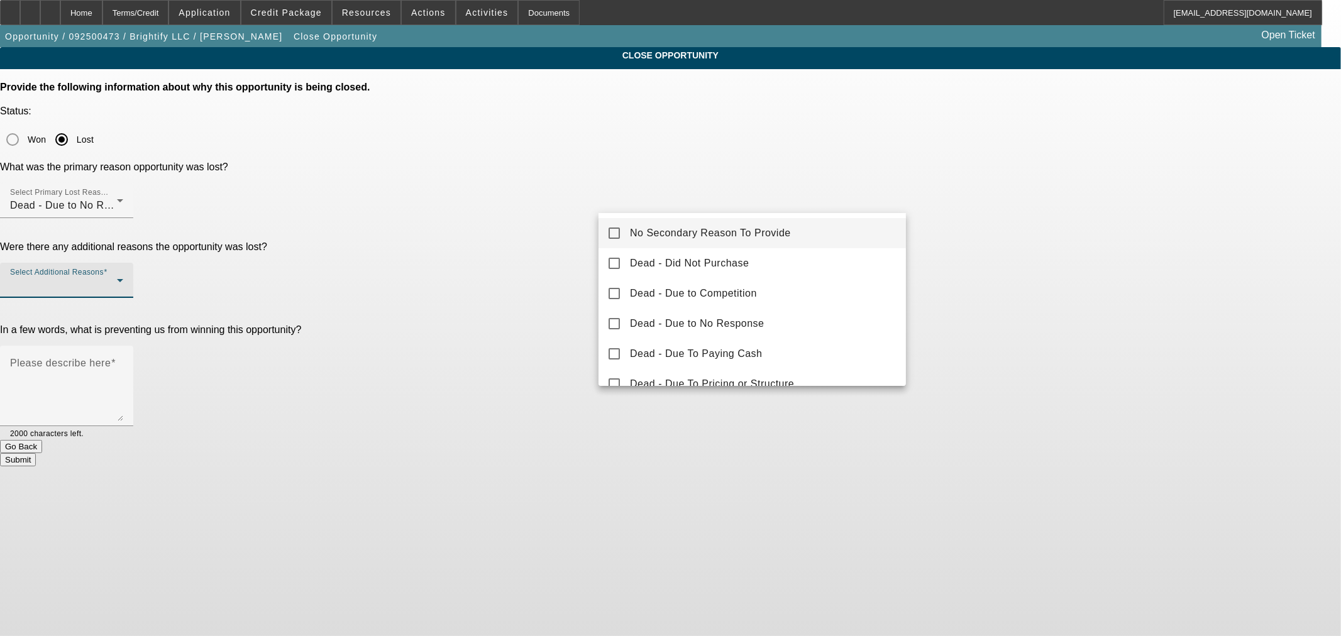
drag, startPoint x: 631, startPoint y: 227, endPoint x: 557, endPoint y: 254, distance: 78.4
click at [631, 228] on span "No Secondary Reason To Provide" at bounding box center [710, 233] width 161 height 15
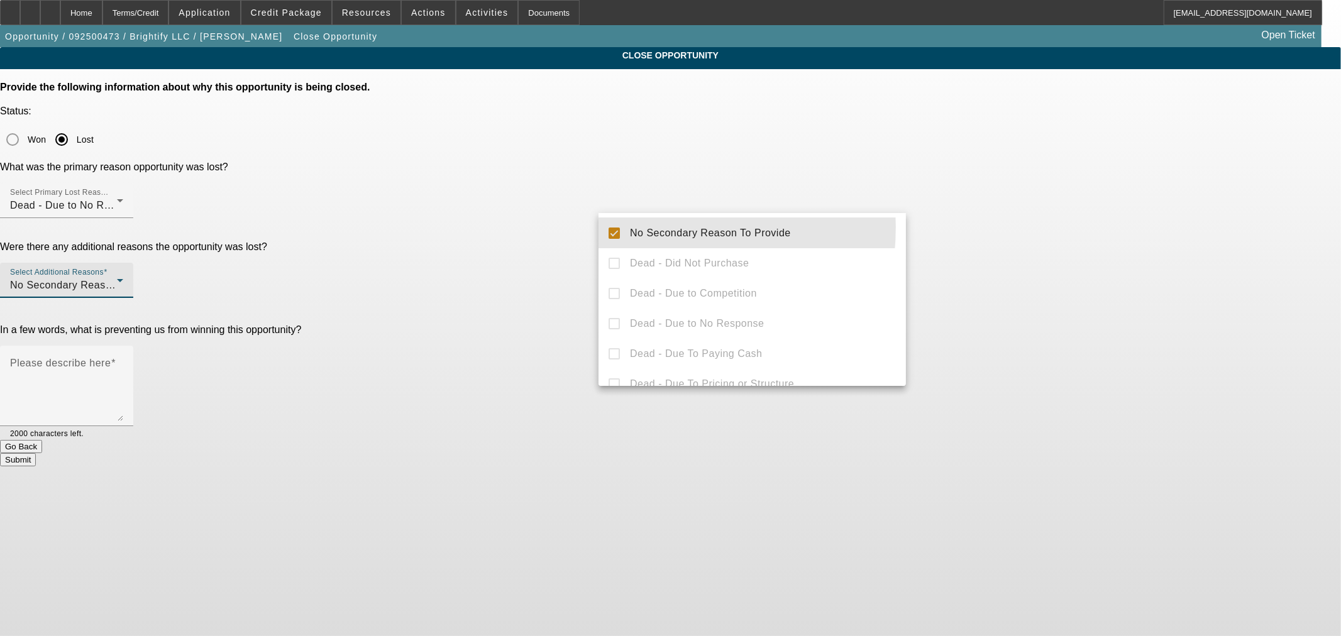
click at [548, 262] on div at bounding box center [670, 318] width 1341 height 636
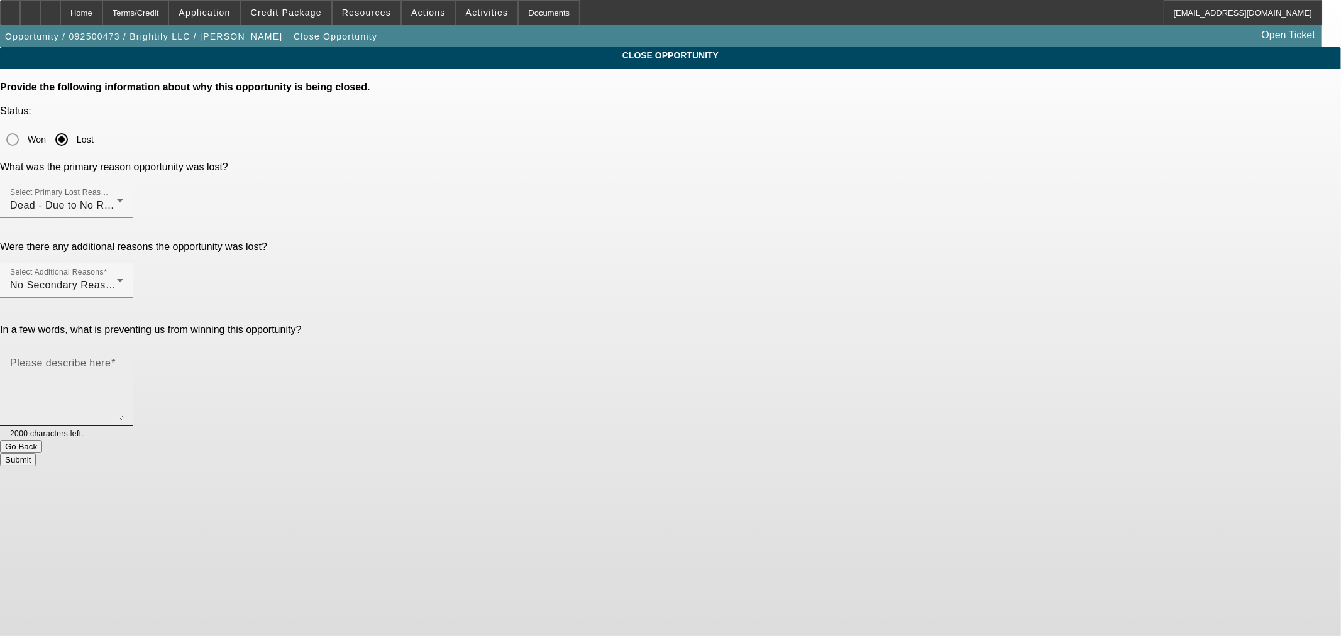
click at [123, 361] on textarea "Please describe here" at bounding box center [66, 391] width 113 height 60
drag, startPoint x: 862, startPoint y: 251, endPoint x: 596, endPoint y: 239, distance: 266.2
click at [596, 346] on div "Please describe here Didn't have access to the original invoices we were reques…" at bounding box center [670, 393] width 1341 height 94
type textarea "Didn't have access to the original invoices we were requesting."
click at [36, 453] on button "Submit" at bounding box center [18, 459] width 36 height 13
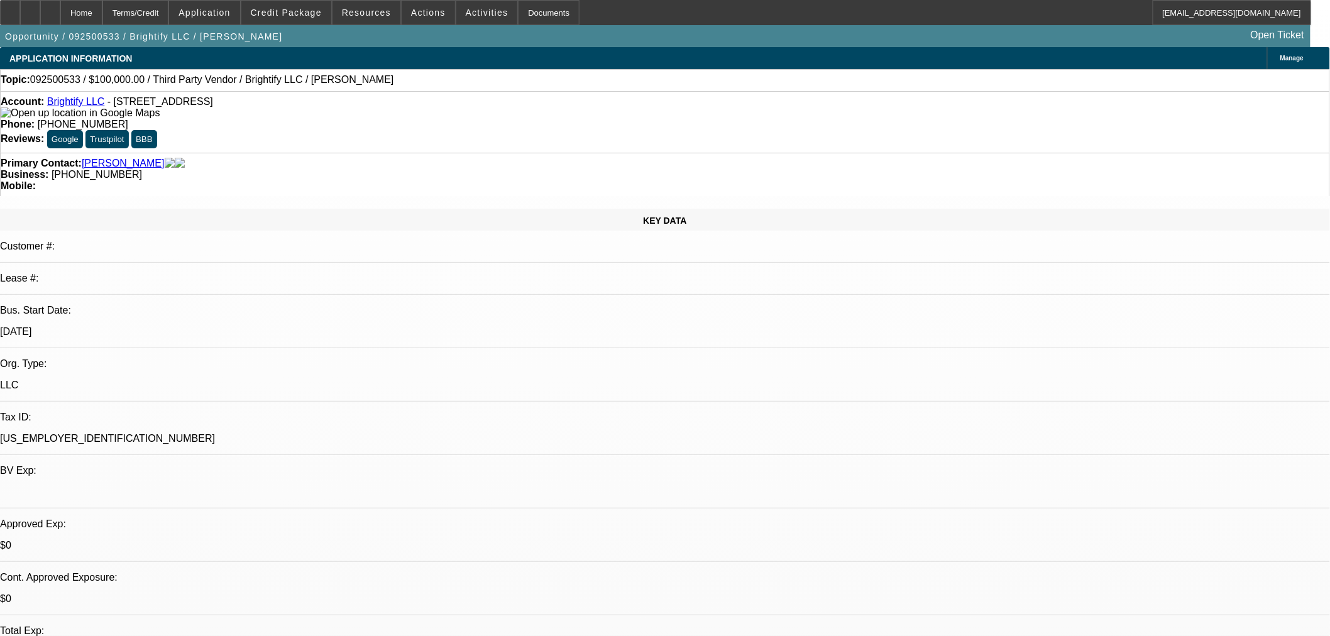
select select "0"
select select "2"
select select "0.1"
select select "1"
select select "2"
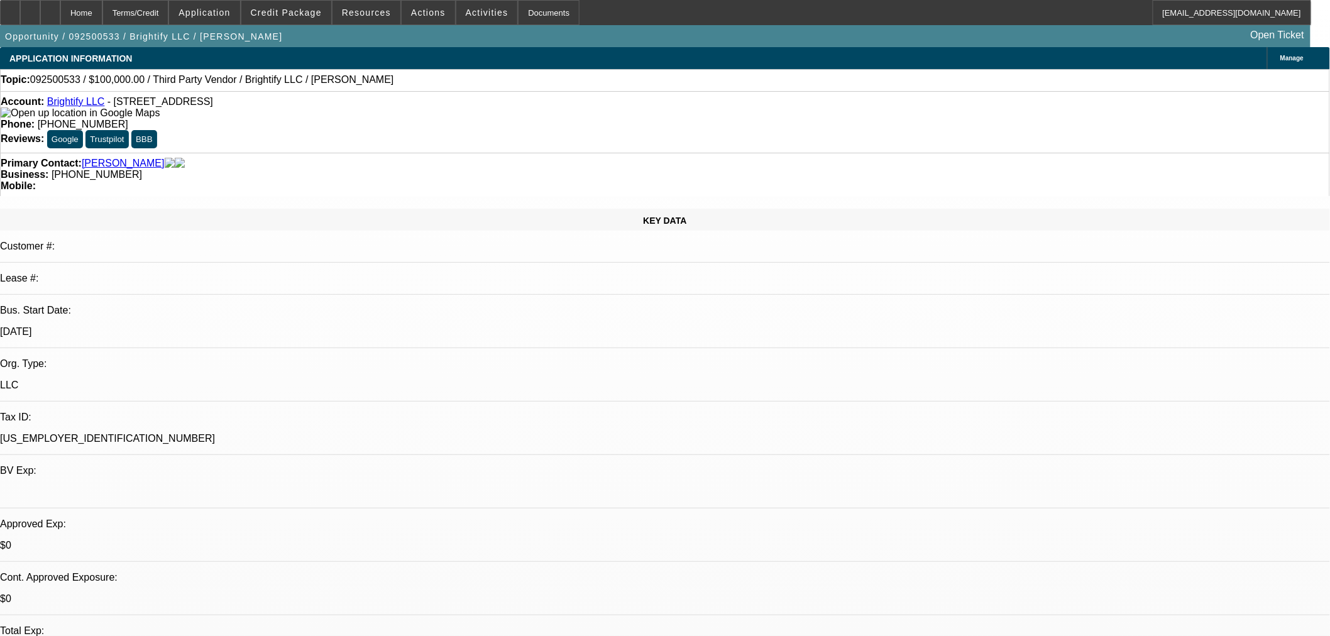
select select "4"
click at [429, 10] on span "Actions" at bounding box center [428, 13] width 35 height 10
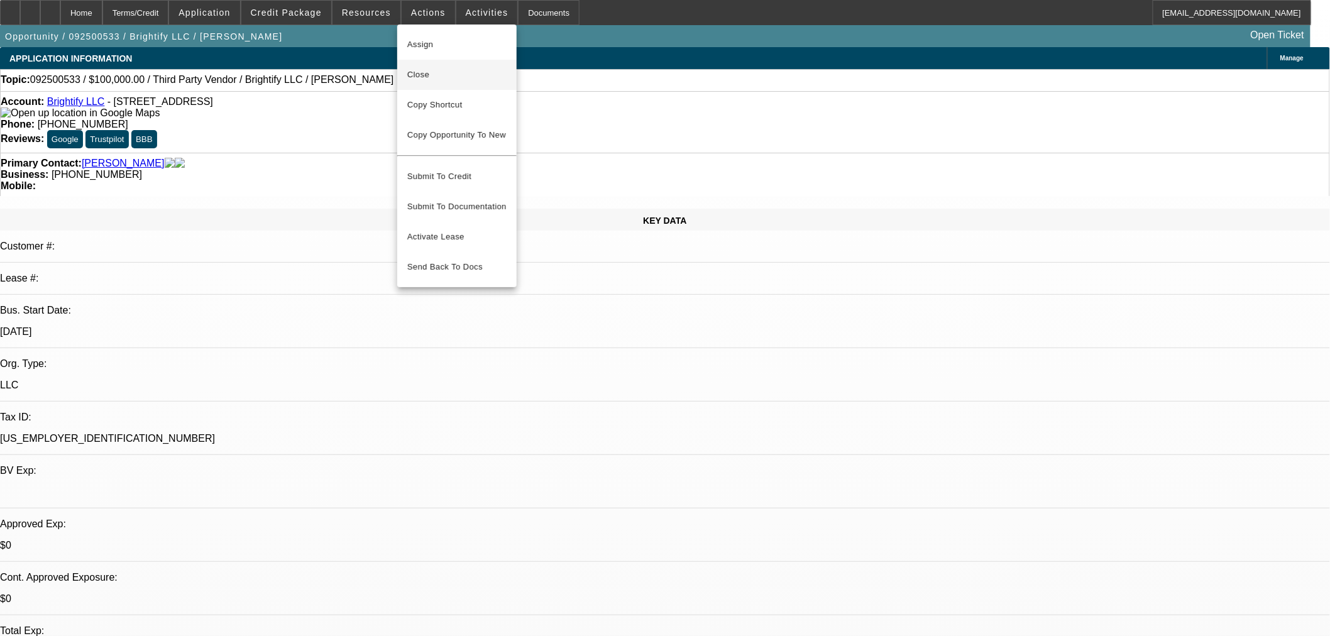
drag, startPoint x: 435, startPoint y: 77, endPoint x: 618, endPoint y: 165, distance: 203.0
click at [436, 77] on span "Close" at bounding box center [456, 74] width 99 height 15
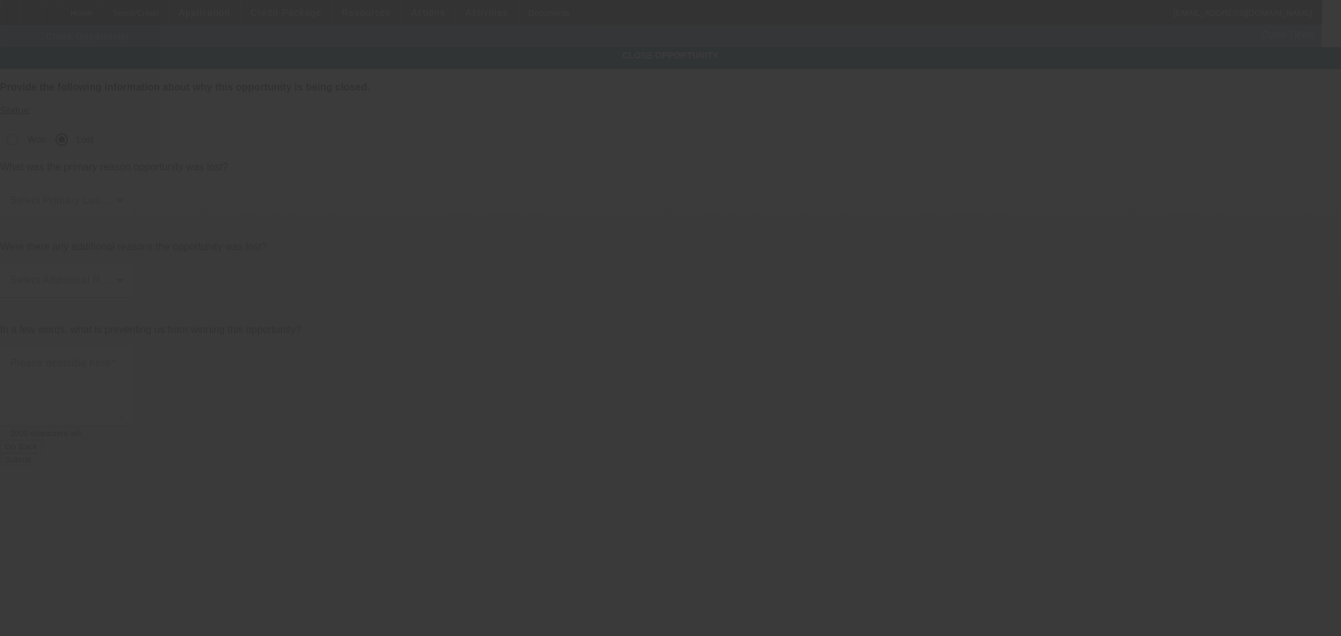
click at [117, 198] on span at bounding box center [63, 205] width 107 height 15
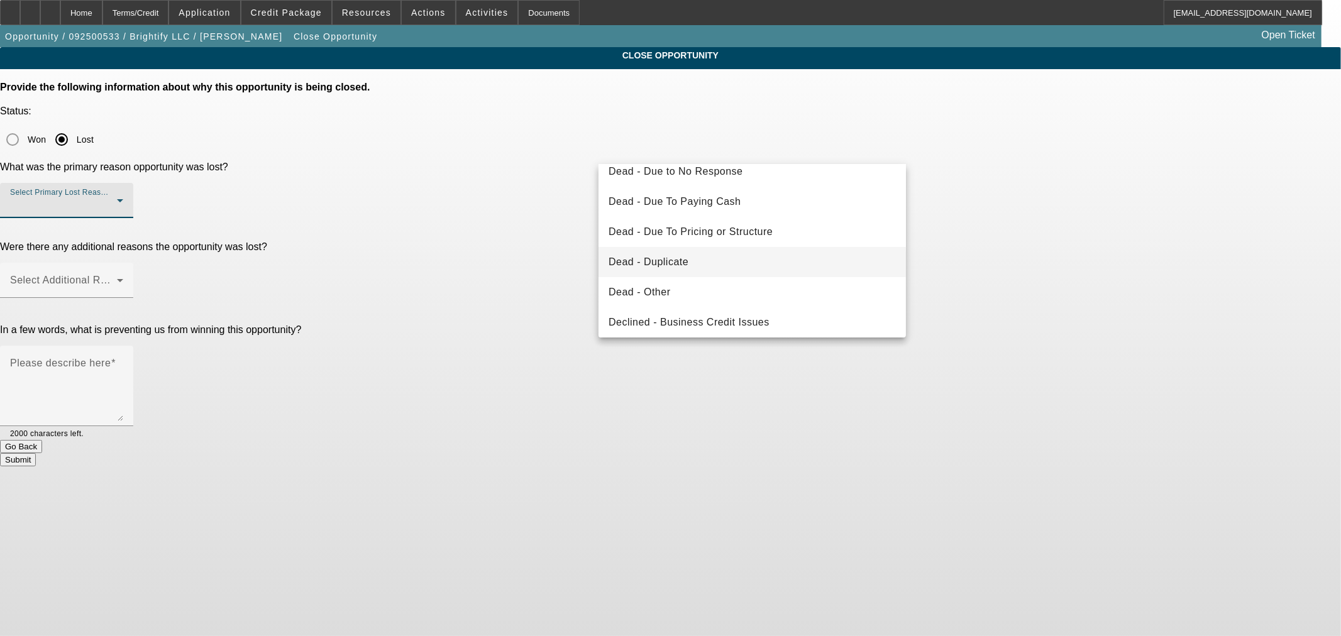
scroll to position [98, 0]
click at [679, 237] on span "Dead - Duplicate" at bounding box center [649, 237] width 80 height 15
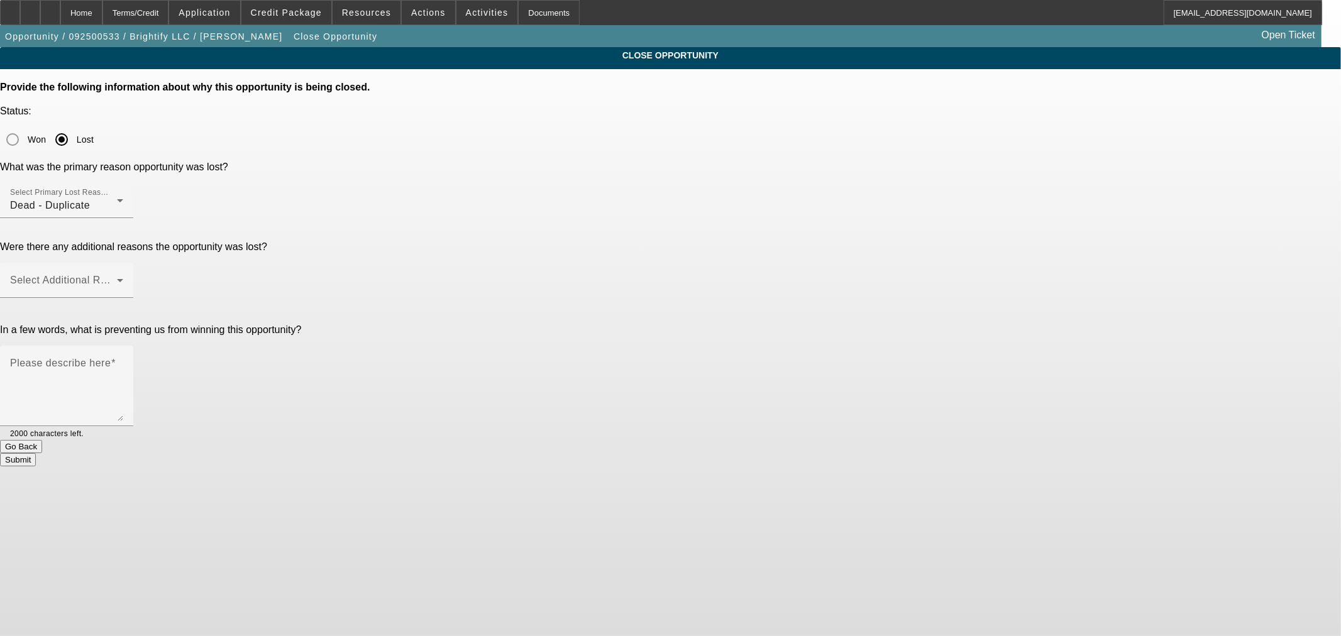
click at [578, 324] on div "In a few words, what is preventing us from winning this opportunity? Please des…" at bounding box center [670, 382] width 1341 height 116
click at [117, 278] on span at bounding box center [63, 285] width 107 height 15
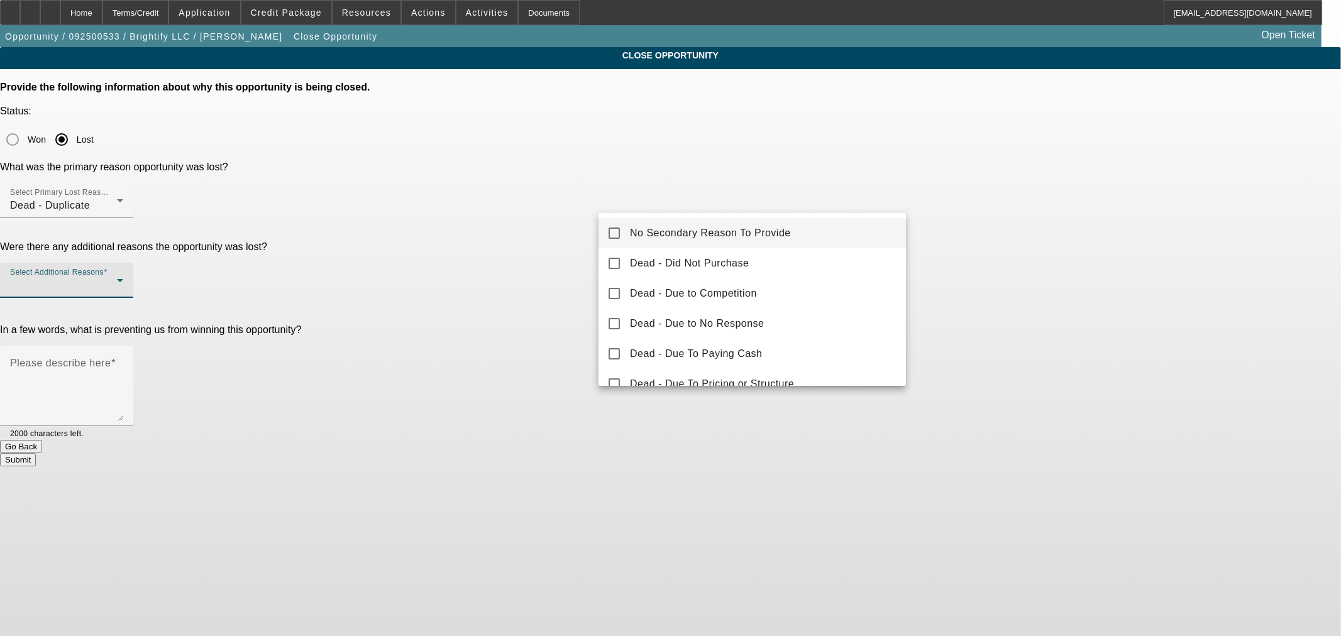
click at [631, 227] on span "No Secondary Reason To Provide" at bounding box center [710, 233] width 161 height 15
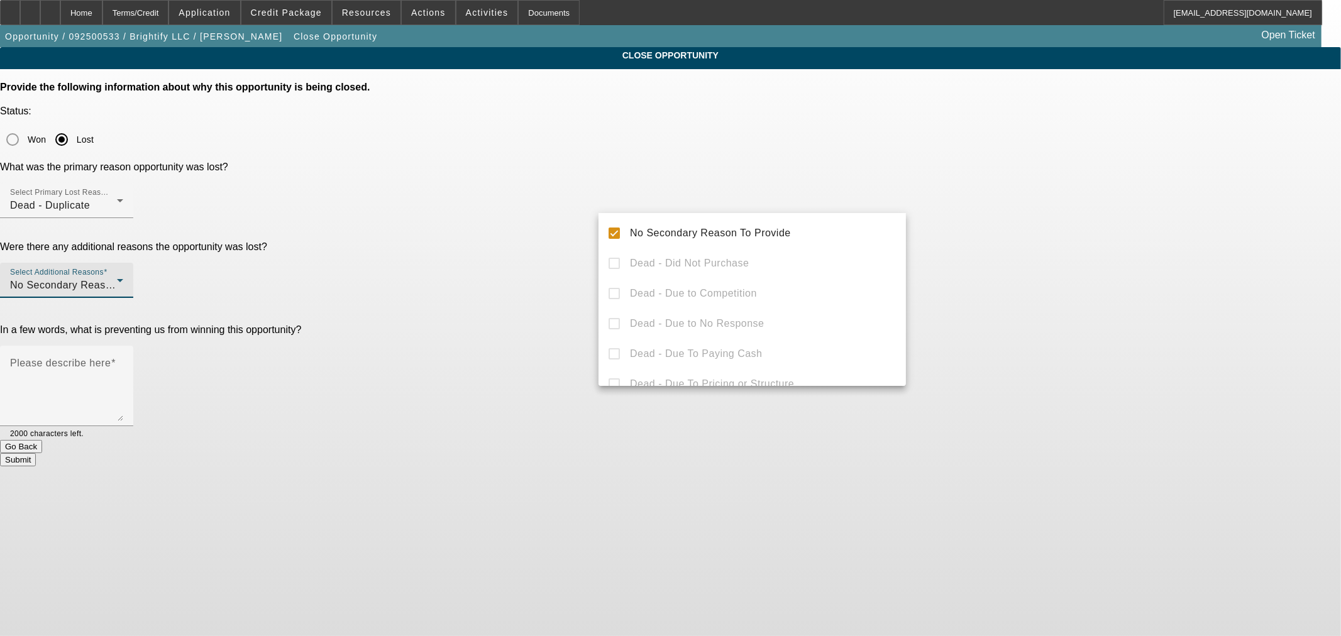
click at [558, 285] on div at bounding box center [670, 318] width 1341 height 636
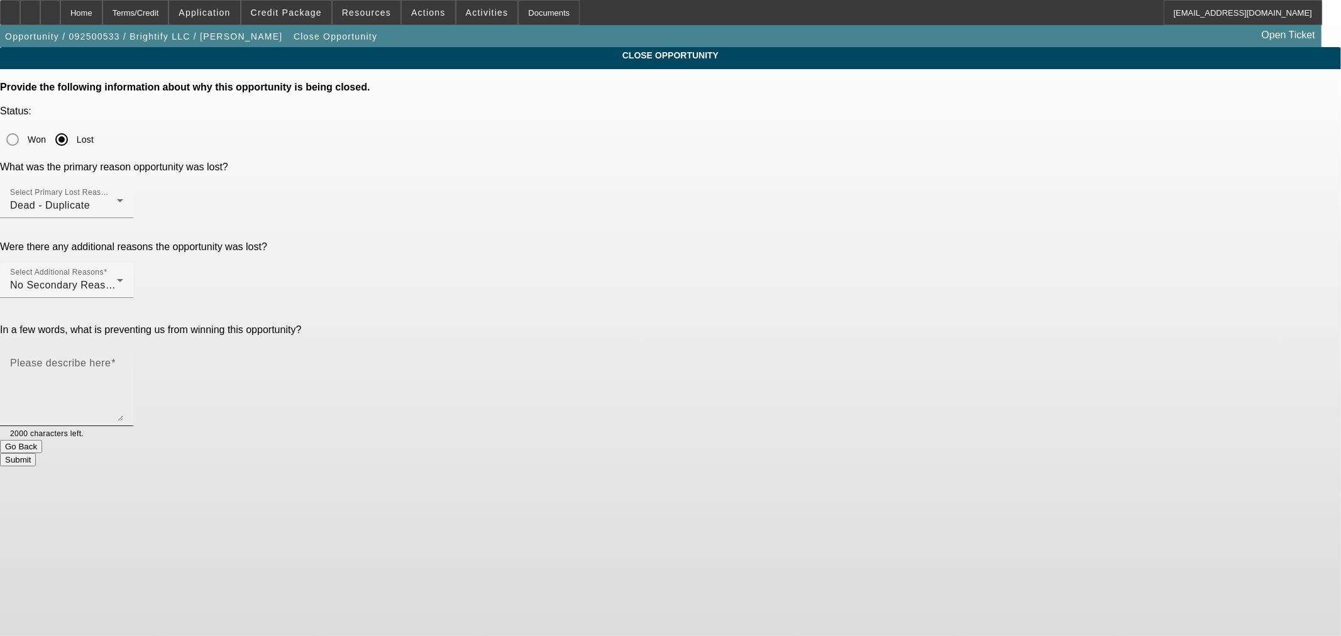
click at [123, 361] on textarea "Please describe here" at bounding box center [66, 391] width 113 height 60
paste textarea "Didn't have access to the original invoices we were requesting."
type textarea "Didn't have access to the original invoices we were requesting."
click at [36, 453] on button "Submit" at bounding box center [18, 459] width 36 height 13
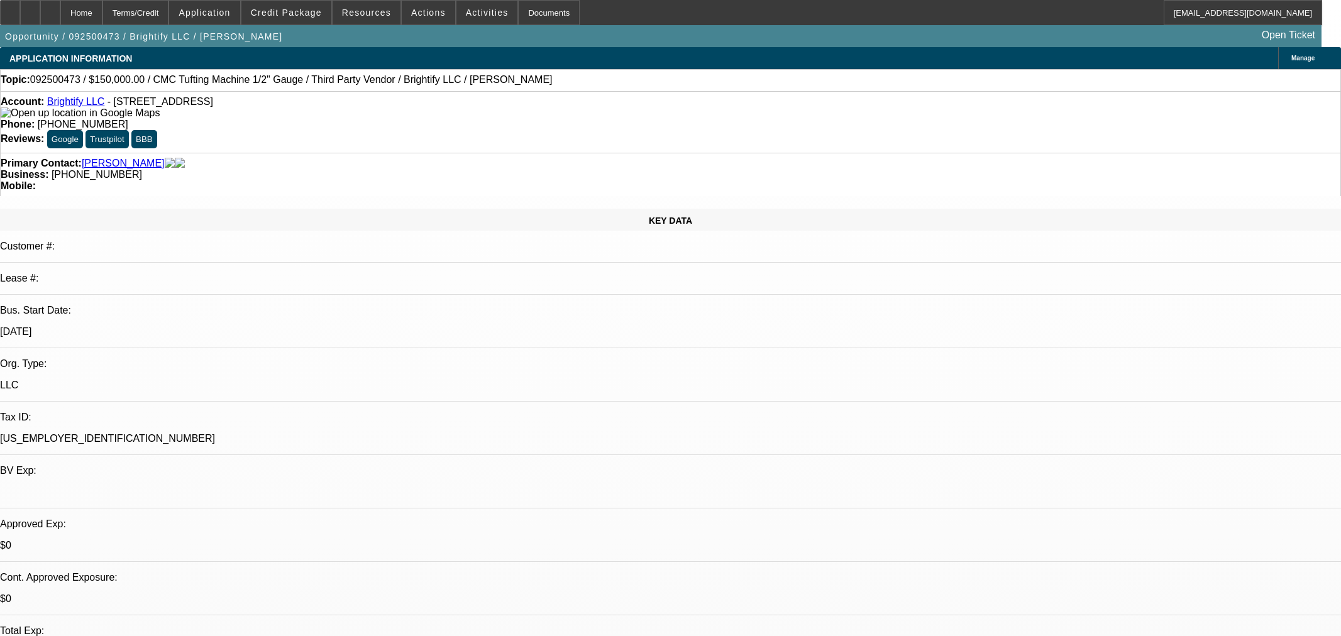
select select "0"
select select "3"
select select "0.1"
select select "4"
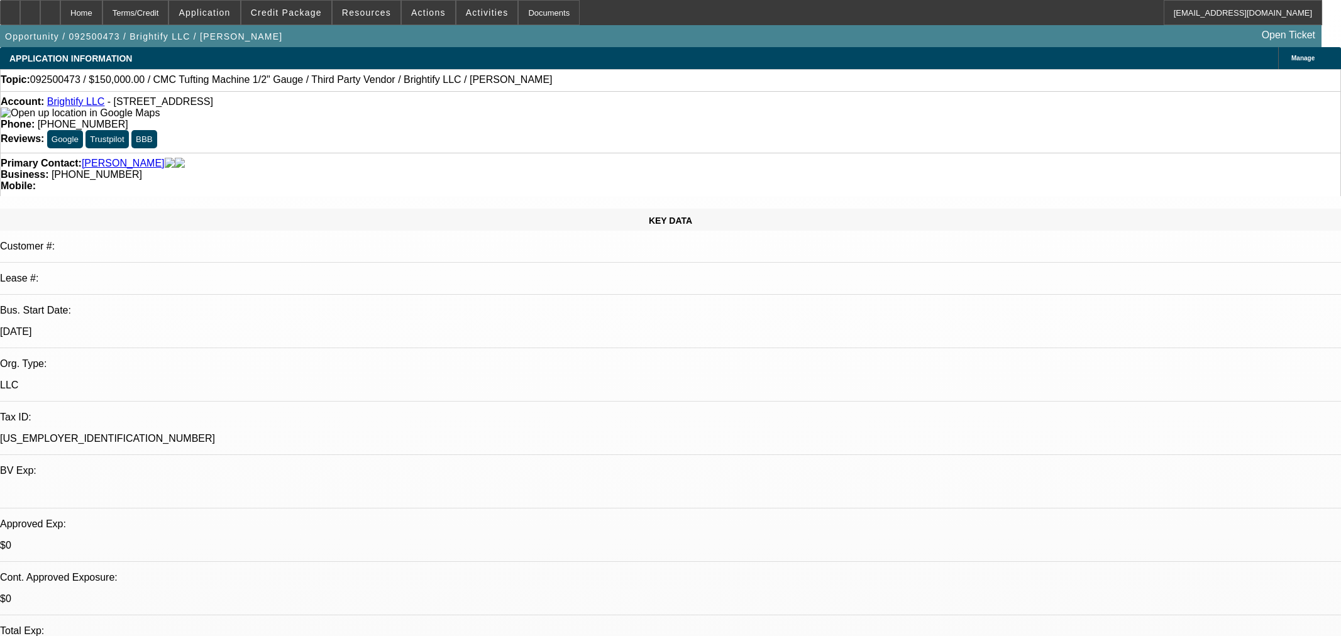
select select "0"
select select "3"
select select "0.1"
select select "4"
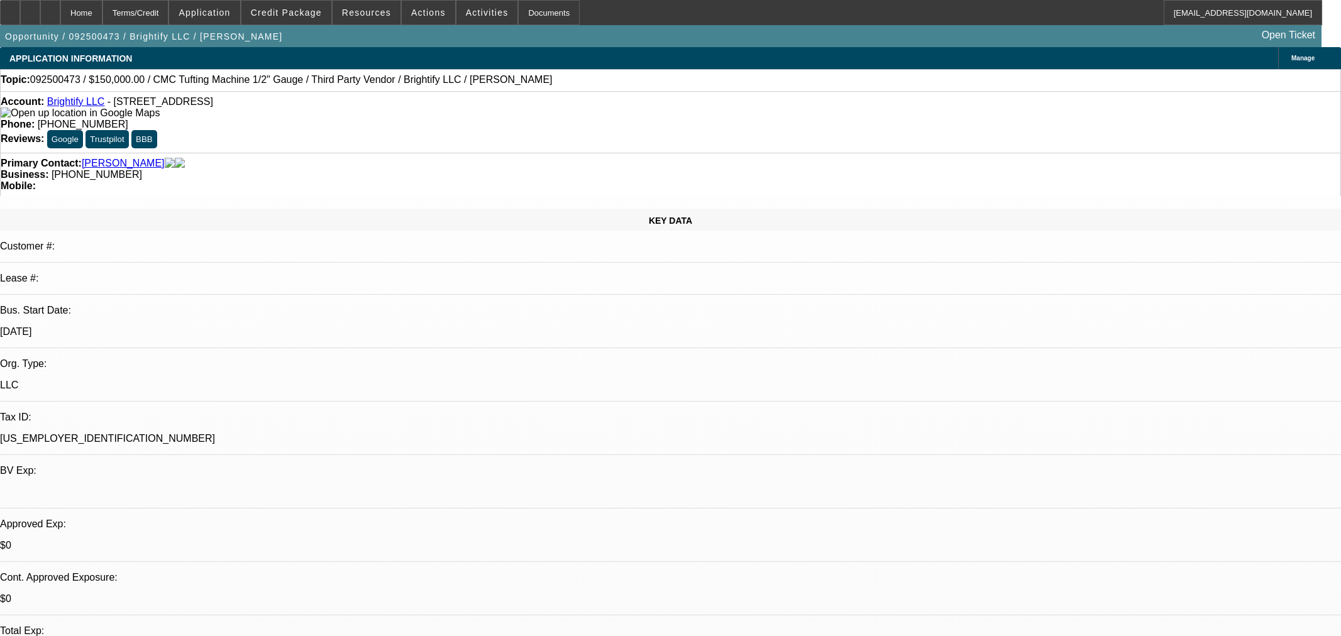
select select "0"
select select "3"
select select "0.1"
select select "4"
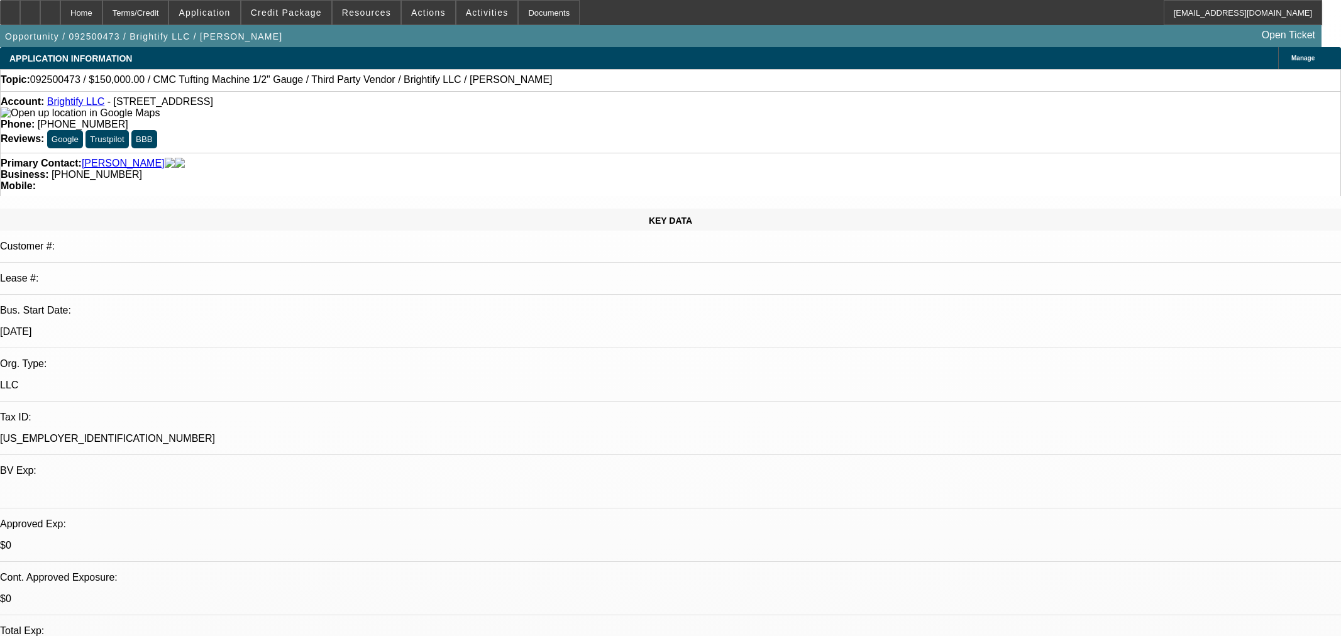
select select "0"
select select "3"
select select "0.1"
select select "4"
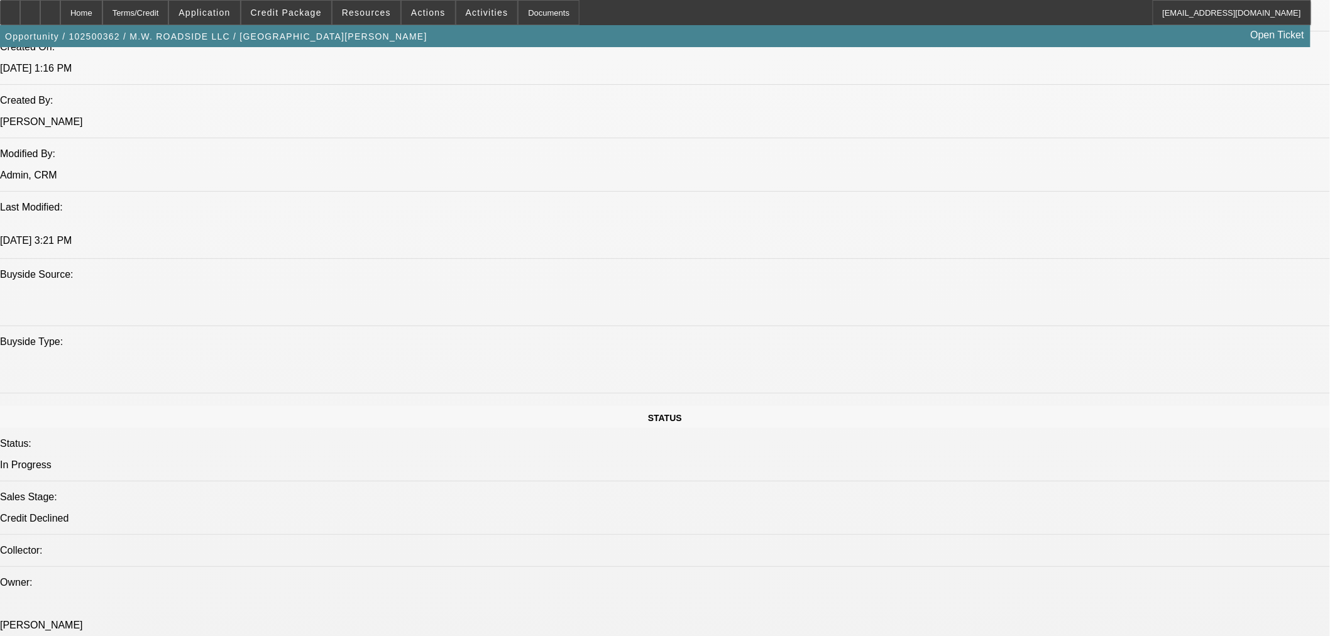
select select "0"
select select "3"
select select "0.1"
select select "4"
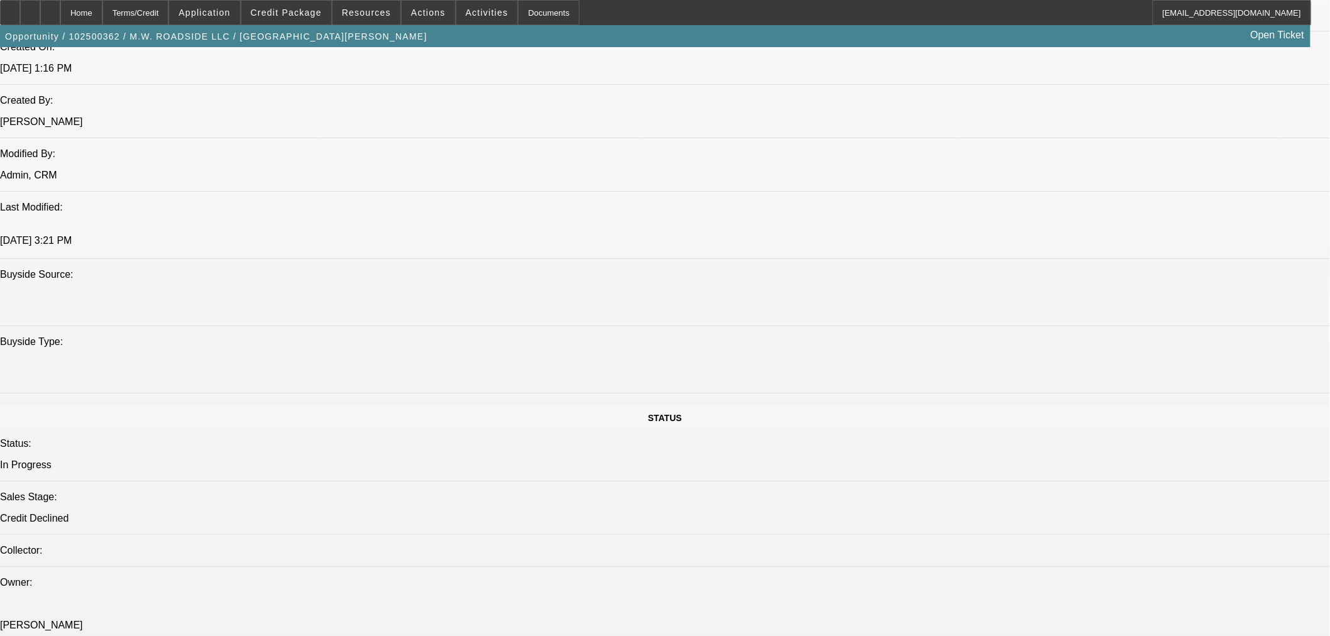
select select "0"
select select "3"
select select "0.1"
select select "4"
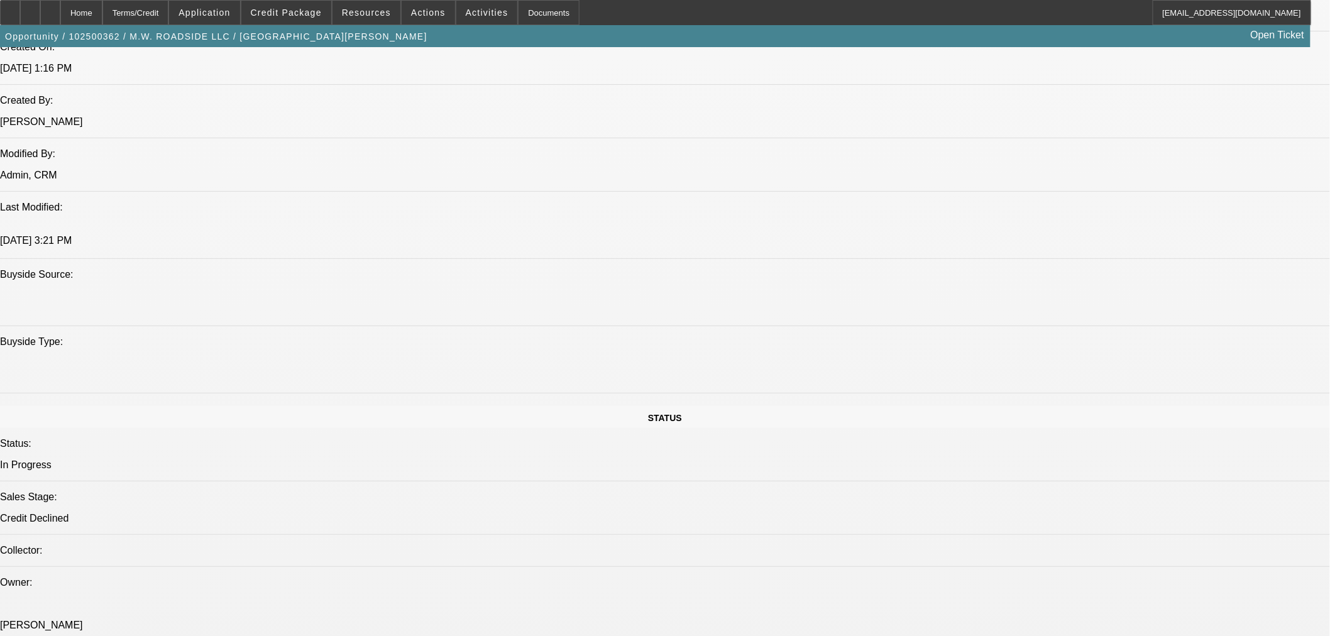
select select "0"
select select "3"
select select "0.1"
select select "4"
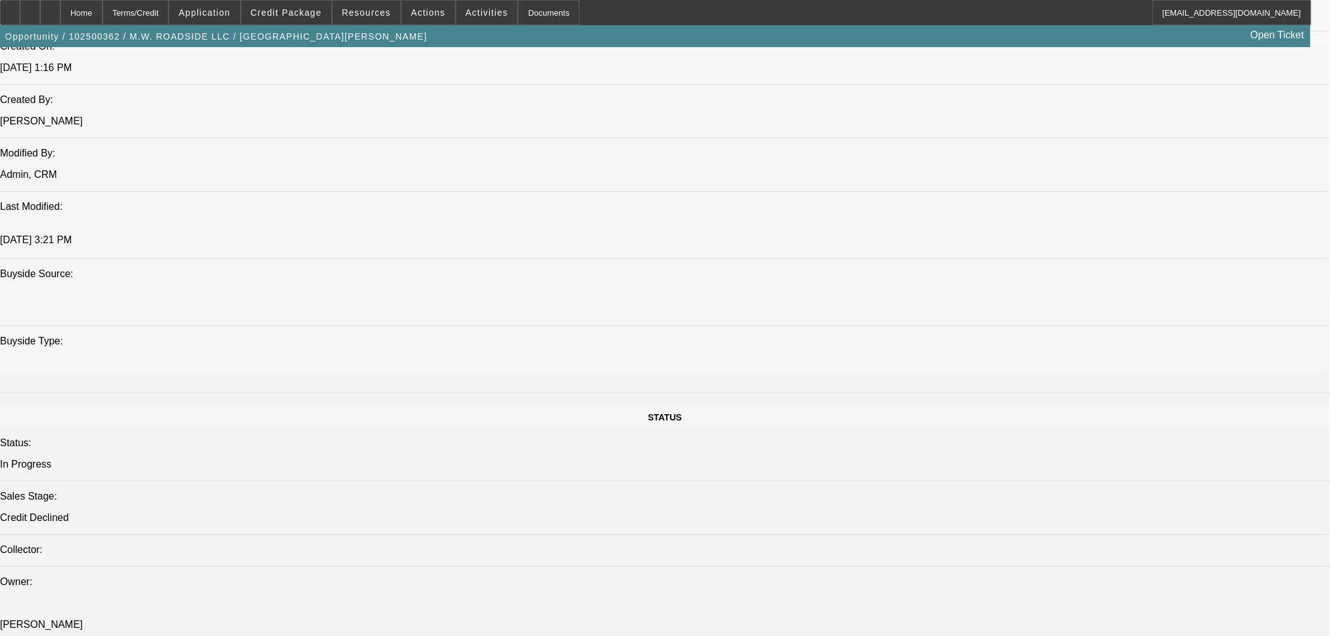
scroll to position [1531, 0]
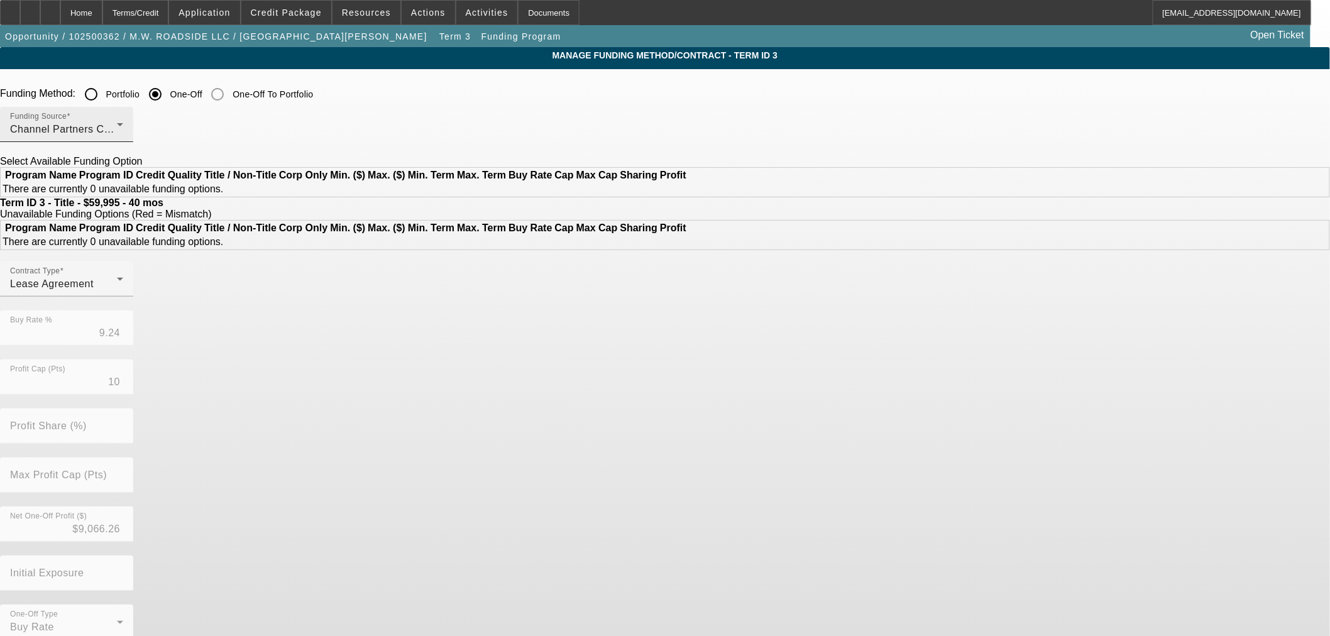
click at [123, 119] on div "Funding Source Channel Partners Capital LLC (EF)" at bounding box center [66, 124] width 113 height 35
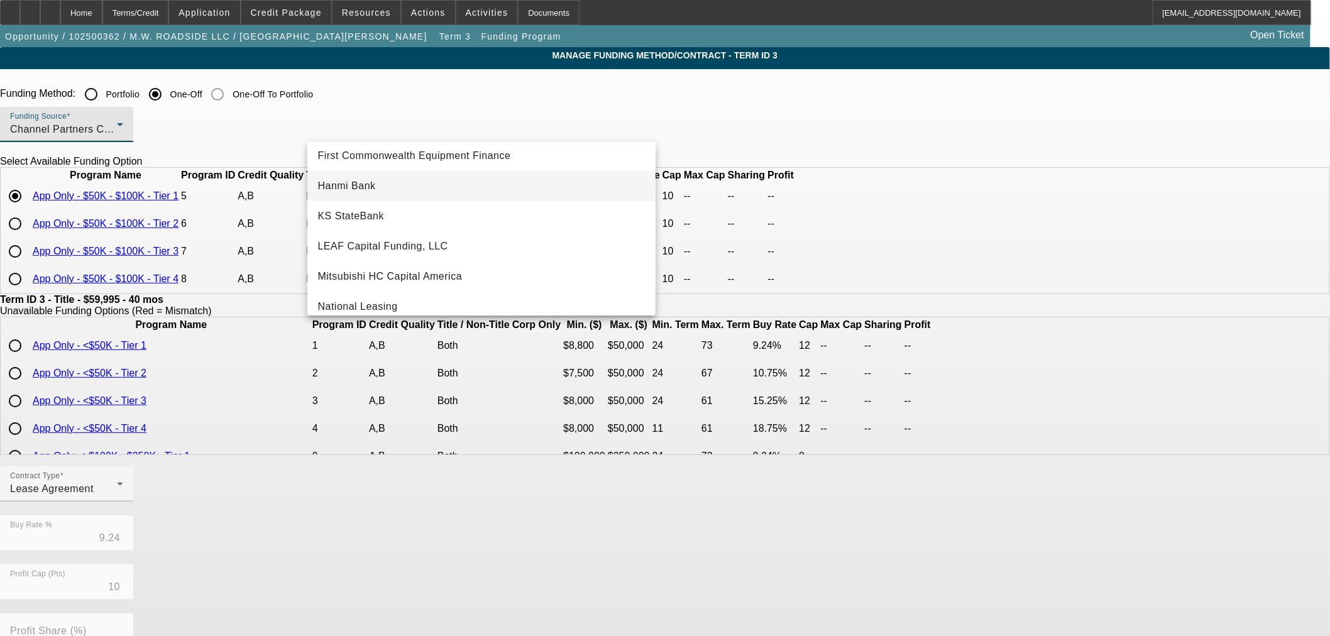
scroll to position [356, 0]
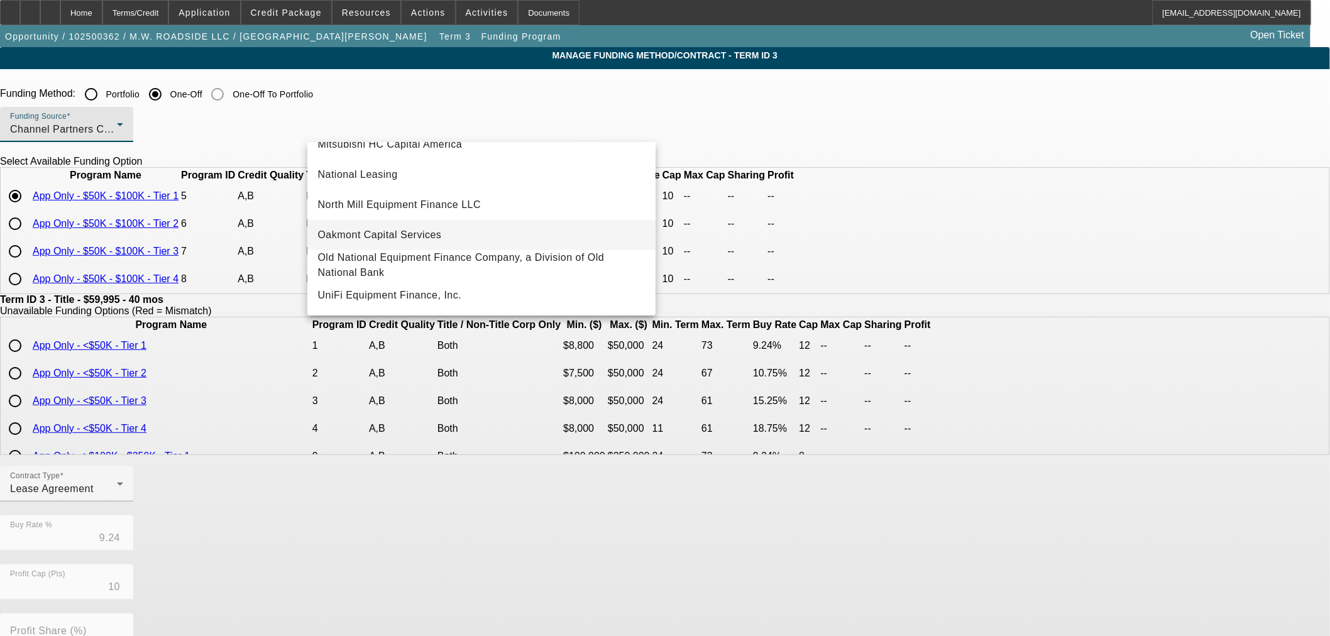
click at [455, 230] on mat-option "Oakmont Capital Services" at bounding box center [481, 235] width 348 height 30
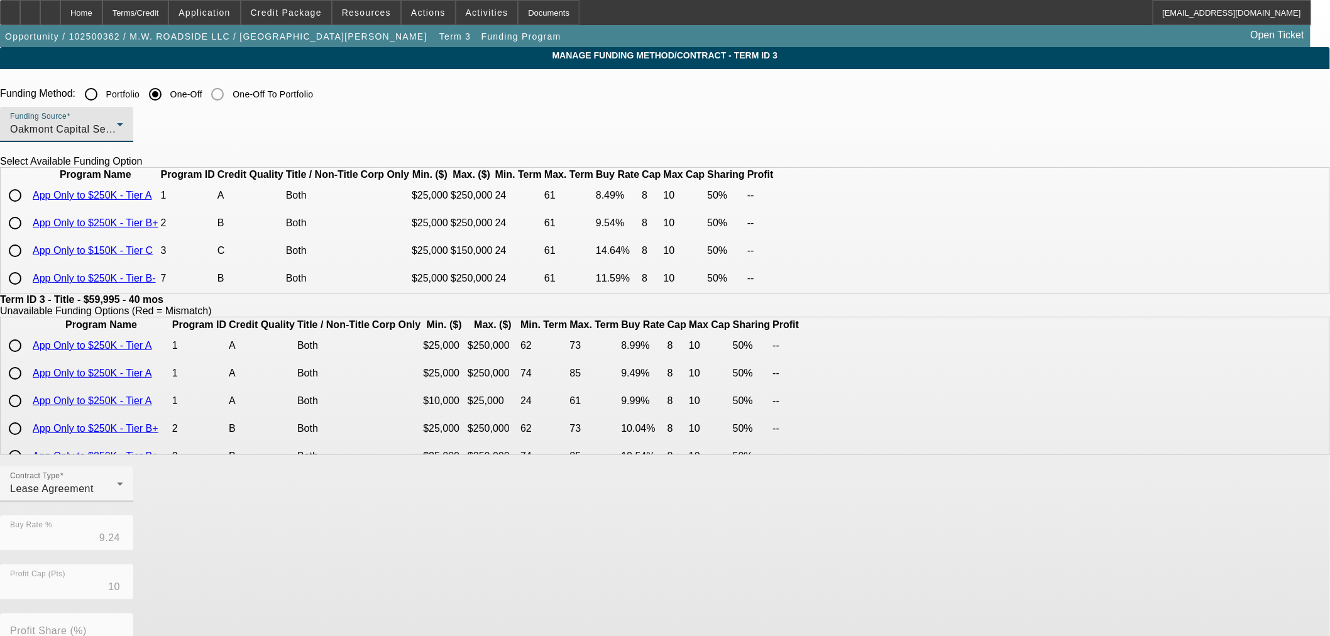
scroll to position [22, 0]
click at [153, 253] on link "App Only to $150K - Tier C" at bounding box center [93, 250] width 120 height 11
drag, startPoint x: 118, startPoint y: 9, endPoint x: 111, endPoint y: 191, distance: 181.8
click at [102, 9] on div "Home" at bounding box center [81, 12] width 42 height 25
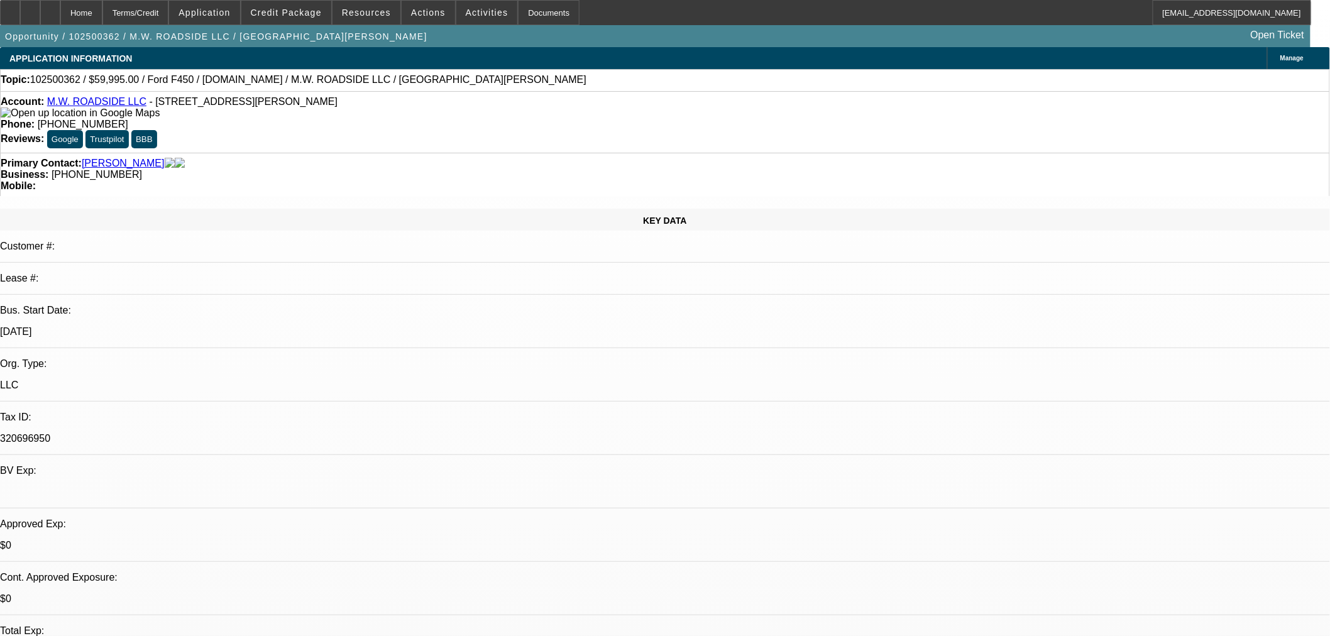
select select "0"
select select "3"
select select "0.1"
select select "4"
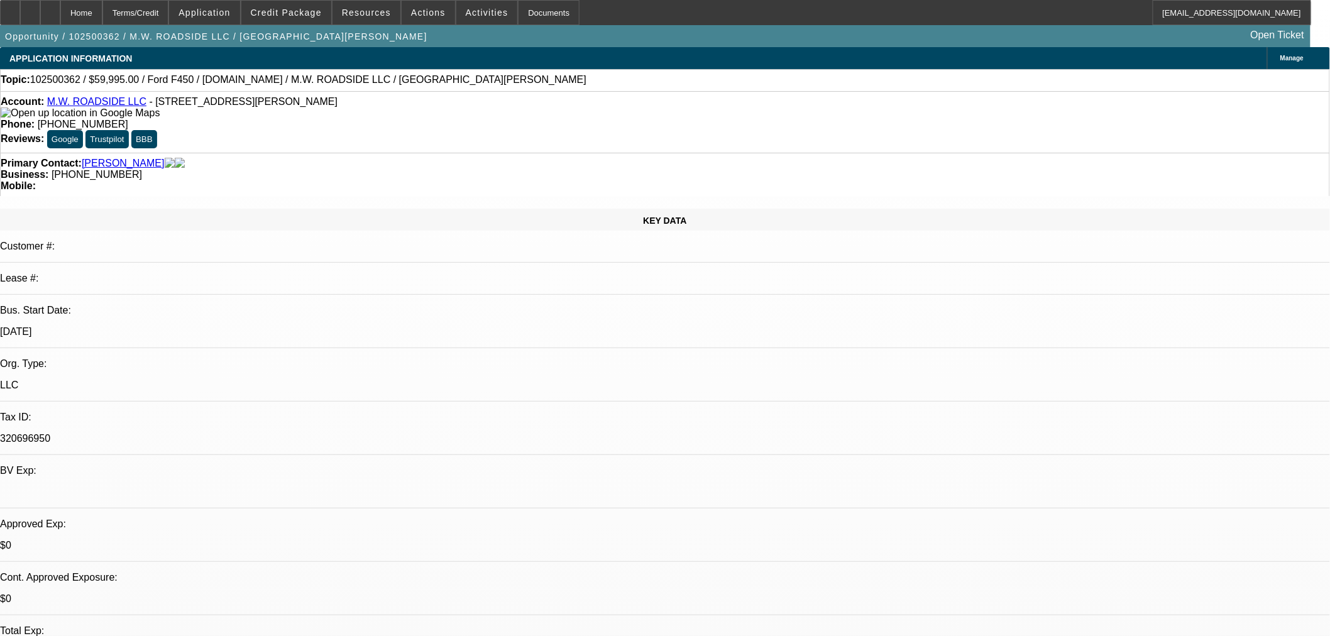
select select "0"
select select "3"
select select "0.1"
select select "4"
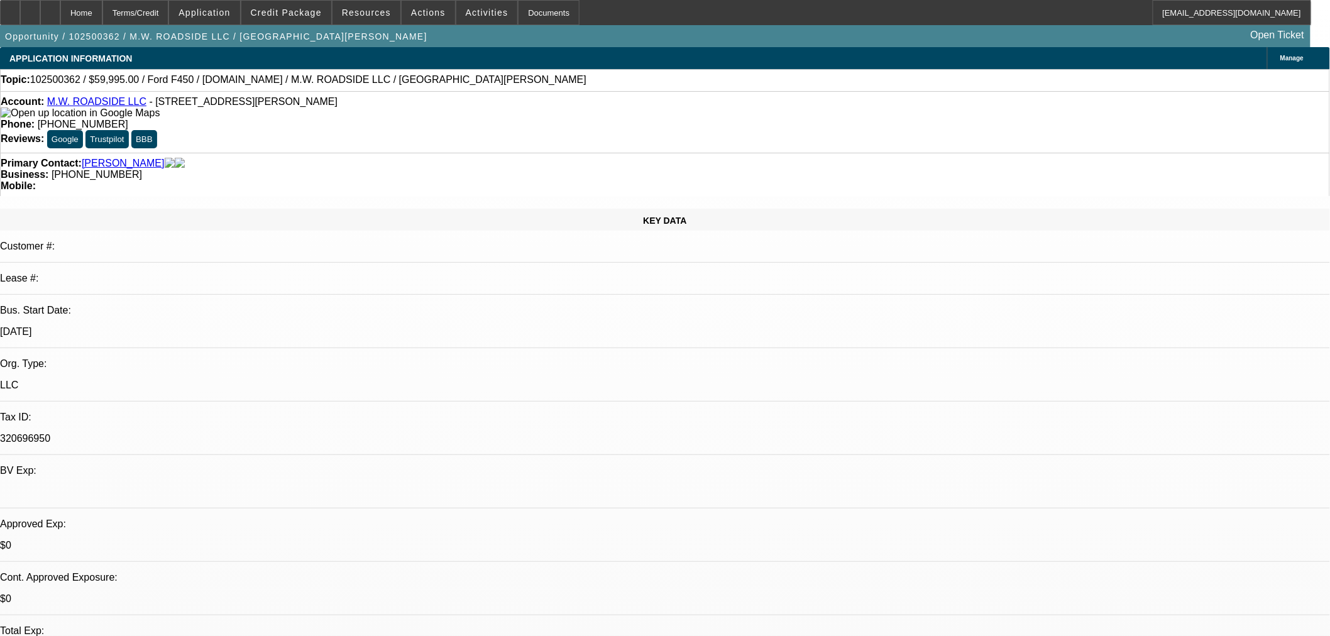
select select "0"
select select "3"
select select "0.1"
select select "4"
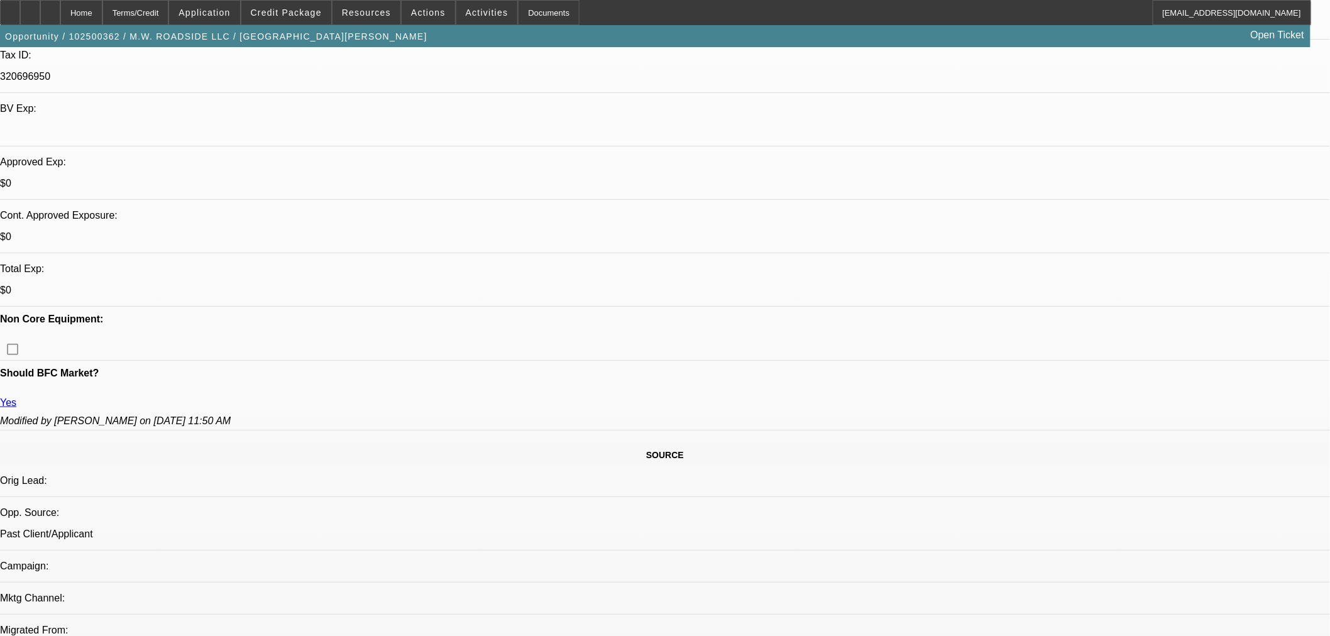
scroll to position [349, 0]
